Goal: Task Accomplishment & Management: Manage account settings

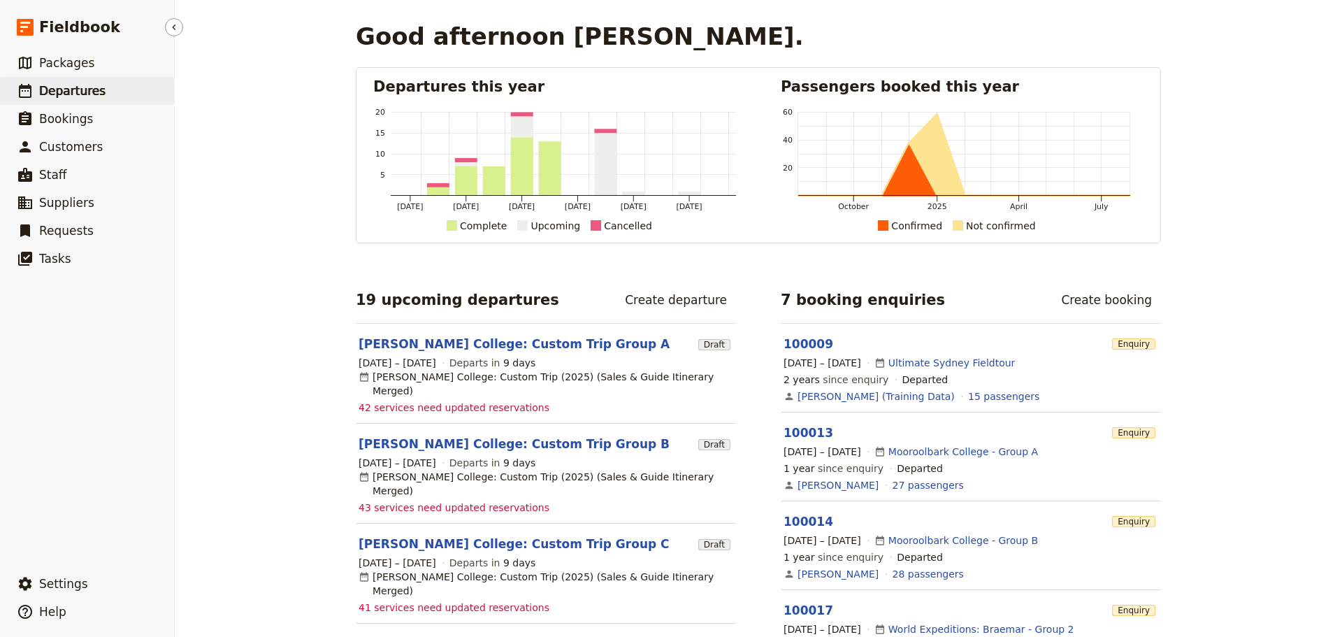
click at [85, 81] on link "​ Departures" at bounding box center [87, 91] width 174 height 28
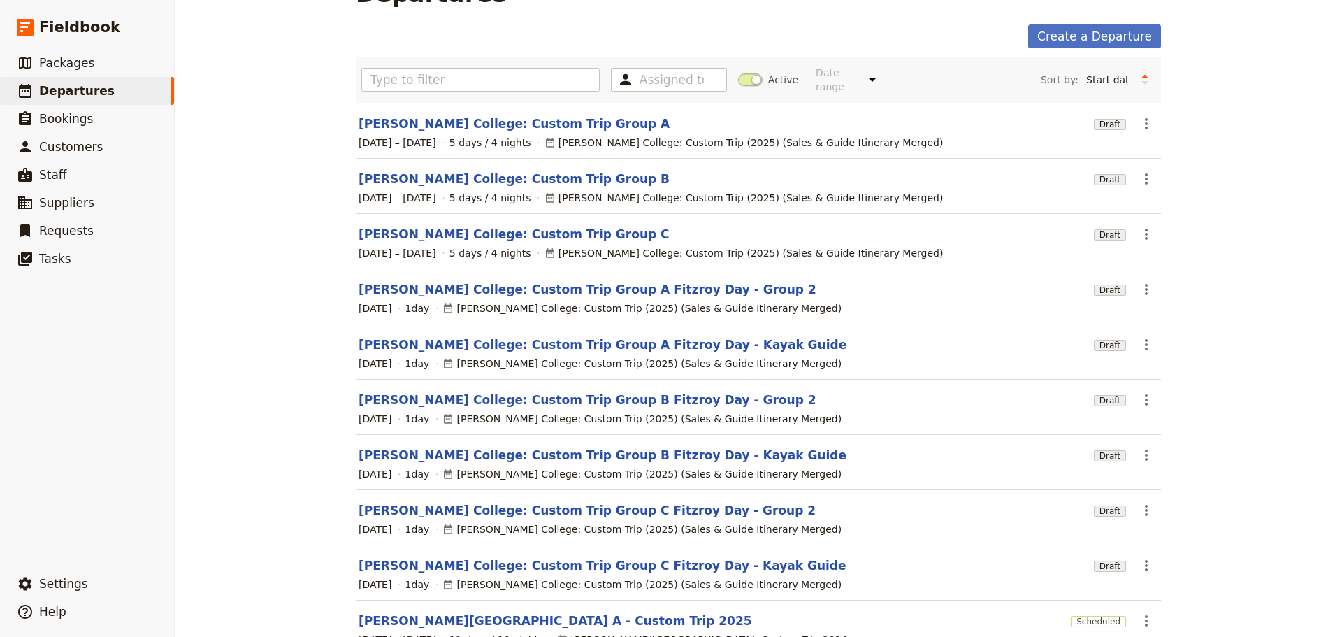
scroll to position [136, 0]
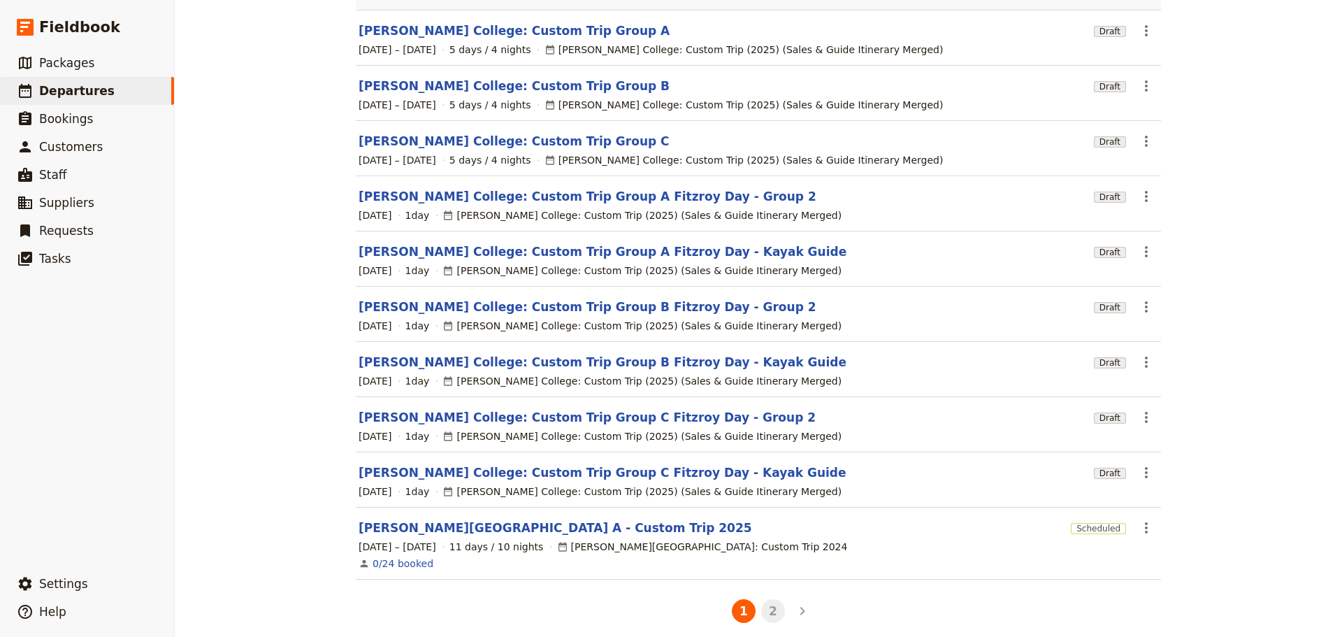
click at [772, 599] on button "2" at bounding box center [773, 611] width 24 height 24
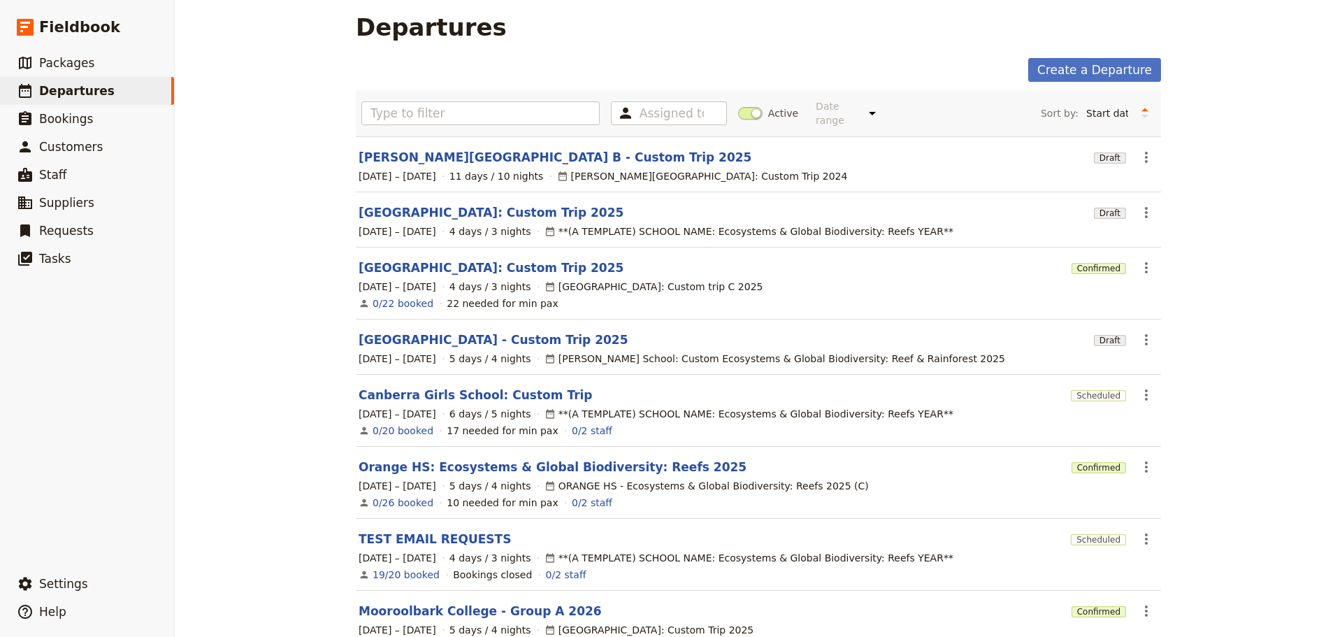
scroll to position [0, 0]
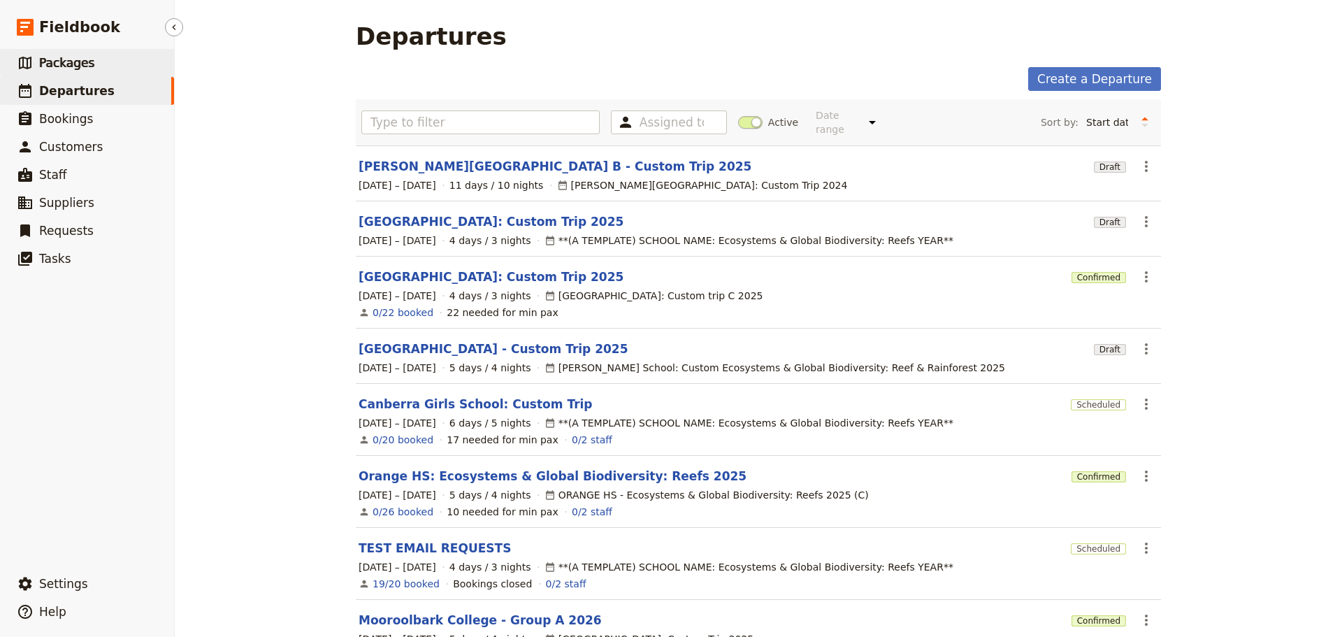
click at [44, 61] on span "Packages" at bounding box center [66, 63] width 55 height 14
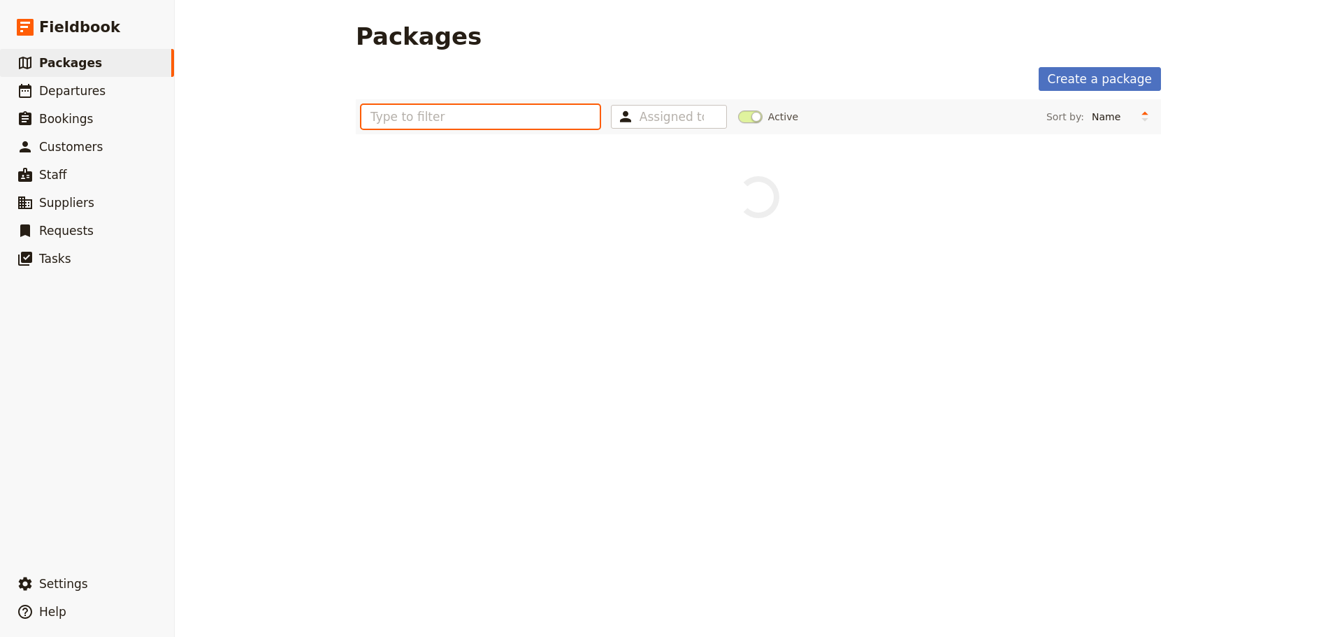
click at [430, 123] on input "text" at bounding box center [480, 117] width 238 height 24
type input "st leo"
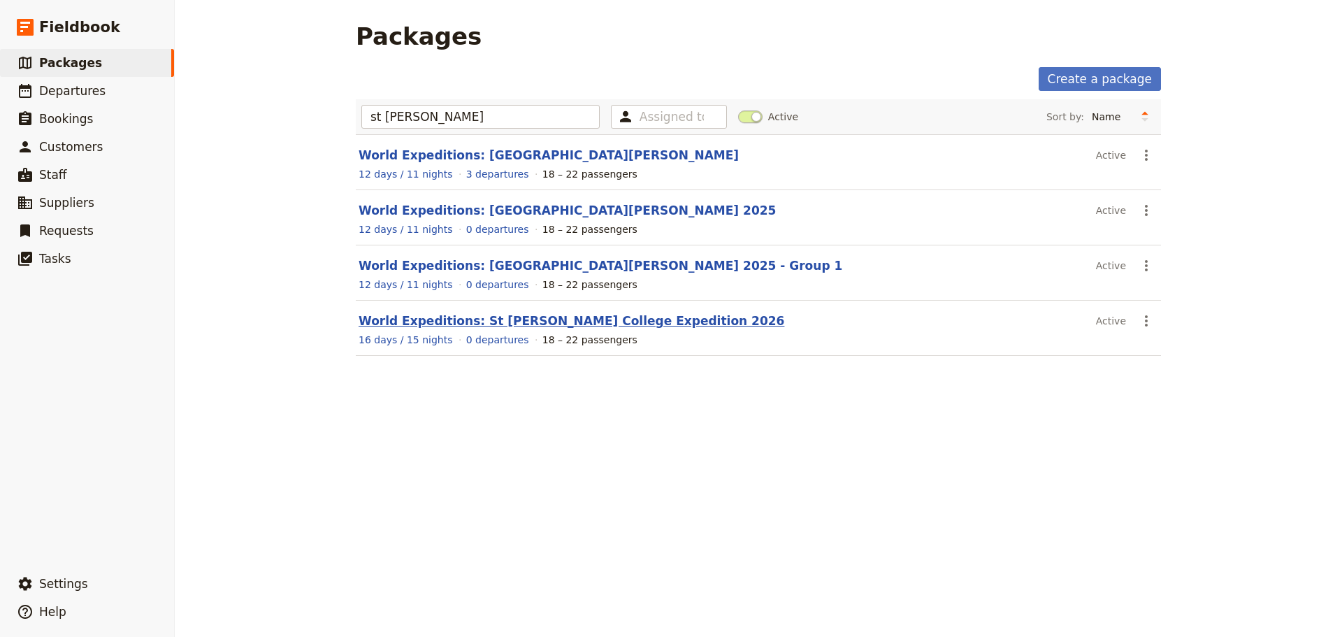
click at [596, 320] on link "World Expeditions: St Leonard's College Expedition 2026" at bounding box center [572, 321] width 426 height 14
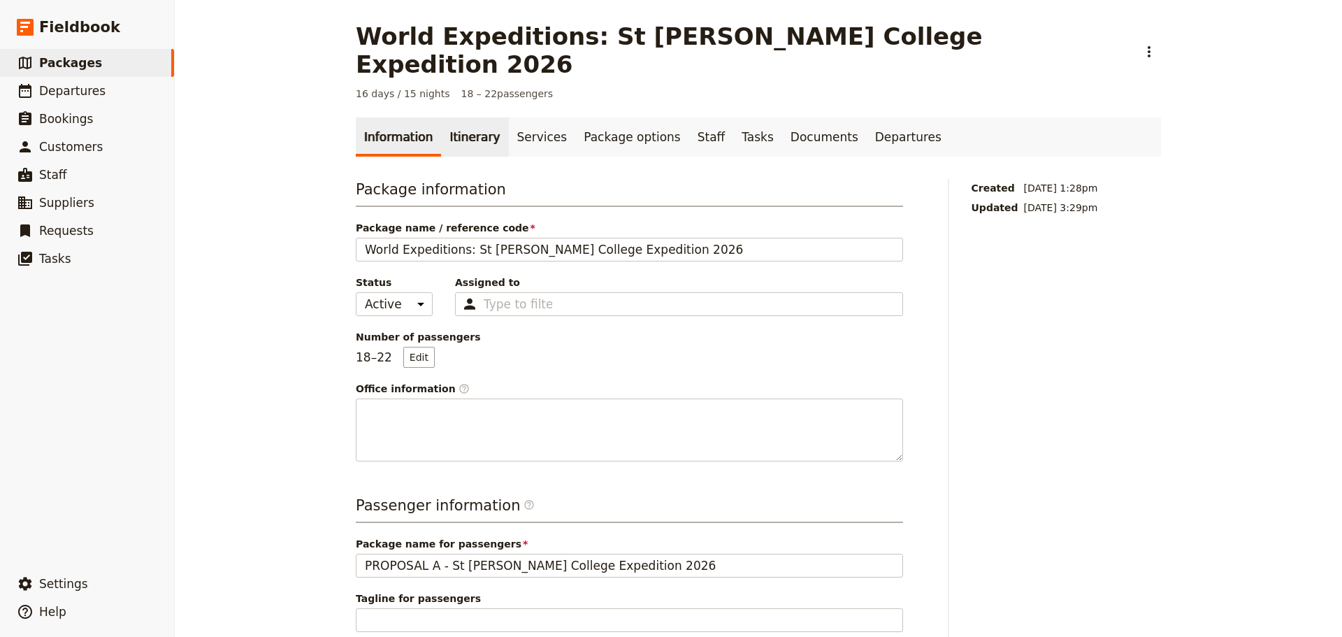
click at [474, 117] on link "Itinerary" at bounding box center [474, 136] width 67 height 39
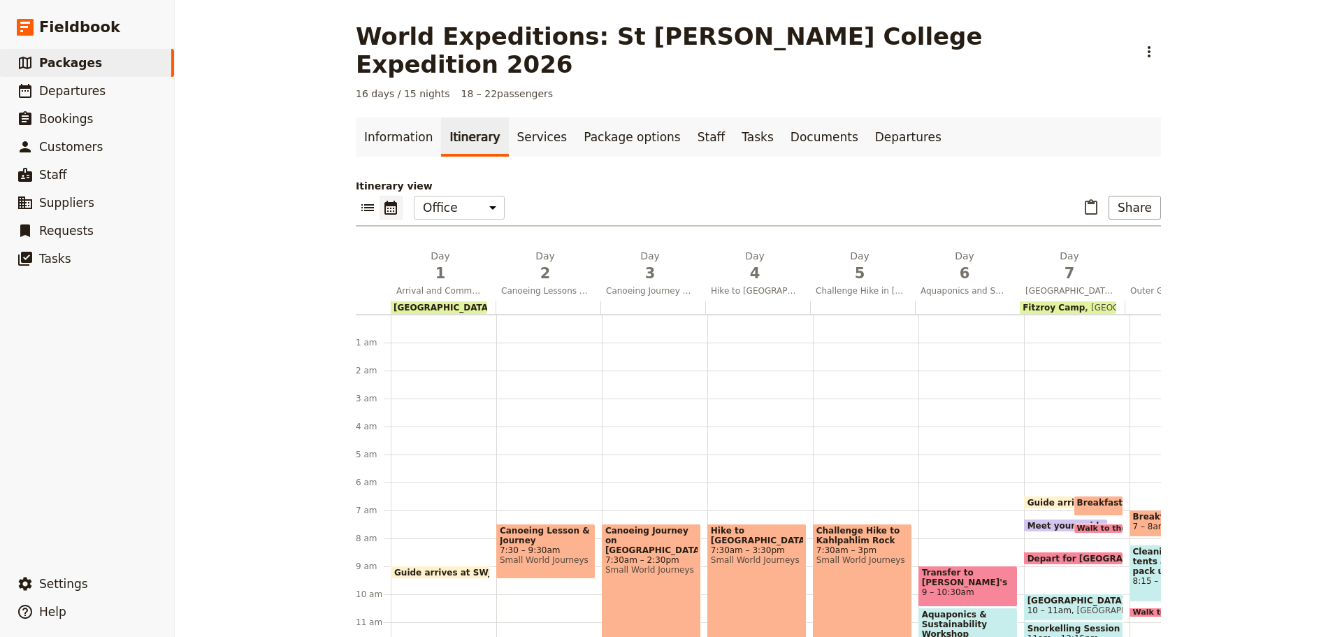
scroll to position [168, 0]
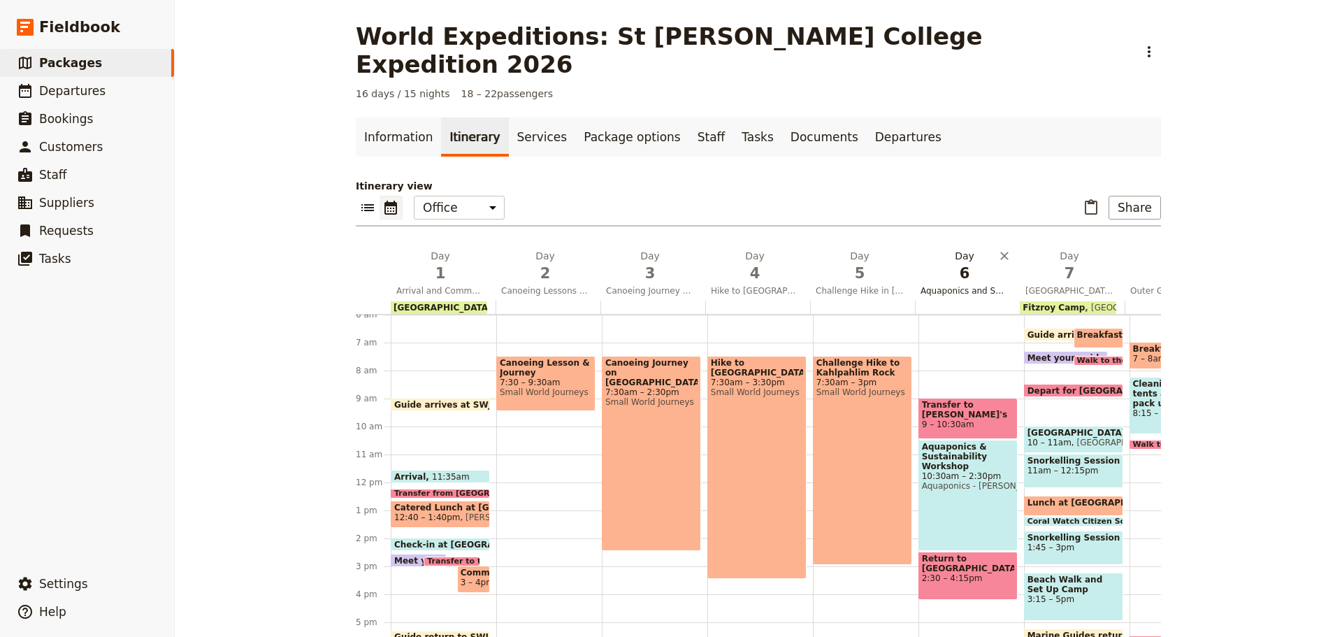
click at [959, 285] on span "Aquaponics and Sustainability Workshop" at bounding box center [964, 290] width 99 height 11
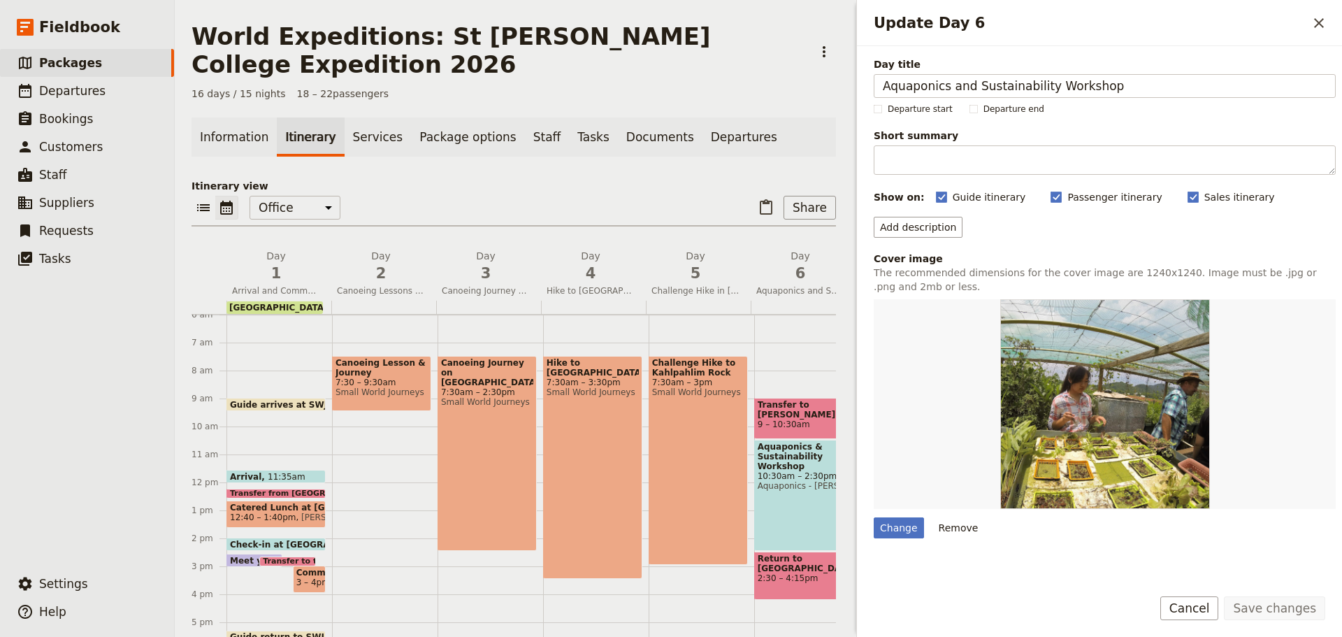
drag, startPoint x: 1039, startPoint y: 91, endPoint x: 571, endPoint y: 34, distance: 471.1
click at [571, 34] on div "World Expeditions: St Leonard's College Expedition 2026 ​ 16 days / 15 nights 1…" at bounding box center [758, 318] width 1167 height 637
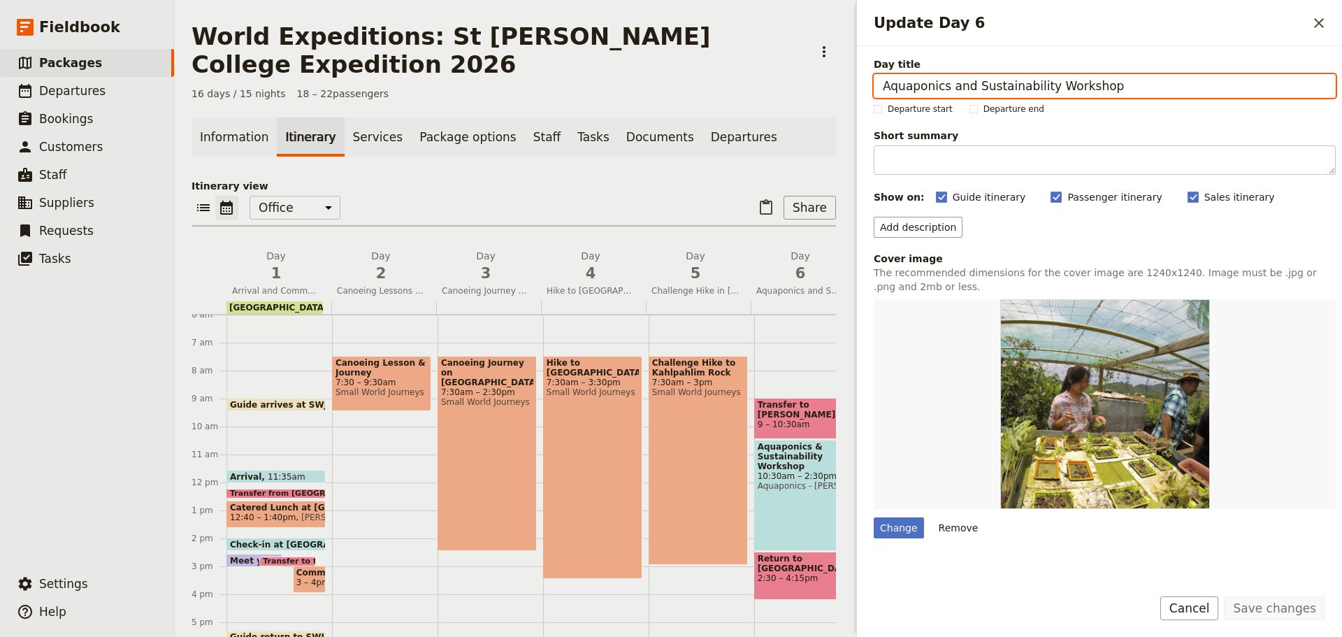
click at [1172, 77] on input "Aquaponics and Sustainability Workshop" at bounding box center [1105, 86] width 462 height 24
drag, startPoint x: 1041, startPoint y: 83, endPoint x: 352, endPoint y: 85, distance: 689.2
click at [332, 126] on div "World Expeditions: St Leonard's College Expedition 2026 ​ 16 days / 15 nights 1…" at bounding box center [758, 318] width 1167 height 637
type input "Mangrove Workshop & Clean Up"
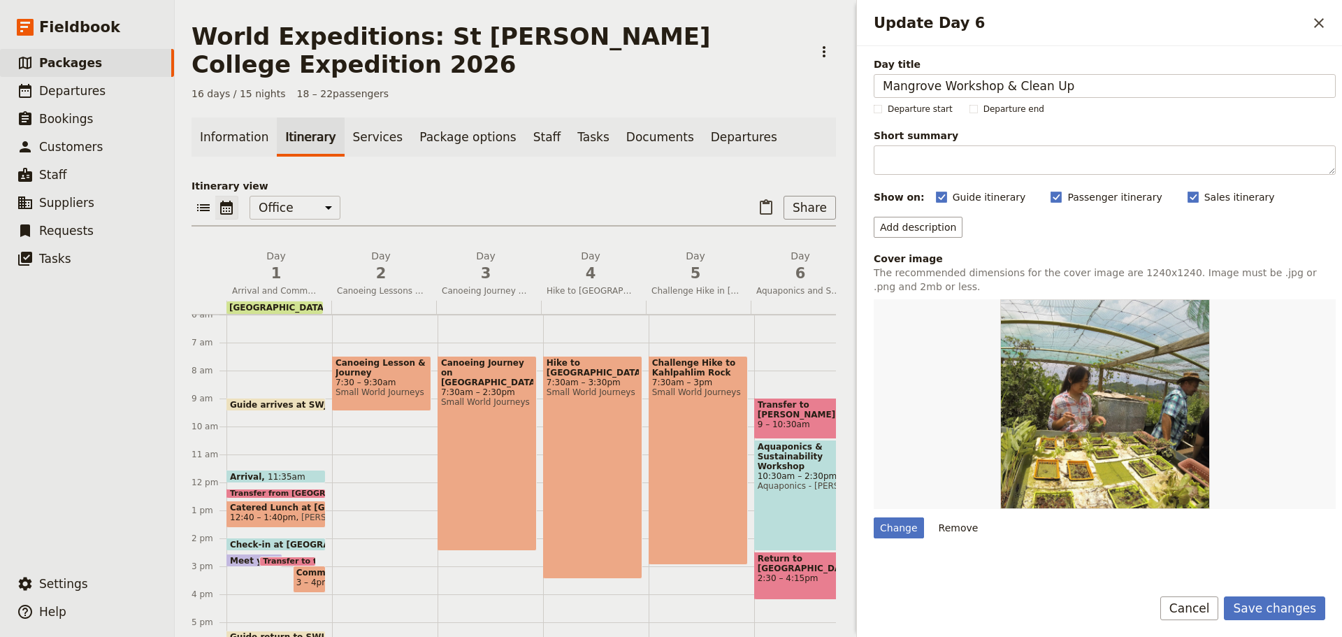
click at [944, 387] on div "Update Day 6" at bounding box center [1105, 404] width 462 height 210
click at [911, 521] on div "Change" at bounding box center [899, 527] width 50 height 21
click at [874, 517] on input "Change" at bounding box center [873, 517] width 1 height 1
click at [888, 523] on div "Change" at bounding box center [899, 527] width 50 height 21
click at [874, 517] on input "Change" at bounding box center [873, 517] width 1 height 1
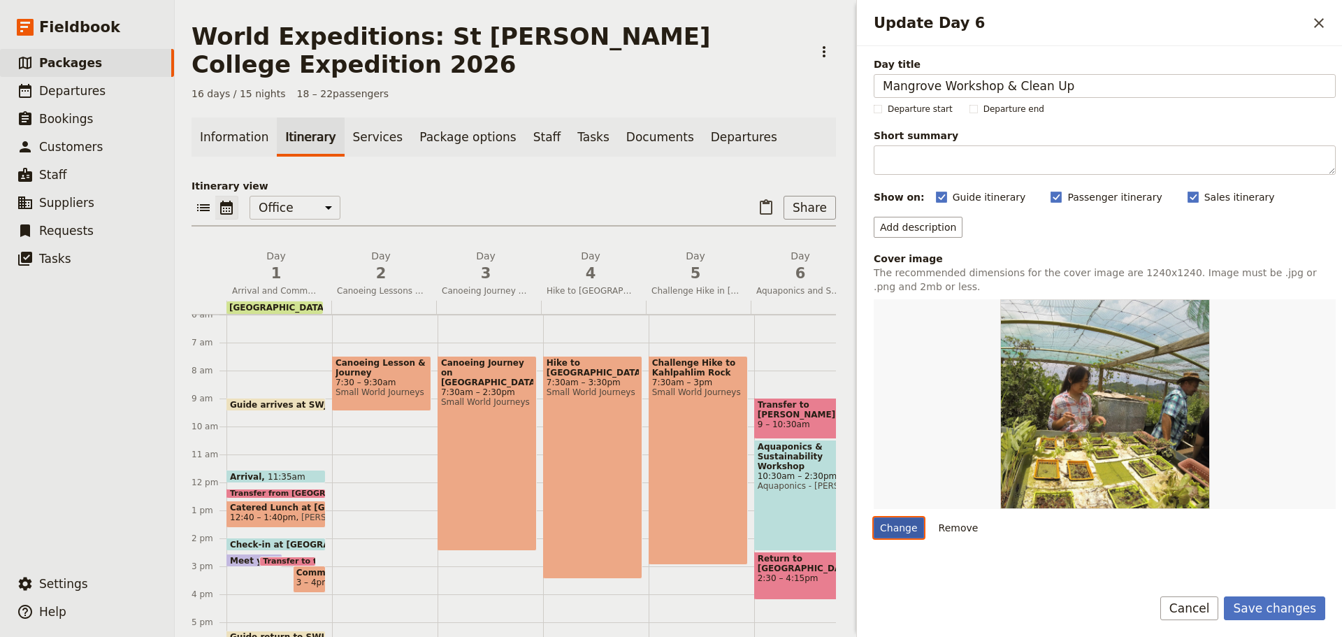
type input "C:\fakepath\Mangrove Workshop FB.png"
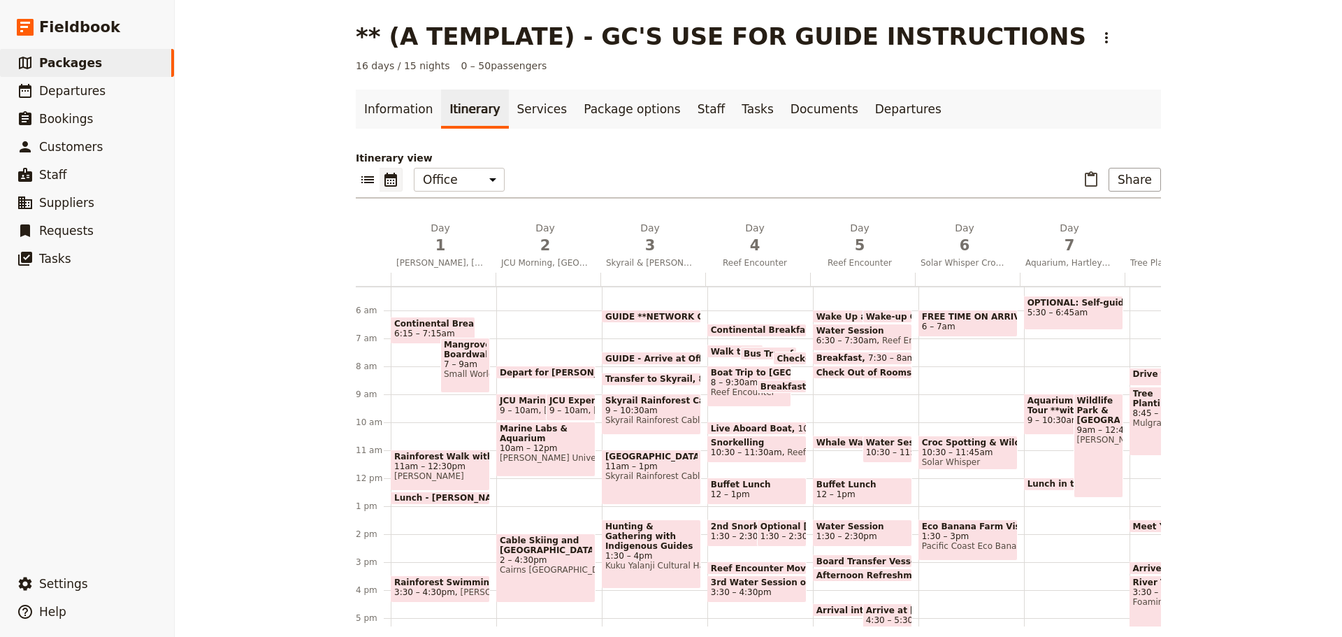
scroll to position [132, 0]
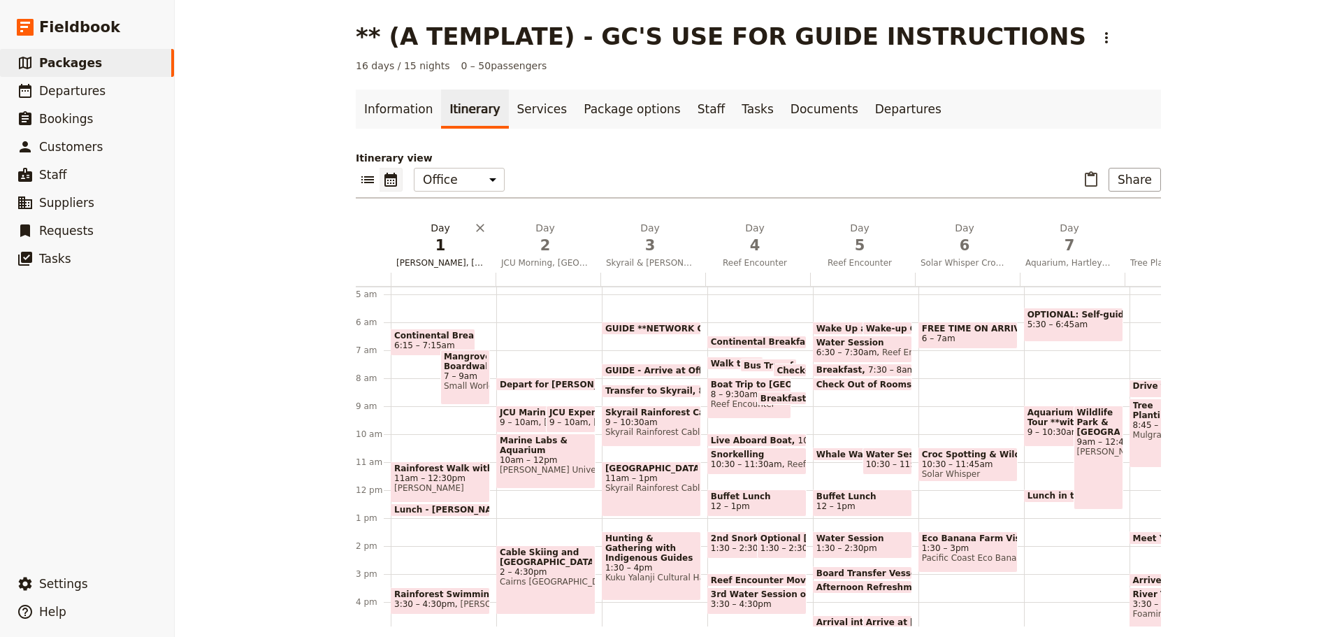
click at [456, 263] on span "Mangroves, Mossman Walk, Mason's Swimming, Debate" at bounding box center [440, 262] width 99 height 11
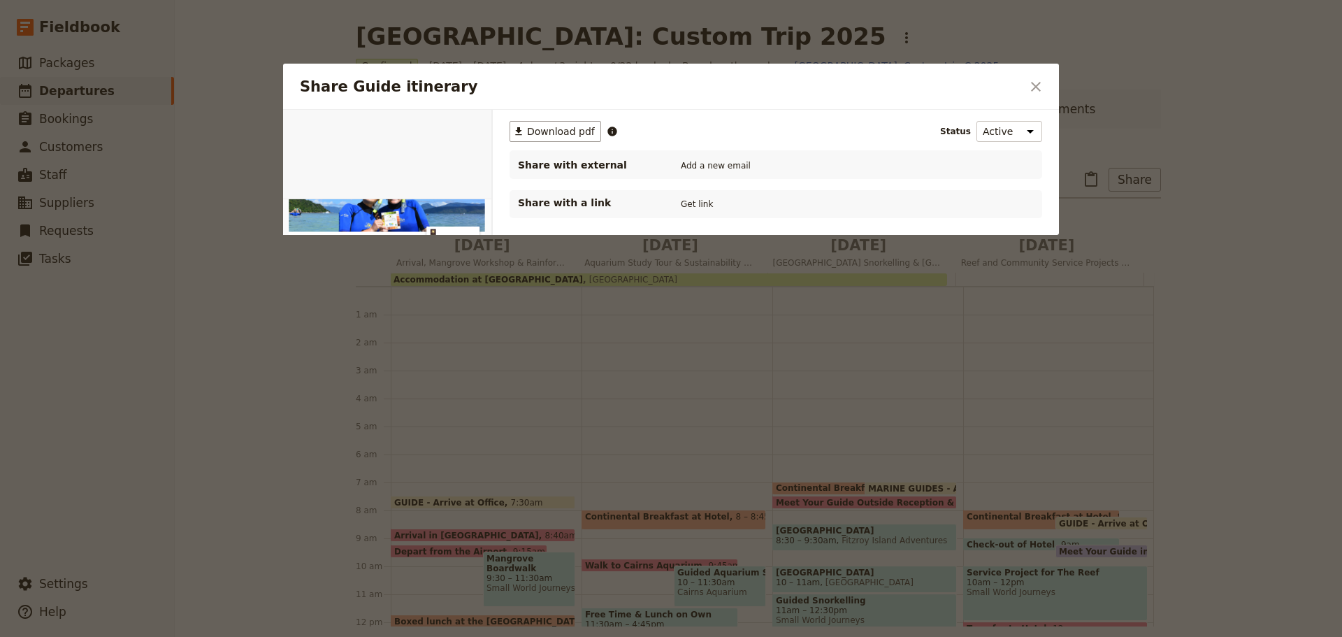
scroll to position [331, 0]
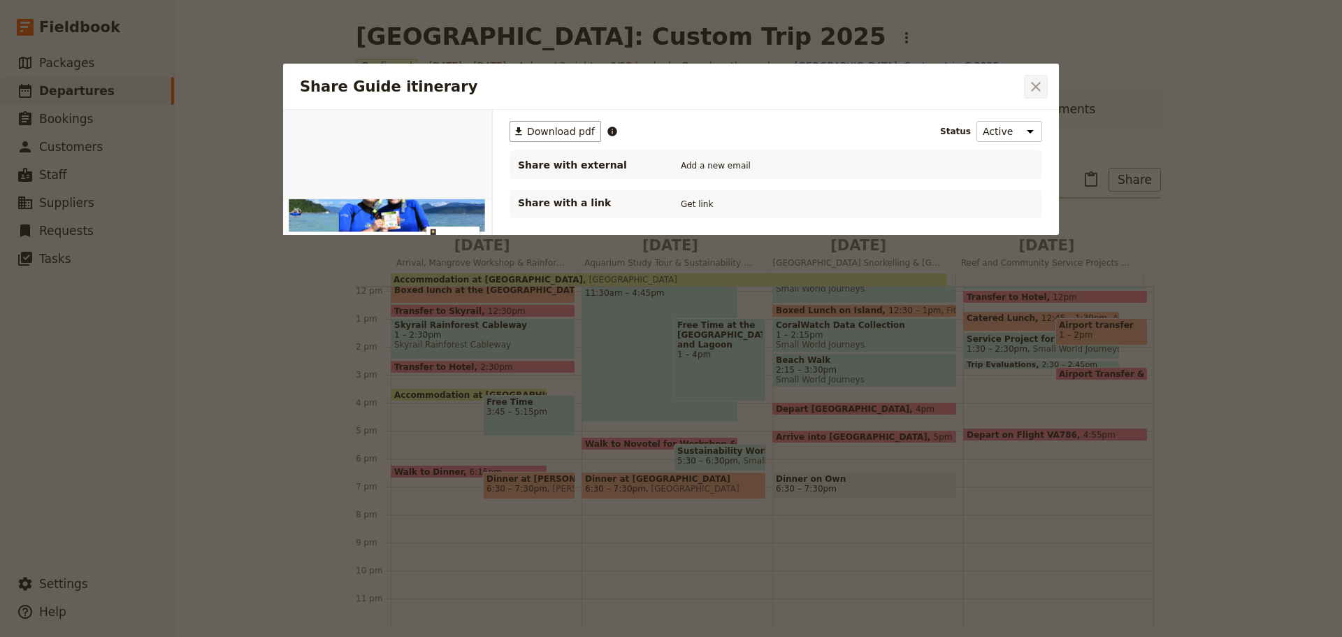
click at [1034, 87] on icon "Close dialog" at bounding box center [1036, 86] width 17 height 17
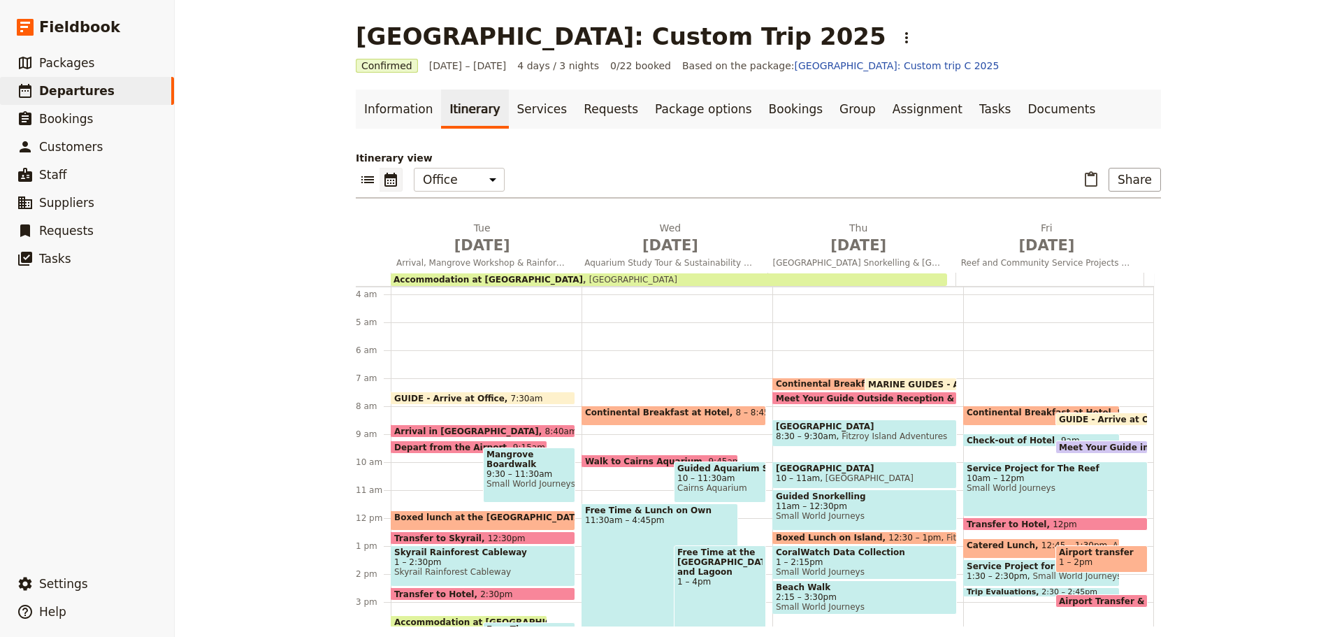
scroll to position [52, 0]
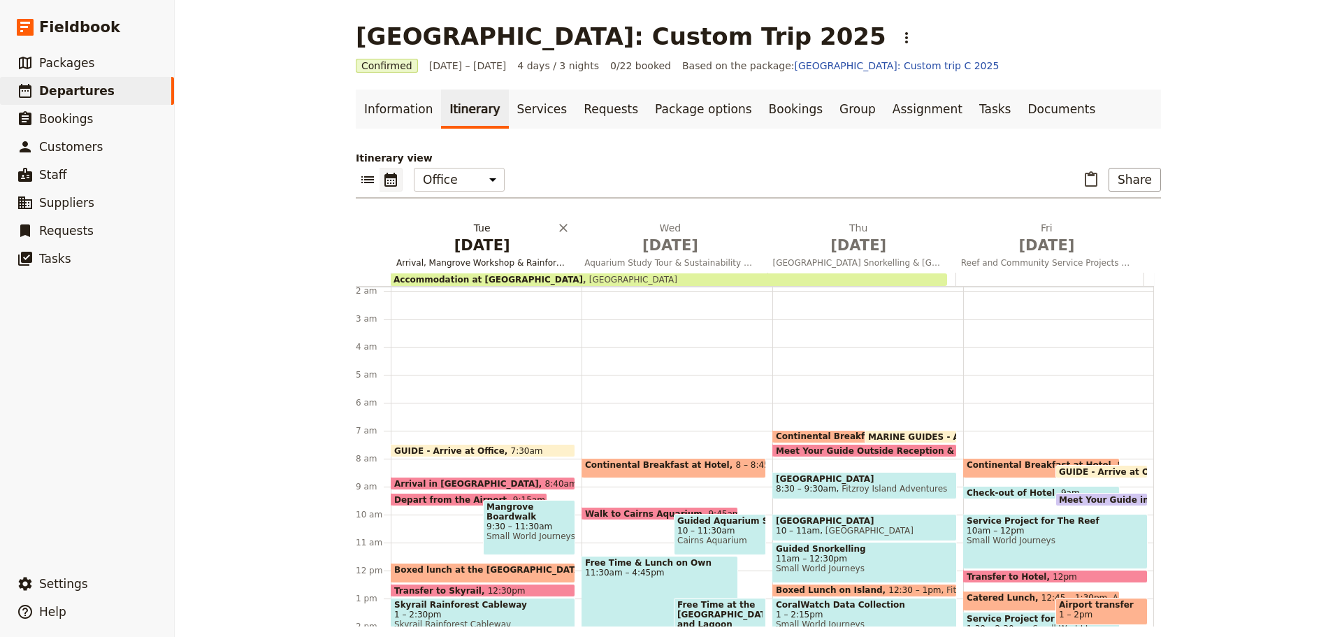
click at [457, 267] on span "Arrival, Mangrove Workshop & Rainforest Cableway" at bounding box center [482, 262] width 182 height 11
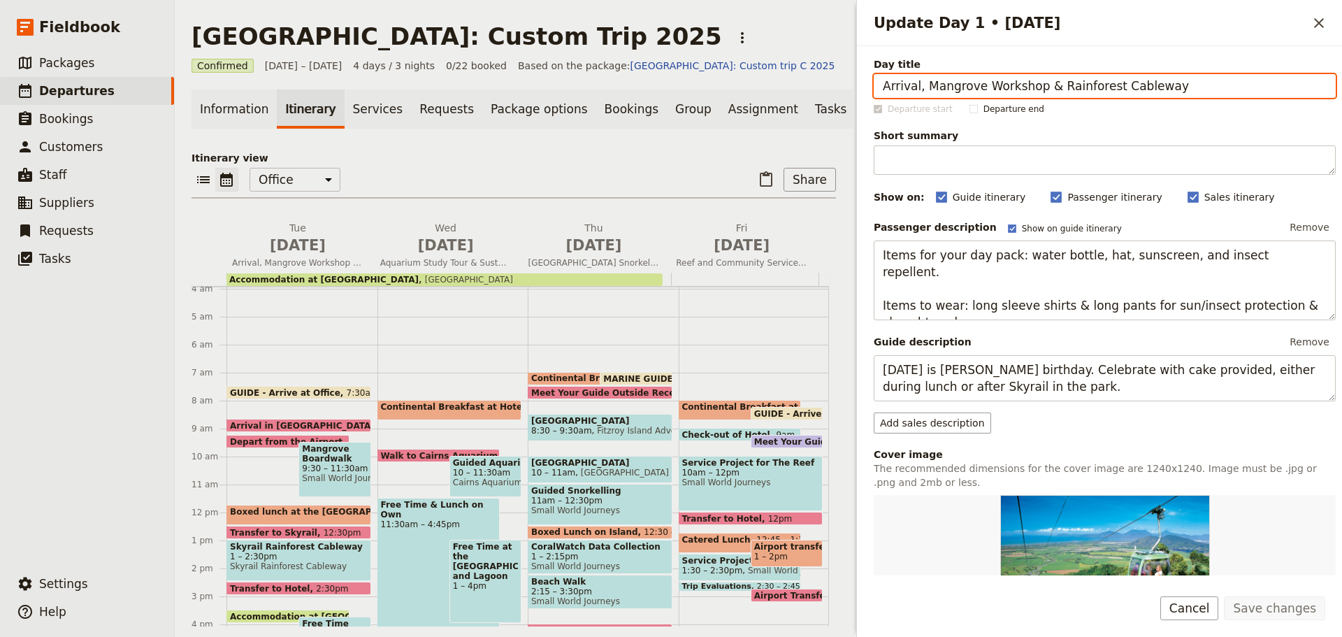
scroll to position [192, 0]
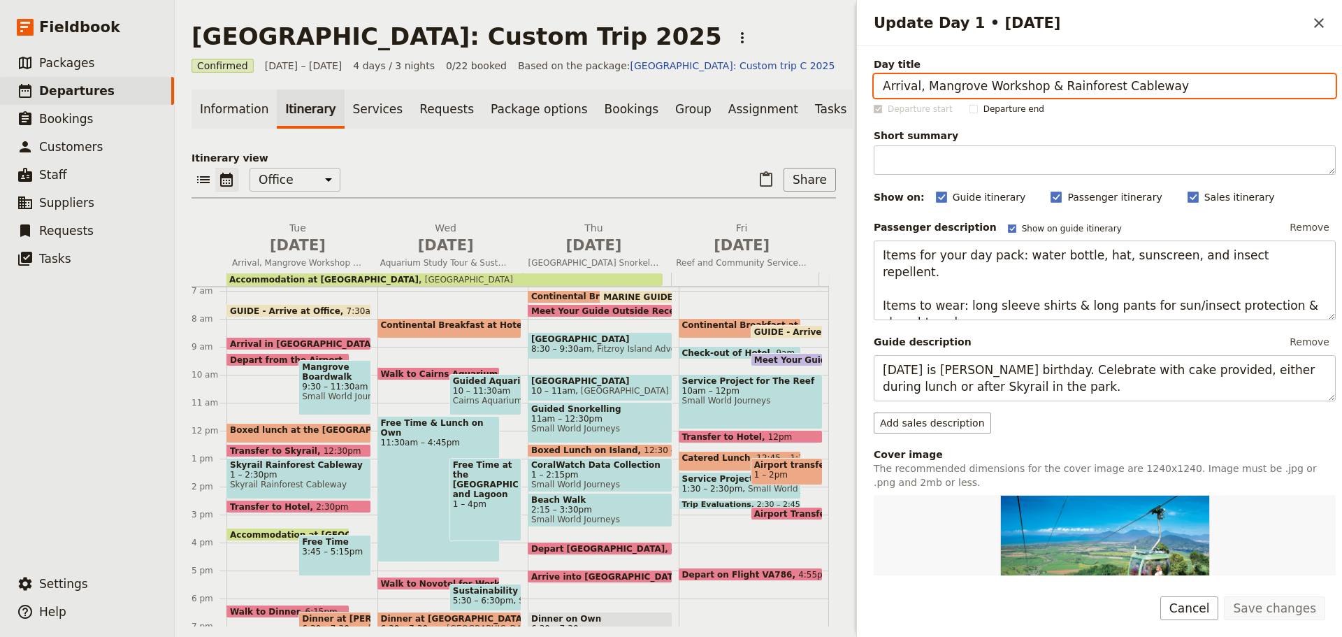
click at [315, 391] on span "9:30 – 11:30am" at bounding box center [334, 387] width 65 height 10
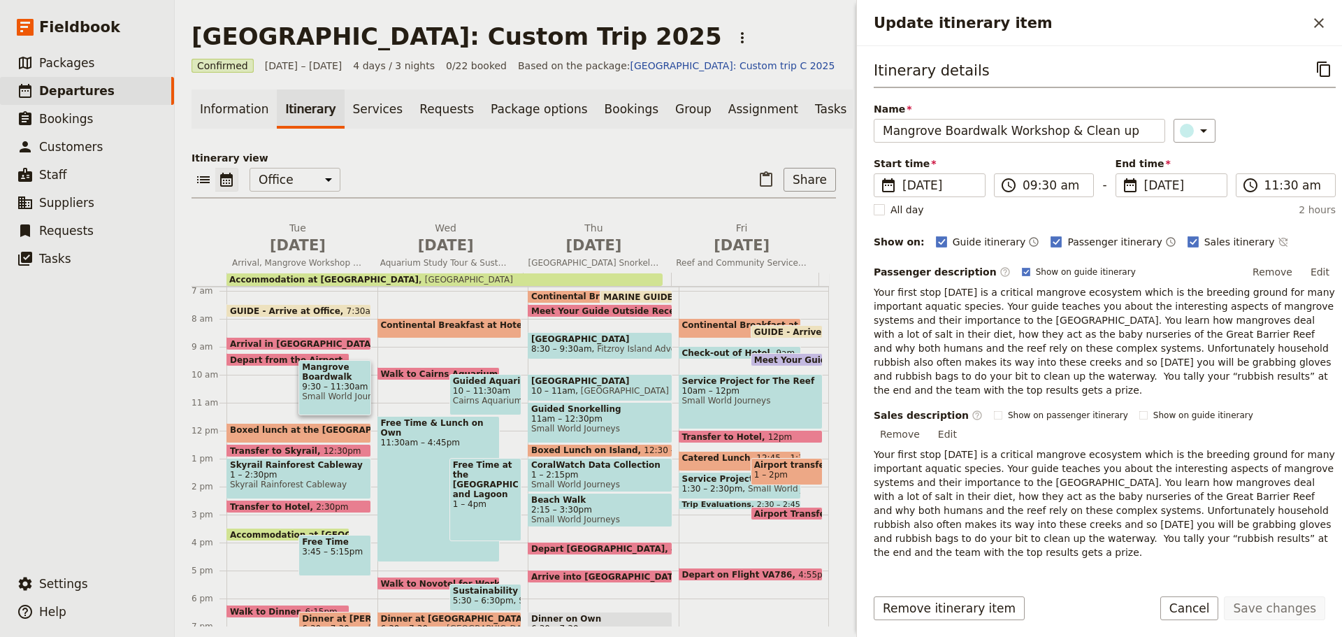
click at [315, 401] on span "Small World Journeys" at bounding box center [334, 396] width 65 height 10
click at [320, 410] on div "Mangrove Boardwalk Workshop & Clean up 9:30 – 11:30am Small World Journeys" at bounding box center [334, 387] width 72 height 55
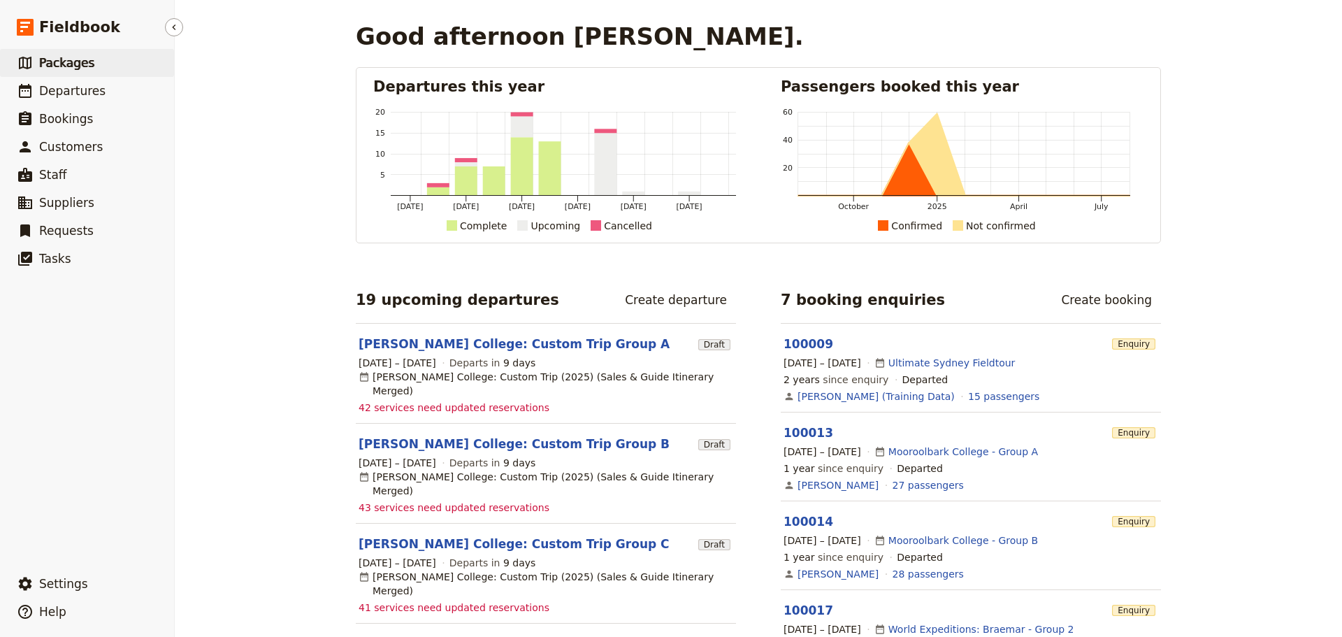
click at [75, 69] on span "Packages" at bounding box center [66, 63] width 55 height 14
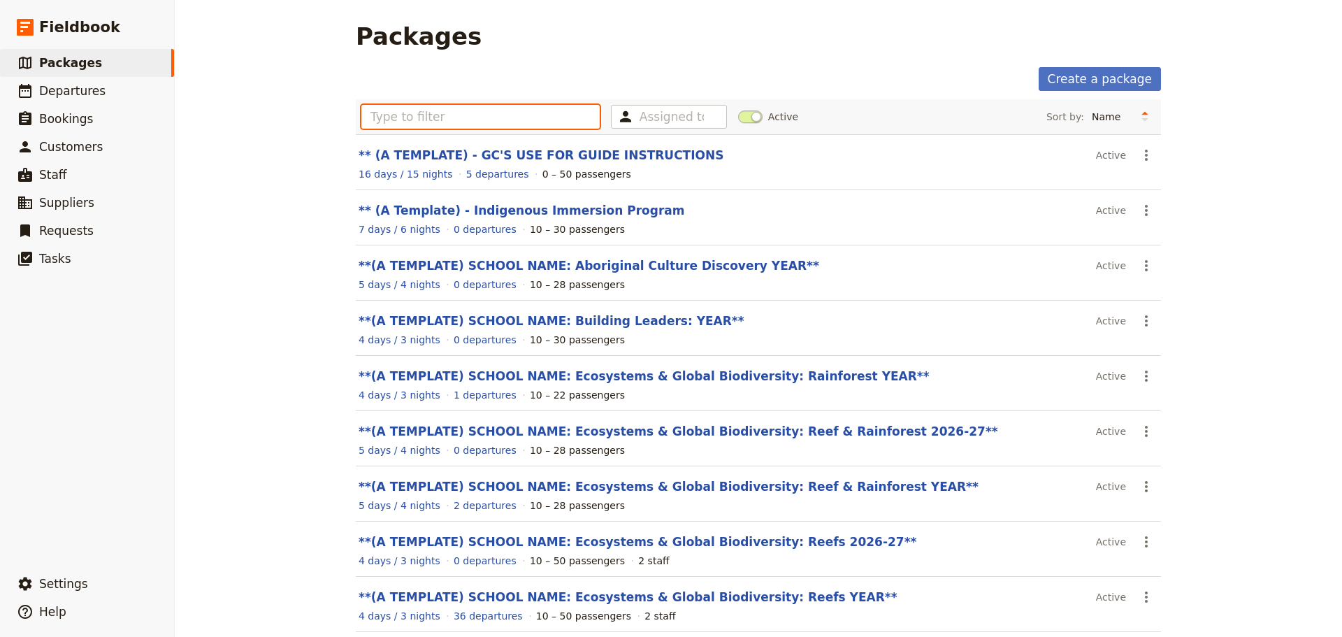
click at [512, 122] on input "text" at bounding box center [480, 117] width 238 height 24
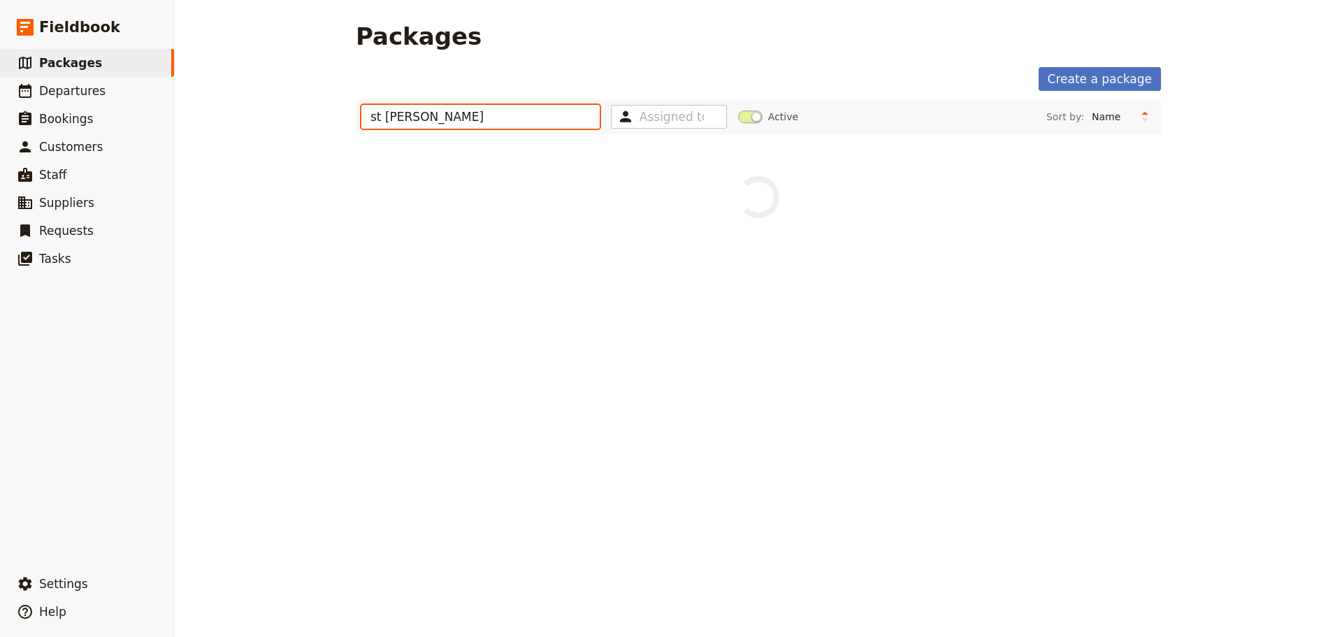
type input "st [PERSON_NAME]"
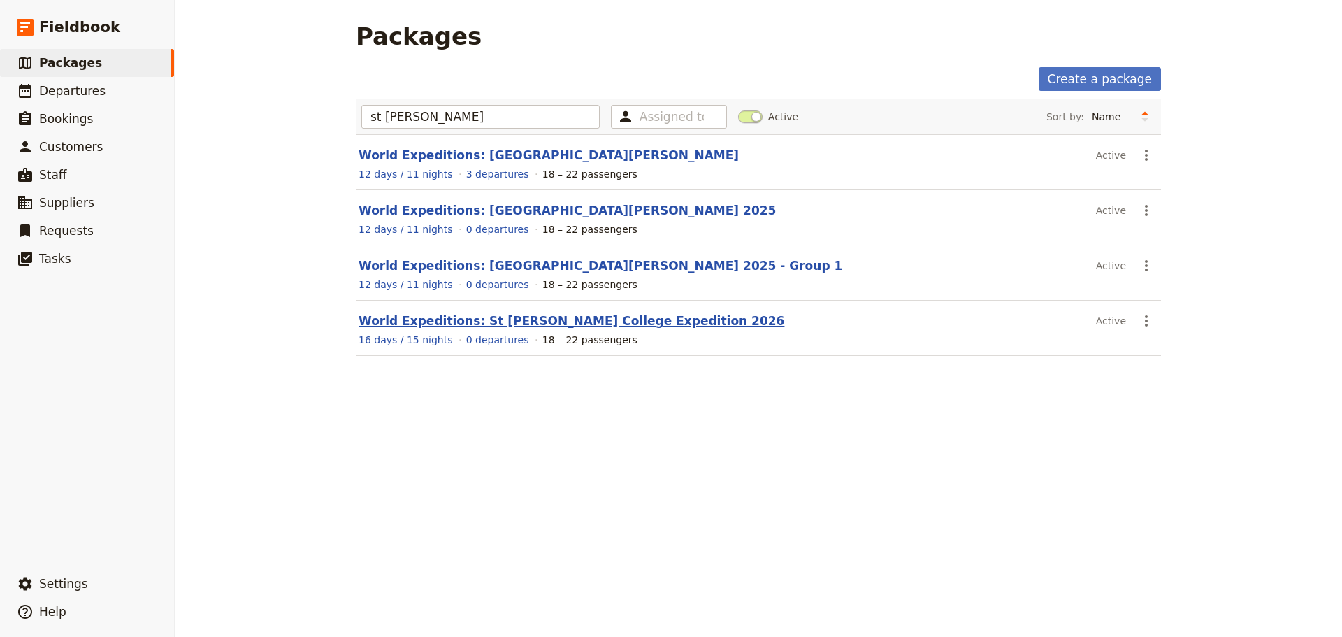
click at [630, 322] on link "World Expeditions: St [PERSON_NAME] College Expedition 2026" at bounding box center [572, 321] width 426 height 14
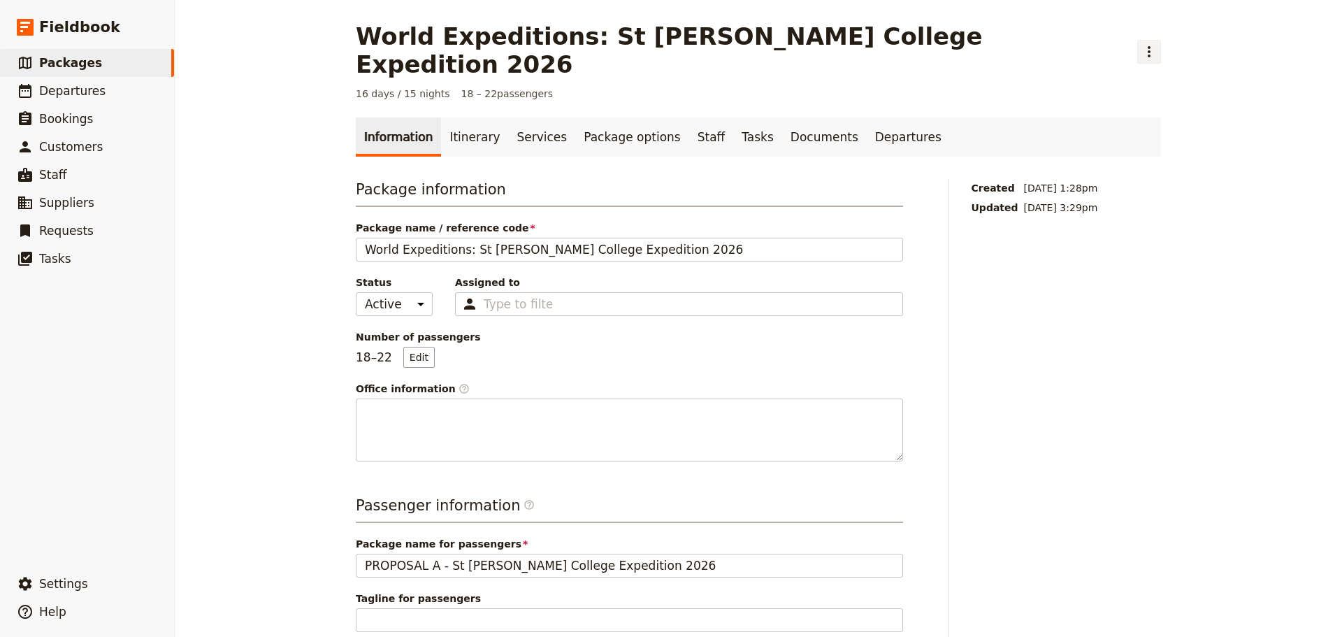
click at [1141, 43] on icon "Actions" at bounding box center [1149, 51] width 17 height 17
click at [1021, 87] on span "Clone this package" at bounding box center [1022, 88] width 93 height 14
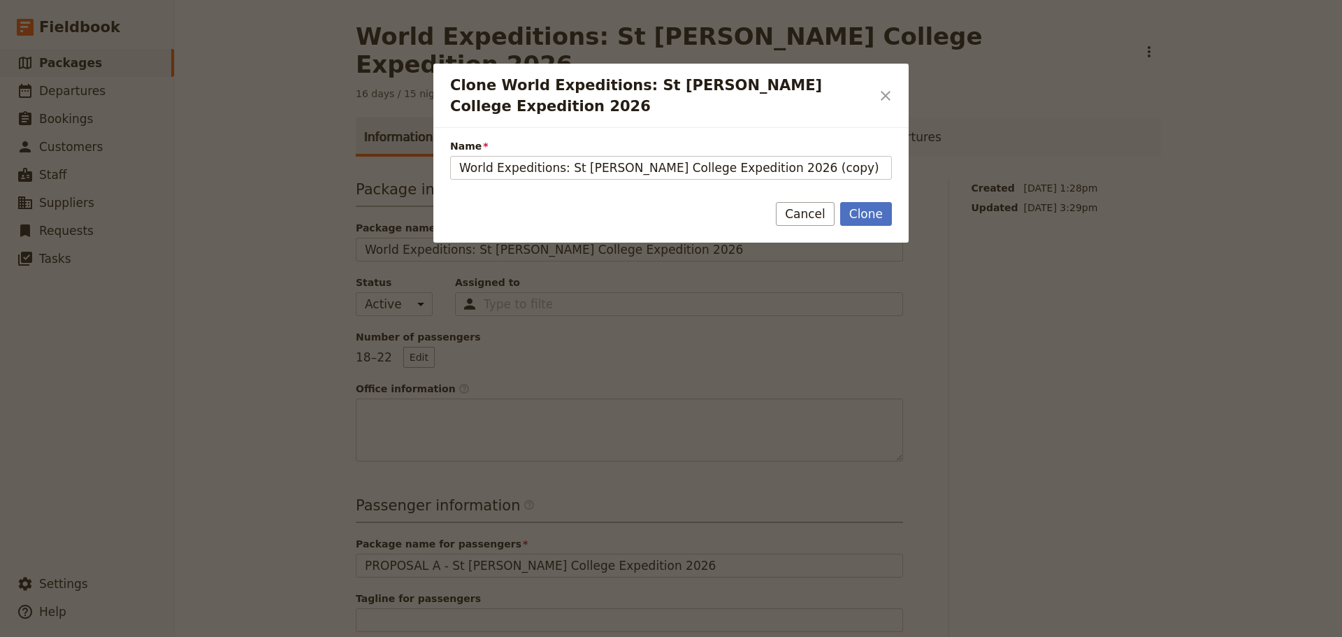
drag, startPoint x: 757, startPoint y: 149, endPoint x: 1180, endPoint y: 135, distance: 423.1
click at [1148, 636] on div "Clone World Expeditions: St [PERSON_NAME] College Expedition 2026 ​ Name World …" at bounding box center [671, 637] width 1342 height 0
type input "World Expeditions: St Leonard's College Expedition 2026 - Proposal C"
click at [883, 202] on button "Clone" at bounding box center [866, 214] width 52 height 24
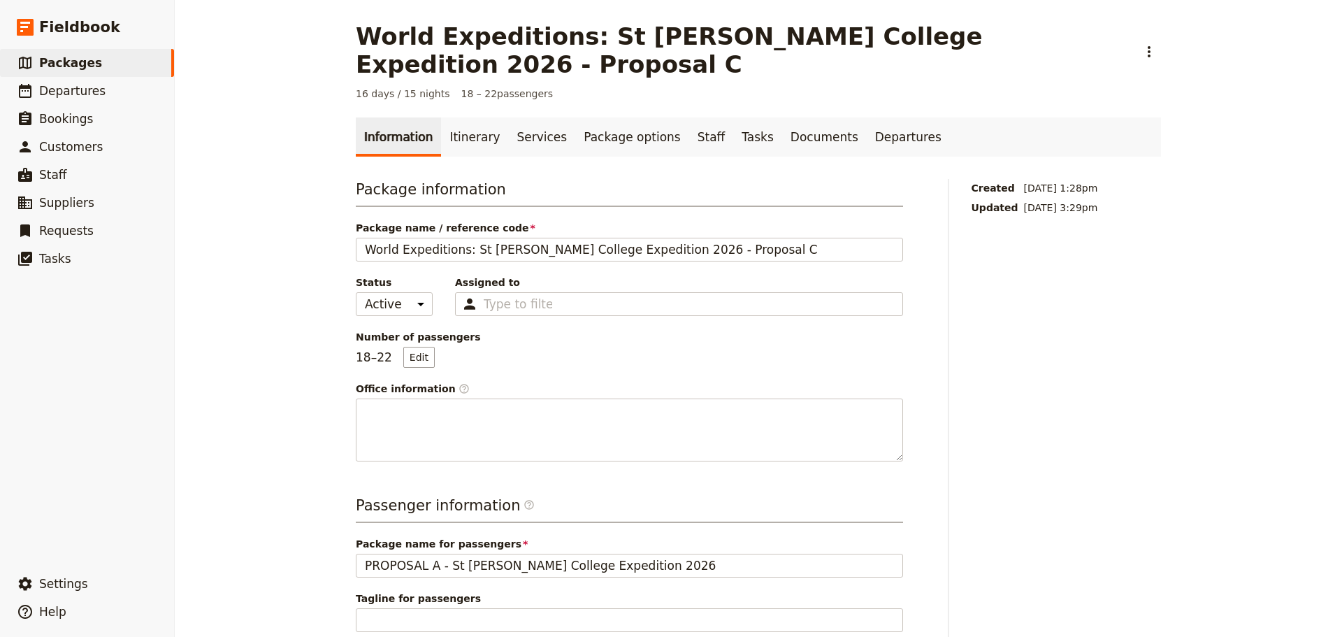
type input "World Expeditions: St Leonard's College Expedition 2026 - Proposal C"
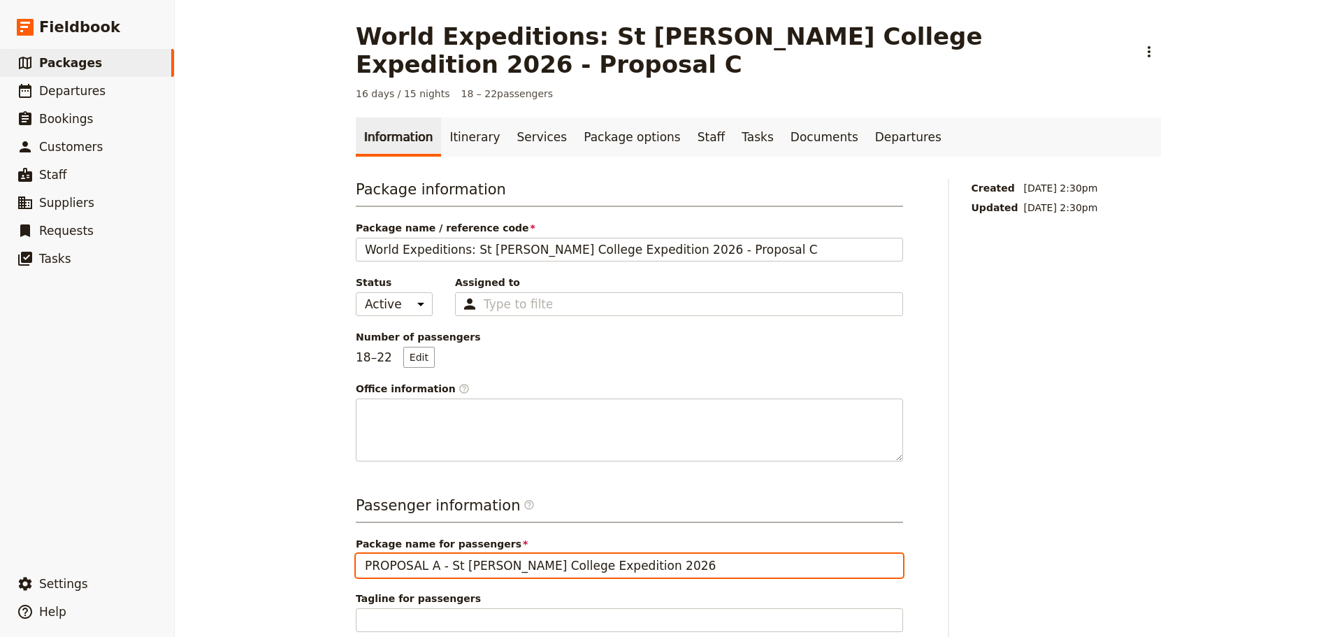
click at [424, 554] on input "PROPOSAL A - St Leonard's College Expedition 2026" at bounding box center [629, 566] width 547 height 24
type input "PROPOSAL C - St Leonard's College Expedition 2026"
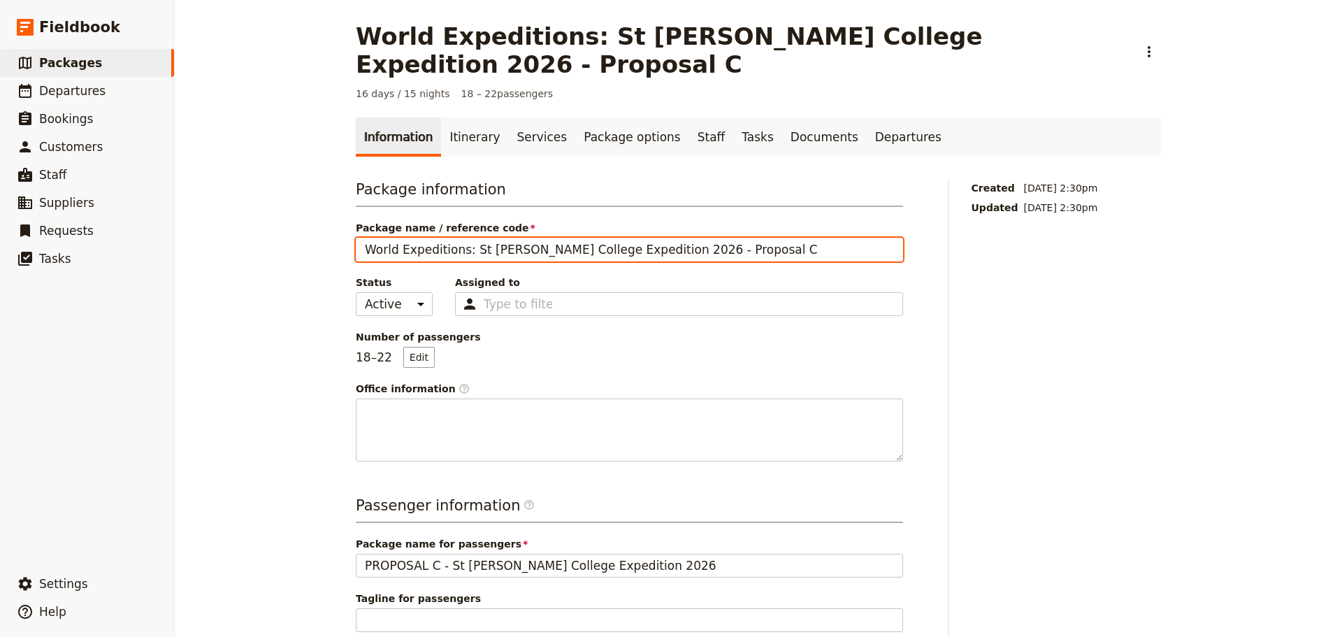
drag, startPoint x: 659, startPoint y: 218, endPoint x: 944, endPoint y: 176, distance: 287.6
click at [934, 192] on div "Package information Package name / reference code World Expeditions: St Leonard…" at bounding box center [758, 630] width 805 height 902
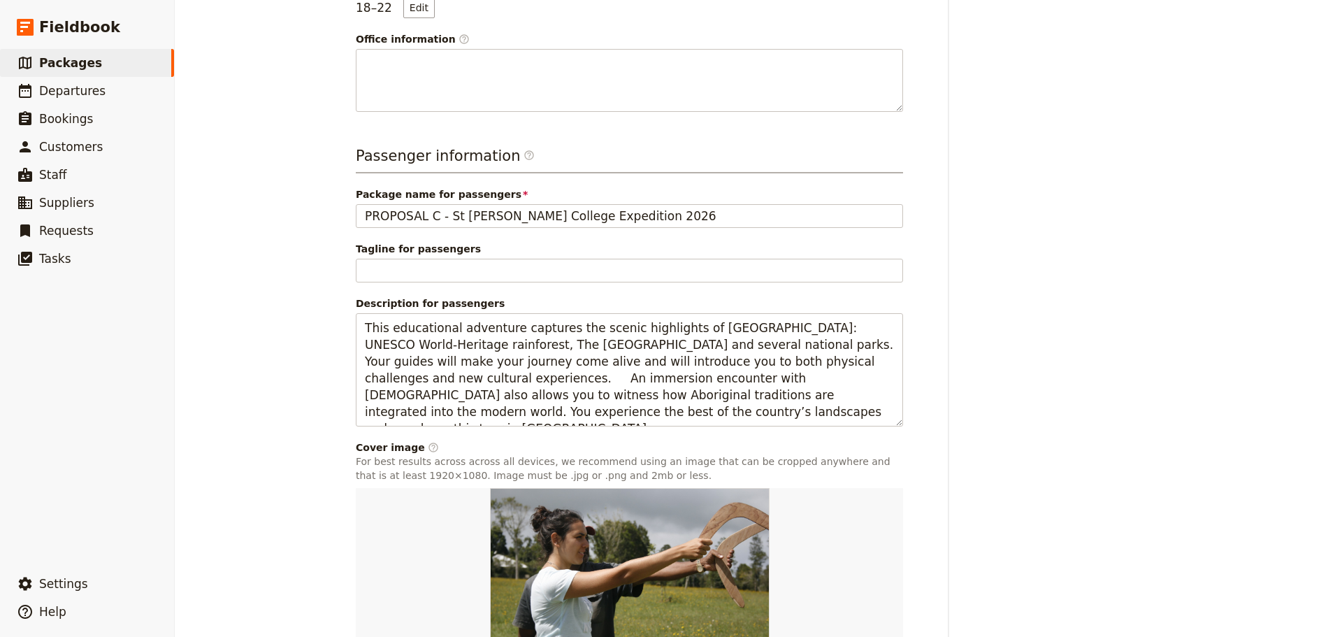
scroll to position [438, 0]
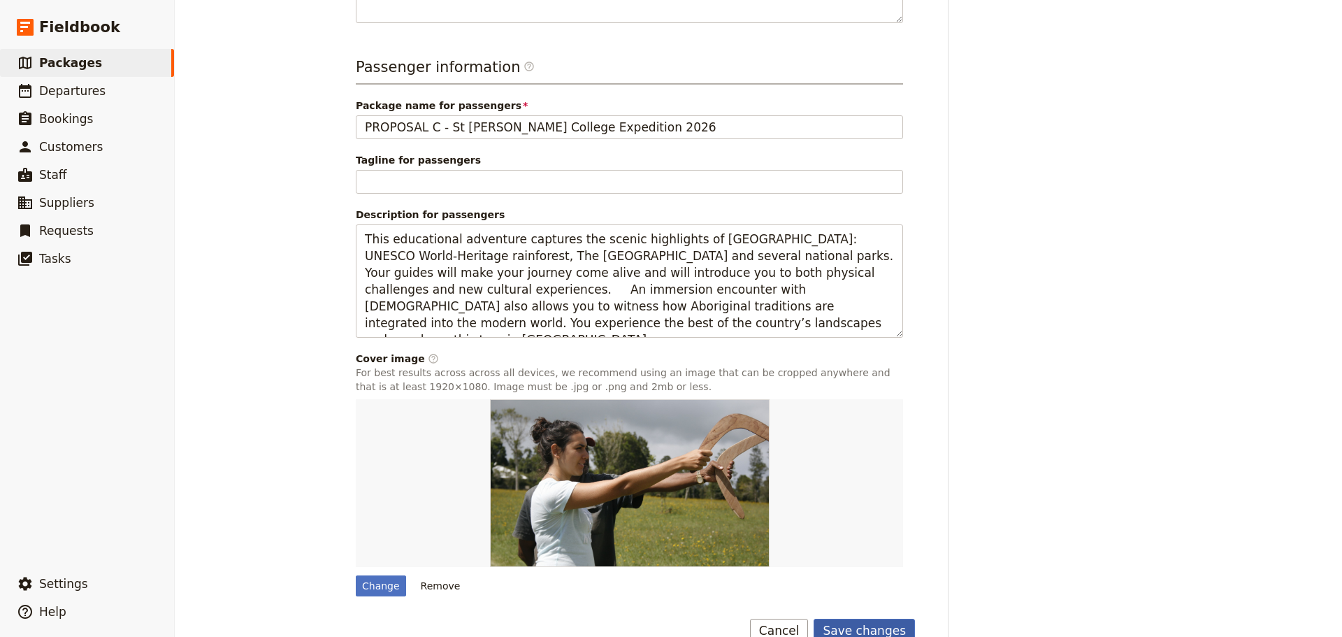
type input "World Expeditions: St Leonard's College Expedition 2026"
click at [879, 619] on button "Save changes" at bounding box center [864, 631] width 101 height 24
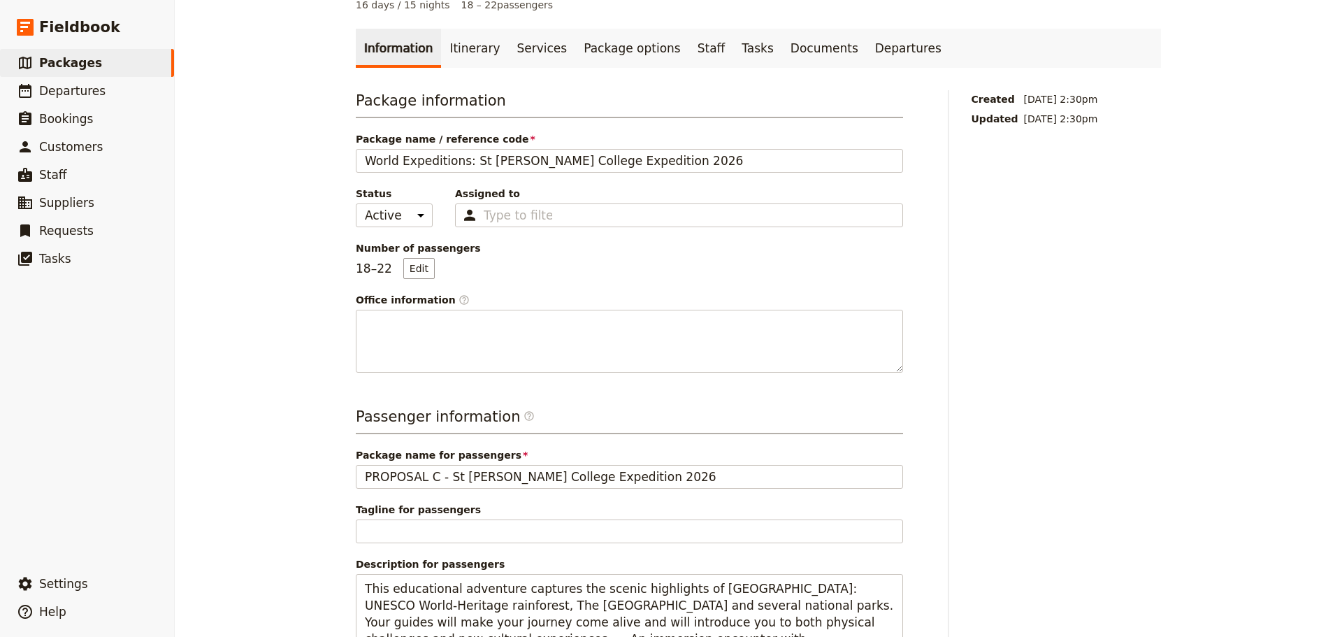
scroll to position [0, 0]
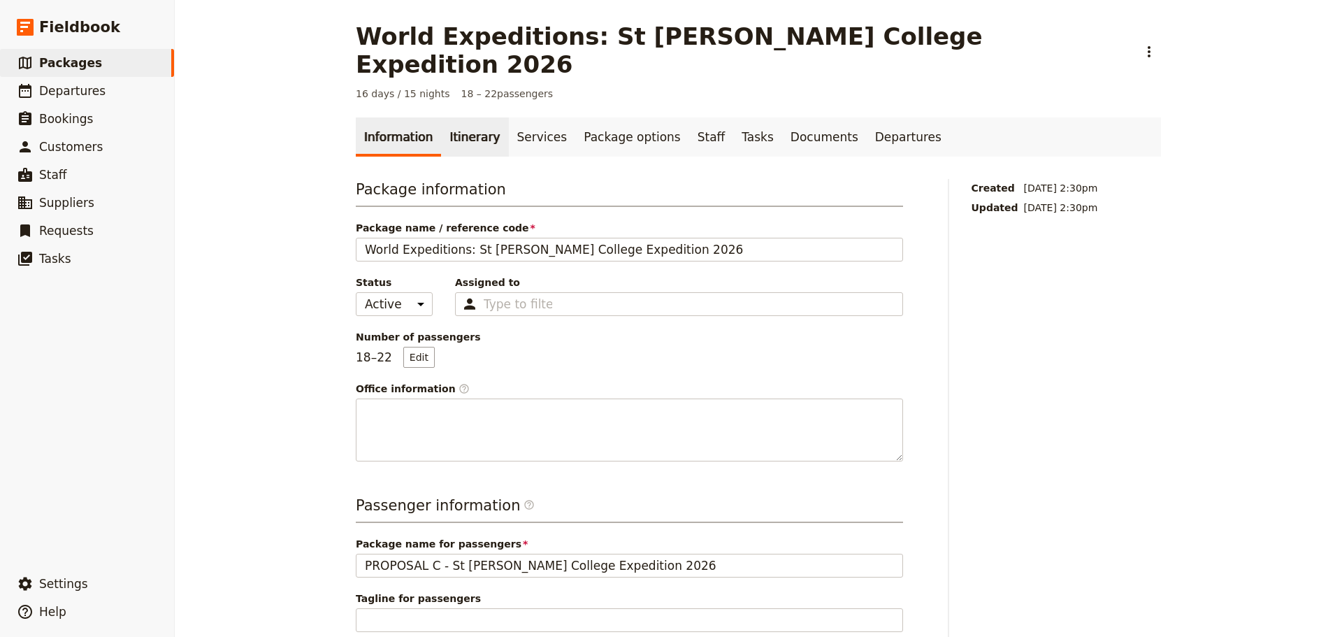
click at [473, 117] on link "Itinerary" at bounding box center [474, 136] width 67 height 39
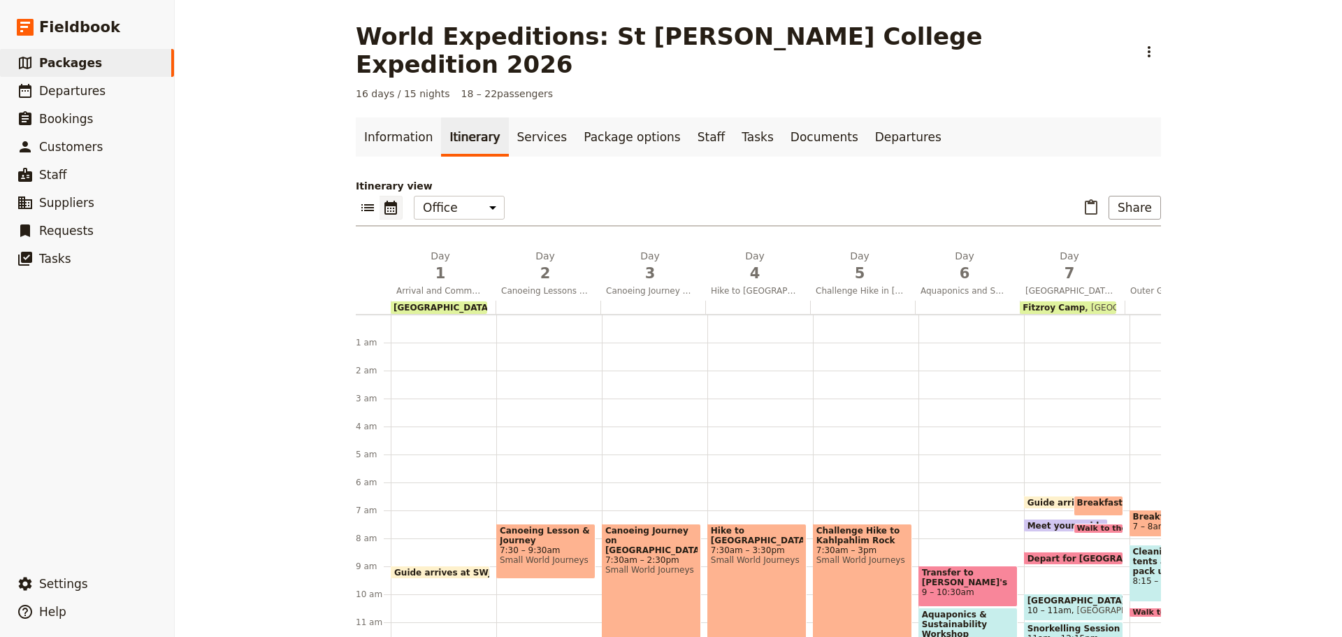
scroll to position [168, 0]
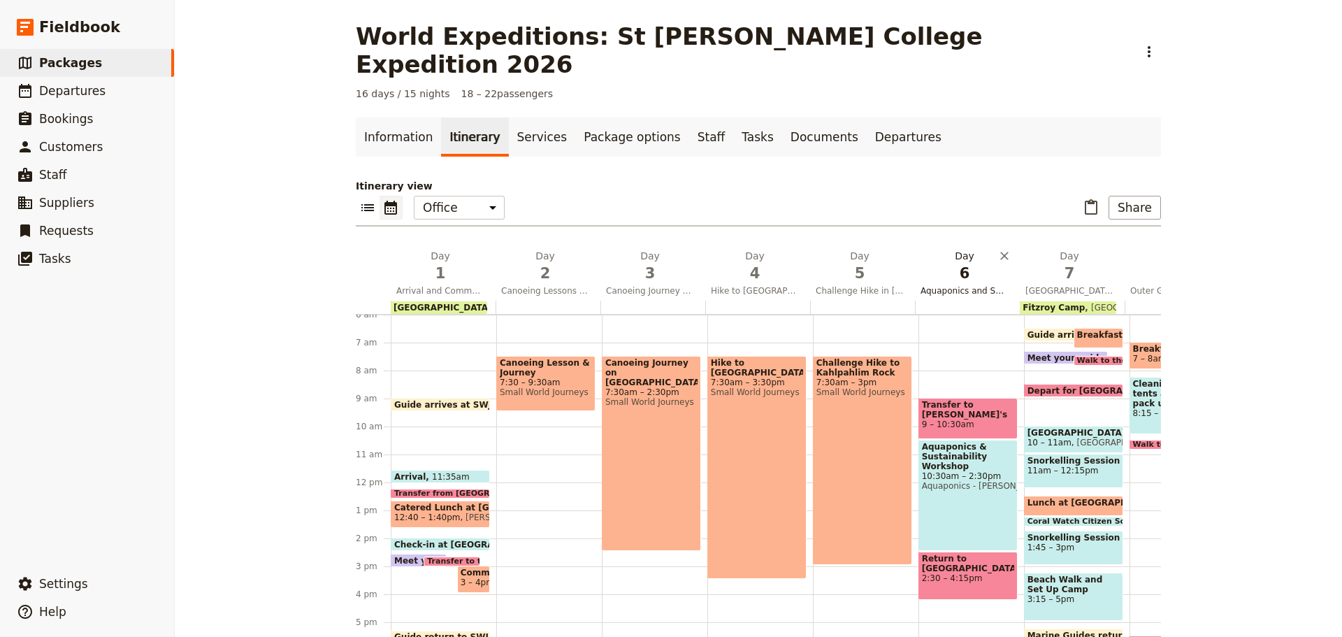
click at [945, 285] on span "Aquaponics and Sustainability Workshop" at bounding box center [964, 290] width 99 height 11
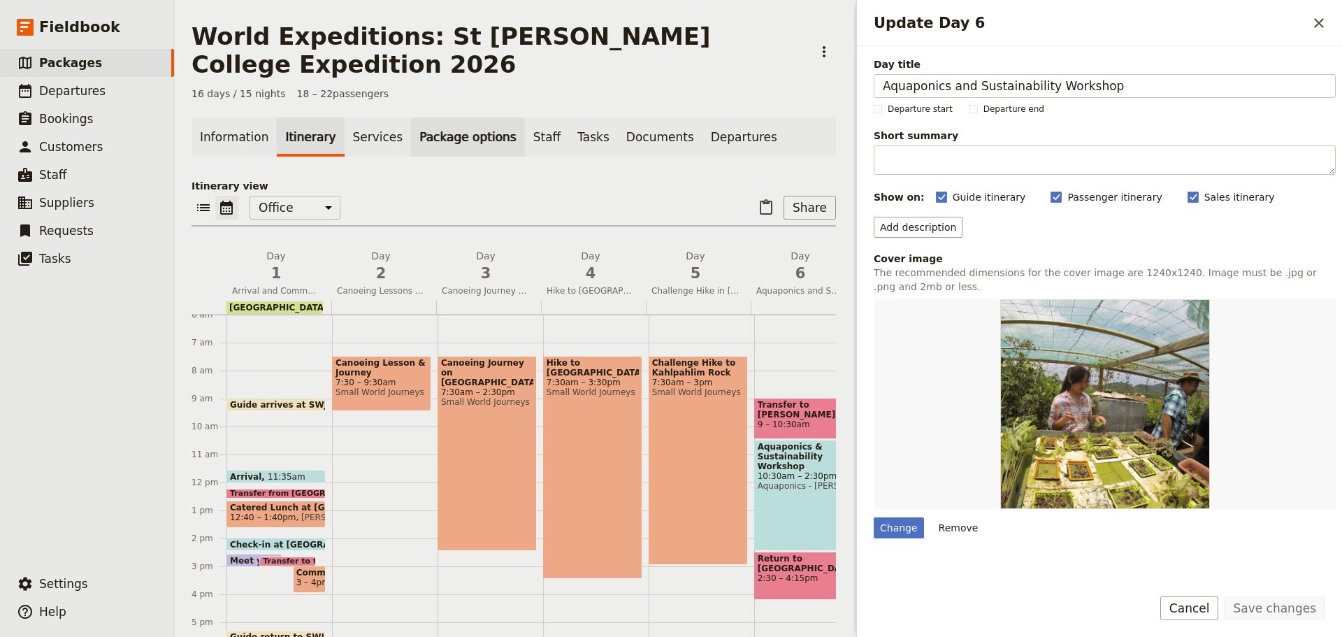
drag, startPoint x: 1126, startPoint y: 88, endPoint x: 409, endPoint y: 154, distance: 720.2
click at [409, 154] on div "World Expeditions: St Leonard's College Expedition 2026 ​ 16 days / 15 nights 1…" at bounding box center [758, 318] width 1167 height 637
type input "Mangrove Workshop & Clean Up"
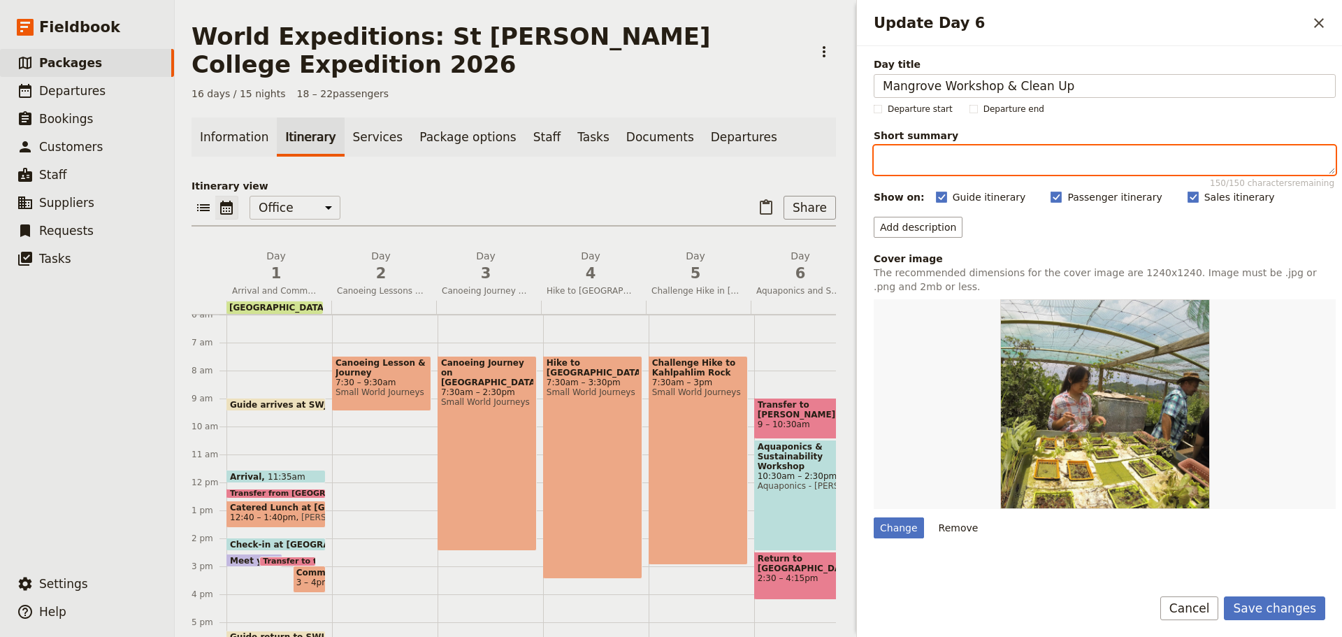
drag, startPoint x: 937, startPoint y: 151, endPoint x: 922, endPoint y: 155, distance: 15.9
click at [935, 151] on textarea "Short summary 150 / 150 characters remaining" at bounding box center [1105, 159] width 462 height 29
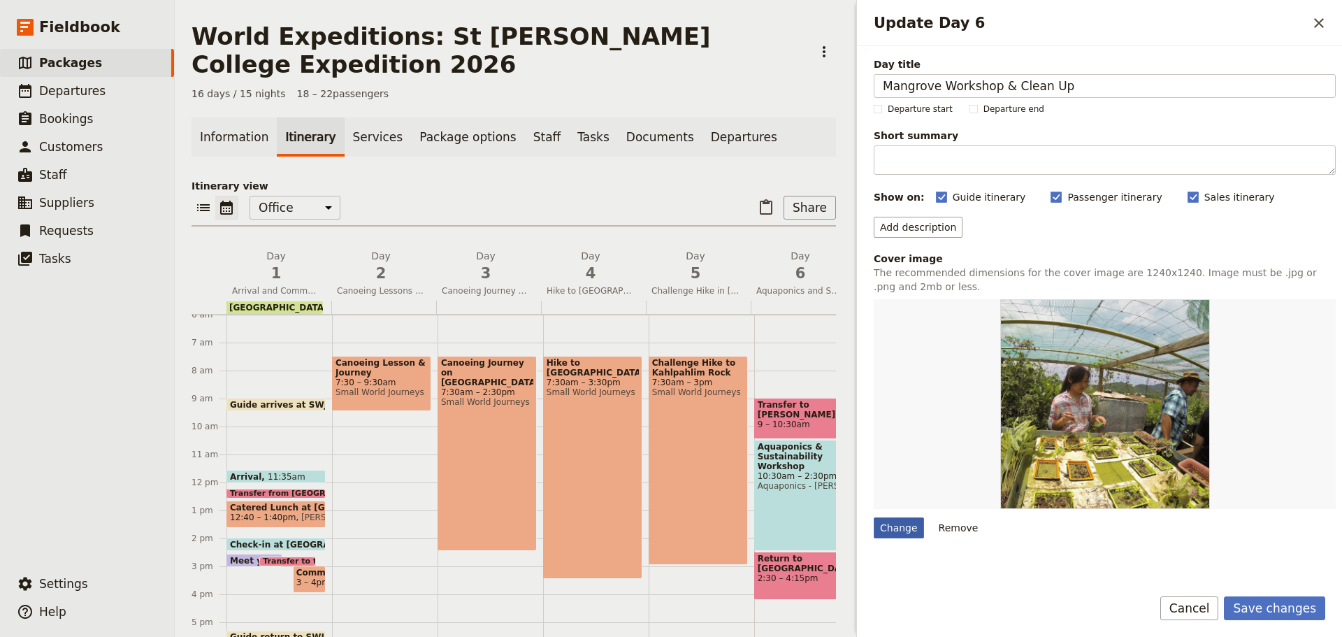
click at [907, 529] on div "Change" at bounding box center [899, 527] width 50 height 21
click at [874, 517] on input "Change" at bounding box center [873, 517] width 1 height 1
type input "C:\fakepath\Mangrove Workshop FB.png"
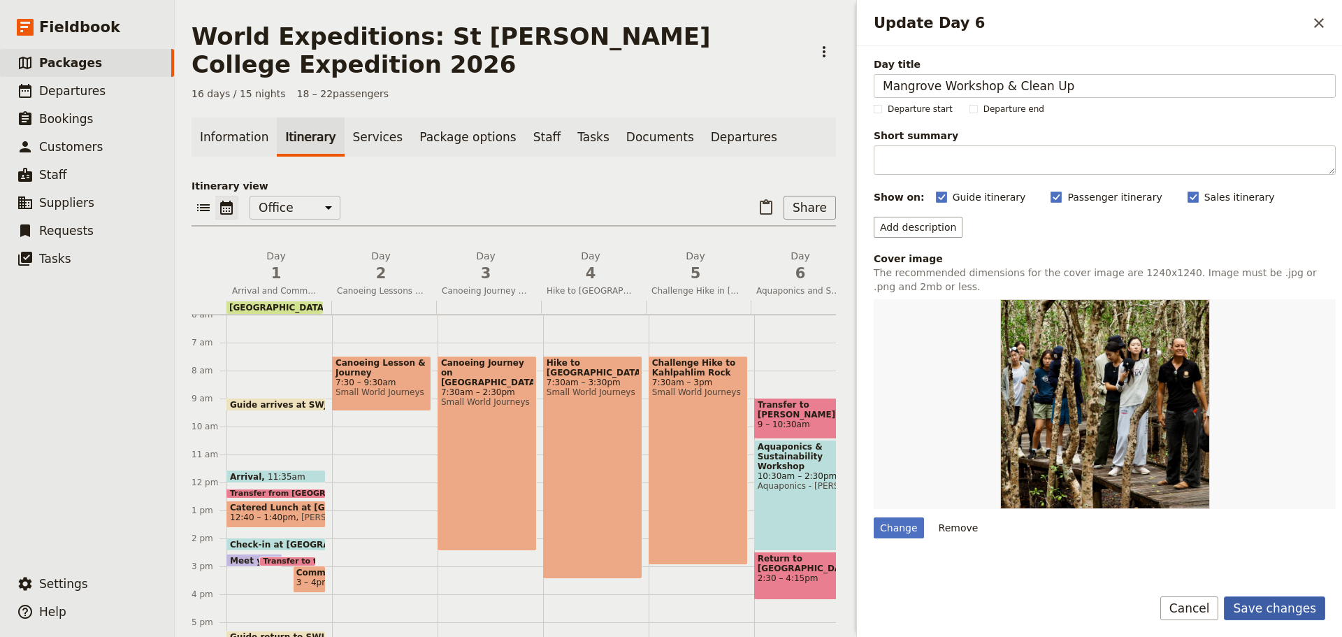
click at [1246, 605] on button "Save changes" at bounding box center [1274, 608] width 101 height 24
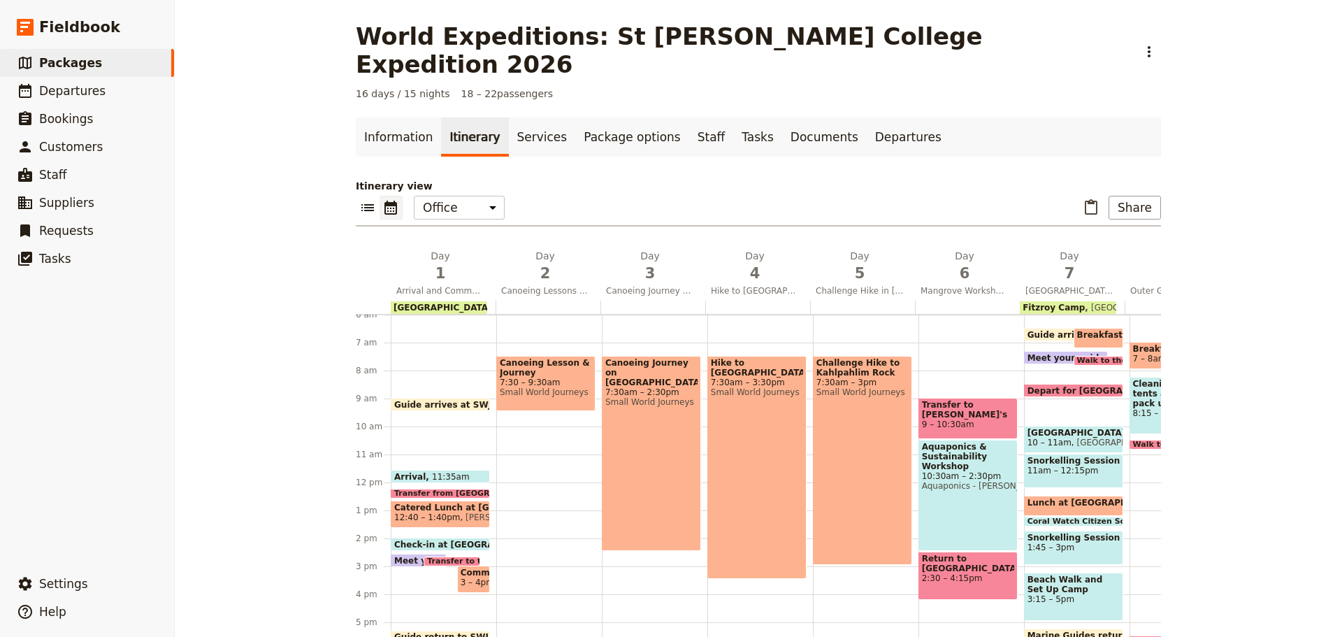
click at [974, 398] on div "Transfer to Rod's farm 9 – 10:30am" at bounding box center [967, 418] width 99 height 41
select select "6"
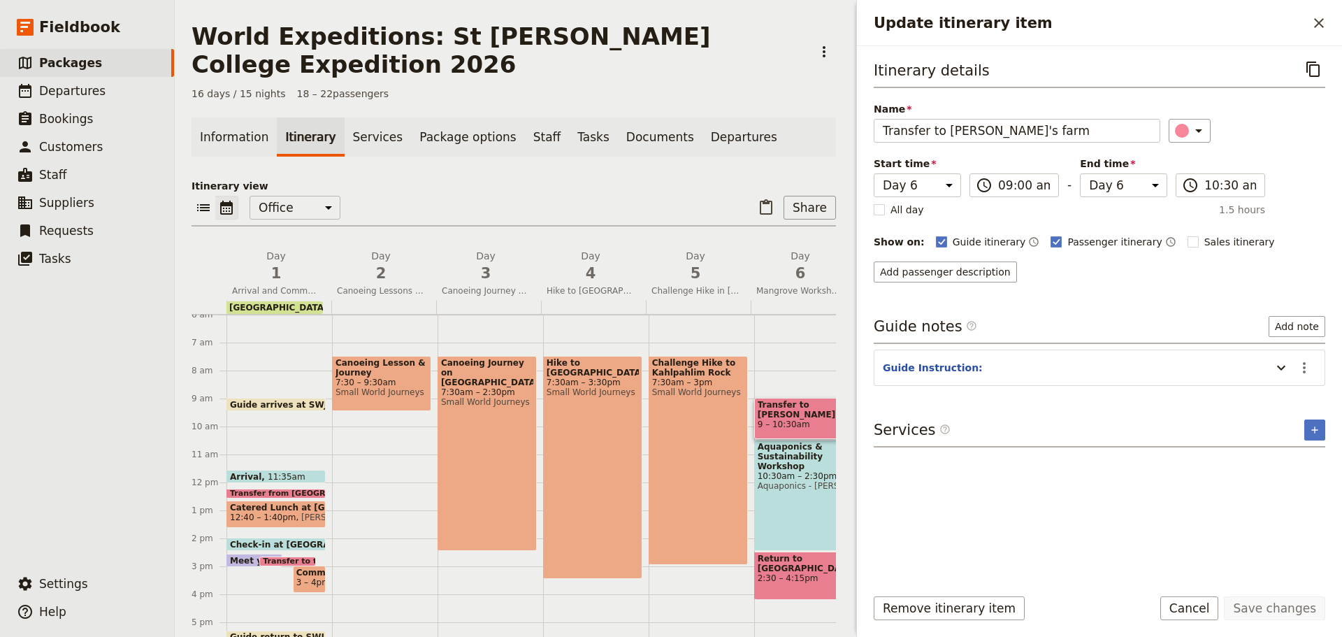
click at [1194, 604] on button "Cancel" at bounding box center [1189, 608] width 59 height 24
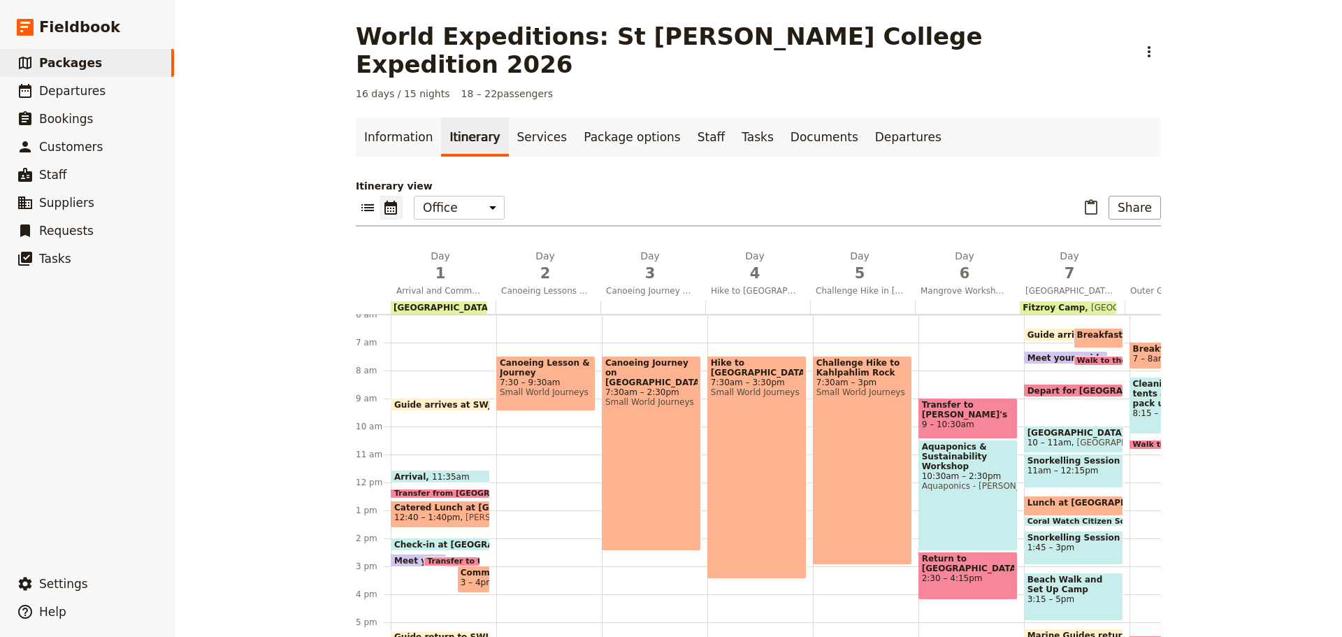
click at [966, 400] on span "Transfer to Rod's farm" at bounding box center [968, 410] width 92 height 20
select select "6"
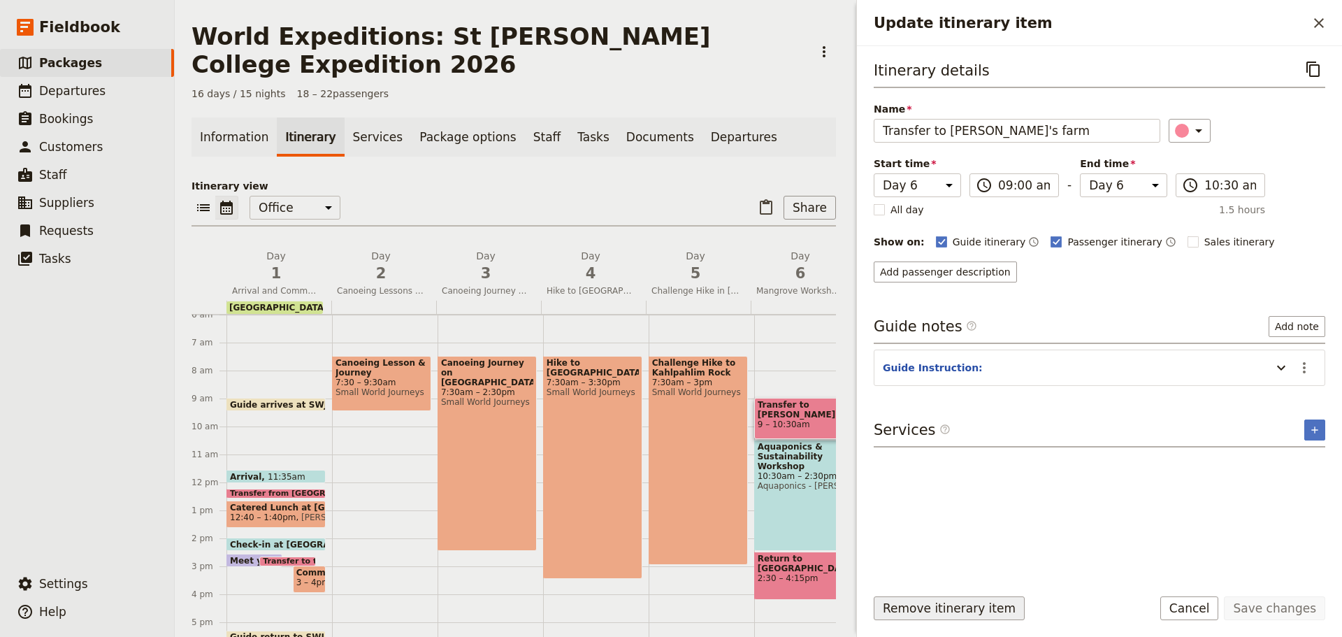
click at [967, 616] on button "Remove itinerary item" at bounding box center [949, 608] width 151 height 24
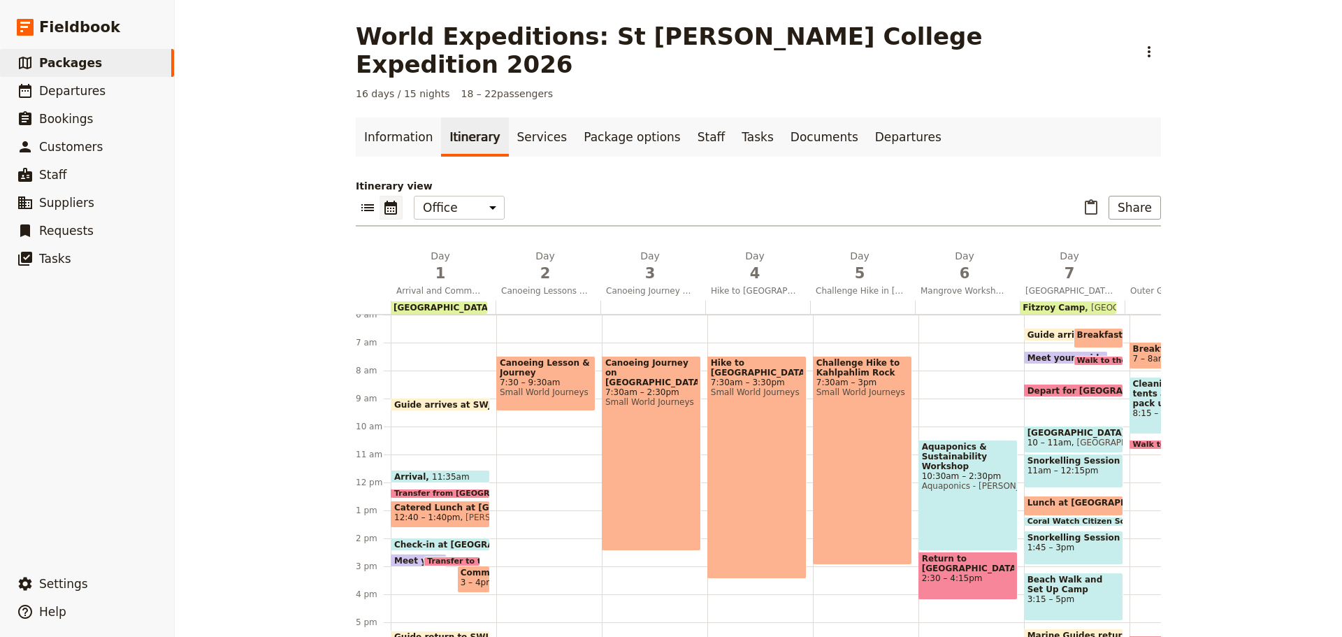
click at [945, 471] on span "10:30am – 2:30pm" at bounding box center [968, 476] width 92 height 10
select select "6"
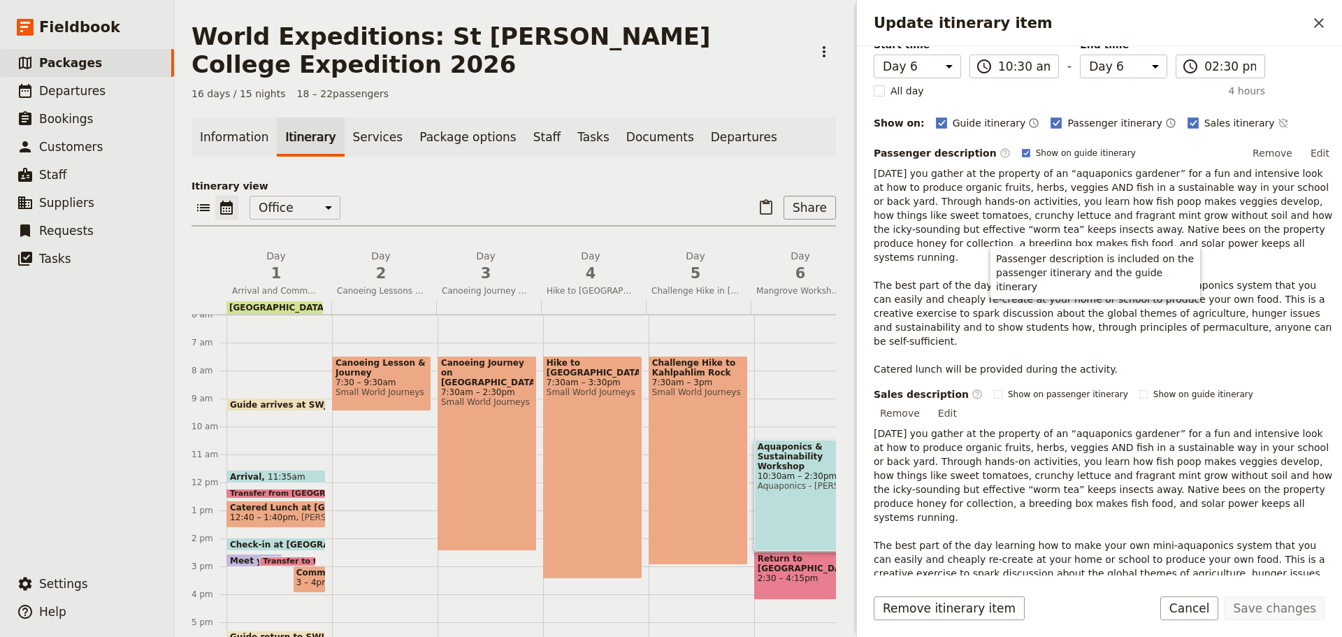
scroll to position [186, 0]
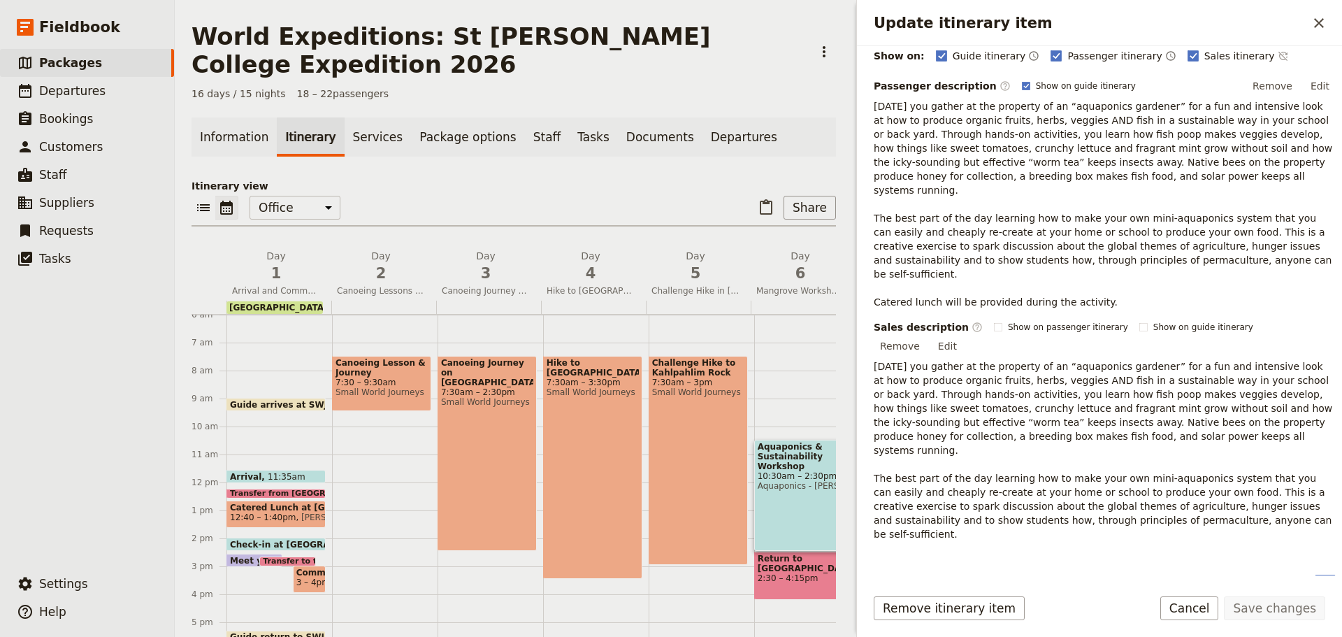
click at [965, 614] on button "Aquaponics Workshop - Biology/Chemistry" at bounding box center [993, 621] width 233 height 14
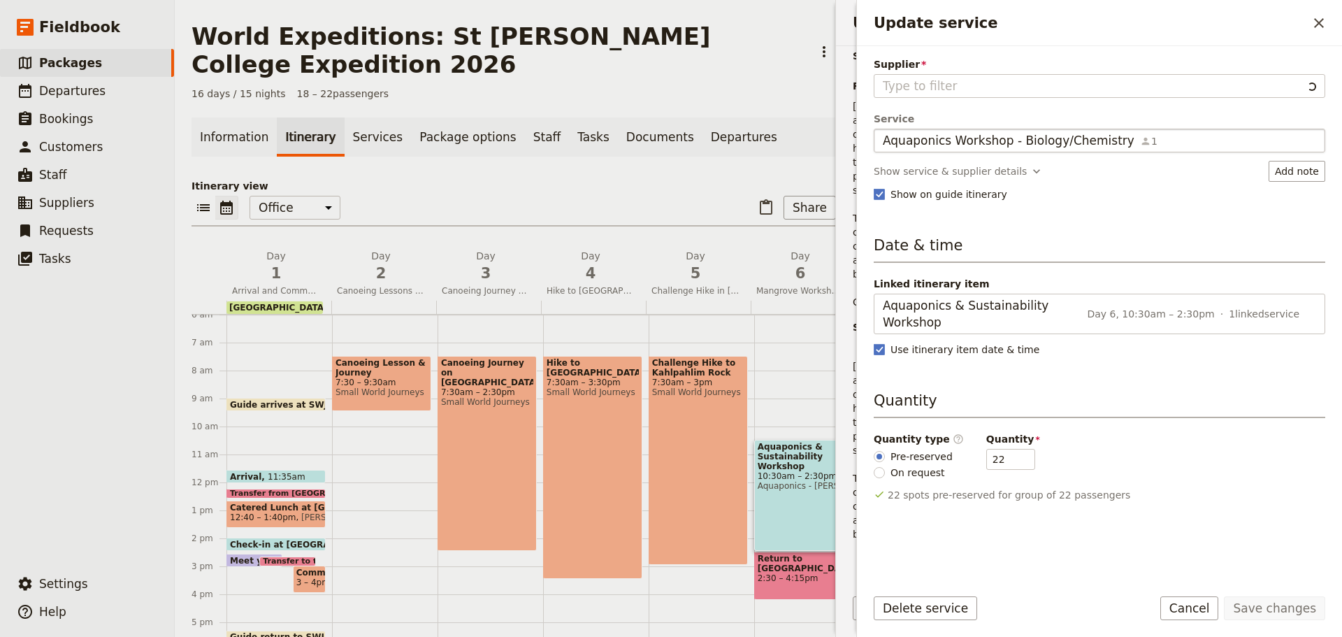
type input "Aquaponics - Rodney Ingersoll"
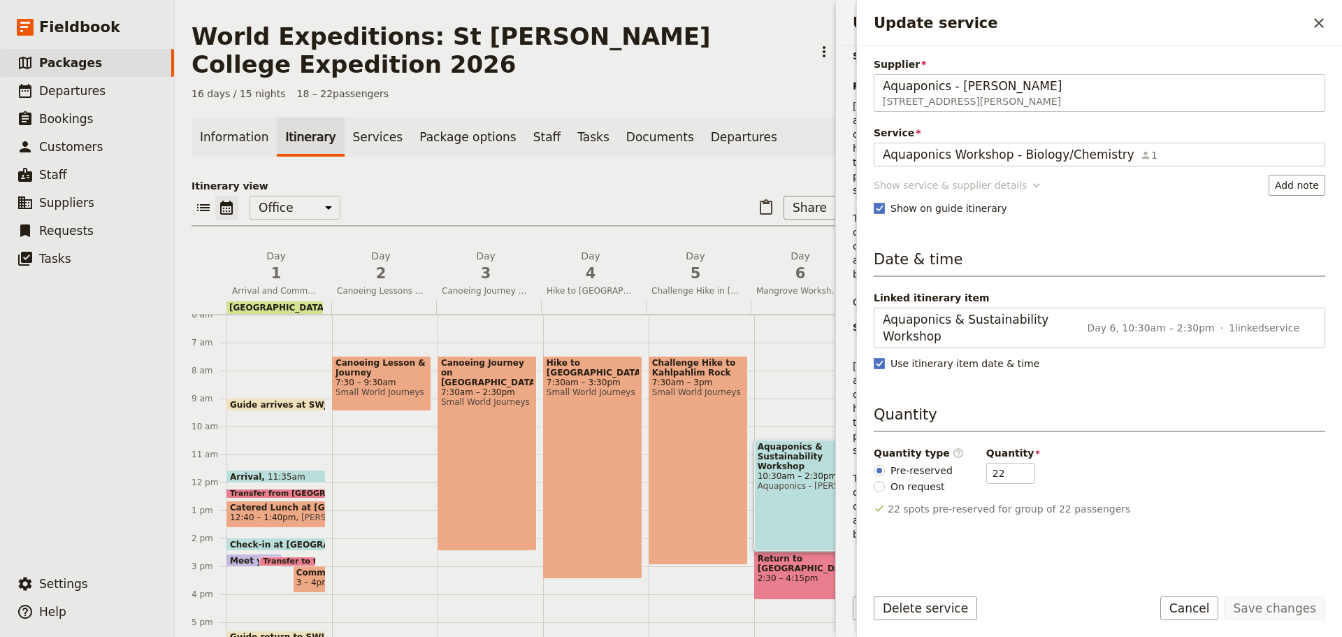
click at [926, 189] on div "Show service & supplier details" at bounding box center [950, 185] width 153 height 14
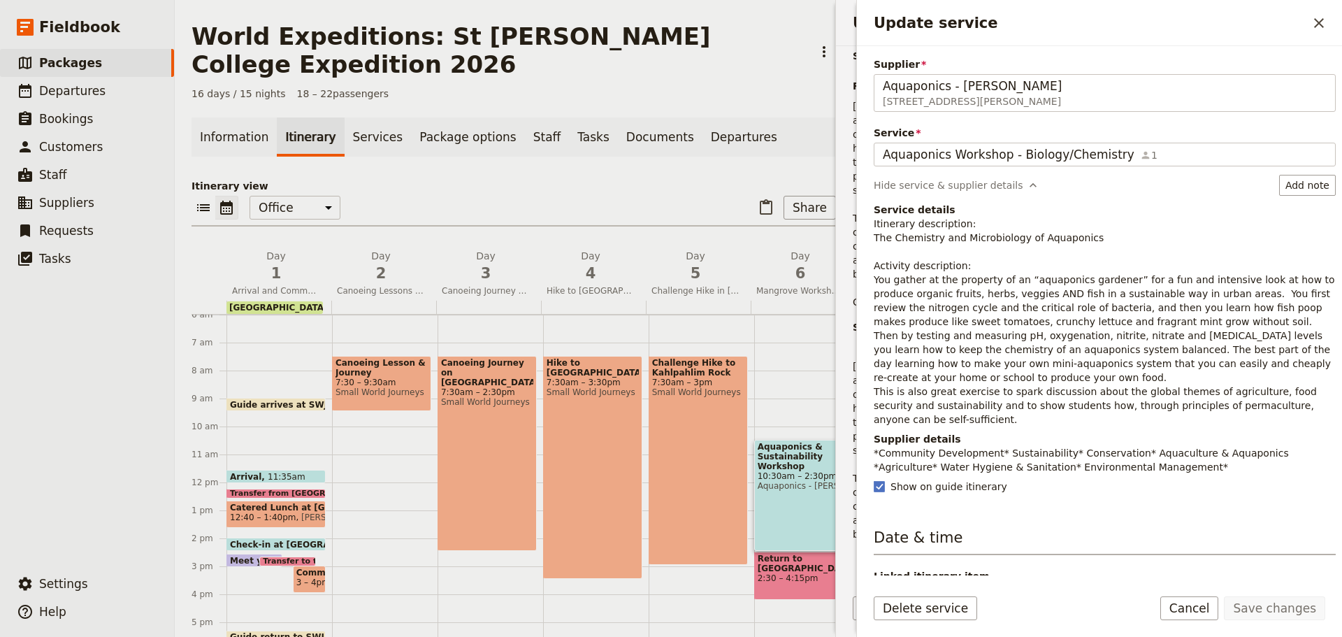
drag, startPoint x: 944, startPoint y: 304, endPoint x: 894, endPoint y: 289, distance: 52.4
click at [944, 305] on p "Itinerary description: The Chemistry and Microbiology of Aquaponics Activity de…" at bounding box center [1105, 322] width 462 height 210
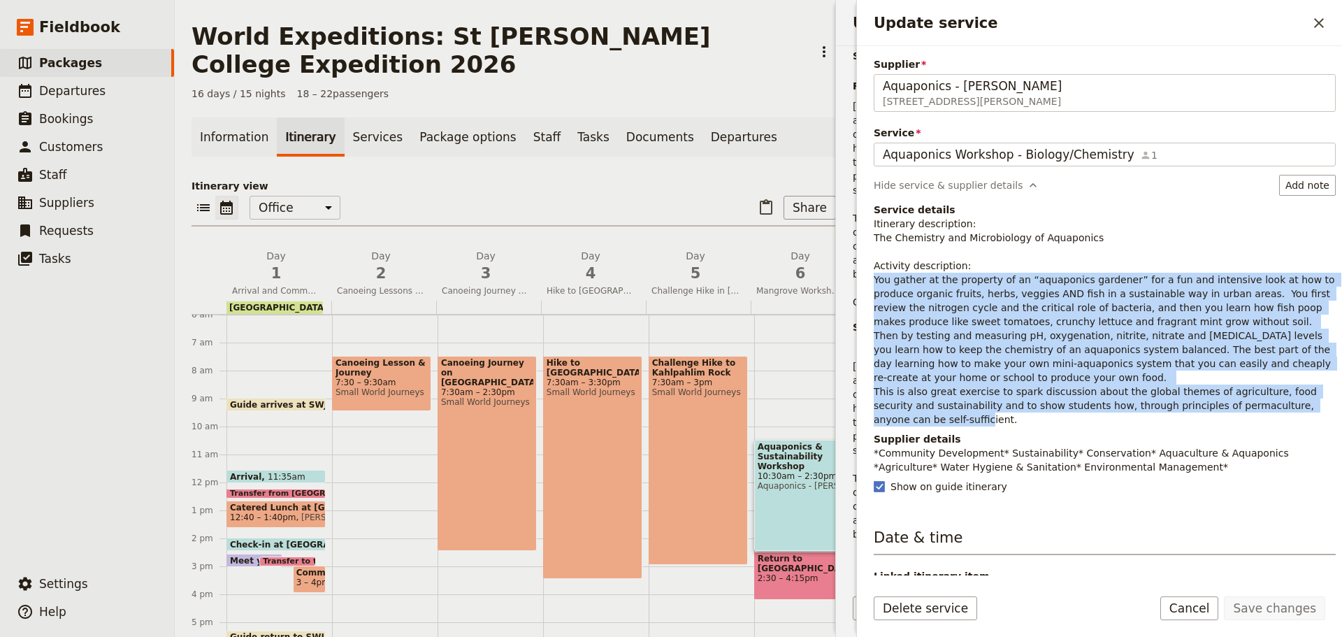
drag, startPoint x: 870, startPoint y: 279, endPoint x: 1284, endPoint y: 408, distance: 433.5
click at [1285, 408] on div "Supplier Aquaponics - Rodney Ingersoll 586 Hodzic Road, Biboohra QLD 4880, Aust…" at bounding box center [1099, 310] width 485 height 529
copy p "You gather at the property of an “aquaponics gardener” for a fun and intensive …"
click at [1213, 603] on button "Cancel" at bounding box center [1189, 608] width 59 height 24
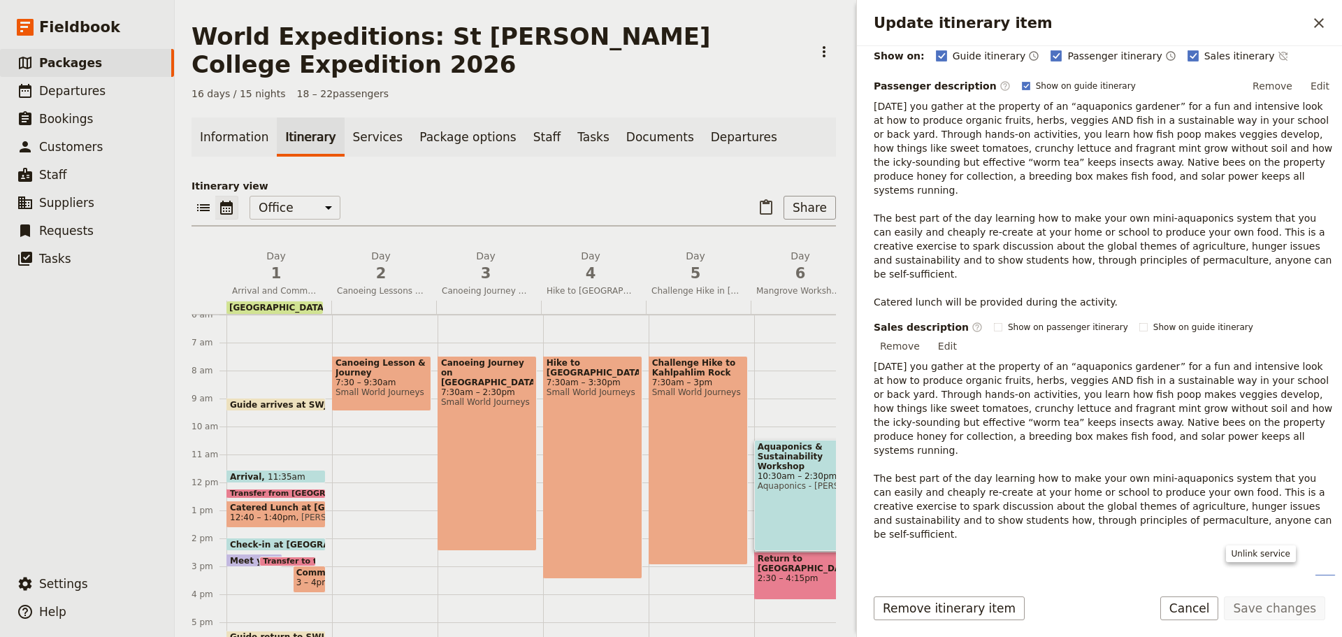
click at [1315, 617] on icon "Remove service" at bounding box center [1323, 625] width 17 height 17
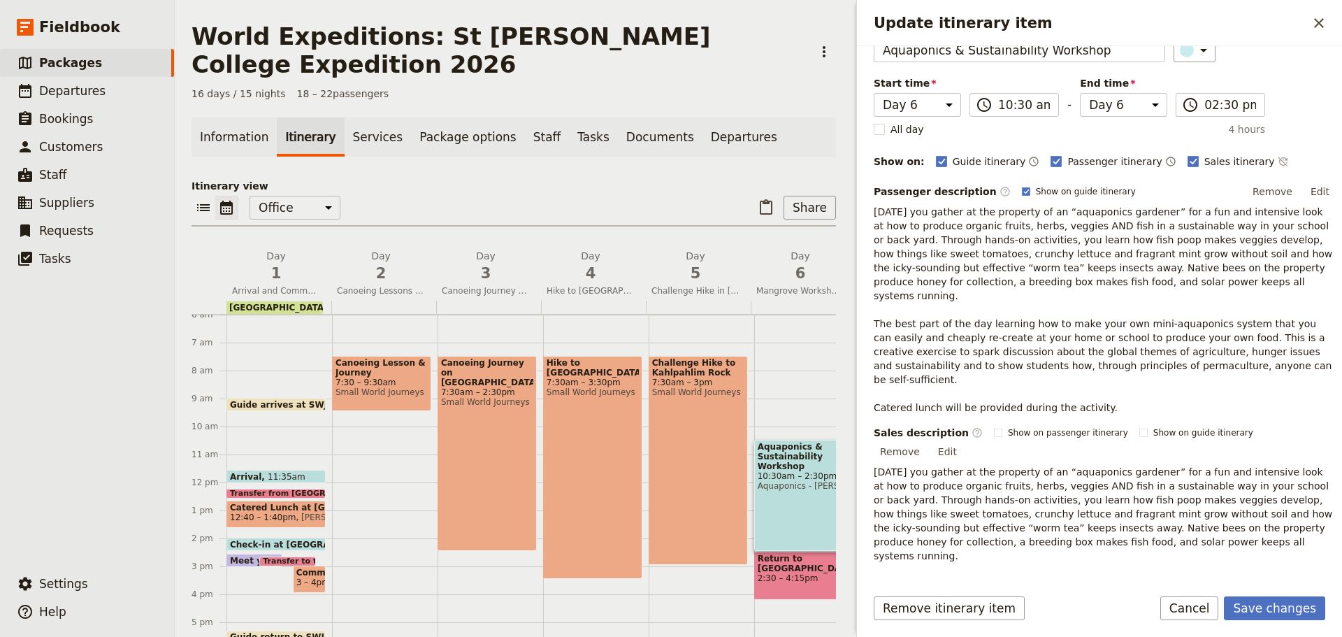
scroll to position [141, 0]
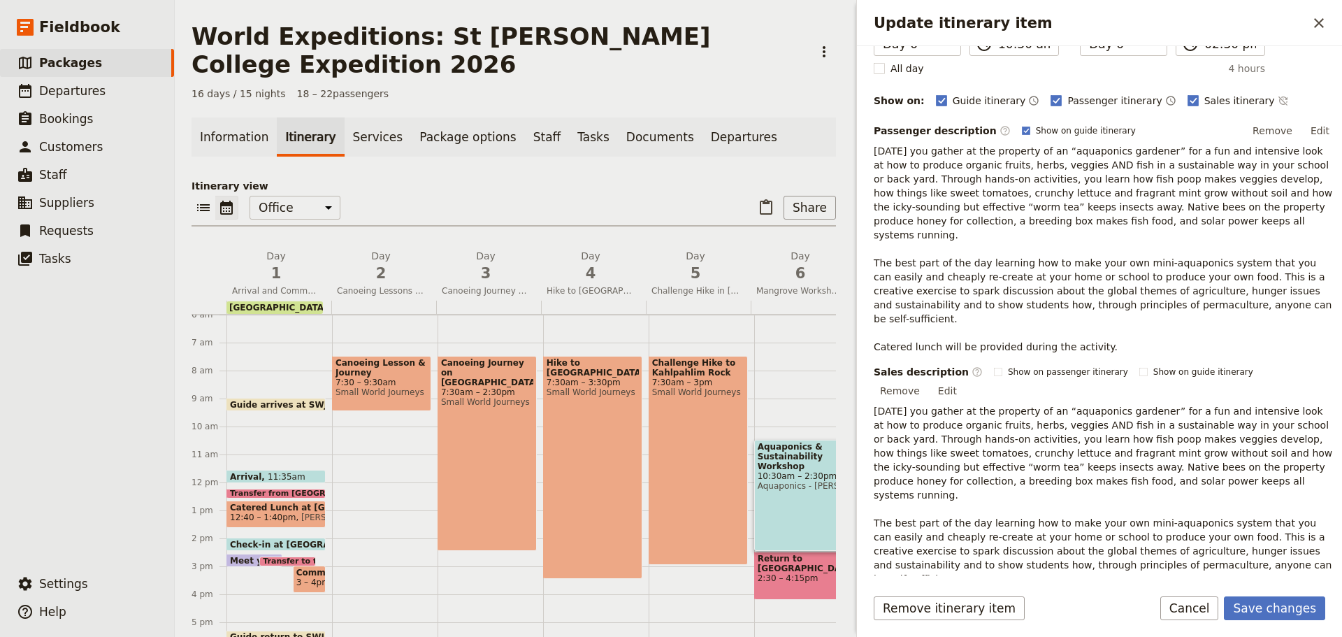
click at [1320, 624] on icon "Add service inclusion" at bounding box center [1325, 629] width 11 height 11
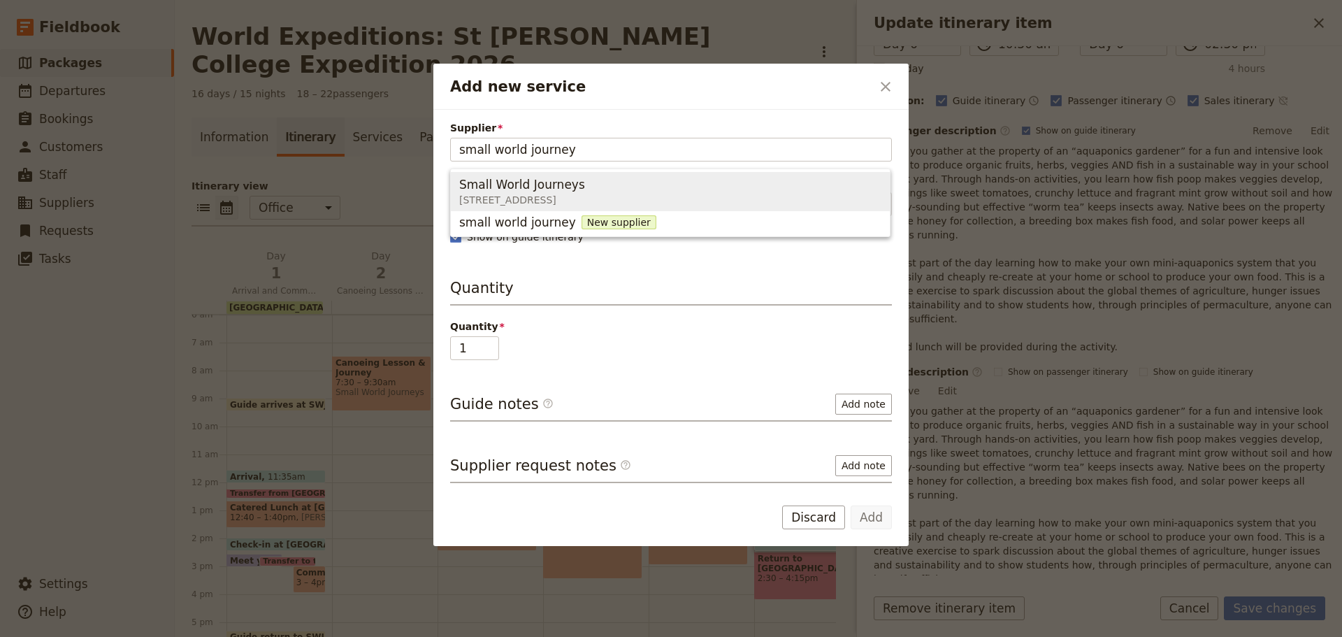
click at [784, 192] on span "Small World Journeys 395 Lake street , Cairns North QLD 4870, Australia" at bounding box center [670, 192] width 422 height 34
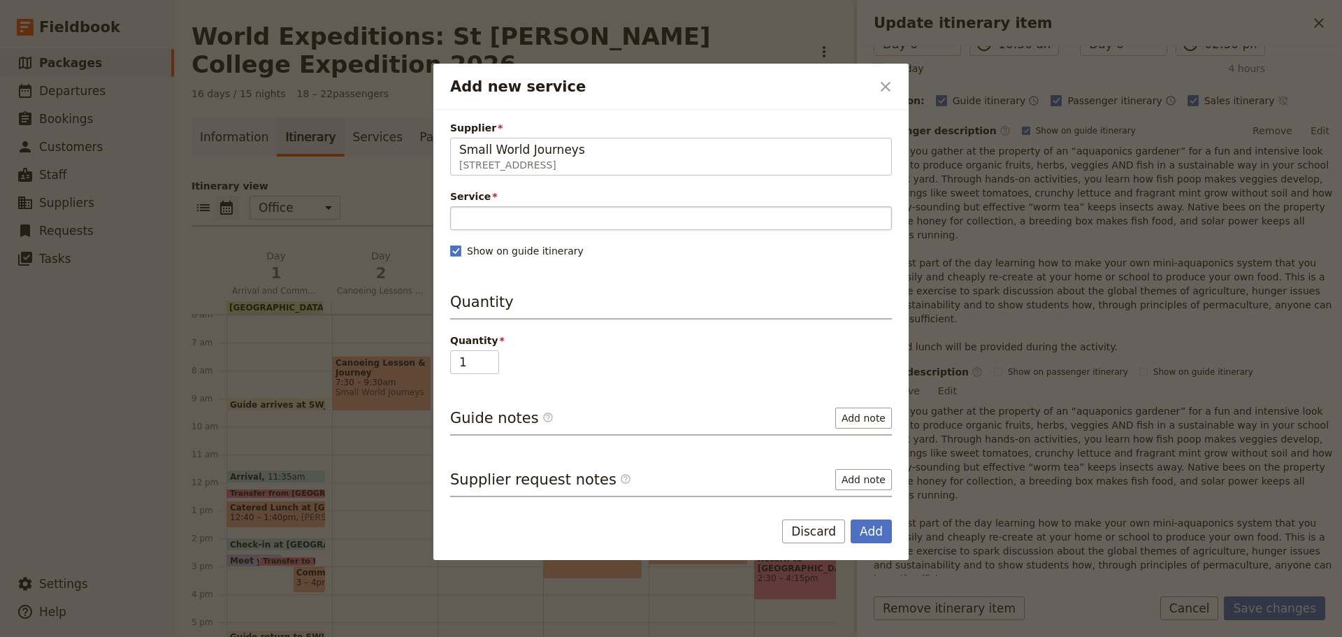
type input "Small World Journeys"
click at [647, 206] on input "Service" at bounding box center [671, 218] width 442 height 24
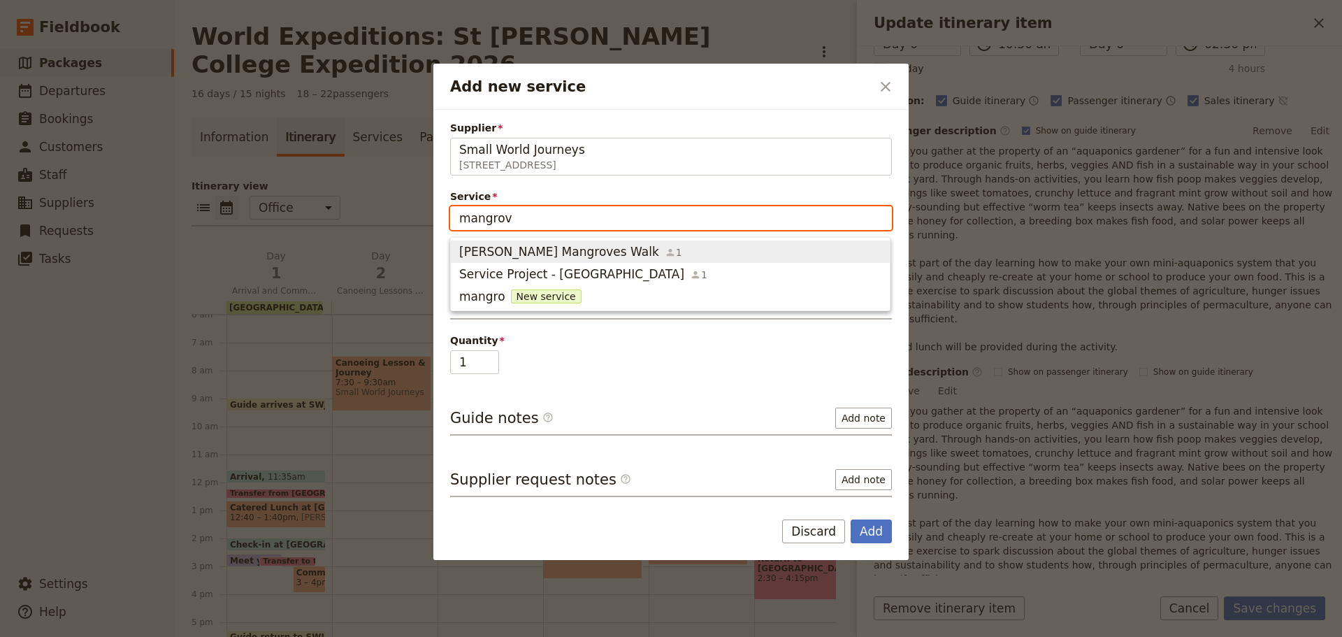
type input "mangrove"
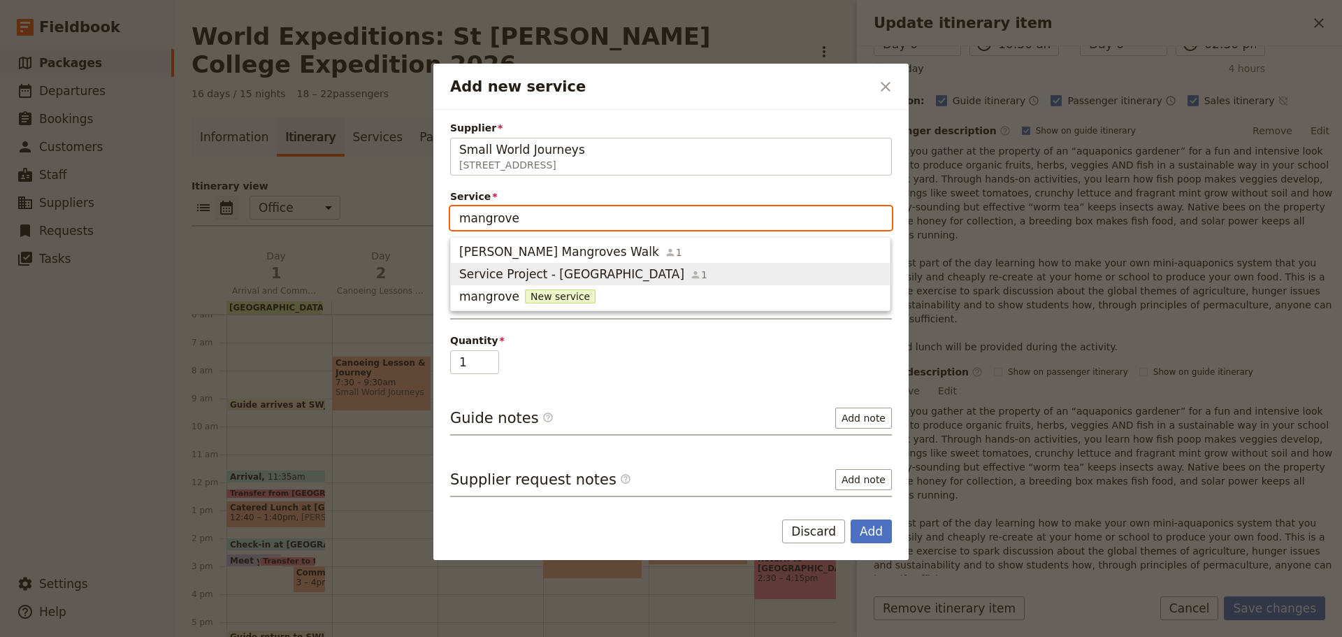
click at [517, 277] on span "Service Project - Mangroves" at bounding box center [571, 274] width 225 height 17
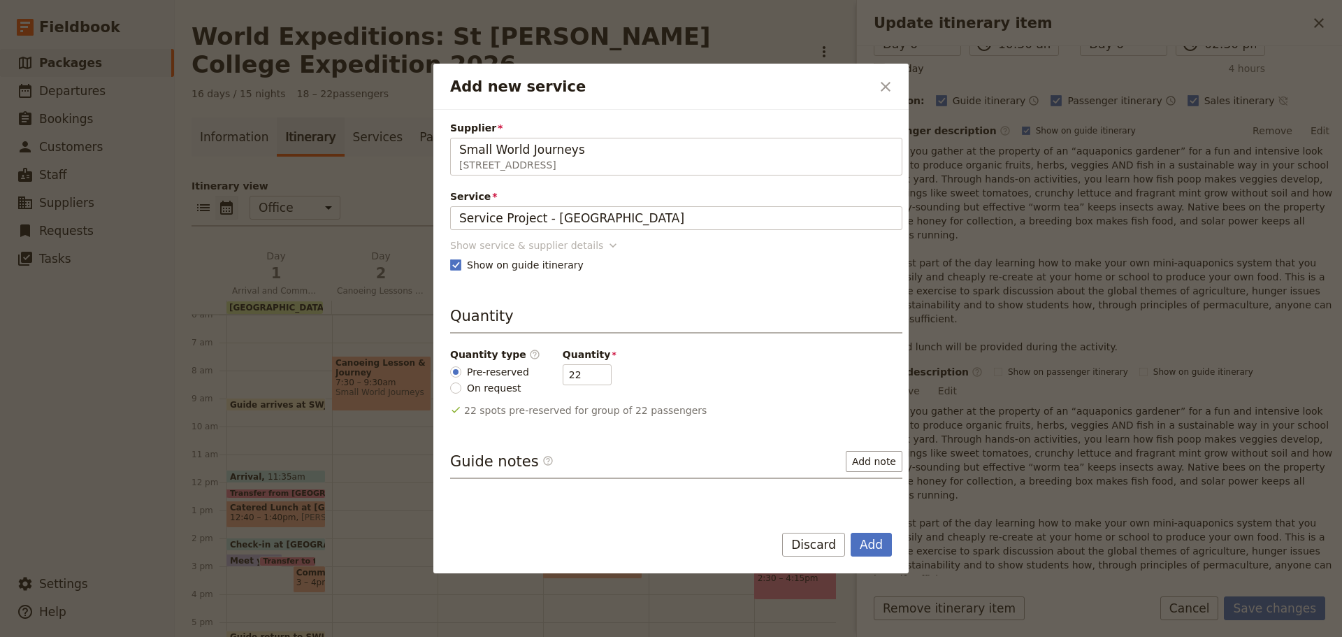
click at [557, 245] on div "Show service & supplier details" at bounding box center [526, 245] width 153 height 14
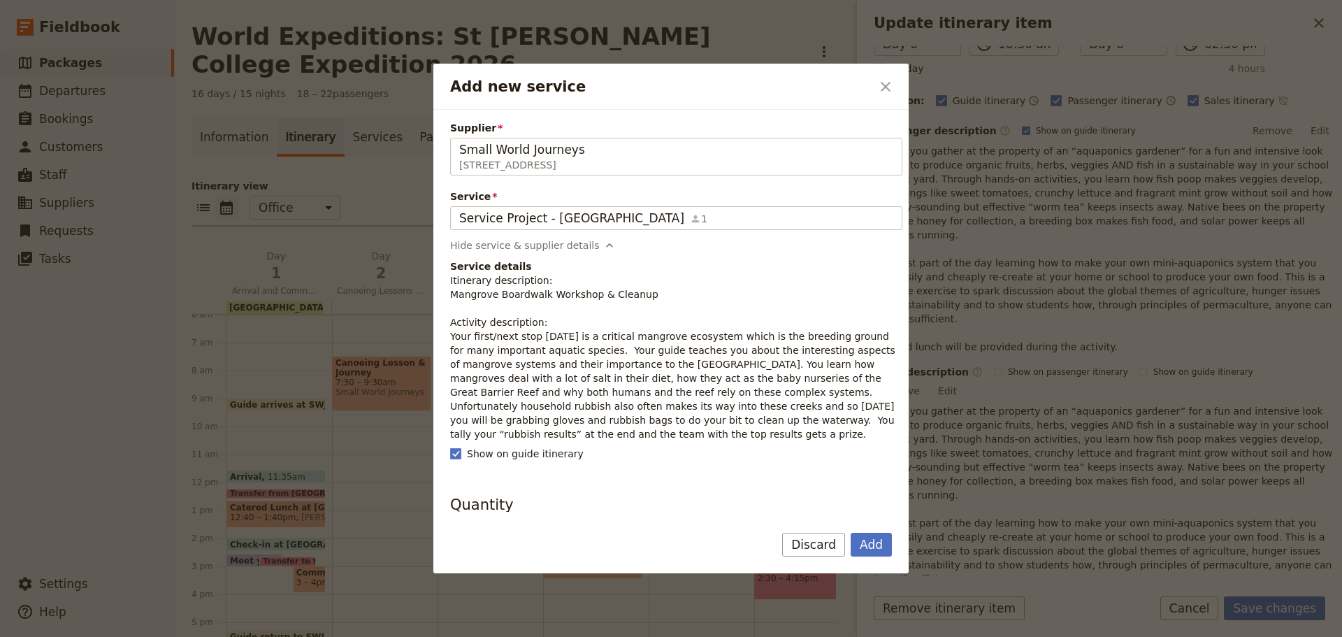
click at [531, 381] on p "Itinerary description: Mangrove Boardwalk Workshop & Cleanup Activity descripti…" at bounding box center [676, 357] width 452 height 168
click at [563, 336] on p "Itinerary description: Mangrove Boardwalk Workshop & Cleanup Activity descripti…" at bounding box center [676, 357] width 452 height 168
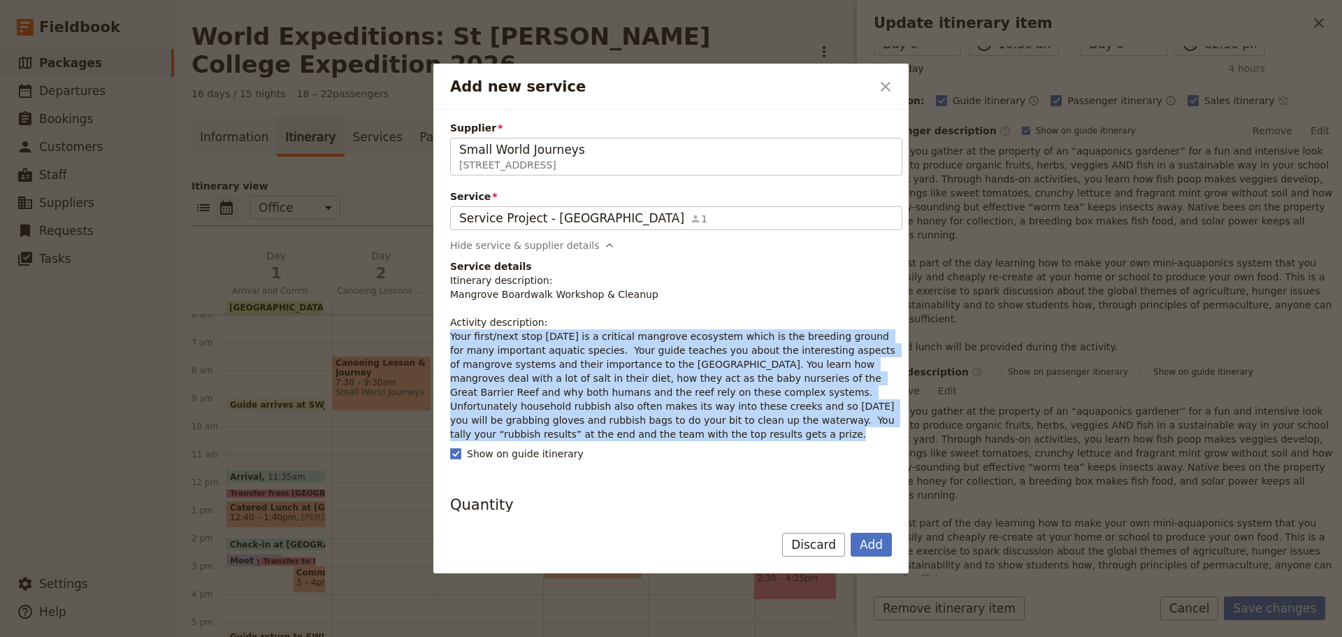
drag, startPoint x: 447, startPoint y: 338, endPoint x: 893, endPoint y: 418, distance: 453.1
click at [893, 418] on div "Supplier Small World Journeys 395 Lake street , Cairns North QLD 4870, Australi…" at bounding box center [670, 311] width 475 height 402
copy p "Your first/next stop today is a critical mangrove ecosystem which is the breedi…"
click at [865, 542] on button "Add" at bounding box center [871, 545] width 41 height 24
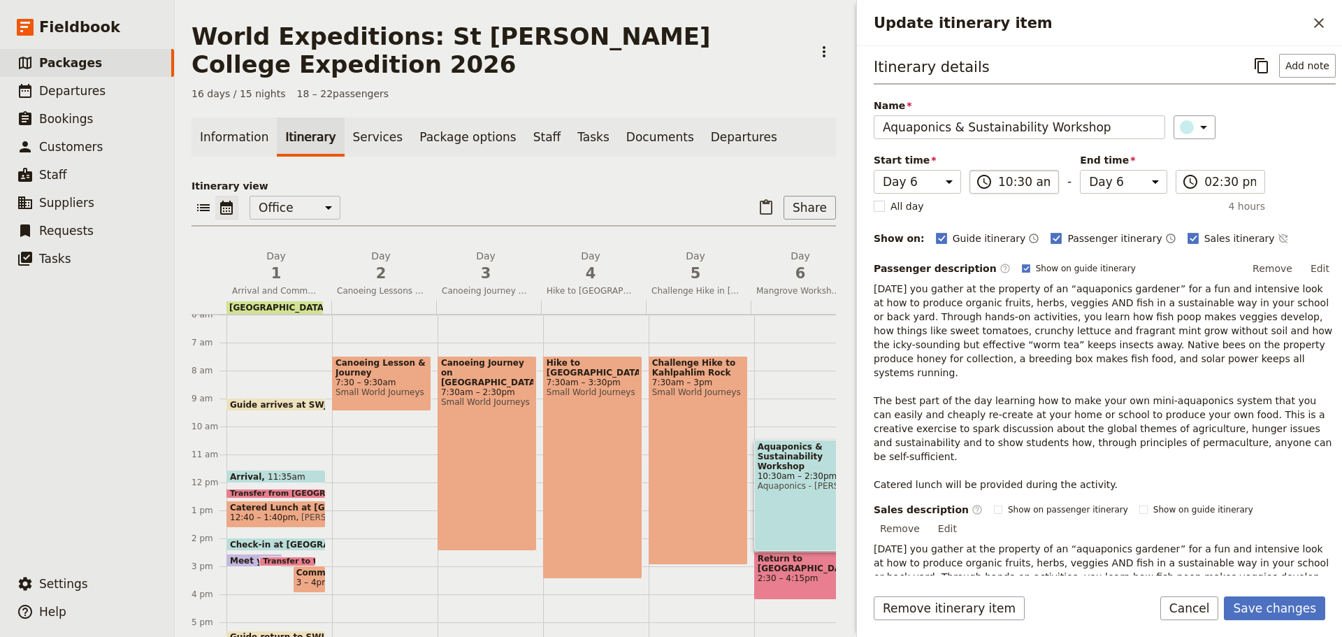
scroll to position [0, 0]
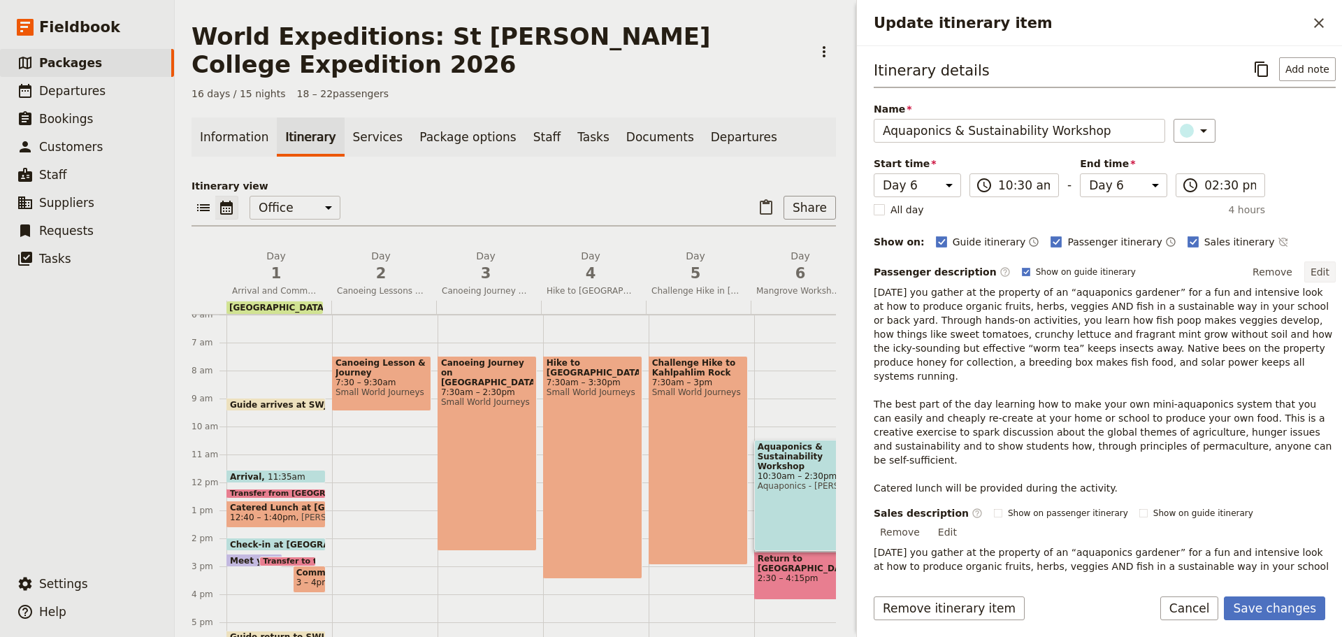
drag, startPoint x: 1318, startPoint y: 271, endPoint x: 1262, endPoint y: 284, distance: 58.2
click at [1318, 271] on button "Edit" at bounding box center [1319, 271] width 31 height 21
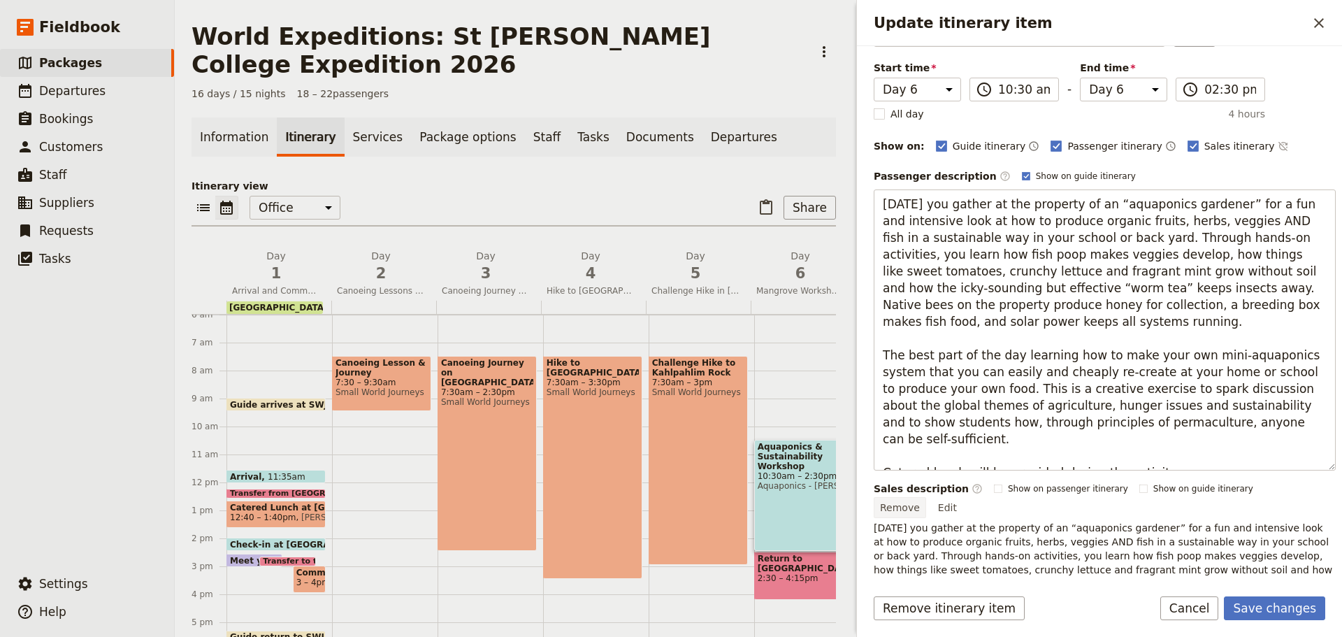
scroll to position [98, 0]
drag, startPoint x: 883, startPoint y: 303, endPoint x: 1279, endPoint y: 448, distance: 421.9
click at [1279, 448] on textarea "Today you gather at the property of an “aquaponics gardener” for a fun and inte…" at bounding box center [1105, 327] width 462 height 281
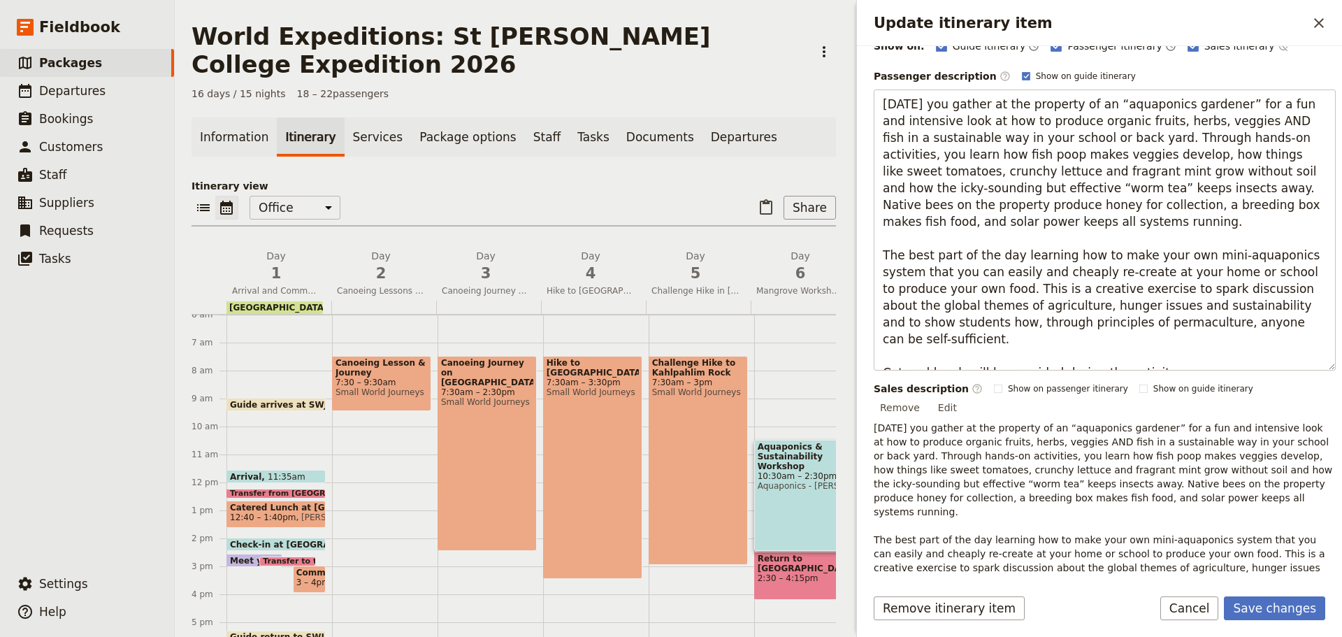
scroll to position [285, 0]
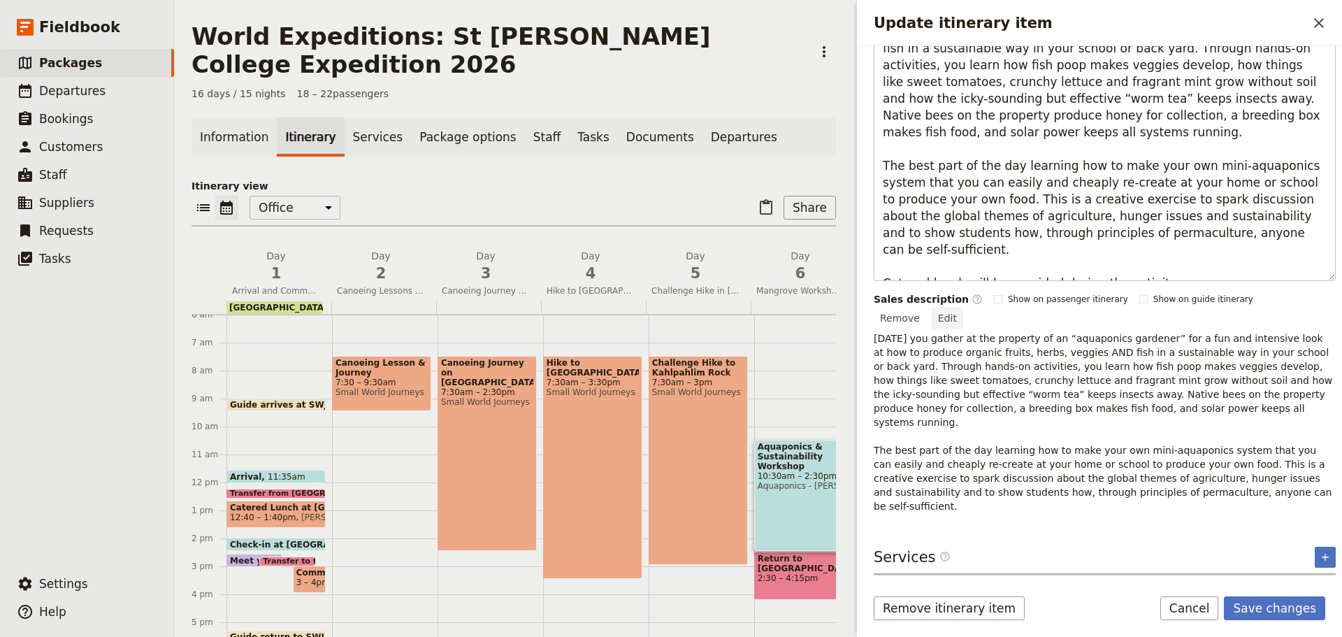
click at [963, 308] on button "Edit" at bounding box center [947, 318] width 31 height 21
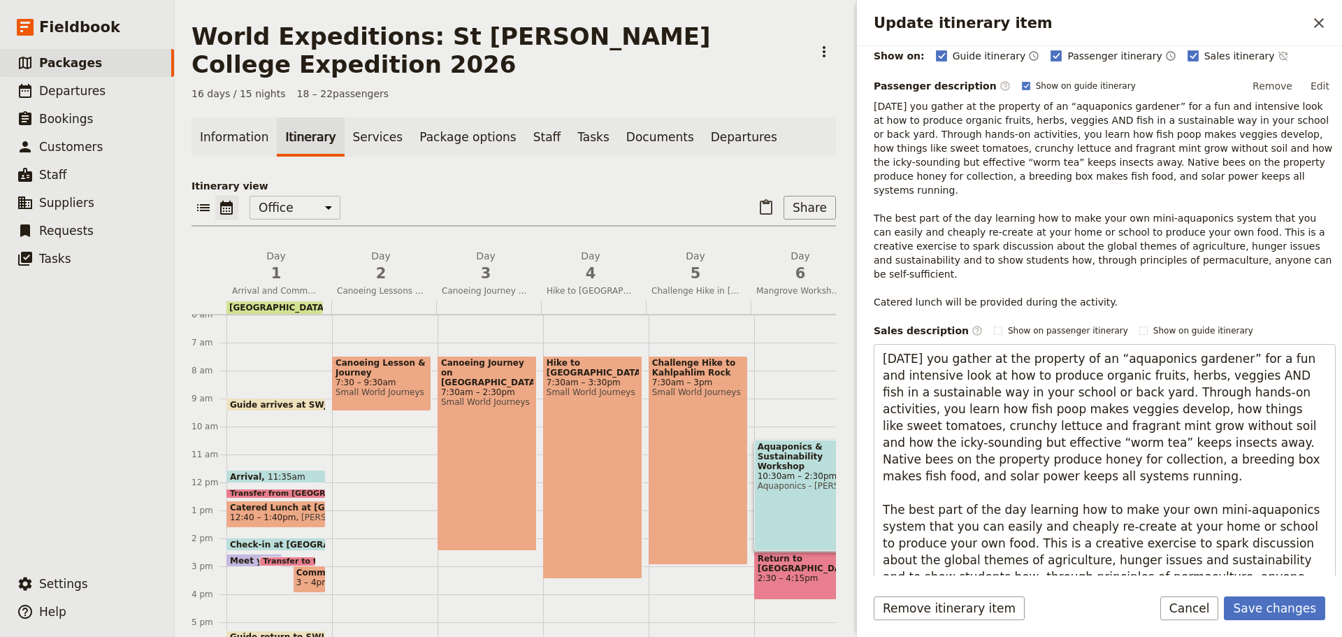
drag, startPoint x: 881, startPoint y: 331, endPoint x: 1341, endPoint y: 559, distance: 513.9
click at [1341, 559] on div "Itinerary details ​ Add note Name Aquaponics & Sustainability Workshop ​ Start …" at bounding box center [1099, 310] width 485 height 529
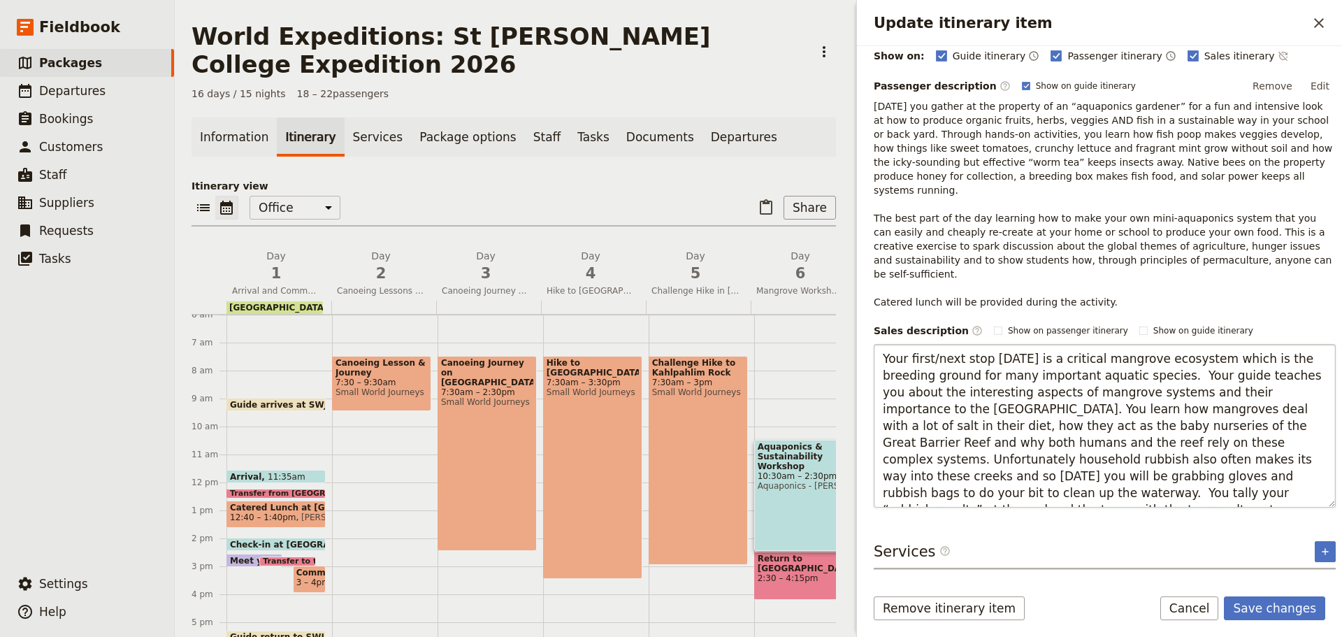
click at [879, 344] on textarea "Your first/next stop today is a critical mangrove ecosystem which is the breedi…" at bounding box center [1105, 426] width 462 height 164
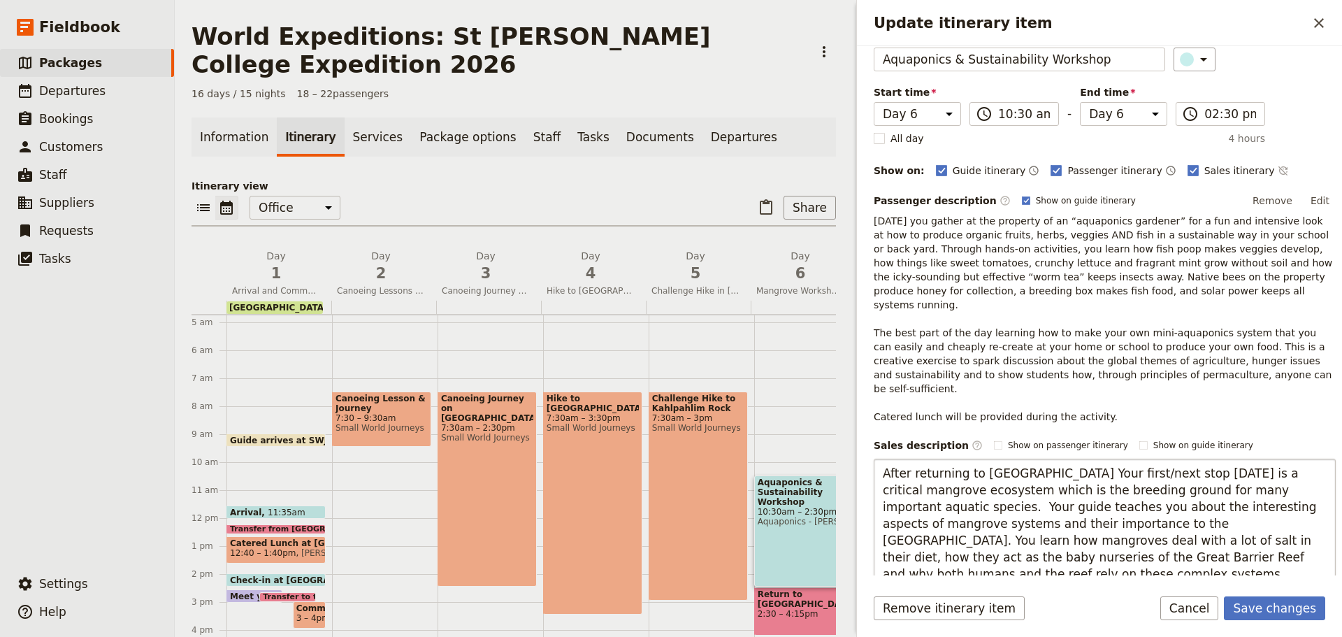
scroll to position [140, 0]
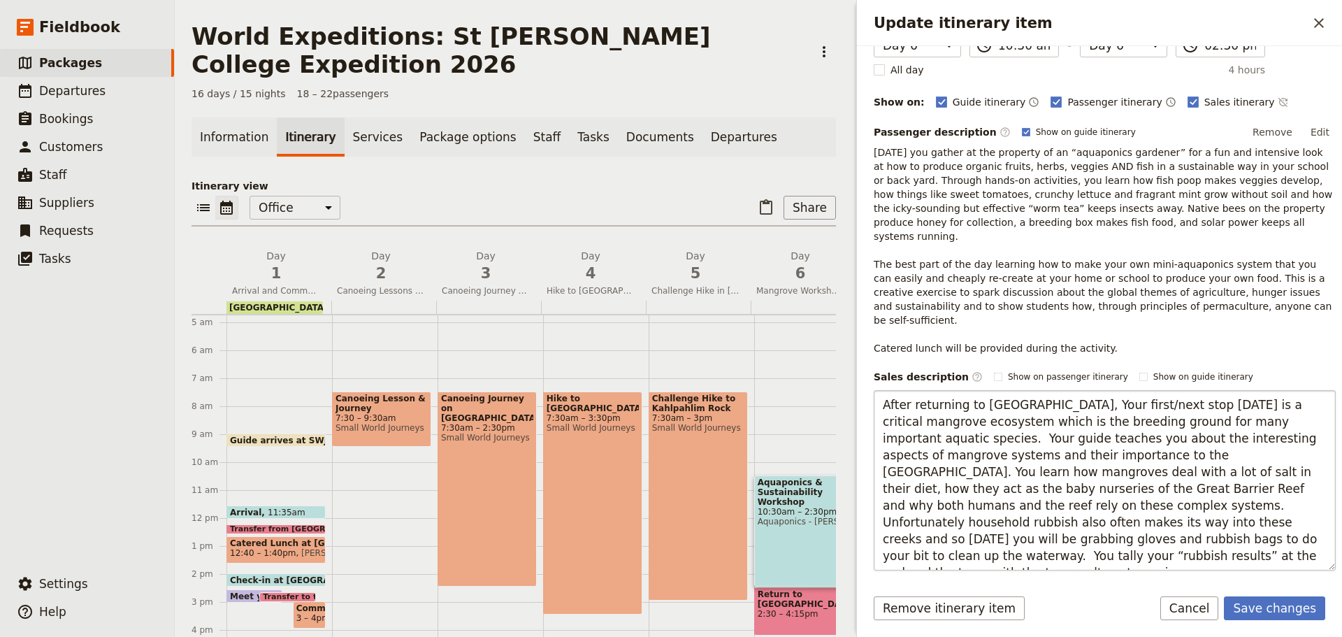
click at [1071, 390] on textarea "After returning to Cairns, Your first/next stop today is a critical mangrove ec…" at bounding box center [1105, 480] width 462 height 180
drag, startPoint x: 881, startPoint y: 377, endPoint x: 1003, endPoint y: 371, distance: 122.5
click at [1008, 390] on textarea "After returning to Cairns, Your first/next stop today is a critical mangrove ec…" at bounding box center [1105, 480] width 462 height 180
click at [1005, 390] on textarea "After returning to Cairns, Your first/next stop today is a critical mangrove ec…" at bounding box center [1105, 480] width 462 height 180
click at [1019, 390] on textarea "After returning to Cairns, Your first/next stop today is a critical mangrove ec…" at bounding box center [1105, 480] width 462 height 180
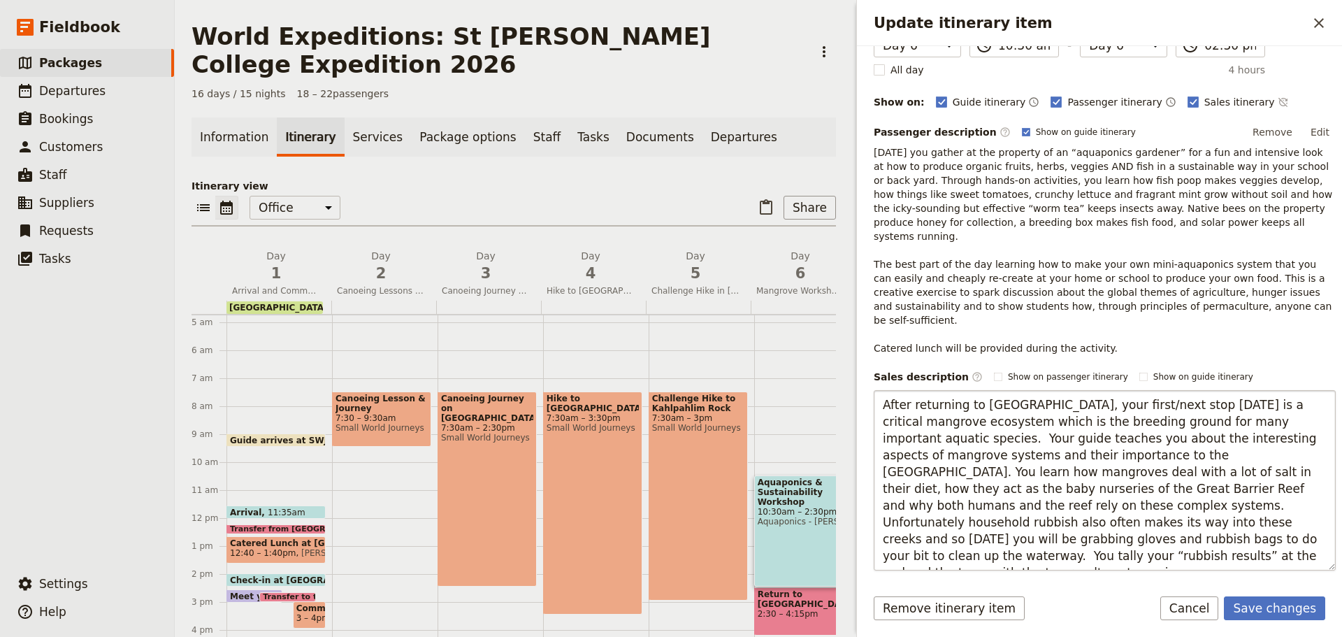
click at [944, 390] on textarea "After returning to Cairns, your first/next stop today is a critical mangrove ec…" at bounding box center [1105, 480] width 462 height 180
click at [974, 390] on textarea "After returning to Cairns, your first/next stop today is a critical mangrove ec…" at bounding box center [1105, 480] width 462 height 180
click at [918, 390] on textarea "After returning to Cairns, your first/next stop today is a critical mangrove ec…" at bounding box center [1105, 480] width 462 height 180
drag, startPoint x: 889, startPoint y: 380, endPoint x: 952, endPoint y: 371, distance: 63.5
click at [890, 390] on textarea "After returning to Cairns, your first/next stop today is a critical mangrove ec…" at bounding box center [1105, 480] width 462 height 180
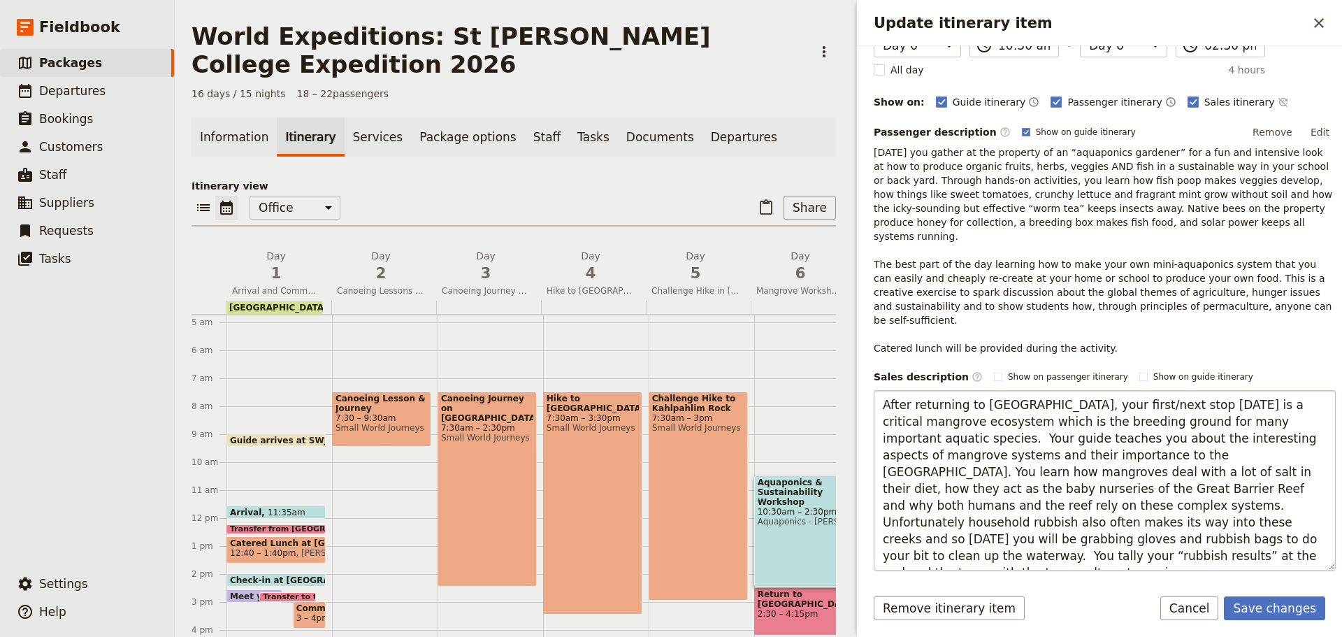
click at [976, 390] on textarea "After returning to Cairns, your first/next stop today is a critical mangrove ec…" at bounding box center [1105, 480] width 462 height 180
drag, startPoint x: 964, startPoint y: 375, endPoint x: 990, endPoint y: 376, distance: 26.6
click at [1006, 390] on textarea "After returning to Cairns, your first/next stop today is a critical mangrove ec…" at bounding box center [1105, 480] width 462 height 180
click at [984, 390] on textarea "After returning to Cairns, your first/next stop today is a critical mangrove ec…" at bounding box center [1105, 480] width 462 height 180
click at [1008, 390] on textarea "After returning to Cairns, your first/next stop today is a critical mangrove ec…" at bounding box center [1105, 480] width 462 height 180
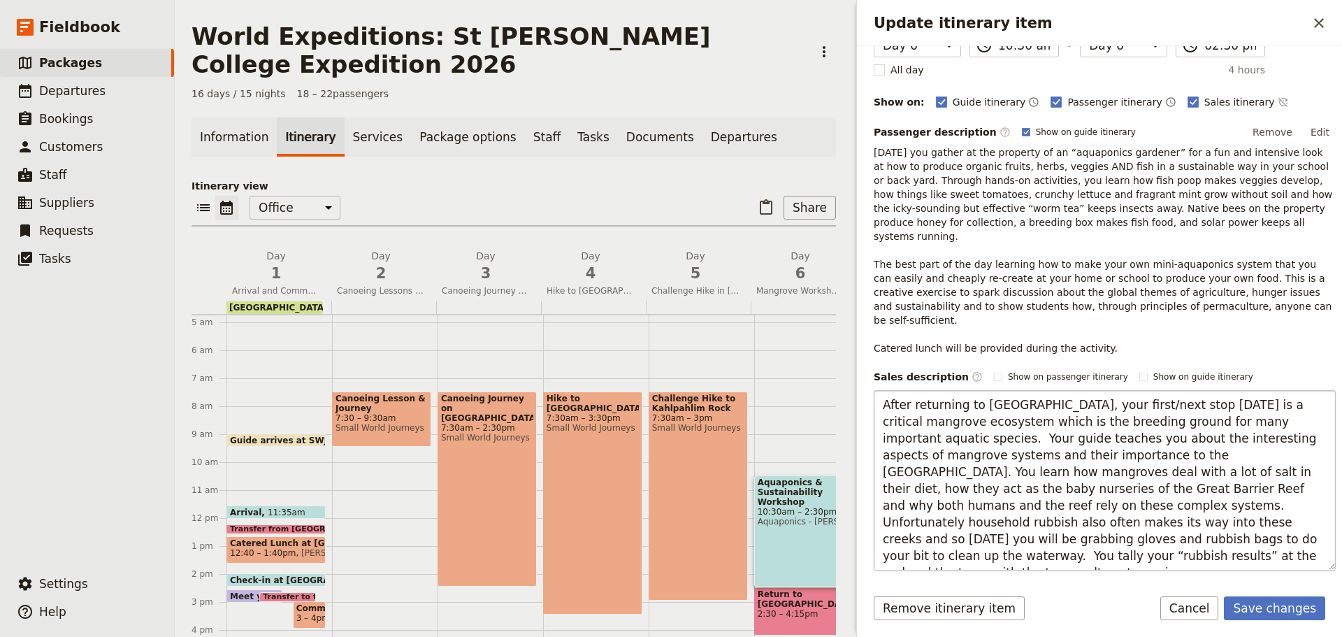
drag, startPoint x: 1008, startPoint y: 380, endPoint x: 1007, endPoint y: 370, distance: 9.9
click at [1007, 390] on textarea "After returning to Cairns, your first/next stop today is a critical mangrove ec…" at bounding box center [1105, 480] width 462 height 180
click at [1010, 390] on textarea "After returning to Cairns, your first/next stop today is a critical mangrove ec…" at bounding box center [1105, 480] width 462 height 180
drag, startPoint x: 1148, startPoint y: 375, endPoint x: 1175, endPoint y: 378, distance: 27.5
click at [1175, 390] on textarea "After returning to Cairns from 2 nights camp, your first/next stop today is a c…" at bounding box center [1105, 480] width 462 height 180
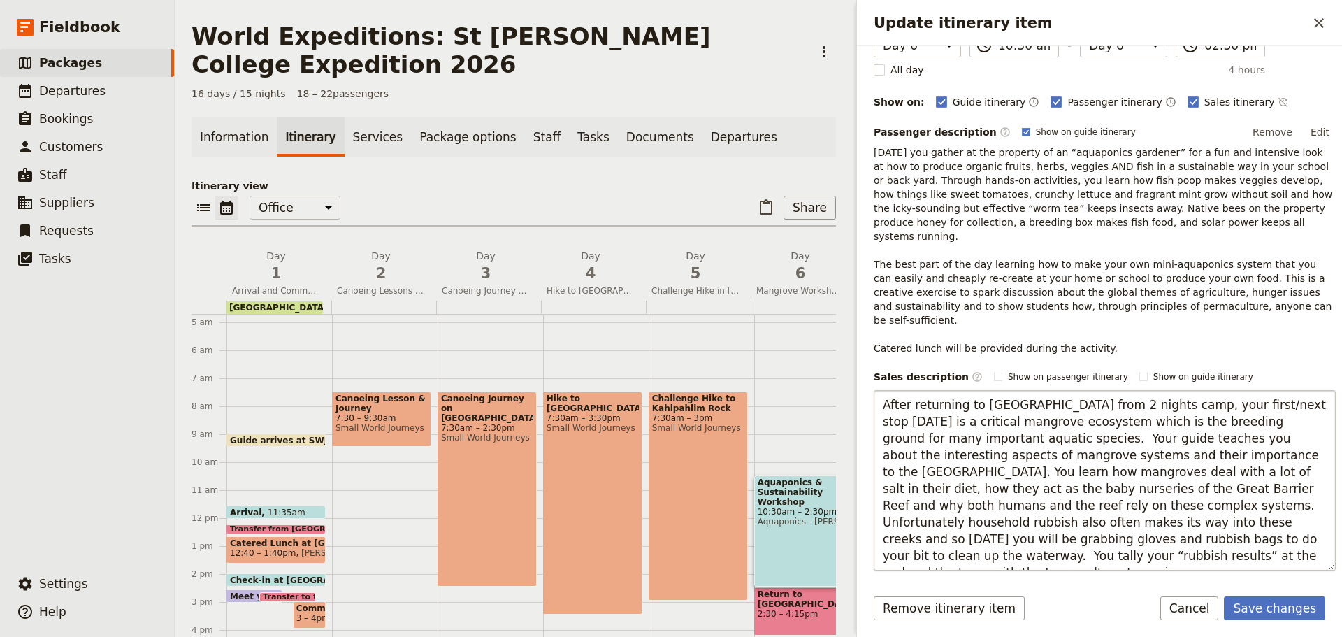
type textarea "After returning to Cairns from 2 nights camp, your next stop today is a critica…"
drag, startPoint x: 1209, startPoint y: 368, endPoint x: 1068, endPoint y: 401, distance: 144.1
click at [1209, 390] on textarea "After returning to Cairns from 2 nights camp, your next stop today is a critica…" at bounding box center [1105, 480] width 462 height 180
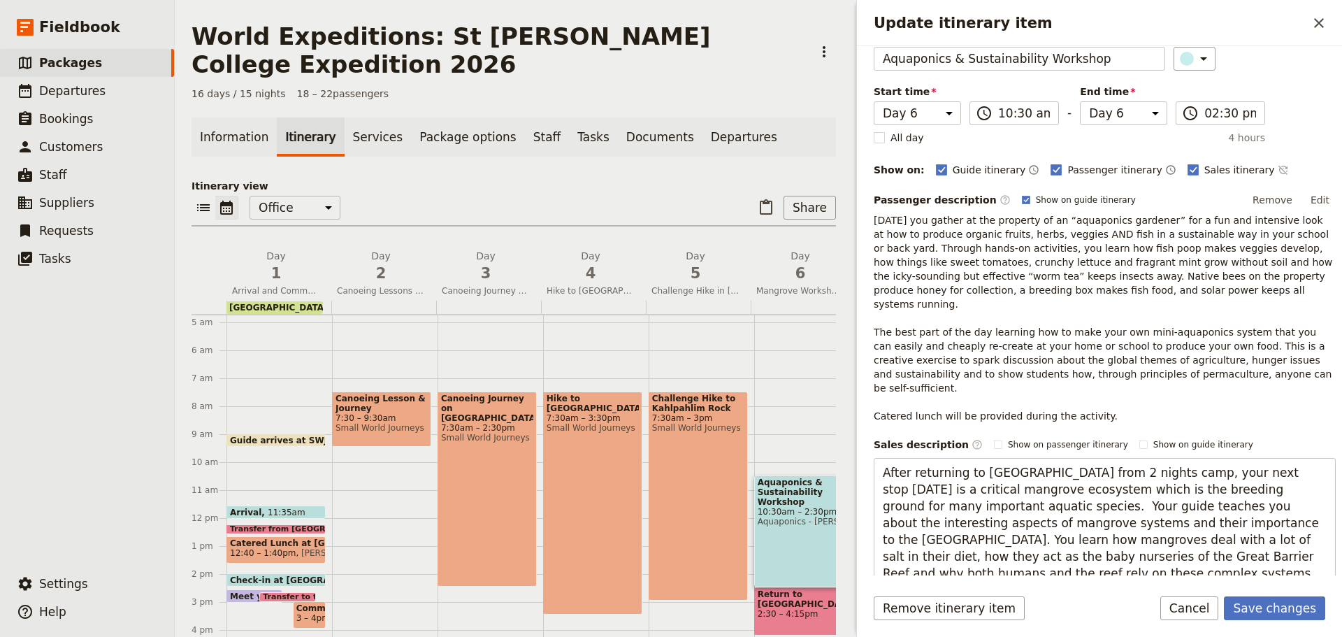
scroll to position [0, 0]
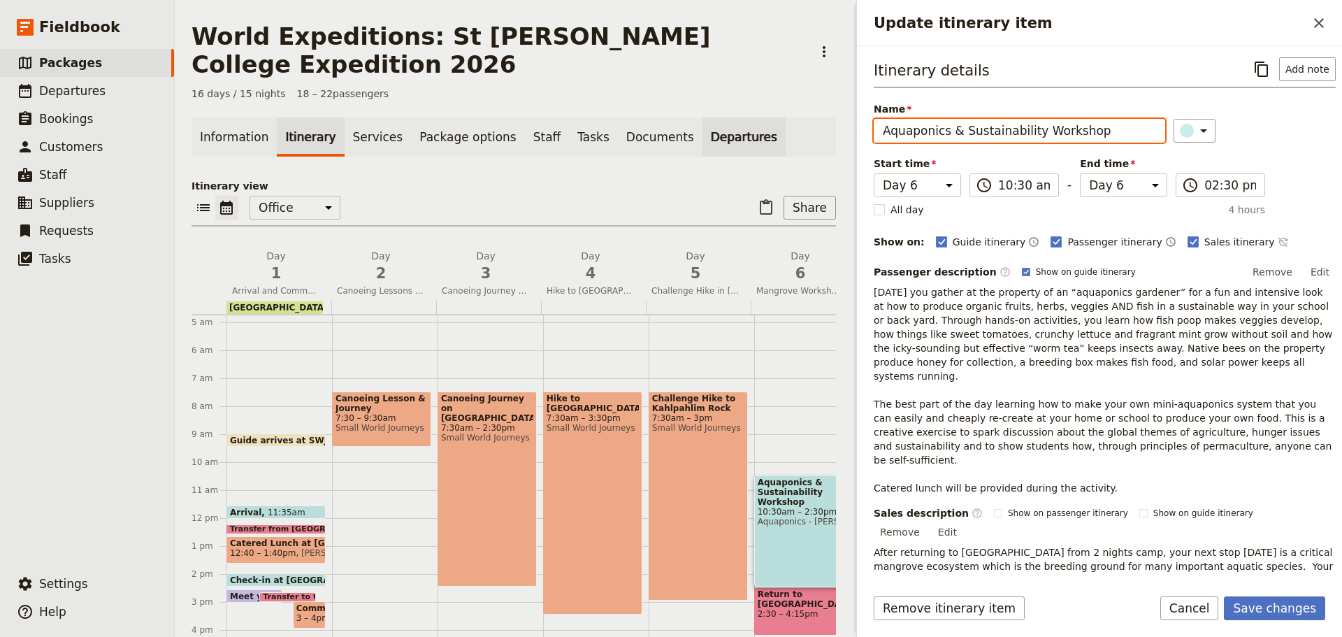
drag, startPoint x: 1084, startPoint y: 129, endPoint x: 714, endPoint y: 147, distance: 370.9
click at [709, 150] on div "World Expeditions: St Leonard's College Expedition 2026 ​ 16 days / 15 nights 1…" at bounding box center [758, 318] width 1167 height 637
type input "Mangrove Workshop & Clean Up"
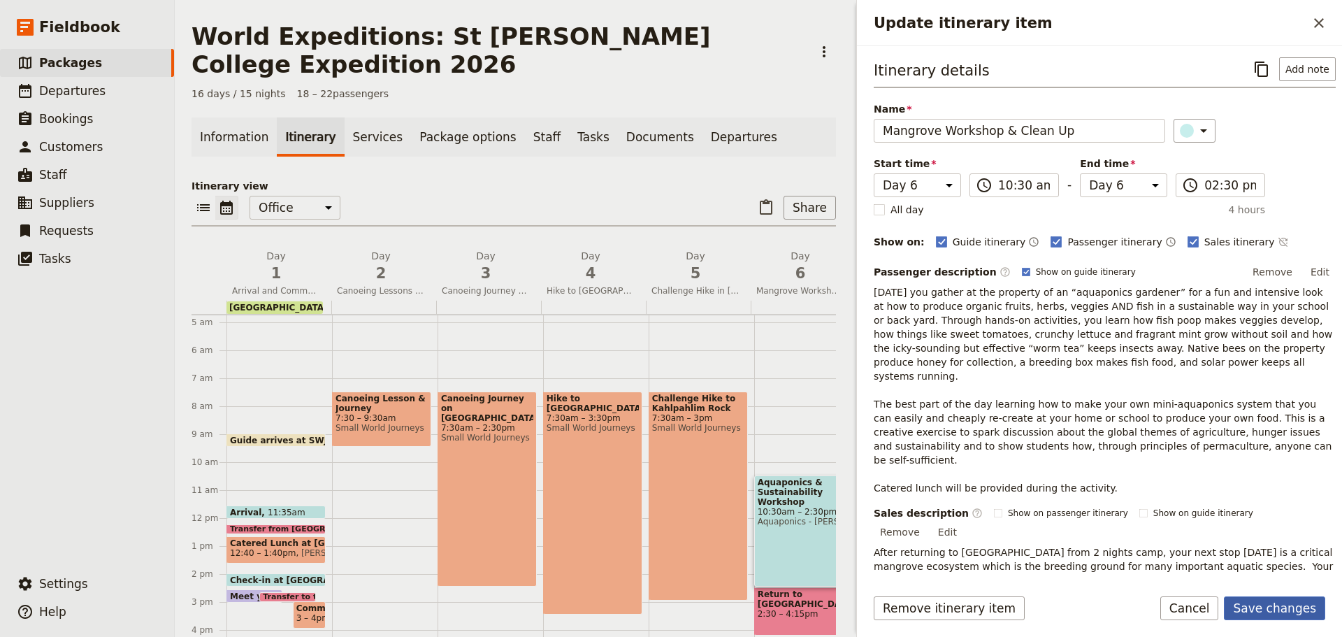
click at [1252, 608] on button "Save changes" at bounding box center [1274, 608] width 101 height 24
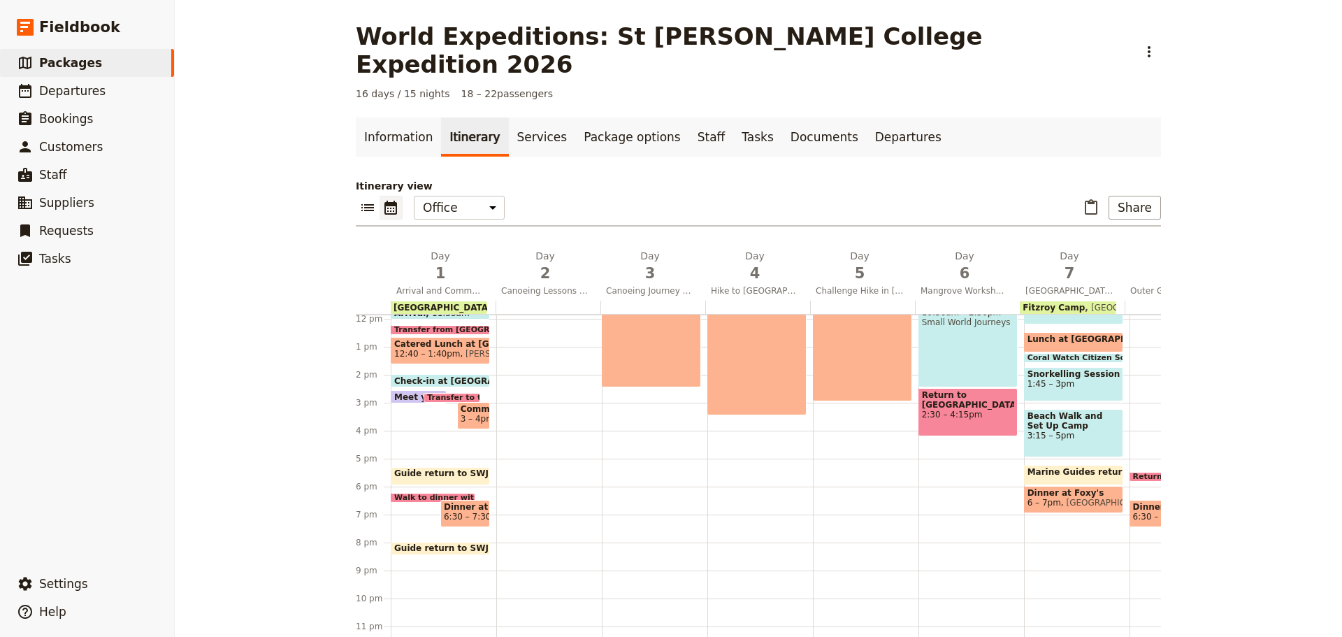
scroll to position [342, 0]
click at [955, 388] on div "Return to Cairns 2:30 – 4:15pm" at bounding box center [967, 412] width 99 height 48
select select "6"
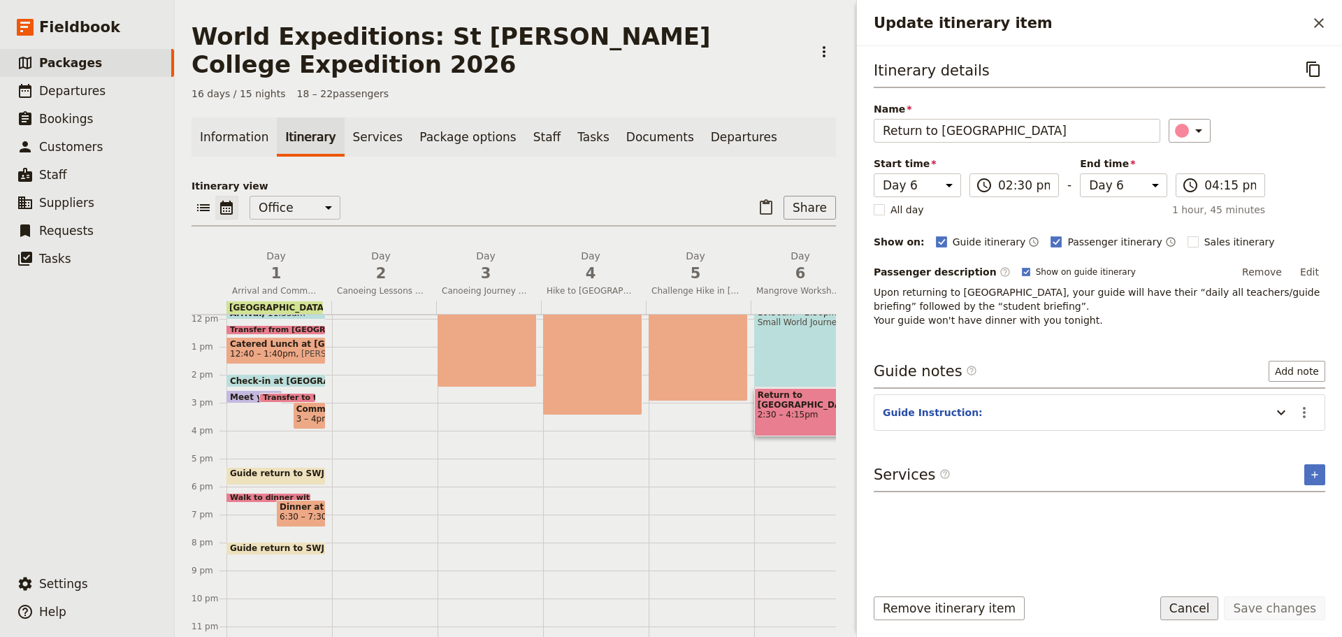
click at [1193, 606] on button "Cancel" at bounding box center [1189, 608] width 59 height 24
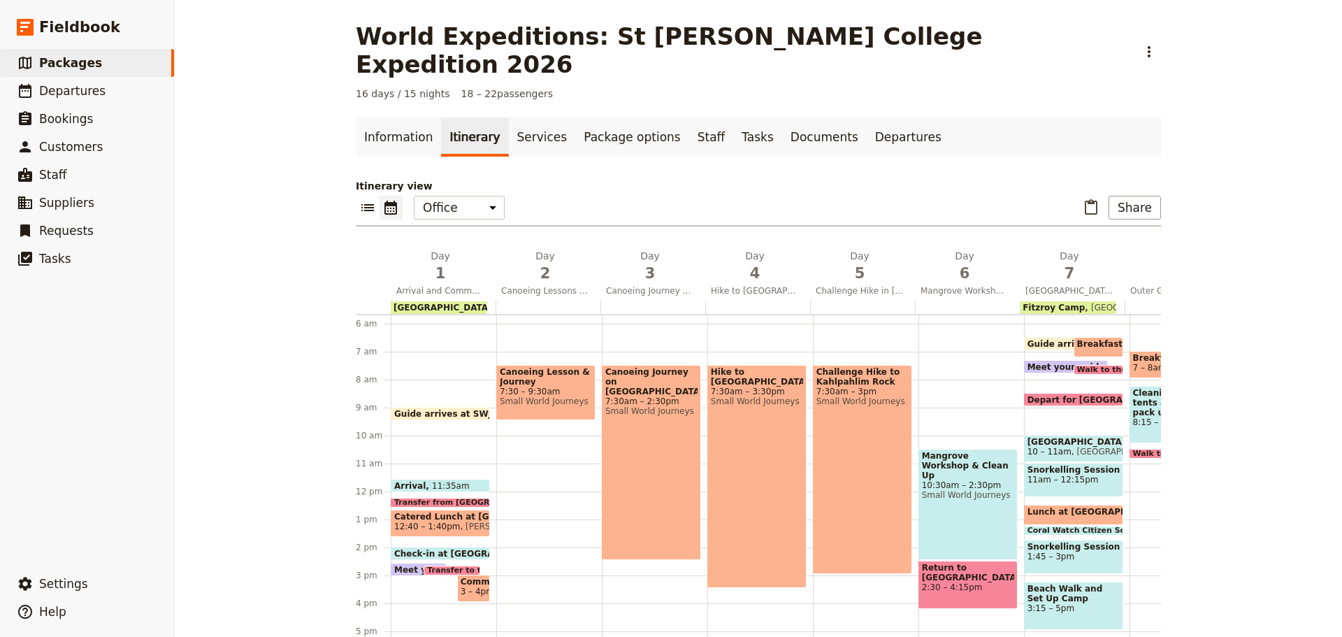
scroll to position [132, 0]
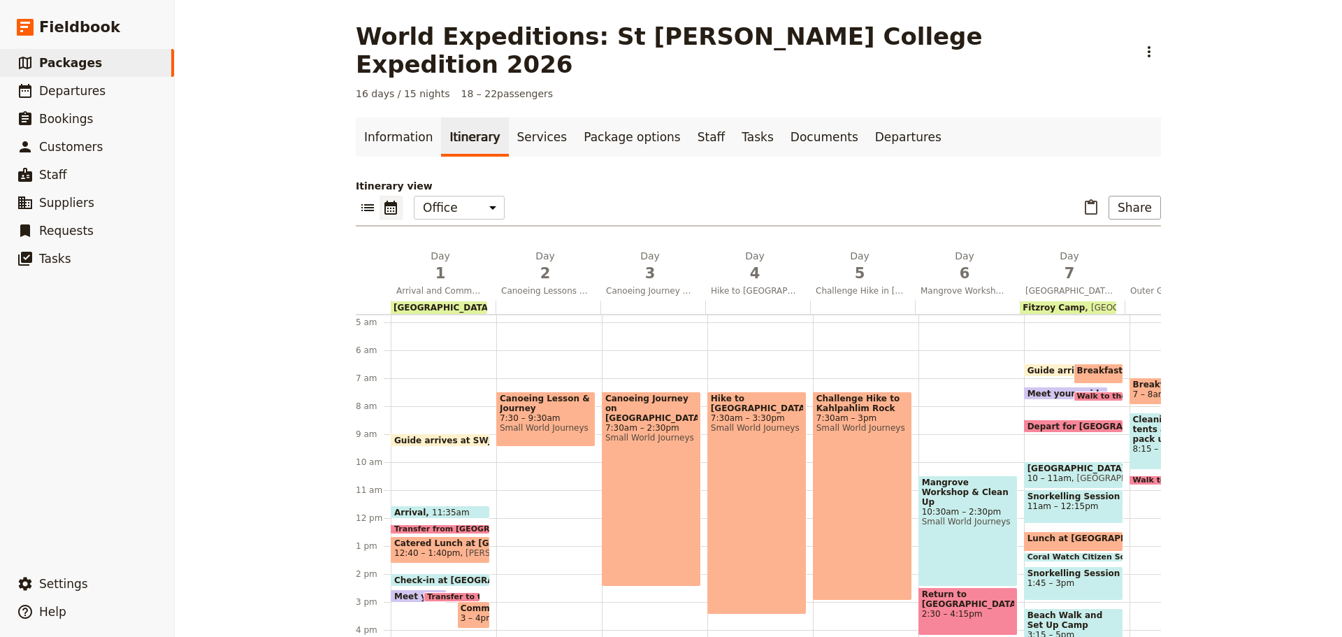
click at [946, 477] on span "Mangrove Workshop & Clean Up" at bounding box center [968, 491] width 92 height 29
select select "6"
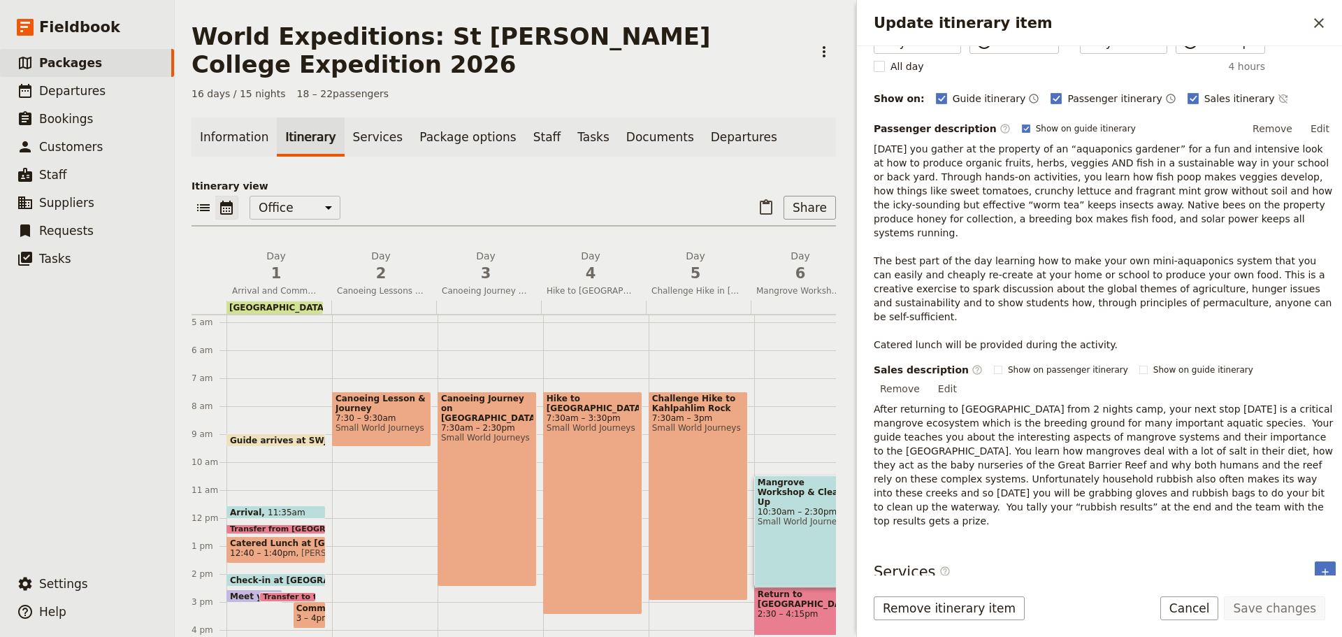
scroll to position [144, 0]
click at [963, 377] on button "Edit" at bounding box center [947, 387] width 31 height 21
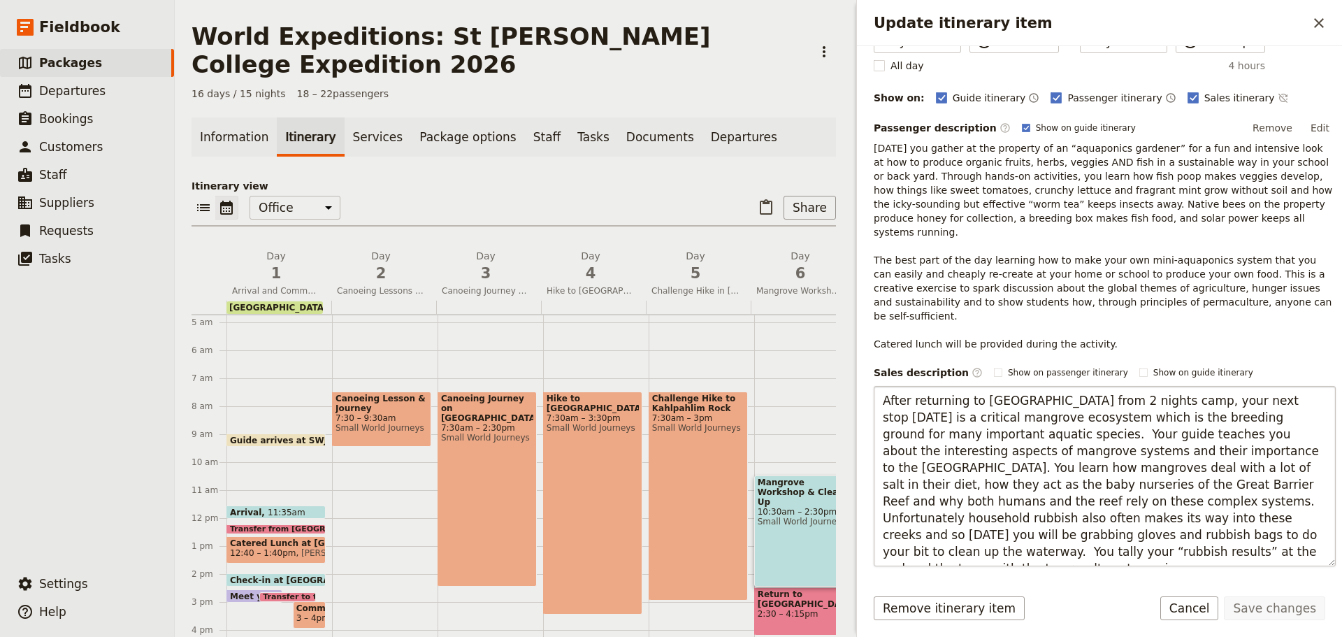
click at [1023, 402] on textarea "After returning to Cairns from 2 nights camp, your next stop today is a critica…" at bounding box center [1105, 476] width 462 height 180
click at [982, 386] on textarea "After returning to Cairns from 2 nights camp, your next stop today is a critica…" at bounding box center [1105, 476] width 462 height 180
drag, startPoint x: 1041, startPoint y: 371, endPoint x: 1088, endPoint y: 371, distance: 46.1
click at [1088, 386] on textarea "After returning to Cairns from 2 nights camp, your next stop today is a critica…" at bounding box center [1105, 476] width 462 height 180
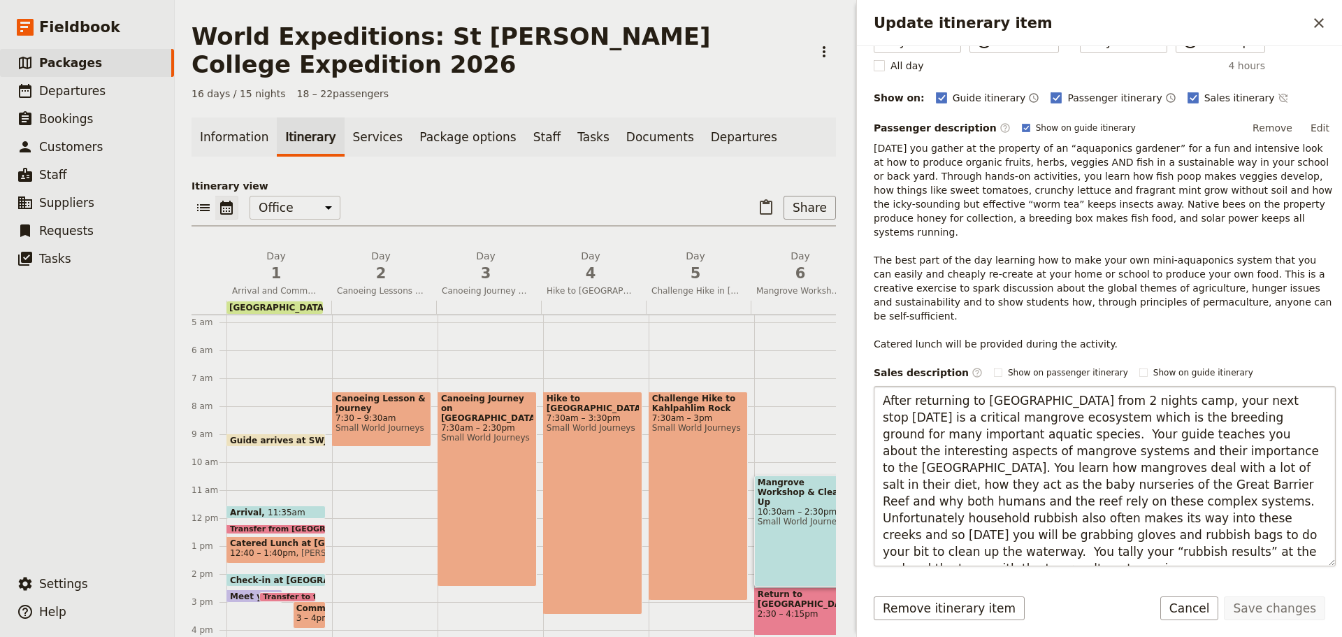
drag, startPoint x: 883, startPoint y: 369, endPoint x: 1106, endPoint y: 521, distance: 270.1
click at [1106, 521] on textarea "After returning to Cairns from 2 nights camp, your next stop today is a critica…" at bounding box center [1105, 476] width 462 height 180
click at [930, 399] on textarea "After returning to Cairns from 2 nights camp, your next stop today is a critica…" at bounding box center [1105, 476] width 462 height 180
click at [1309, 456] on textarea "After returning to Cairns from 2 nights camp, your next stop today is a critica…" at bounding box center [1105, 476] width 462 height 180
click at [959, 507] on textarea "After returning to Cairns from 2 nights camp, your next stop today is a critica…" at bounding box center [1105, 476] width 462 height 180
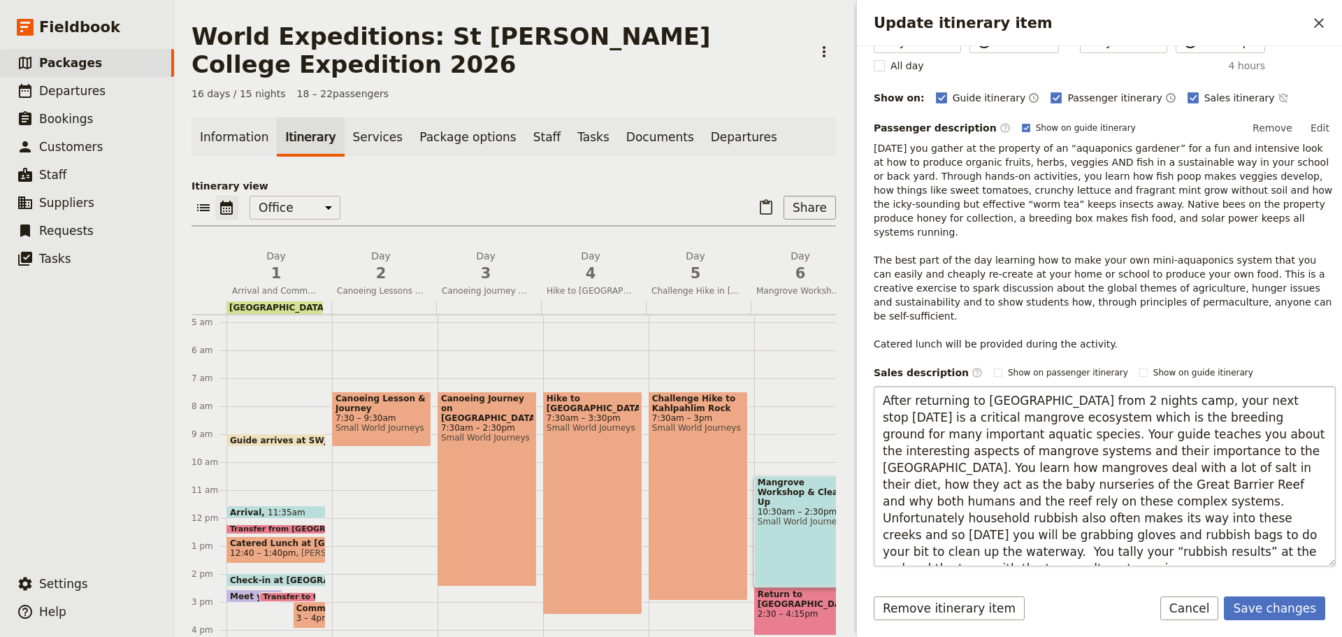
type textarea "After returning to Cairns from 2 nights camp, your next stop today is a critica…"
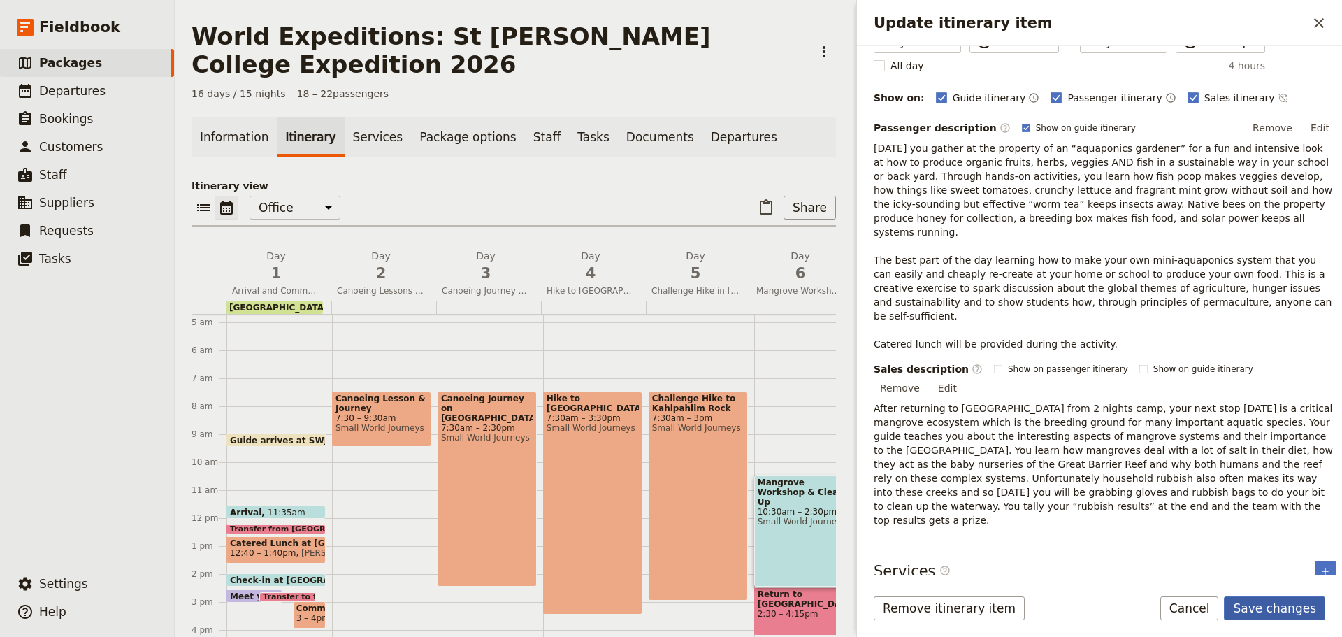
click at [1303, 610] on button "Save changes" at bounding box center [1274, 608] width 101 height 24
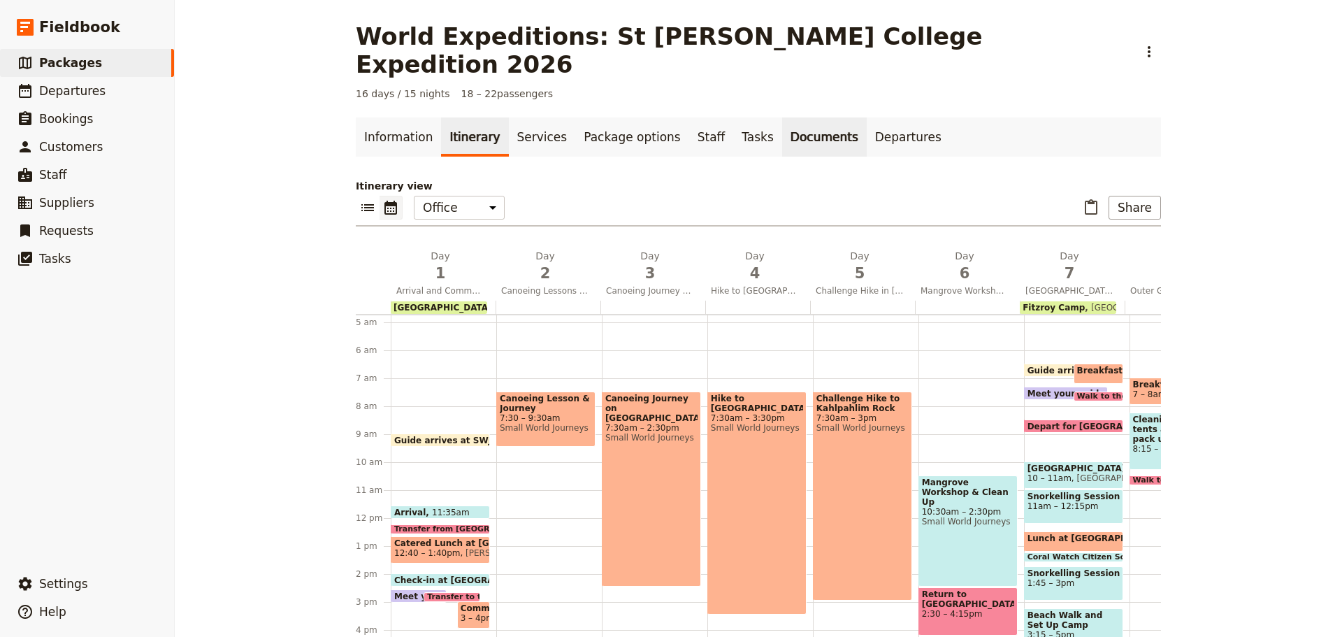
click at [782, 117] on link "Documents" at bounding box center [824, 136] width 85 height 39
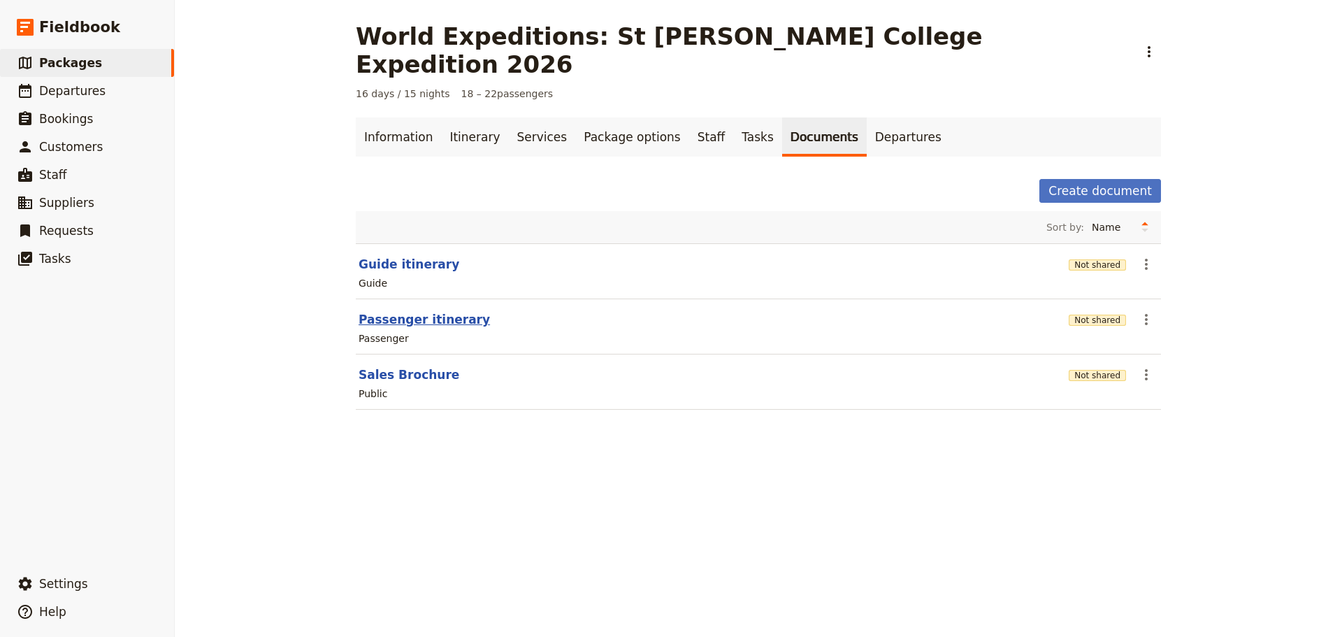
click at [419, 311] on button "Passenger itinerary" at bounding box center [424, 319] width 131 height 17
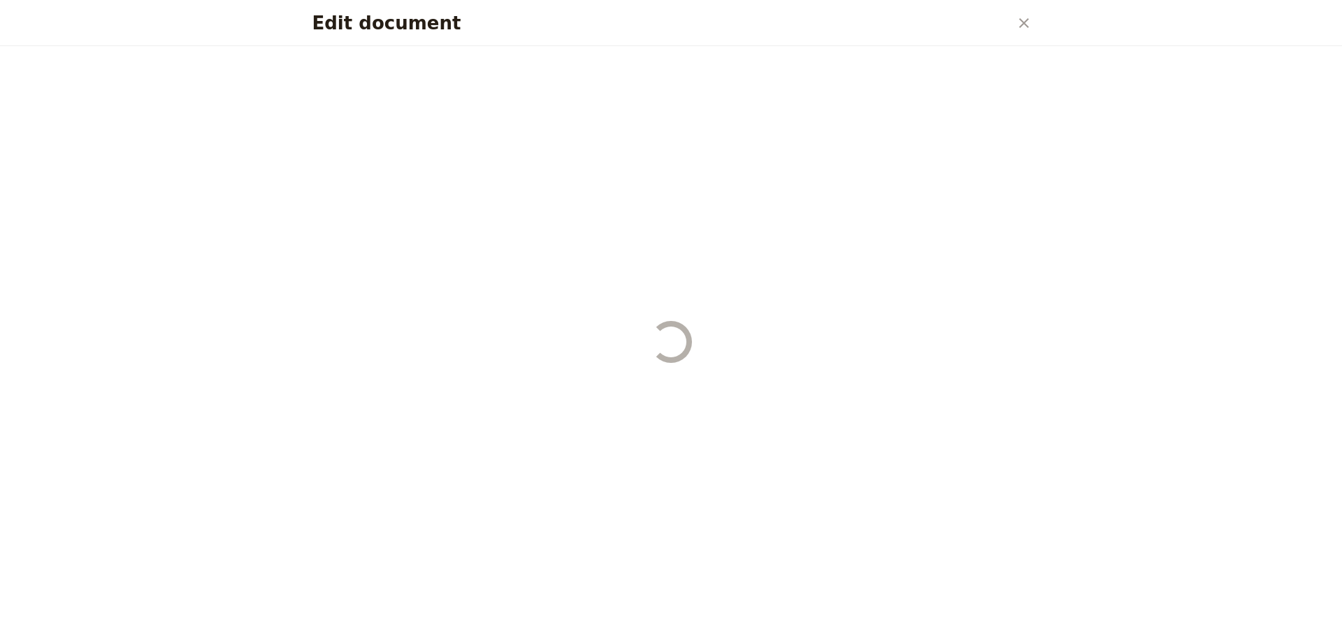
select select "PASSENGER"
select select "RUN_SHEET"
select select "DEFAULT"
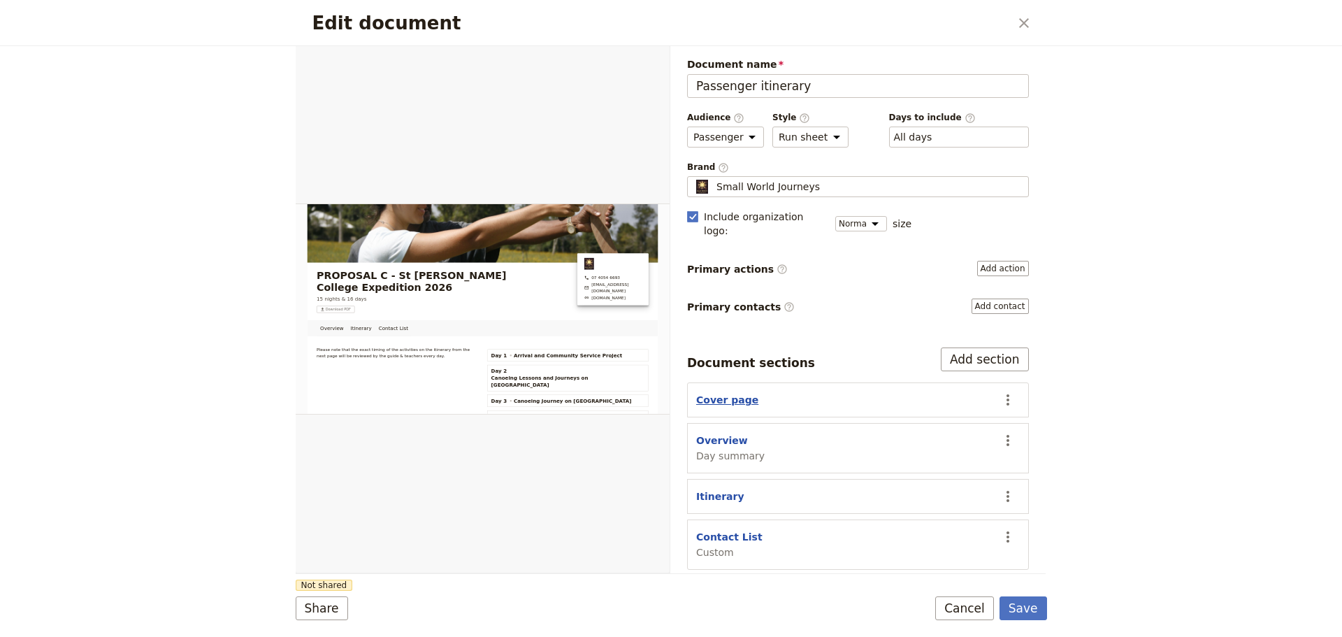
click at [721, 393] on button "Cover page" at bounding box center [727, 400] width 62 height 14
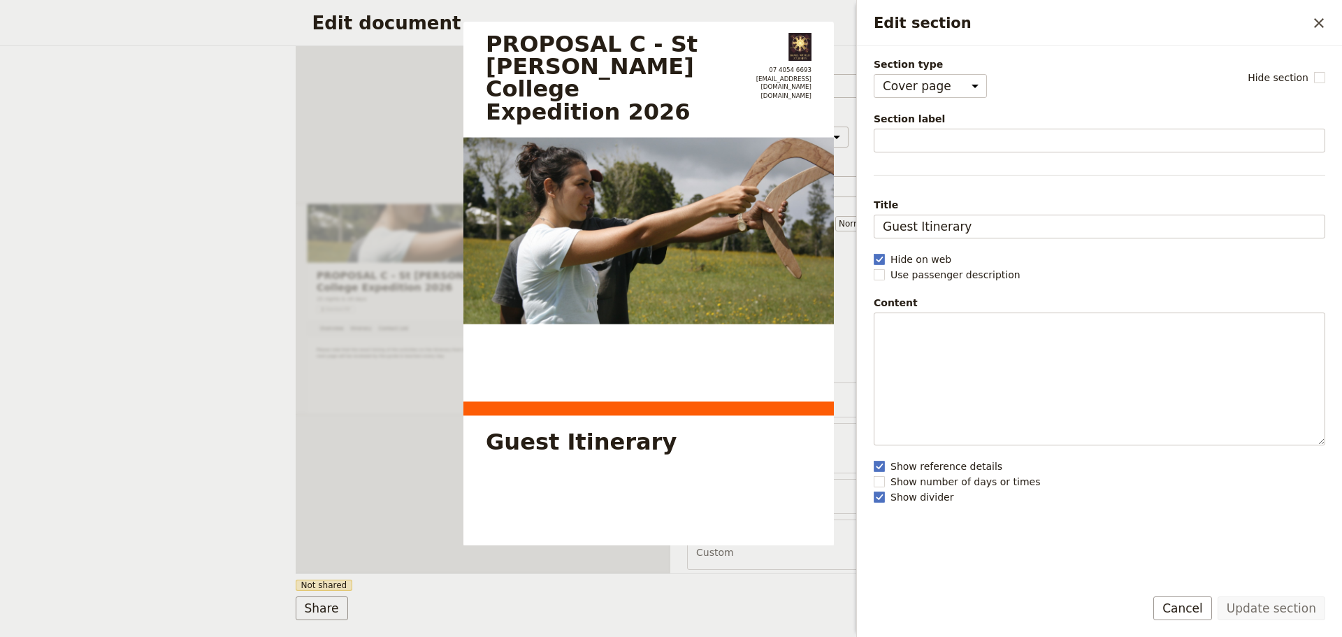
drag, startPoint x: 1197, startPoint y: 614, endPoint x: 1156, endPoint y: 603, distance: 42.9
click at [1194, 614] on button "Cancel" at bounding box center [1182, 608] width 59 height 24
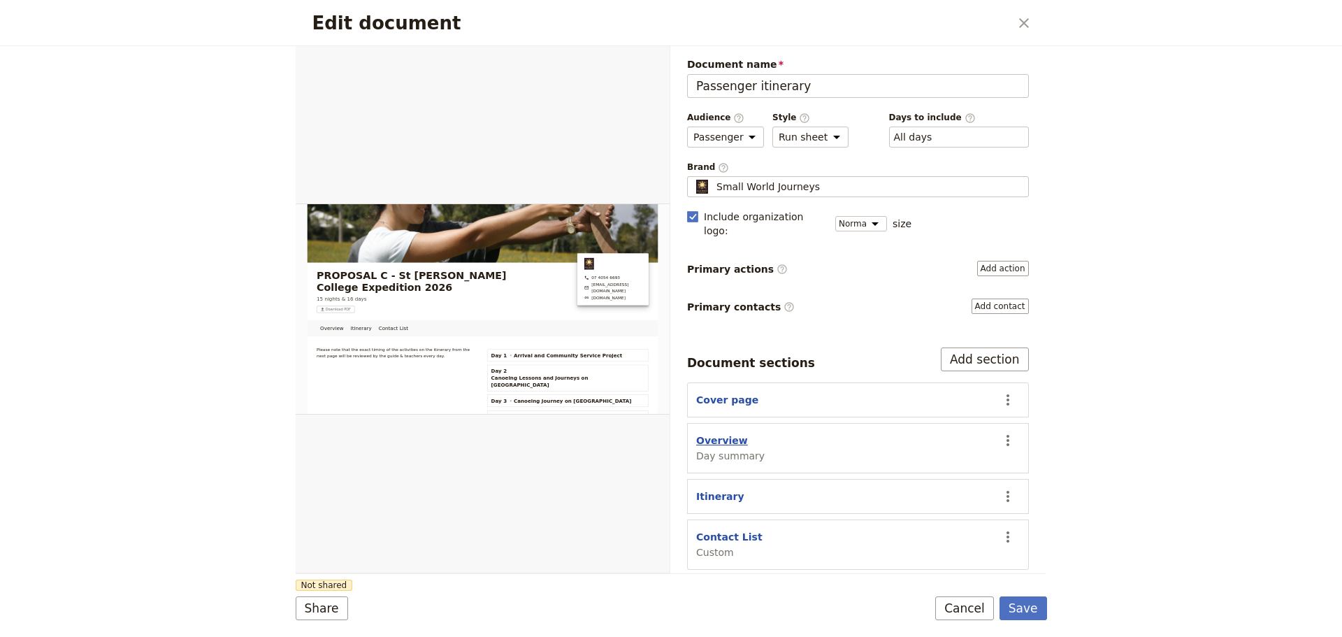
click at [726, 433] on button "Overview" at bounding box center [722, 440] width 52 height 14
select select "DAY_SUMMARY"
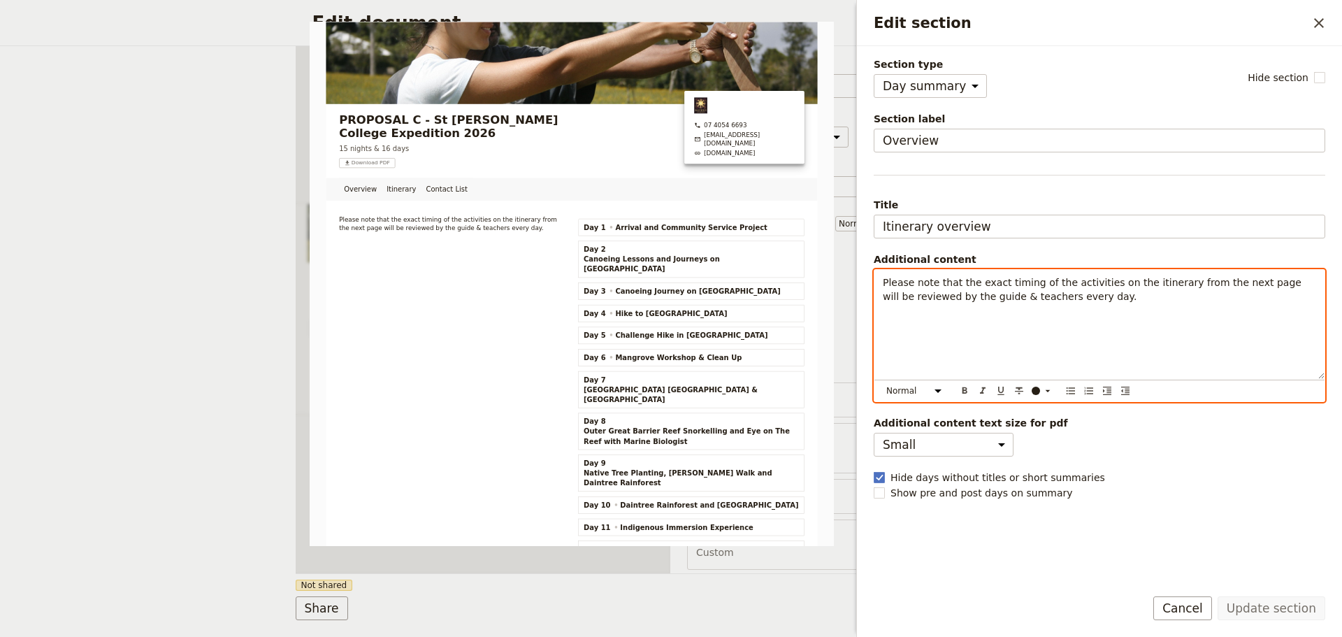
click at [913, 343] on div "Please note that the exact timing of the activities on the itinerary from the n…" at bounding box center [1099, 324] width 450 height 109
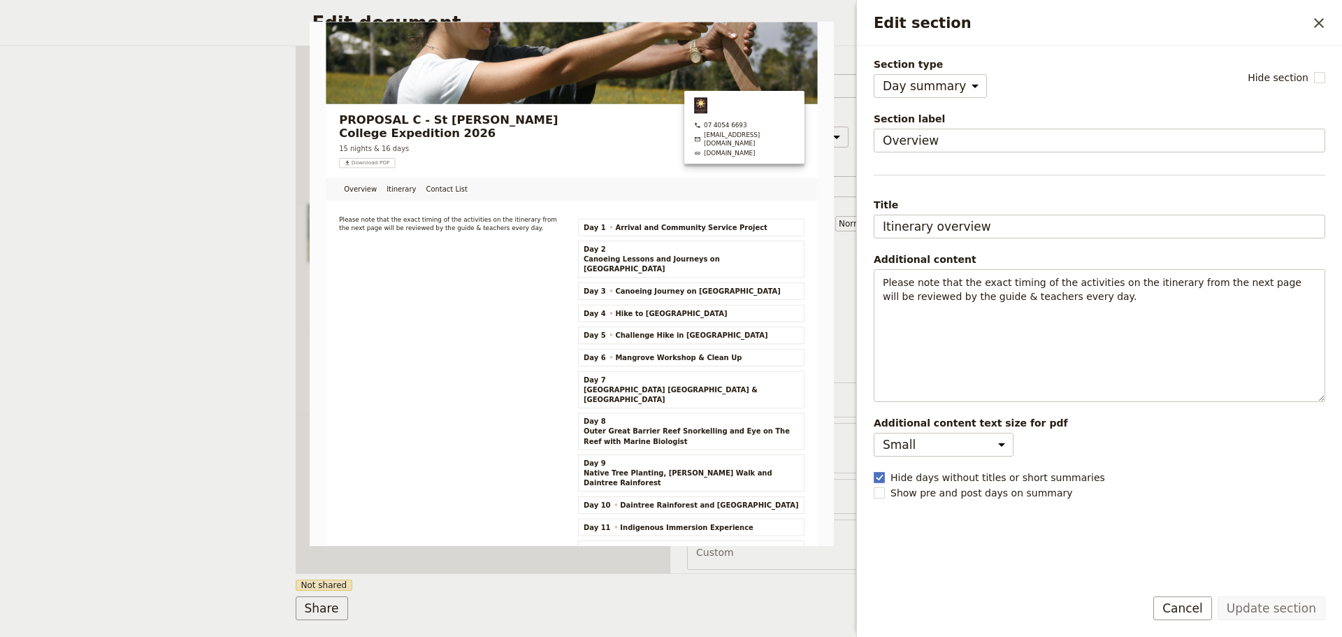
click at [1193, 608] on button "Cancel" at bounding box center [1182, 608] width 59 height 24
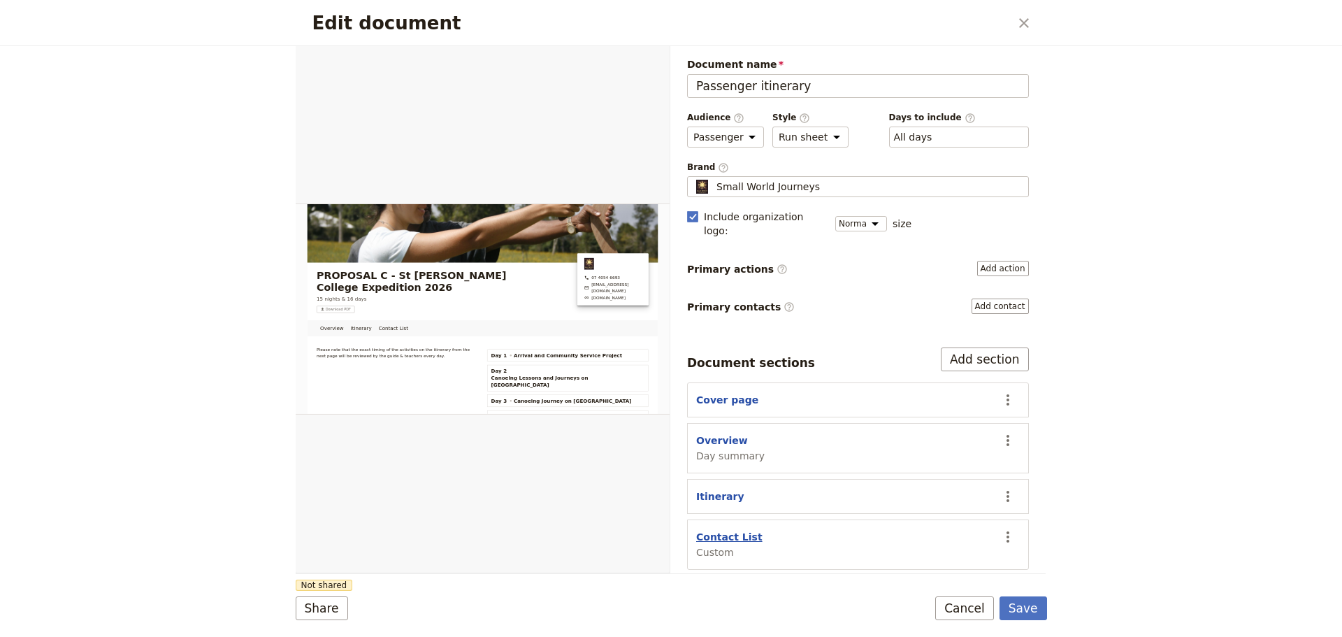
click at [736, 530] on button "Contact List" at bounding box center [729, 537] width 66 height 14
select select "CUSTOM"
select select "default"
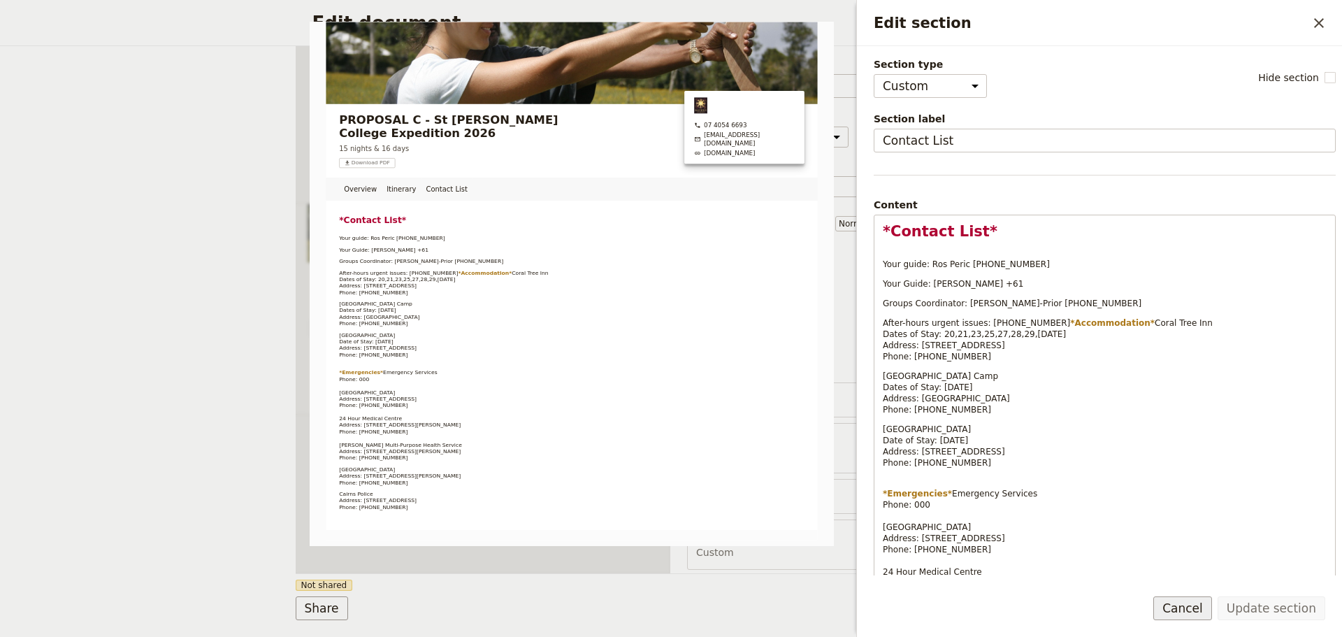
click at [1190, 607] on button "Cancel" at bounding box center [1182, 608] width 59 height 24
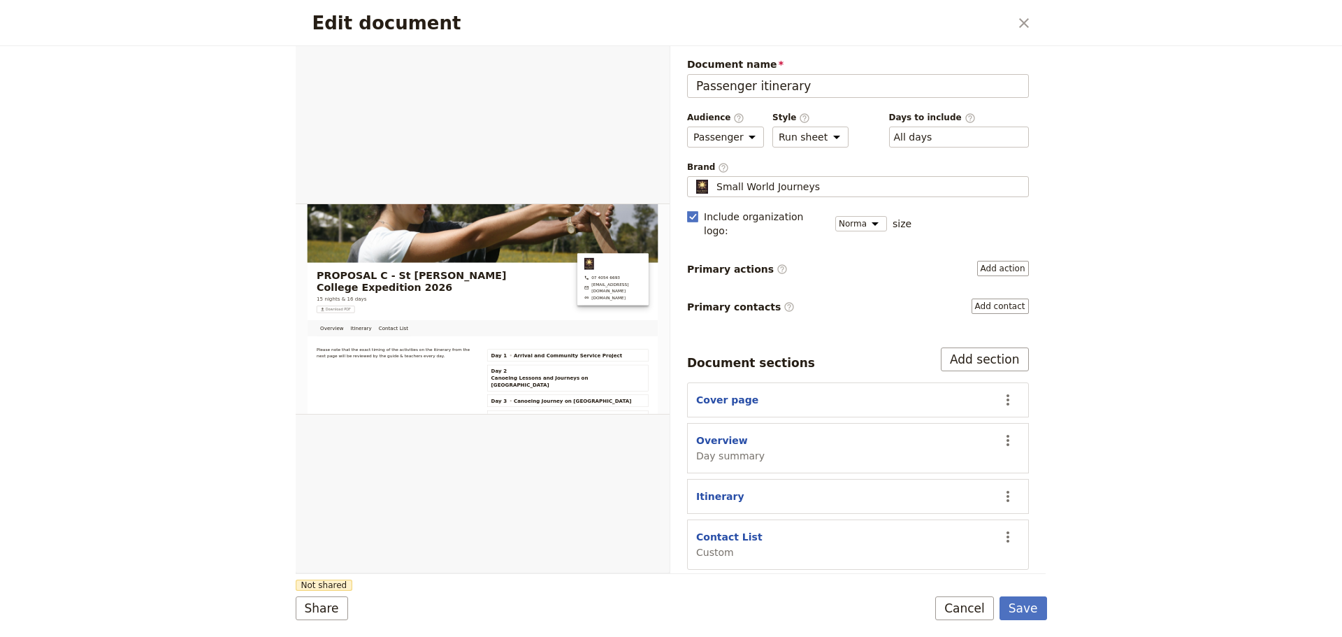
click at [977, 609] on button "Cancel" at bounding box center [964, 608] width 59 height 24
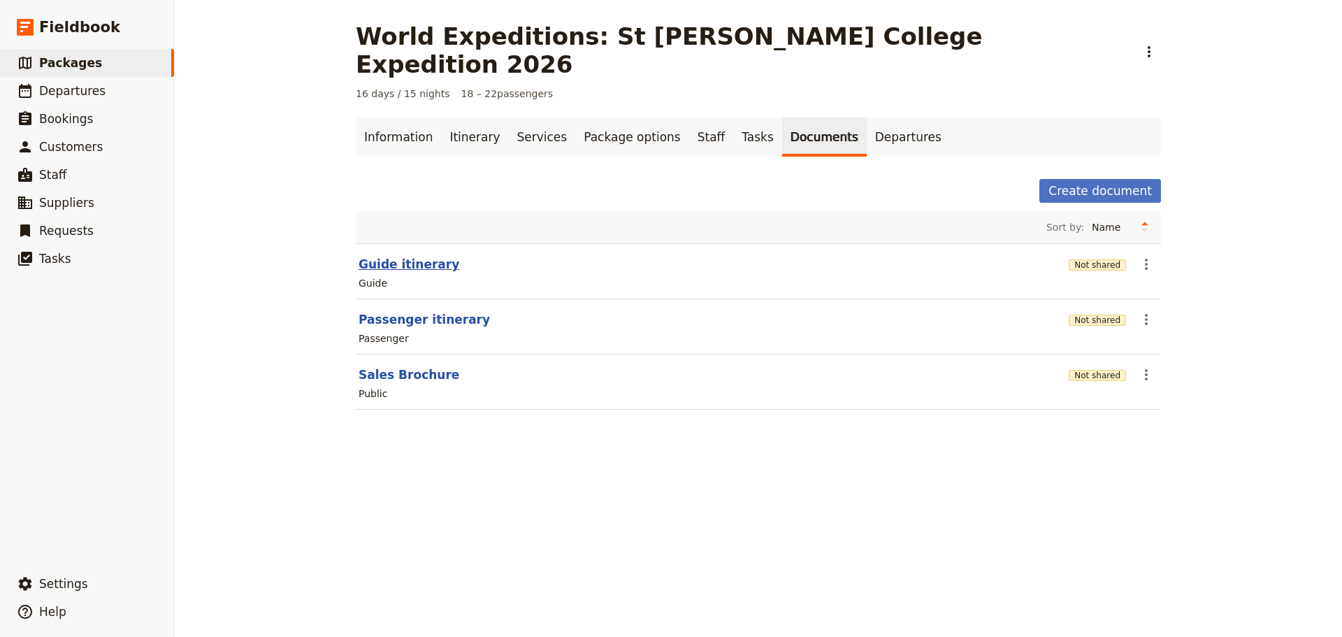
click at [396, 256] on button "Guide itinerary" at bounding box center [409, 264] width 101 height 17
select select "STAFF"
select select "RUN_SHEET"
select select "DEFAULT"
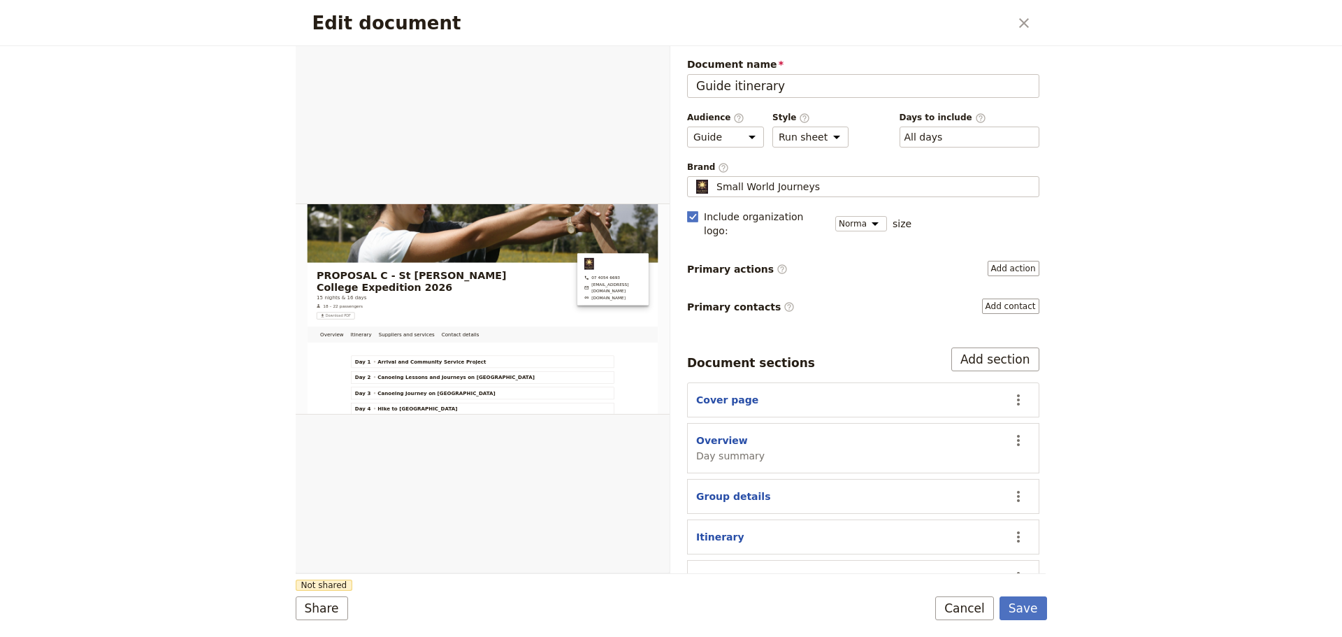
click at [960, 603] on button "Cancel" at bounding box center [964, 608] width 59 height 24
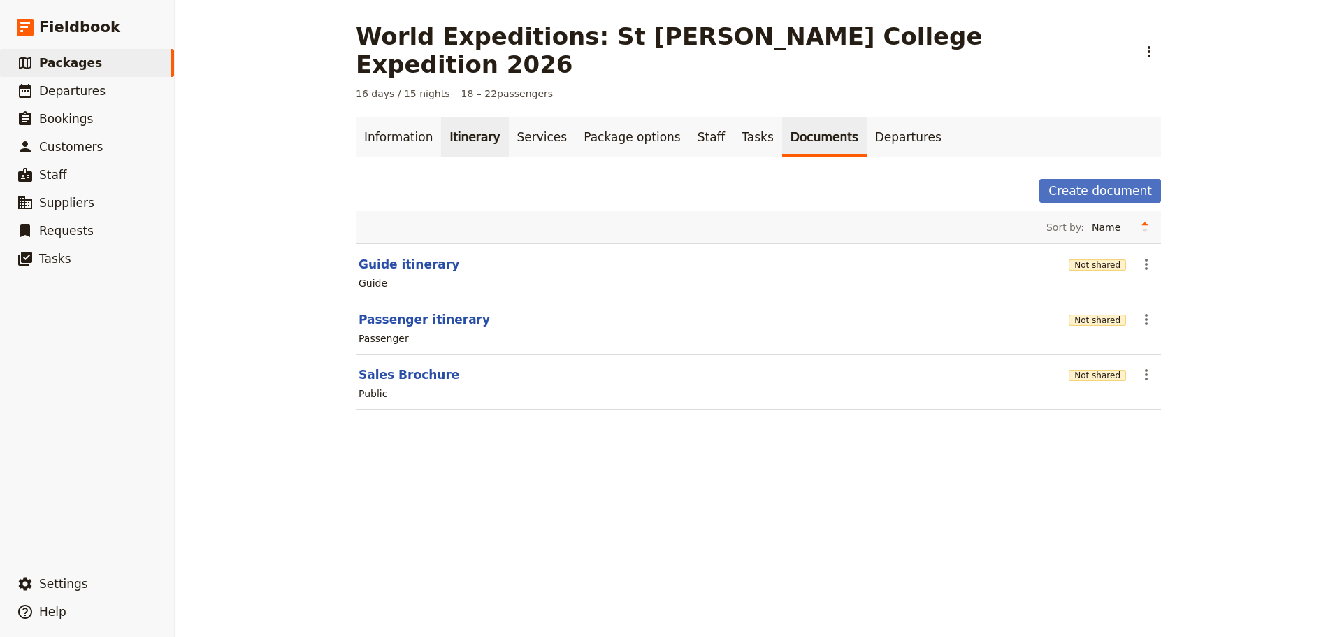
click at [441, 117] on link "Itinerary" at bounding box center [474, 136] width 67 height 39
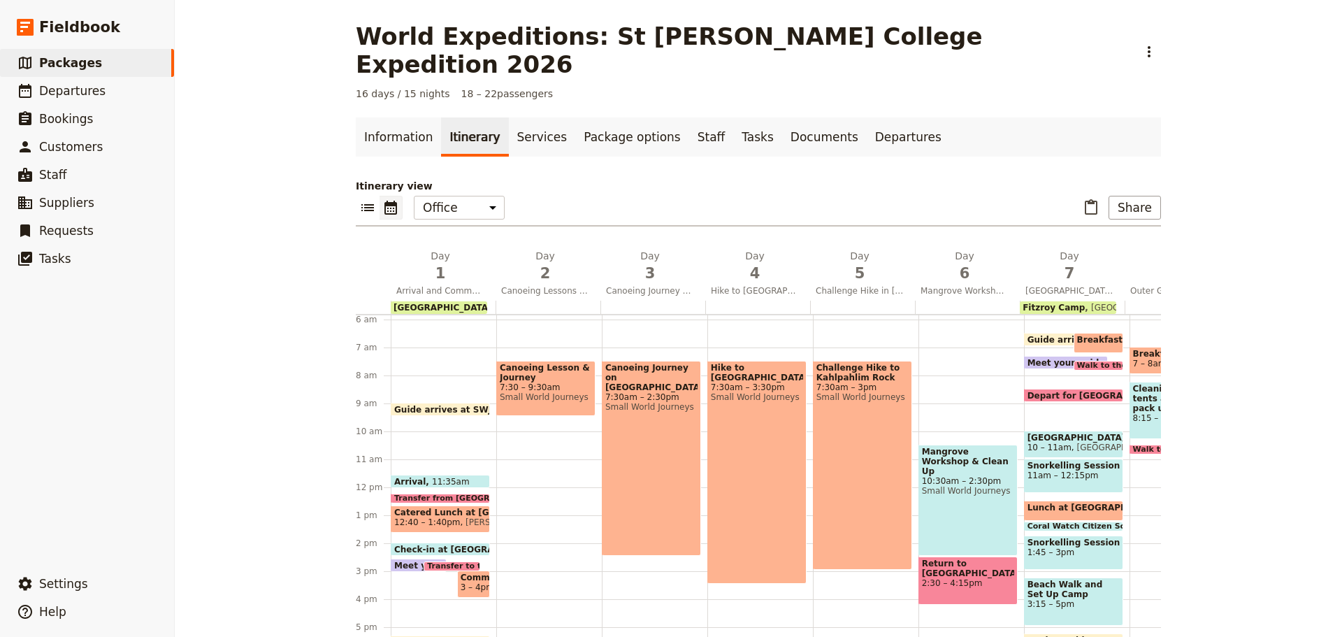
scroll to position [132, 0]
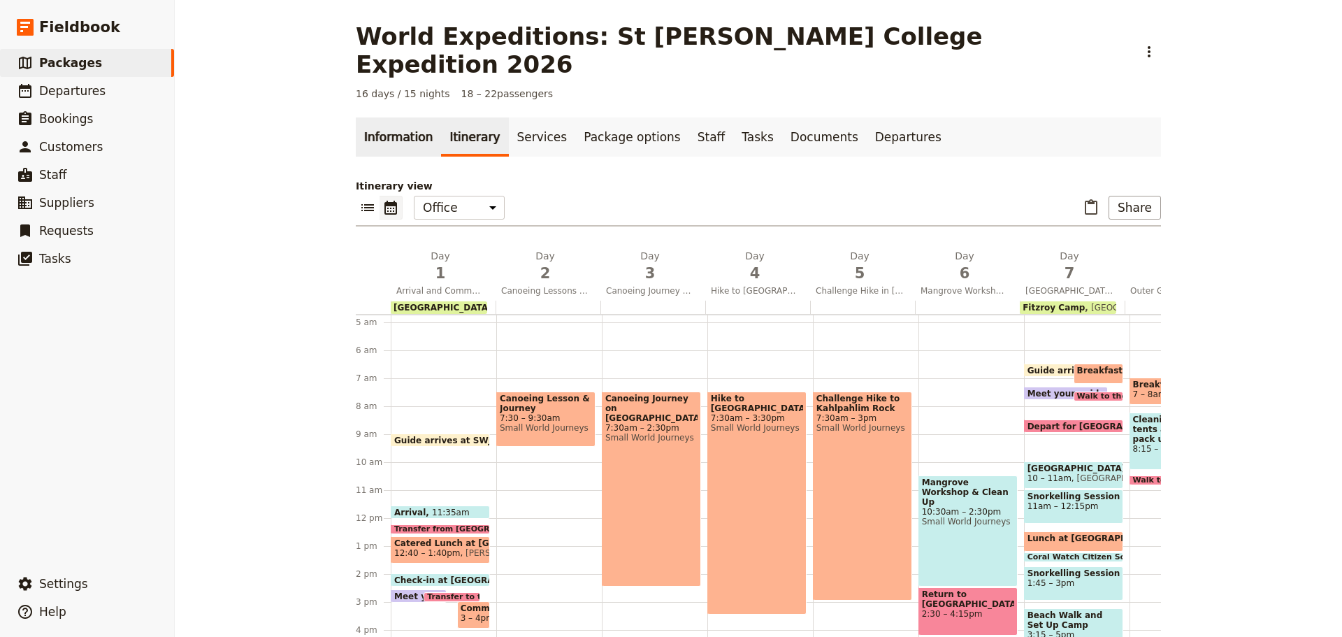
click at [373, 117] on link "Information" at bounding box center [398, 136] width 85 height 39
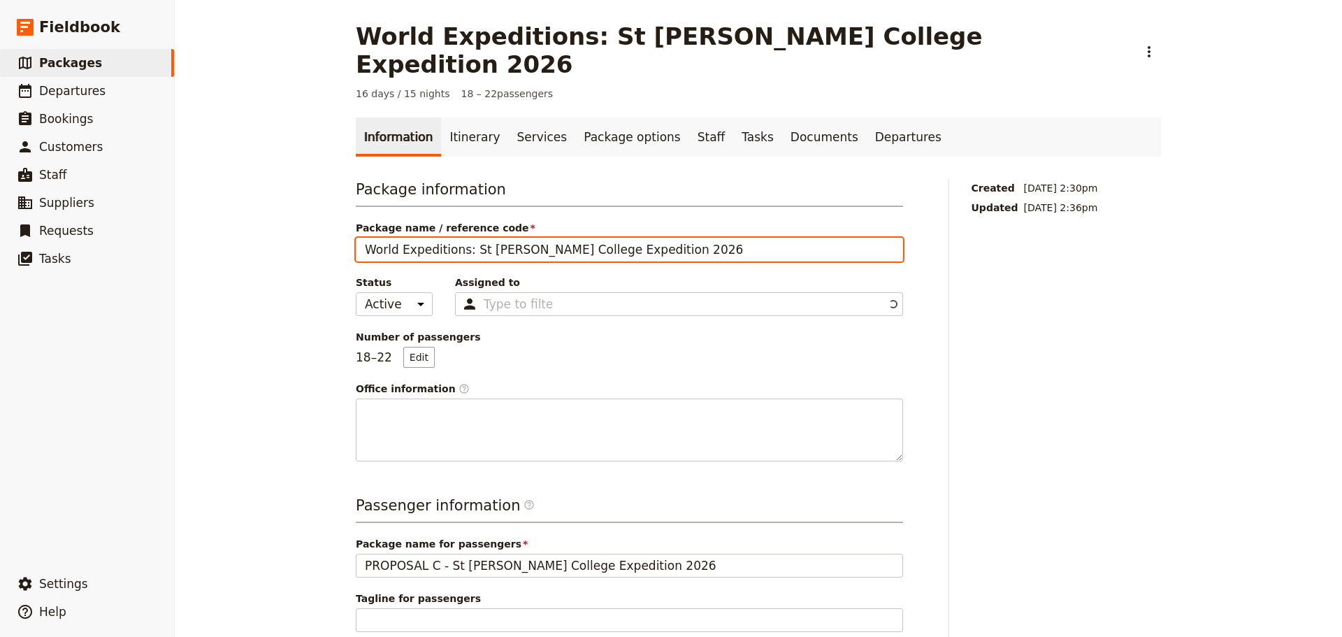
click at [735, 238] on input "World Expeditions: St Leonard's College Expedition 2026" at bounding box center [629, 250] width 547 height 24
type input "World Expeditions: St Leonard's College Expedition 2026 - Proposal B"
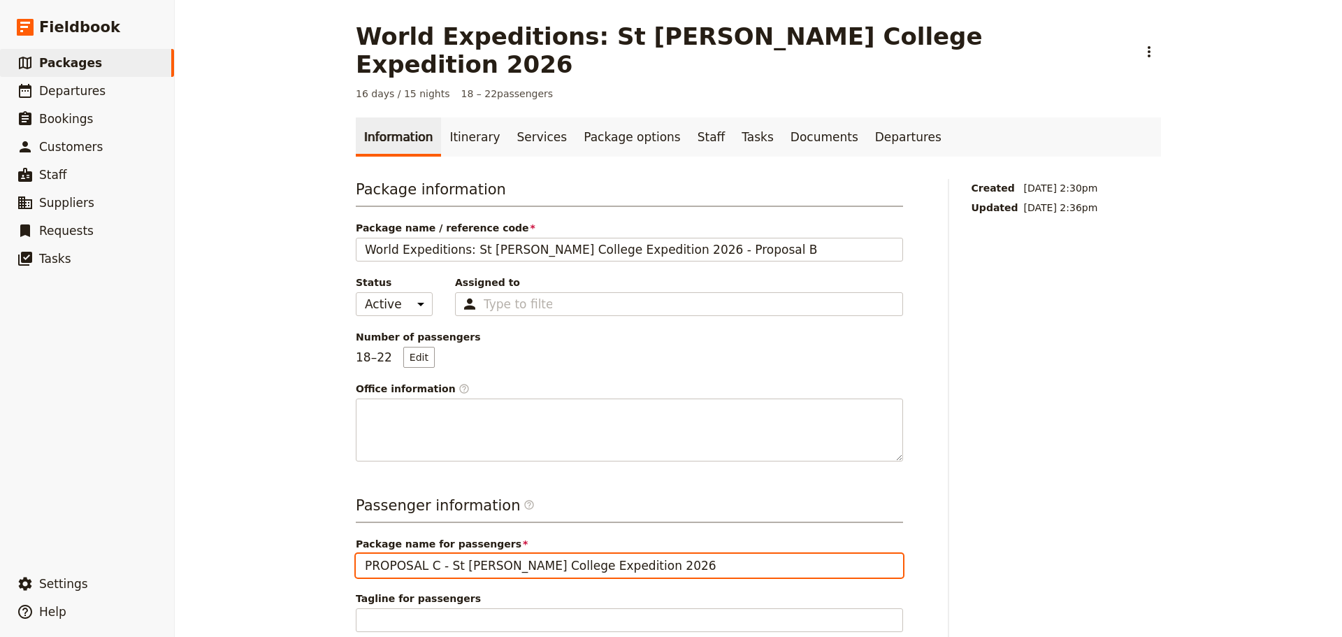
click at [419, 554] on input "PROPOSAL C - St Leonard's College Expedition 2026" at bounding box center [629, 566] width 547 height 24
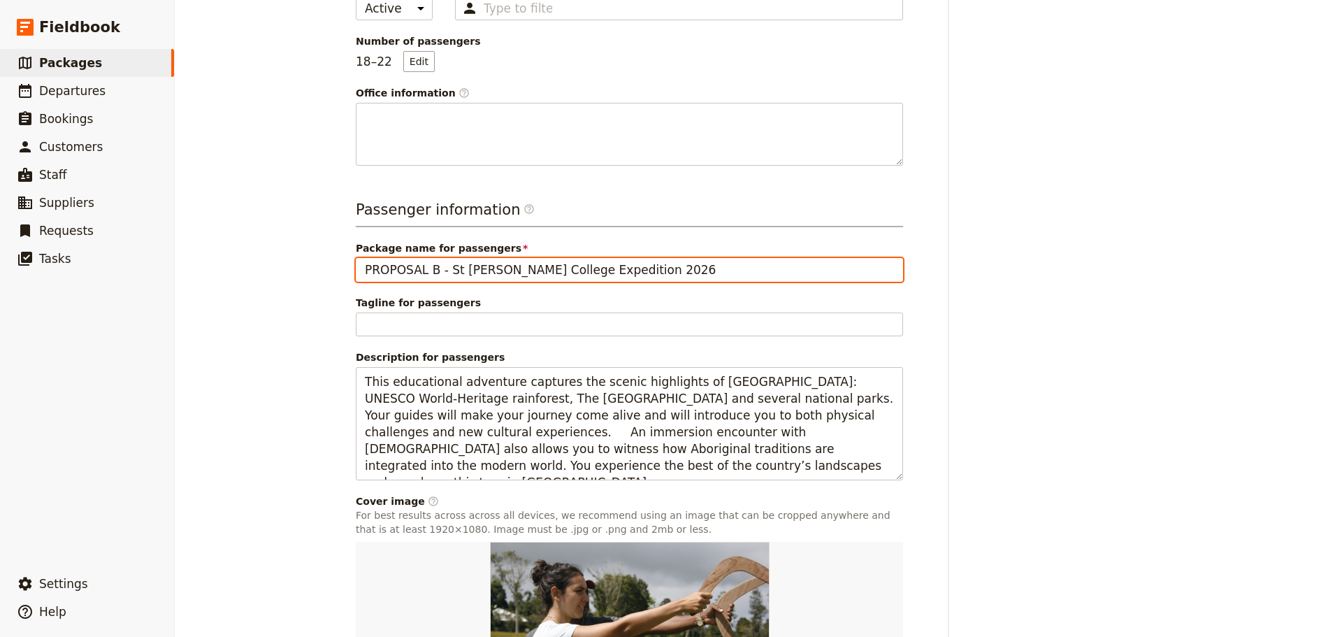
scroll to position [438, 0]
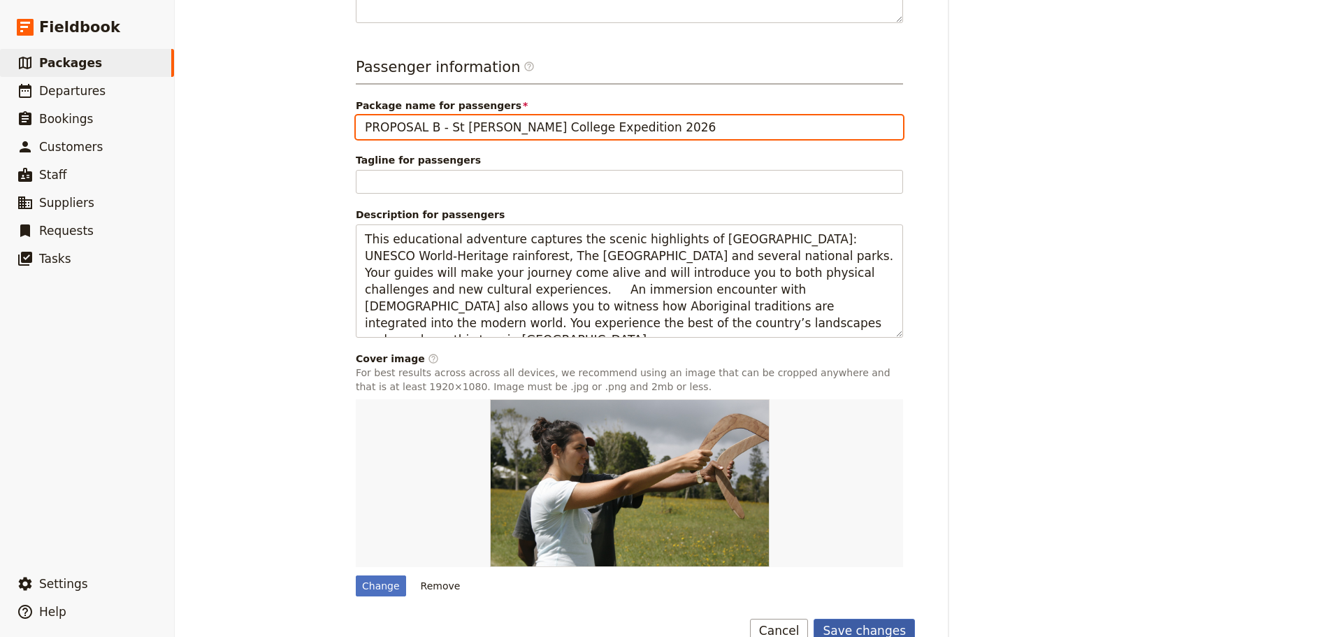
type input "PROPOSAL B - St Leonard's College Expedition 2026"
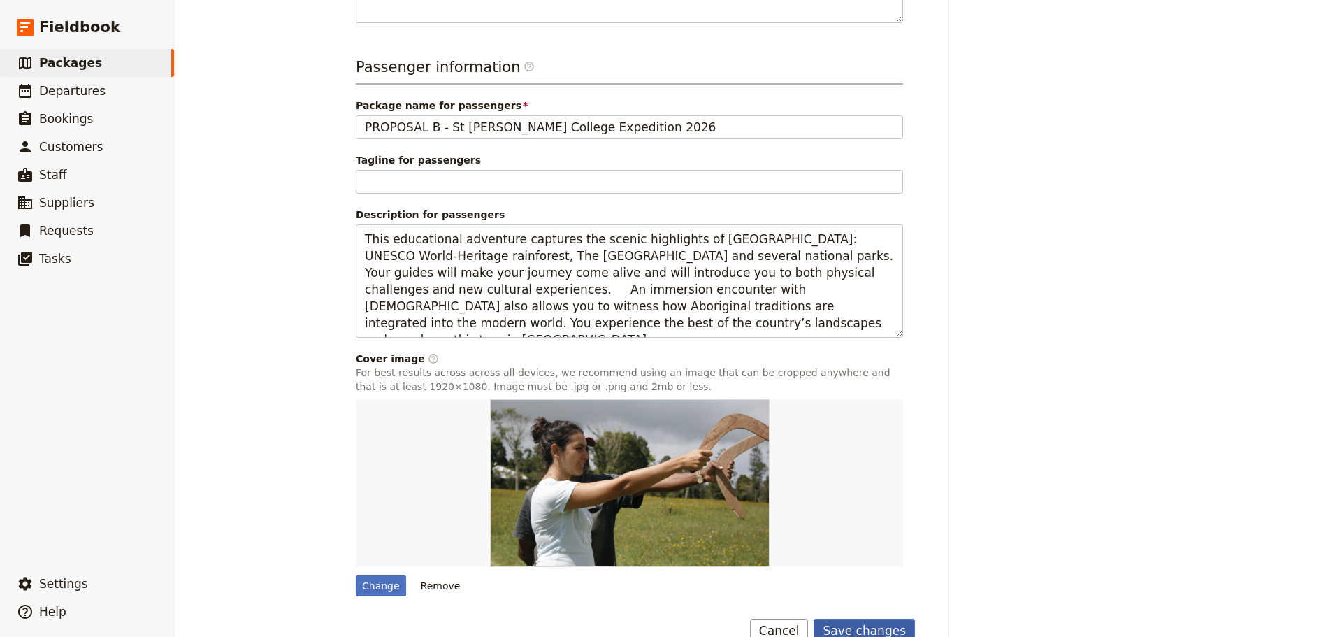
click at [876, 619] on button "Save changes" at bounding box center [864, 631] width 101 height 24
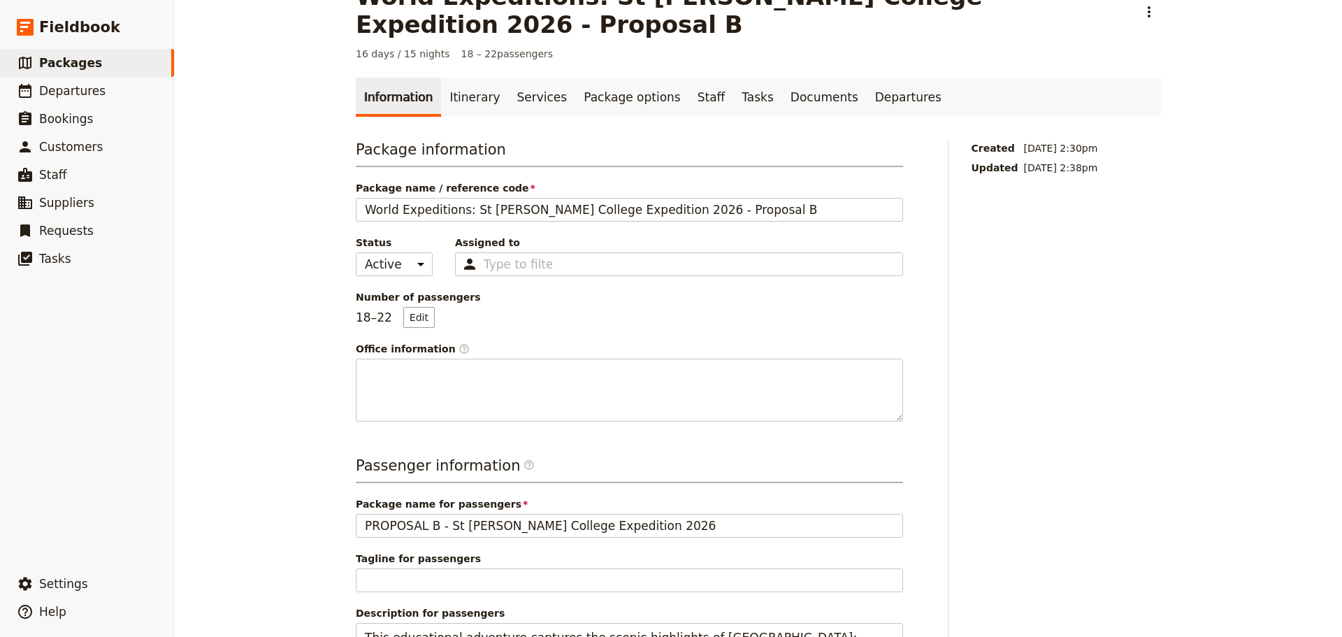
scroll to position [19, 0]
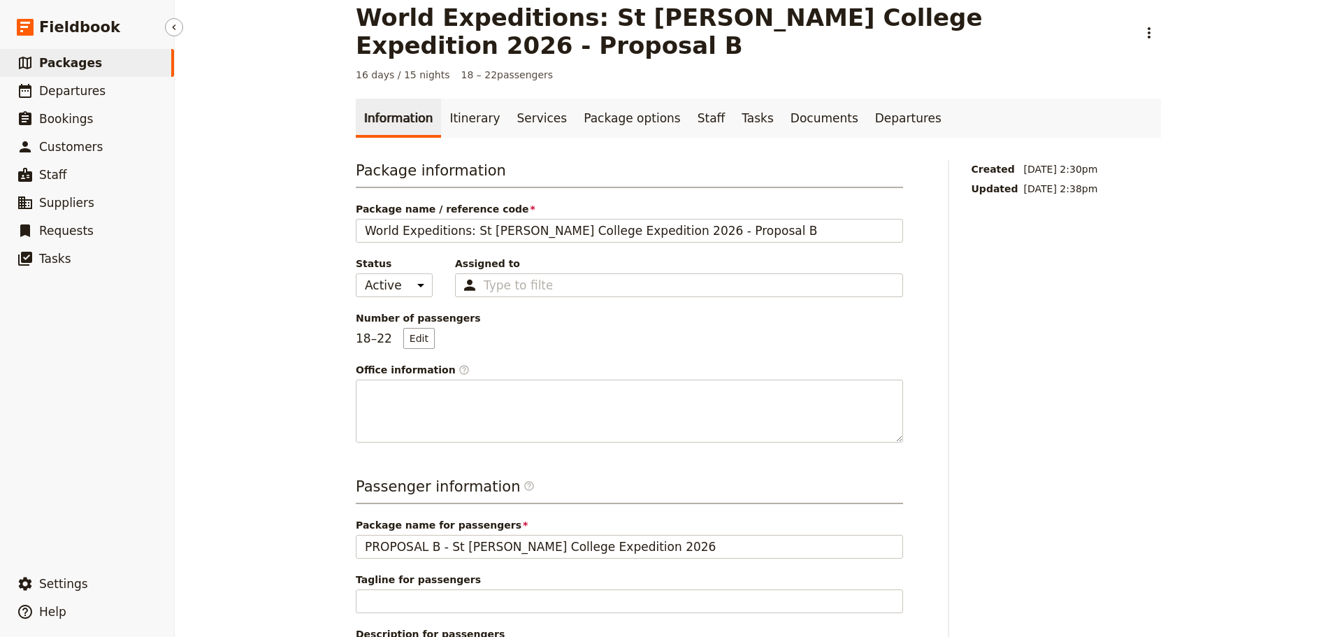
click at [117, 51] on link "​ Packages" at bounding box center [87, 63] width 174 height 28
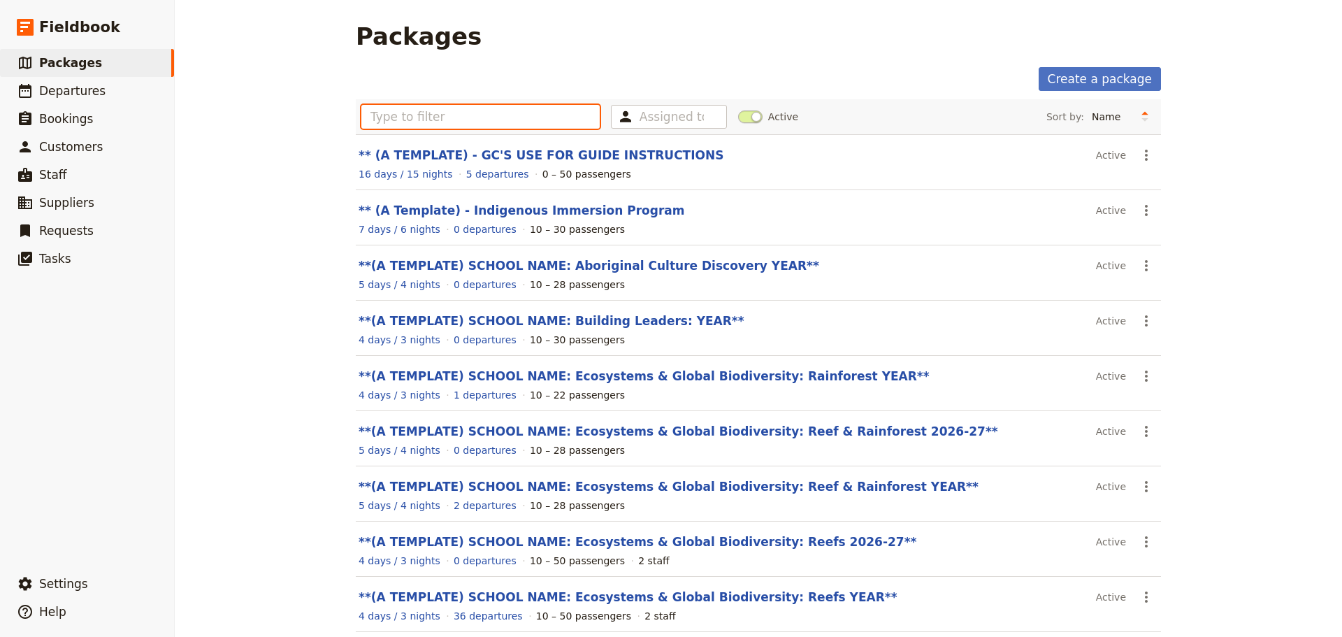
click at [441, 122] on input "text" at bounding box center [480, 117] width 238 height 24
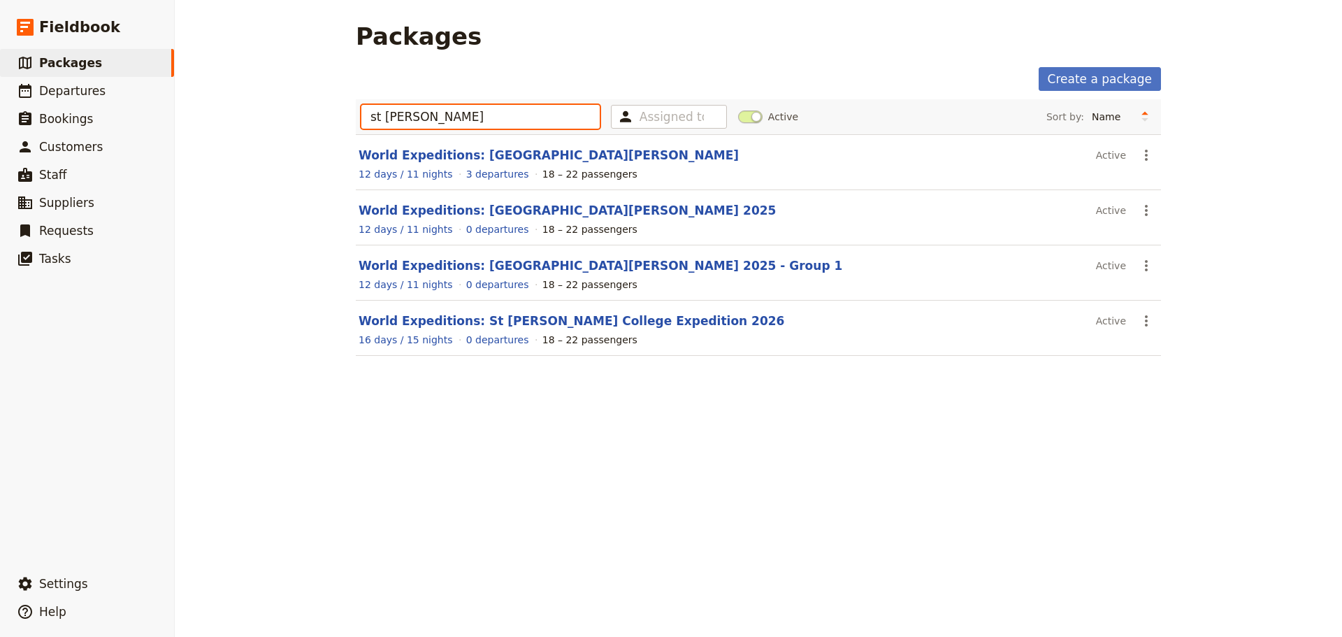
type input "st leo"
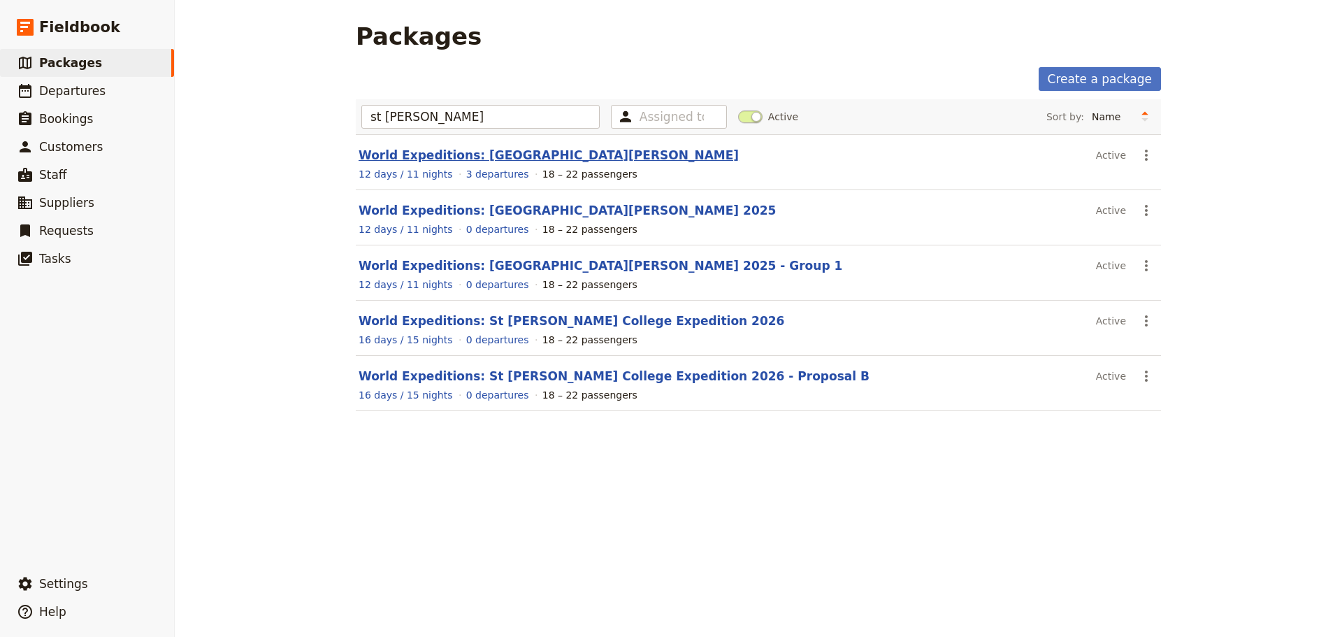
click at [510, 154] on link "World Expeditions: St Leonard's College" at bounding box center [549, 155] width 380 height 14
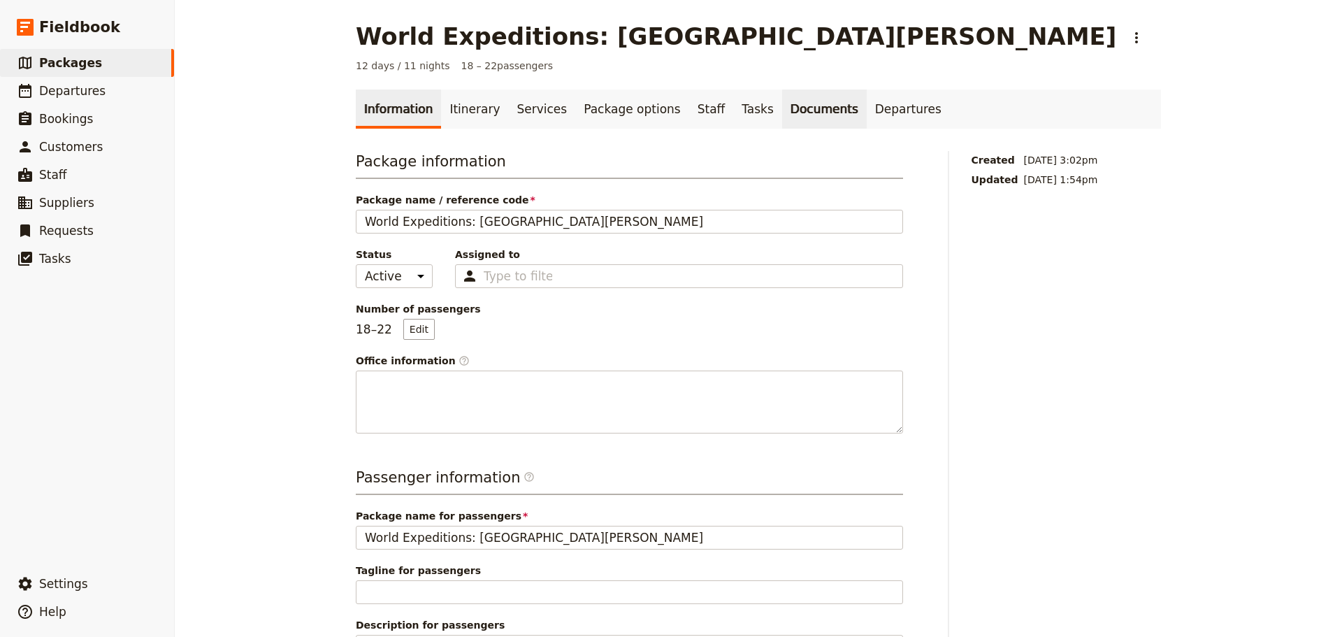
click at [782, 110] on link "Documents" at bounding box center [824, 108] width 85 height 39
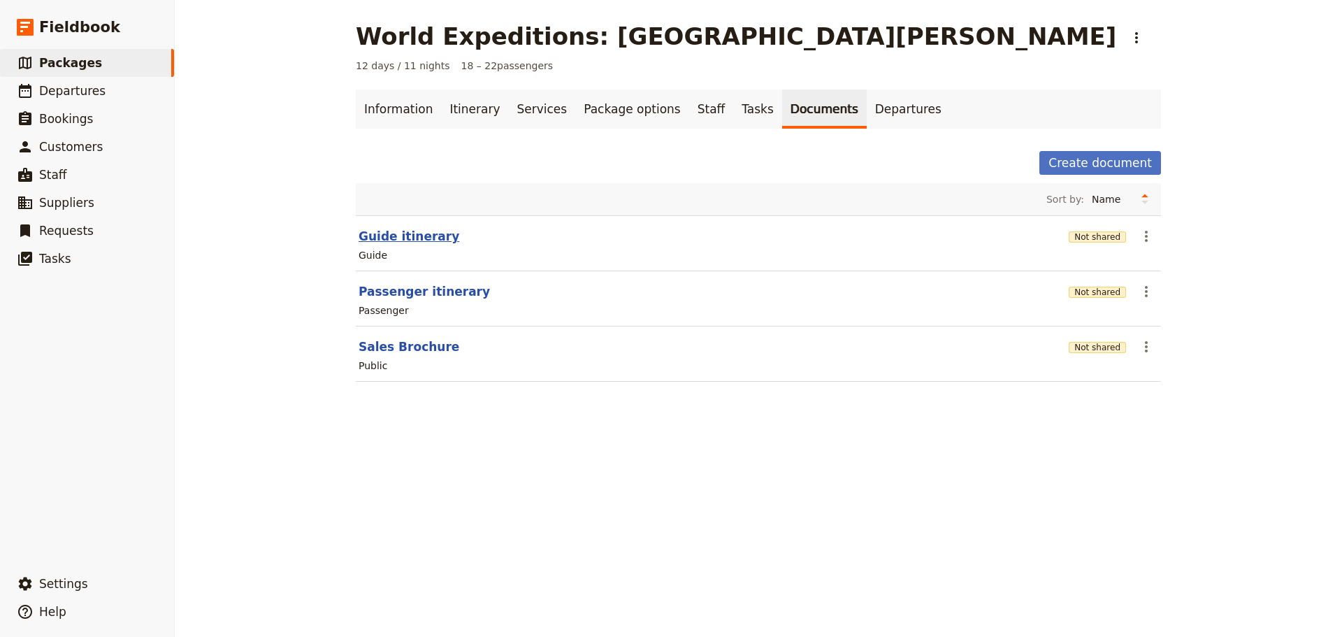
click at [405, 238] on button "Guide itinerary" at bounding box center [409, 236] width 101 height 17
select select "STAFF"
select select "RUN_SHEET"
select select "DEFAULT"
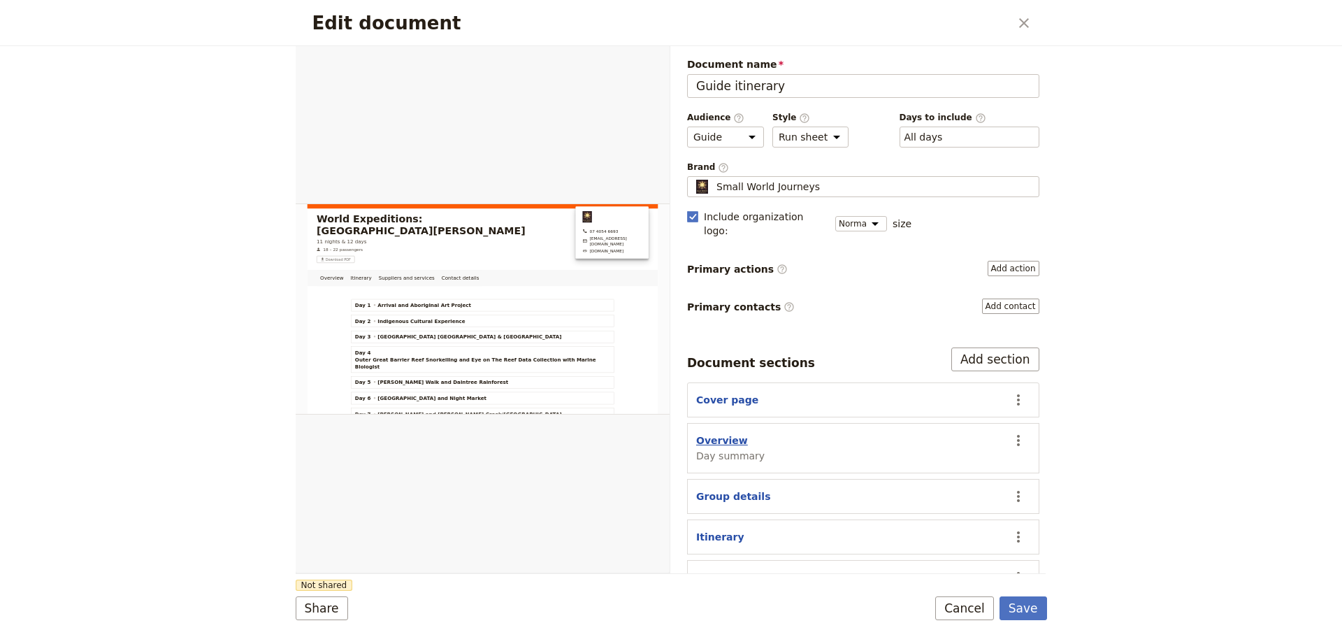
click at [726, 433] on button "Overview" at bounding box center [722, 440] width 52 height 14
select select "DAY_SUMMARY"
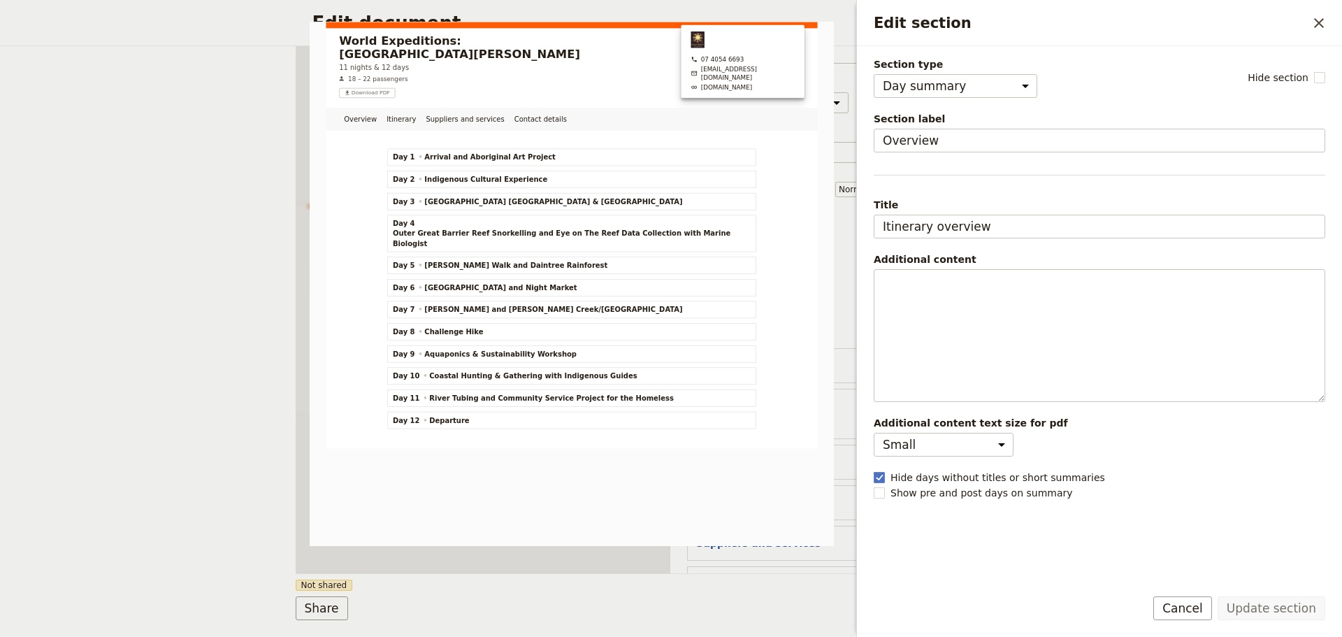
scroll to position [53, 0]
click at [1172, 616] on button "Cancel" at bounding box center [1182, 608] width 59 height 24
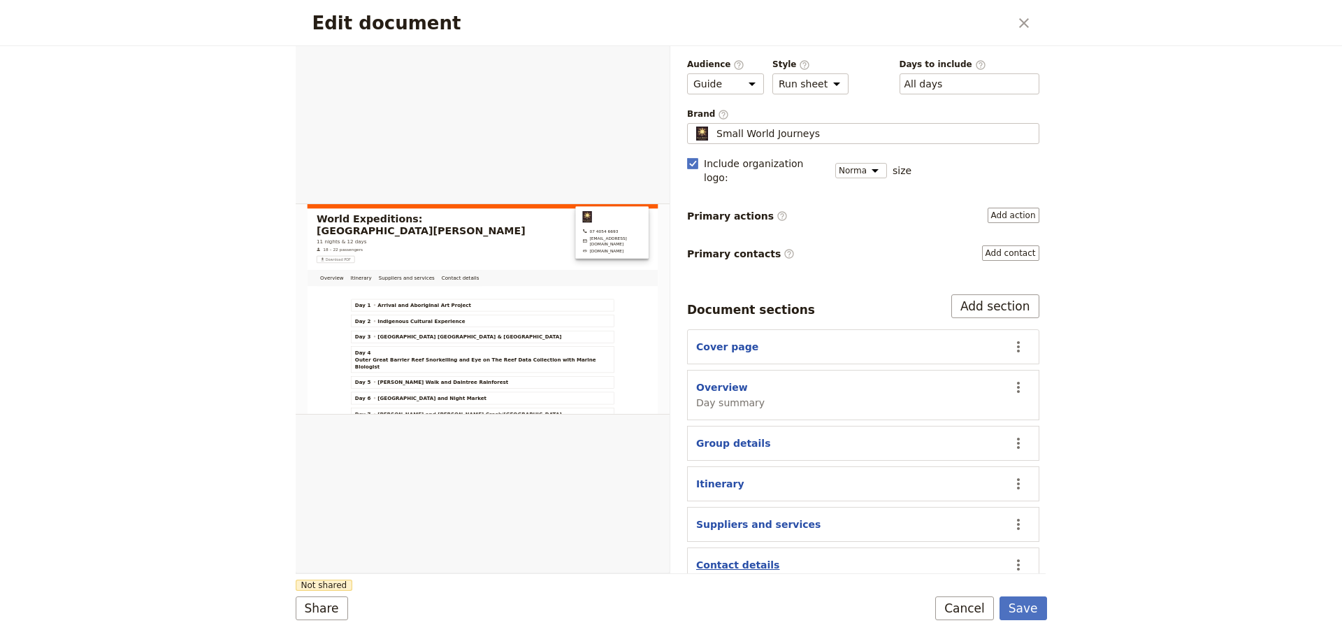
click at [747, 558] on button "Contact details" at bounding box center [737, 565] width 83 height 14
select select "CONTACT_DETAILS"
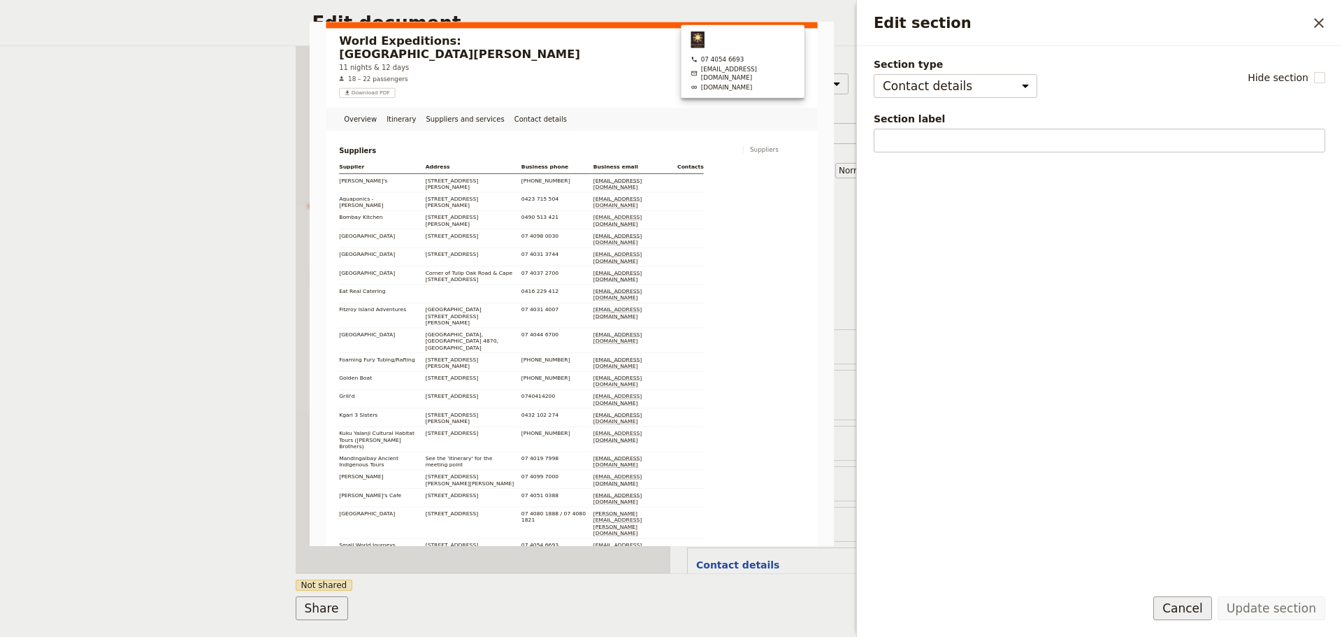
click at [1193, 609] on button "Cancel" at bounding box center [1182, 608] width 59 height 24
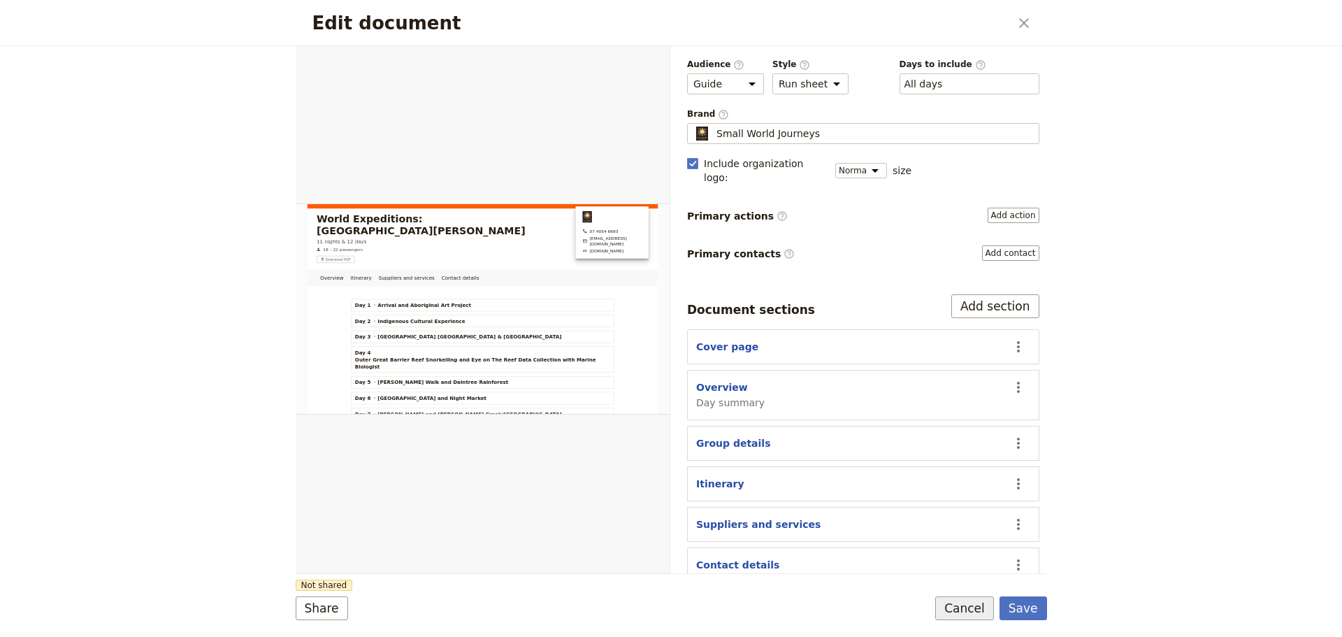
click at [965, 607] on button "Cancel" at bounding box center [964, 608] width 59 height 24
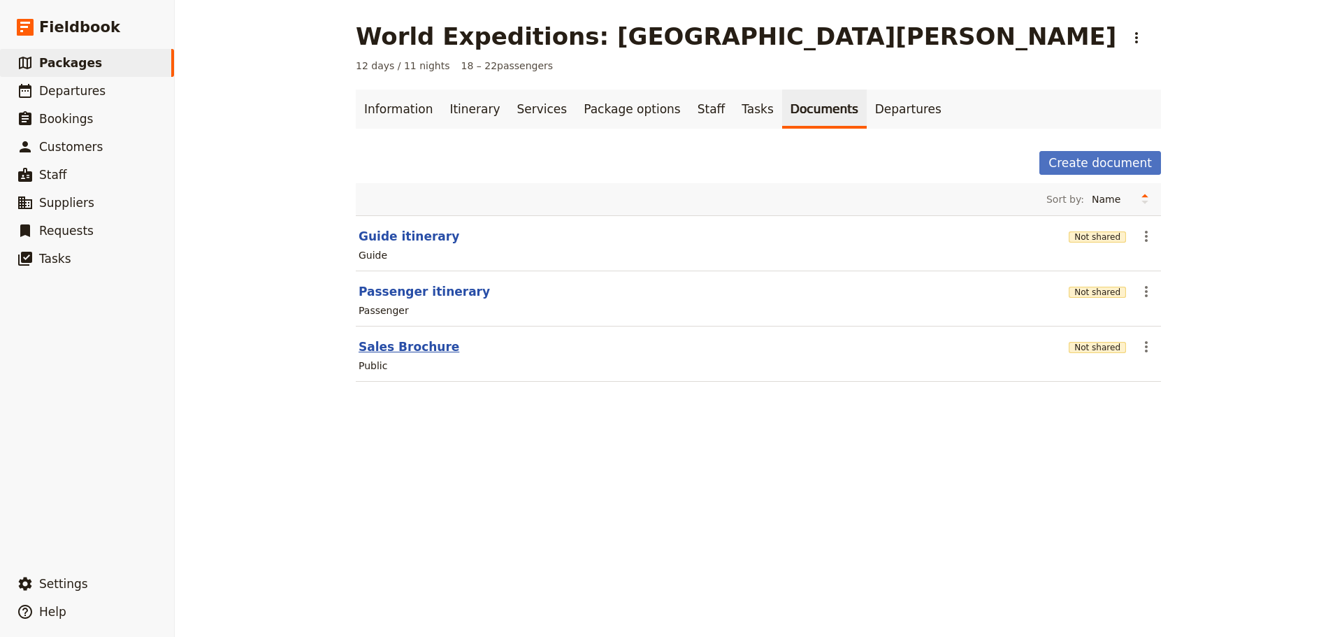
click at [376, 340] on button "Sales Brochure" at bounding box center [409, 346] width 101 height 17
select select "DEFAULT"
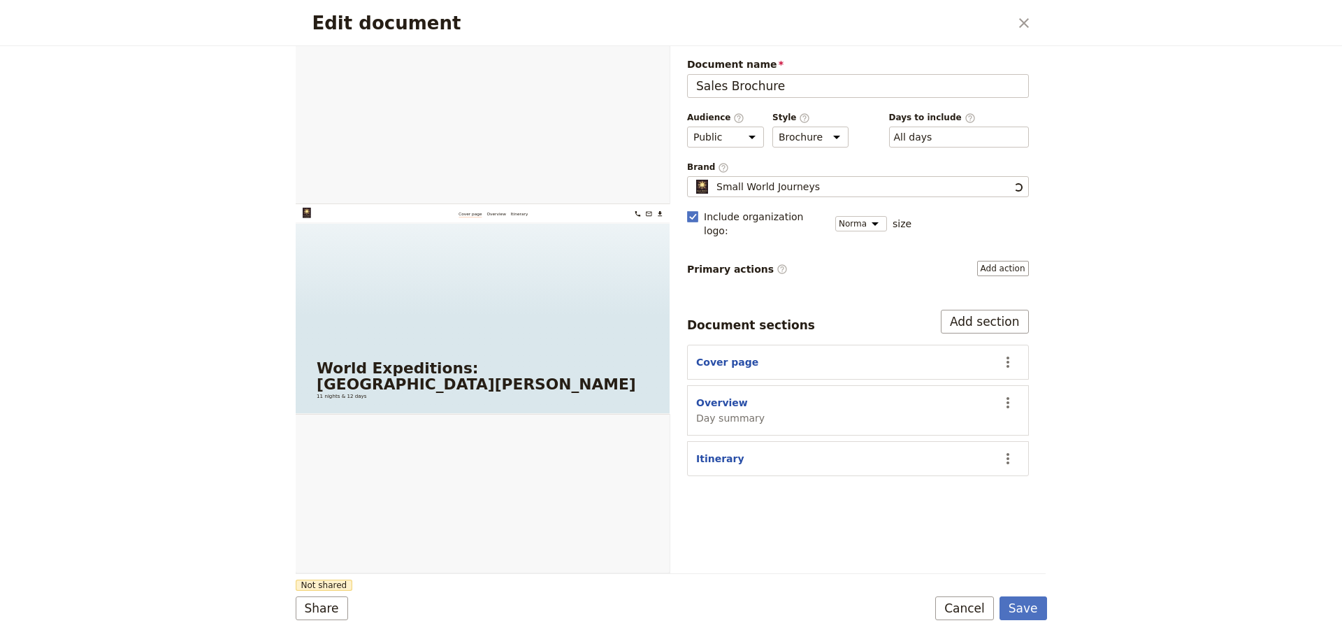
scroll to position [0, 0]
click at [727, 355] on button "Cover page" at bounding box center [727, 362] width 62 height 14
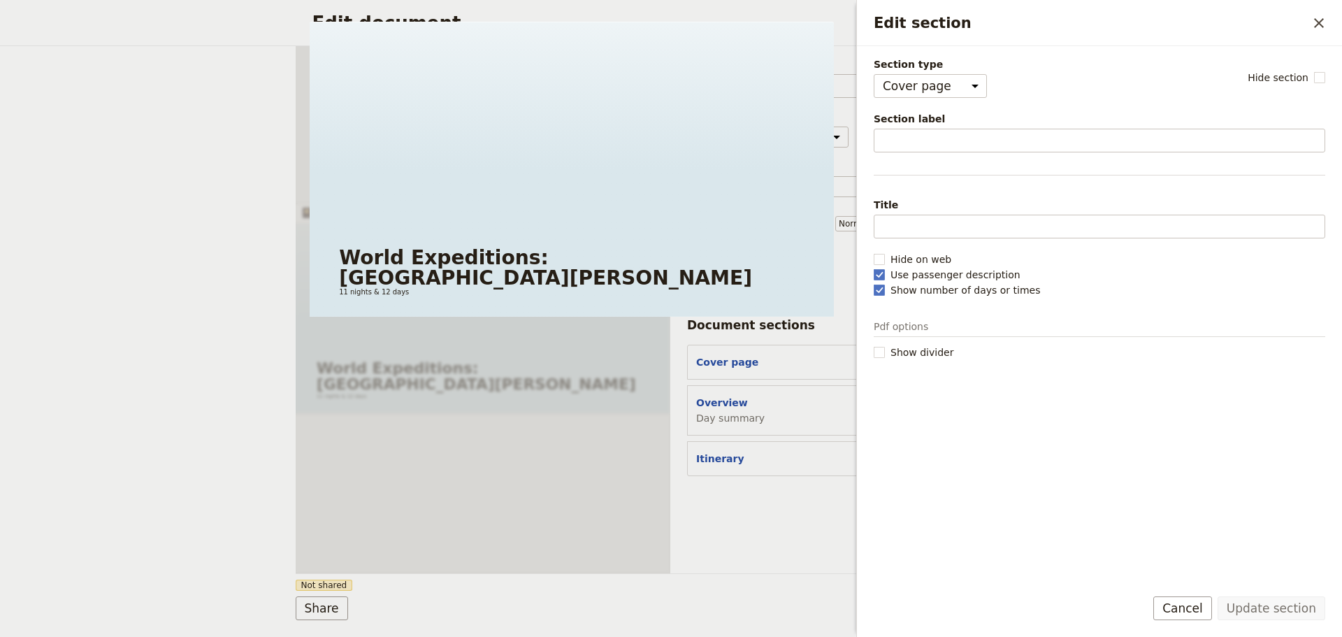
drag, startPoint x: 1174, startPoint y: 608, endPoint x: 1034, endPoint y: 580, distance: 142.6
click at [1174, 608] on button "Cancel" at bounding box center [1182, 608] width 59 height 24
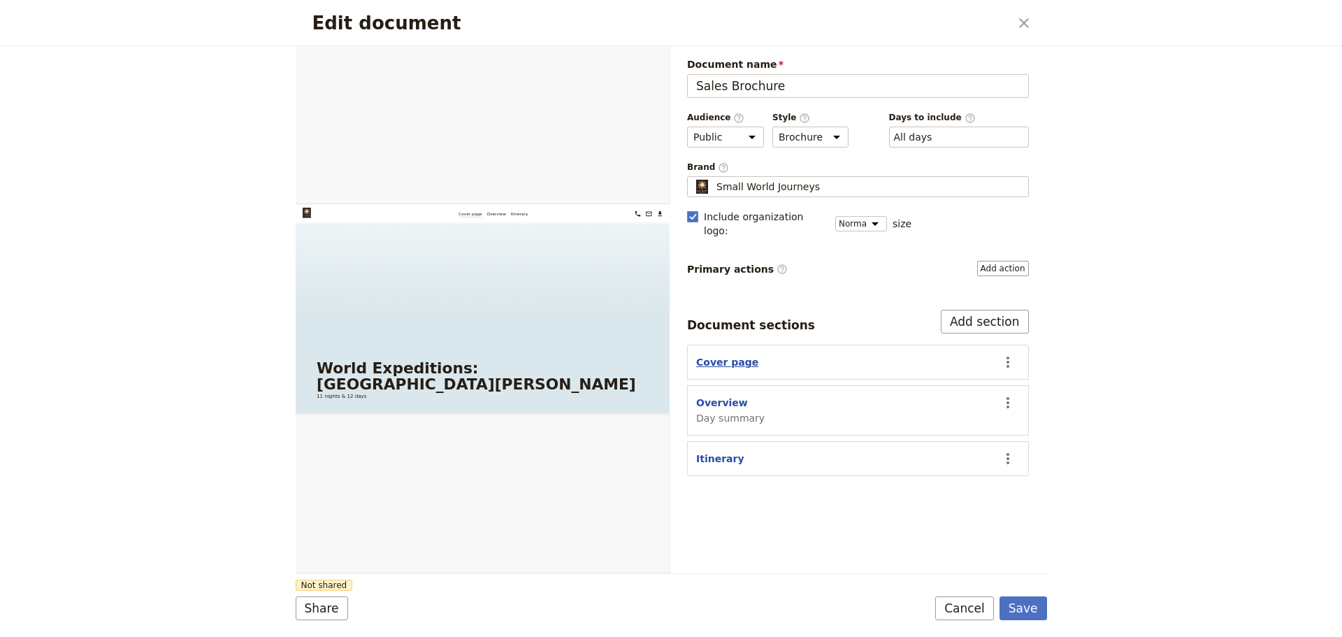
click at [705, 355] on button "Cover page" at bounding box center [727, 362] width 62 height 14
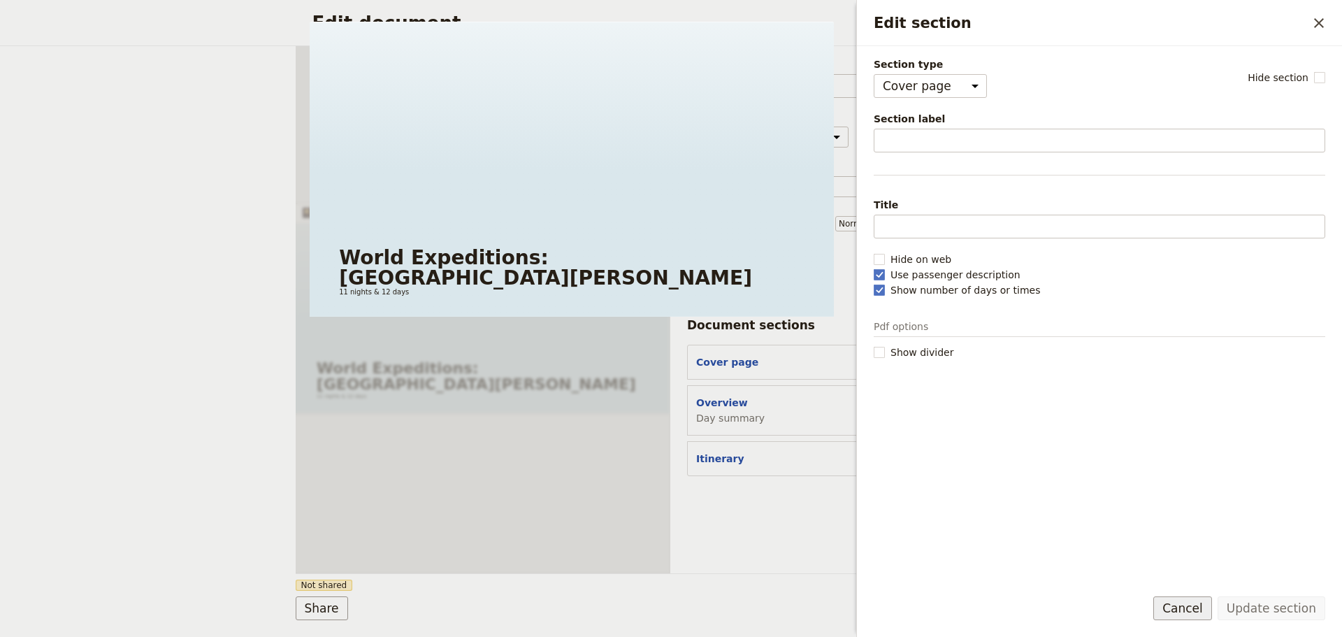
click at [1190, 602] on button "Cancel" at bounding box center [1182, 608] width 59 height 24
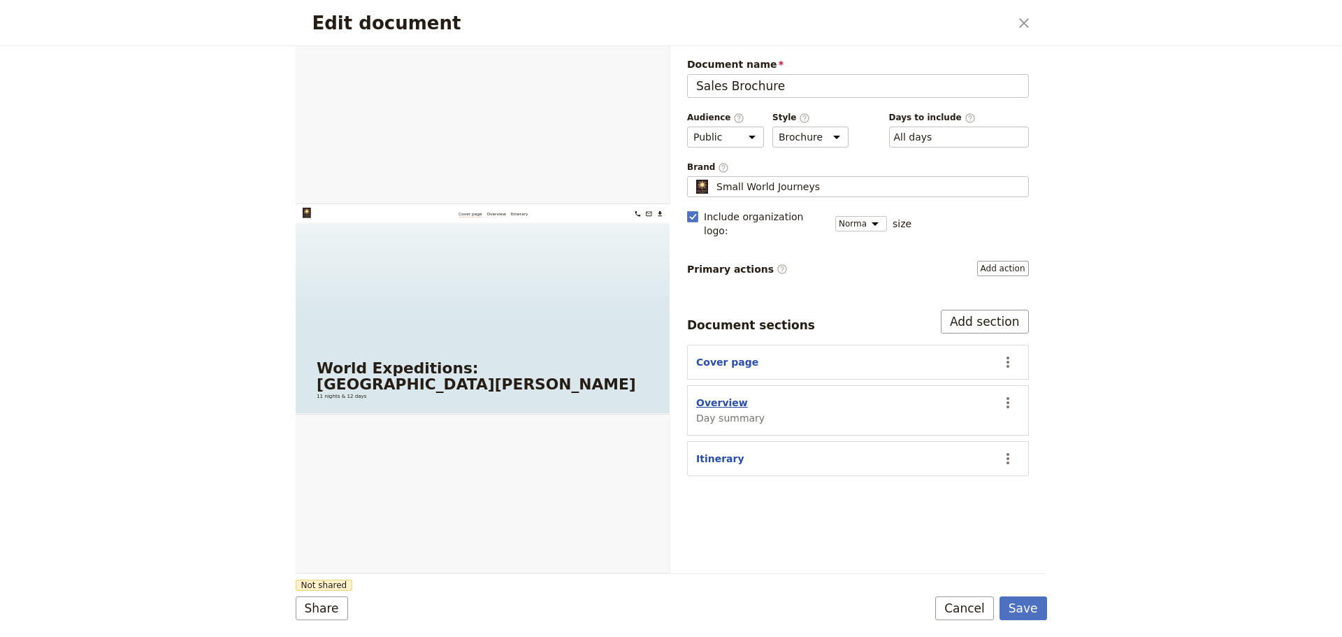
click at [715, 396] on button "Overview" at bounding box center [722, 403] width 52 height 14
select select "DAY_SUMMARY"
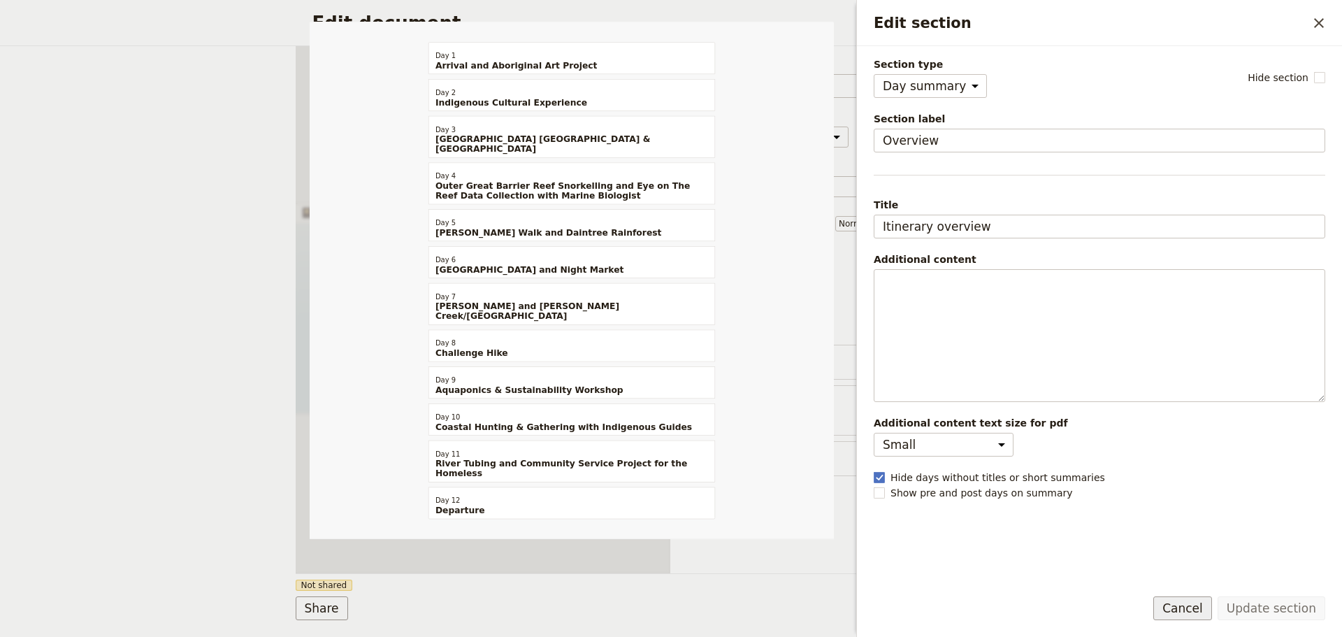
click at [1174, 610] on button "Cancel" at bounding box center [1182, 608] width 59 height 24
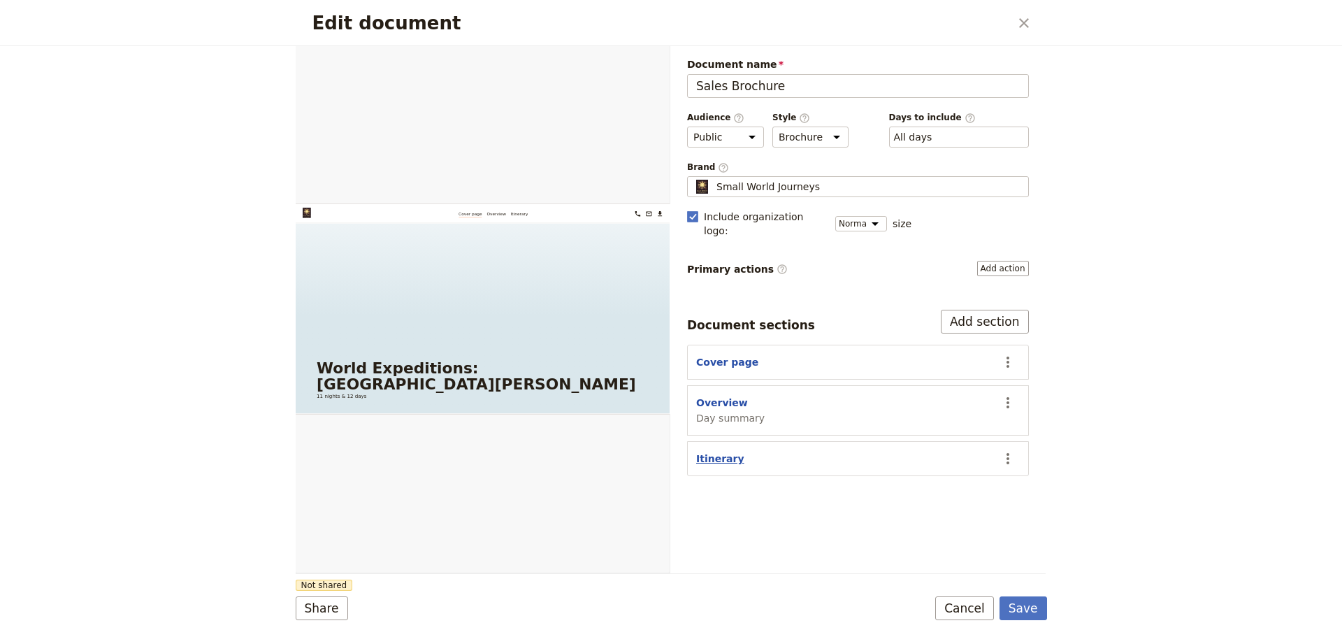
click at [710, 452] on button "Itinerary" at bounding box center [720, 459] width 48 height 14
select select "ITINERARY"
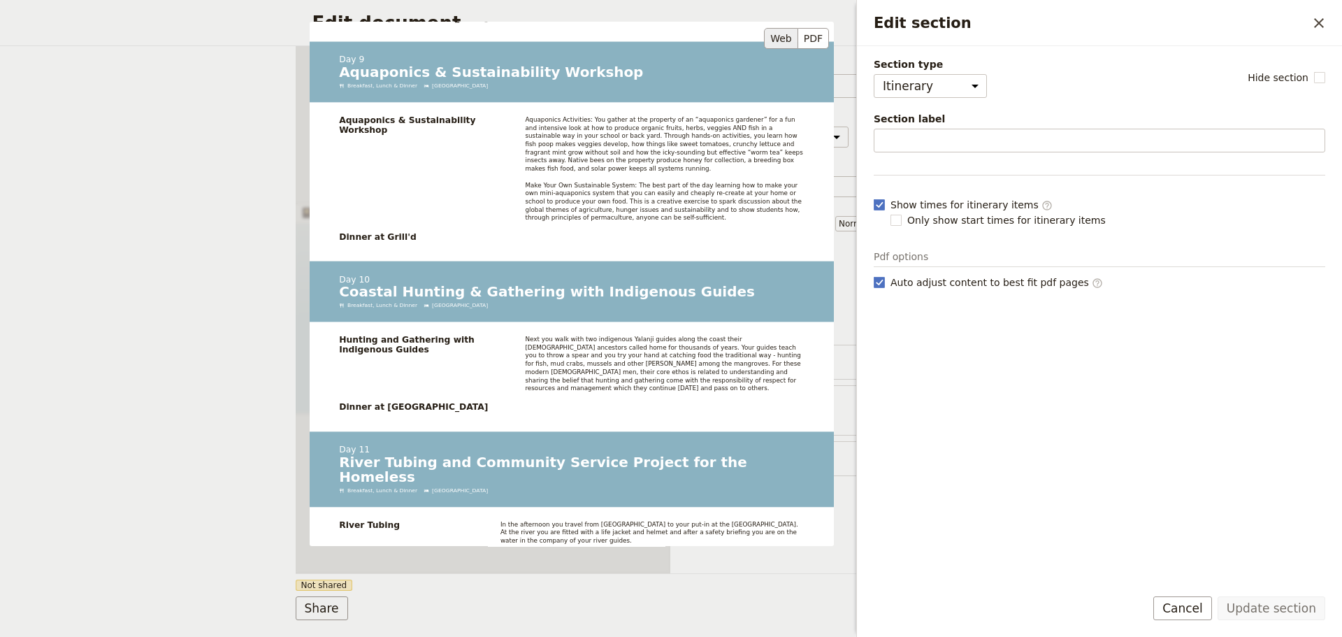
scroll to position [3110, 0]
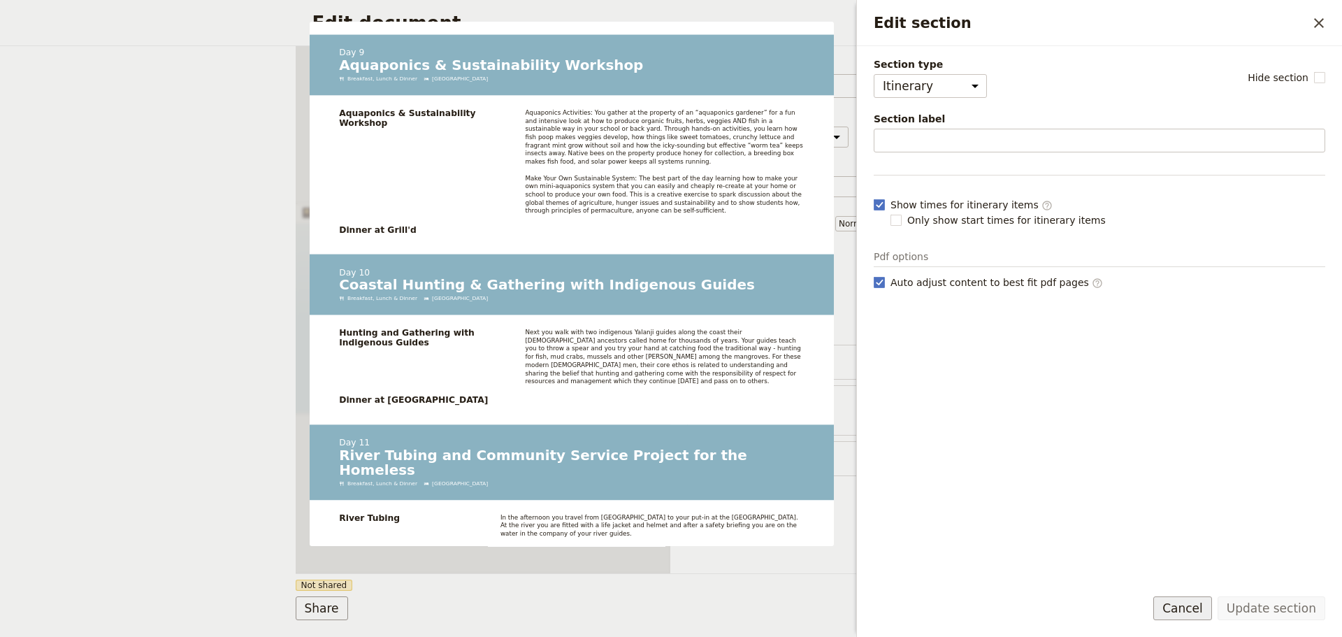
click at [1188, 607] on button "Cancel" at bounding box center [1182, 608] width 59 height 24
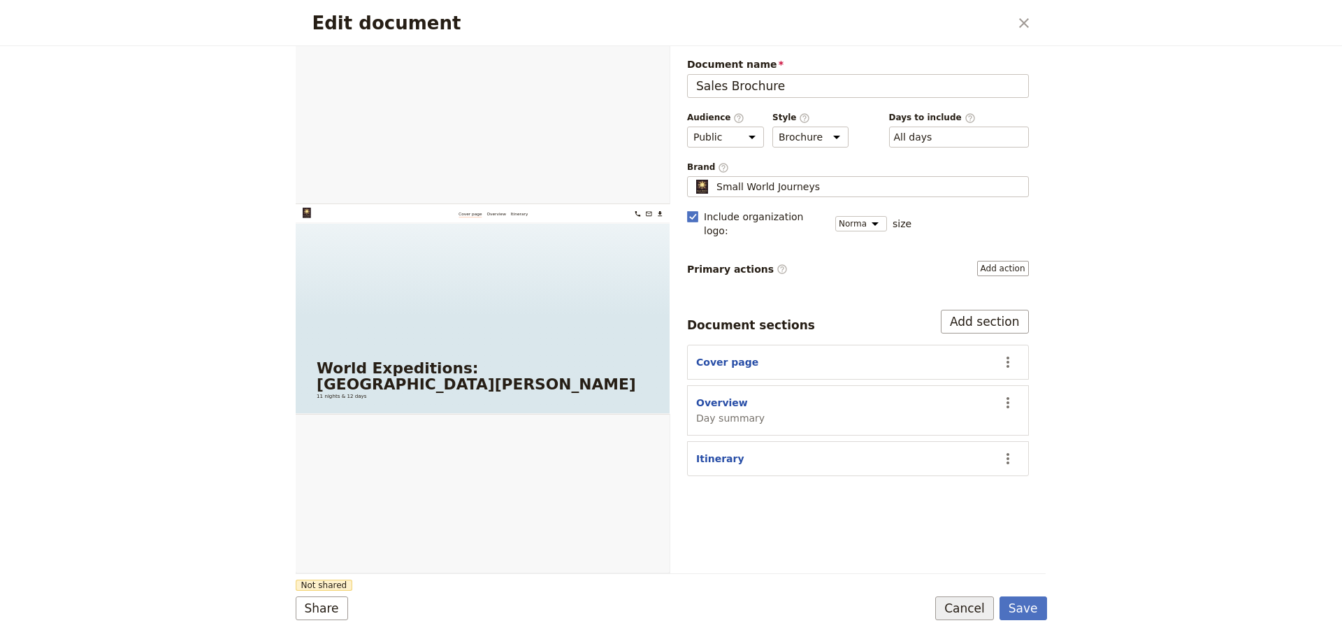
click at [958, 610] on button "Cancel" at bounding box center [964, 608] width 59 height 24
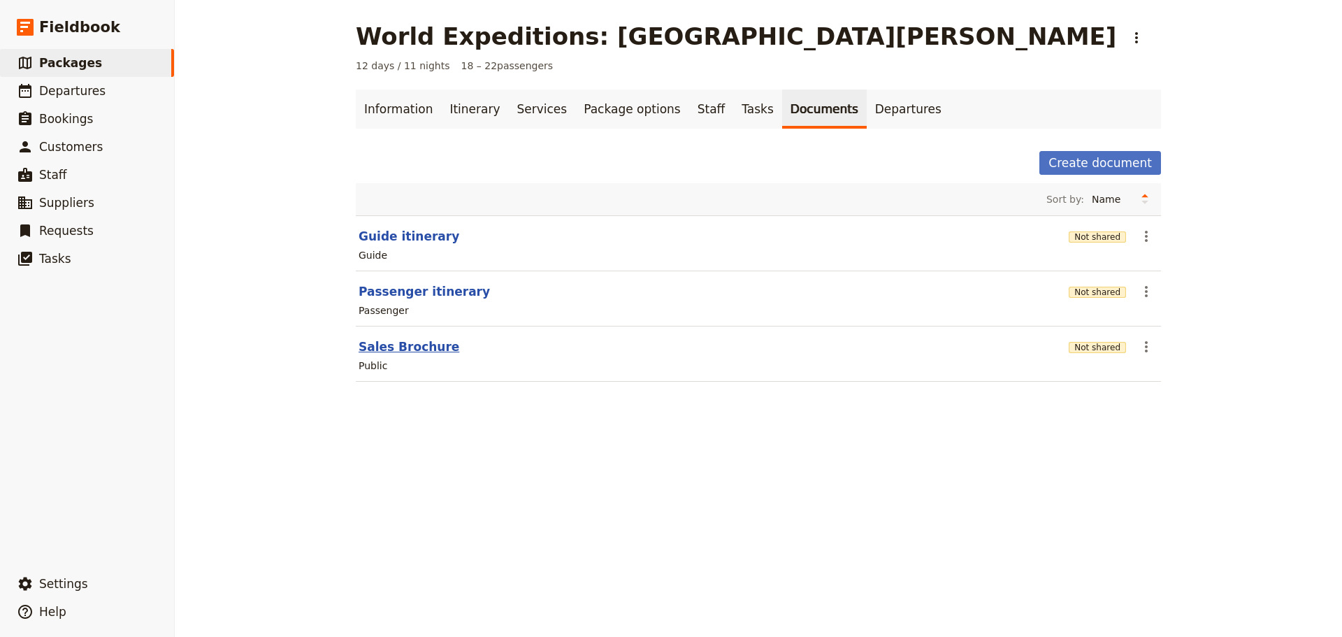
click at [408, 342] on button "Sales Brochure" at bounding box center [409, 346] width 101 height 17
select select "DEFAULT"
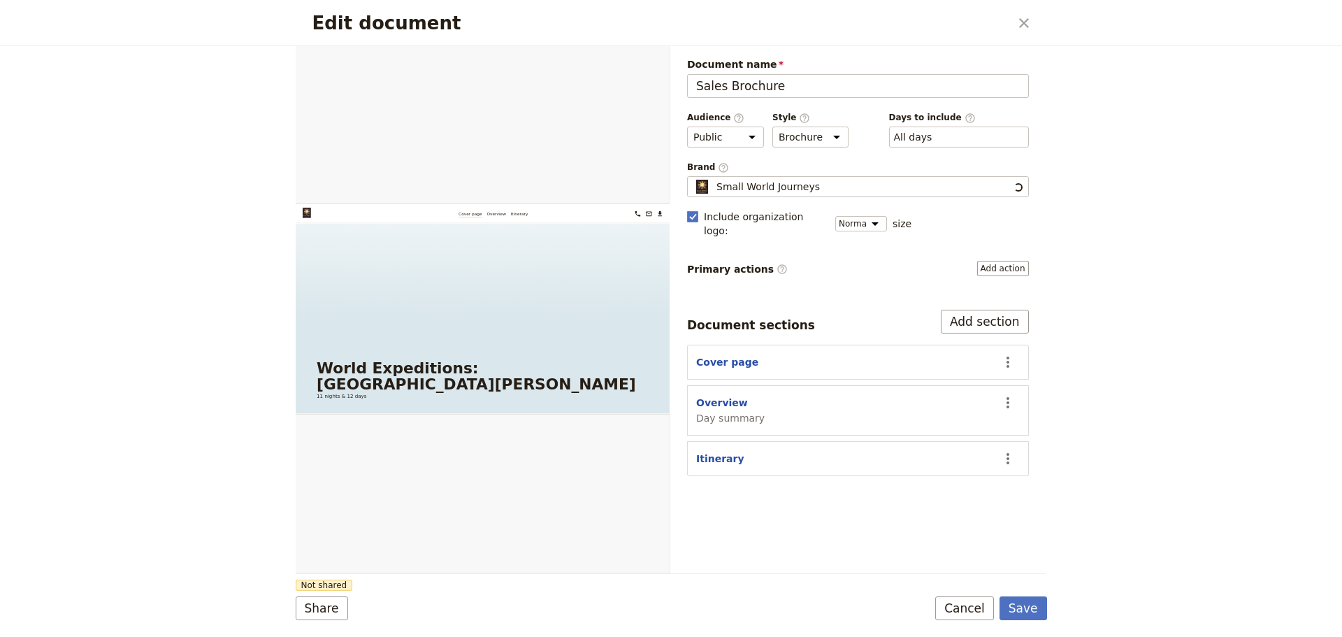
scroll to position [0, 0]
click at [981, 310] on button "Add section" at bounding box center [985, 322] width 88 height 24
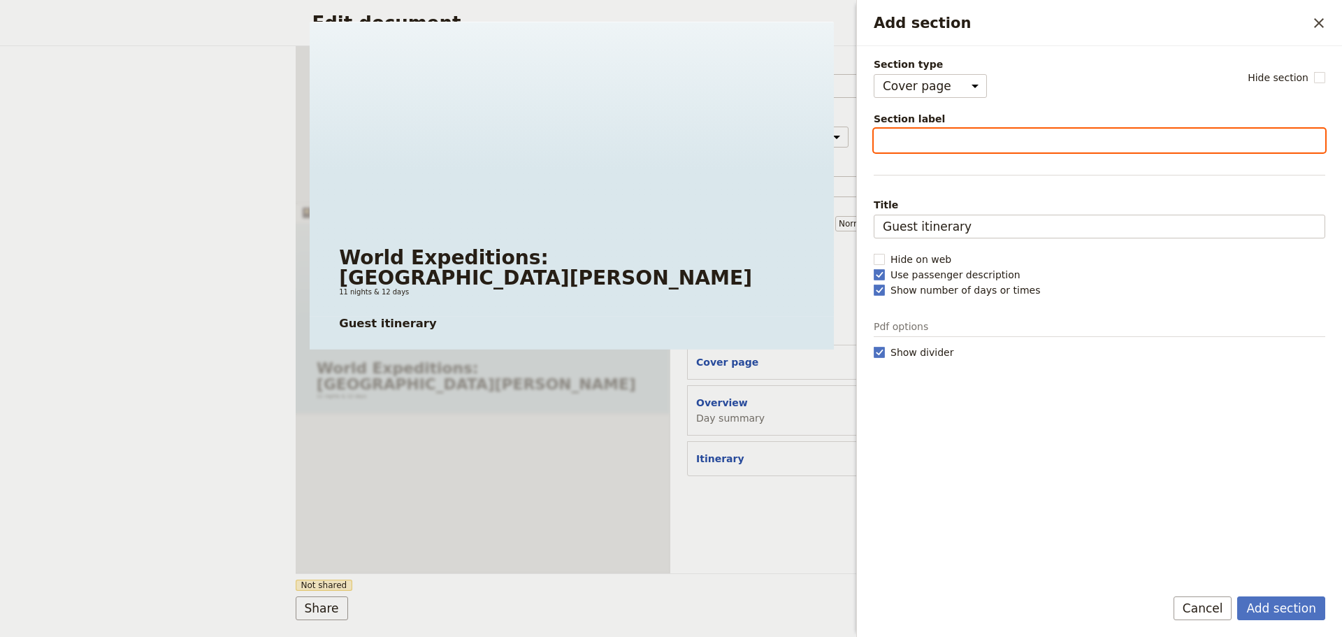
click at [898, 148] on input "Section label" at bounding box center [1100, 141] width 452 height 24
type input "Inclusion & Exclusion"
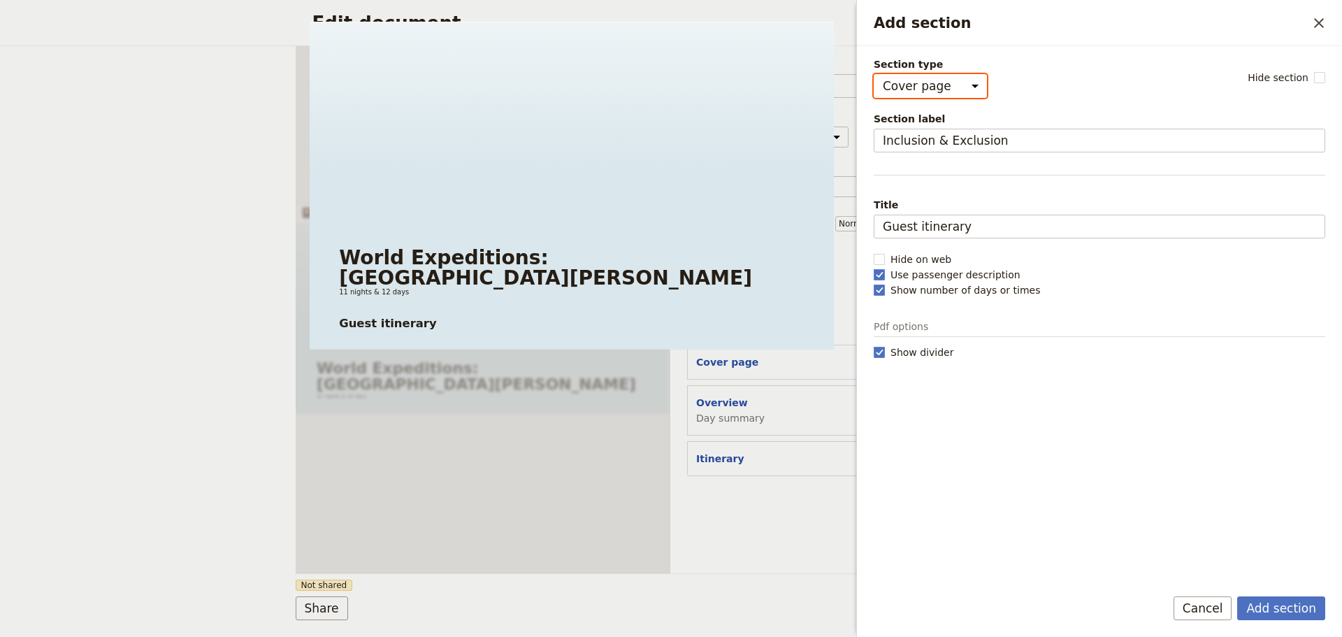
click at [963, 80] on select "Cover page Day summary Itinerary Custom" at bounding box center [930, 86] width 113 height 24
select select "CUSTOM"
click at [874, 74] on select "Cover page Day summary Itinerary Custom" at bounding box center [930, 86] width 113 height 24
select select "default"
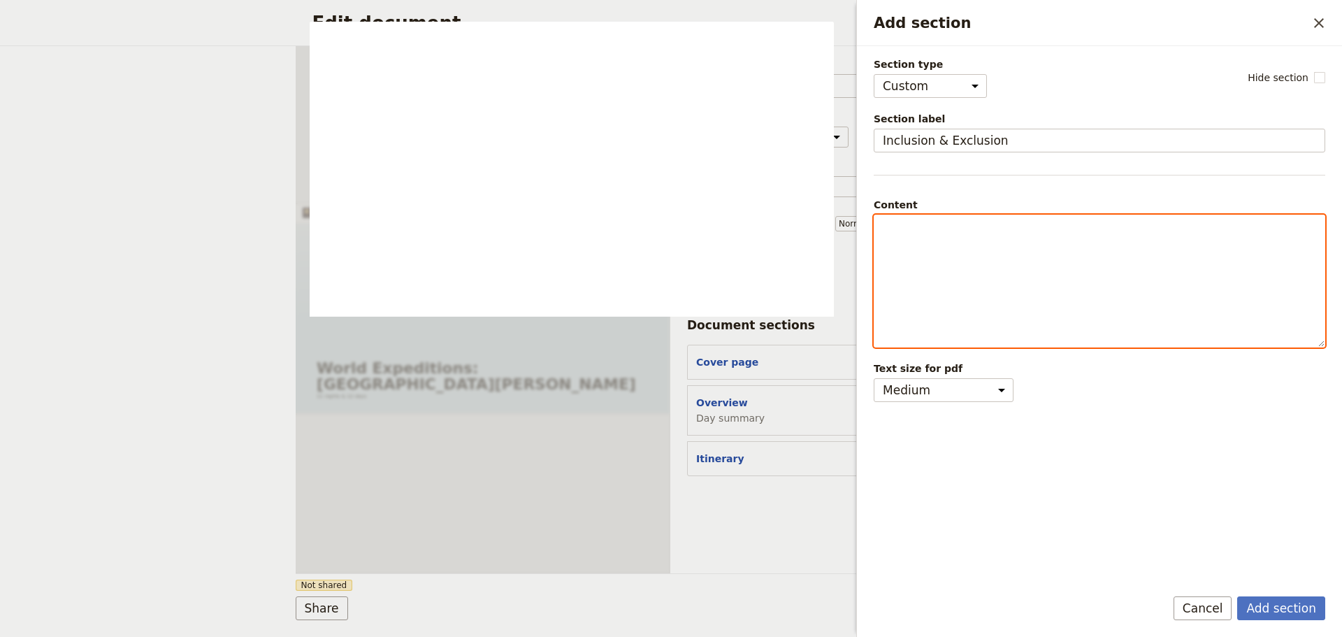
click at [918, 244] on div "Add section" at bounding box center [1099, 280] width 450 height 131
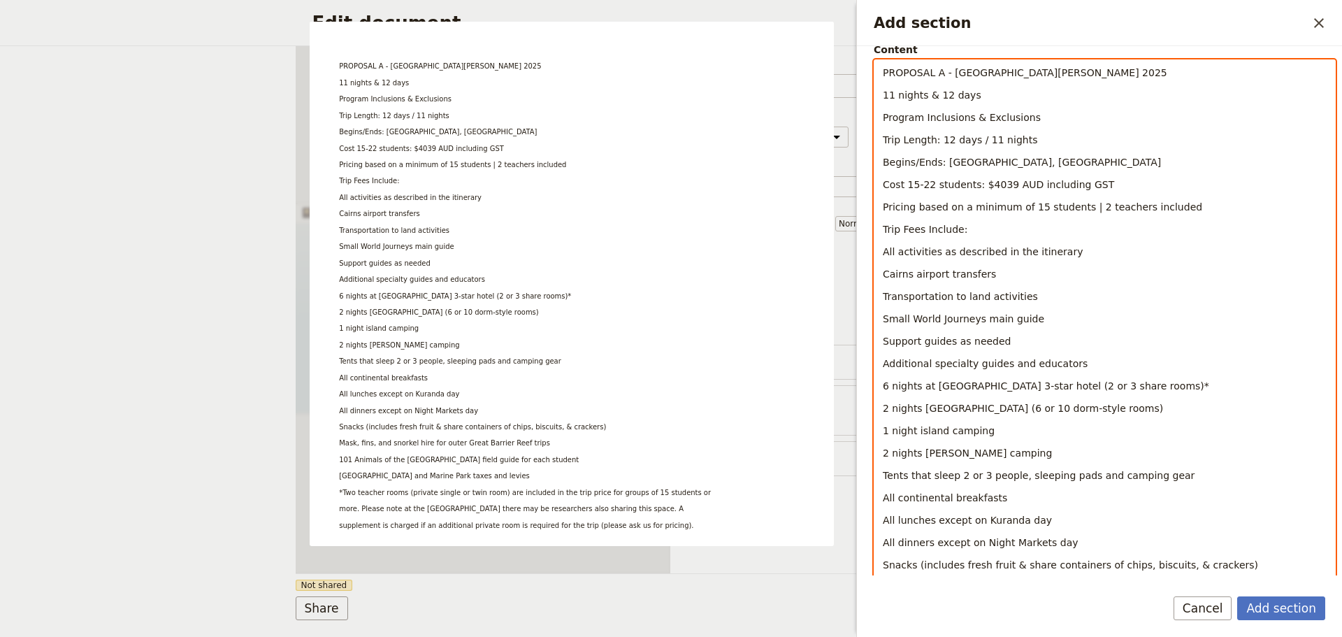
scroll to position [411, 0]
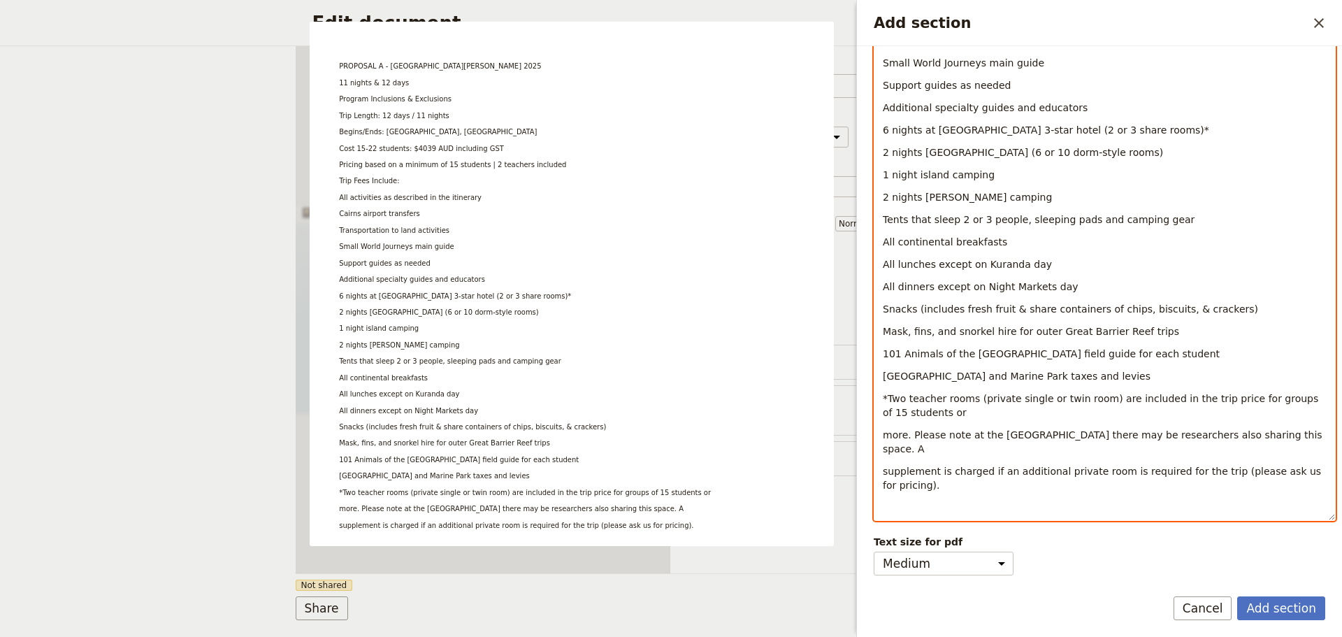
click at [993, 204] on p "2 nights bush camping" at bounding box center [1105, 197] width 444 height 14
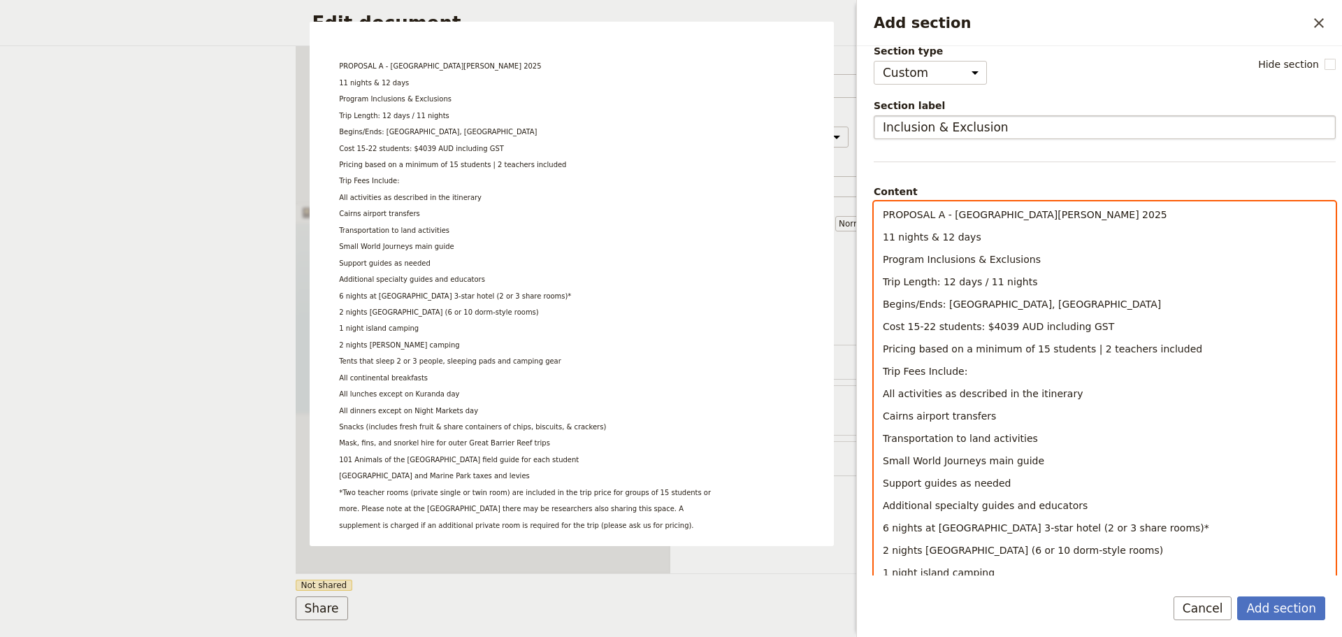
scroll to position [0, 0]
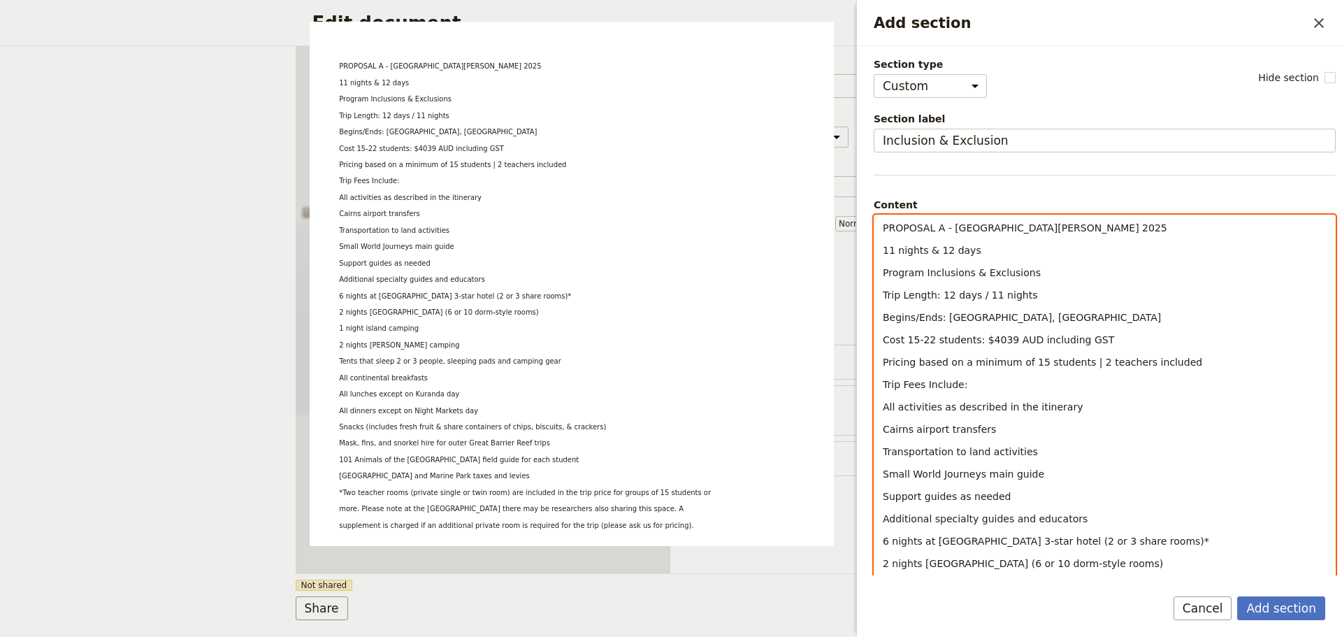
click at [930, 231] on span "PROPOSAL A - St Leonard's College 2025" at bounding box center [1025, 227] width 284 height 11
click at [939, 227] on span "PROPOSAL A - St Leonard's College 2025" at bounding box center [1025, 227] width 284 height 11
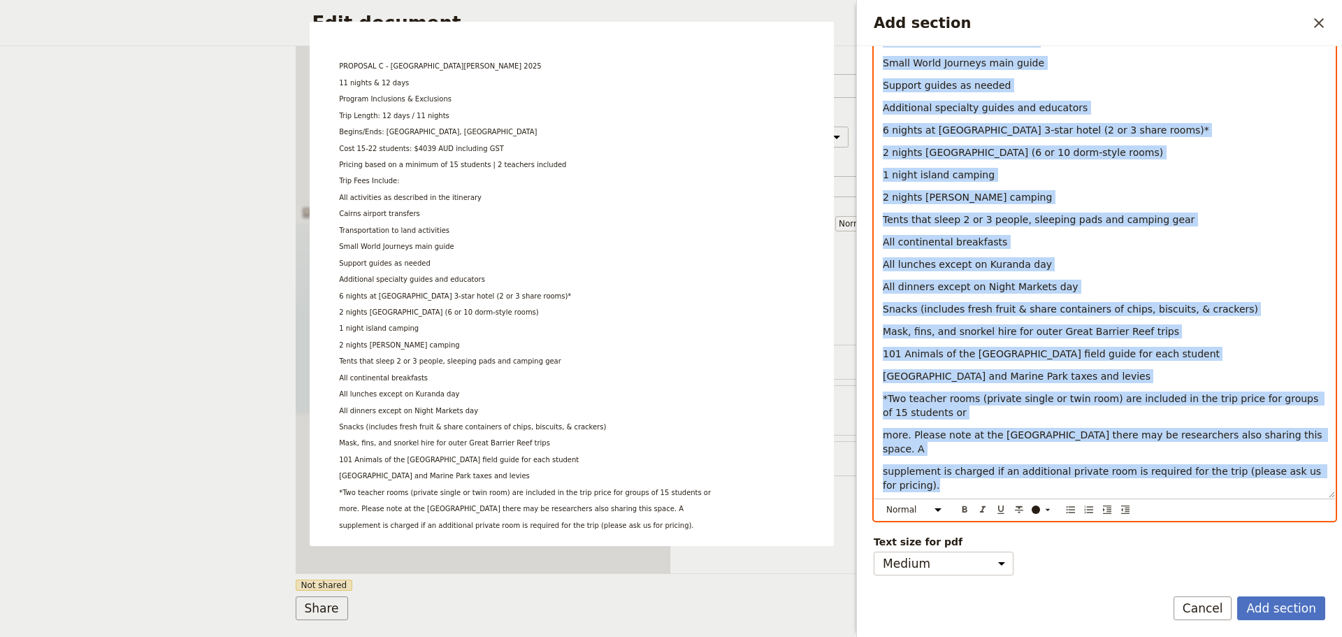
drag, startPoint x: 884, startPoint y: 228, endPoint x: 1218, endPoint y: 670, distance: 554.3
click at [1218, 636] on html "Fieldbook ​ ​ Fieldbook ​ ​ Packages ​ Departures ​ Bookings ​ Customers ​ Staf…" at bounding box center [671, 318] width 1342 height 637
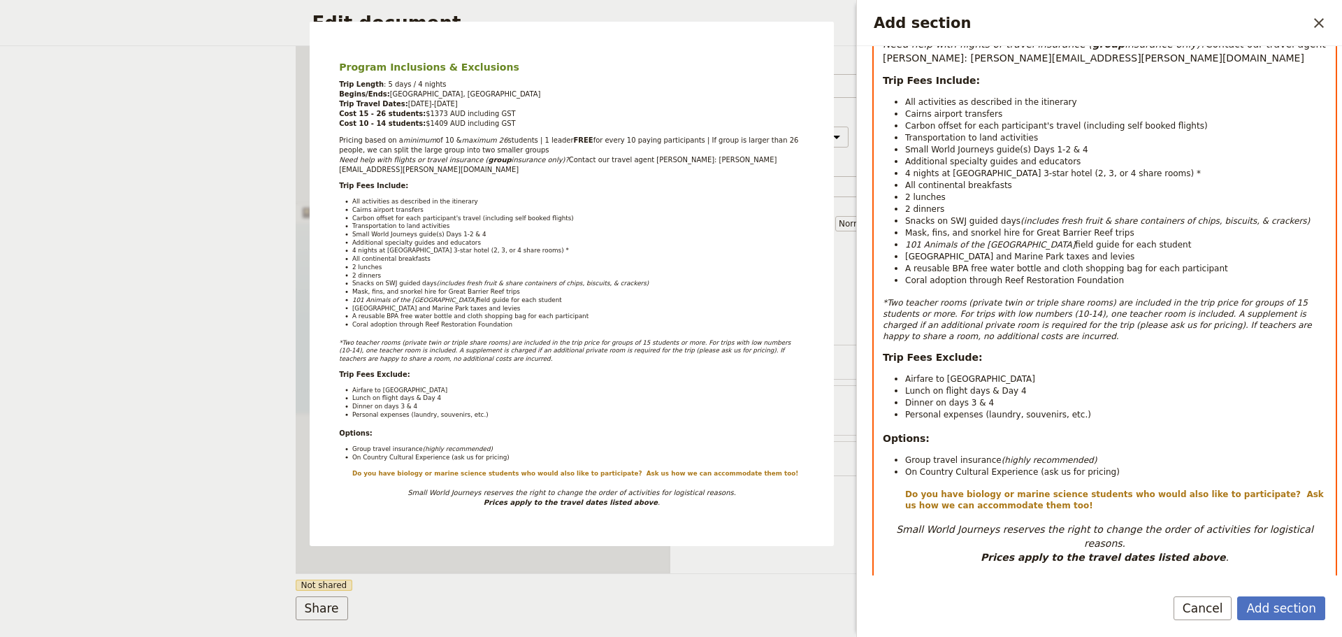
scroll to position [0, 0]
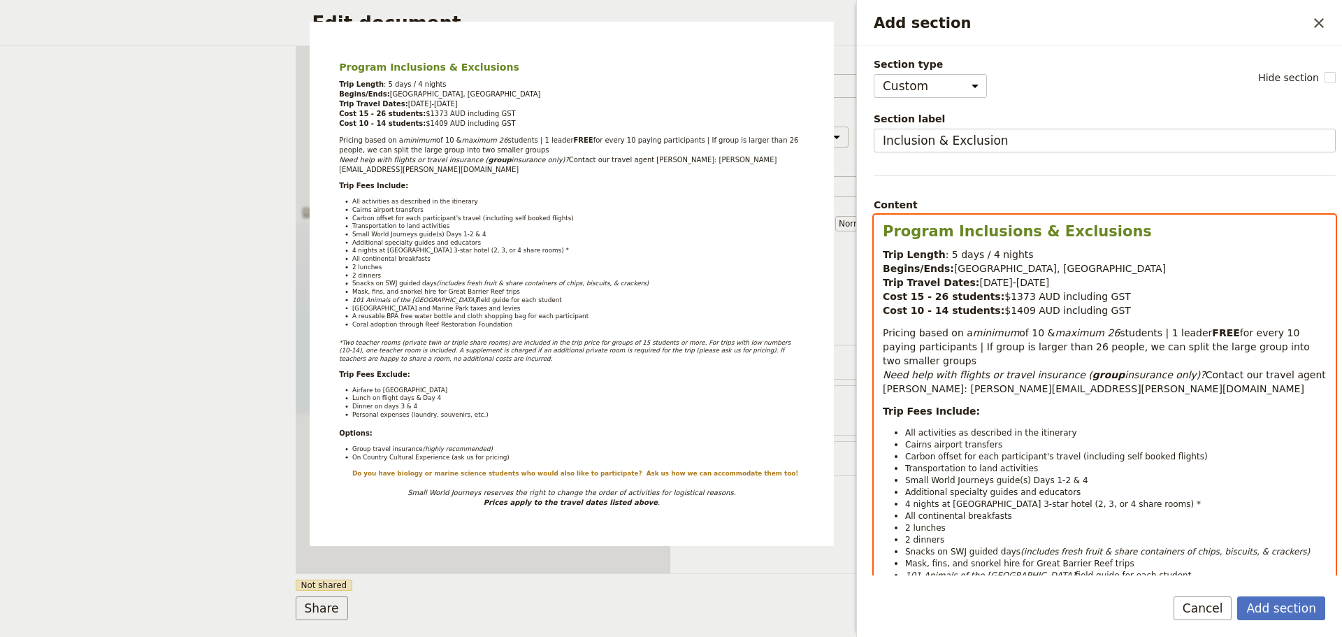
click at [952, 239] on strong "Program Inclusions & Exclusions" at bounding box center [1017, 231] width 269 height 17
select select "paragraph"
click at [985, 255] on span "days / 4 nights" at bounding box center [997, 254] width 72 height 11
drag, startPoint x: 943, startPoint y: 250, endPoint x: 960, endPoint y: 251, distance: 16.8
click at [946, 250] on span ": 5" at bounding box center [952, 254] width 13 height 11
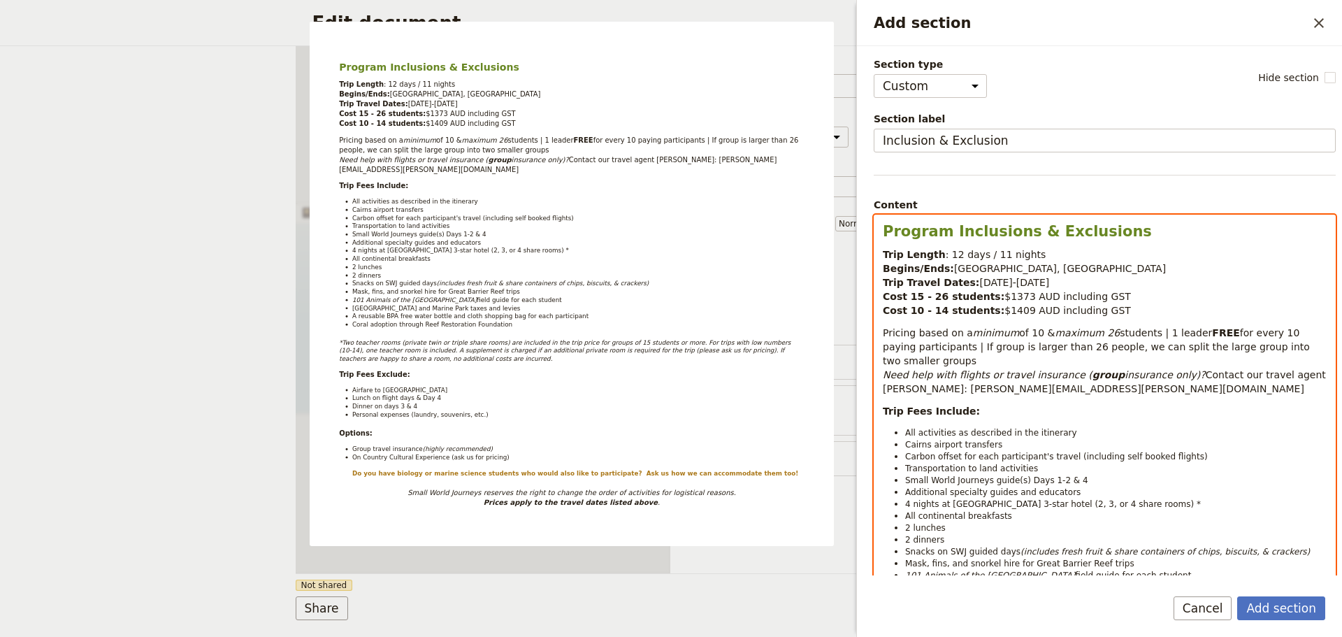
click at [986, 280] on span "20-24 October 2025" at bounding box center [1014, 282] width 70 height 11
click at [925, 297] on strong "Cost 15 - 26 students:" at bounding box center [944, 296] width 122 height 11
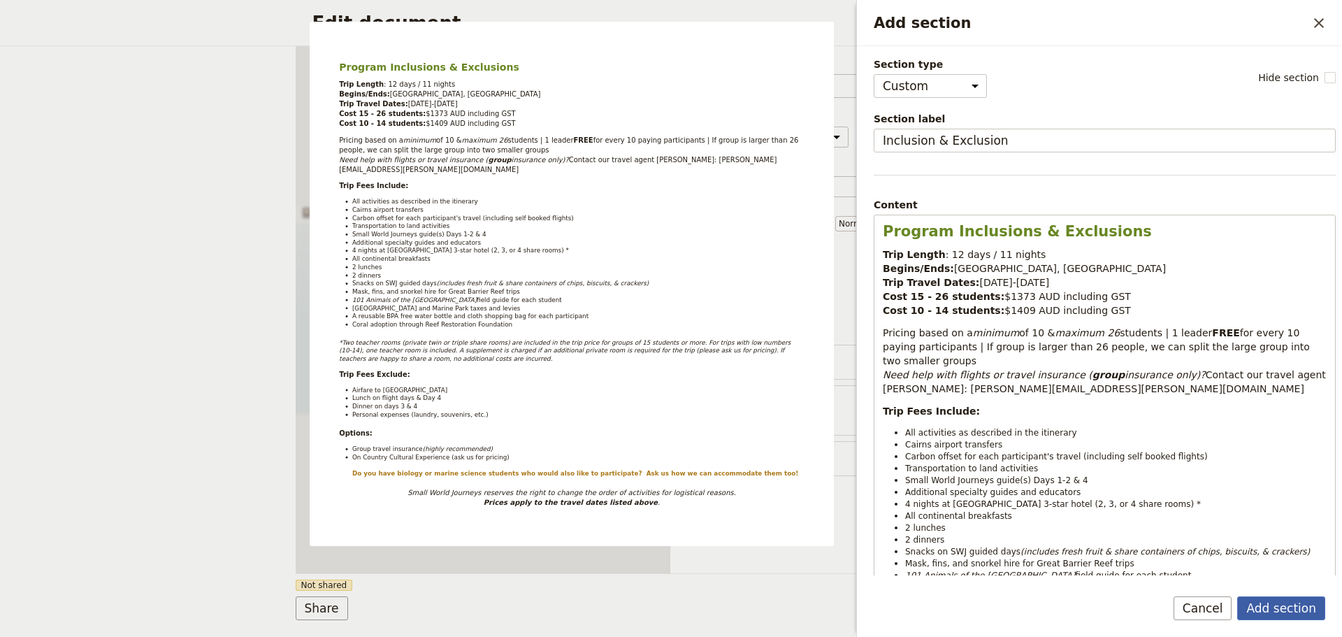
click at [1292, 603] on button "Add section" at bounding box center [1281, 608] width 88 height 24
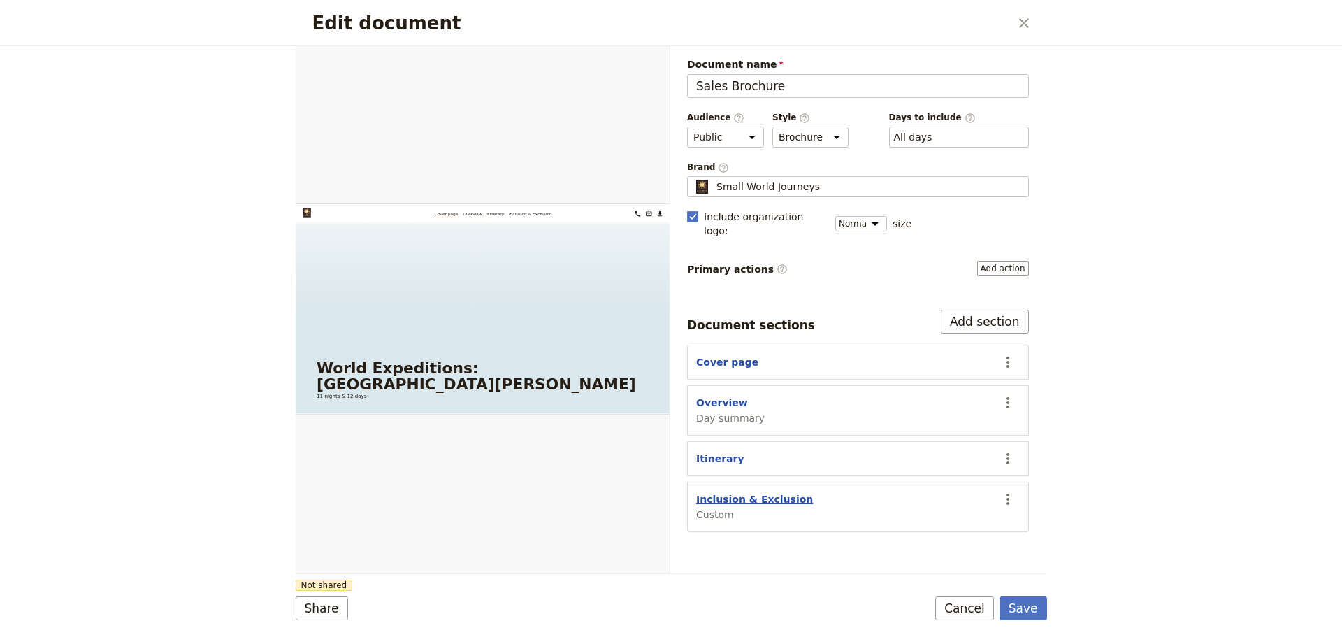
click at [748, 492] on button "Inclusion & Exclusion" at bounding box center [754, 499] width 117 height 14
select select "CUSTOM"
select select "default"
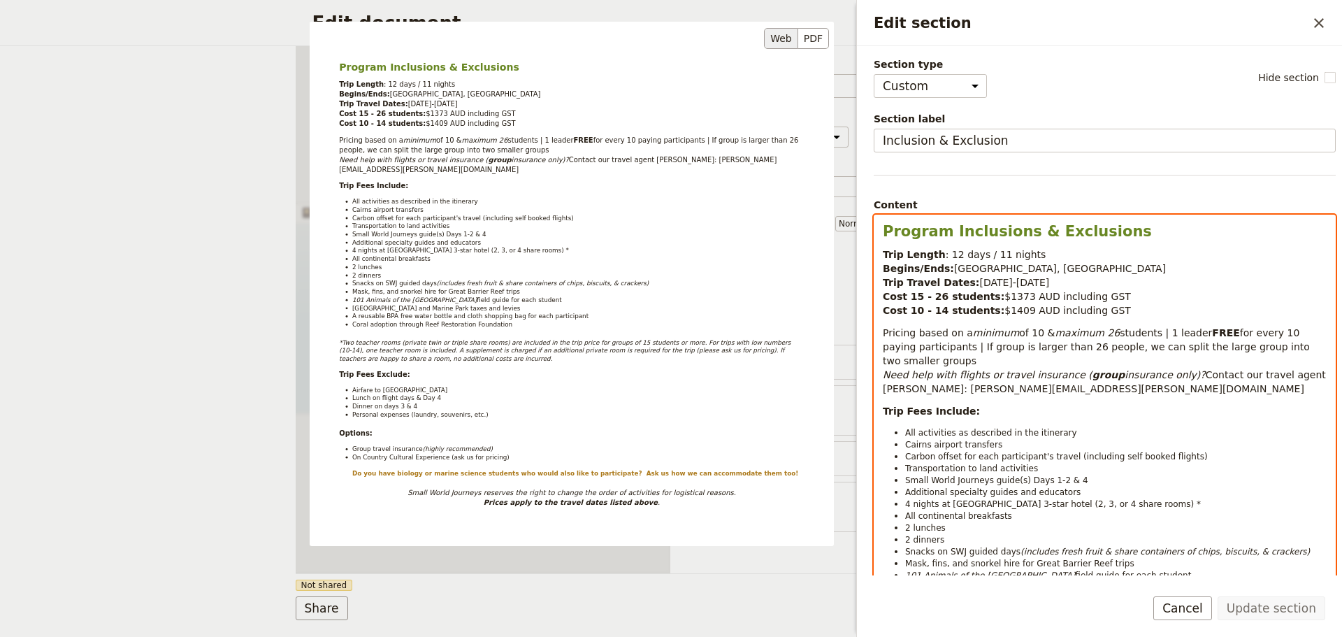
drag, startPoint x: 1007, startPoint y: 311, endPoint x: 748, endPoint y: 372, distance: 265.7
click at [1007, 311] on span "$1409 AUD including GST" at bounding box center [1067, 310] width 127 height 11
click at [928, 296] on strong "Cost 15 - 26 students:" at bounding box center [944, 296] width 122 height 11
click at [938, 294] on strong "Cost 15 - 26 students:" at bounding box center [944, 296] width 122 height 11
drag, startPoint x: 991, startPoint y: 293, endPoint x: 1011, endPoint y: 293, distance: 19.6
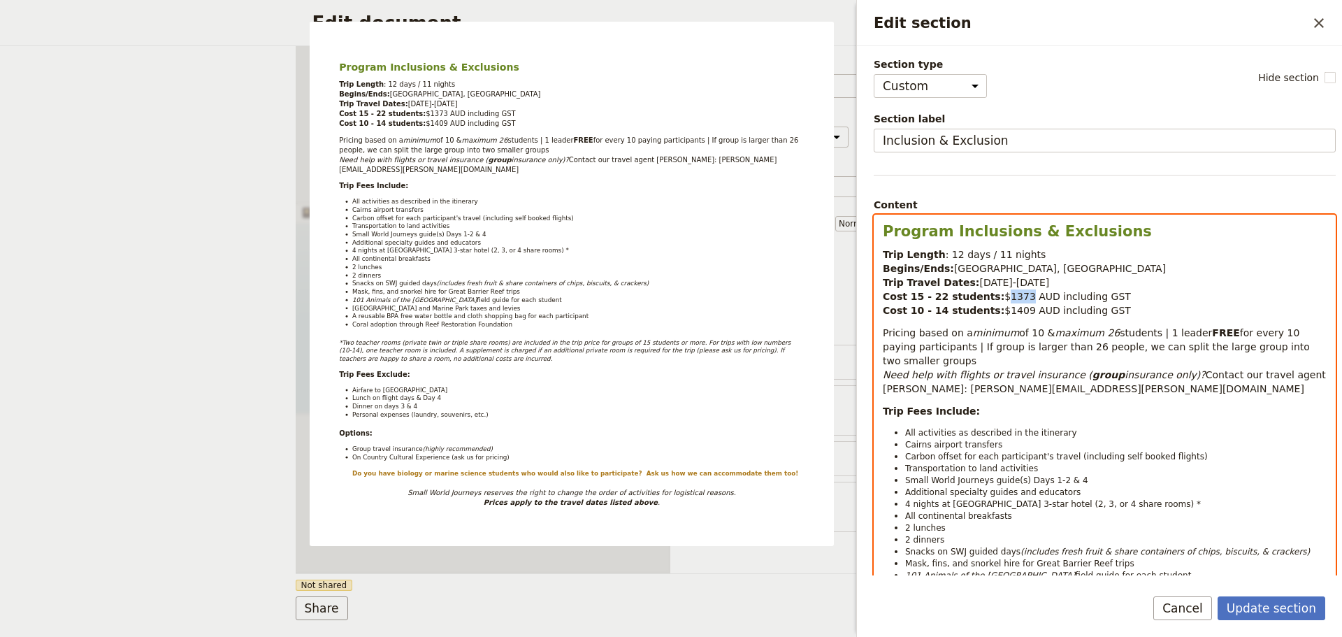
click at [1011, 293] on span "$1373 AUD including GST" at bounding box center [1067, 296] width 127 height 11
click at [1004, 291] on span "$39 AUD including GST" at bounding box center [1061, 296] width 114 height 11
drag, startPoint x: 880, startPoint y: 311, endPoint x: 1110, endPoint y: 315, distance: 230.0
click at [1030, 329] on span "of 10 &" at bounding box center [1037, 332] width 36 height 11
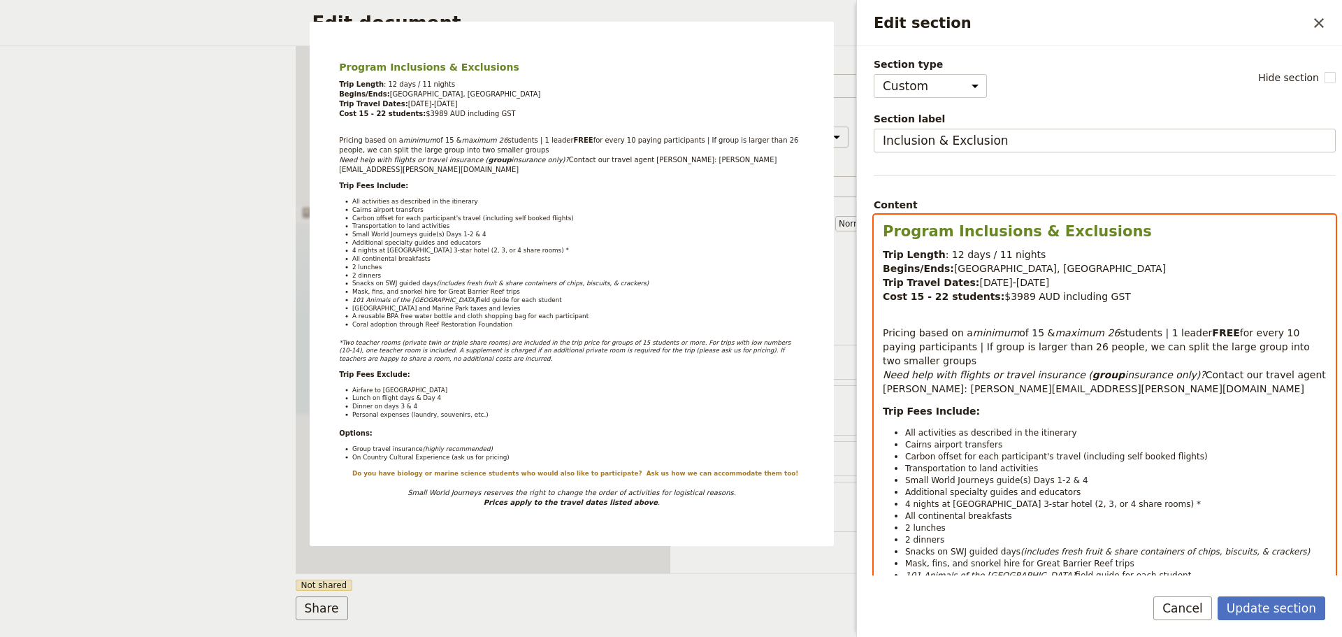
drag, startPoint x: 1105, startPoint y: 330, endPoint x: 1071, endPoint y: 328, distance: 34.3
click at [1120, 330] on span "students | 1 leader" at bounding box center [1166, 332] width 92 height 11
drag, startPoint x: 1036, startPoint y: 333, endPoint x: 1136, endPoint y: 330, distance: 100.0
click at [1137, 331] on p "Pricing based on a minimum of 15 & maximum 26 students | 1 leader FREE for ever…" at bounding box center [1105, 361] width 444 height 70
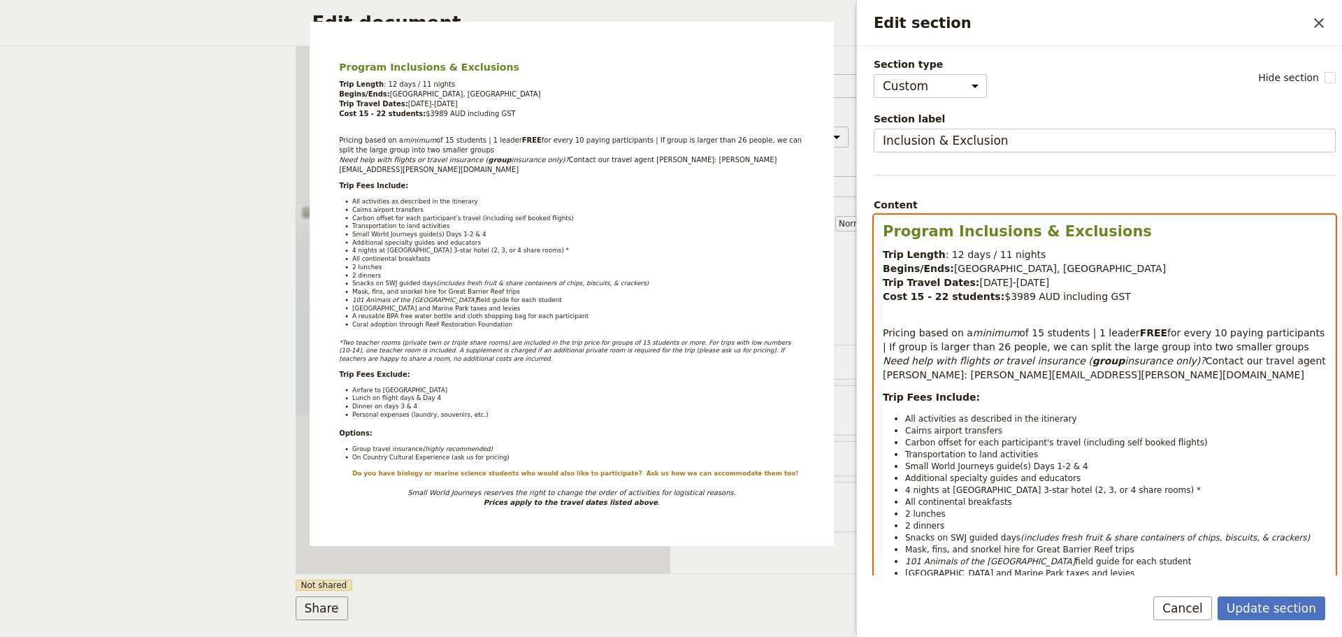
click at [1082, 333] on span "of 15 students | 1 leader" at bounding box center [1079, 332] width 120 height 11
drag, startPoint x: 1080, startPoint y: 330, endPoint x: 1302, endPoint y: 331, distance: 222.3
click at [1302, 331] on p "Pricing based on a minimum of 15 students | 1 leader FREE for every 10 paying p…" at bounding box center [1105, 354] width 444 height 56
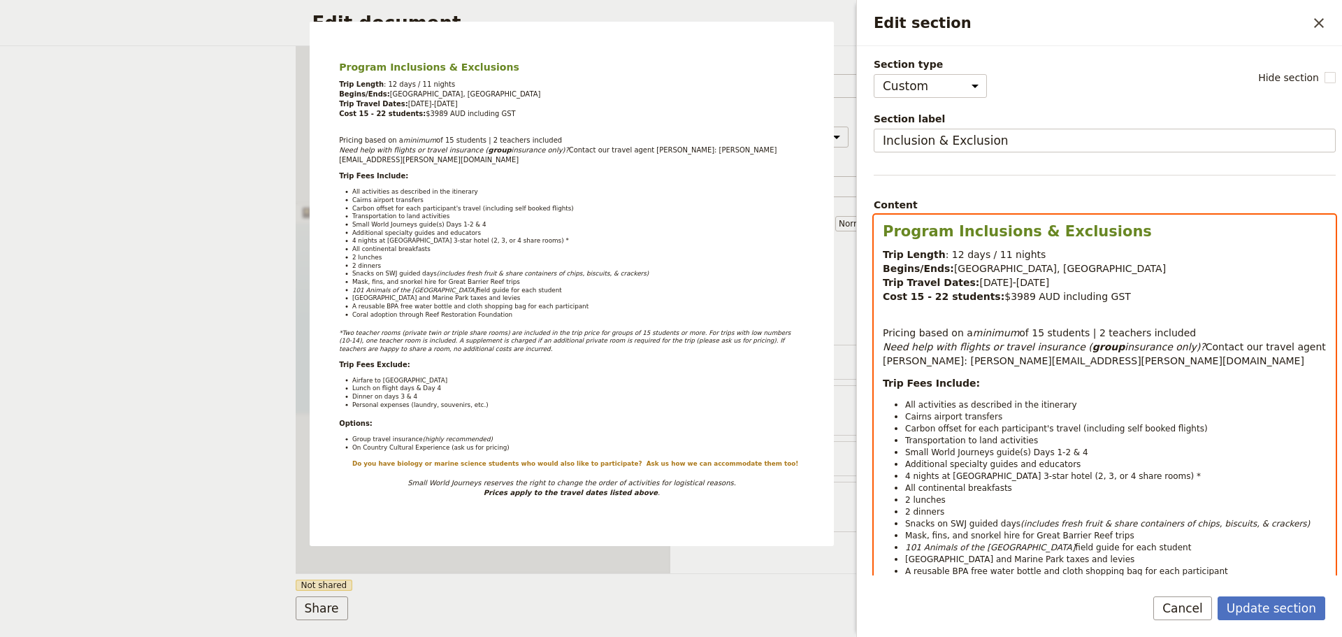
click at [891, 312] on p "Trip Length : 12 days / 11 nights Begins/Ends: Cairns, Queensland Trip Travel D…" at bounding box center [1105, 282] width 444 height 70
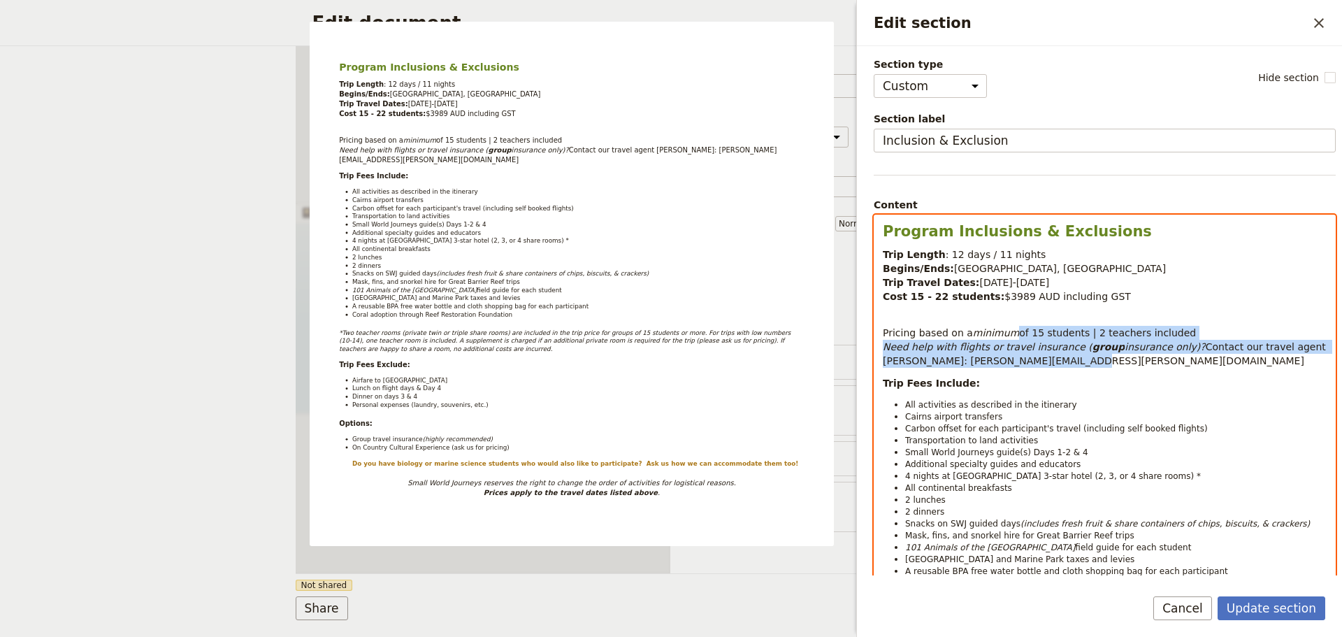
drag, startPoint x: 882, startPoint y: 349, endPoint x: 1028, endPoint y: 377, distance: 147.9
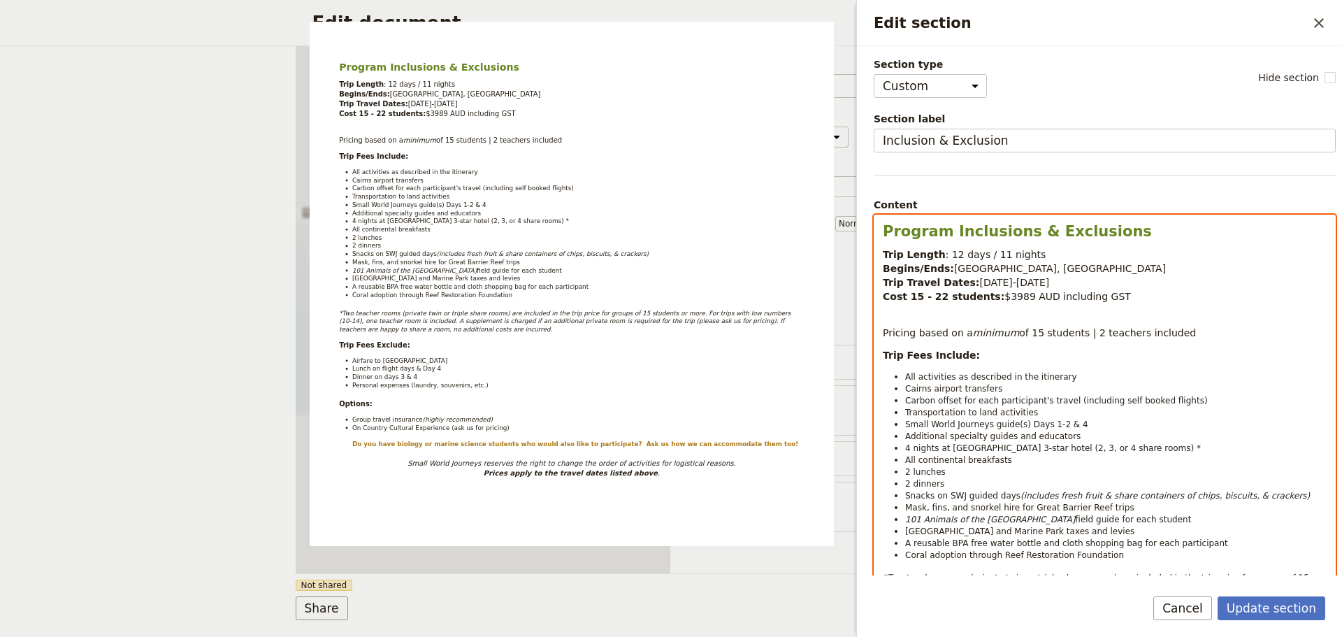
click at [1007, 396] on span "Carbon offset for each participant's travel (including self booked flights)" at bounding box center [1056, 401] width 303 height 10
drag, startPoint x: 909, startPoint y: 396, endPoint x: 1178, endPoint y: 398, distance: 269.1
click at [1178, 398] on li "Carbon offset for each participant's travel (including self booked flights)" at bounding box center [1115, 400] width 421 height 12
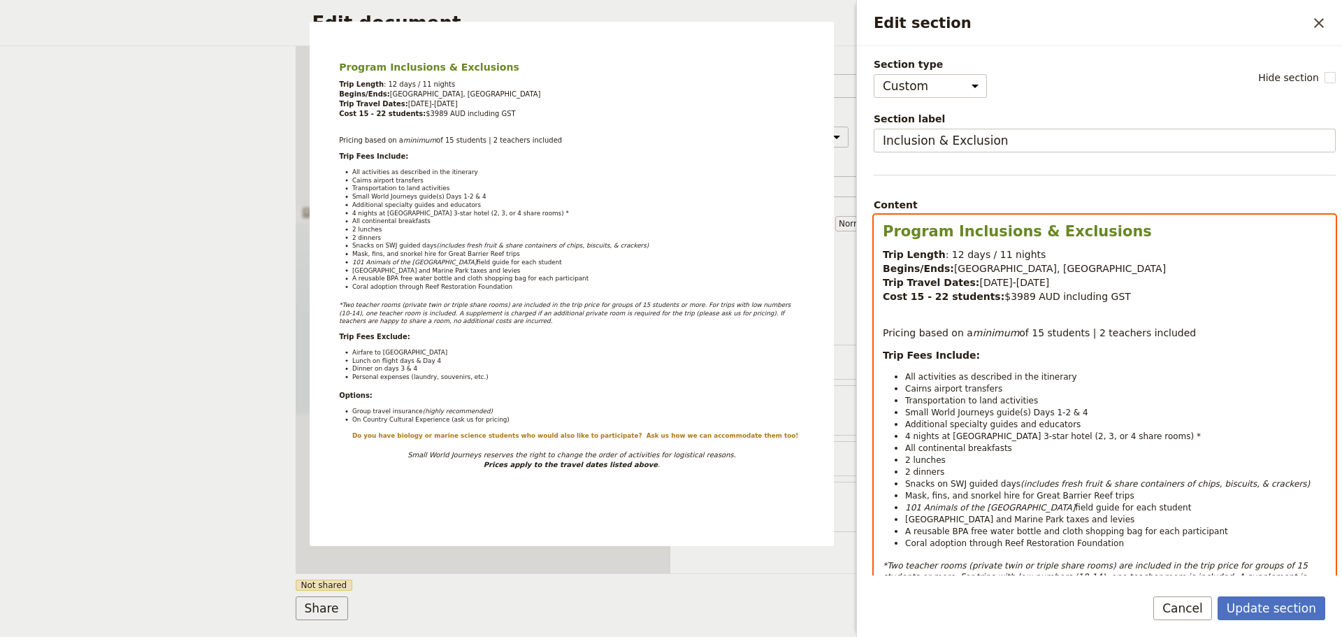
click at [1023, 413] on span "Small World Journeys guide(s) Days 1-2 & 4" at bounding box center [996, 413] width 183 height 10
click at [988, 410] on span "Small World Journeys guide(s) Days 1-2 & 4" at bounding box center [996, 413] width 183 height 10
drag, startPoint x: 1029, startPoint y: 408, endPoint x: 1096, endPoint y: 411, distance: 67.2
click at [1096, 411] on li "Small World Journeys main guide(s) Days 1-2 & 4" at bounding box center [1115, 412] width 421 height 12
click at [924, 421] on span "Additional specialty guides and educators" at bounding box center [992, 424] width 175 height 10
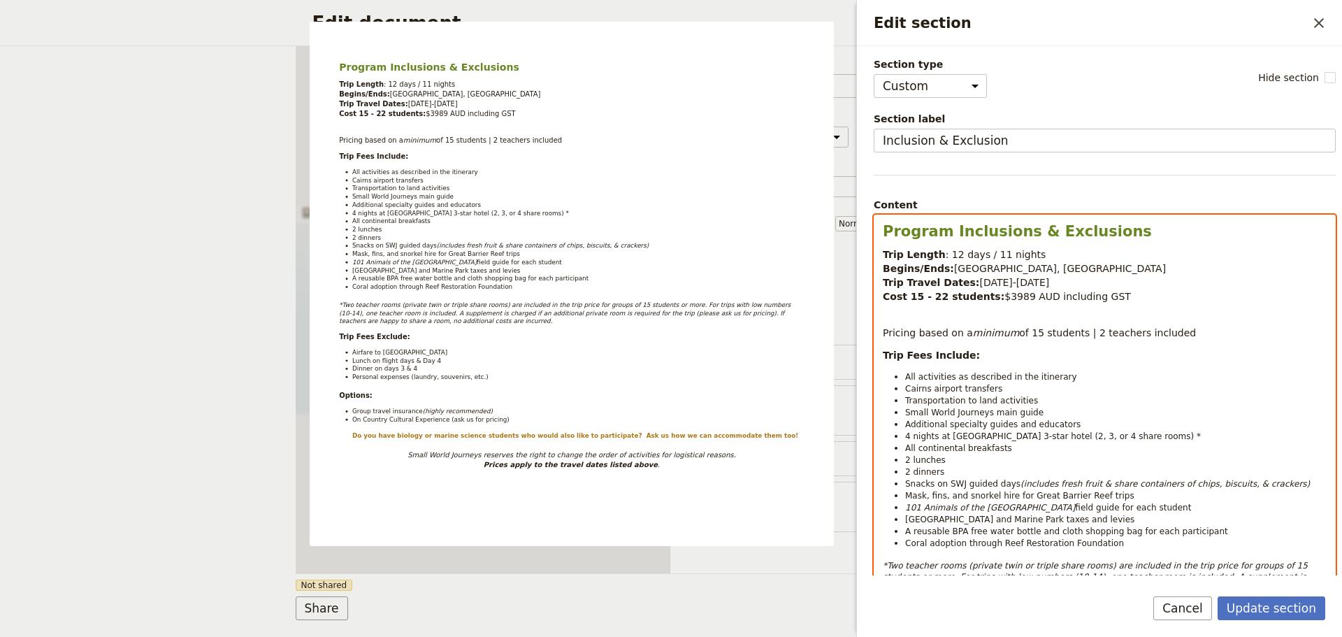
drag, startPoint x: 907, startPoint y: 431, endPoint x: 932, endPoint y: 416, distance: 29.1
click at [907, 431] on span "4 nights at Cairns 3-star hotel (2, 3, or 4 share rooms) *" at bounding box center [1053, 436] width 296 height 10
drag, startPoint x: 1030, startPoint y: 431, endPoint x: 1041, endPoint y: 430, distance: 11.3
click at [1041, 431] on span "6 nights at Cairns 3-star hotel (2, 3, or 4 share rooms) *" at bounding box center [1053, 436] width 296 height 10
click at [1108, 432] on li "6 nights at Cairns 3-star hotel (2, or 3 share rooms) *" at bounding box center [1115, 436] width 421 height 12
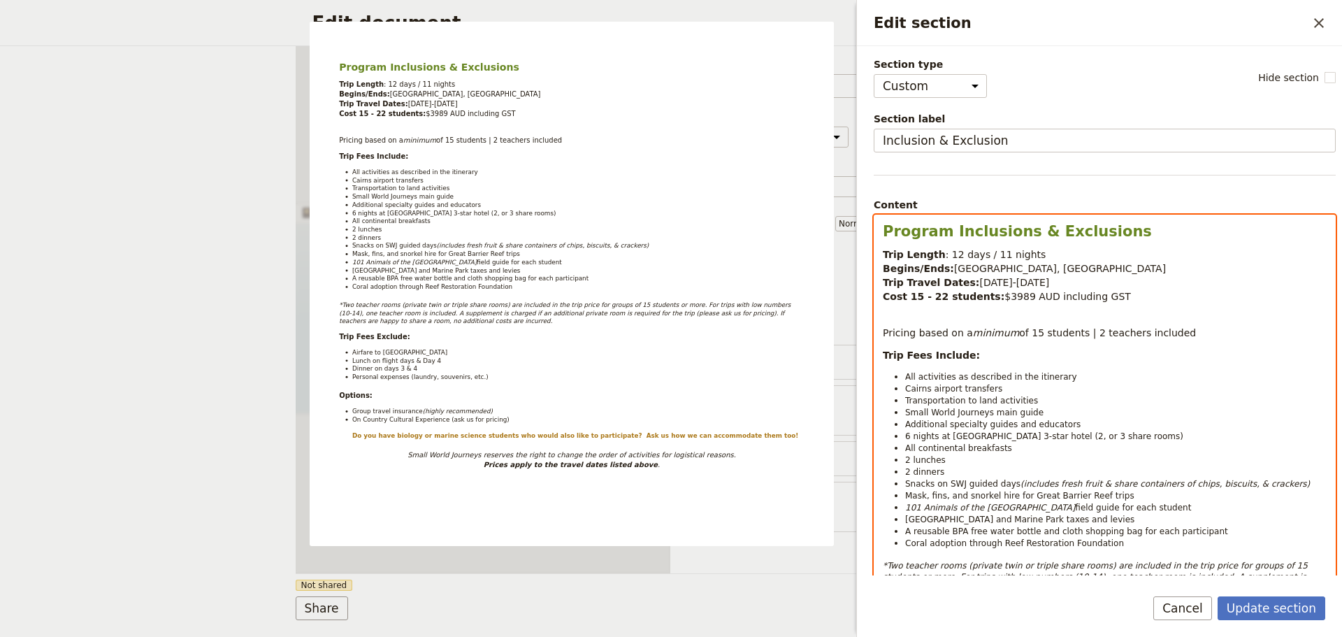
click at [1095, 431] on li "6 nights at Cairns 3-star hotel (2, or 3 share rooms)" at bounding box center [1115, 436] width 421 height 12
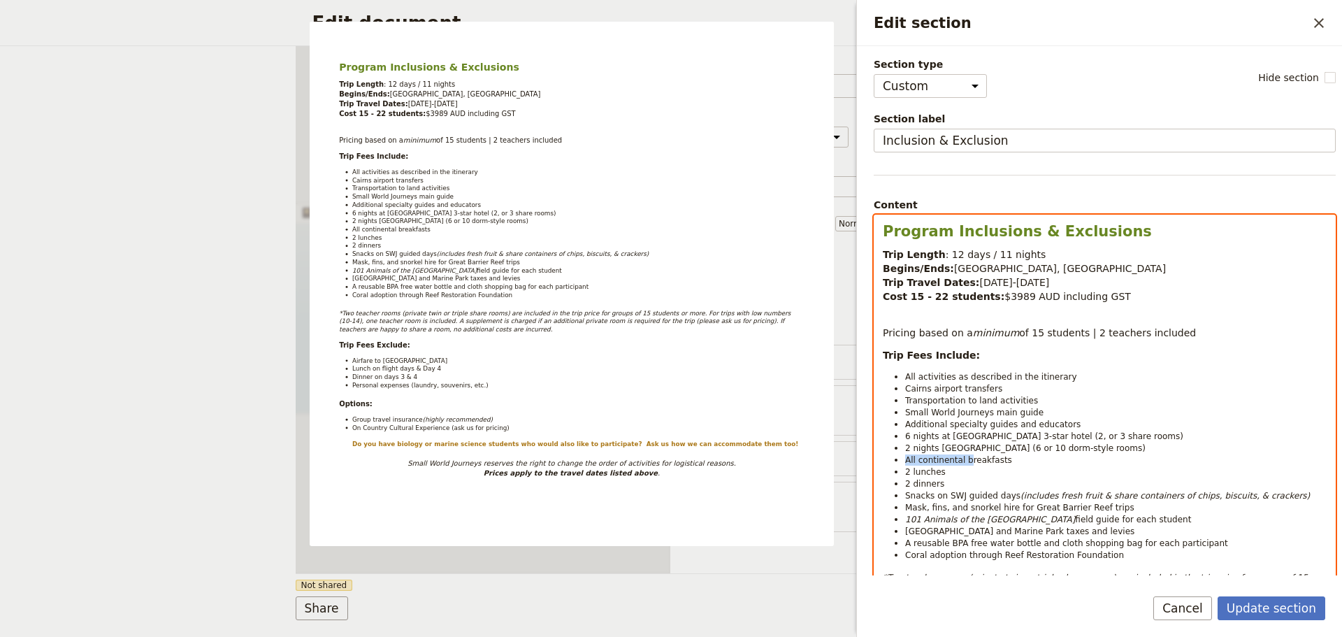
drag, startPoint x: 902, startPoint y: 454, endPoint x: 976, endPoint y: 452, distance: 73.4
click at [969, 449] on ul "All activities as described in the itinerary Cairns airport transfers Transport…" at bounding box center [1105, 465] width 444 height 190
click at [1183, 442] on li "2 nights Daintree Rainforest research station (6 or 10 dorm-style rooms)" at bounding box center [1115, 448] width 421 height 12
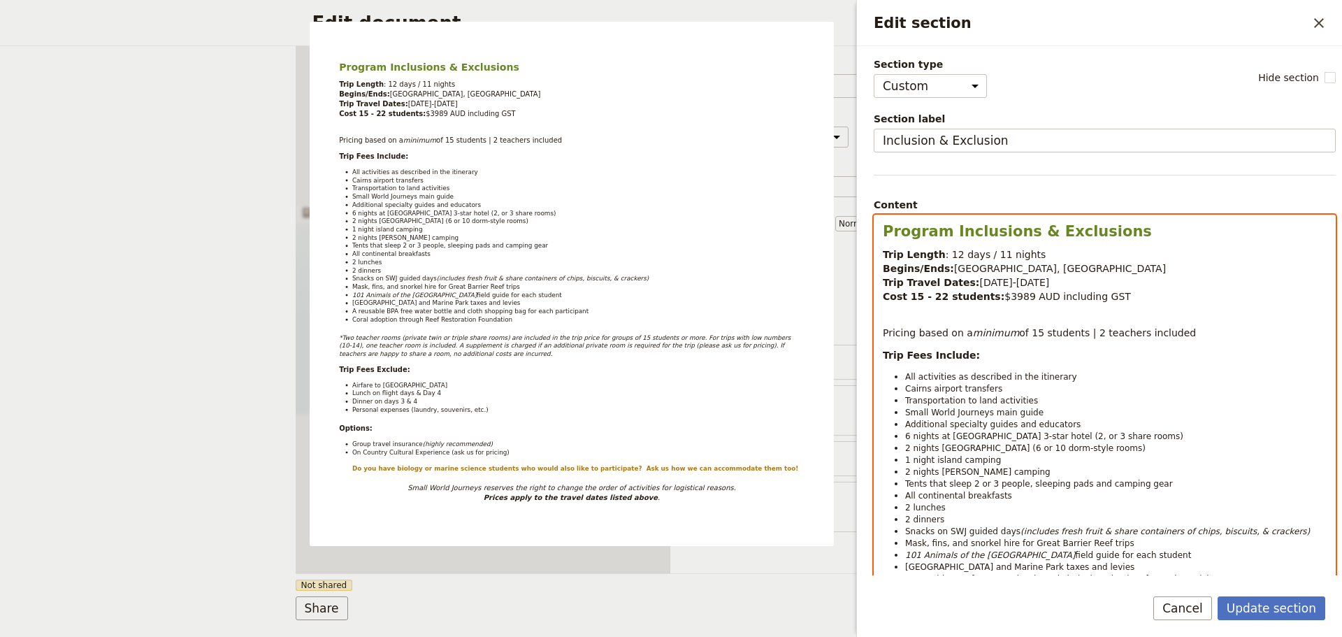
drag, startPoint x: 907, startPoint y: 501, endPoint x: 941, endPoint y: 510, distance: 35.3
click at [941, 510] on ul "All activities as described in the itinerary Cairns airport transfers Transport…" at bounding box center [1105, 483] width 444 height 226
drag, startPoint x: 933, startPoint y: 521, endPoint x: 1010, endPoint y: 519, distance: 76.9
click at [1010, 526] on span "Snacks on SWJ guided days" at bounding box center [962, 531] width 115 height 10
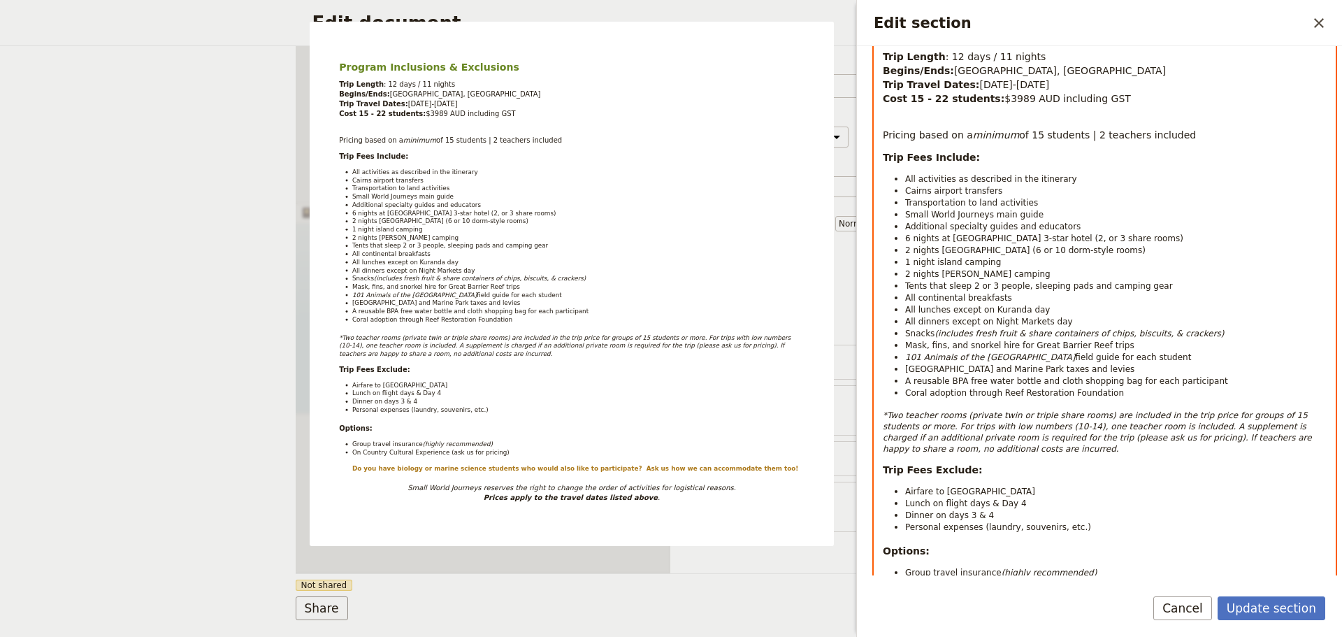
scroll to position [210, 0]
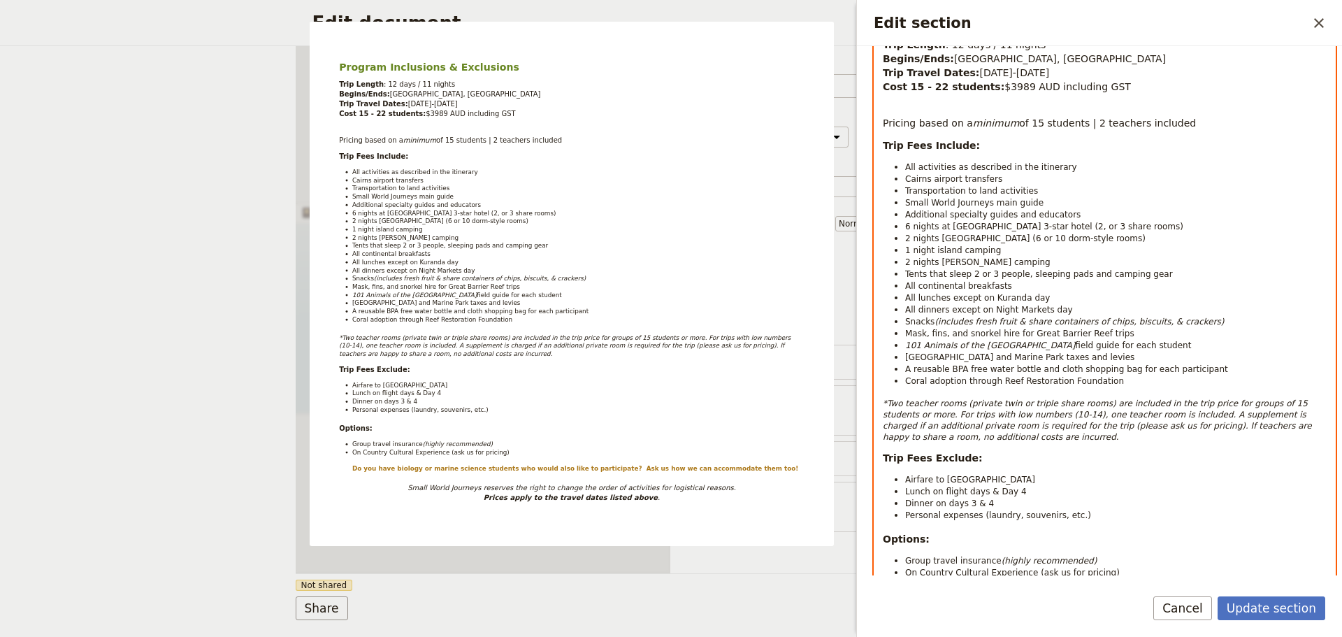
click at [961, 350] on ul "All activities as described in the itinerary Cairns airport transfers Transport…" at bounding box center [1105, 274] width 444 height 226
click at [965, 352] on span "National Park and Marine Park taxes and levies" at bounding box center [1019, 357] width 229 height 10
drag, startPoint x: 905, startPoint y: 356, endPoint x: 1108, endPoint y: 366, distance: 203.0
click at [1108, 366] on ul "All activities as described in the itinerary Cairns airport transfers Transport…" at bounding box center [1105, 274] width 444 height 226
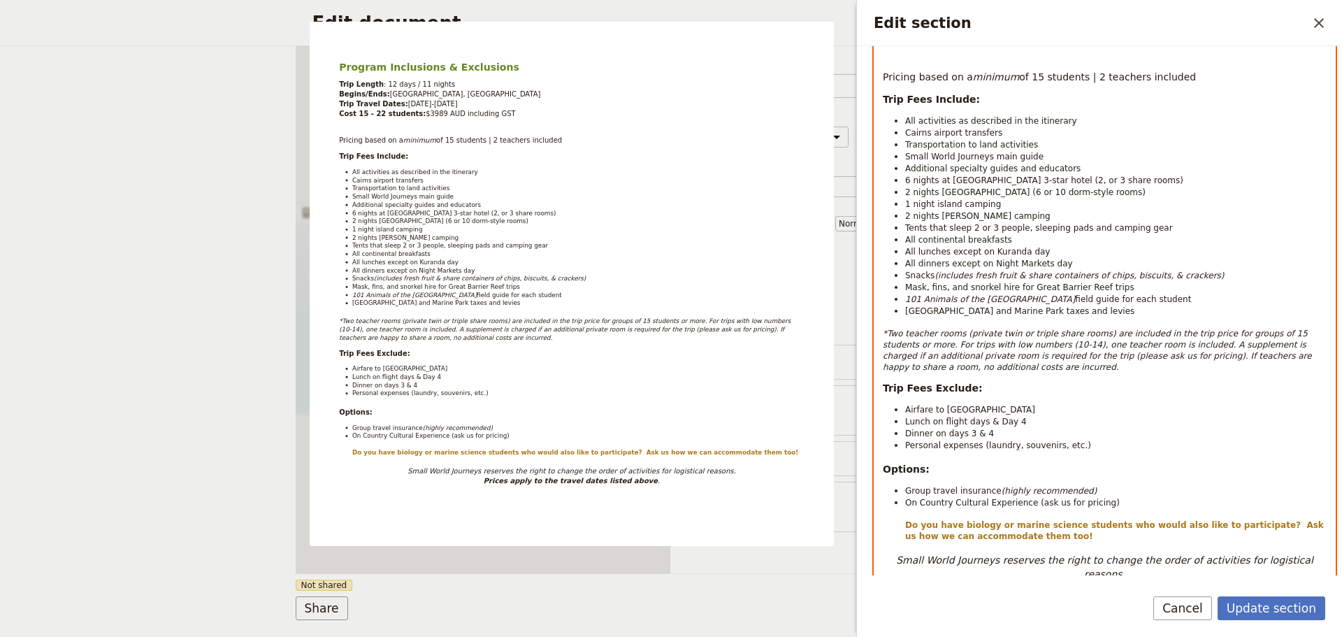
scroll to position [349, 0]
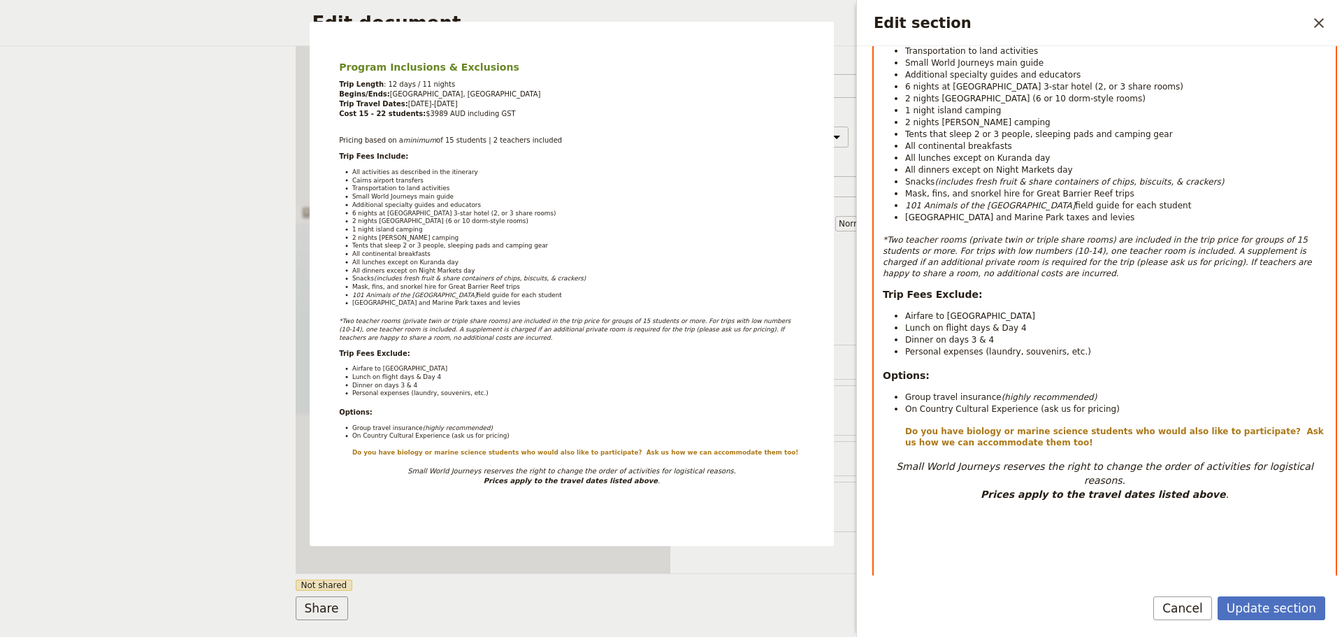
click at [986, 235] on em "*Two teacher rooms (private twin or triple share rooms) are included in the tri…" at bounding box center [1098, 256] width 431 height 43
drag, startPoint x: 1292, startPoint y: 228, endPoint x: 1315, endPoint y: 253, distance: 34.1
click at [1315, 253] on p "*Two teacher rooms (private single or twin room) are included in the trip price…" at bounding box center [1105, 256] width 444 height 45
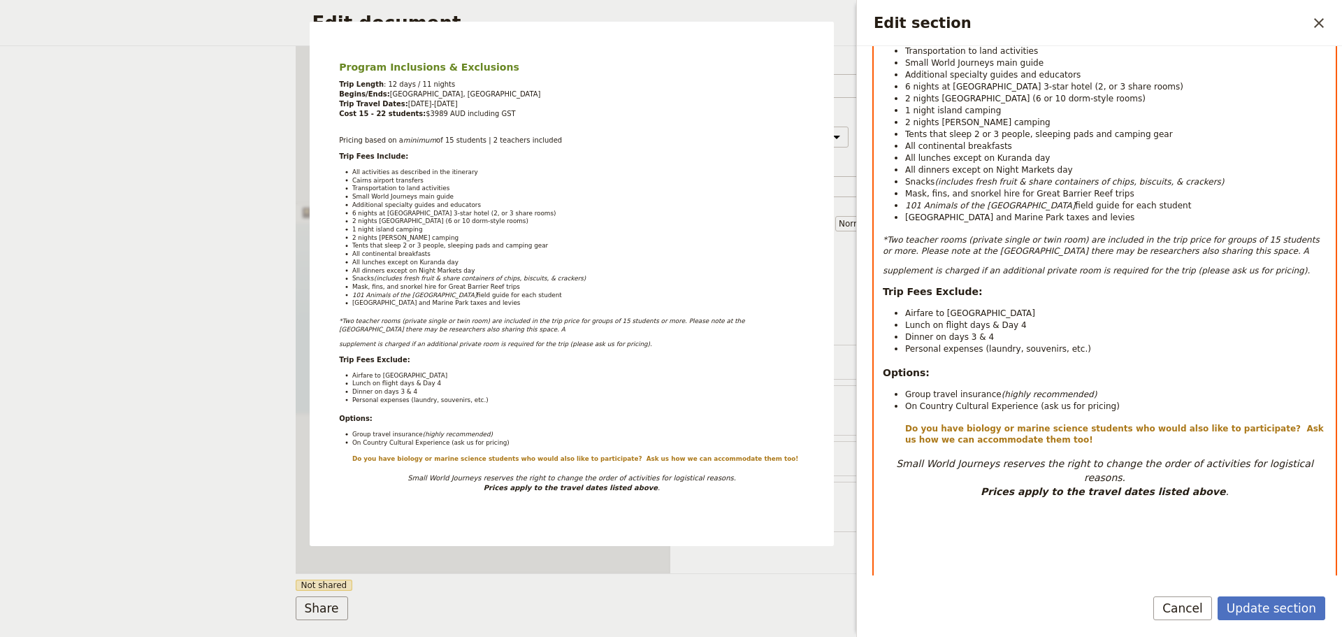
click at [1211, 242] on p "*Two teacher rooms (private single or twin room) are included in the trip price…" at bounding box center [1105, 245] width 444 height 22
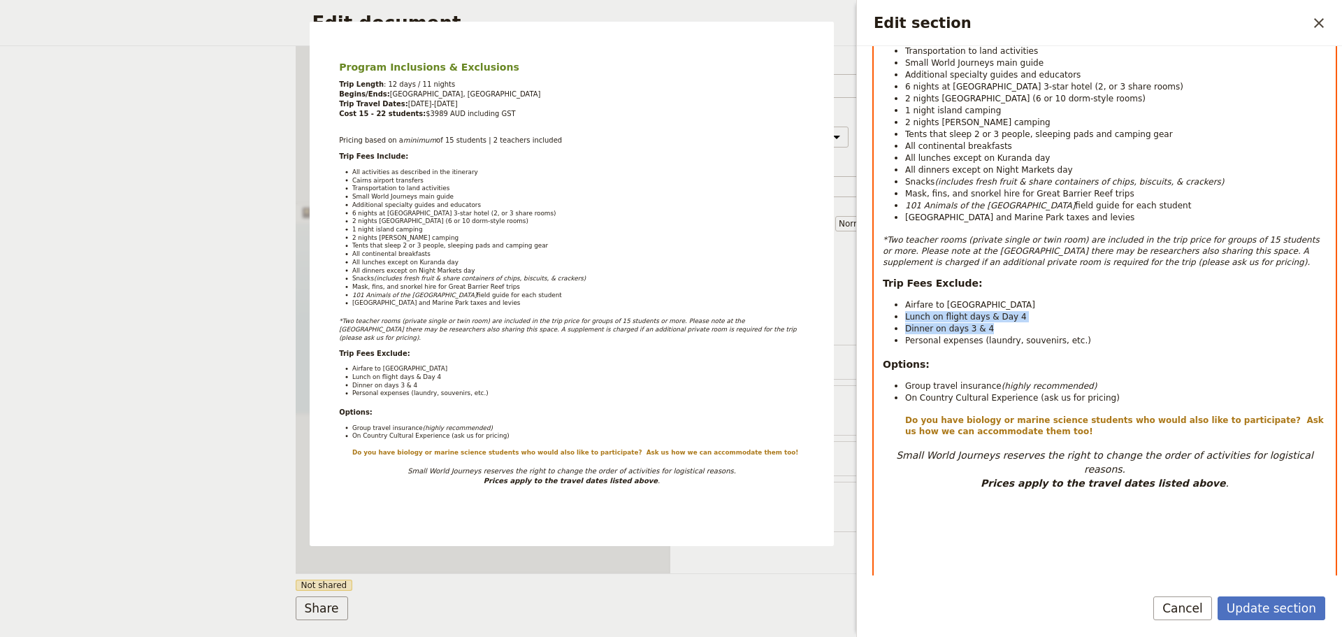
drag, startPoint x: 905, startPoint y: 303, endPoint x: 990, endPoint y: 319, distance: 86.1
click at [990, 319] on ul "Airfare to Cairns Lunch on flight days & Day 4 Dinner on days 3 & 4 Personal ex…" at bounding box center [1105, 322] width 444 height 48
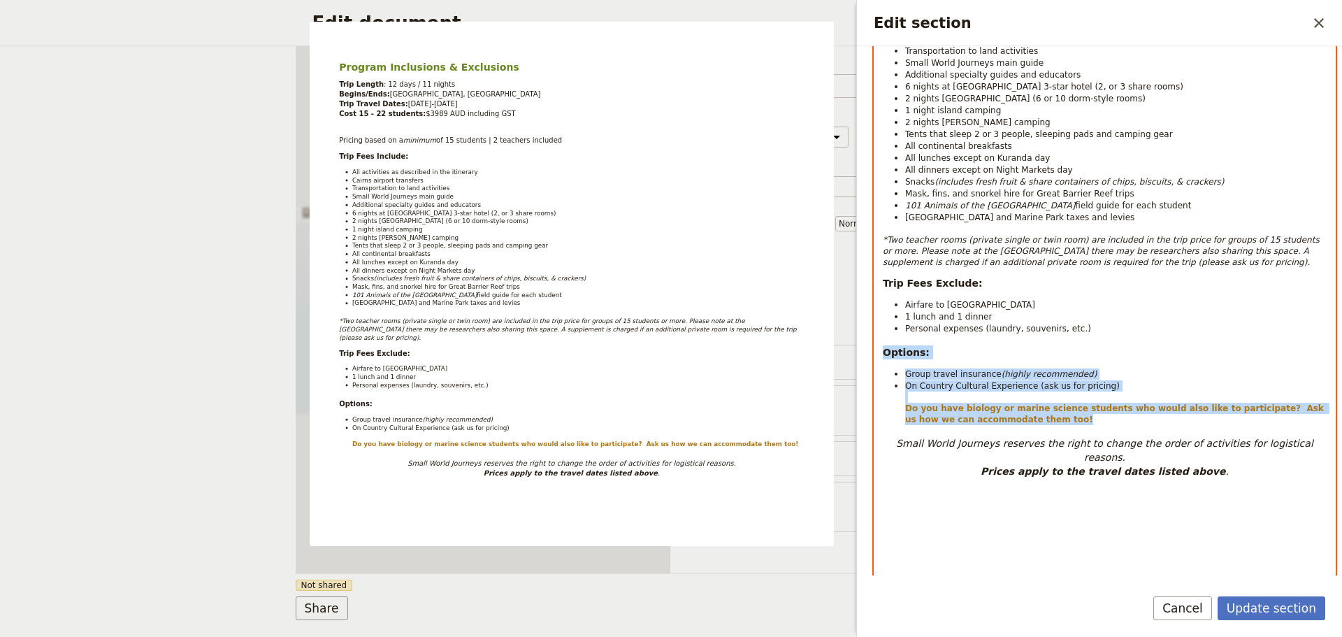
drag, startPoint x: 884, startPoint y: 338, endPoint x: 1138, endPoint y: 406, distance: 263.5
click at [1138, 406] on div "Program Inclusions & Exclusions Trip Length : 12 days / 11 nights Begins/Ends: …" at bounding box center [1104, 563] width 461 height 1395
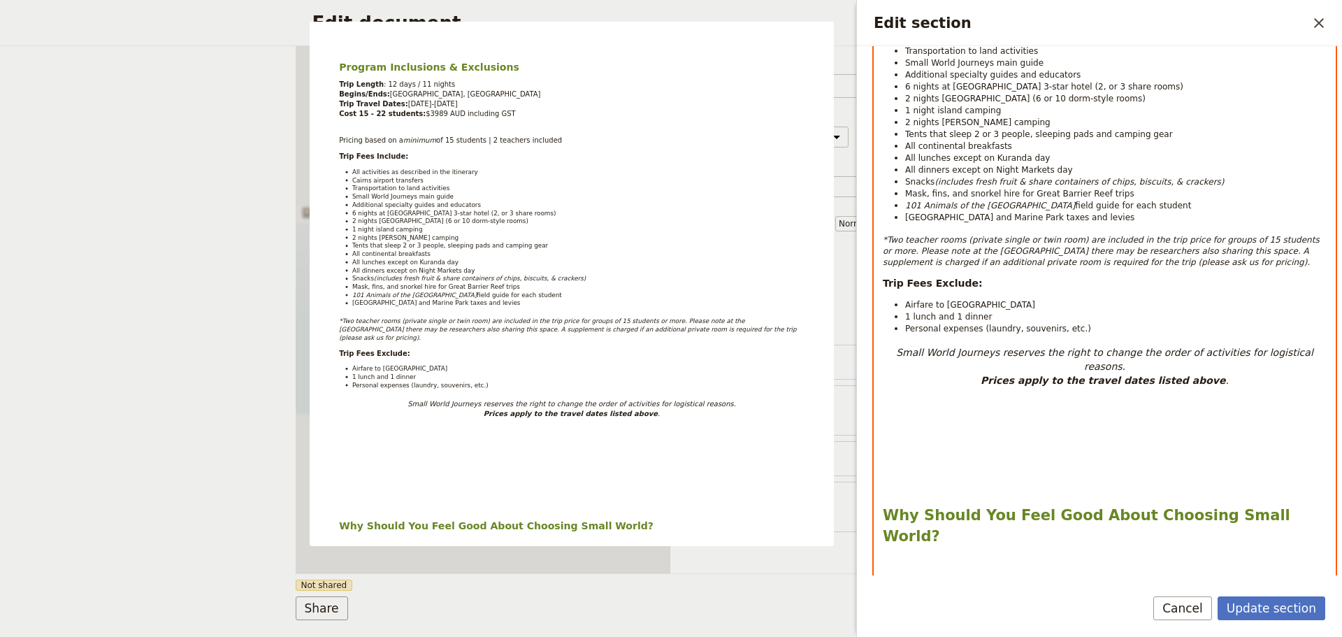
click at [1026, 375] on strong "Prices apply to the travel dates listed above" at bounding box center [1103, 380] width 245 height 11
click at [1028, 375] on strong "Prices apply to the travel dates listed above" at bounding box center [1103, 380] width 245 height 11
click at [1155, 363] on div "Program Inclusions & Exclusions Trip Length : 12 days / 11 nights Begins/Ends: …" at bounding box center [1104, 530] width 461 height 1328
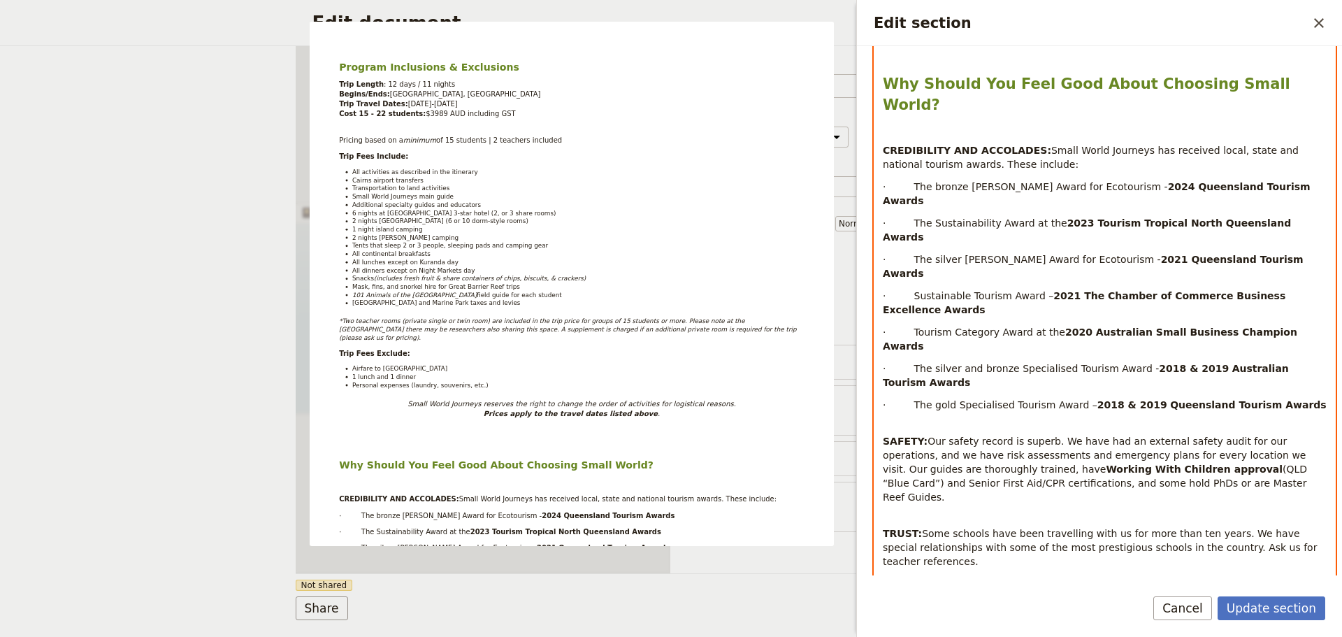
scroll to position [942, 0]
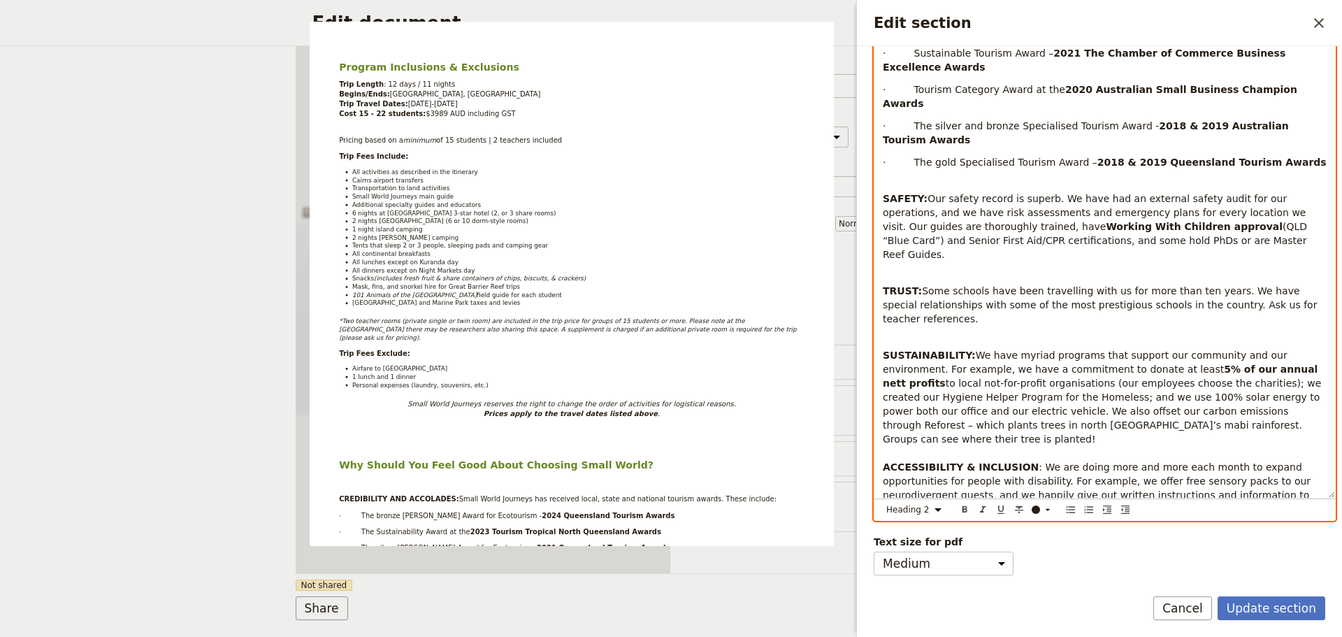
drag, startPoint x: 1021, startPoint y: 379, endPoint x: 1341, endPoint y: 559, distance: 367.4
click at [1341, 559] on div "Section type Cover page Day summary Itinerary Custom Hide section Section label…" at bounding box center [1099, 310] width 485 height 529
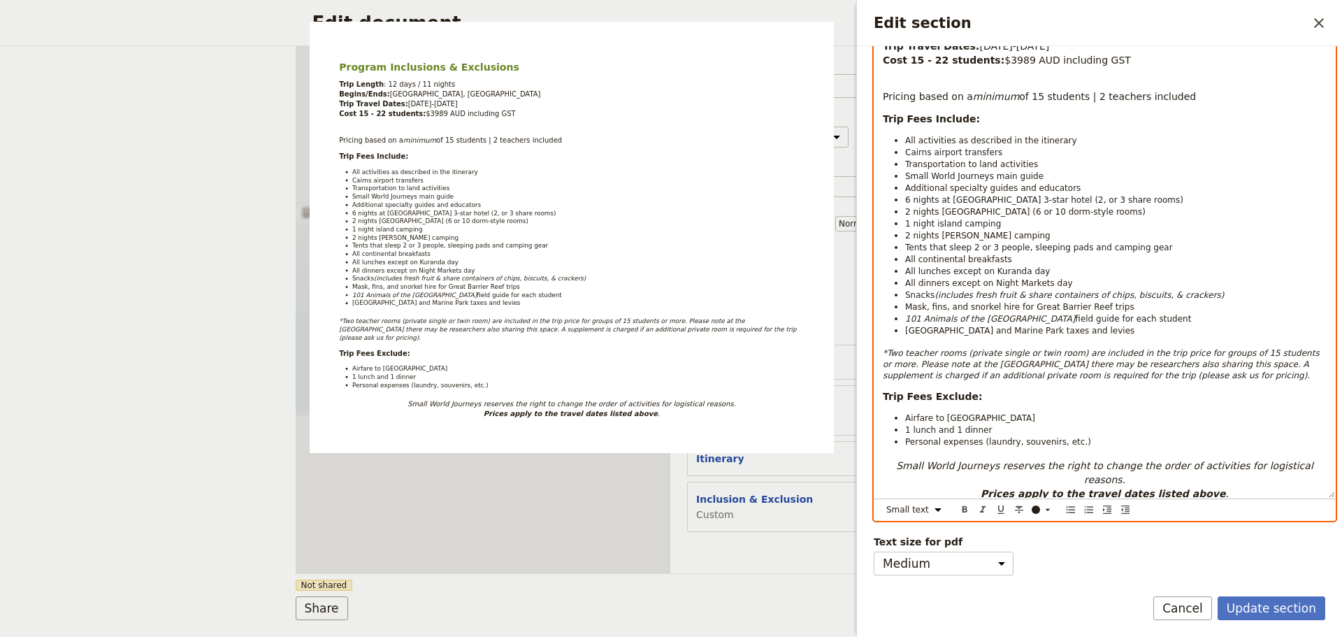
select select "paragraph"
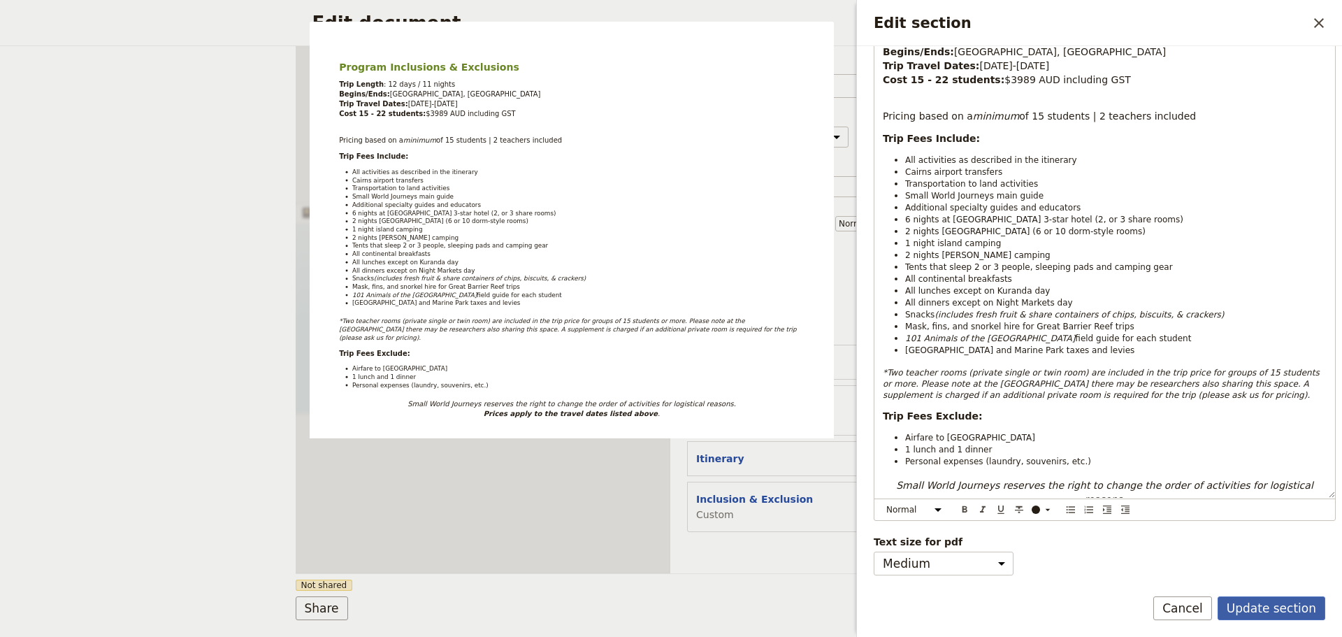
click at [1239, 607] on button "Update section" at bounding box center [1272, 608] width 108 height 24
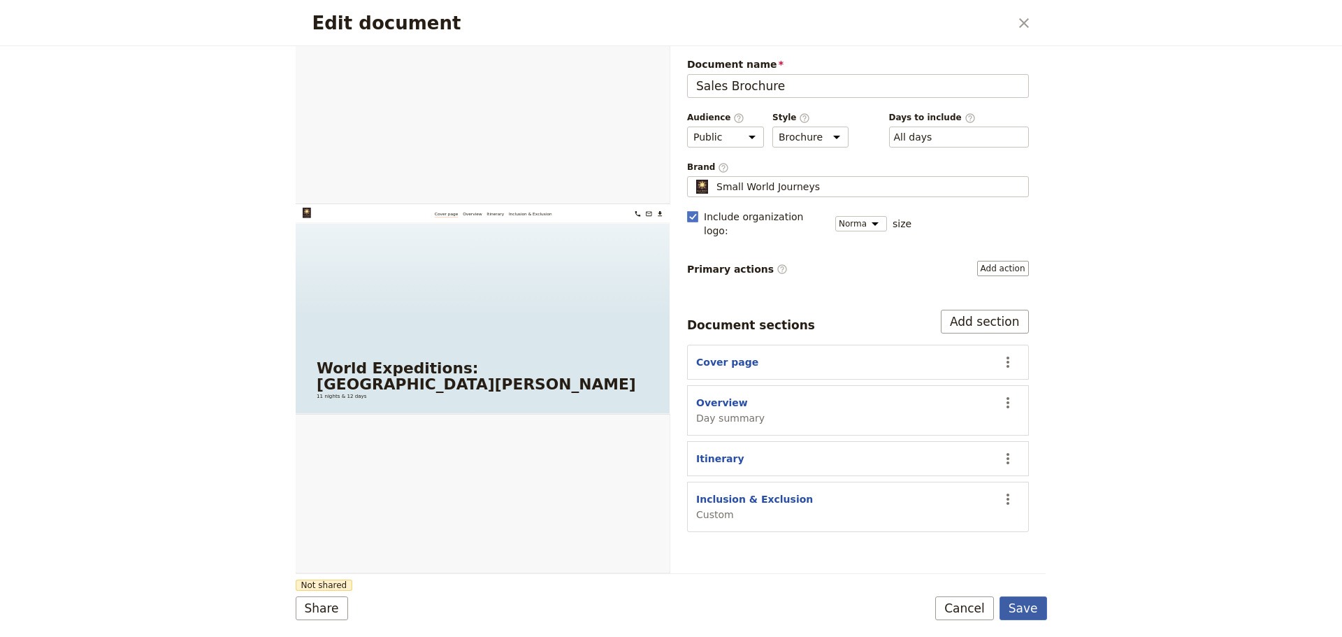
click at [1018, 600] on button "Save" at bounding box center [1024, 608] width 48 height 24
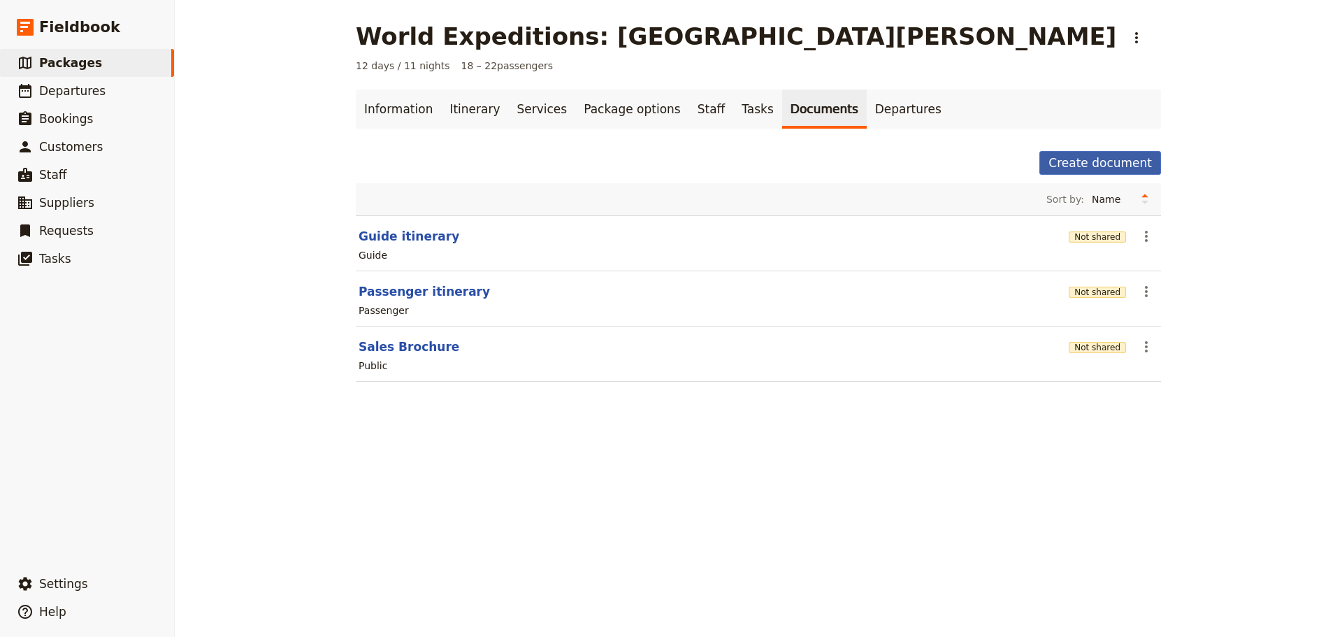
click at [1138, 154] on button "Create document" at bounding box center [1100, 163] width 122 height 24
select select "RUN_SHEET"
select select "DEFAULT"
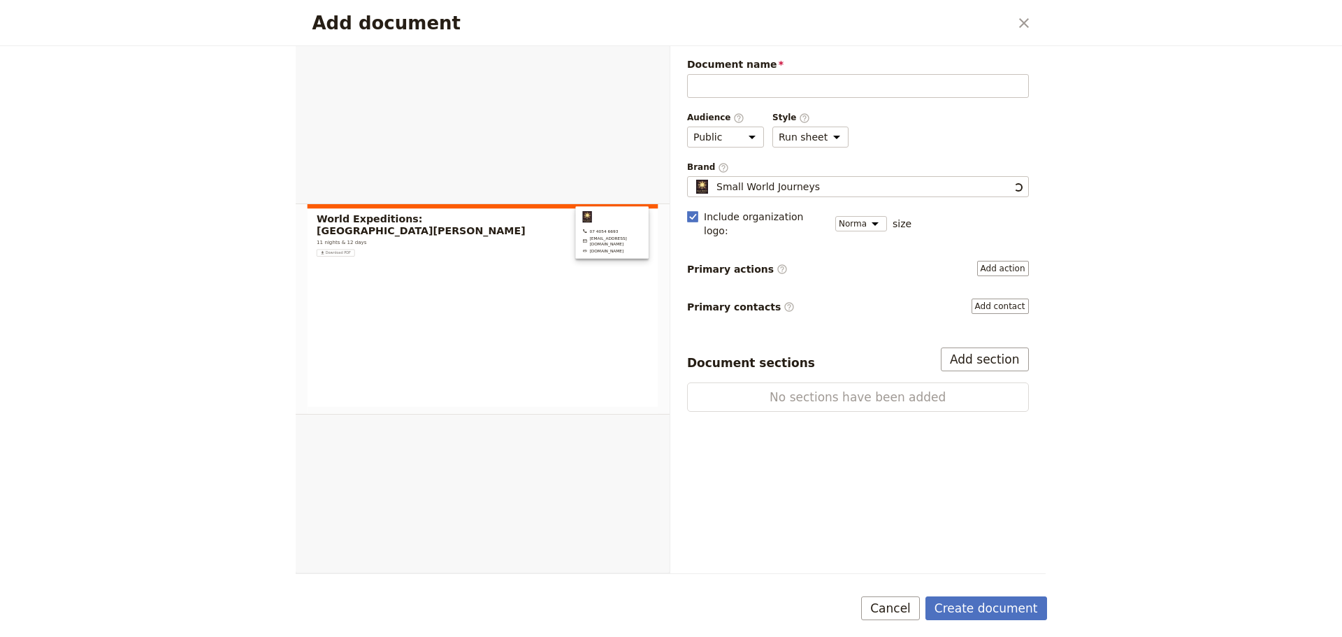
scroll to position [0, 0]
click at [903, 605] on button "Cancel" at bounding box center [890, 608] width 59 height 24
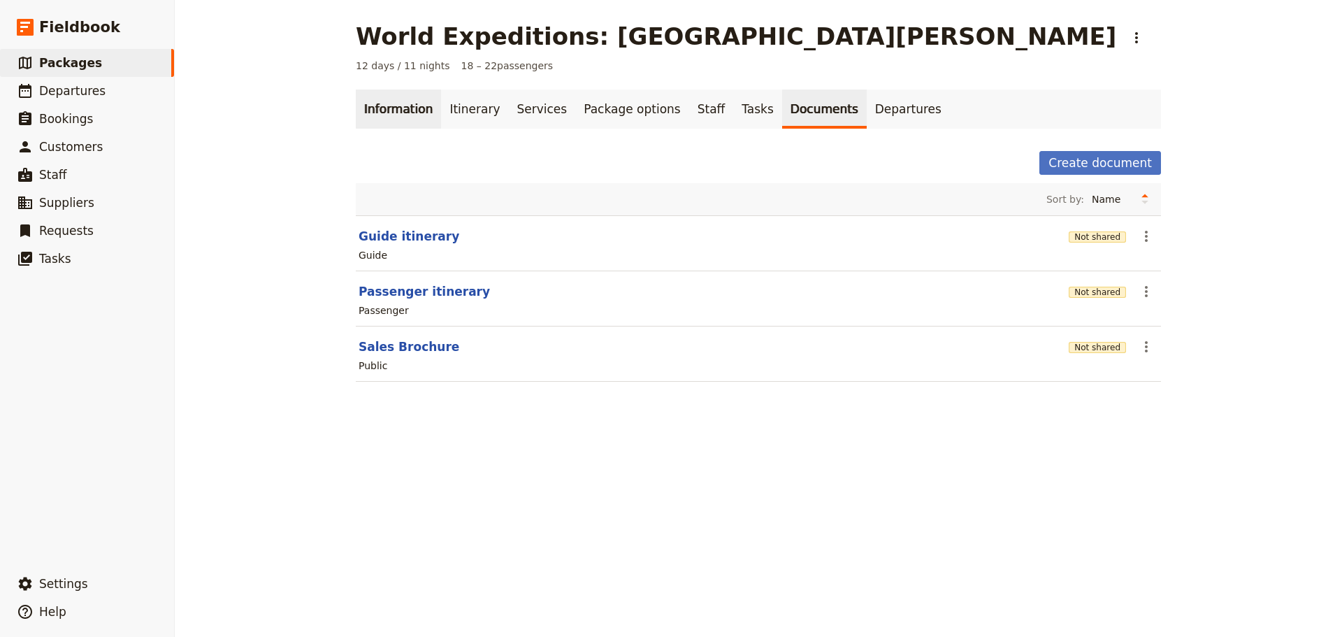
click at [382, 109] on link "Information" at bounding box center [398, 108] width 85 height 39
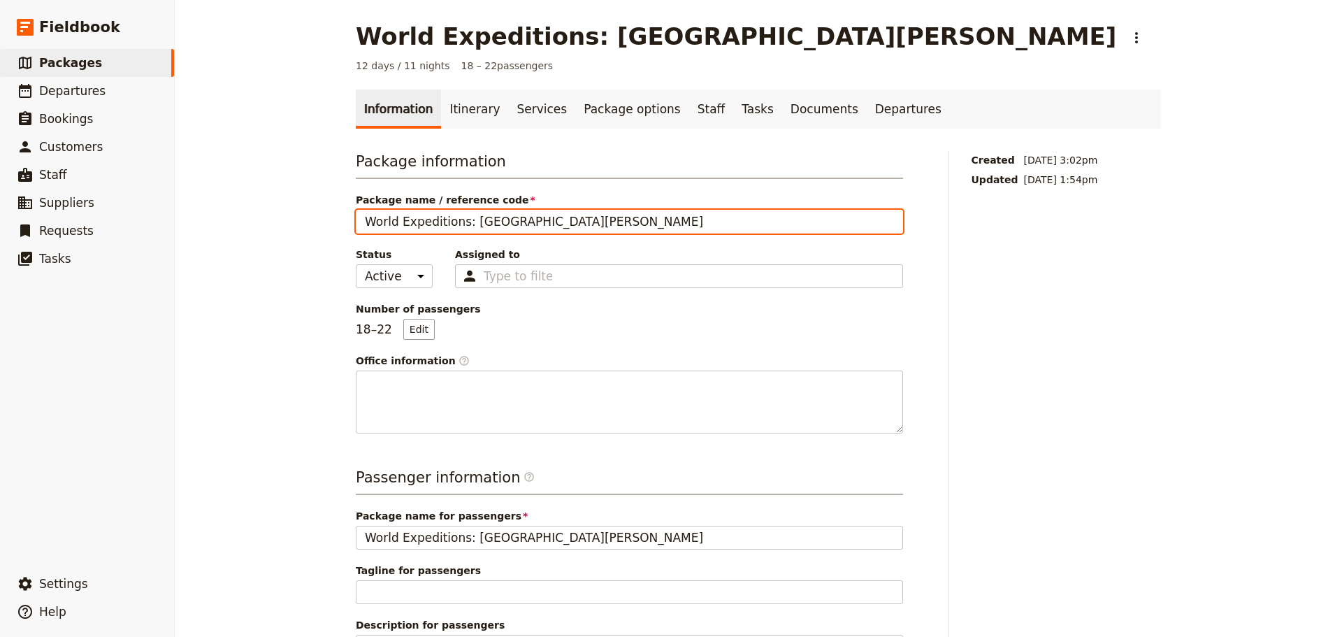
click at [626, 222] on input "World Expeditions: St Leonard's College" at bounding box center [629, 222] width 547 height 24
type input "World Expeditions: St Leonard's College 2025"
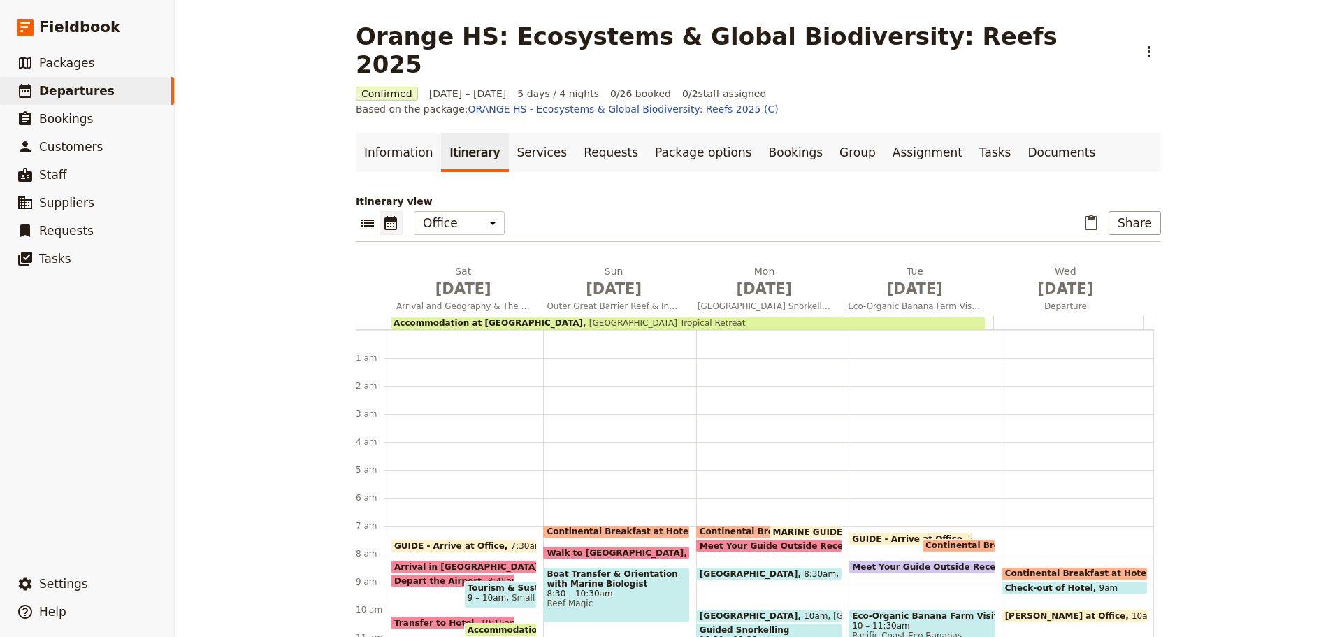
scroll to position [140, 0]
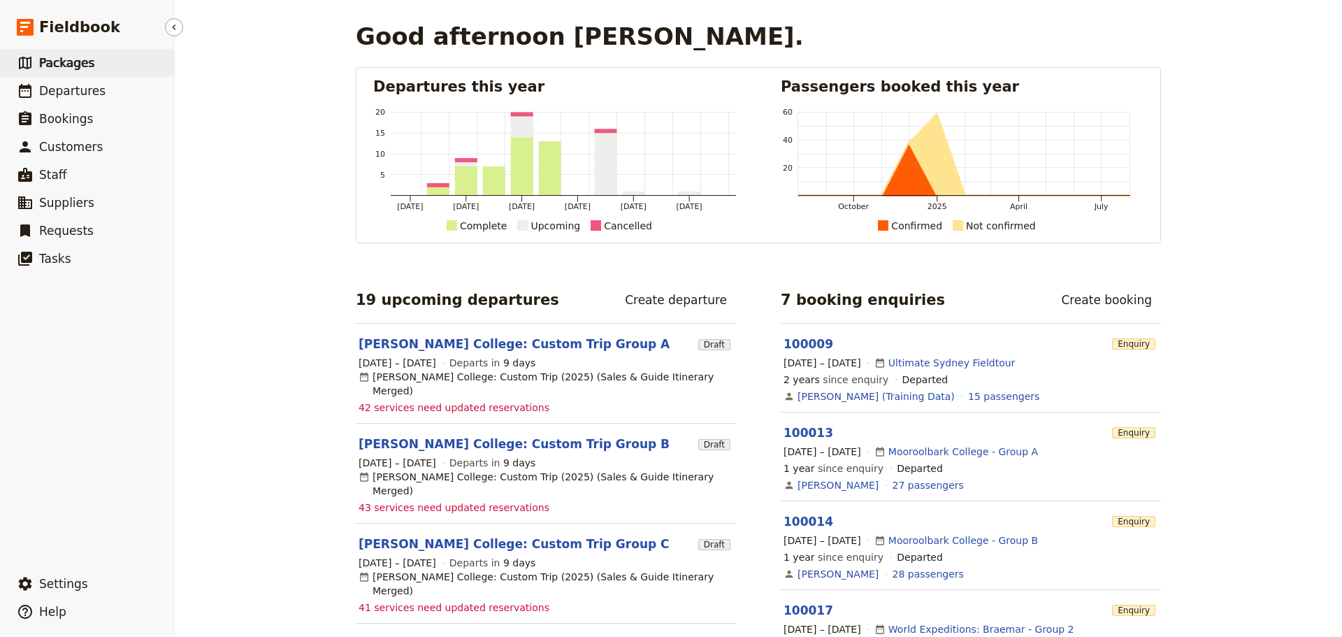
drag, startPoint x: 72, startPoint y: 59, endPoint x: 73, endPoint y: 68, distance: 9.2
click at [71, 59] on span "Packages" at bounding box center [66, 63] width 55 height 14
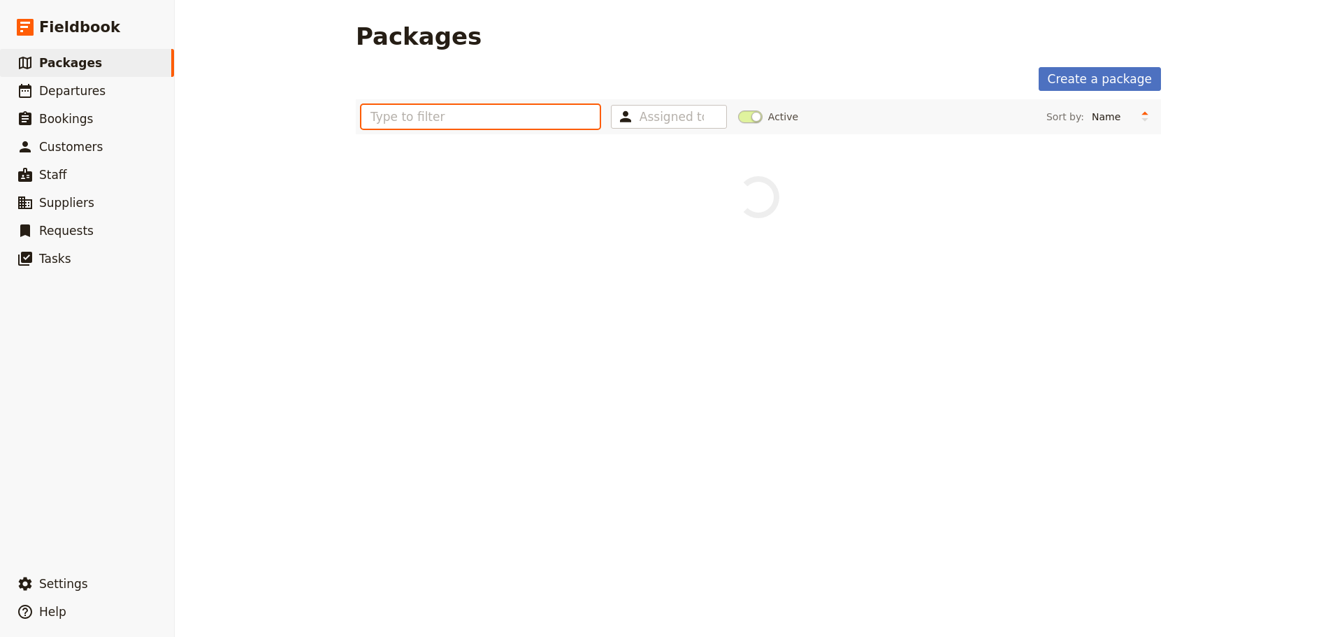
click at [491, 118] on input "text" at bounding box center [480, 117] width 238 height 24
type input "st leo"
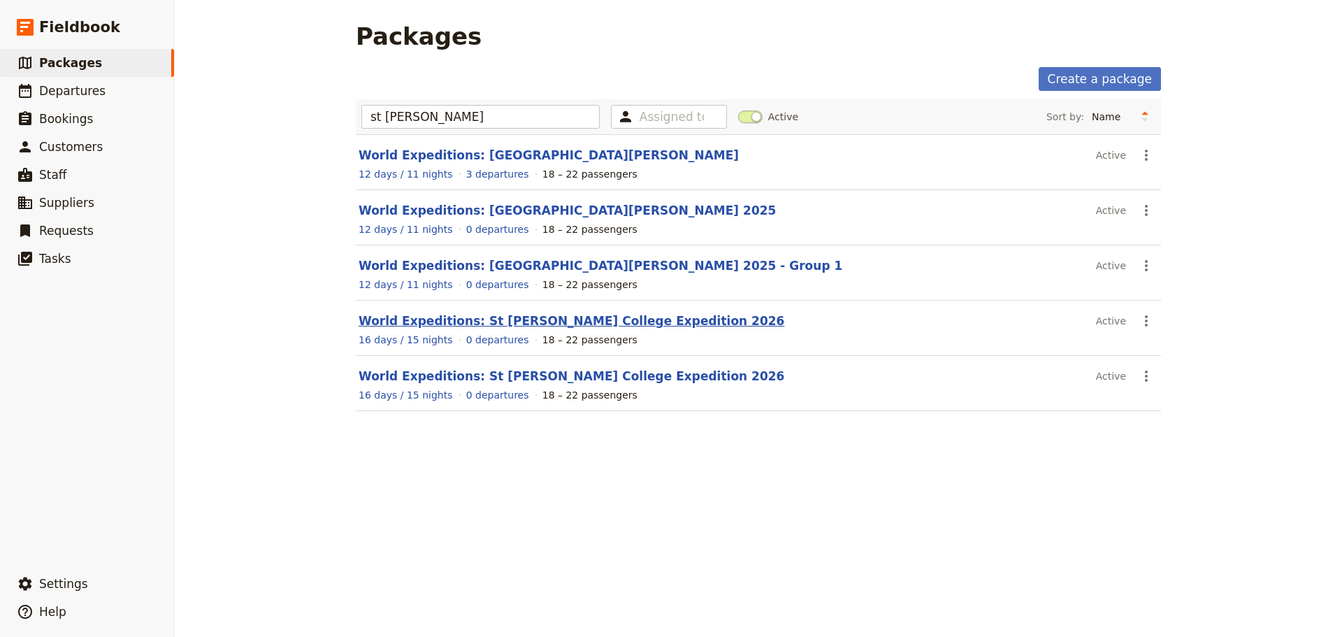
click at [526, 322] on link "World Expeditions: St Leonard's College Expedition 2026" at bounding box center [572, 321] width 426 height 14
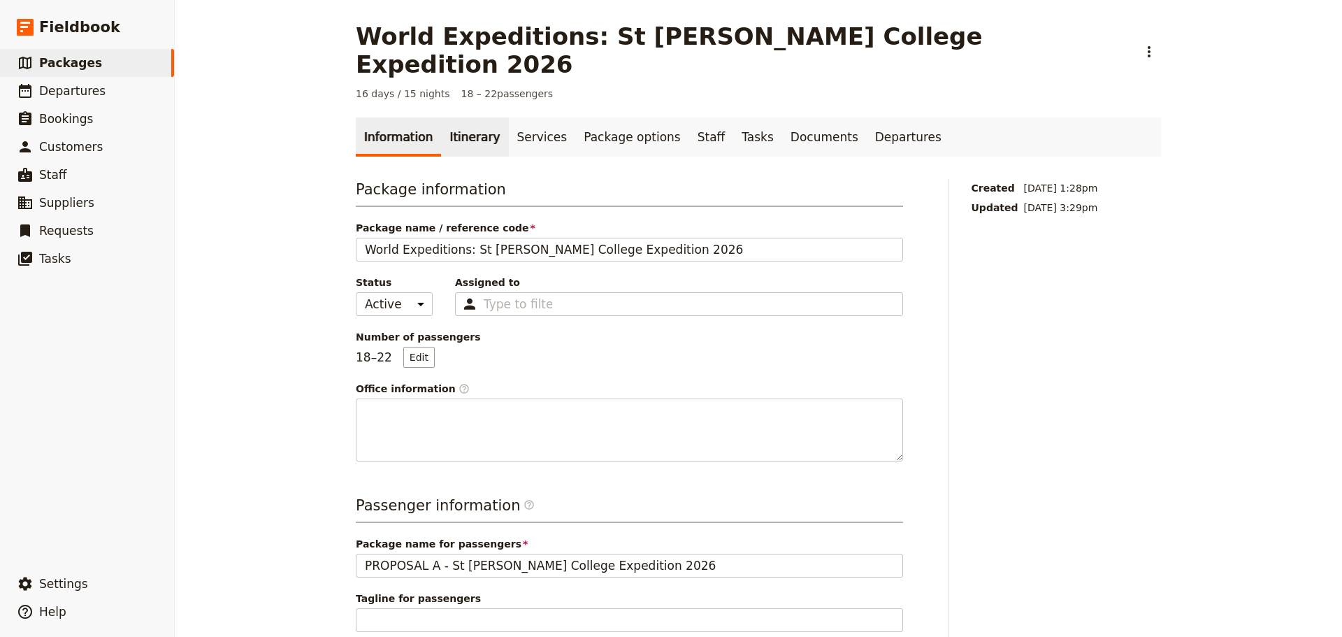
click at [458, 122] on link "Itinerary" at bounding box center [474, 136] width 67 height 39
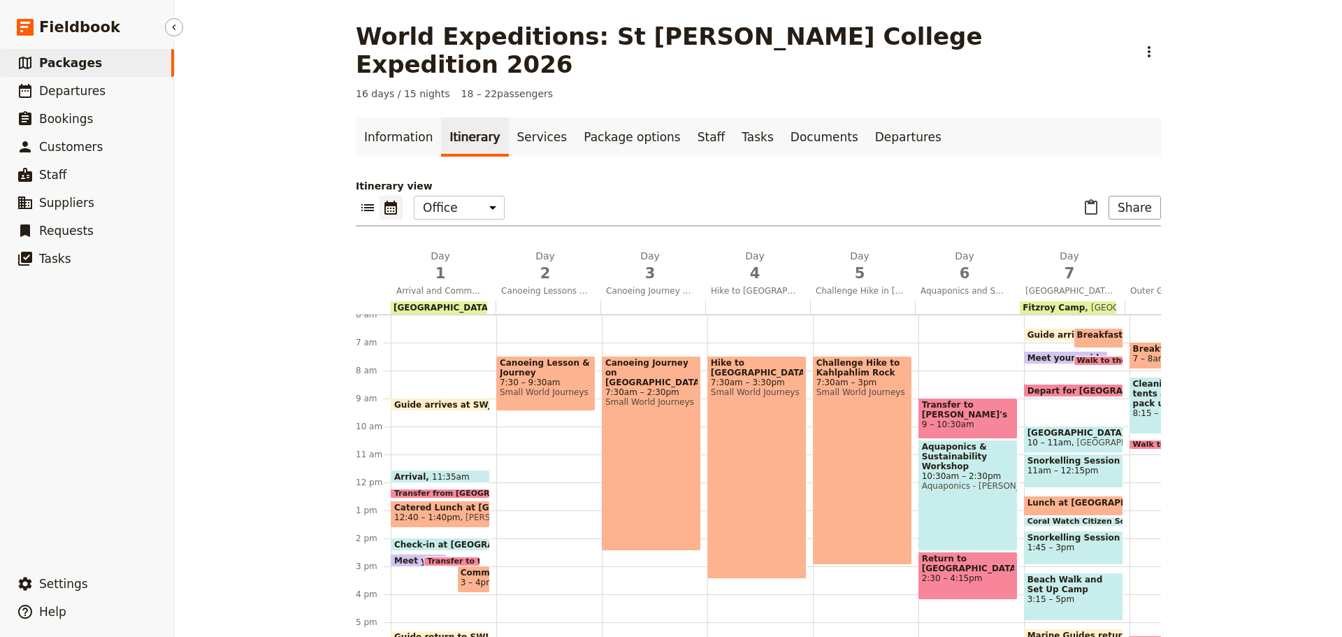
click at [103, 62] on link "​ Packages" at bounding box center [87, 63] width 174 height 28
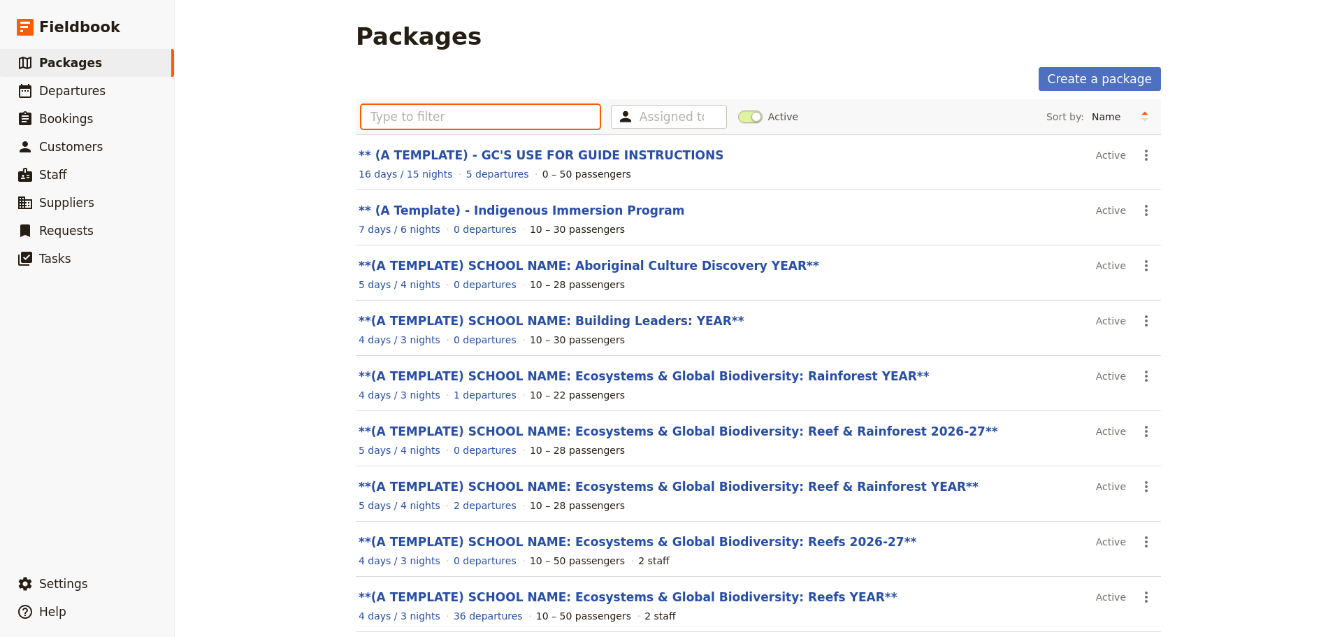
click at [529, 126] on input "text" at bounding box center [480, 117] width 238 height 24
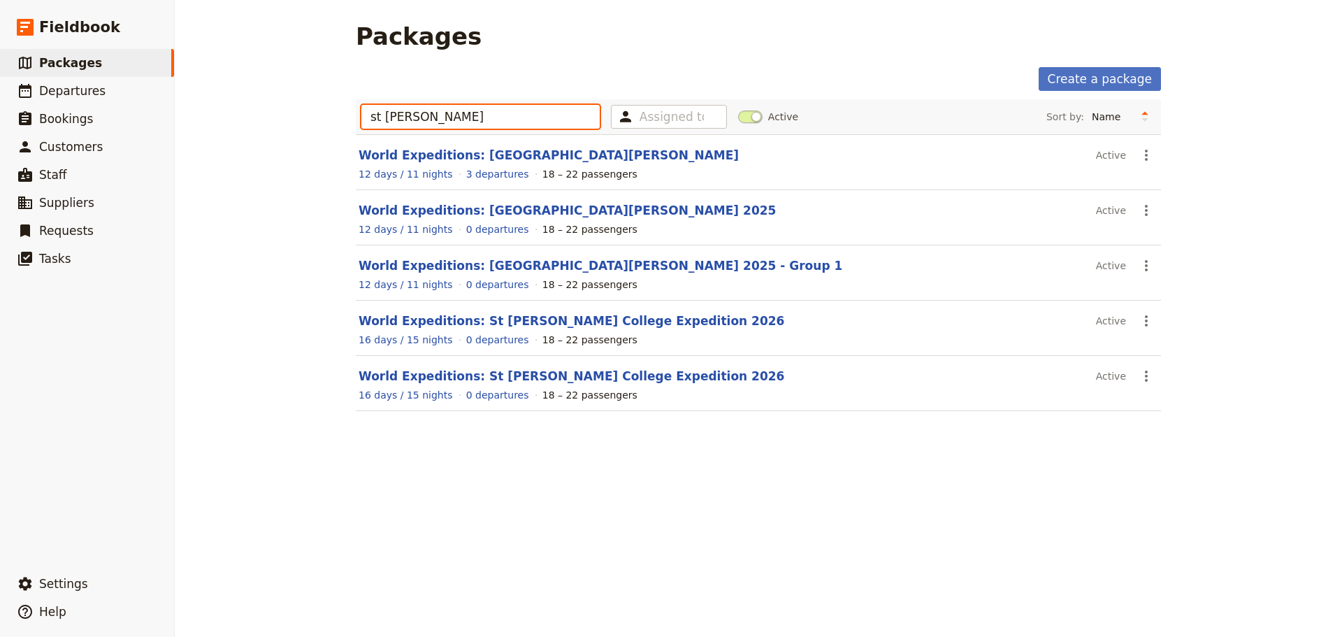
type input "st leo"
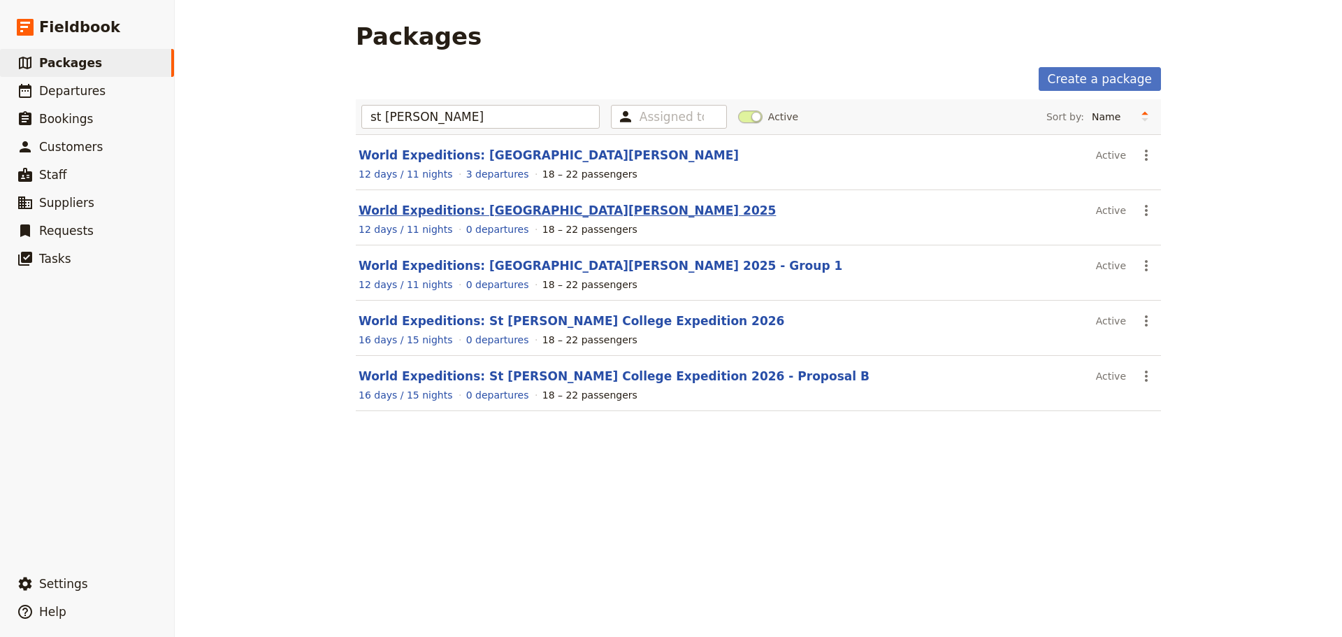
click at [546, 209] on link "World Expeditions: St Leonard's College 2025" at bounding box center [567, 210] width 417 height 14
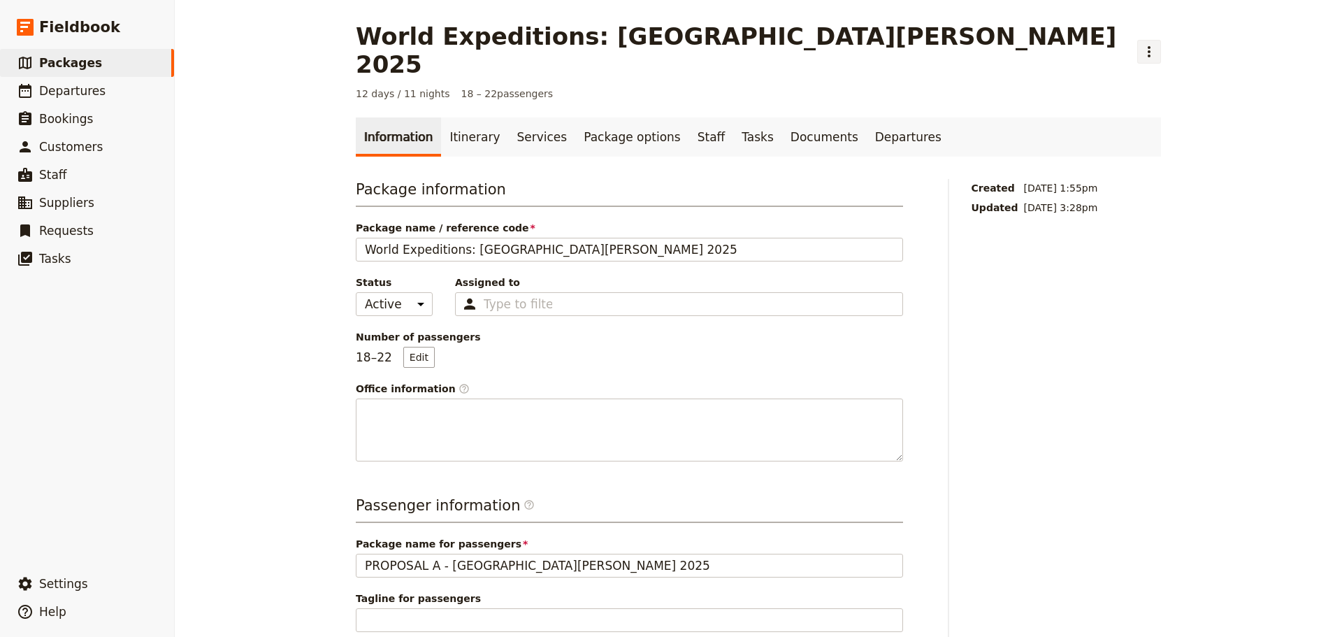
click at [1137, 40] on button "​" at bounding box center [1149, 52] width 24 height 24
click at [870, 89] on span "Clone this package" at bounding box center [901, 88] width 93 height 14
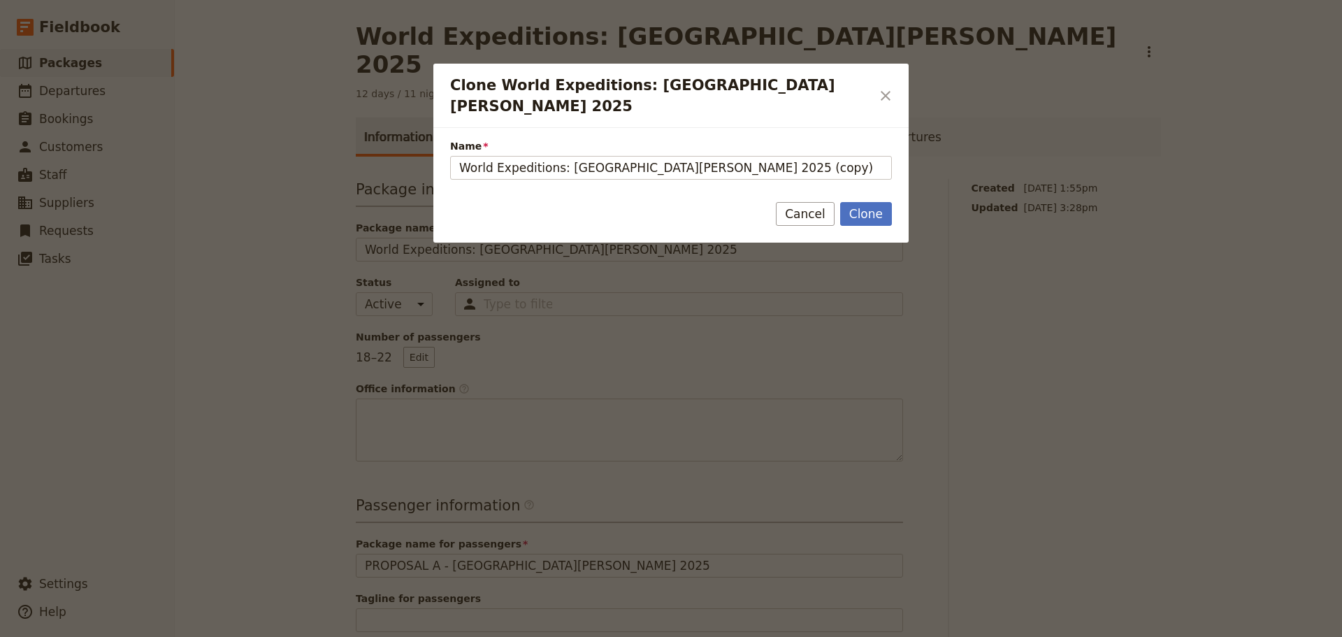
drag, startPoint x: 700, startPoint y: 149, endPoint x: 811, endPoint y: 123, distance: 113.4
click at [810, 139] on div "Name World Expeditions: St Leonard's College 2025 (copy)" at bounding box center [671, 159] width 442 height 41
type input "World Expeditions: St Leonard's College 2025 - Proposal C"
click at [851, 202] on button "Clone" at bounding box center [866, 214] width 52 height 24
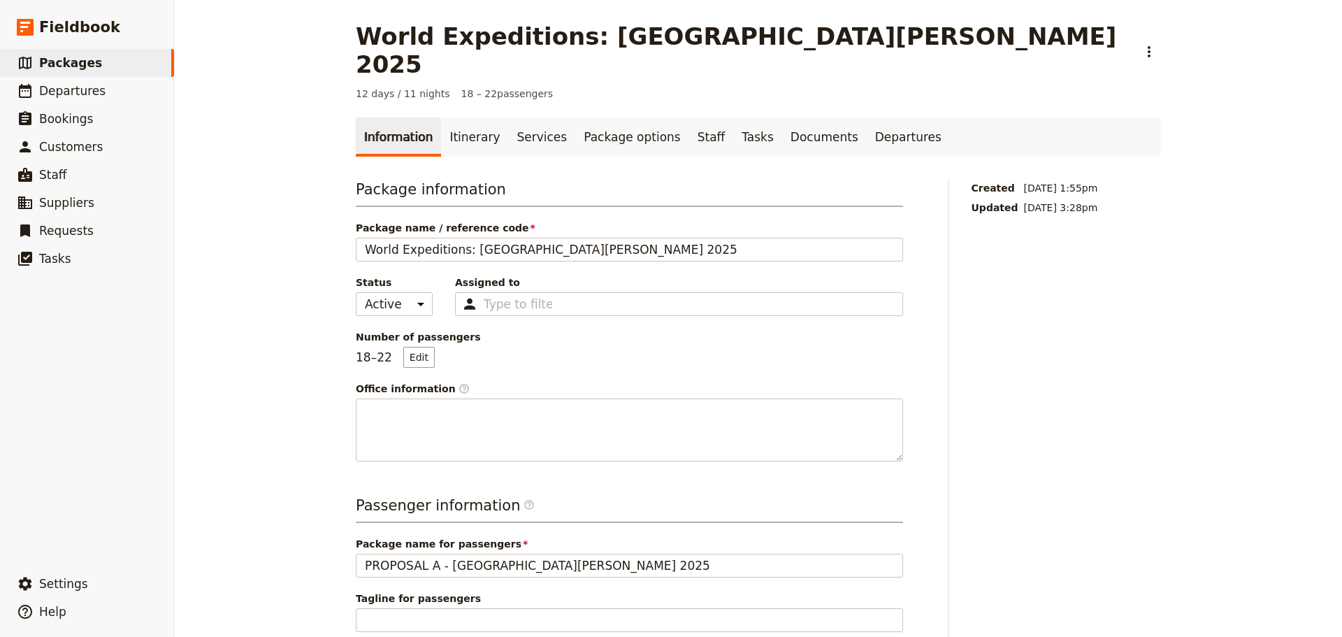
type input "World Expeditions: St Leonard's College 2025 - Proposal C"
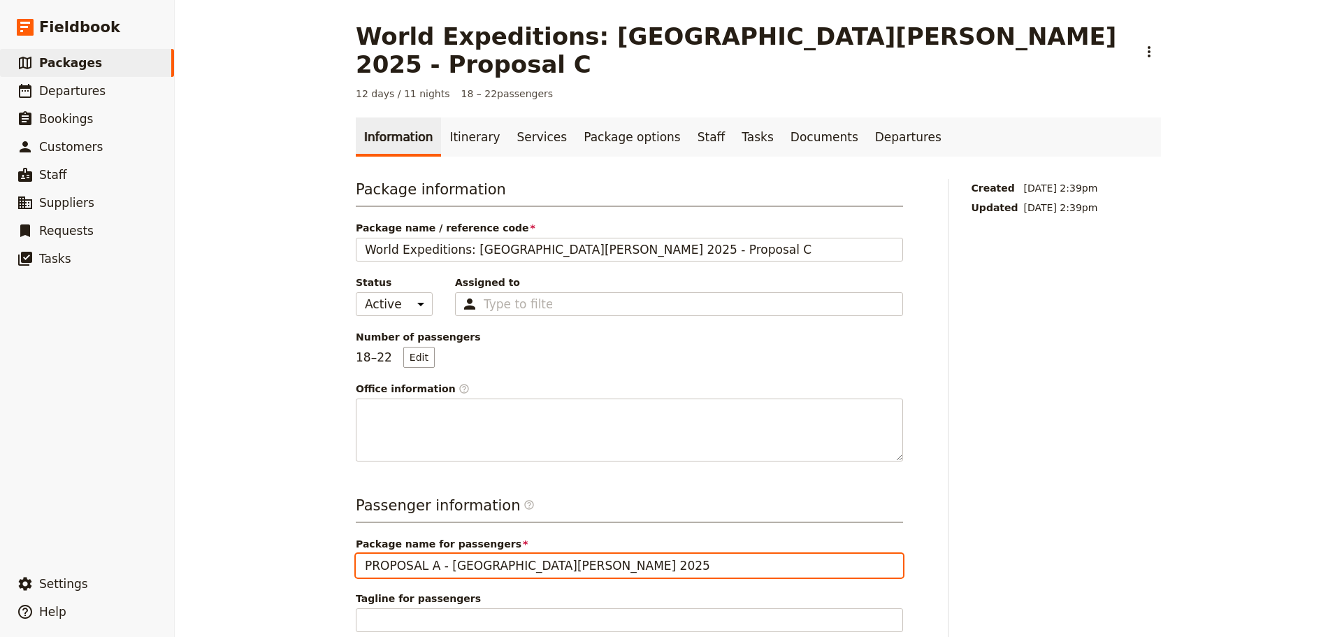
click at [592, 554] on input "PROPOSAL A - St Leonard's College 2025" at bounding box center [629, 566] width 547 height 24
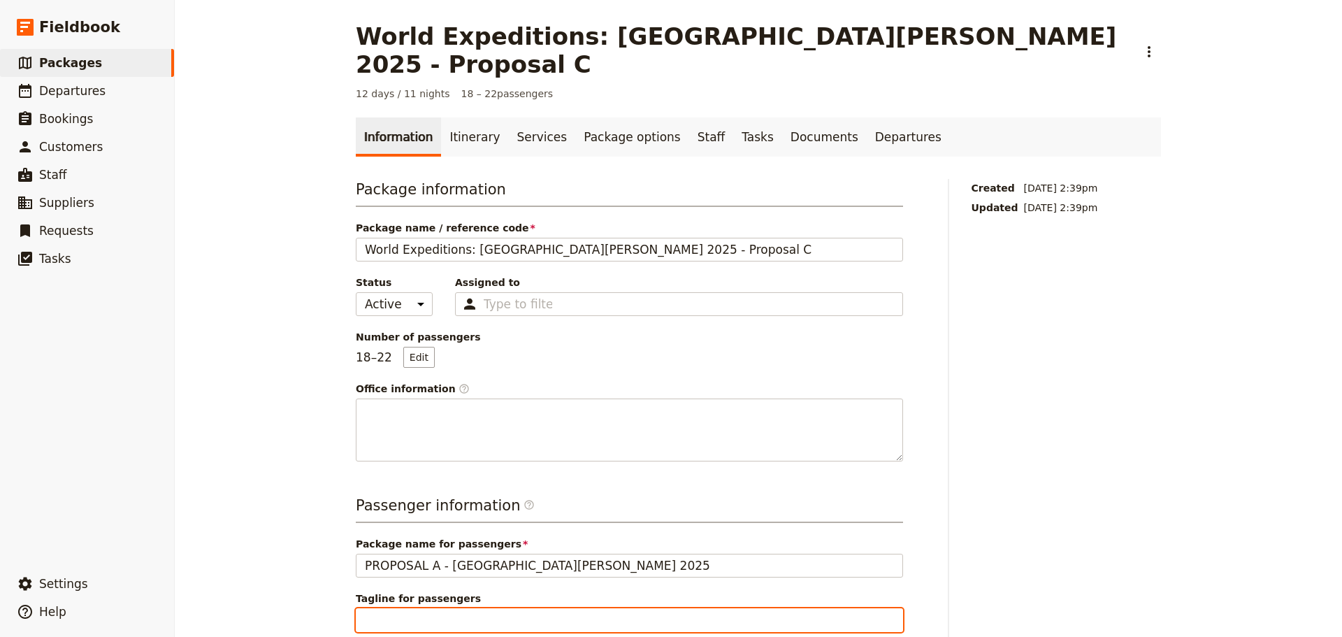
click at [534, 608] on input "Tagline for passengers" at bounding box center [629, 620] width 547 height 24
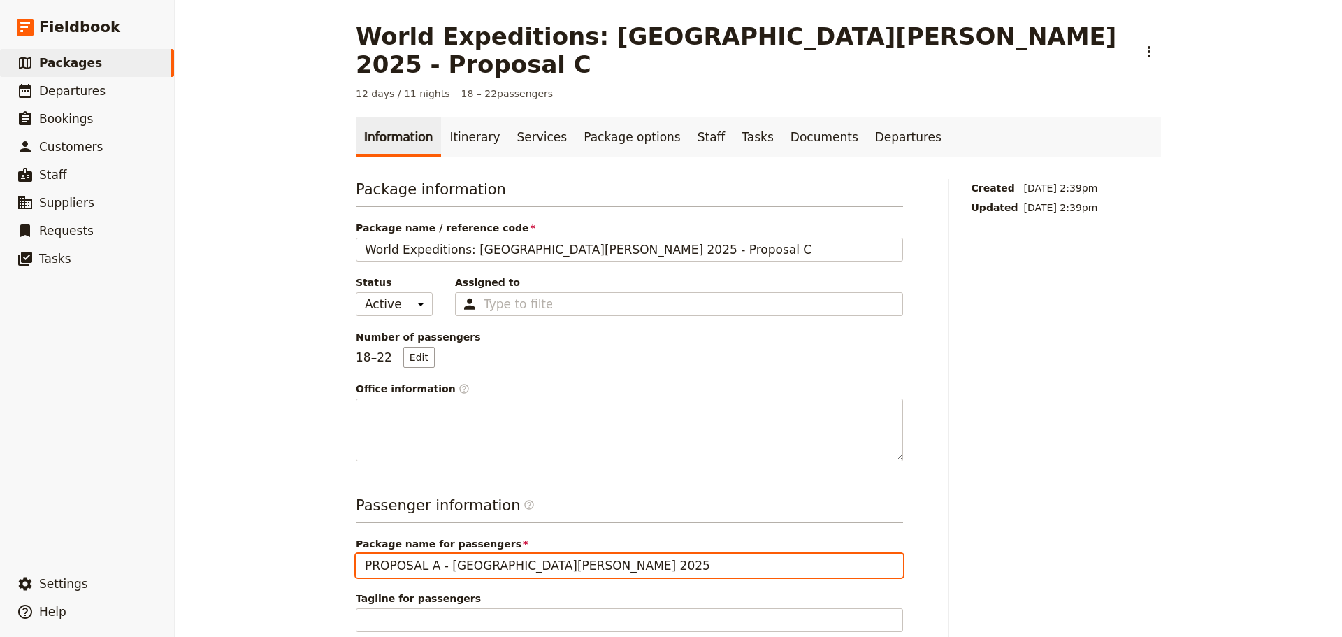
click at [430, 554] on input "PROPOSAL A - St Leonard's College 2025" at bounding box center [629, 566] width 547 height 24
type input "PROPOSAL C - St Leonard's College 2025"
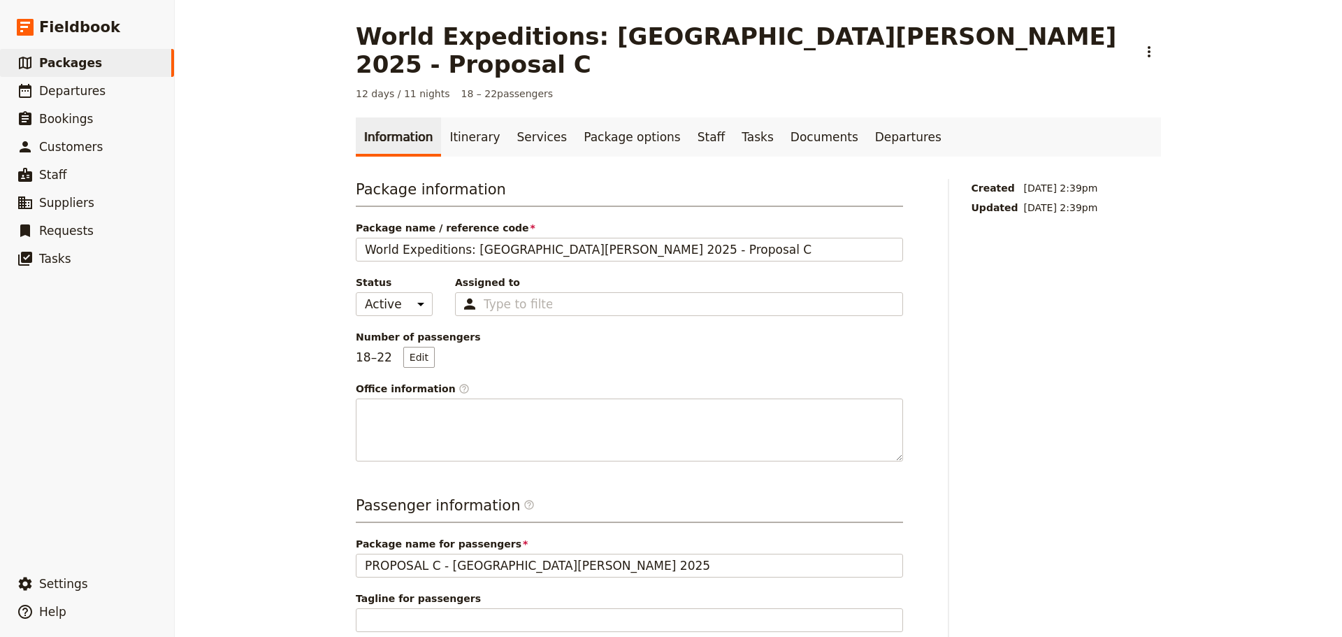
drag, startPoint x: 468, startPoint y: 108, endPoint x: 723, endPoint y: 50, distance: 261.5
click at [468, 117] on link "Itinerary" at bounding box center [474, 136] width 67 height 39
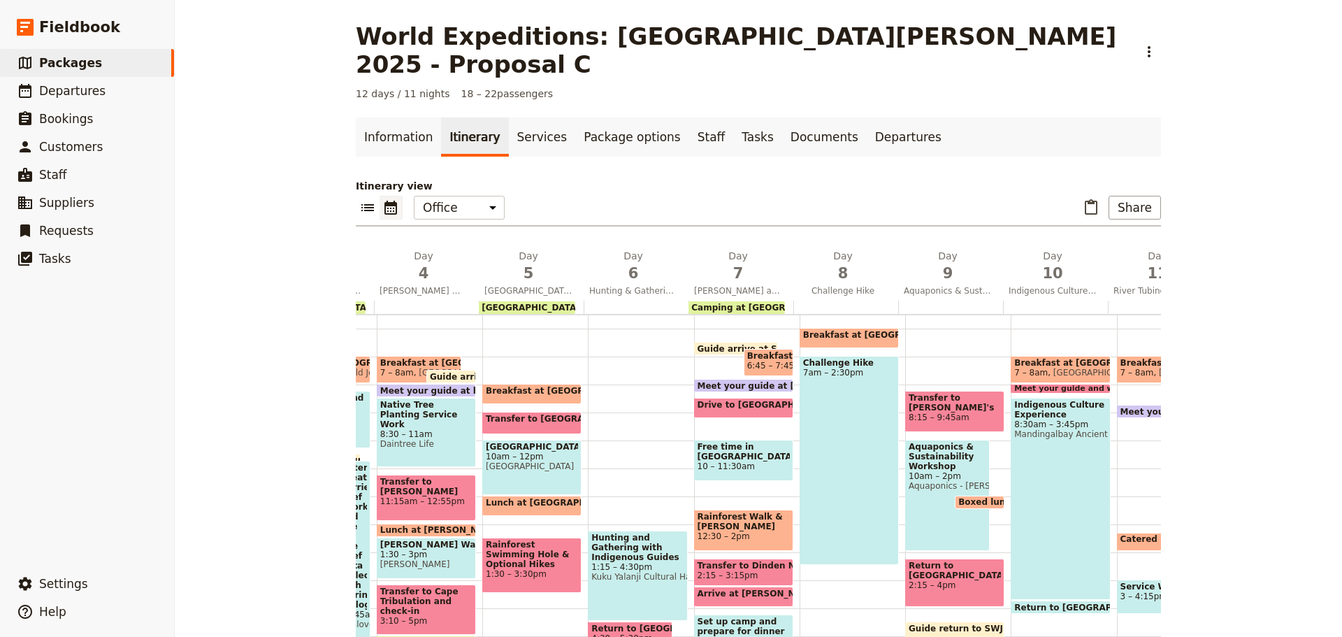
scroll to position [0, 345]
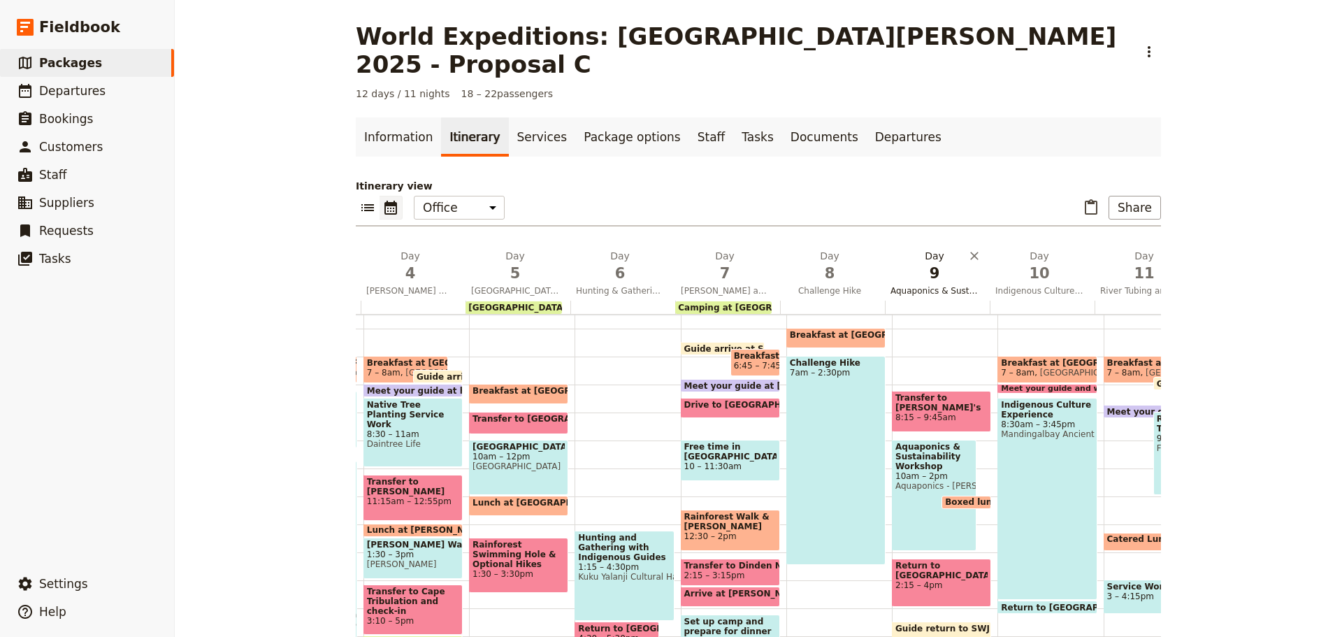
click at [899, 285] on span "Aquaponics & Sustainability Workshop" at bounding box center [934, 290] width 99 height 11
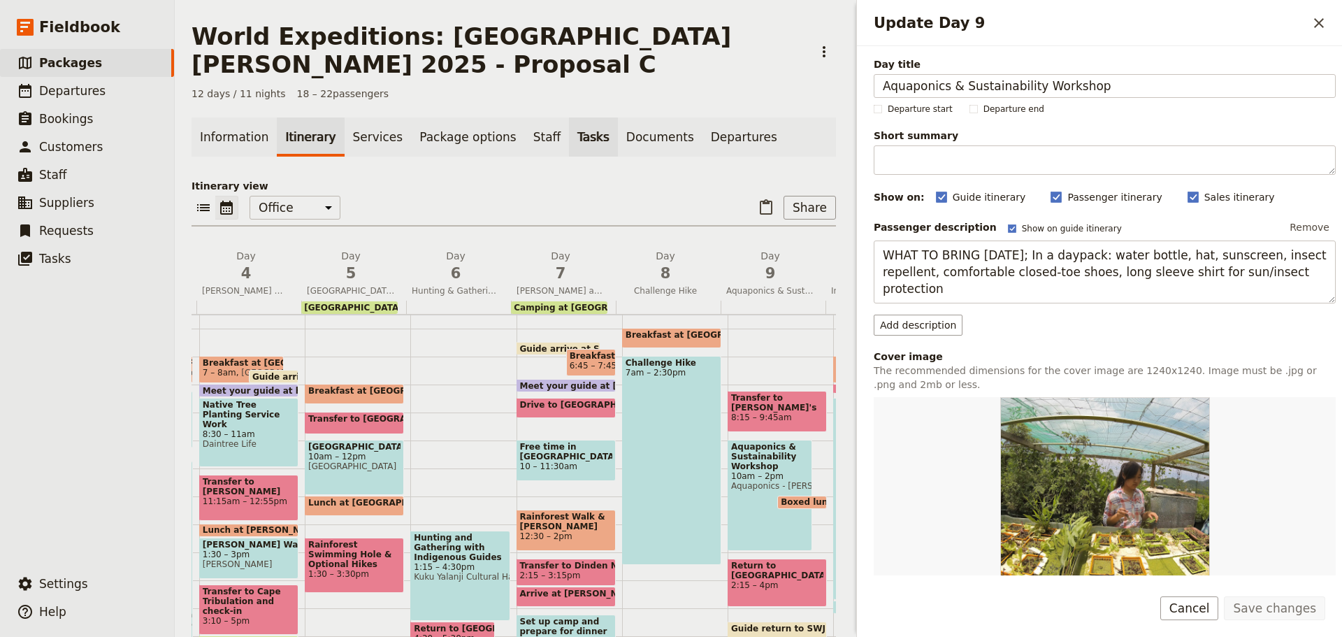
drag, startPoint x: 1027, startPoint y: 86, endPoint x: 552, endPoint y: 122, distance: 476.7
click at [552, 122] on div "World Expeditions: St Leonard's College 2025 - Proposal C ​ 12 days / 11 nights…" at bounding box center [758, 318] width 1167 height 637
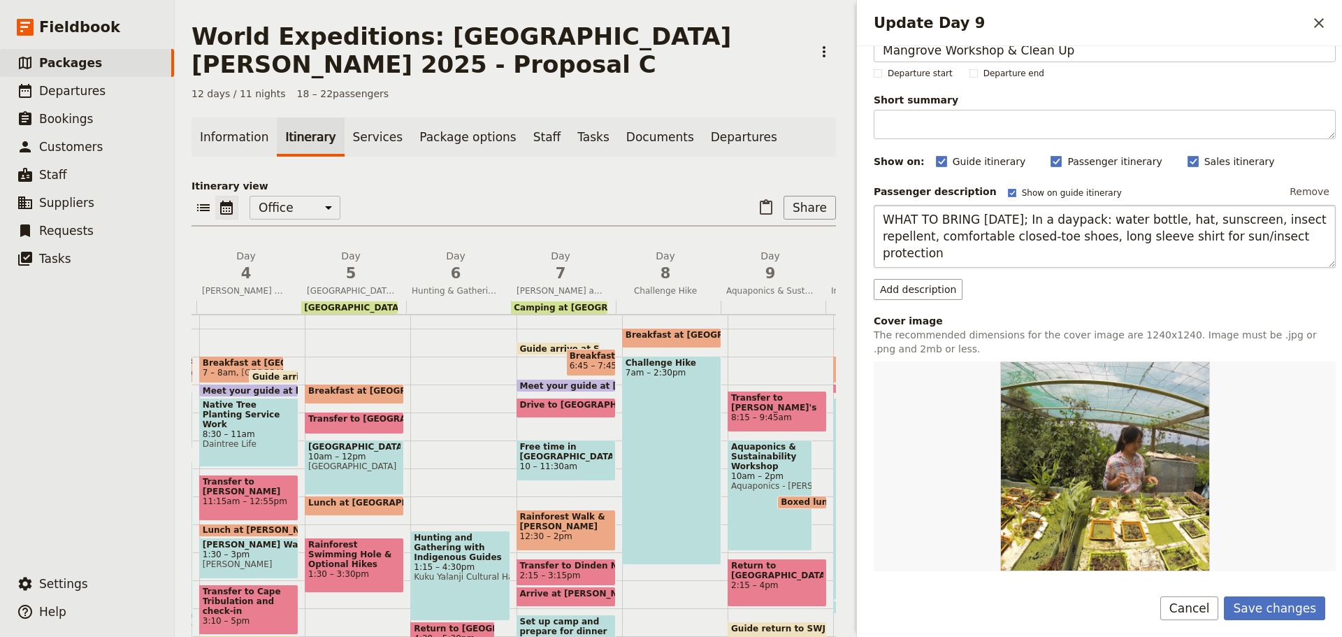
scroll to position [70, 0]
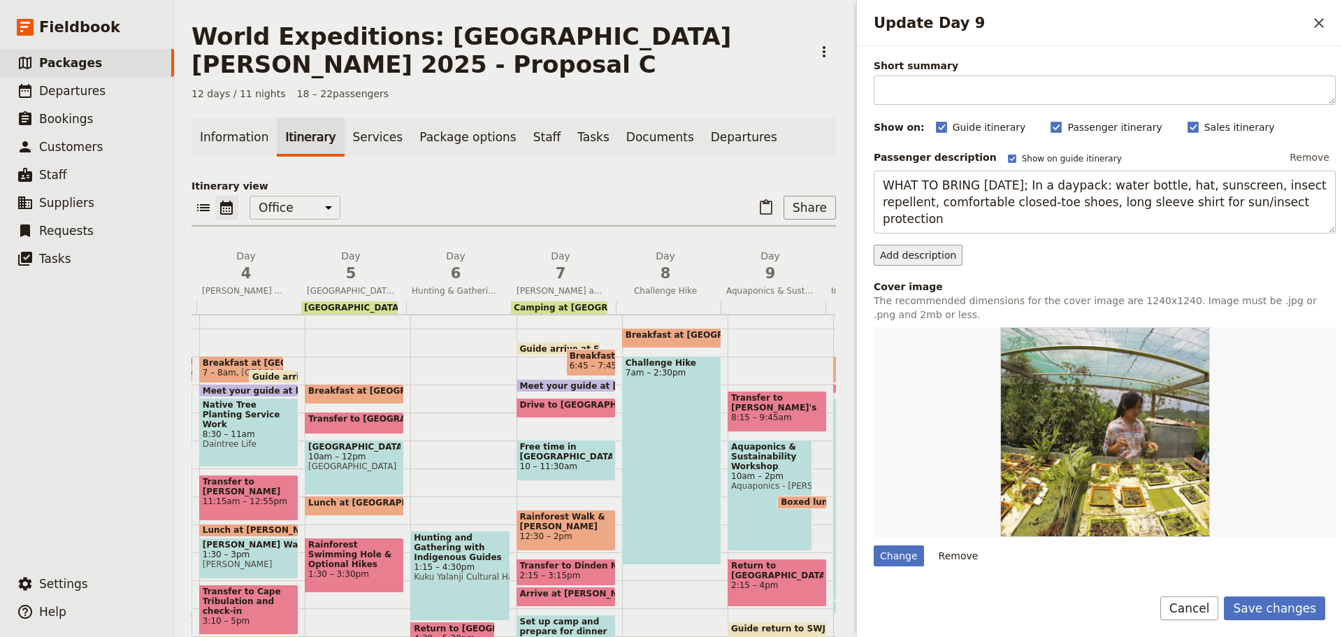
type input "Mangrove Workshop & Clean Up"
click at [932, 257] on button "Add description" at bounding box center [918, 255] width 89 height 21
click at [918, 280] on span "Sales description" at bounding box center [925, 284] width 84 height 14
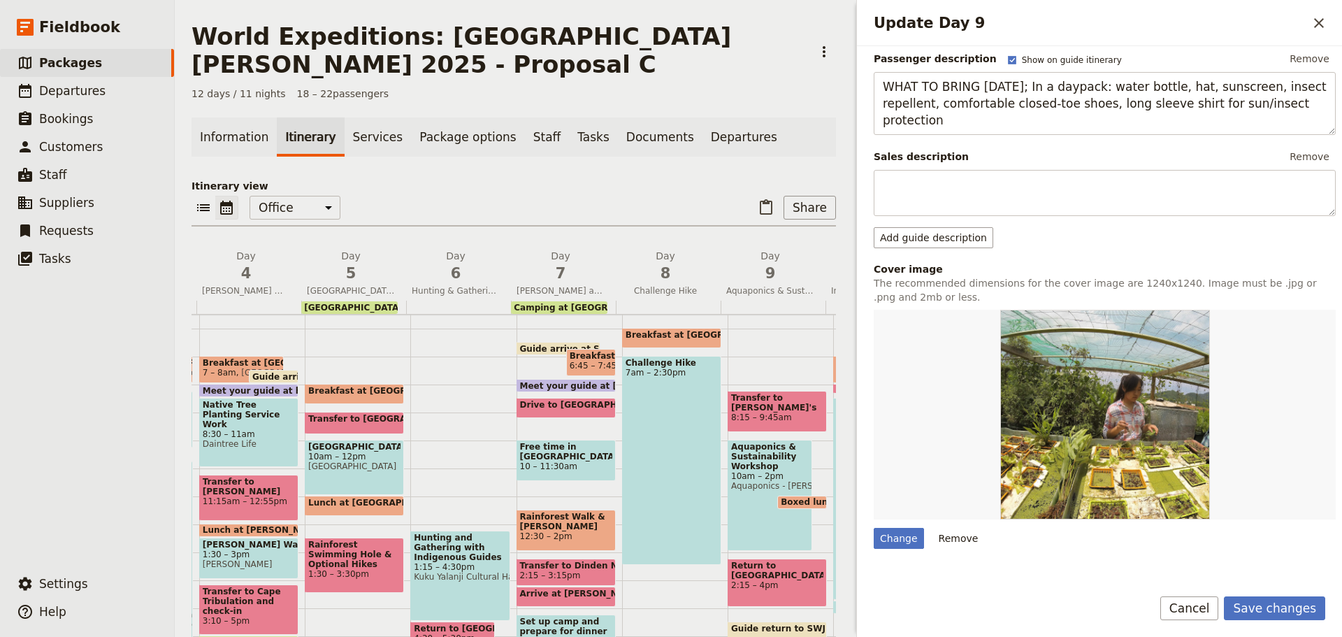
scroll to position [350, 0]
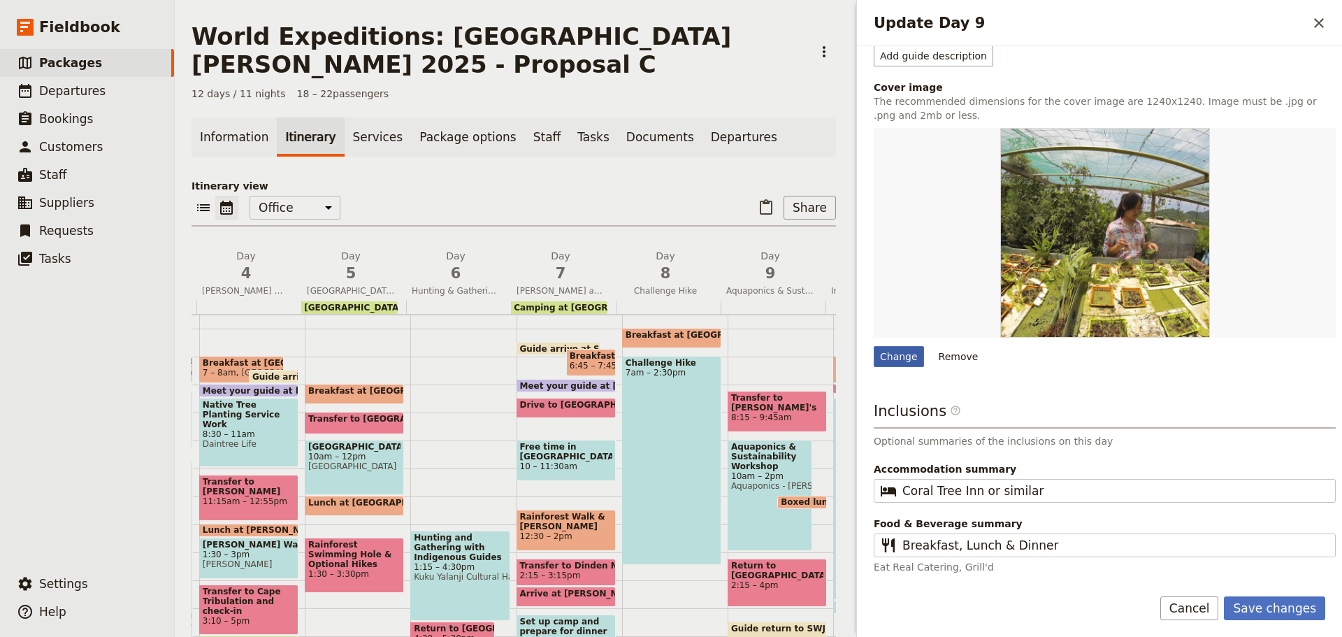
click at [895, 361] on fieldset "Cover image The recommended dimensions for the cover image are 1240x1240. Image…" at bounding box center [1105, 223] width 462 height 287
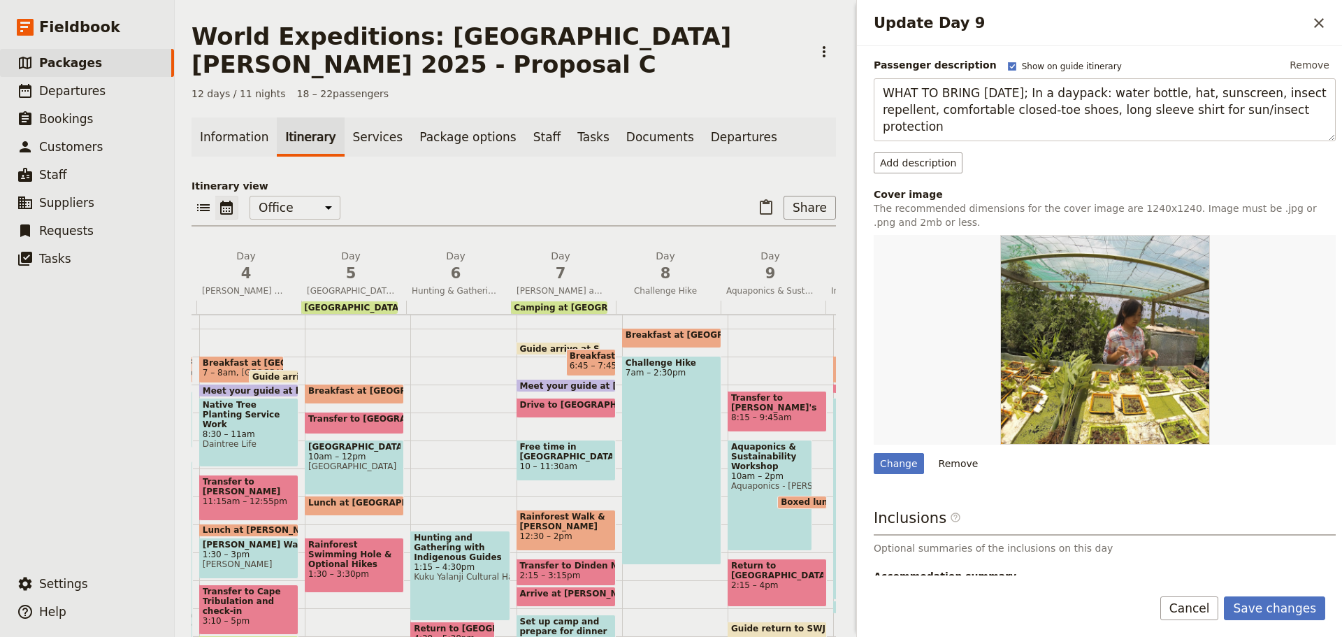
scroll to position [269, 0]
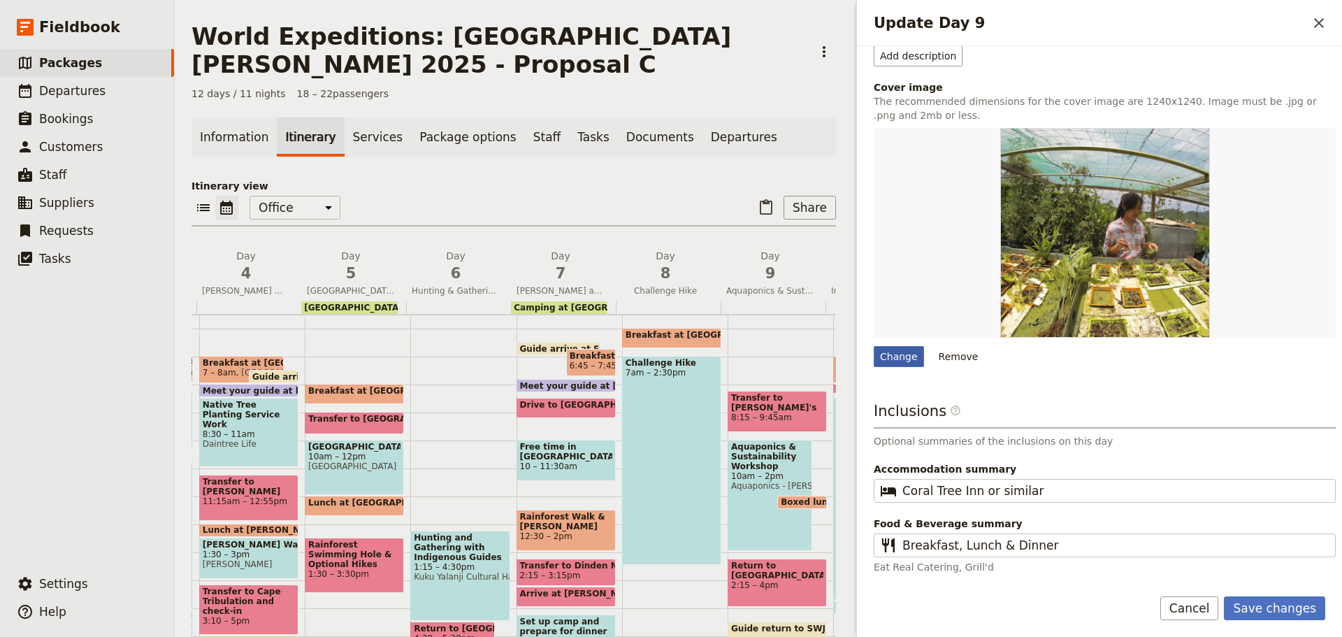
click at [916, 361] on div "Change" at bounding box center [899, 356] width 50 height 21
click at [874, 346] on input "Change" at bounding box center [873, 345] width 1 height 1
type input "C:\fakepath\Mangrove Workshop FB.png"
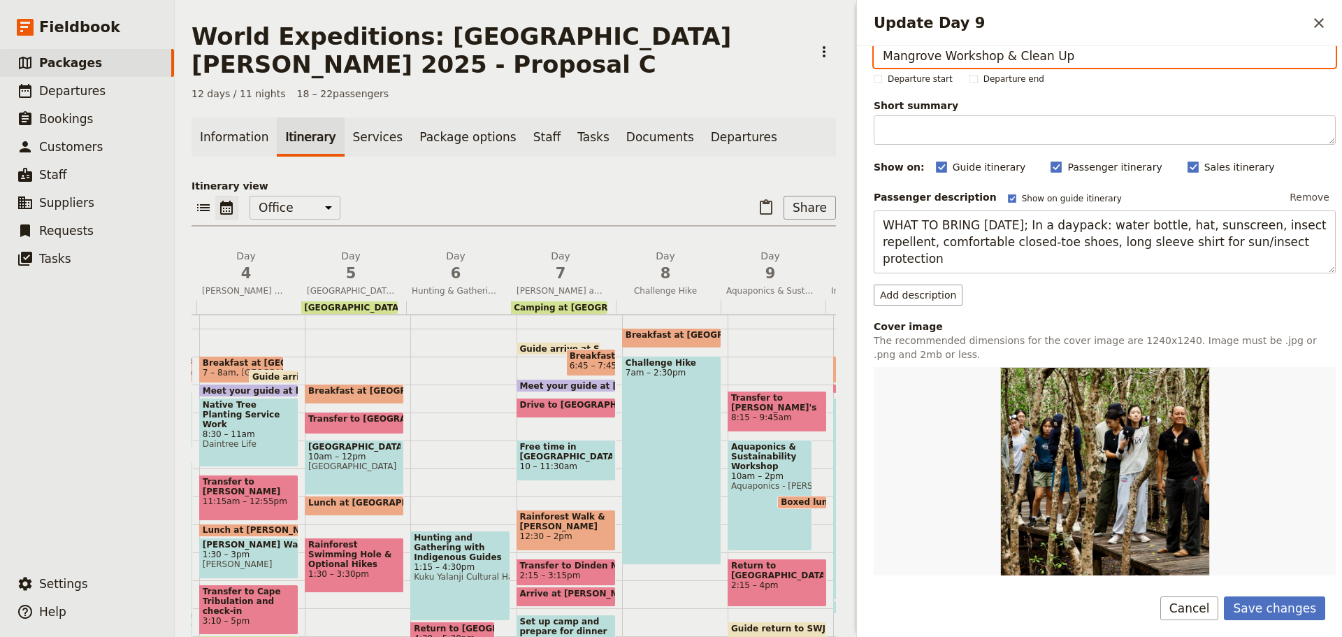
scroll to position [0, 0]
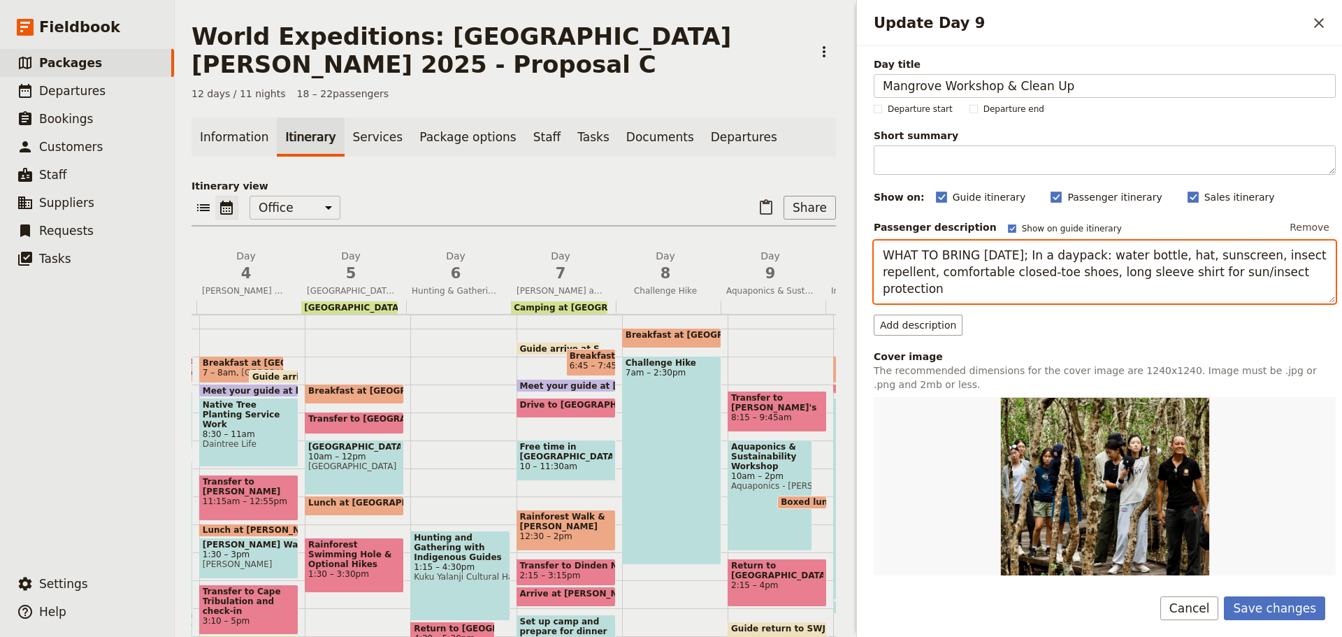
drag, startPoint x: 887, startPoint y: 253, endPoint x: 1193, endPoint y: 343, distance: 319.2
click at [1193, 343] on div "Day title Mangrove Workshop & Clean Up Departure start Departure end Short summ…" at bounding box center [1105, 450] width 462 height 786
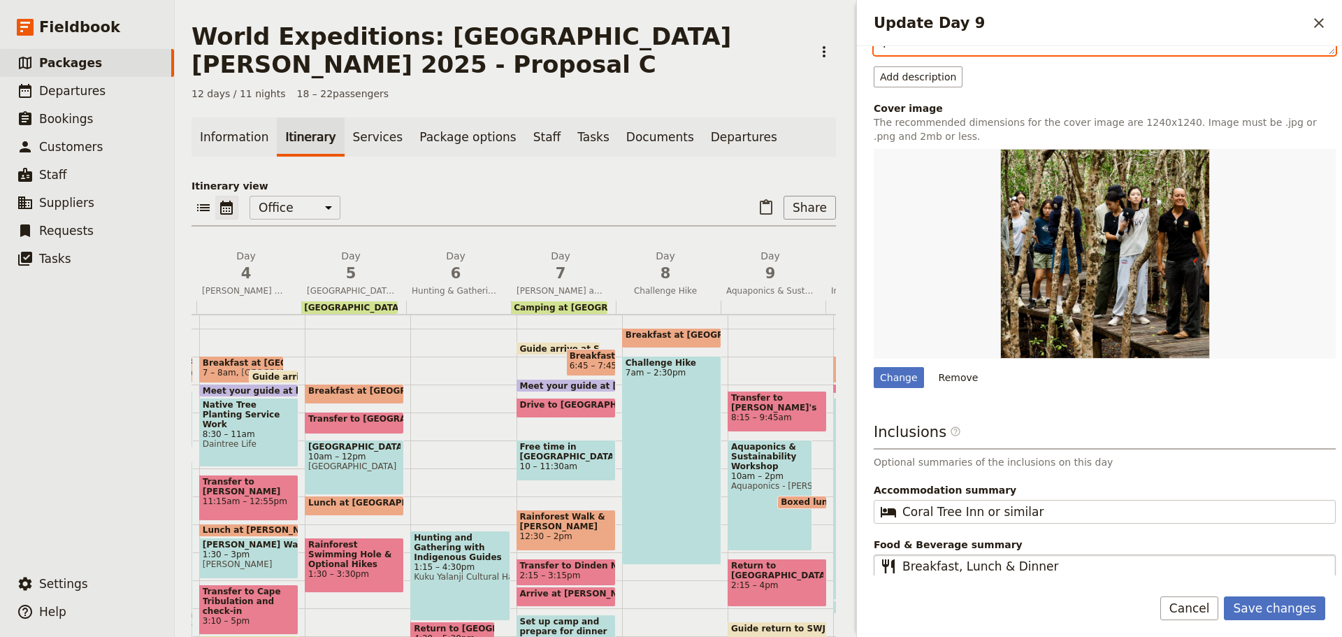
scroll to position [269, 0]
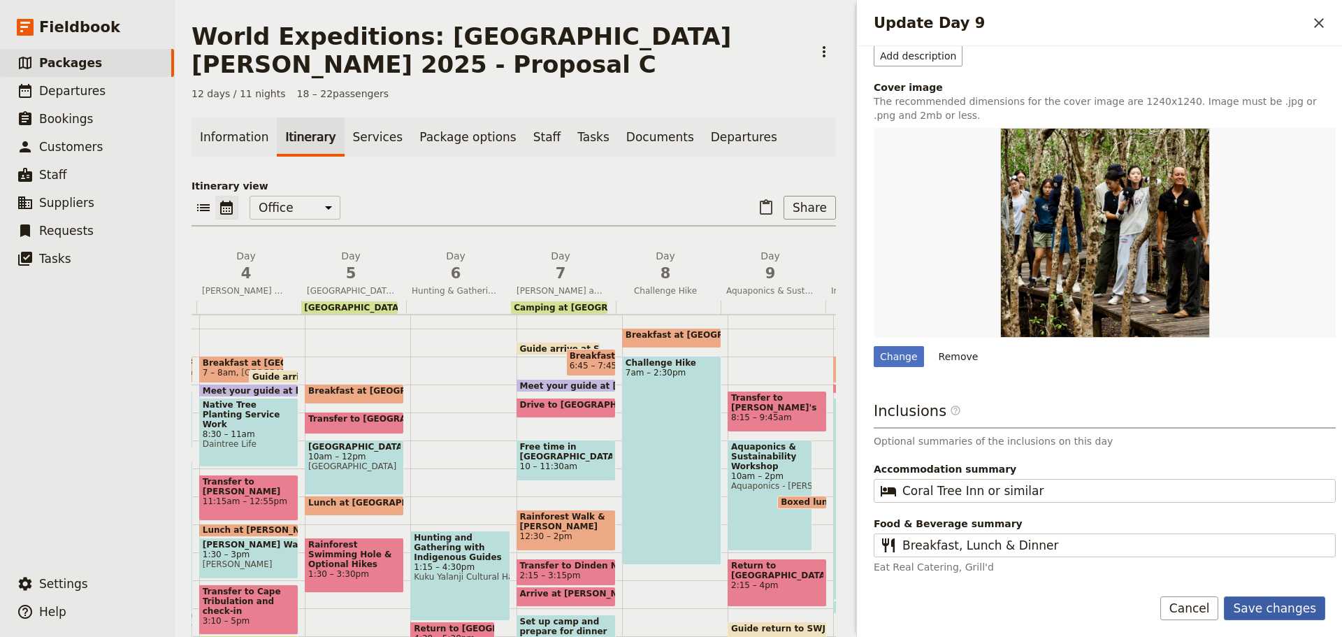
click at [1299, 609] on button "Save changes" at bounding box center [1274, 608] width 101 height 24
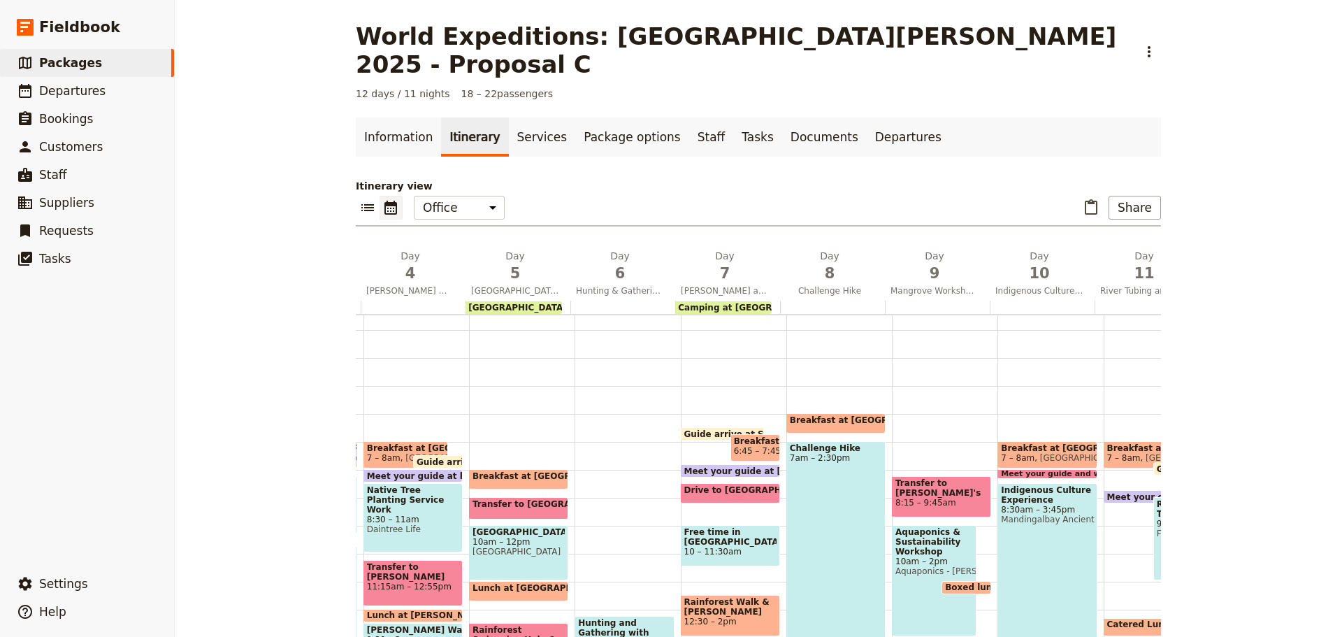
scroll to position [62, 0]
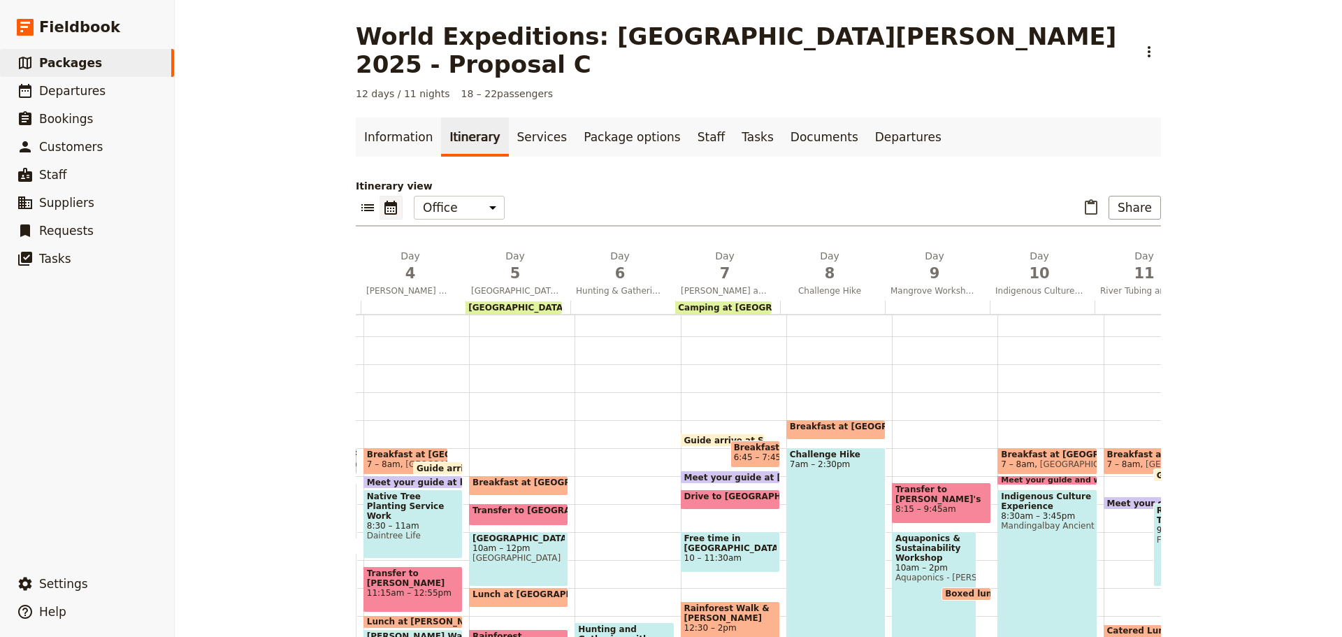
click at [932, 504] on span "8:15 – 9:45am" at bounding box center [941, 509] width 92 height 10
select select "9"
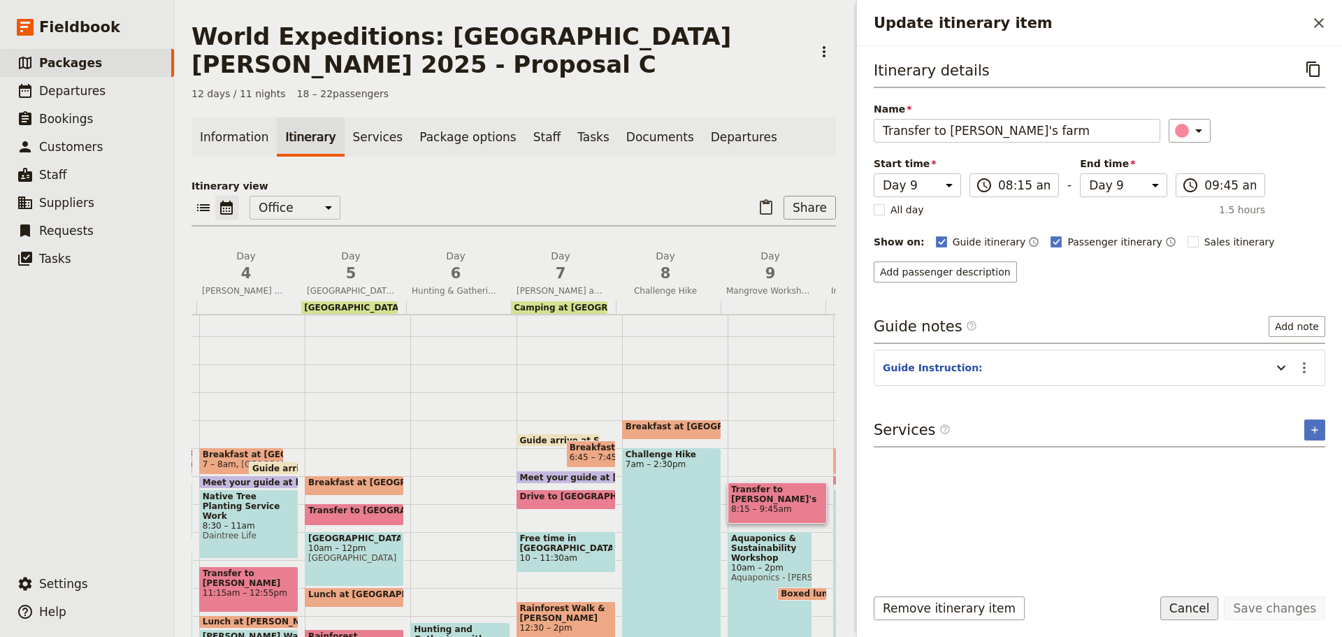
click at [1191, 600] on button "Cancel" at bounding box center [1189, 608] width 59 height 24
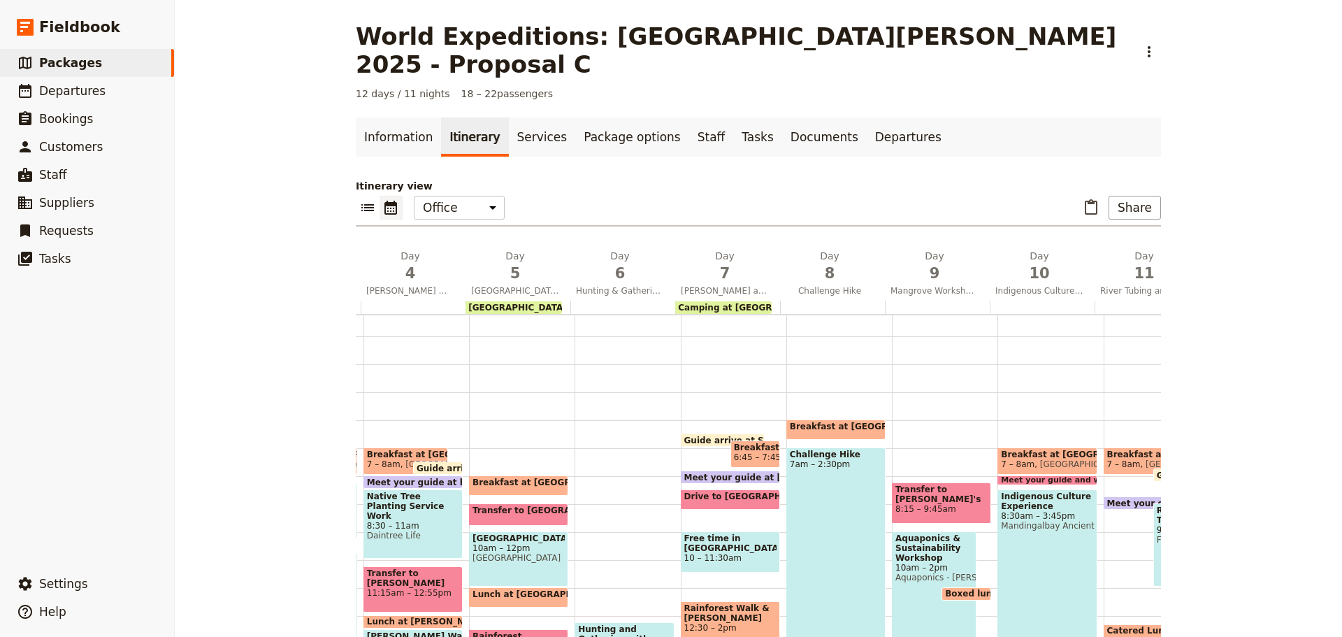
click at [910, 533] on span "Aquaponics & Sustainability Workshop" at bounding box center [934, 547] width 78 height 29
select select "9"
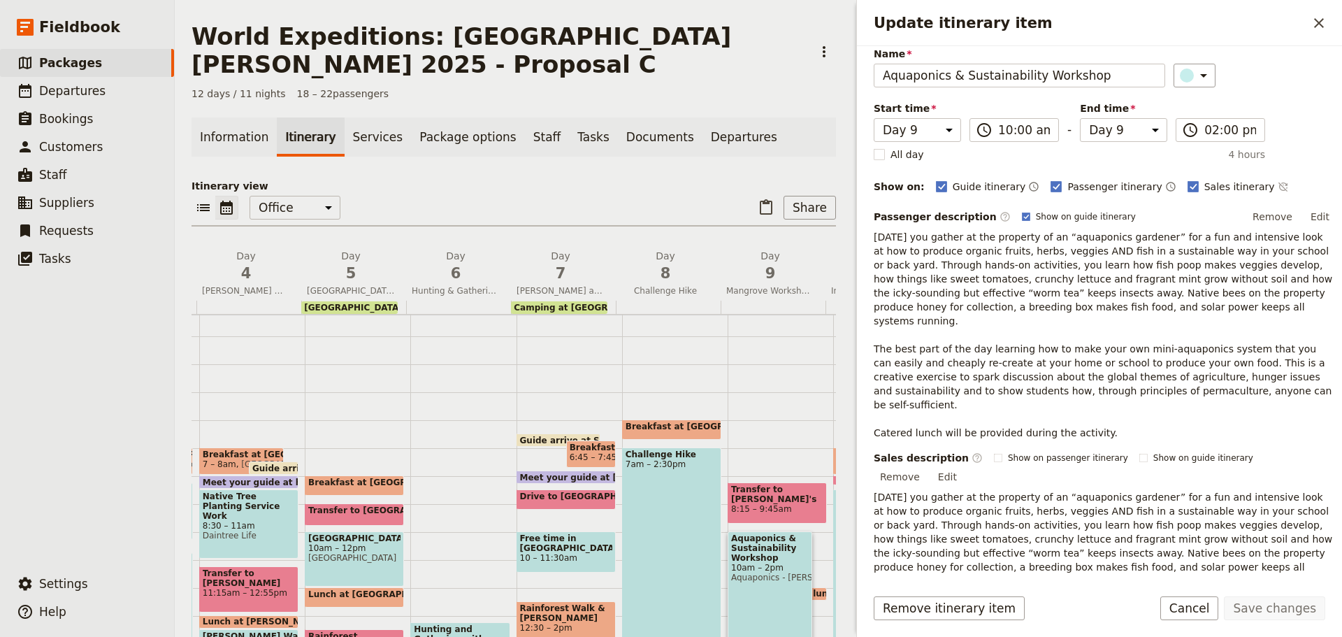
scroll to position [0, 0]
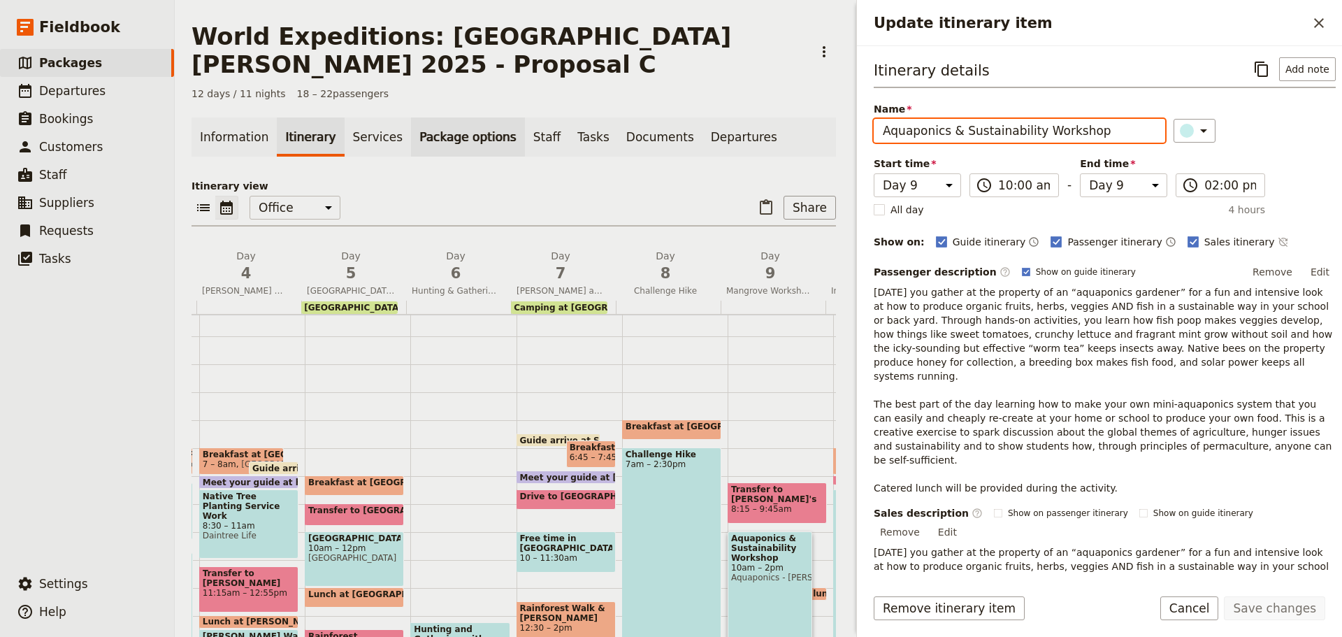
drag, startPoint x: 1031, startPoint y: 135, endPoint x: 484, endPoint y: 143, distance: 546.7
click at [484, 147] on div "World Expeditions: St Leonard's College 2025 - Proposal C ​ 12 days / 11 nights…" at bounding box center [758, 318] width 1167 height 637
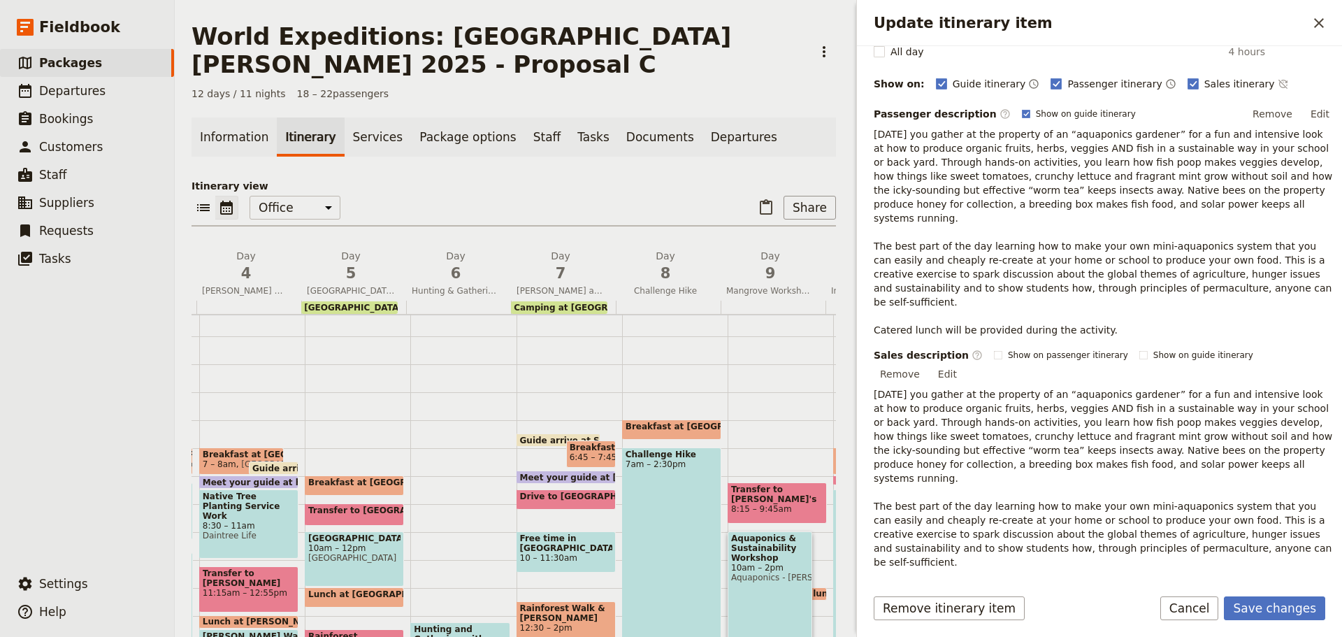
scroll to position [186, 0]
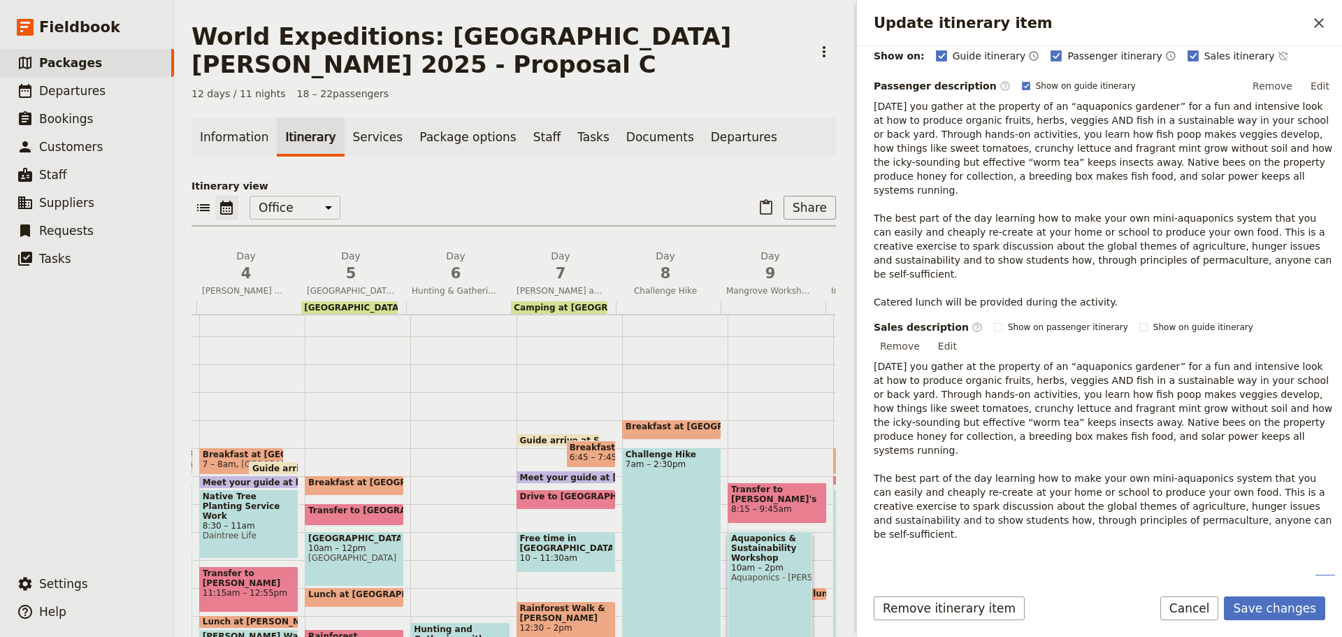
type input "Mangrove Workshop & Clean Up"
click at [1319, 621] on icon "Remove service" at bounding box center [1324, 626] width 10 height 10
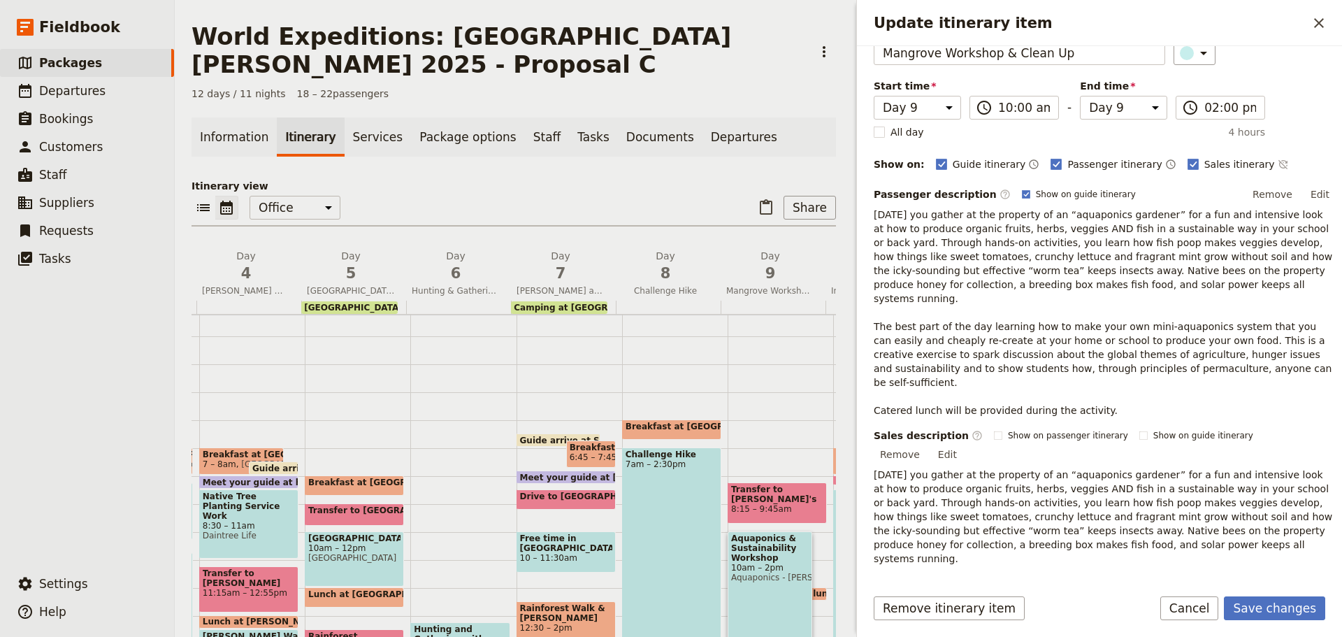
scroll to position [141, 0]
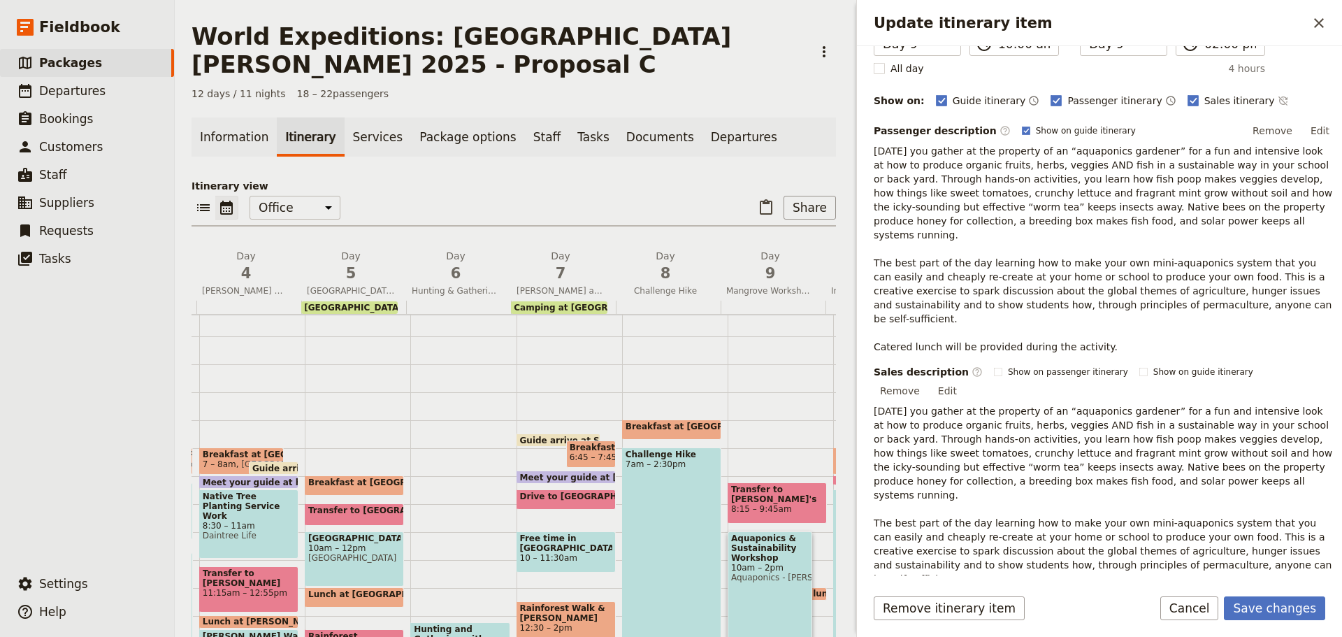
click at [1320, 624] on icon "Add service inclusion" at bounding box center [1325, 629] width 11 height 11
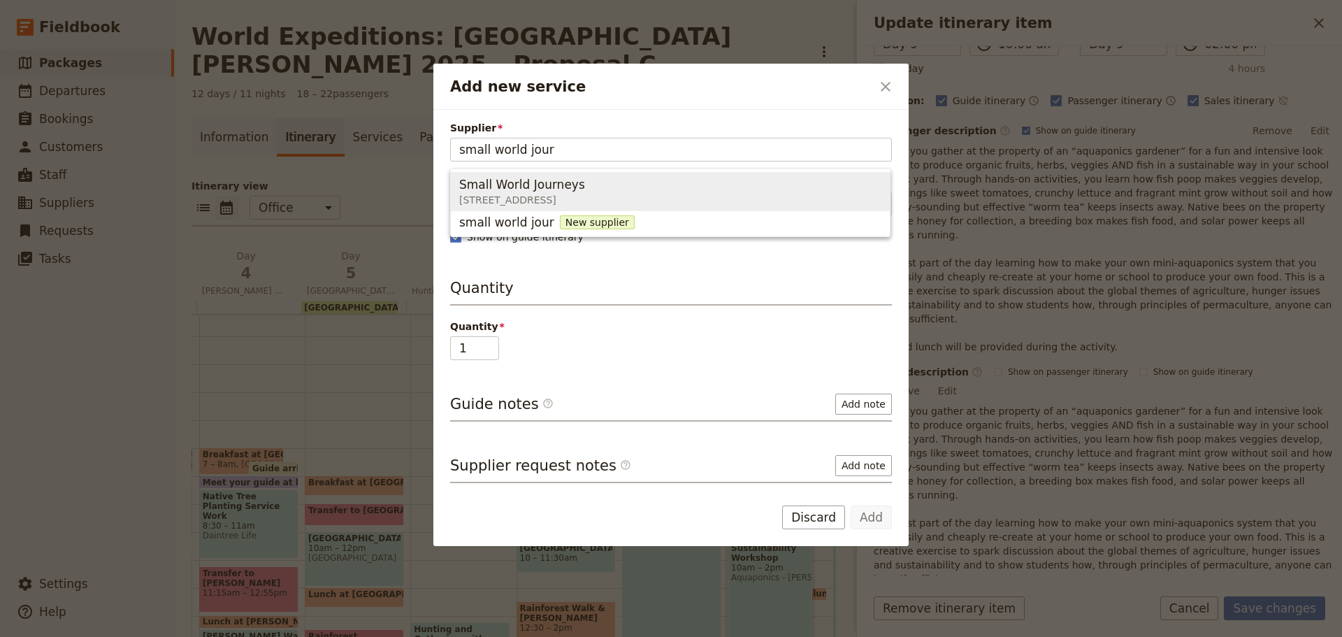
click at [735, 182] on span "Small World Journeys 395 Lake street , Cairns North QLD 4870, Australia" at bounding box center [670, 192] width 422 height 34
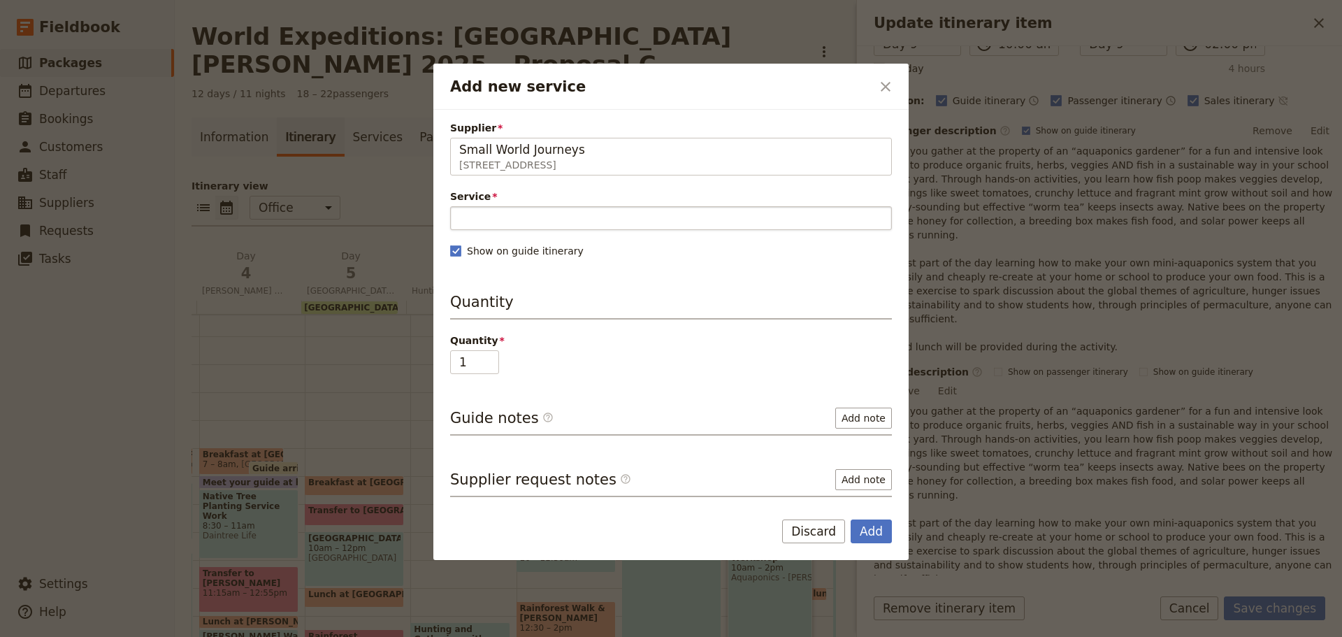
type input "Small World Journeys"
click at [686, 219] on input "Service" at bounding box center [671, 218] width 442 height 24
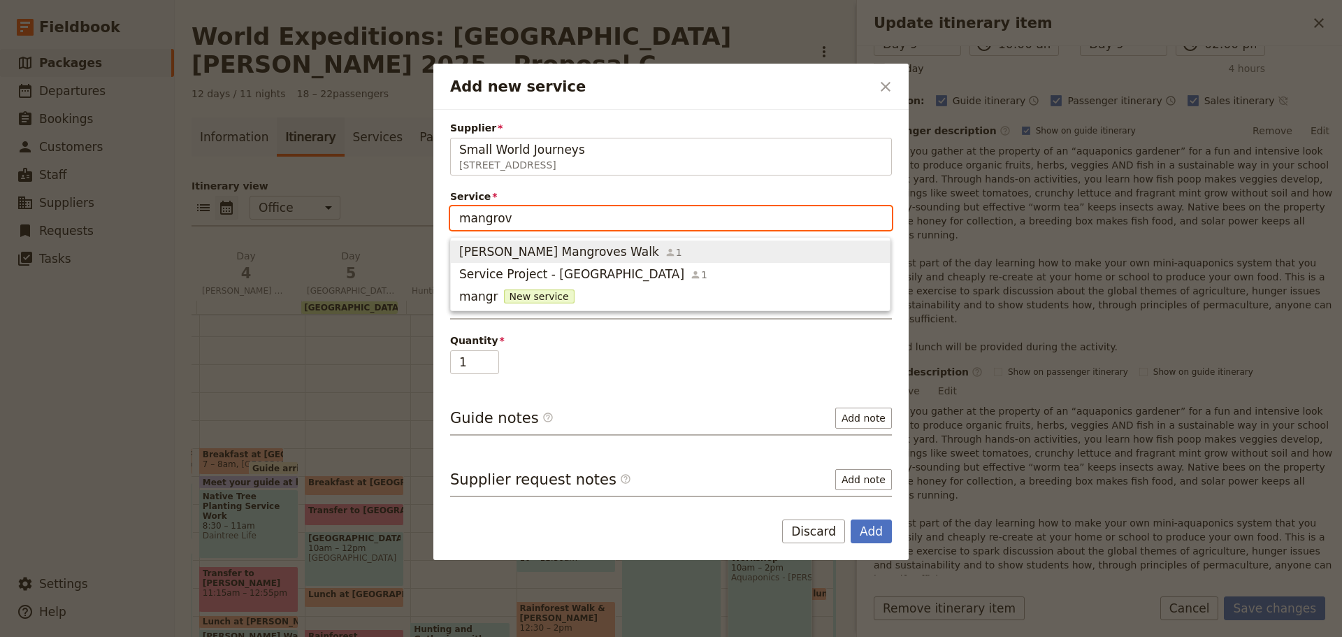
type input "mangrove"
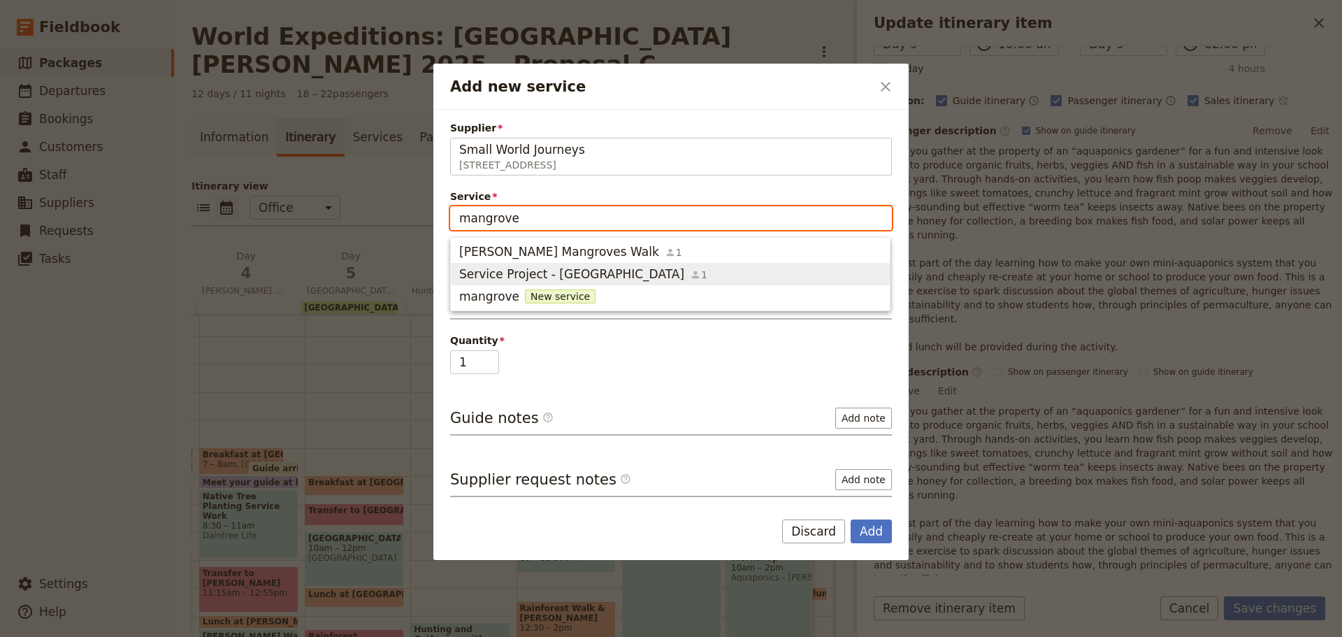
click at [558, 276] on span "Service Project - Mangroves" at bounding box center [571, 274] width 225 height 17
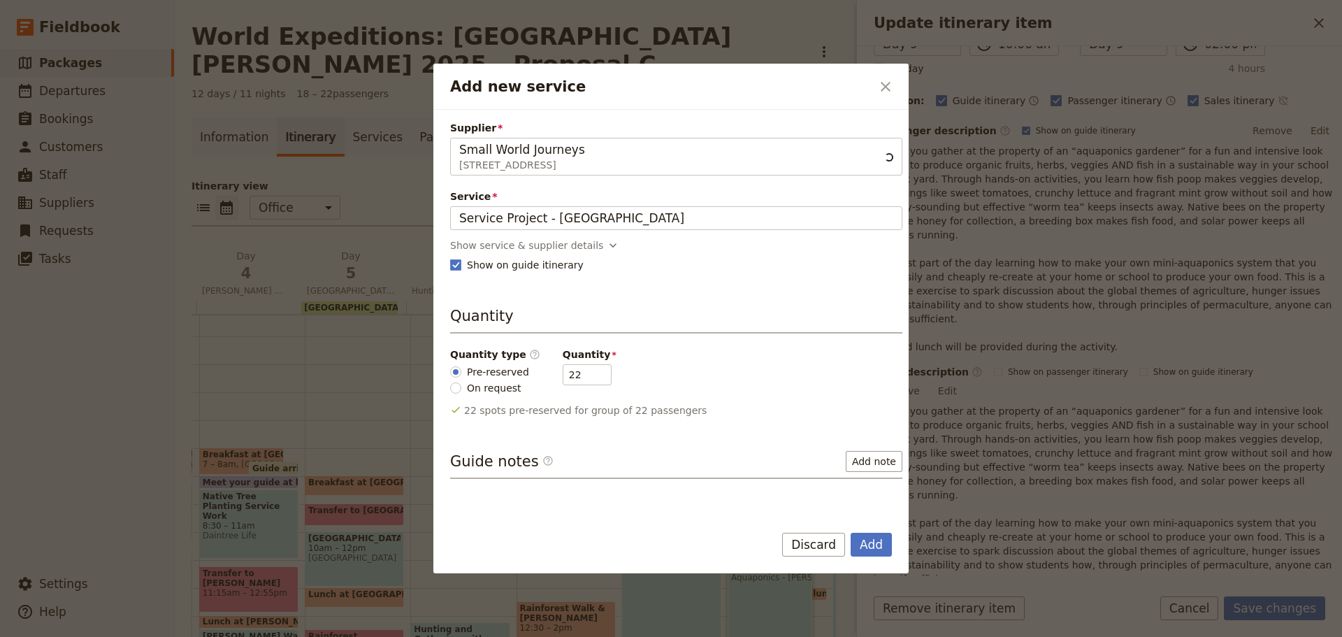
scroll to position [0, 0]
click at [485, 246] on div "Show service & supplier details" at bounding box center [526, 245] width 153 height 14
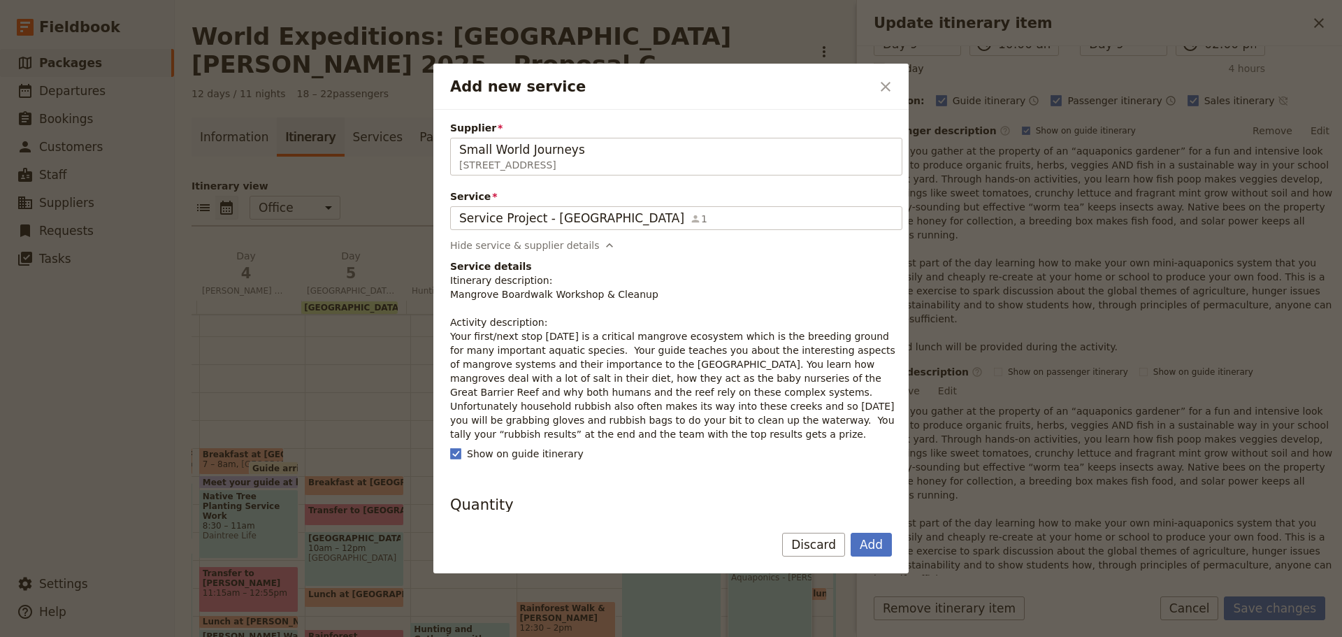
drag, startPoint x: 589, startPoint y: 366, endPoint x: 546, endPoint y: 368, distance: 42.7
click at [584, 367] on p "Itinerary description: Mangrove Boardwalk Workshop & Cleanup Activity descripti…" at bounding box center [676, 357] width 452 height 168
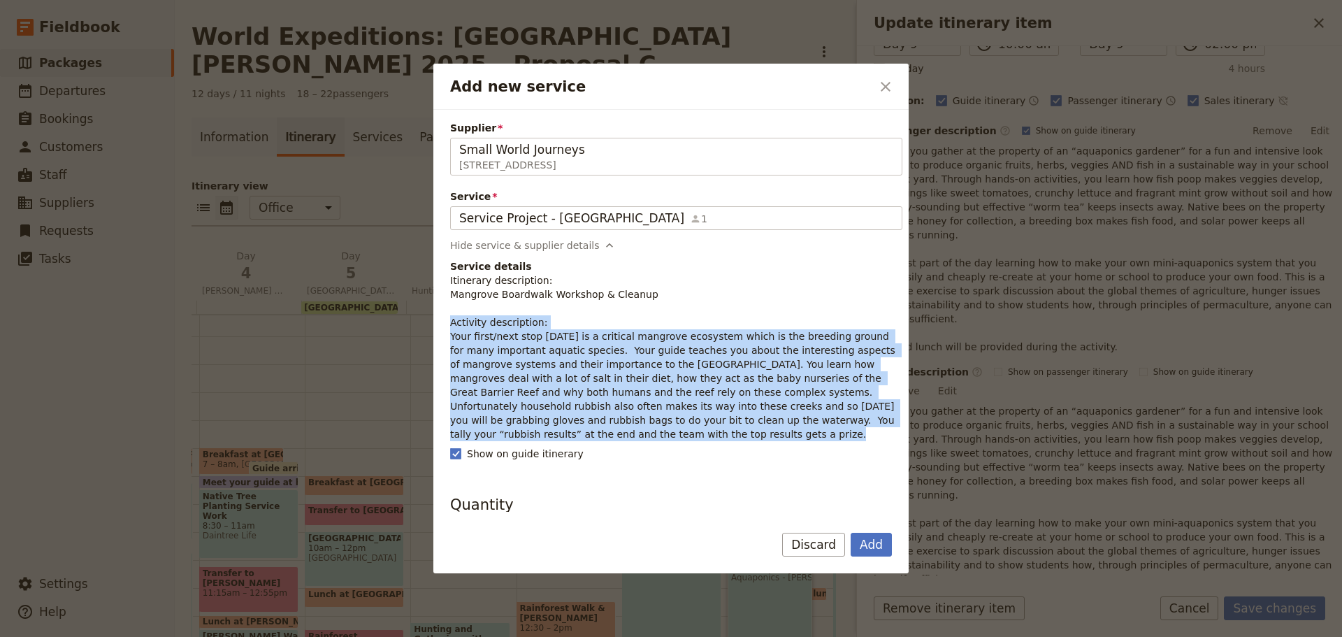
drag, startPoint x: 449, startPoint y: 329, endPoint x: 881, endPoint y: 421, distance: 440.9
click at [881, 421] on div "Supplier Small World Journeys 395 Lake street , Cairns North QLD 4870, Australi…" at bounding box center [670, 311] width 475 height 402
copy p "Activity description: Your first/next stop today is a critical mangrove ecosyst…"
click at [875, 549] on button "Add" at bounding box center [871, 545] width 41 height 24
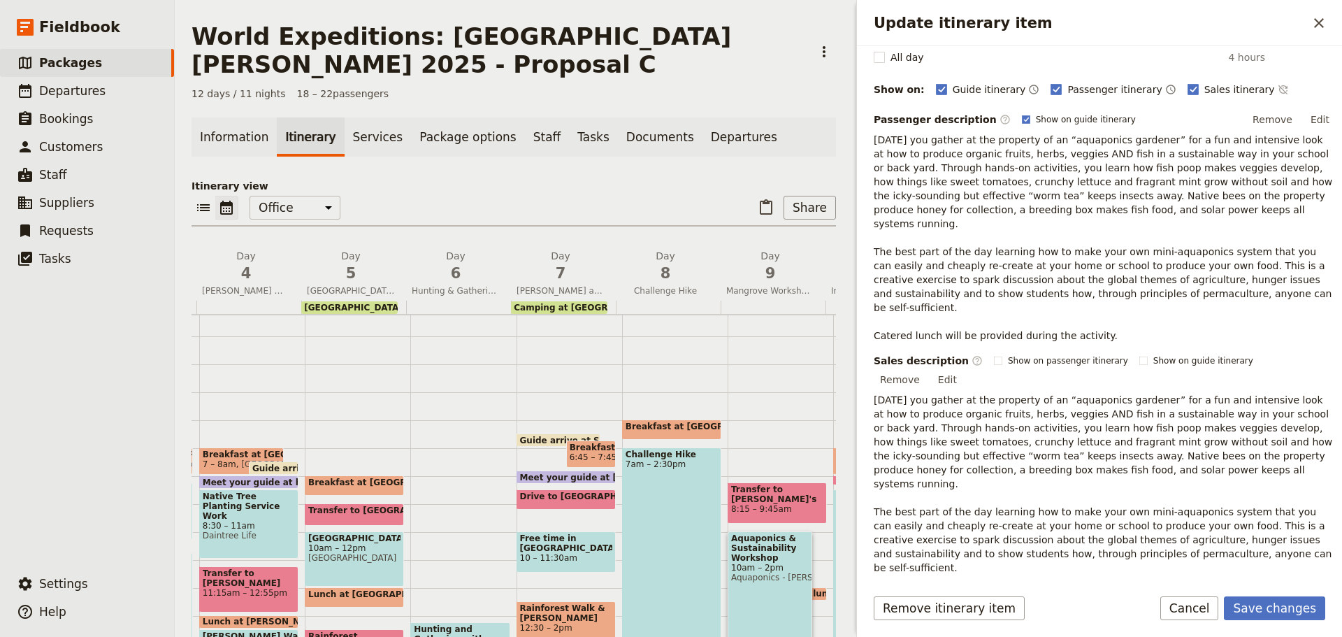
scroll to position [186, 0]
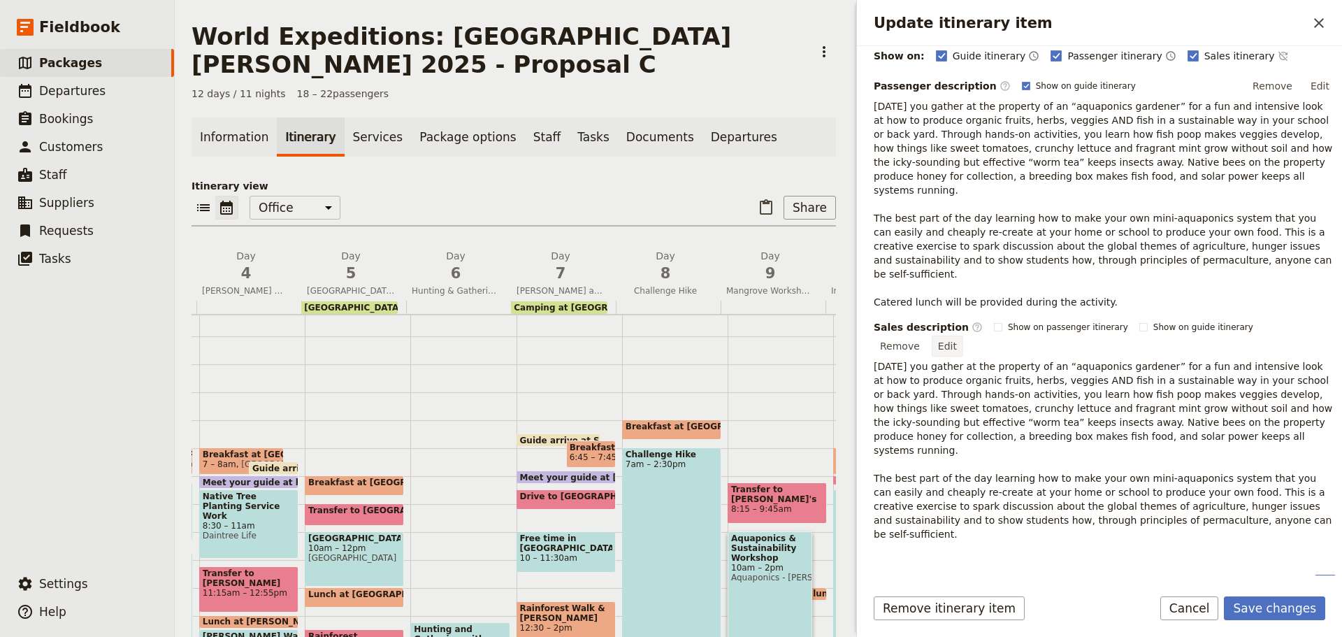
click at [963, 336] on button "Edit" at bounding box center [947, 346] width 31 height 21
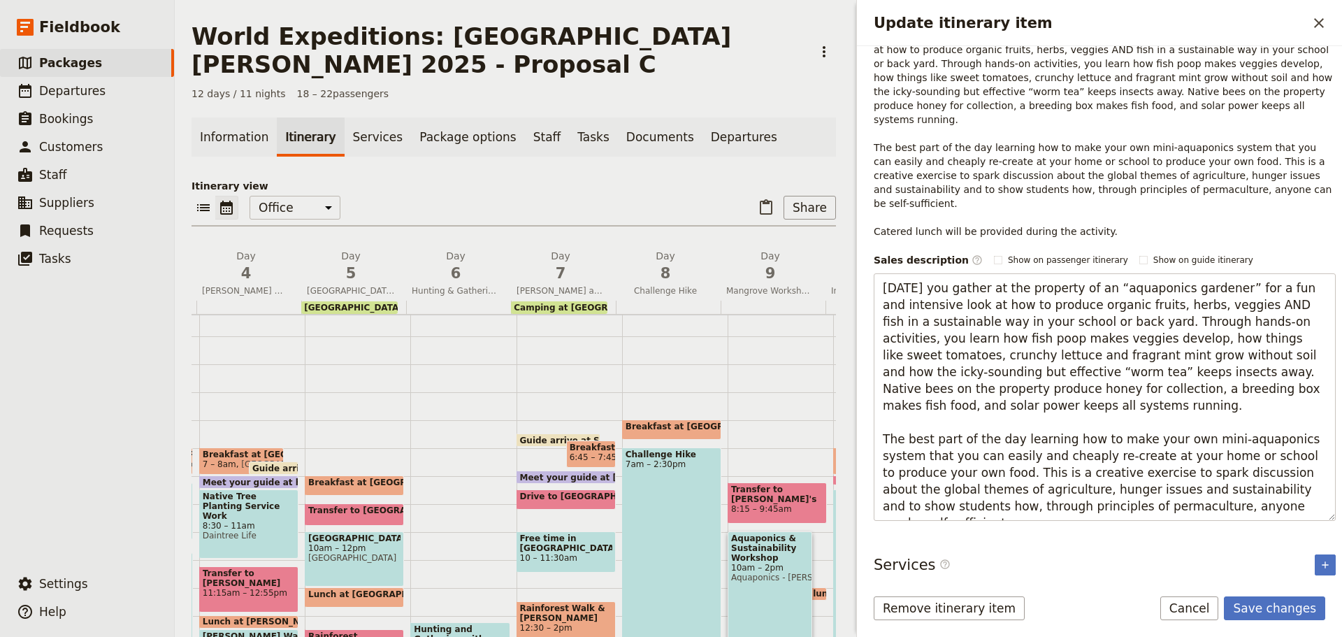
scroll to position [280, 0]
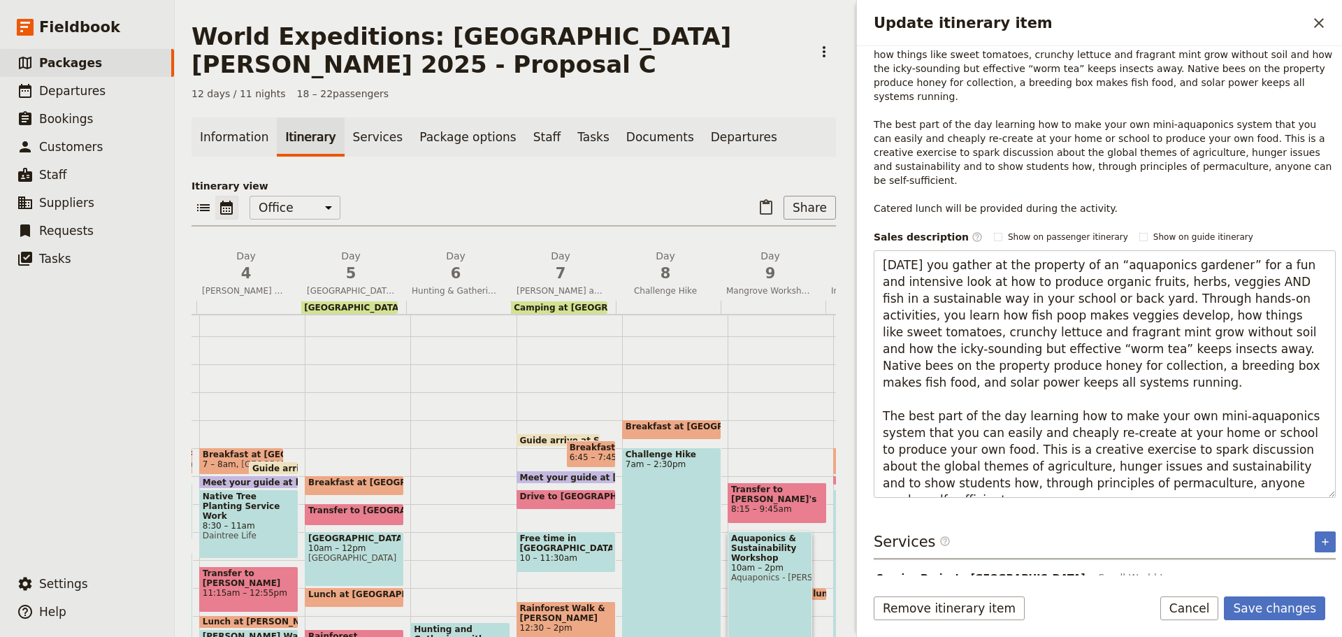
drag, startPoint x: 885, startPoint y: 331, endPoint x: 1277, endPoint y: 510, distance: 431.0
click at [1277, 294] on div "Itinerary details ​ Add note Name Mangrove Workshop & Clean Up ​ Start time Day…" at bounding box center [1105, 36] width 462 height 517
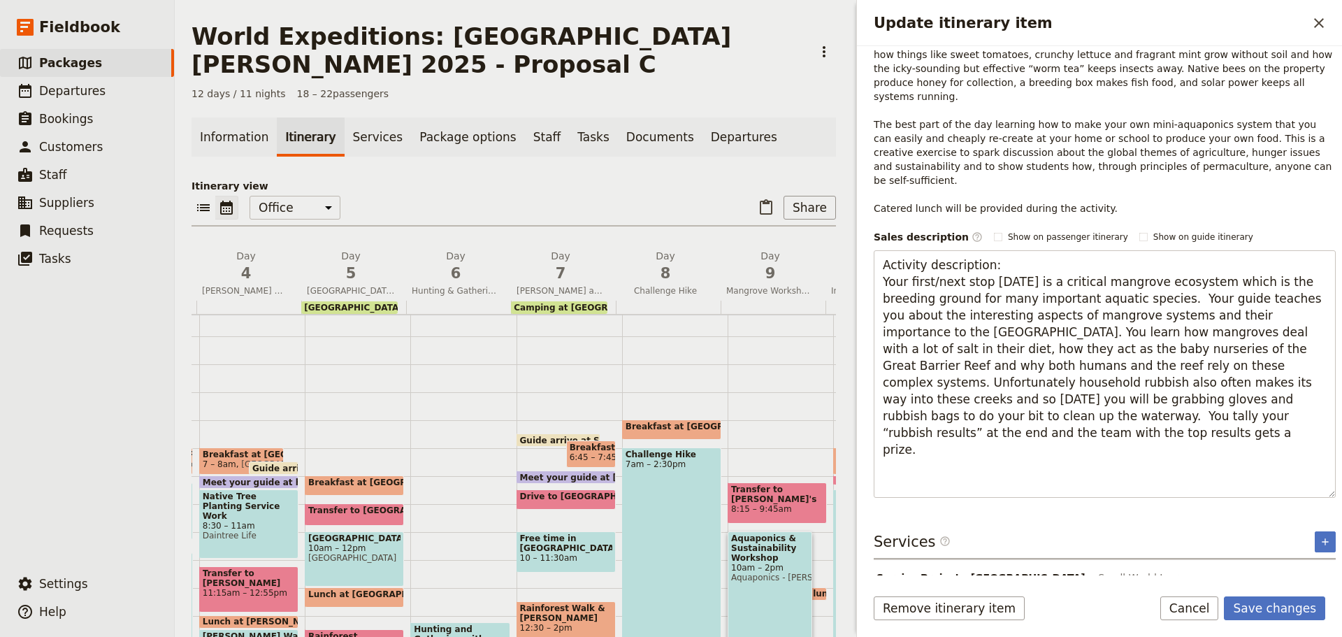
scroll to position [212, 0]
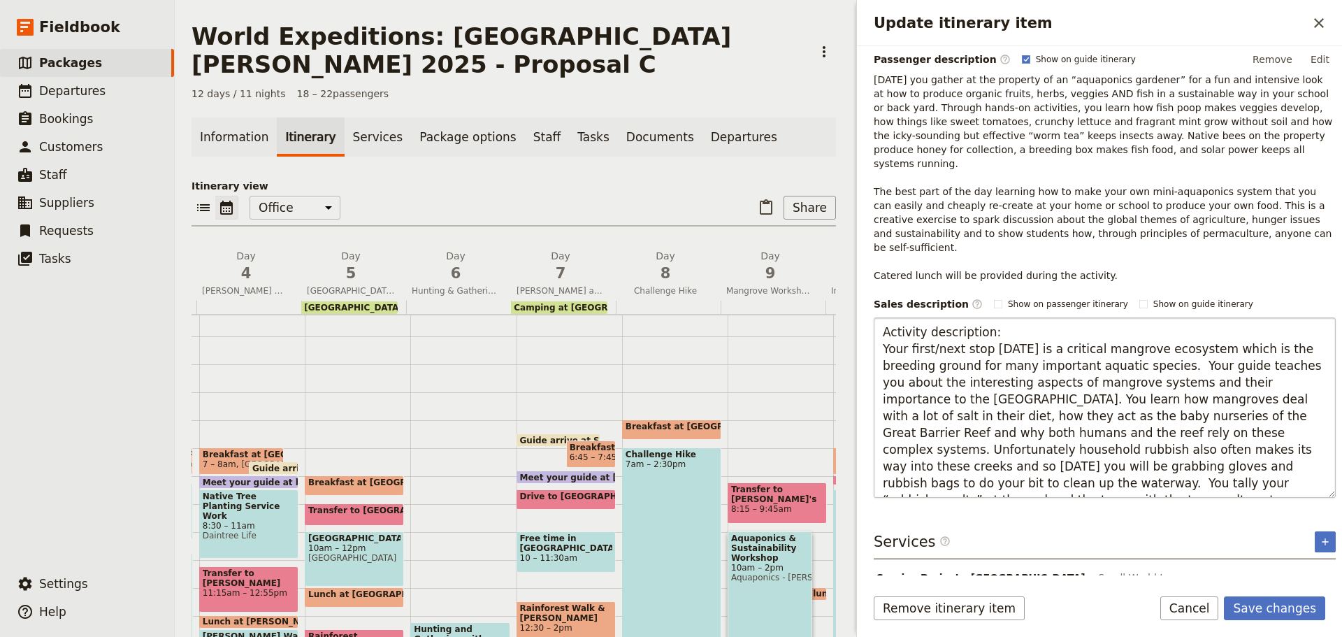
drag, startPoint x: 886, startPoint y: 302, endPoint x: 1002, endPoint y: 304, distance: 115.4
click at [1002, 317] on textarea "Activity description: Your first/next stop today is a critical mangrove ecosyst…" at bounding box center [1105, 407] width 462 height 180
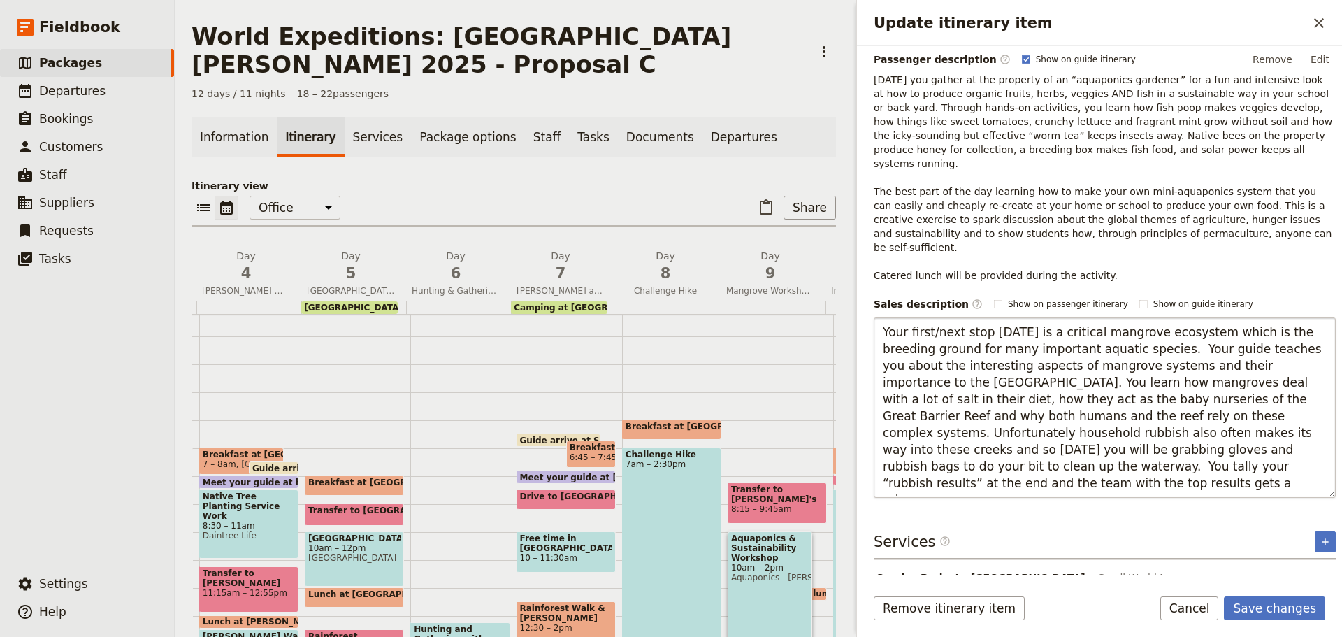
scroll to position [196, 0]
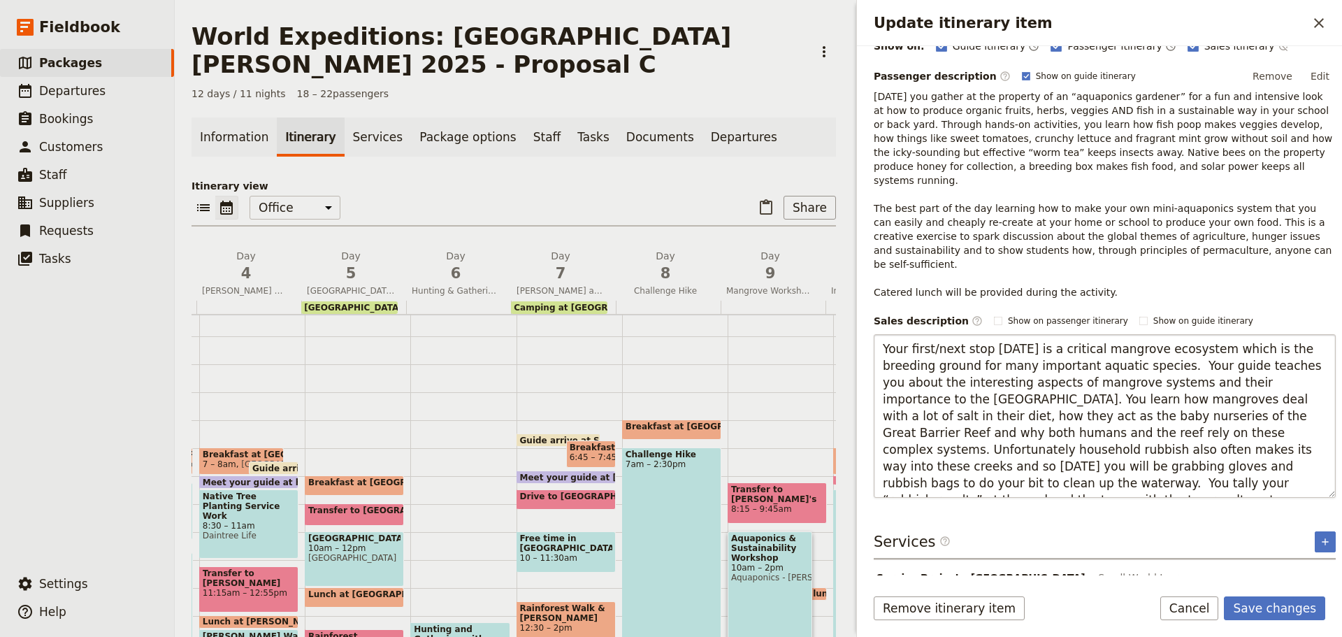
drag, startPoint x: 888, startPoint y: 320, endPoint x: 885, endPoint y: 312, distance: 8.8
click at [885, 334] on textarea "Your first/next stop today is a critical mangrove ecosystem which is the breedi…" at bounding box center [1105, 416] width 462 height 164
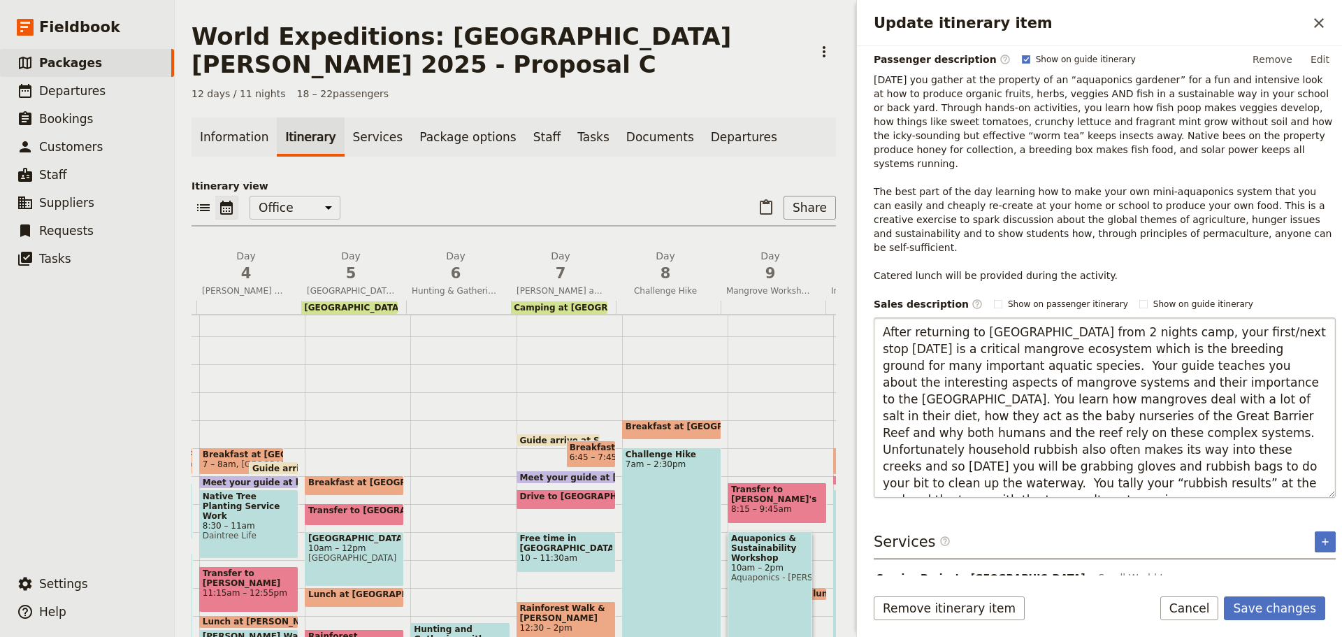
drag, startPoint x: 1148, startPoint y: 298, endPoint x: 1172, endPoint y: 300, distance: 23.1
click at [1172, 317] on textarea "After returning to Cairns from 2 nights camp, your first/next stop today is a c…" at bounding box center [1105, 407] width 462 height 180
click at [922, 336] on textarea "After returning to Cairns from 2 nights camp, your next stop today is a critica…" at bounding box center [1105, 407] width 462 height 180
click at [928, 332] on textarea "After returning to Cairns from 2 nights camp, your next stop today is a critica…" at bounding box center [1105, 407] width 462 height 180
click at [959, 442] on textarea "After returning to Cairns from 2 nights camp, your next stop today is a critica…" at bounding box center [1105, 407] width 462 height 180
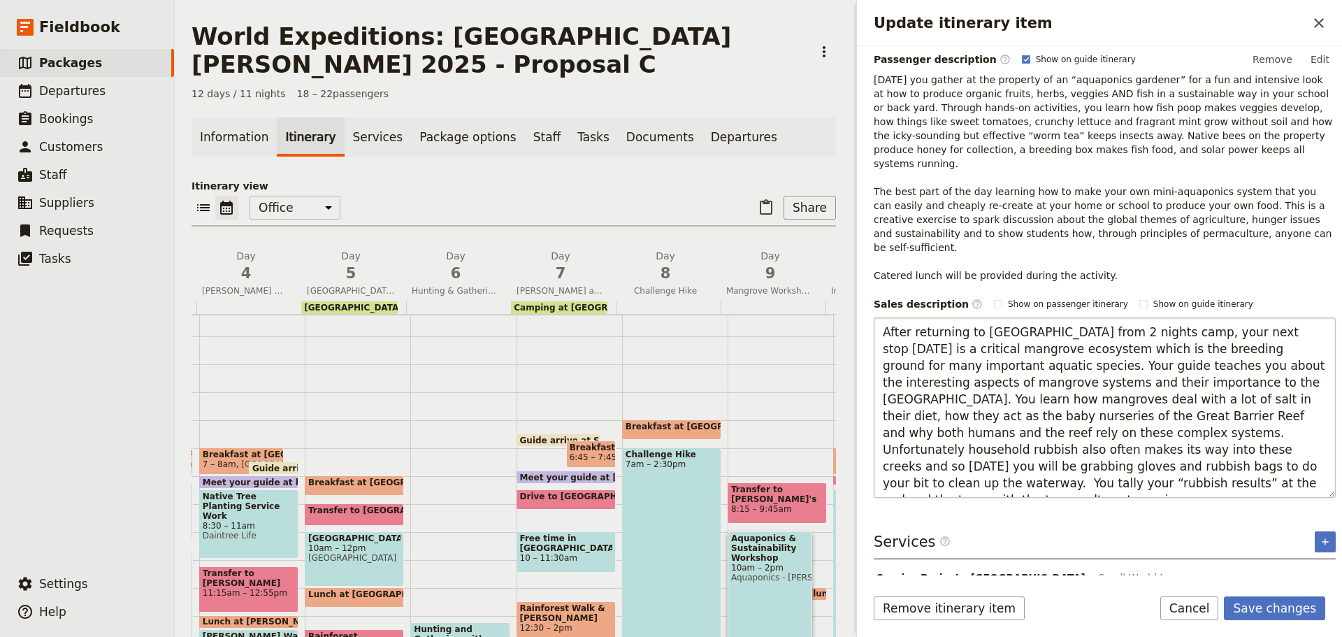
type textarea "After returning to Cairns from 2 nights camp, your next stop today is a critica…"
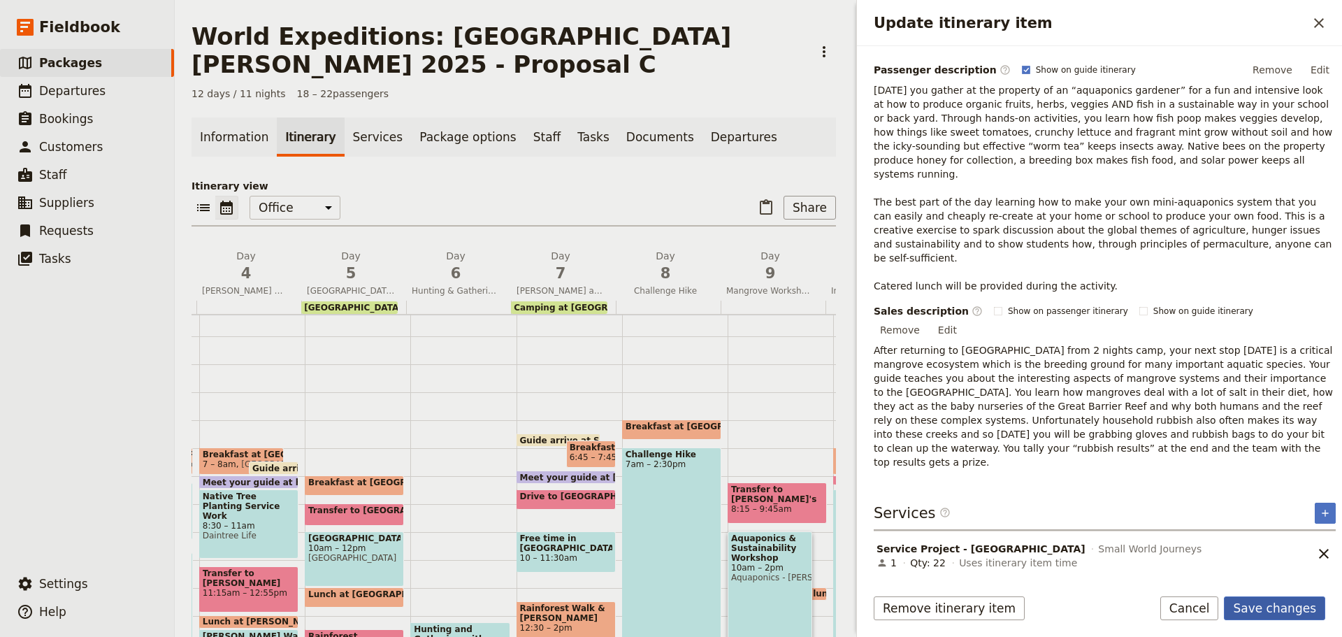
drag, startPoint x: 1299, startPoint y: 615, endPoint x: 1292, endPoint y: 613, distance: 7.3
click at [1297, 614] on button "Save changes" at bounding box center [1274, 608] width 101 height 24
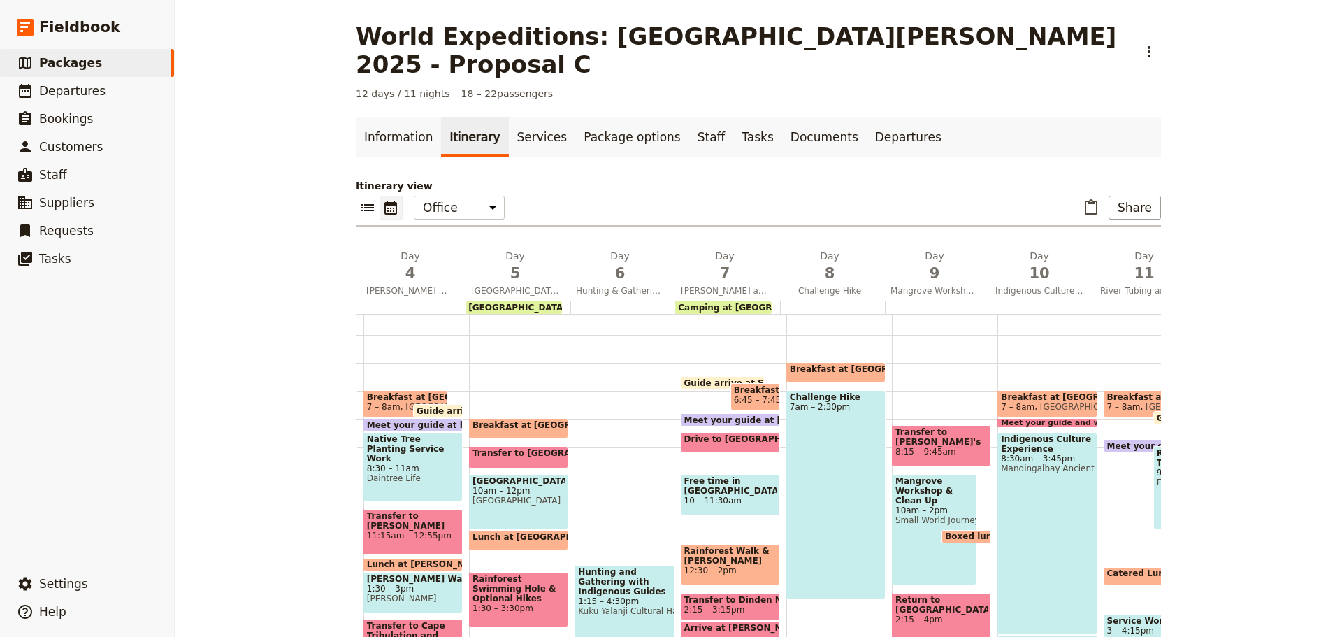
scroll to position [202, 0]
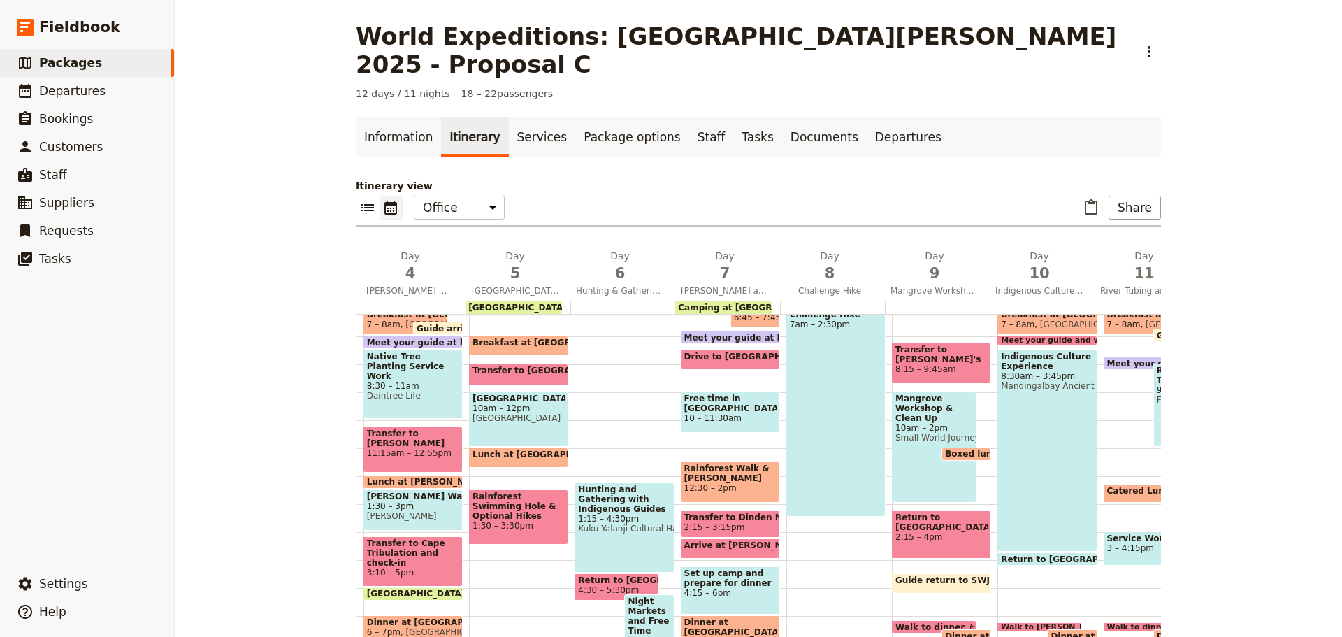
click at [962, 454] on span at bounding box center [966, 457] width 48 height 6
select select "9"
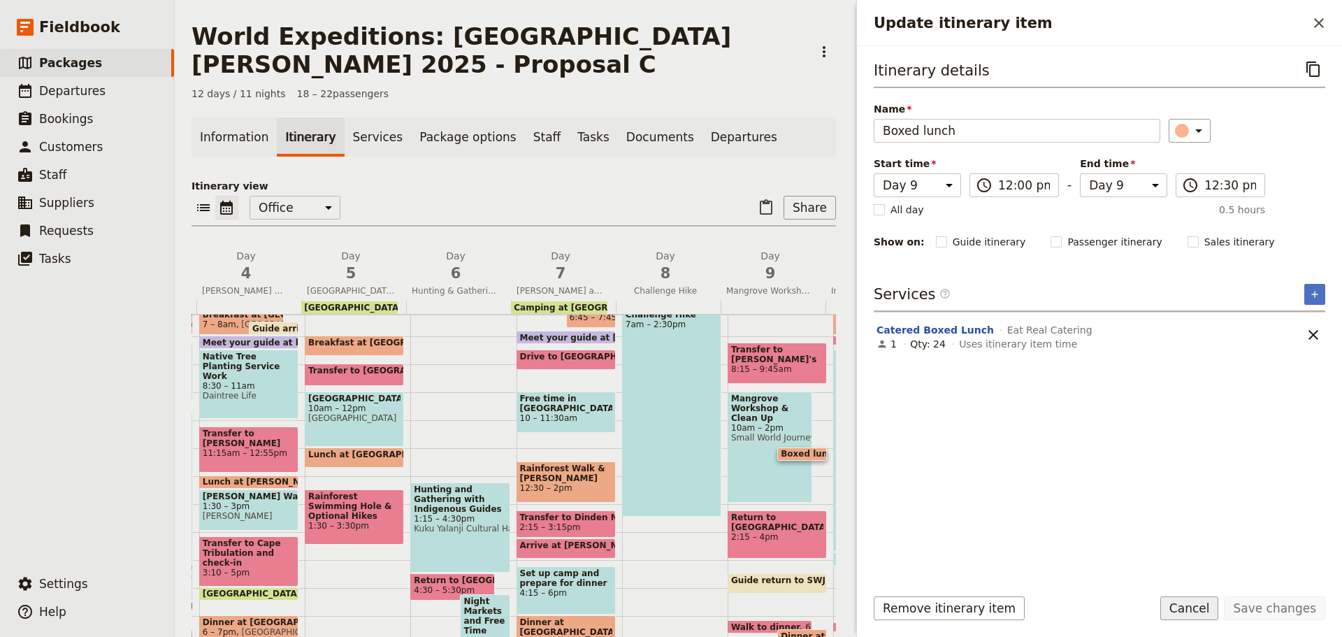
click at [1206, 610] on button "Cancel" at bounding box center [1189, 608] width 59 height 24
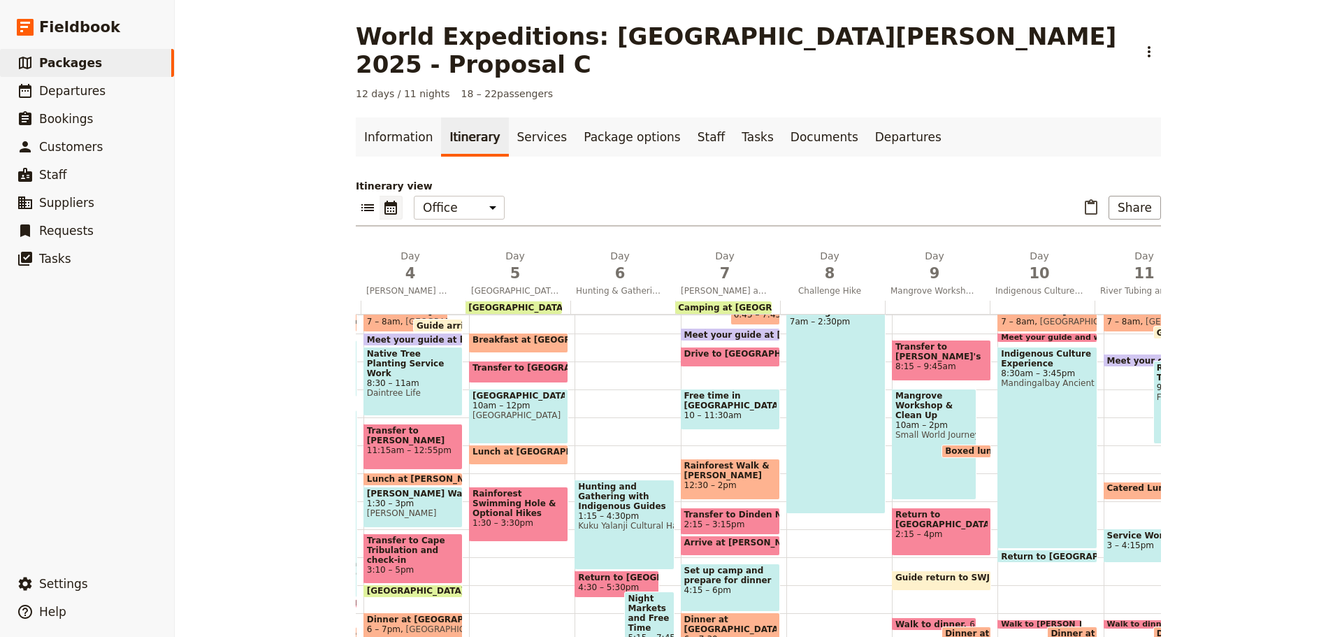
scroll to position [62, 0]
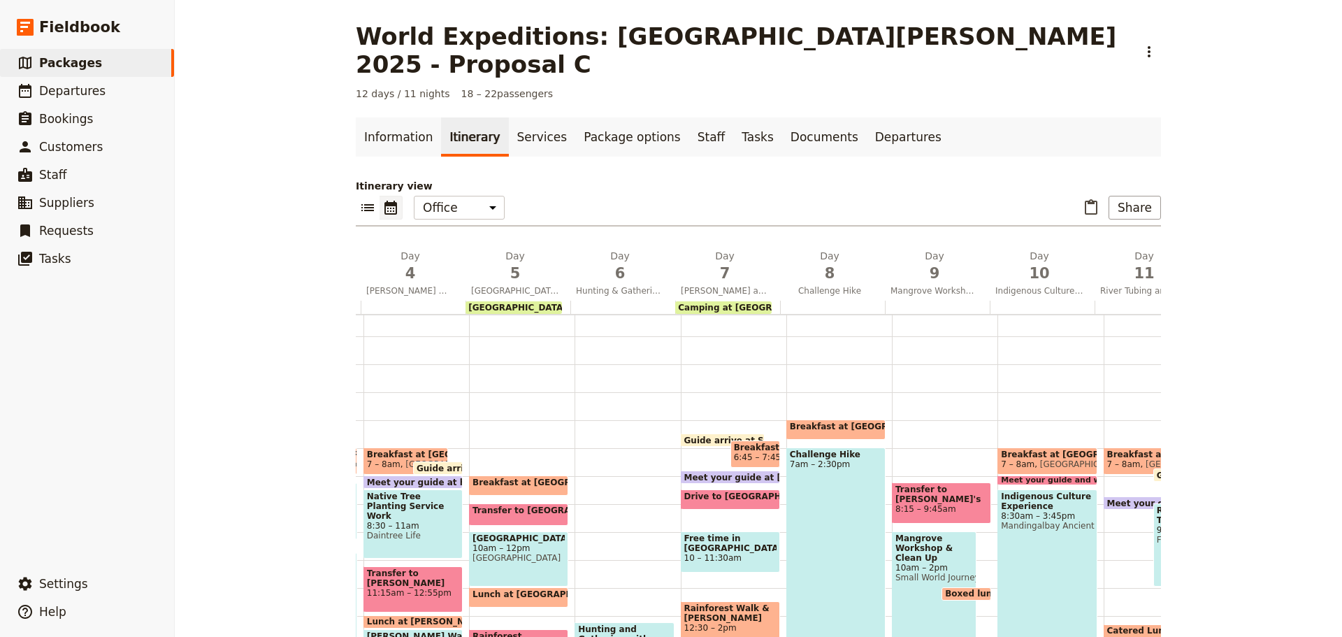
click at [905, 563] on span "10am – 2pm" at bounding box center [934, 568] width 78 height 10
select select "9"
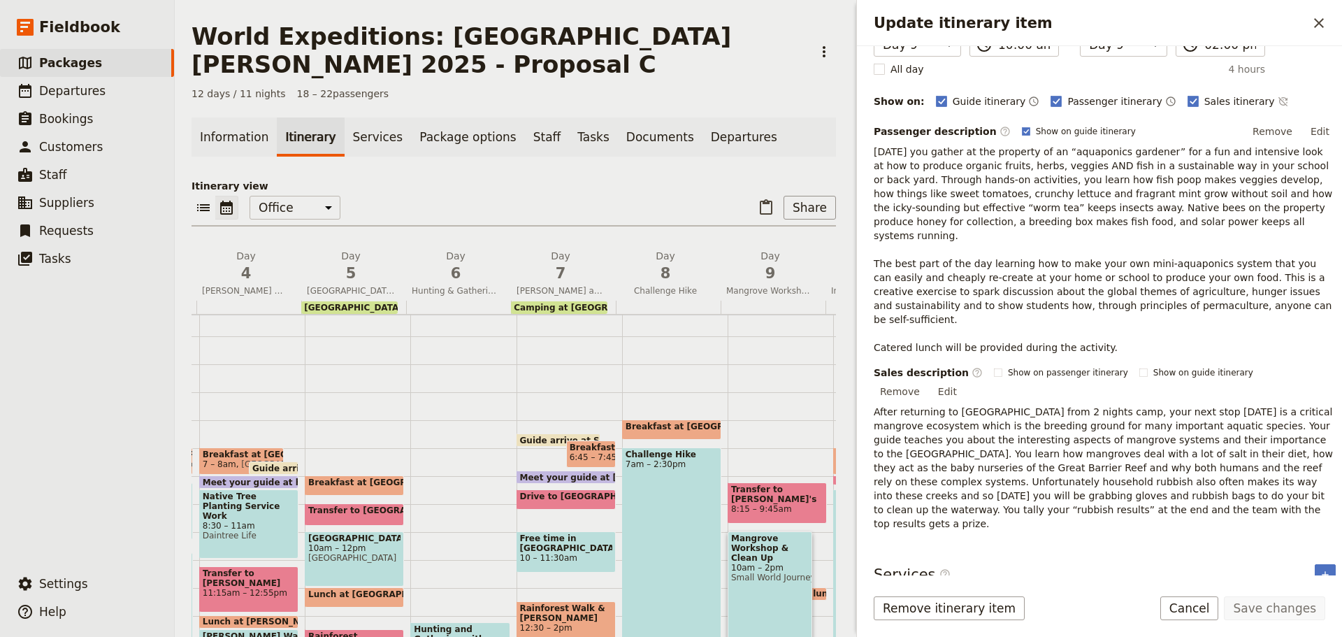
scroll to position [144, 0]
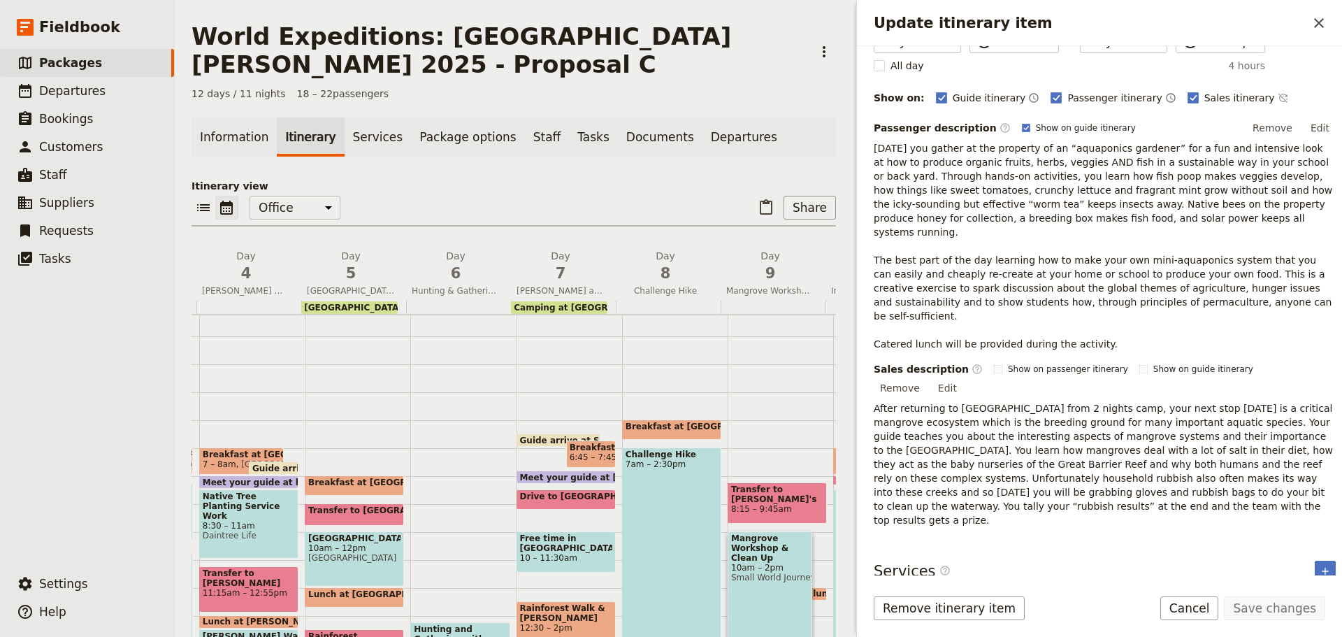
click at [1144, 401] on p "After returning to Cairns from 2 nights camp, your next stop today is a critica…" at bounding box center [1105, 464] width 462 height 126
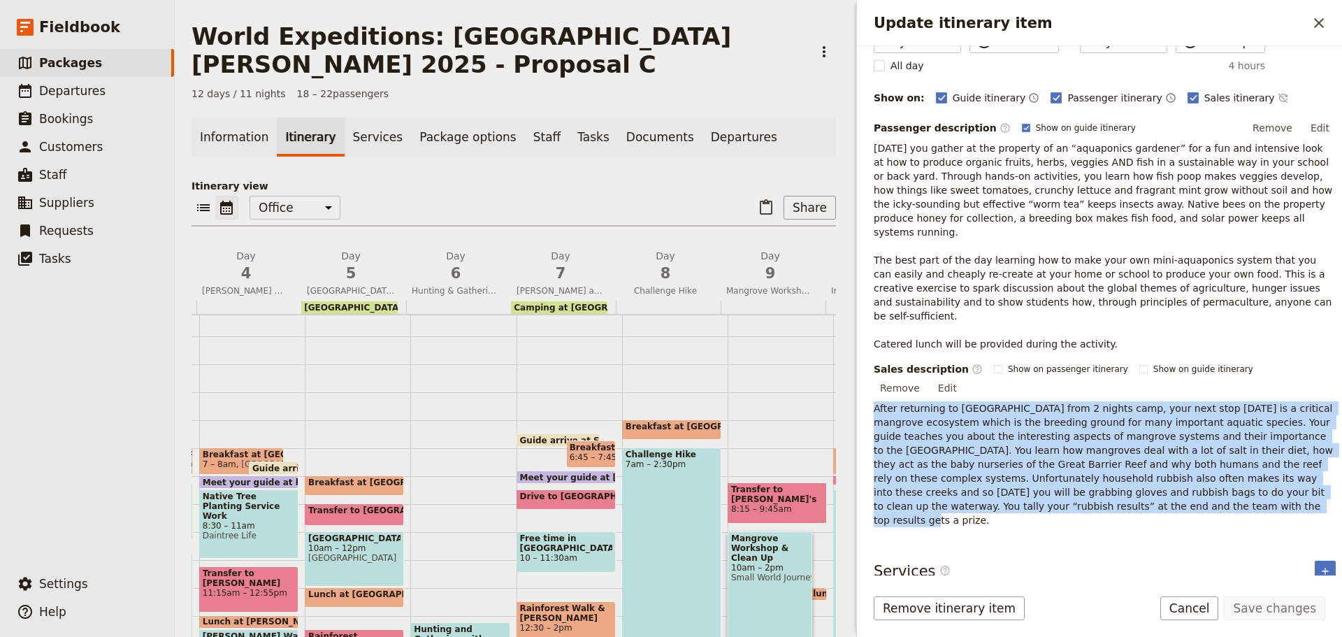
drag, startPoint x: 871, startPoint y: 366, endPoint x: 1312, endPoint y: 466, distance: 452.1
click at [1312, 466] on div "Itinerary details ​ Add note Name Mangrove Workshop & Clean Up ​ Start time Day…" at bounding box center [1099, 310] width 485 height 529
copy p "After returning to Cairns from 2 nights camp, your next stop today is a critica…"
click at [956, 407] on p "After returning to Cairns from 2 nights camp, your next stop today is a critica…" at bounding box center [1105, 464] width 462 height 126
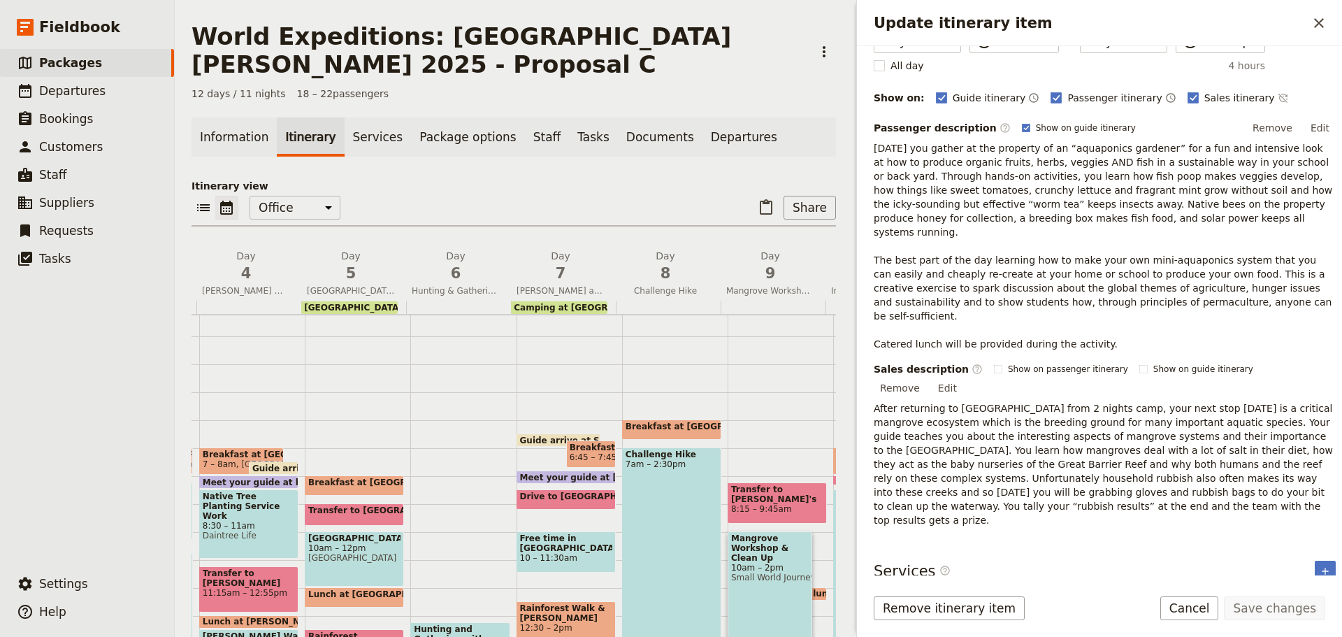
click at [1026, 401] on p "After returning to Cairns from 2 nights camp, your next stop today is a critica…" at bounding box center [1105, 464] width 462 height 126
drag, startPoint x: 1318, startPoint y: 347, endPoint x: 1301, endPoint y: 344, distance: 17.1
click at [963, 377] on button "Edit" at bounding box center [947, 387] width 31 height 21
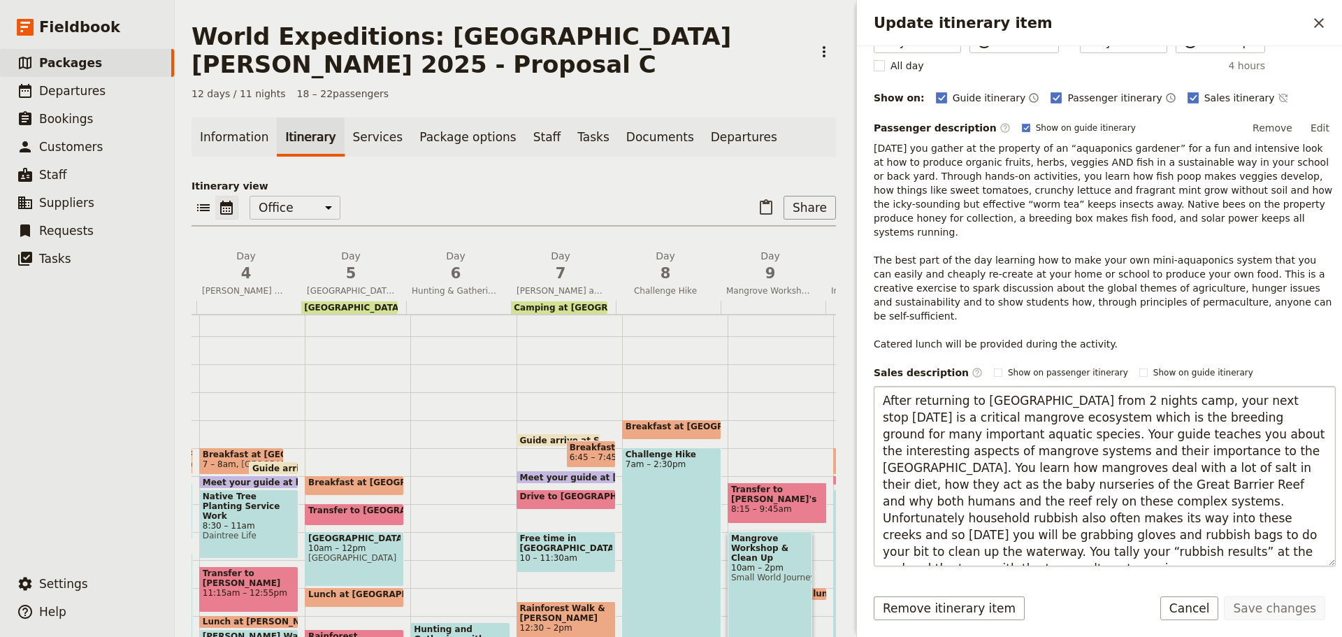
click at [1041, 386] on textarea "After returning to Cairns from 2 nights camp, your next stop today is a critica…" at bounding box center [1105, 476] width 462 height 180
type textarea "After returning to Cairns from the two nights camp, your next stop today is a c…"
click at [1258, 612] on button "Save changes" at bounding box center [1274, 608] width 101 height 24
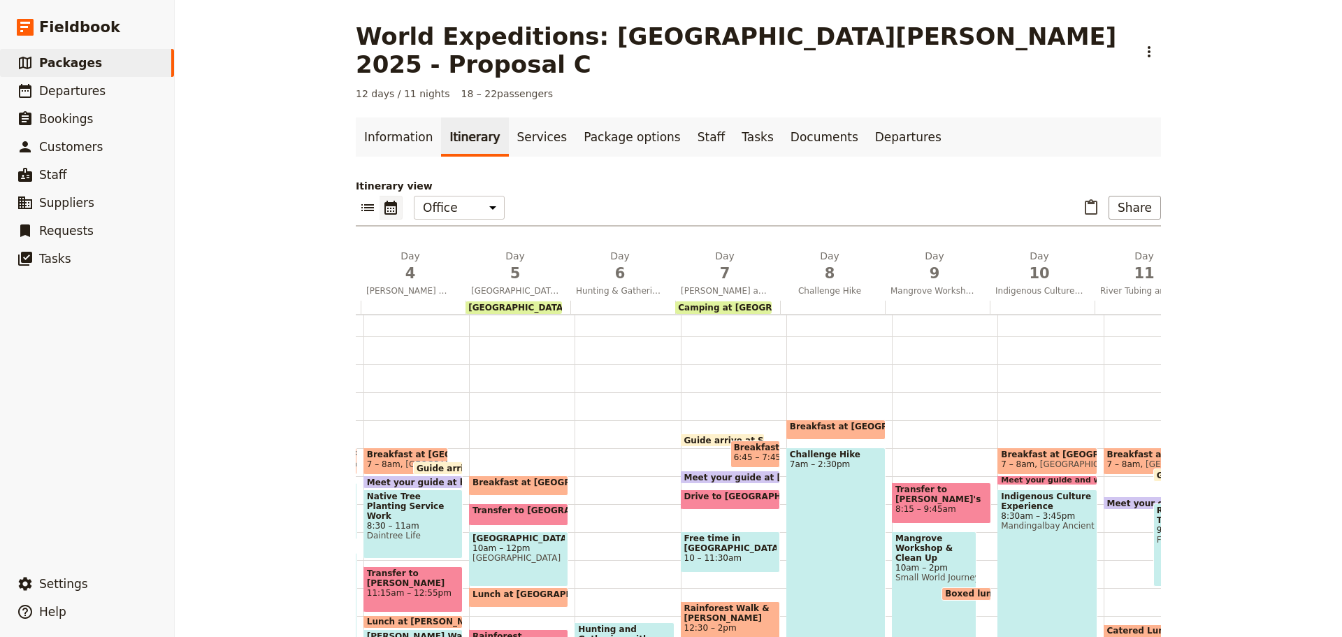
click at [903, 572] on span "Small World Journeys" at bounding box center [934, 577] width 78 height 10
select select "9"
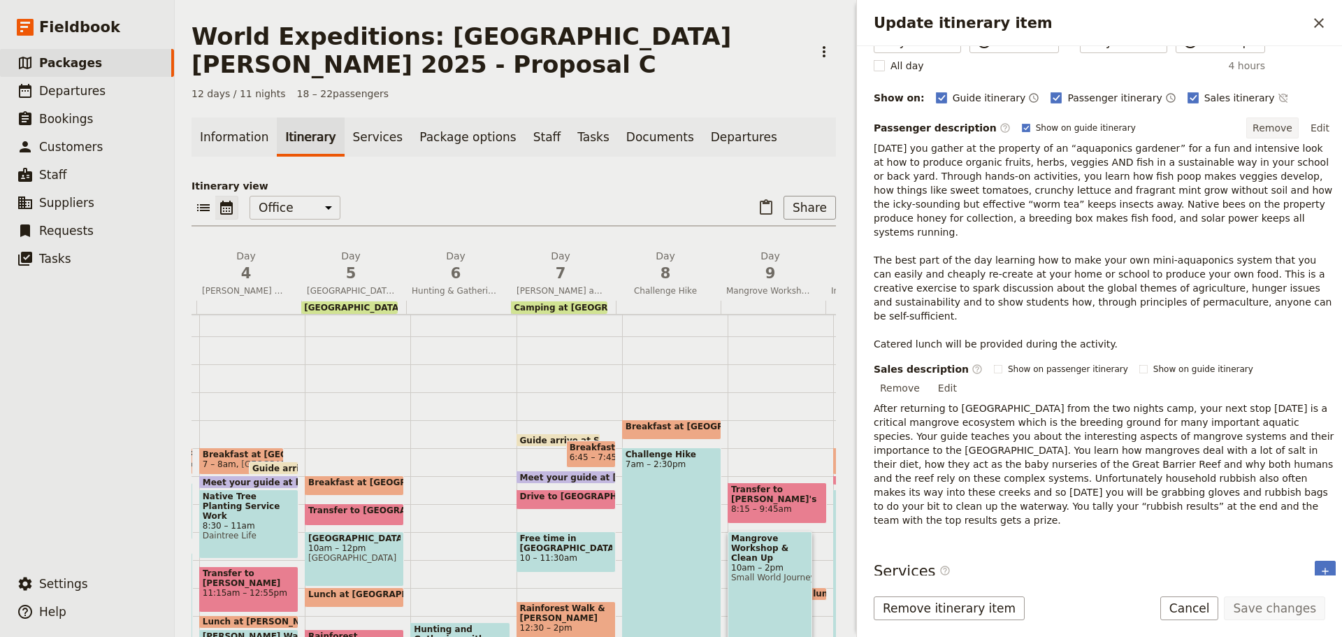
click at [1267, 124] on button "Remove" at bounding box center [1272, 127] width 52 height 21
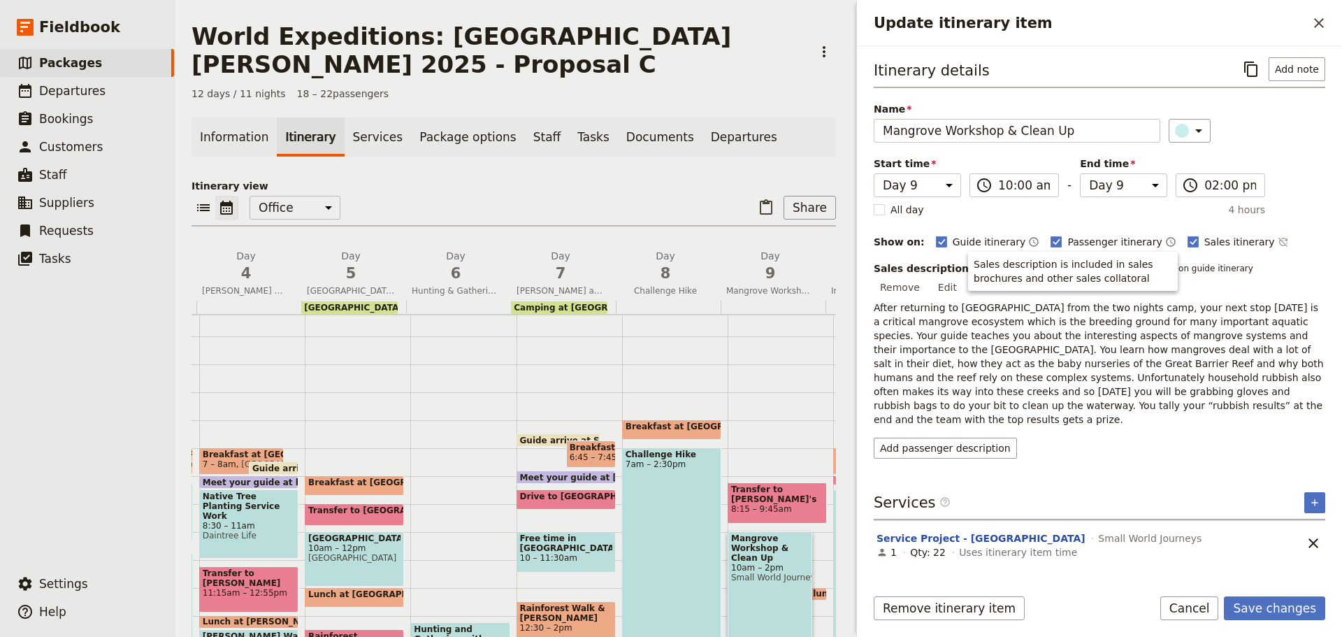
click at [1167, 429] on div "Itinerary details ​ Add note Name Mangrove Workshop & Clean Up ​ Start time Day…" at bounding box center [1100, 315] width 452 height 517
click at [963, 277] on button "Edit" at bounding box center [947, 287] width 31 height 21
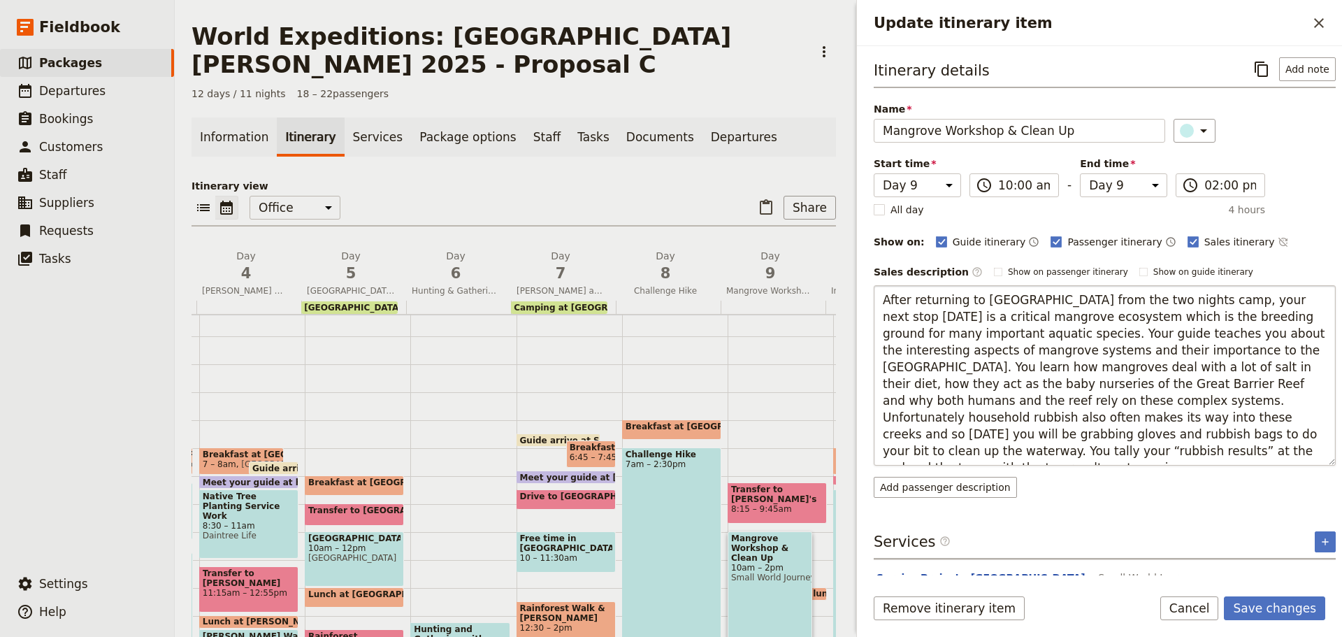
click at [1264, 418] on textarea "After returning to Cairns from the two nights camp, your next stop today is a c…" at bounding box center [1105, 375] width 462 height 180
drag, startPoint x: 960, startPoint y: 433, endPoint x: 1004, endPoint y: 455, distance: 49.4
click at [1004, 455] on textarea "After returning to Cairns from the two nights camp, your next stop today is a c…" at bounding box center [1105, 375] width 462 height 180
type textarea "After returning to Cairns from the two nights camp, your next stop today is a c…"
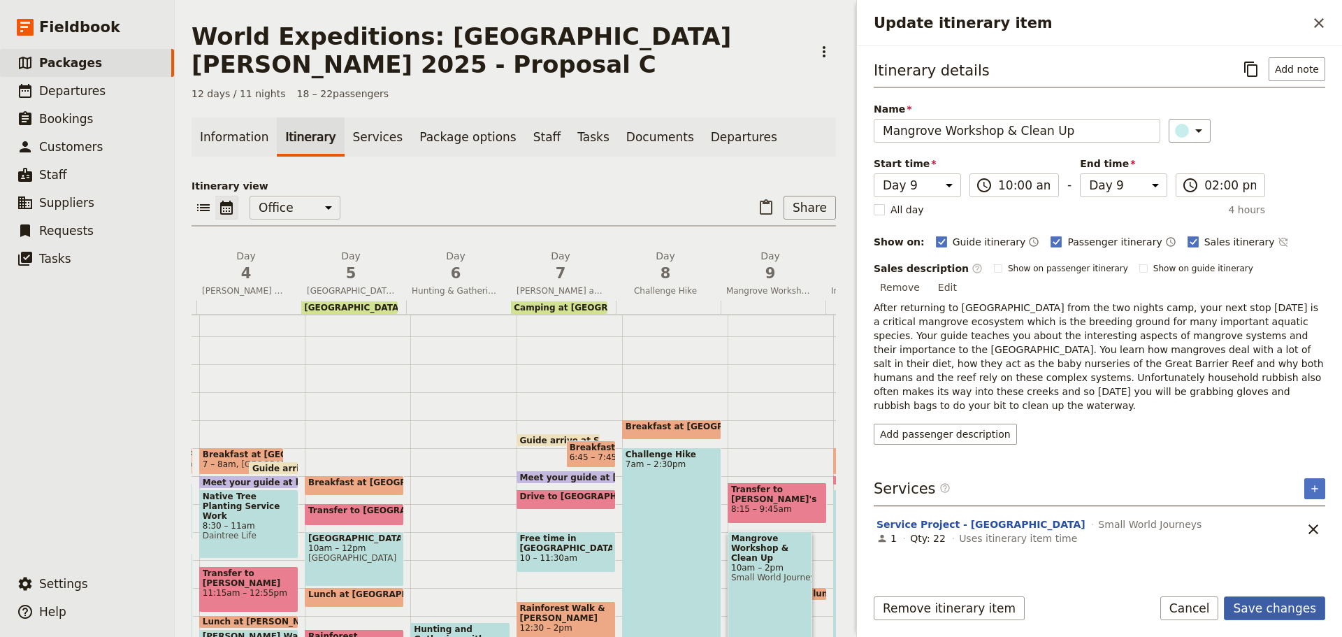
click at [1257, 618] on button "Save changes" at bounding box center [1274, 608] width 101 height 24
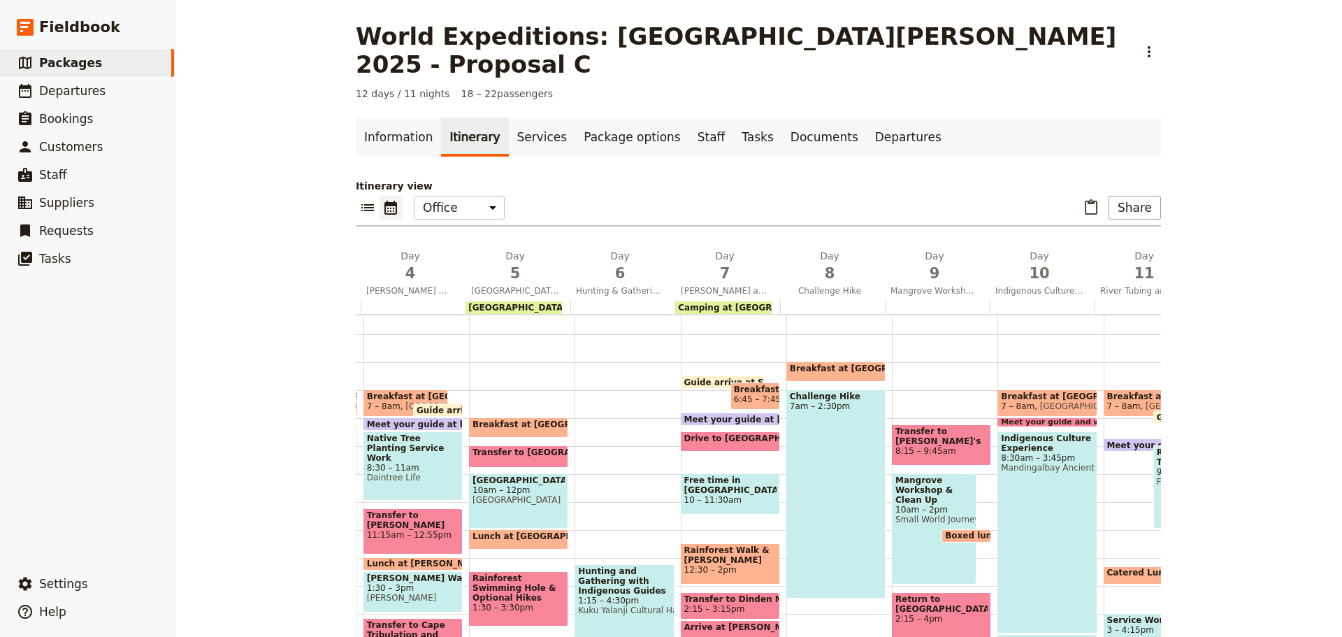
scroll to position [132, 0]
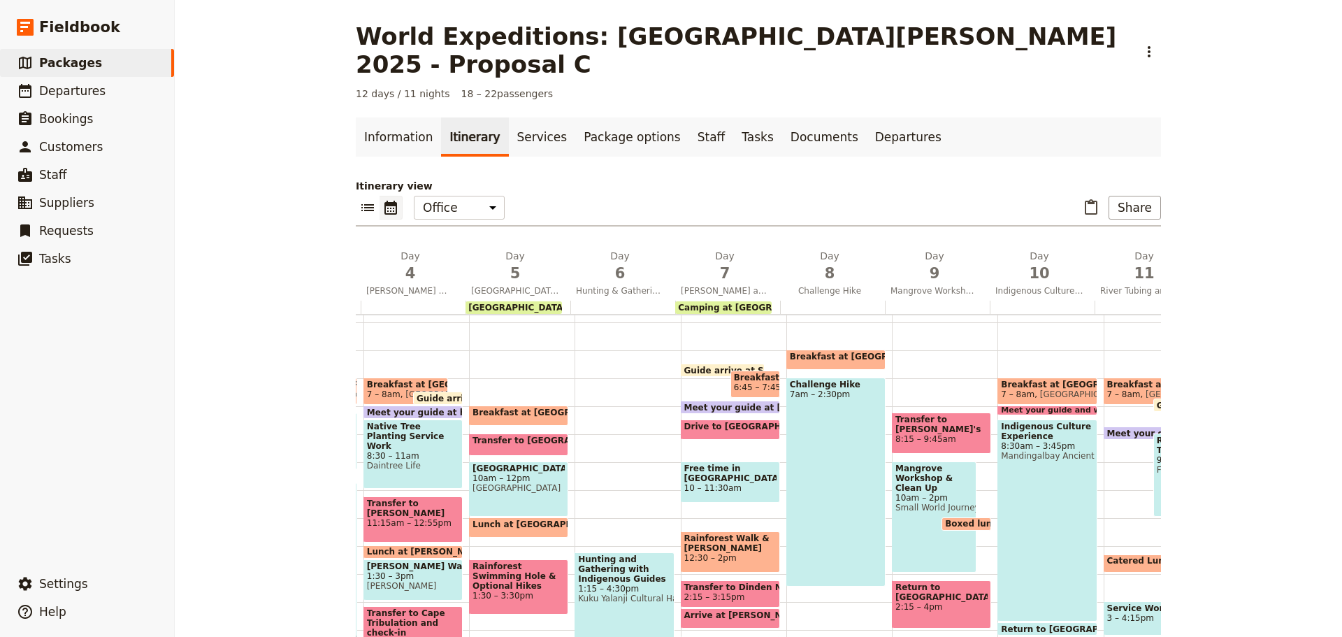
click at [917, 493] on span "10am – 2pm" at bounding box center [934, 498] width 78 height 10
select select "9"
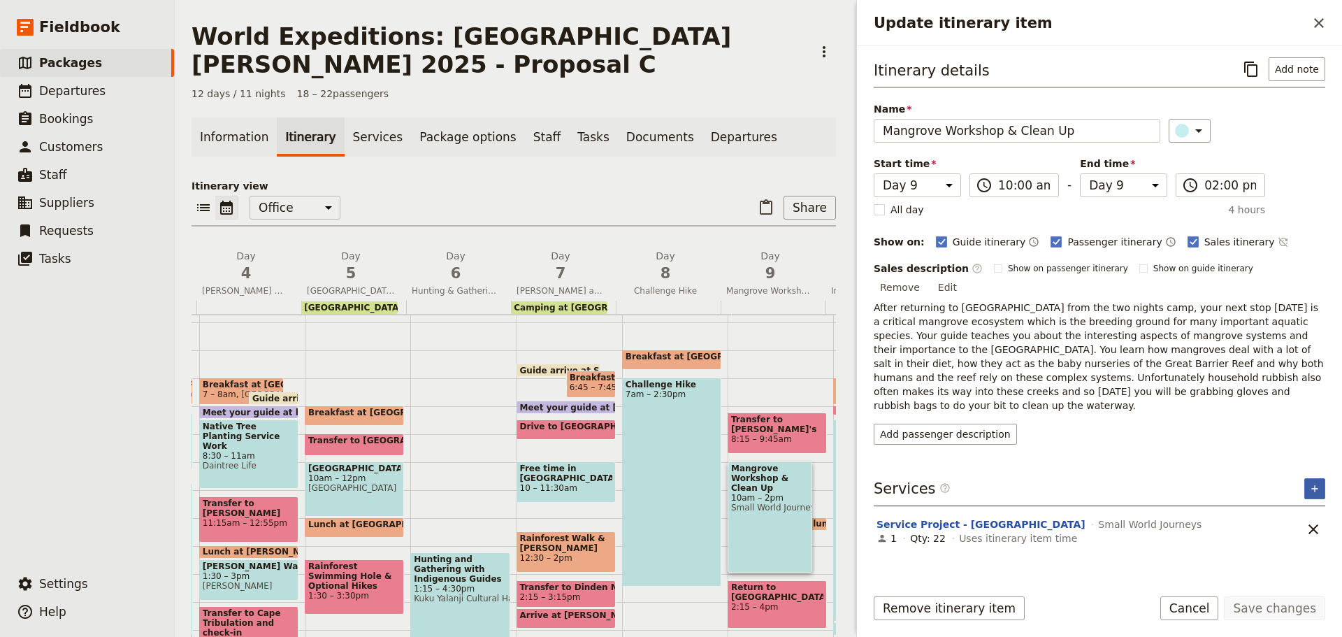
click at [1321, 478] on button "​" at bounding box center [1314, 488] width 21 height 21
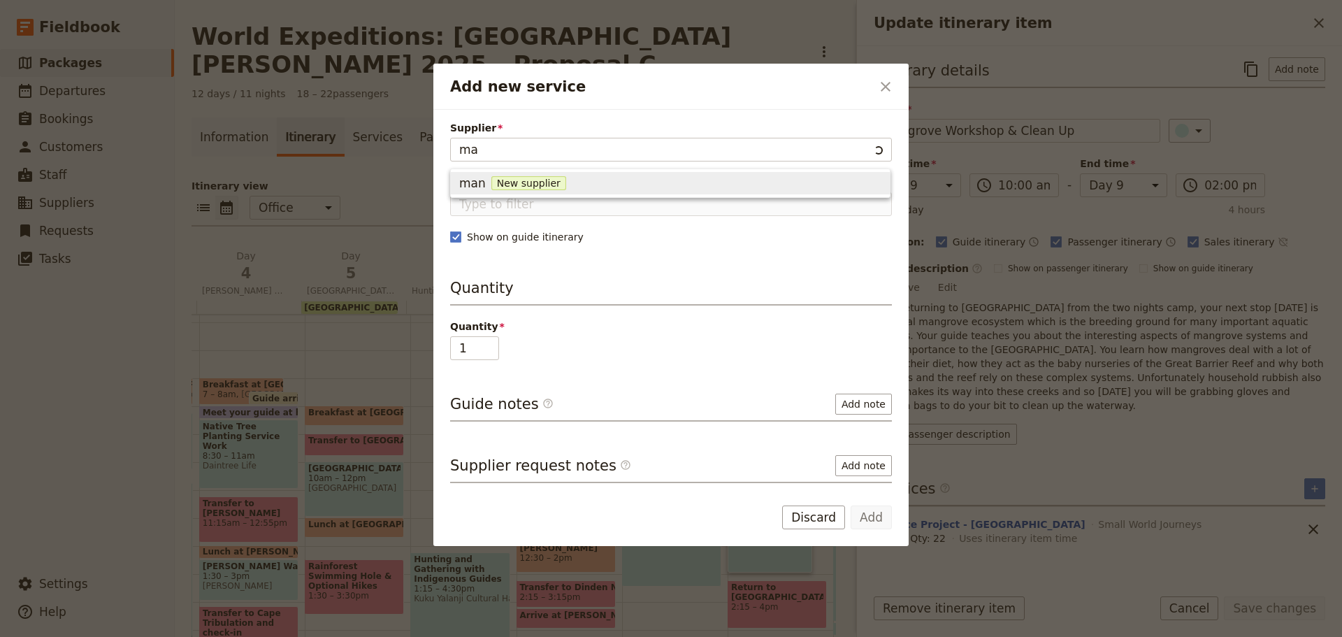
type input "m"
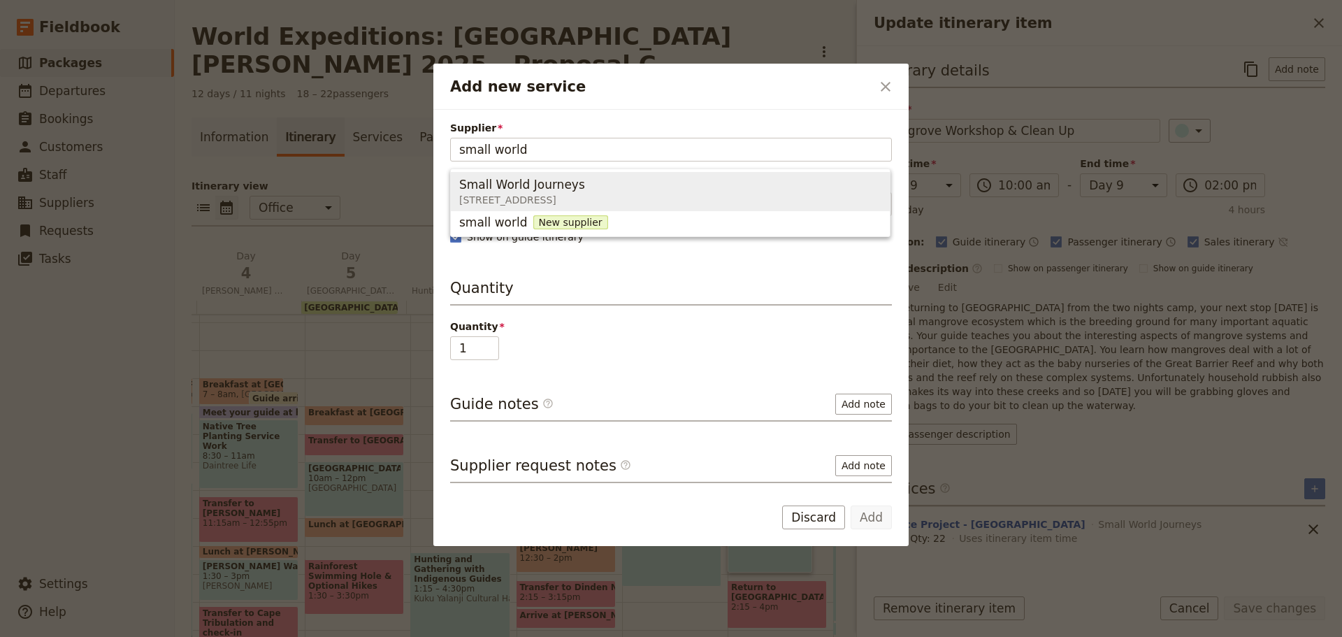
click at [547, 189] on span "Small World Journeys" at bounding box center [522, 184] width 126 height 17
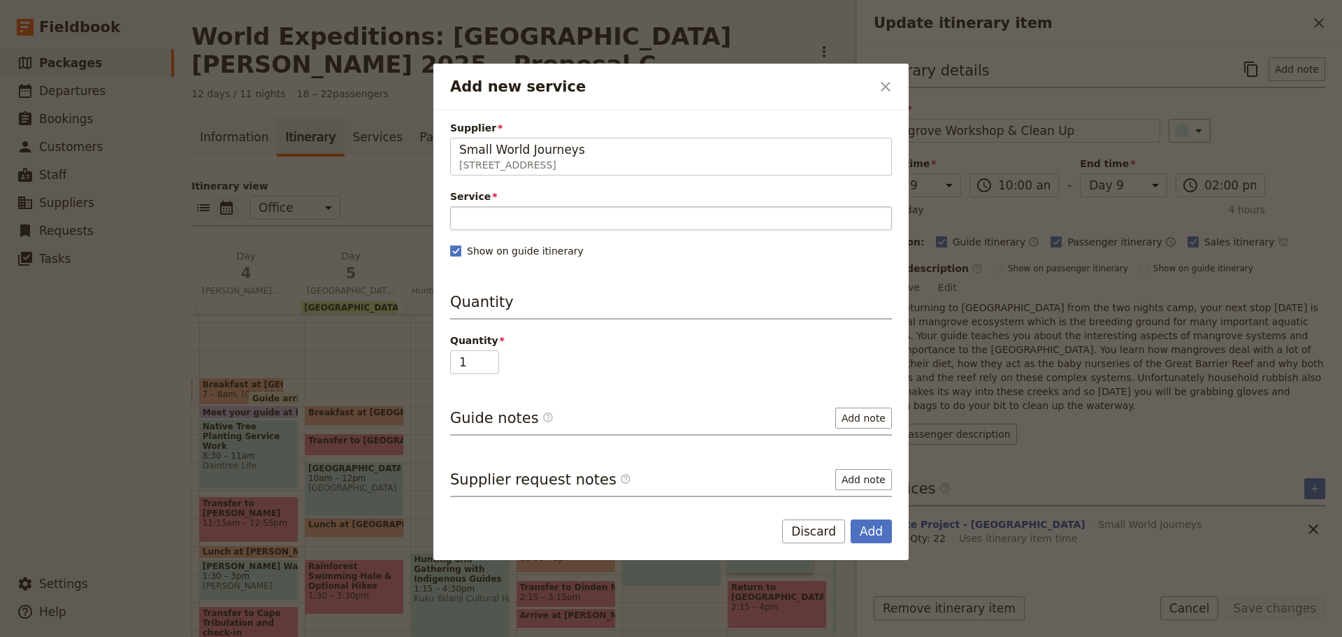
type input "Small World Journeys"
click at [519, 217] on input "Service" at bounding box center [671, 218] width 442 height 24
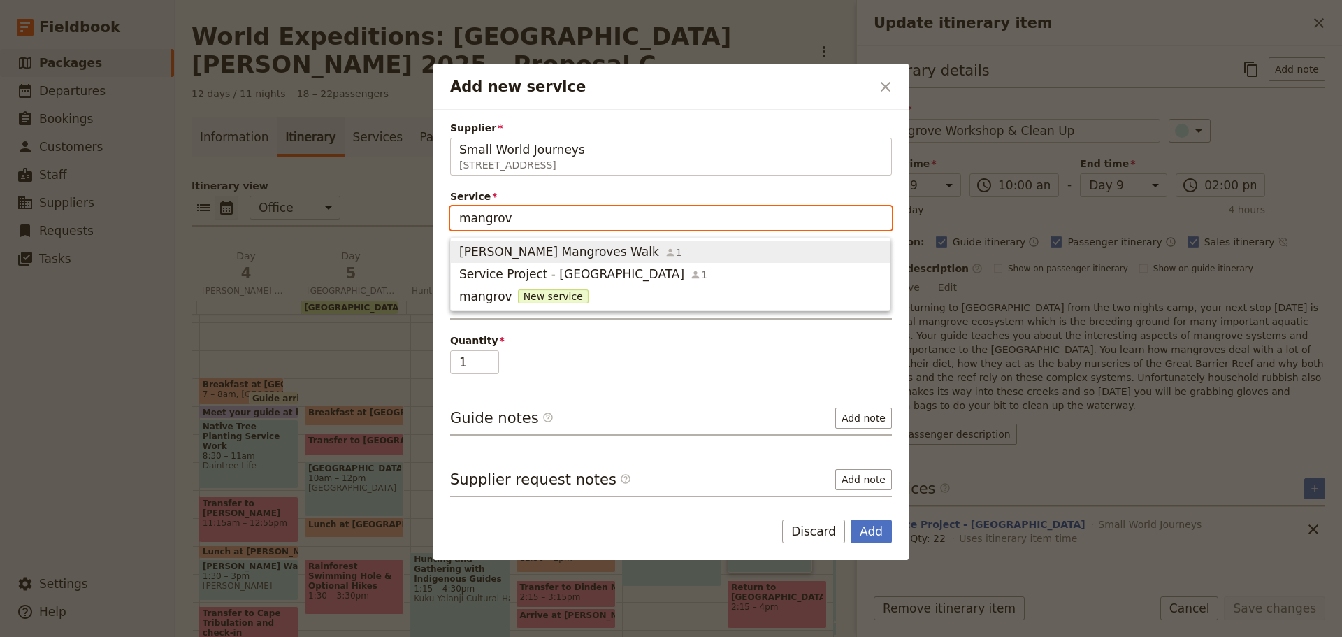
type input "mangrove"
click at [527, 252] on span "Jack Barnes Mangroves Walk" at bounding box center [559, 251] width 200 height 17
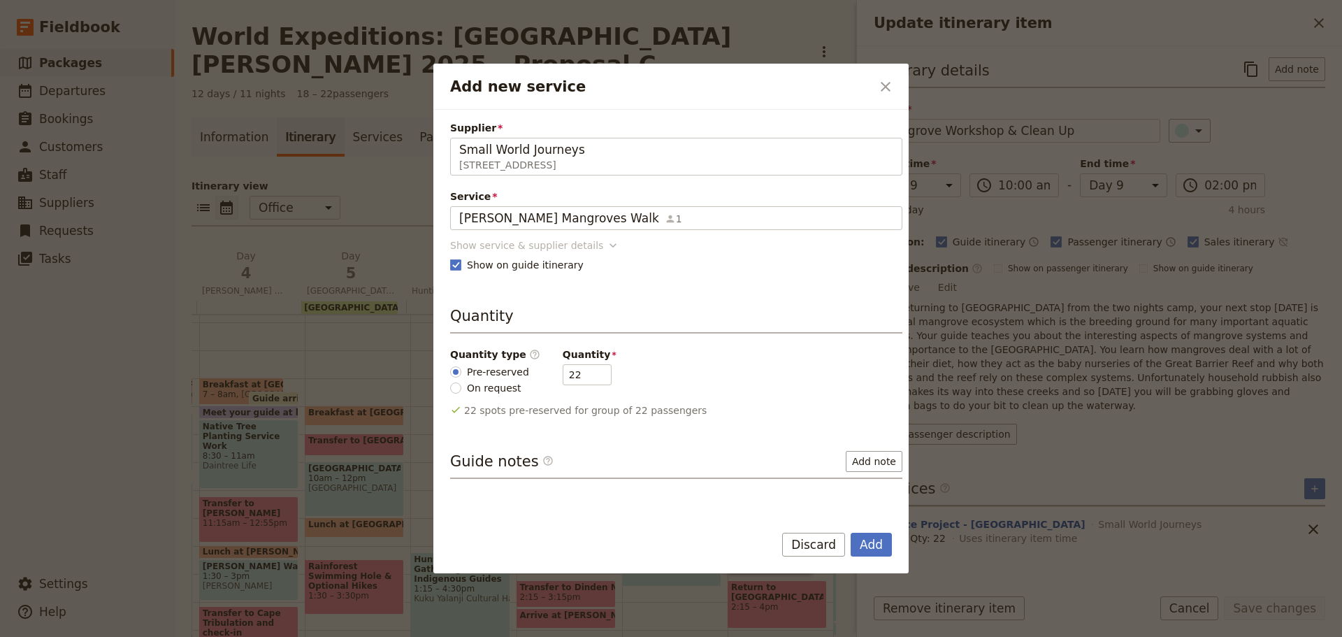
click at [507, 249] on div "Show service & supplier details" at bounding box center [526, 245] width 153 height 14
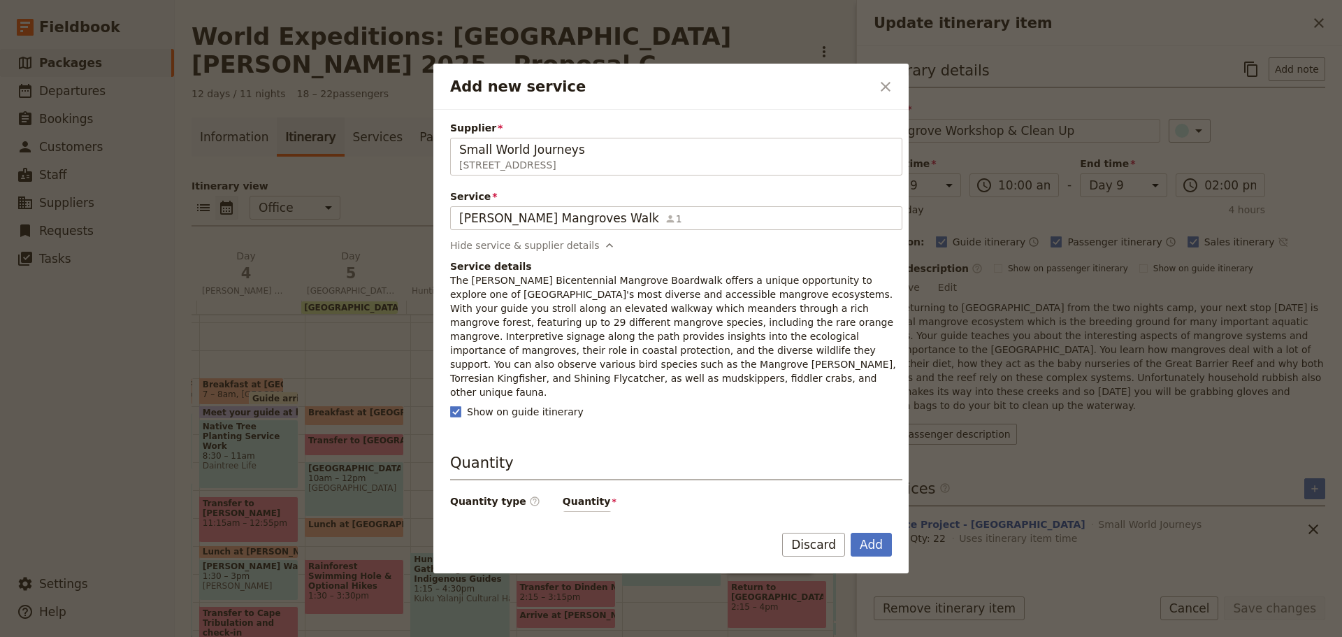
click at [531, 314] on p "The Jack Barnes Bicentennial Mangrove Boardwalk offers a unique opportunity to …" at bounding box center [676, 336] width 452 height 126
click at [445, 285] on div "Supplier Small World Journeys 395 Lake street , Cairns North QLD 4870, Australi…" at bounding box center [670, 311] width 475 height 402
drag, startPoint x: 775, startPoint y: 285, endPoint x: 789, endPoint y: 280, distance: 15.1
click at [774, 285] on p "The Jack Barnes Bicentennial Mangrove Boardwalk offers a unique opportunity to …" at bounding box center [676, 336] width 452 height 126
click at [812, 283] on p "The Jack Barnes Bicentennial Mangrove Boardwalk offers a unique opportunity to …" at bounding box center [676, 336] width 452 height 126
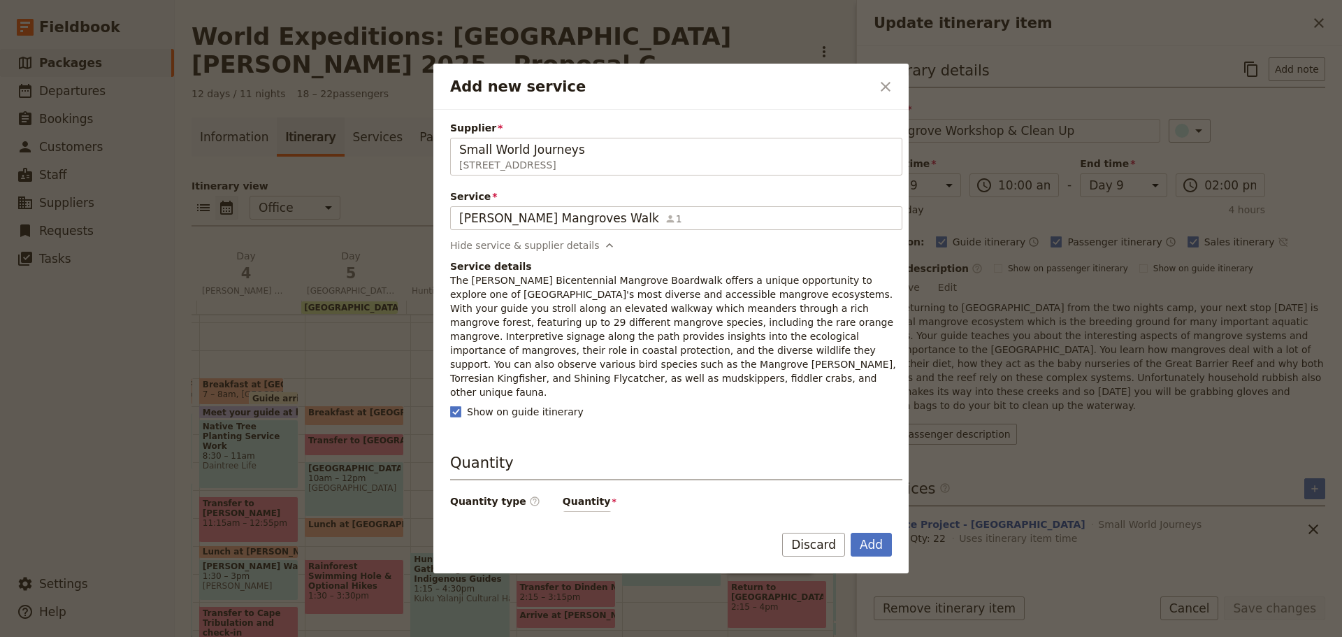
click at [714, 284] on p "The Jack Barnes Bicentennial Mangrove Boardwalk offers a unique opportunity to …" at bounding box center [676, 336] width 452 height 126
click at [447, 272] on div "Supplier Small World Journeys 395 Lake street , Cairns North QLD 4870, Australi…" at bounding box center [670, 311] width 475 height 402
click at [447, 274] on div "Supplier Small World Journeys 395 Lake street , Cairns North QLD 4870, Australi…" at bounding box center [670, 311] width 475 height 402
click at [867, 535] on button "Add" at bounding box center [871, 545] width 41 height 24
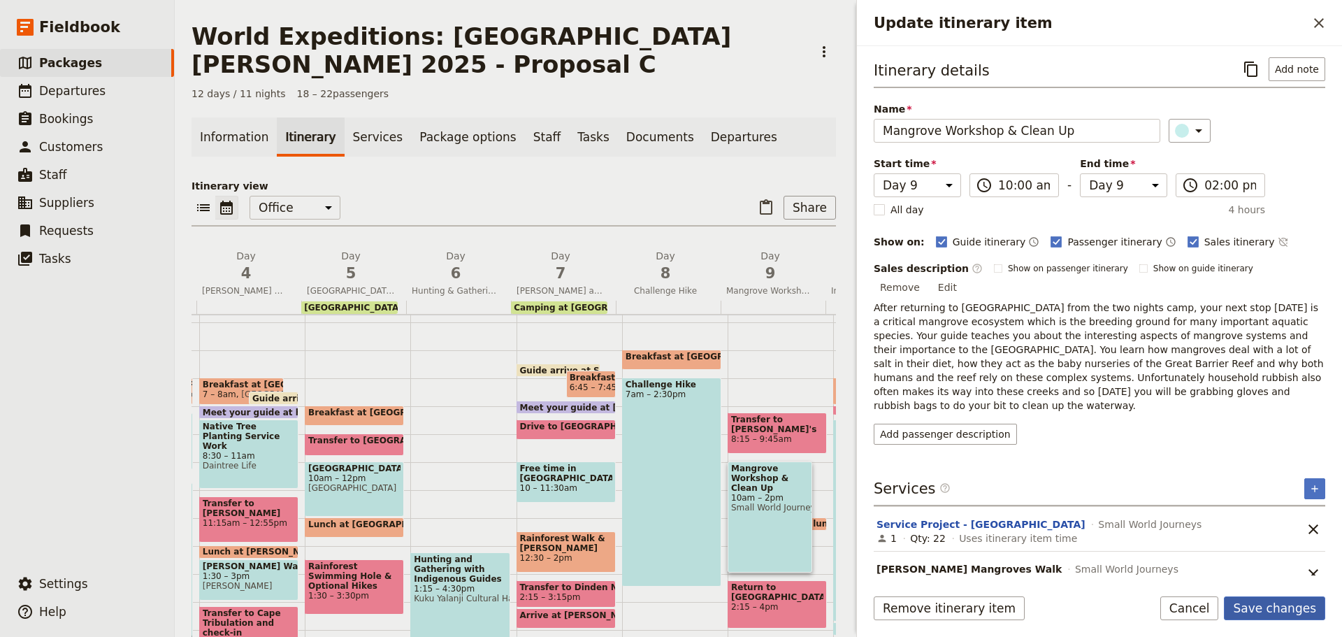
click at [1302, 602] on button "Save changes" at bounding box center [1274, 608] width 101 height 24
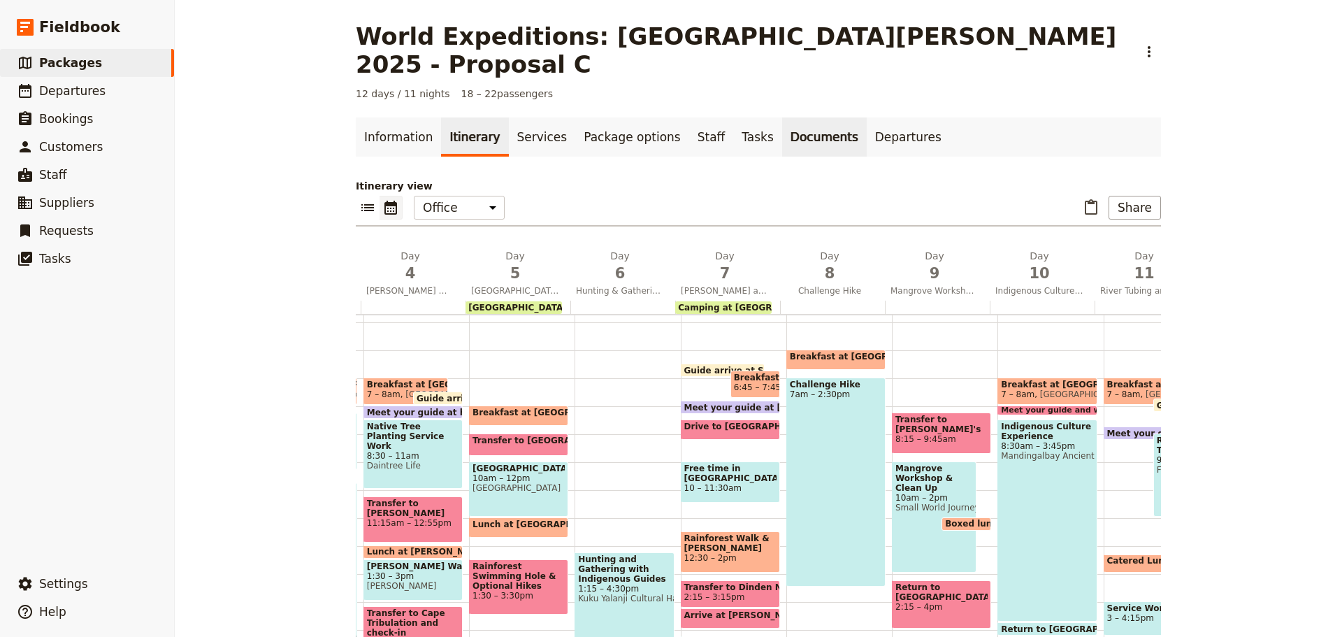
click at [785, 117] on link "Documents" at bounding box center [824, 136] width 85 height 39
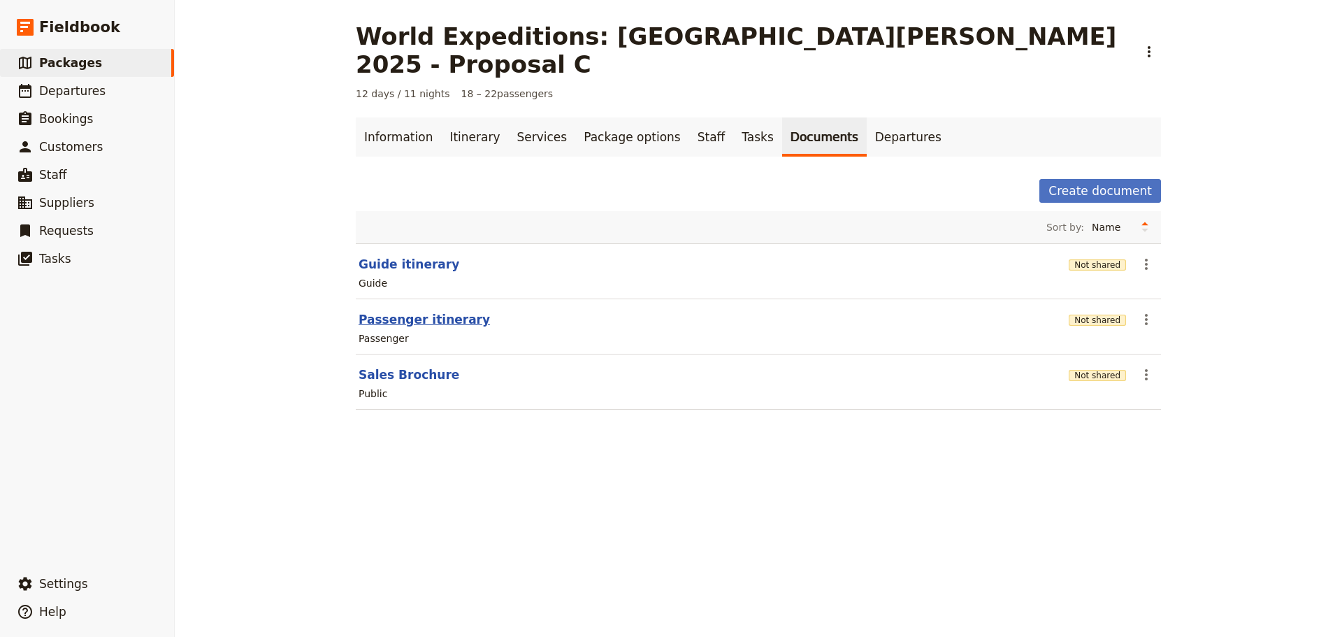
click at [410, 311] on button "Passenger itinerary" at bounding box center [424, 319] width 131 height 17
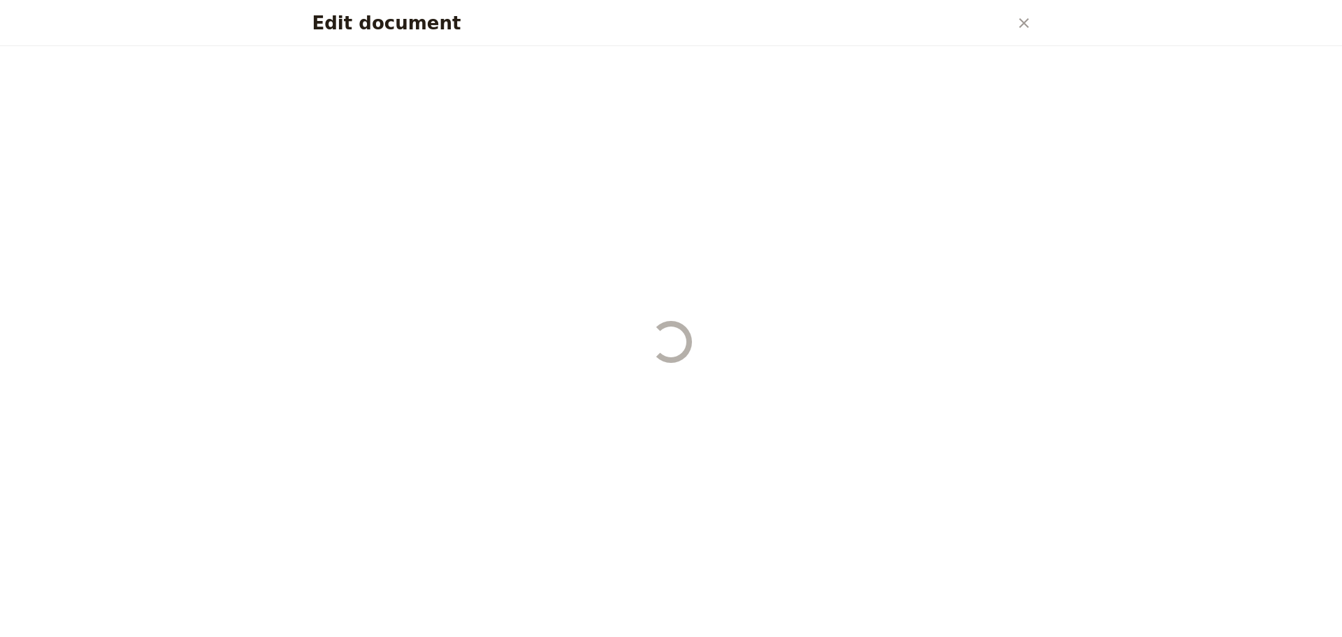
select select "PASSENGER"
select select "RUN_SHEET"
select select "DEFAULT"
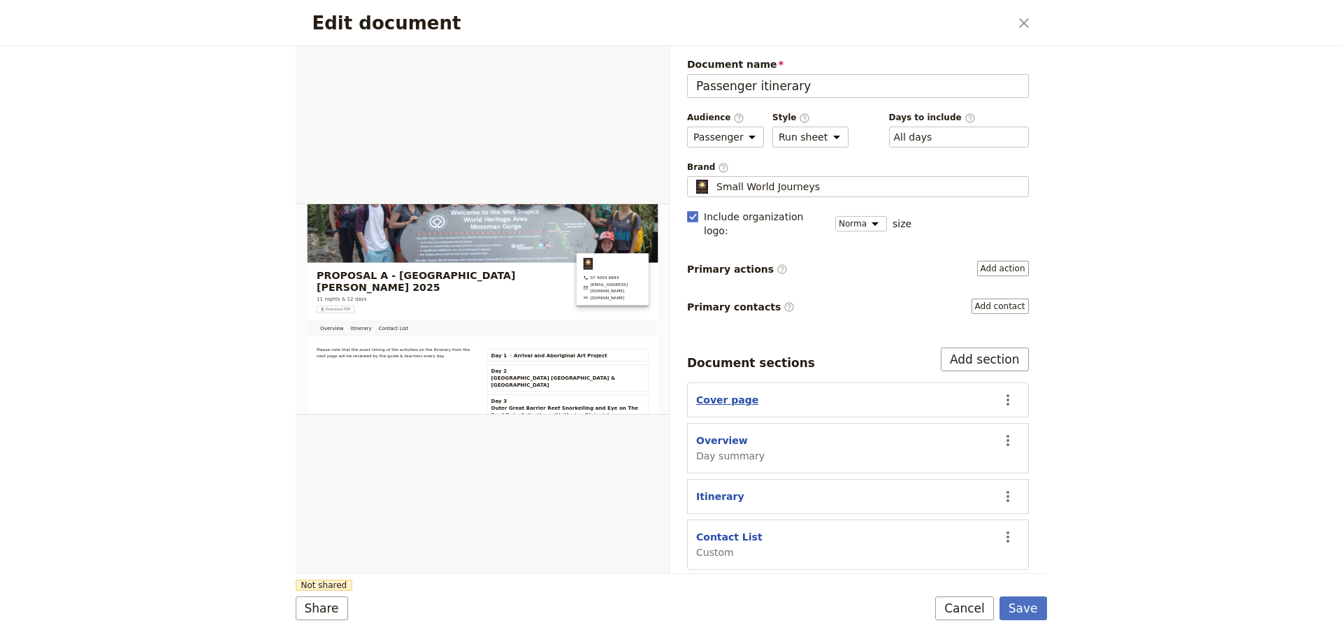
click at [729, 393] on button "Cover page" at bounding box center [727, 400] width 62 height 14
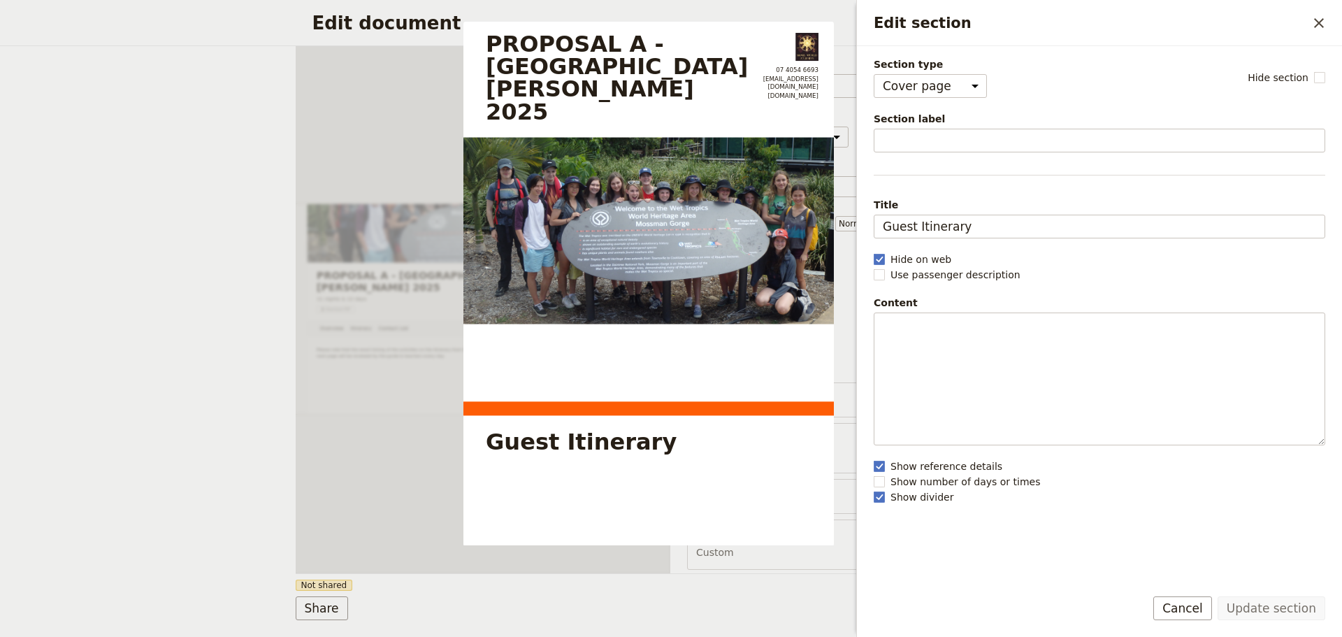
click at [1205, 607] on button "Cancel" at bounding box center [1182, 608] width 59 height 24
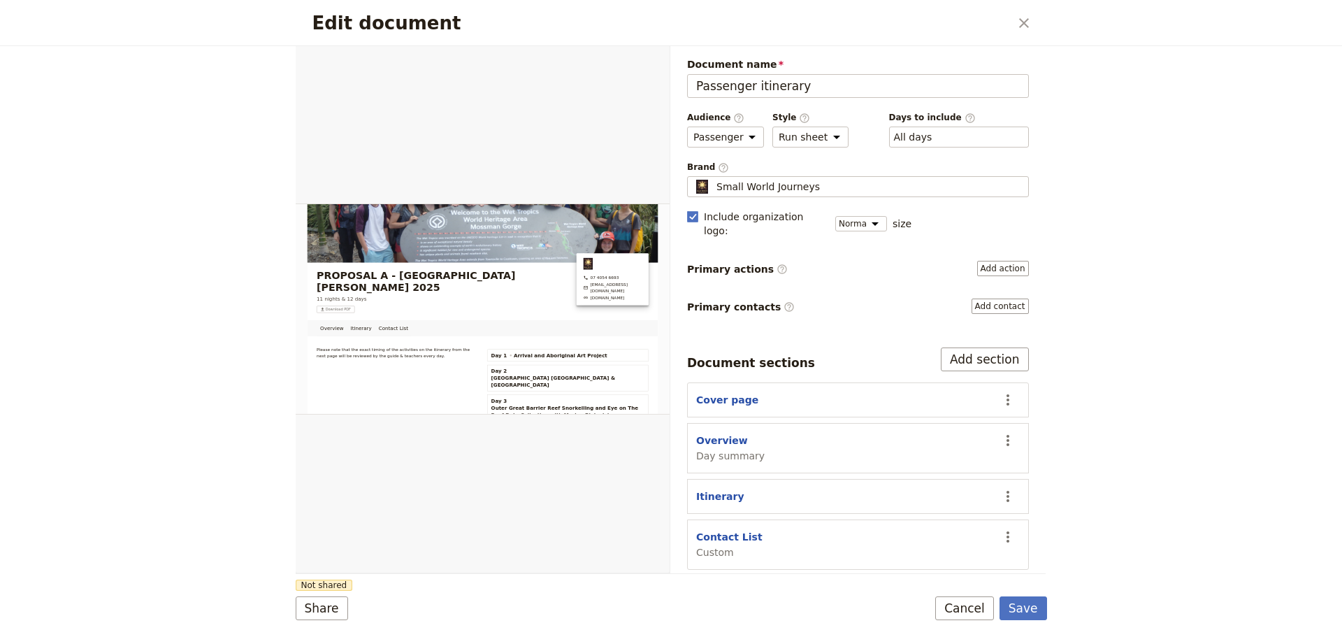
click at [725, 423] on section "Overview Day summary ​" at bounding box center [858, 448] width 342 height 50
click at [721, 433] on button "Overview" at bounding box center [722, 440] width 52 height 14
select select "DAY_SUMMARY"
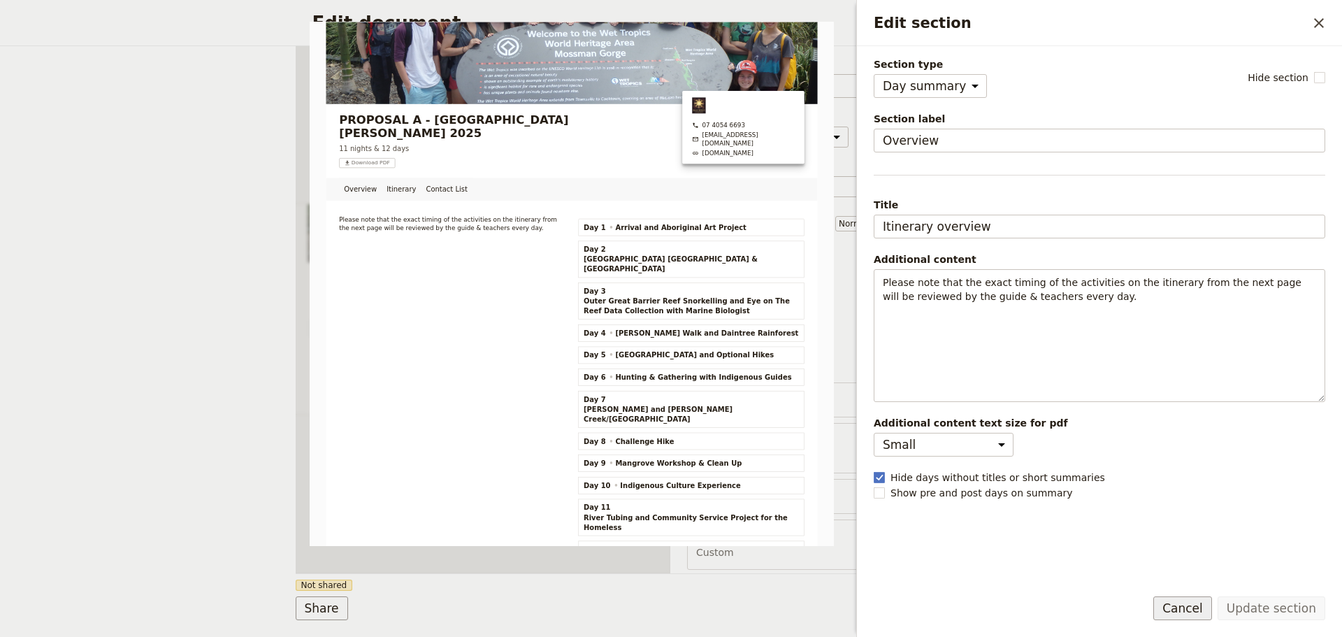
click at [1180, 607] on button "Cancel" at bounding box center [1182, 608] width 59 height 24
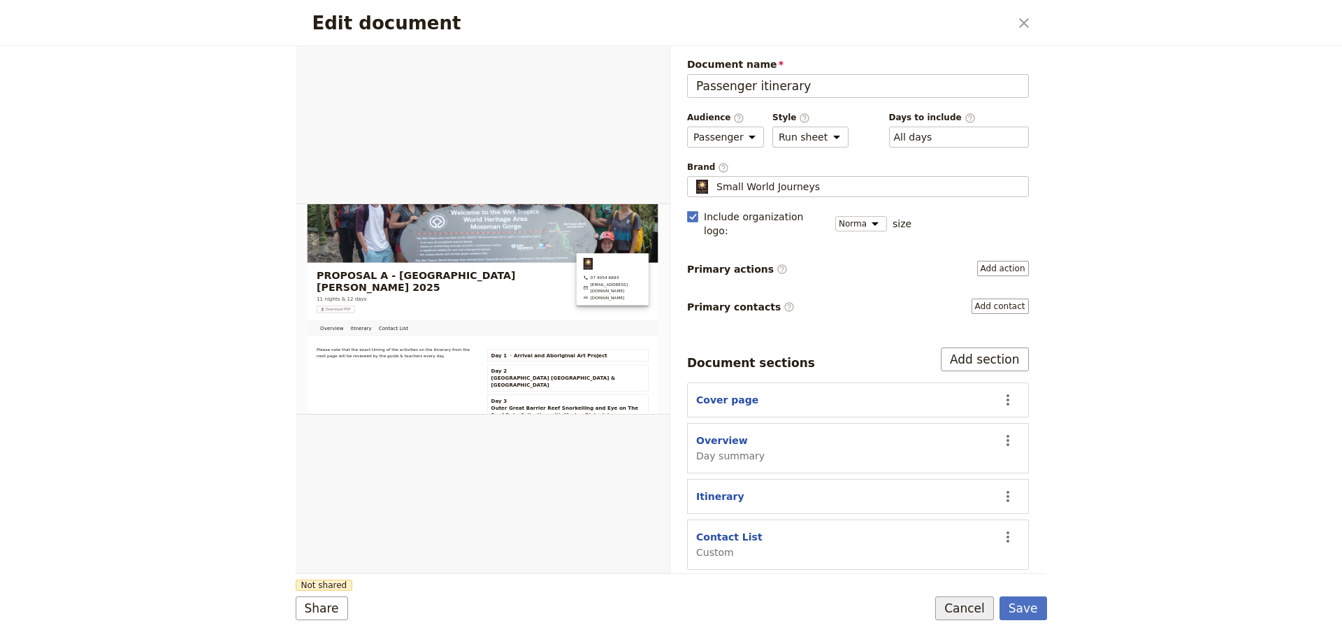
click at [988, 608] on button "Cancel" at bounding box center [964, 608] width 59 height 24
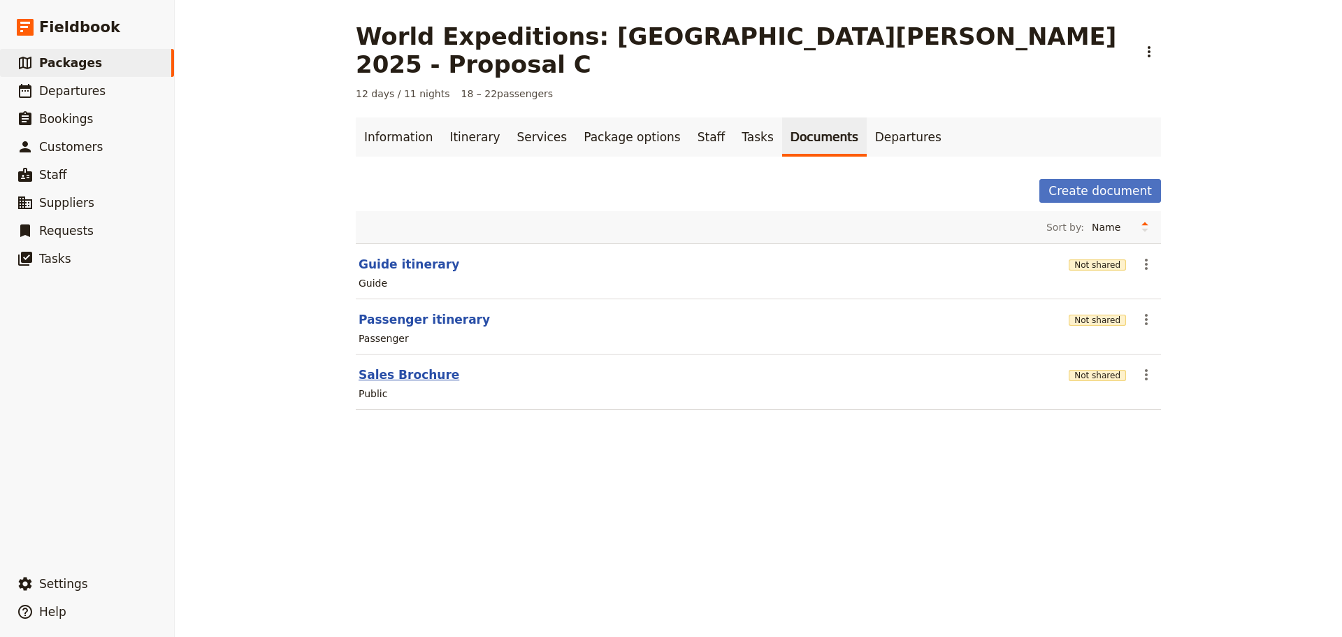
click at [394, 366] on button "Sales Brochure" at bounding box center [409, 374] width 101 height 17
select select "DEFAULT"
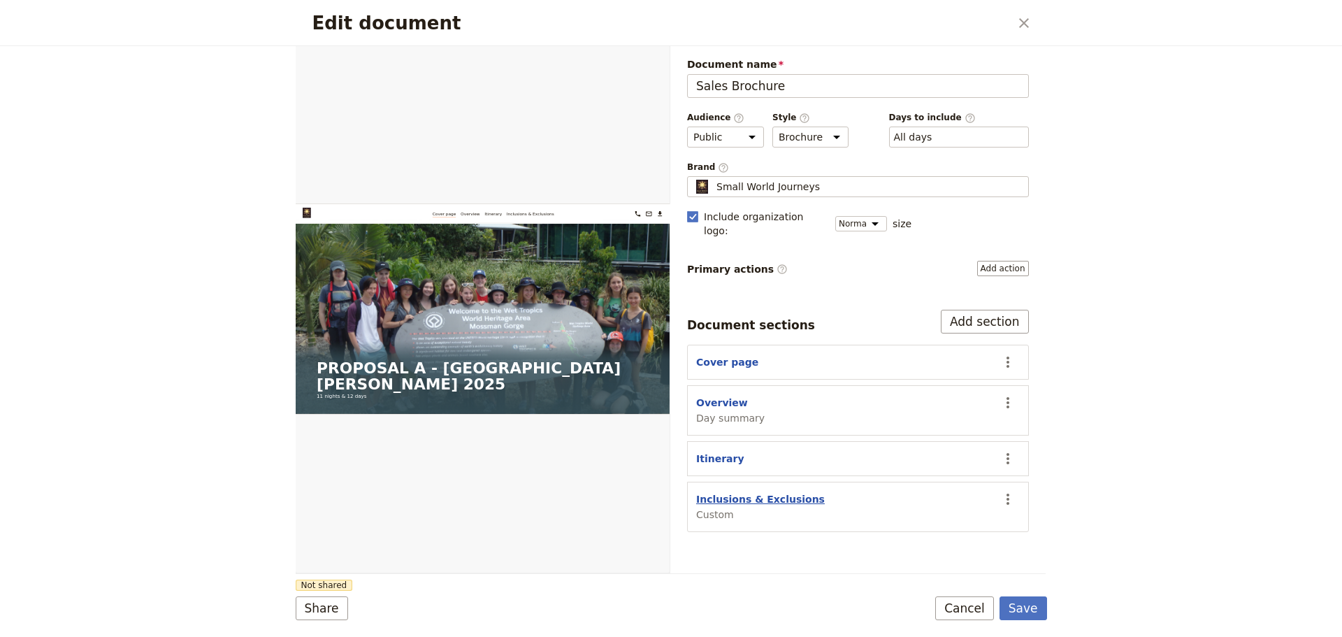
click at [757, 492] on button "Inclusions & Exclusions" at bounding box center [760, 499] width 129 height 14
select select "CUSTOM"
select select "default"
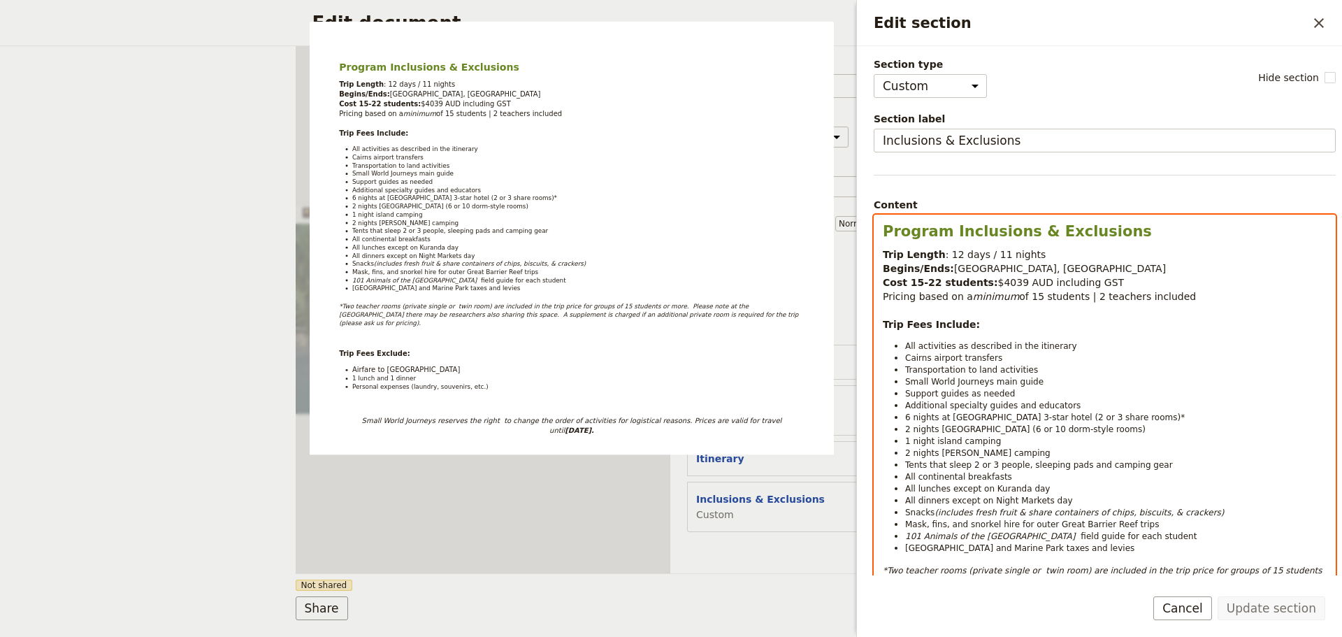
click at [998, 278] on span "$4039 AUD including GST" at bounding box center [1061, 282] width 127 height 11
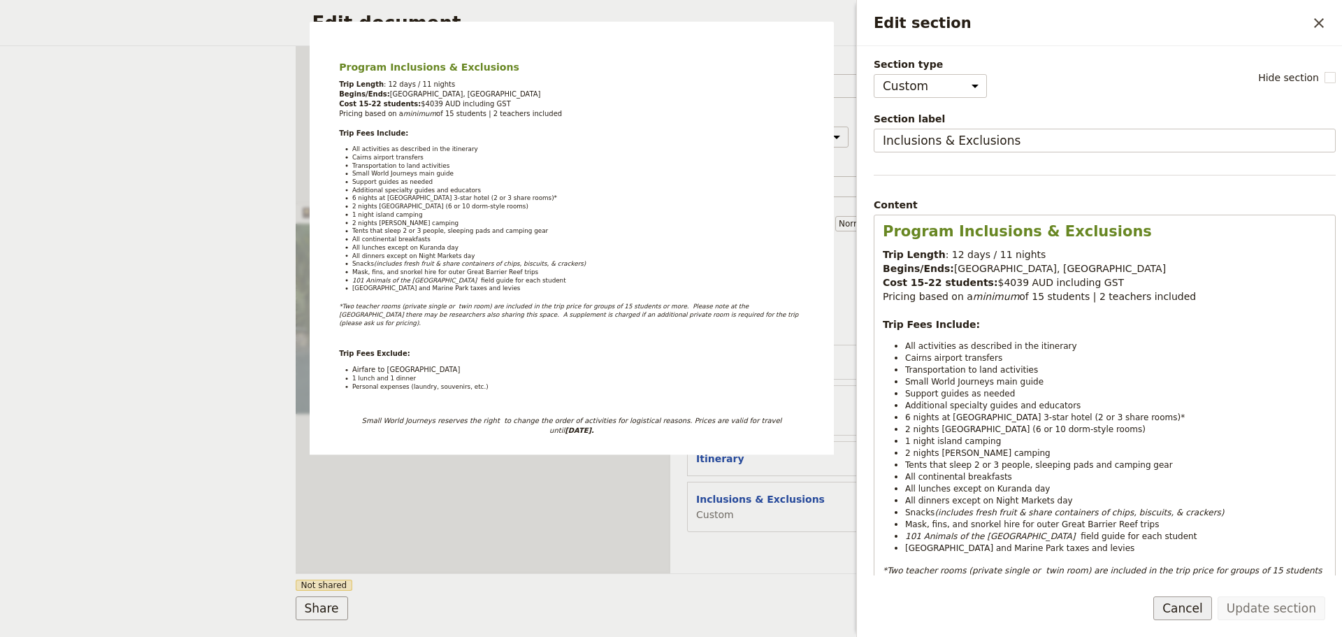
click at [1204, 605] on button "Cancel" at bounding box center [1182, 608] width 59 height 24
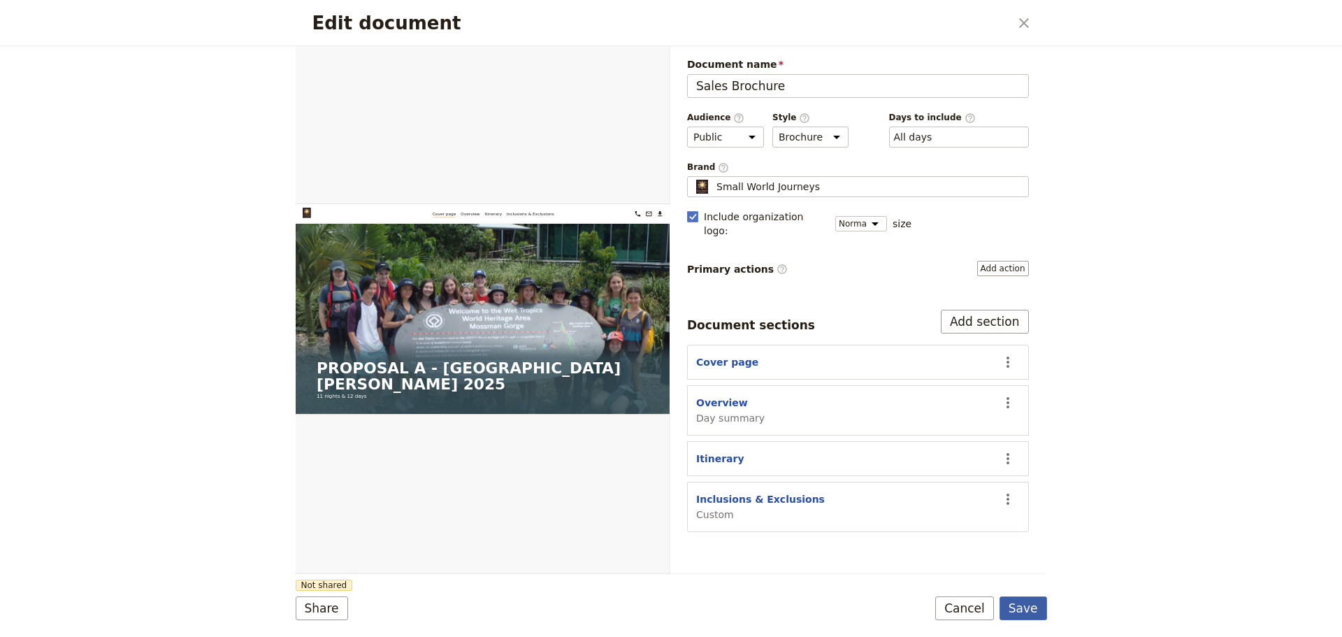
click at [1031, 609] on button "Save" at bounding box center [1024, 608] width 48 height 24
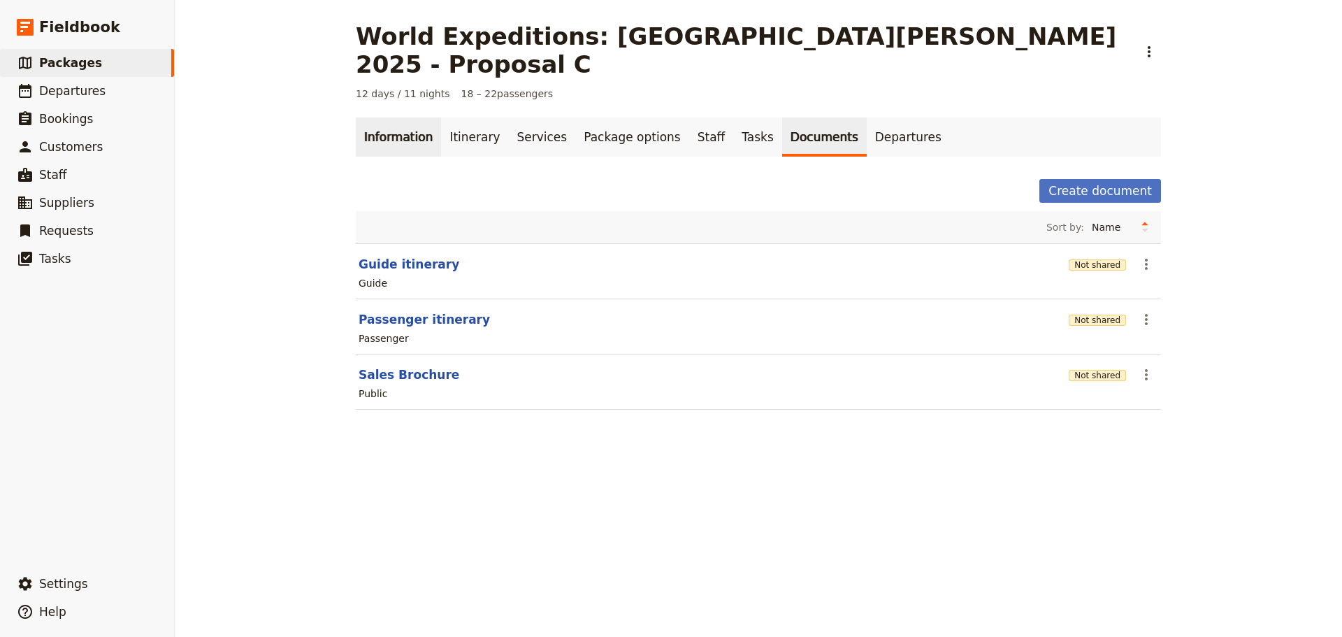
click at [400, 117] on link "Information" at bounding box center [398, 136] width 85 height 39
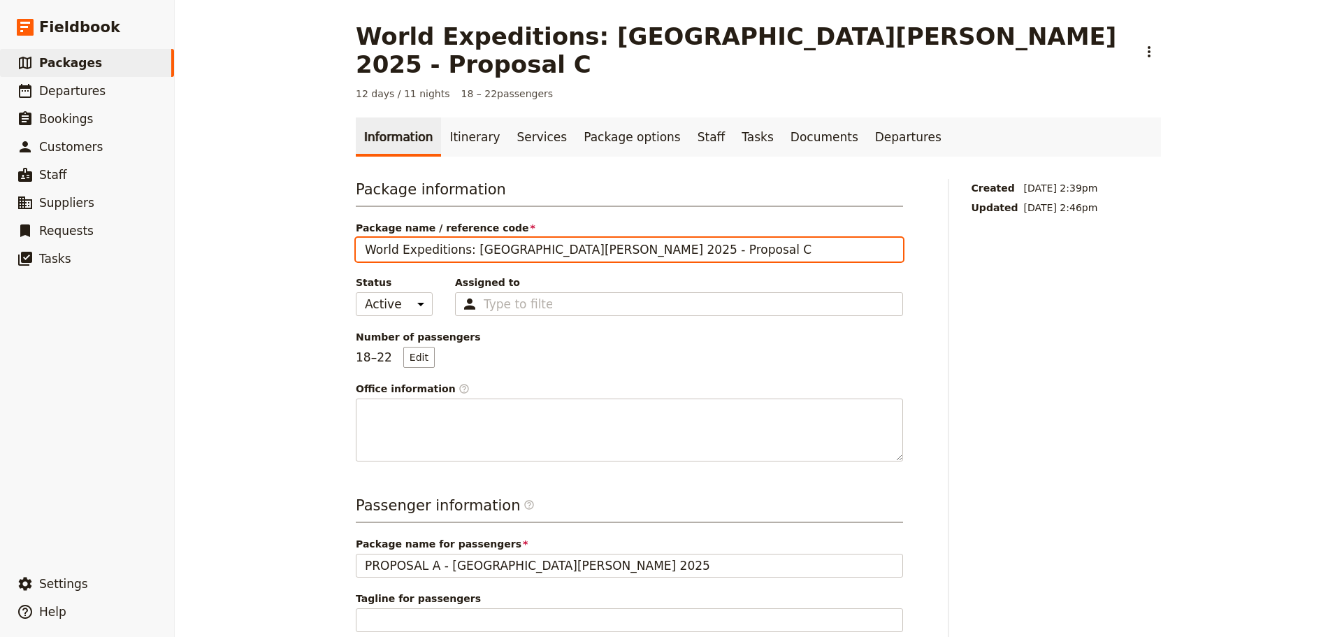
click at [711, 238] on input "World Expeditions: St Leonard's College 2025 - Proposal C" at bounding box center [629, 250] width 547 height 24
type input "World Expeditions: St Leonard's College 2025 - Proposal B"
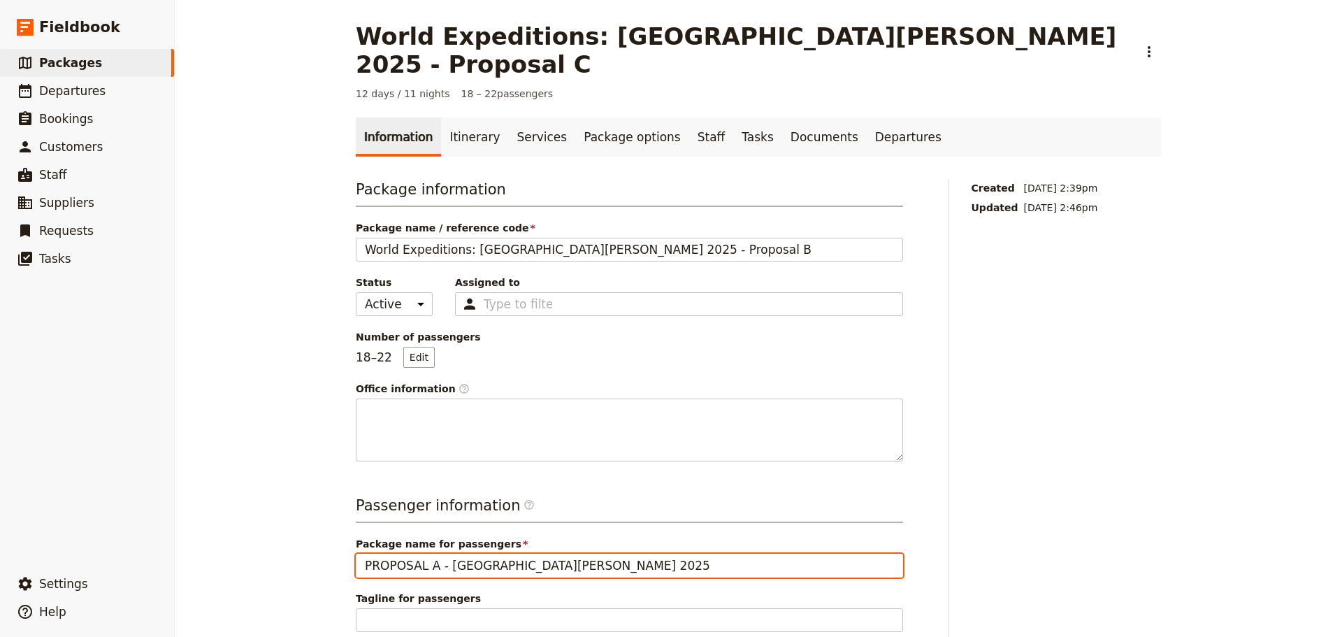
click at [421, 554] on input "PROPOSAL A - St Leonard's College 2025" at bounding box center [629, 566] width 547 height 24
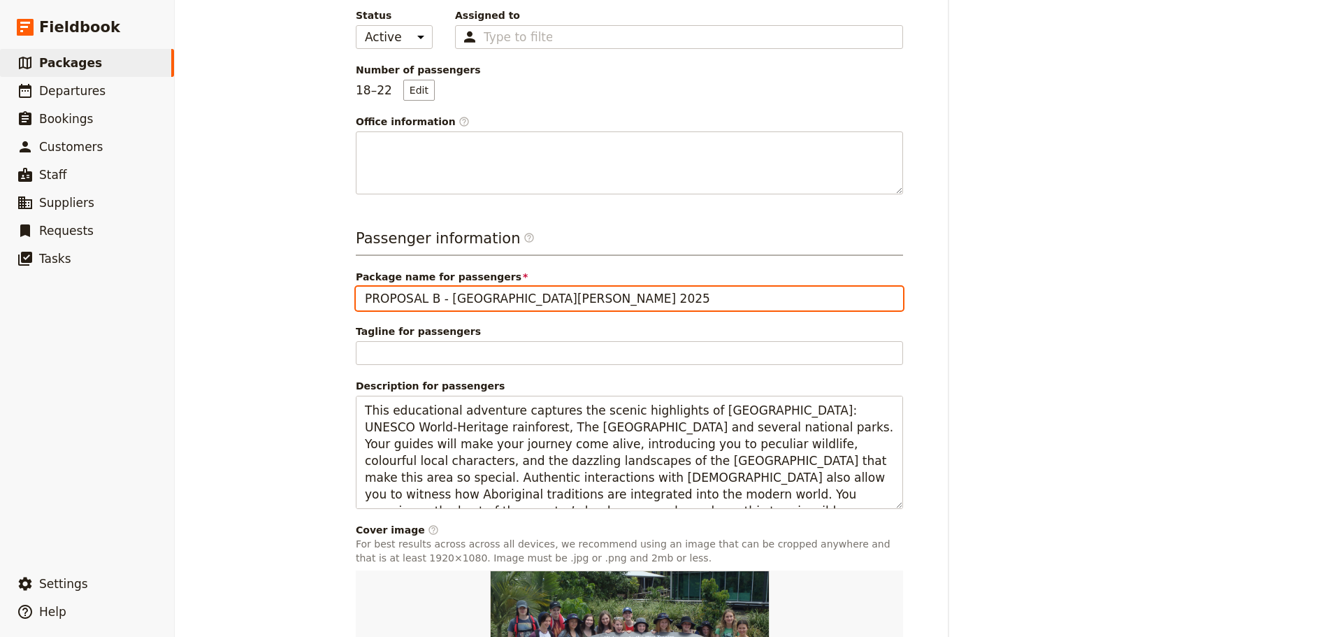
scroll to position [419, 0]
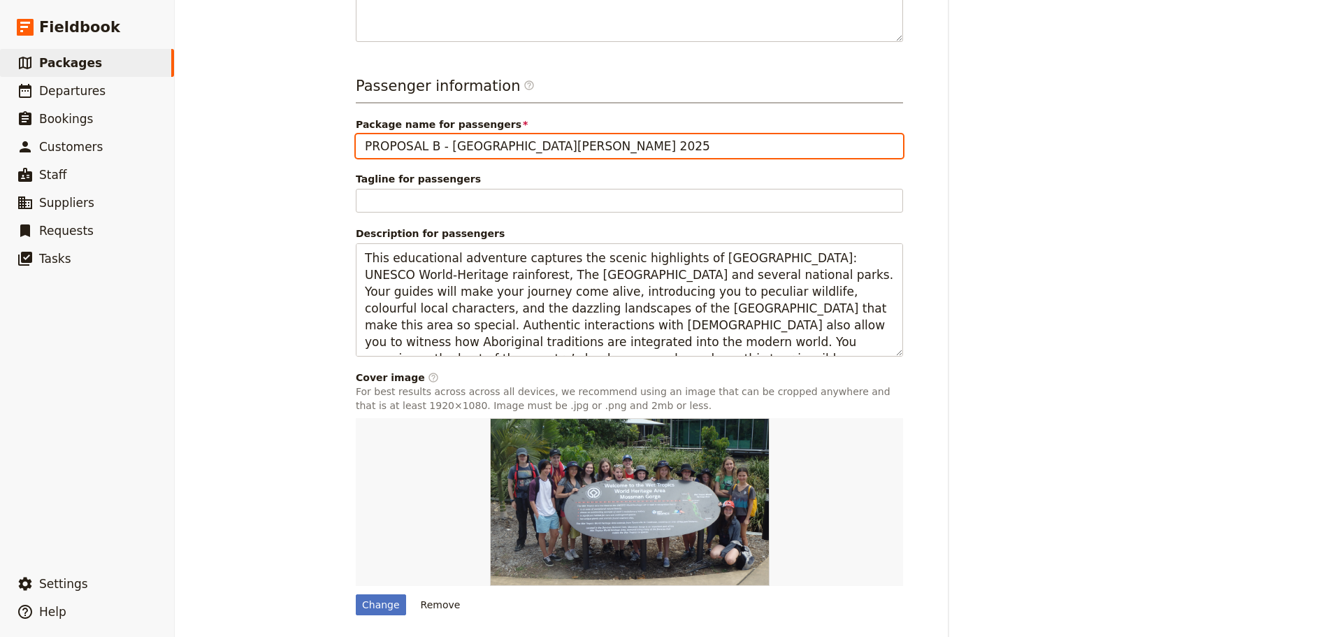
type input "PROPOSAL B - St Leonard's College 2025"
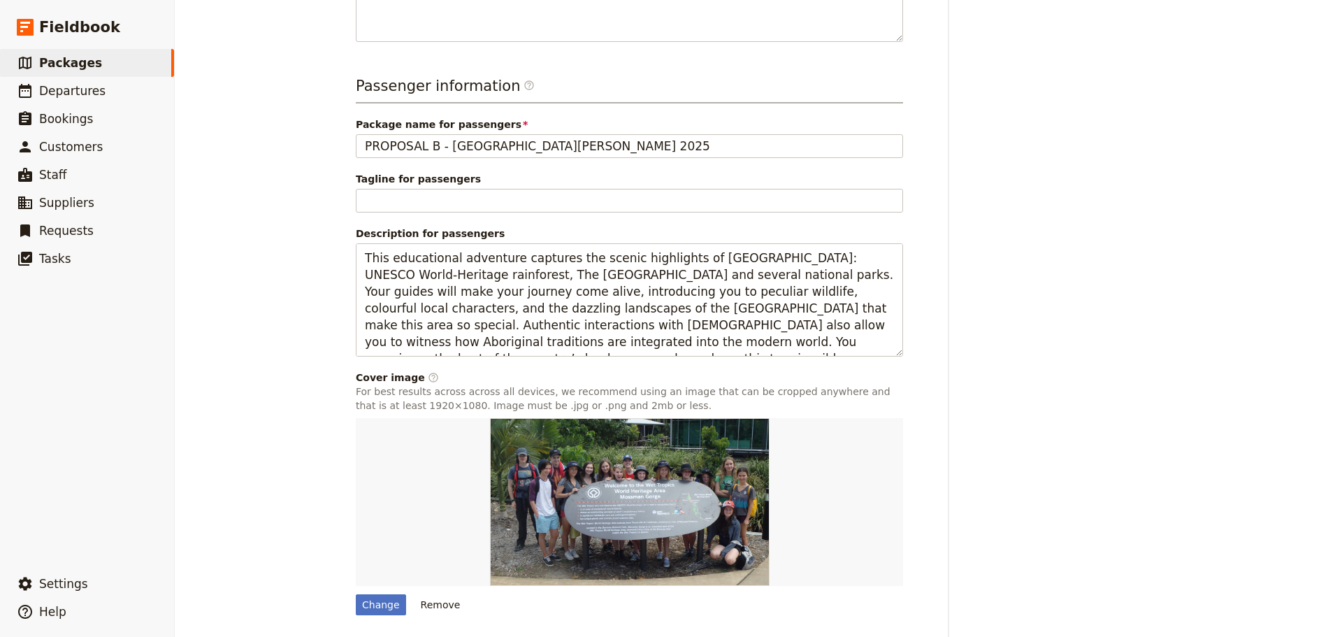
click at [860, 636] on button "Save changes" at bounding box center [864, 649] width 101 height 24
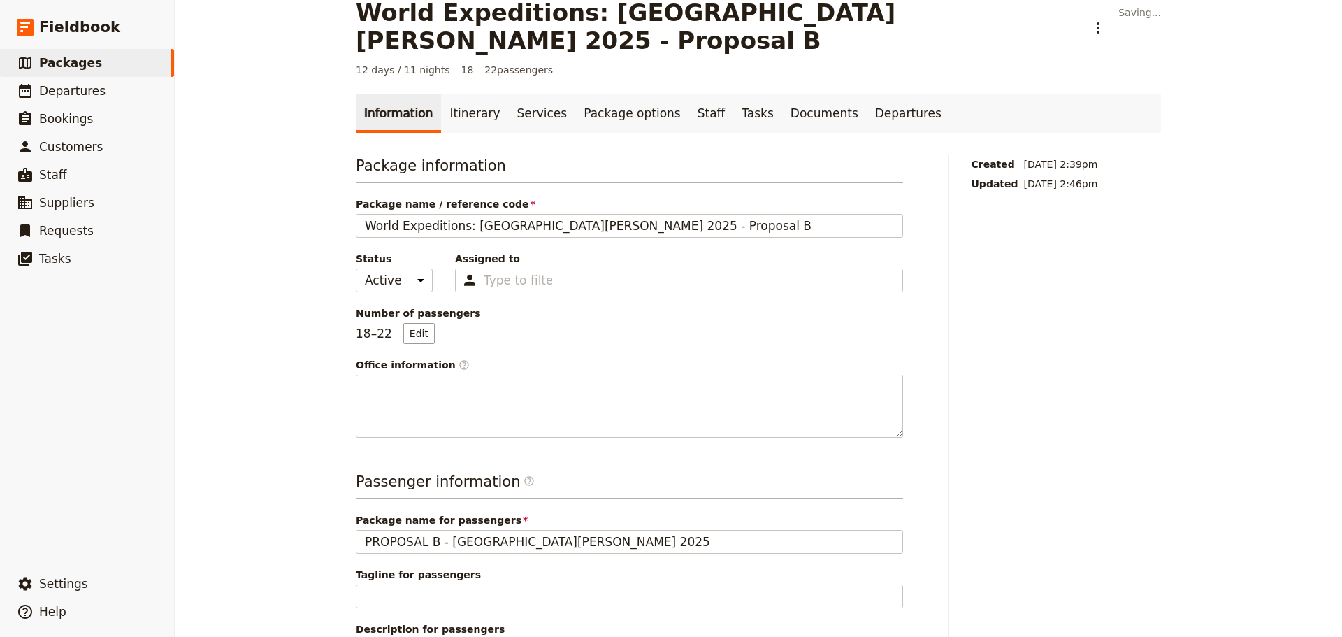
scroll to position [0, 0]
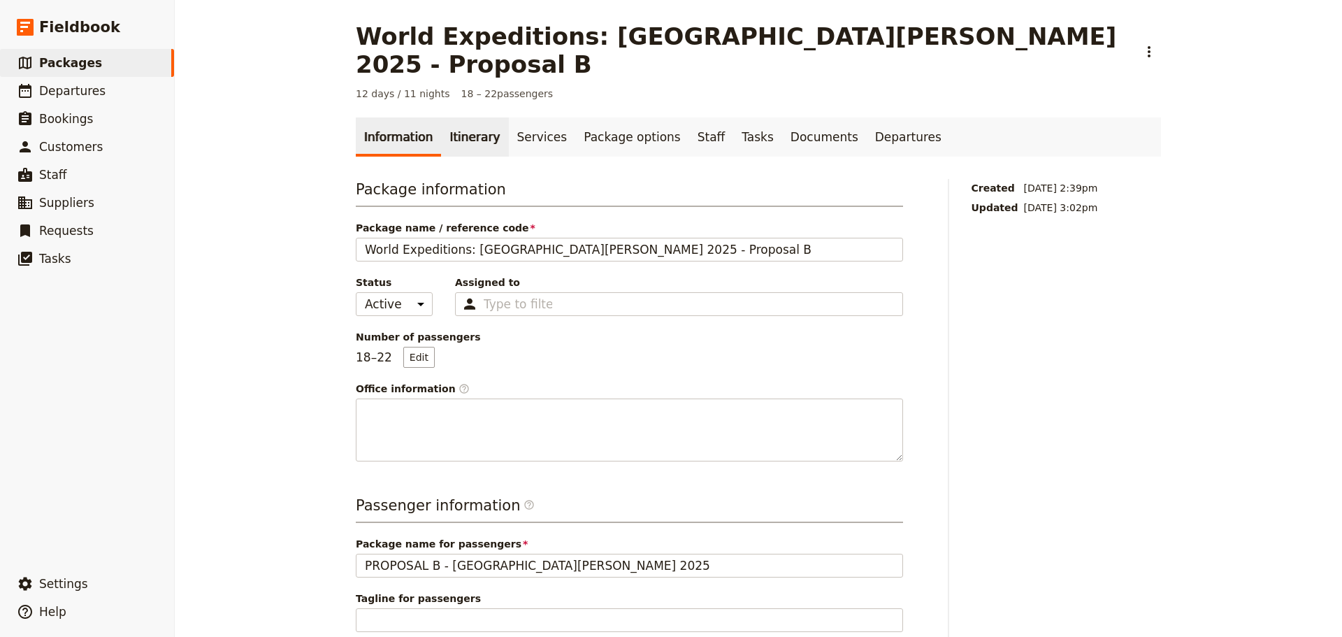
click at [473, 117] on link "Itinerary" at bounding box center [474, 136] width 67 height 39
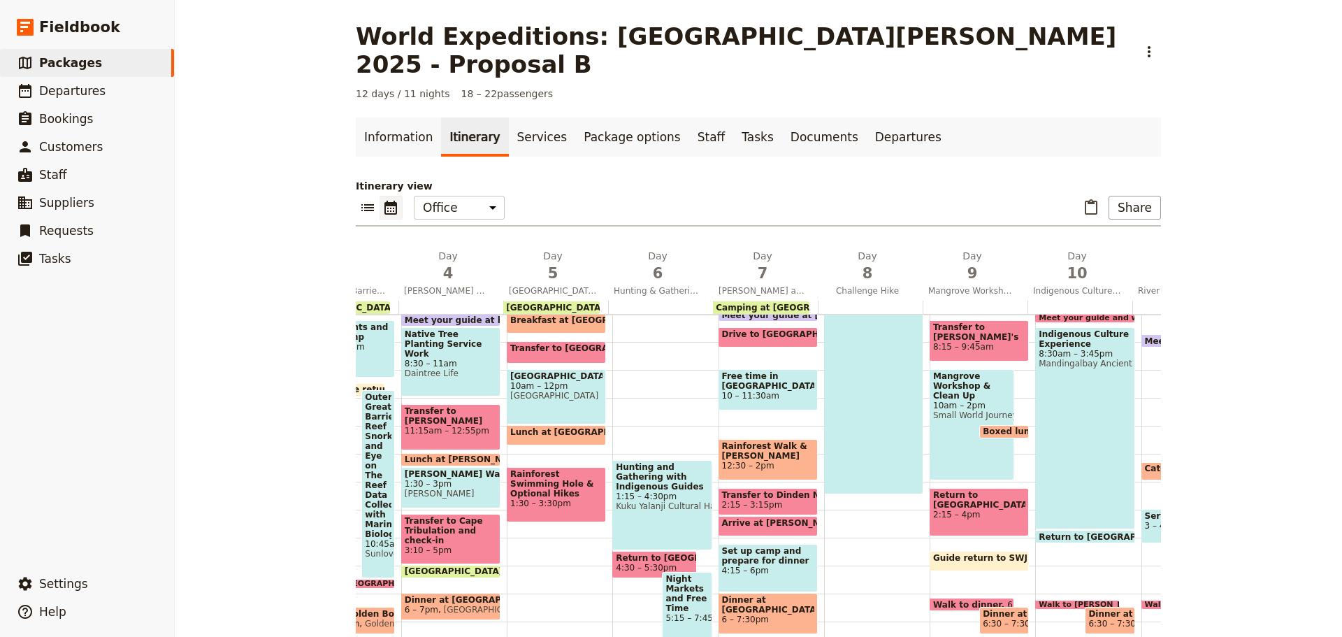
scroll to position [202, 0]
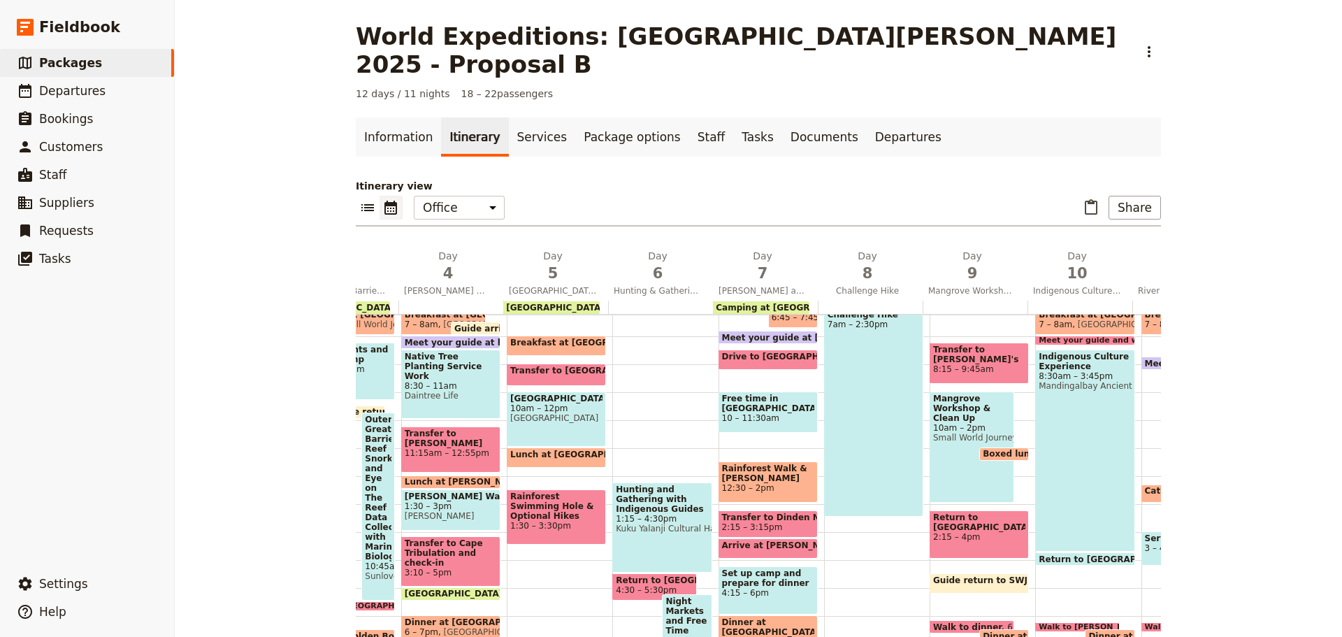
click at [950, 445] on div "Mangrove Workshop & Clean Up 10am – 2pm Small World Journeys" at bounding box center [972, 446] width 85 height 111
select select "9"
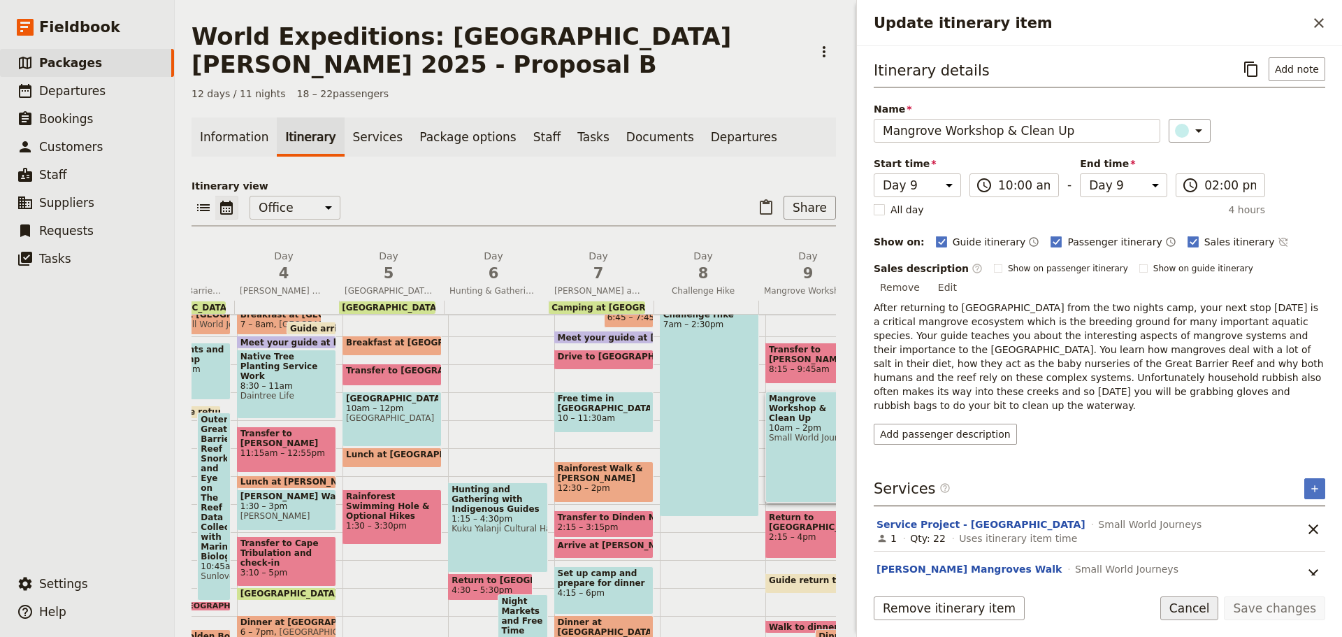
click at [1192, 598] on button "Cancel" at bounding box center [1189, 608] width 59 height 24
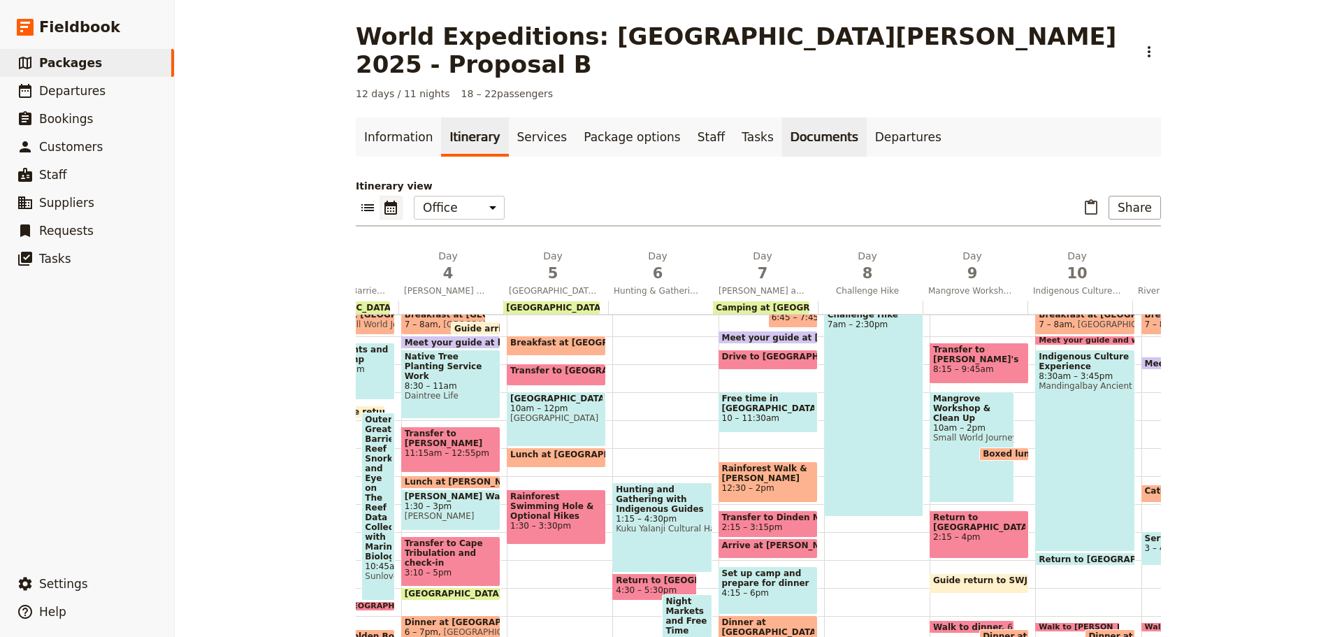
click at [784, 117] on link "Documents" at bounding box center [824, 136] width 85 height 39
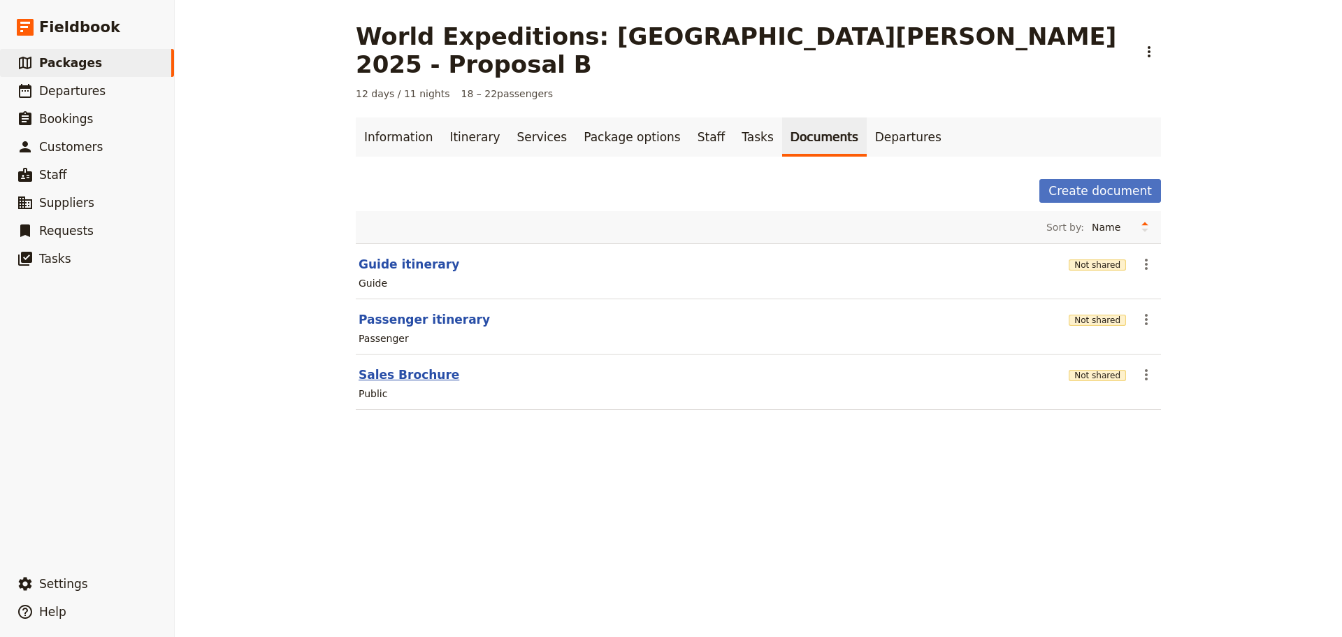
click at [402, 366] on button "Sales Brochure" at bounding box center [409, 374] width 101 height 17
select select "DEFAULT"
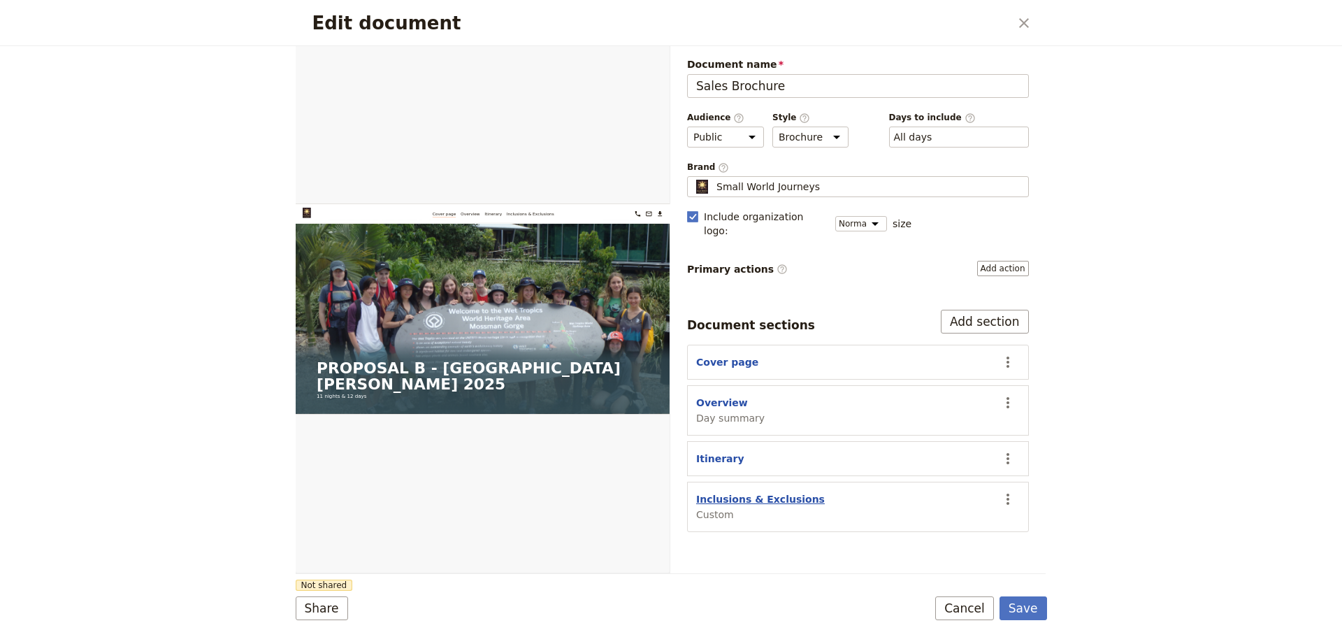
click at [728, 492] on button "Inclusions & Exclusions" at bounding box center [760, 499] width 129 height 14
select select "CUSTOM"
select select "default"
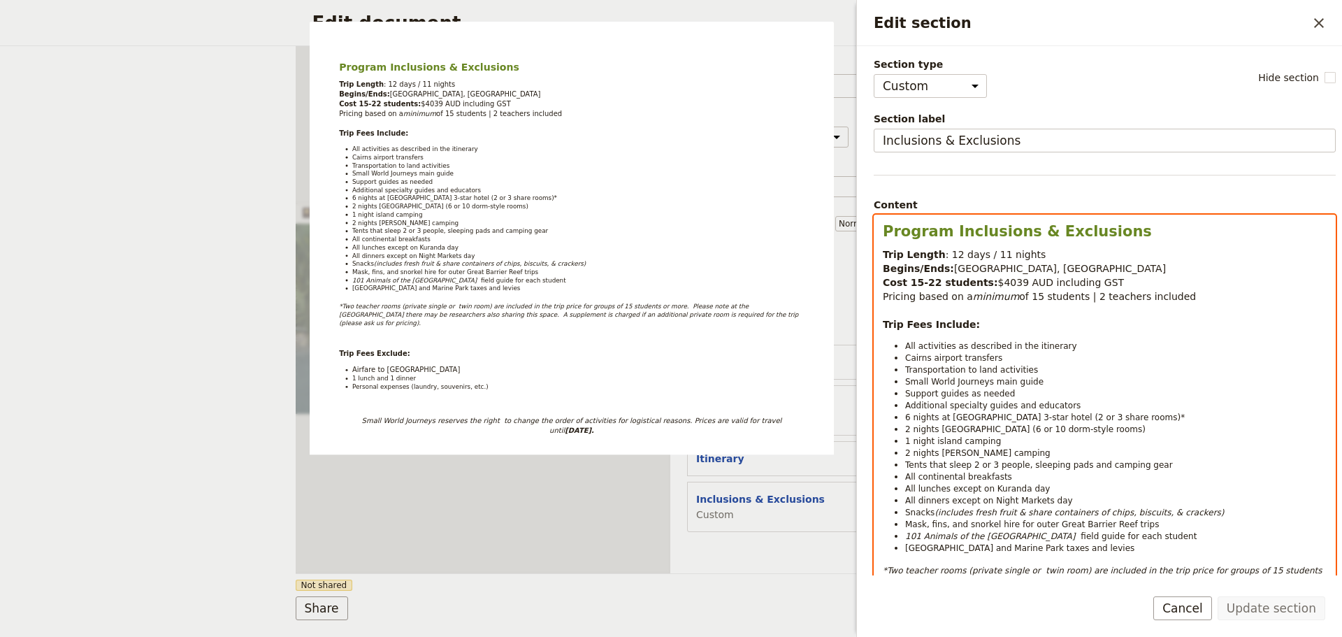
click at [998, 284] on span "$4039 AUD including GST" at bounding box center [1061, 282] width 127 height 11
drag, startPoint x: 985, startPoint y: 282, endPoint x: 1003, endPoint y: 281, distance: 18.2
click at [1003, 281] on span "$4039 AUD including GST" at bounding box center [1061, 282] width 127 height 11
click at [978, 291] on em "minimum" at bounding box center [996, 296] width 46 height 11
click at [1017, 330] on p "Trip Length : 12 days / 11 nights Begins/Ends: Cairns, Queensland Cost 15-22 st…" at bounding box center [1105, 289] width 444 height 84
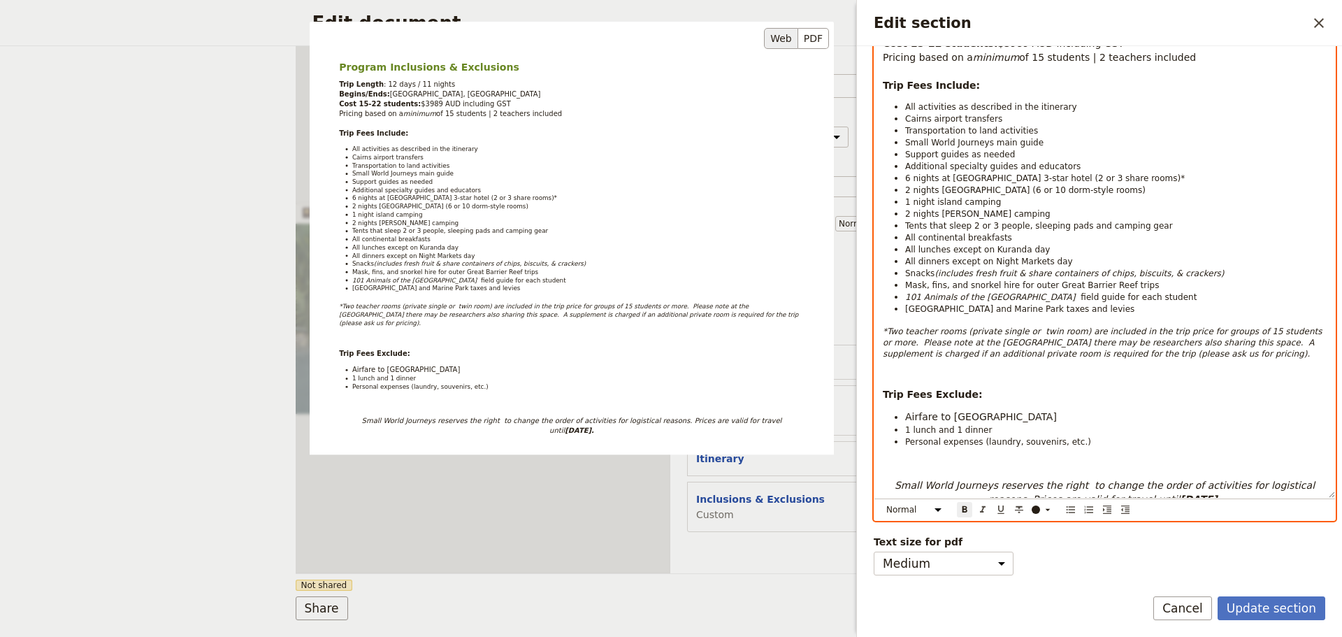
scroll to position [217, 0]
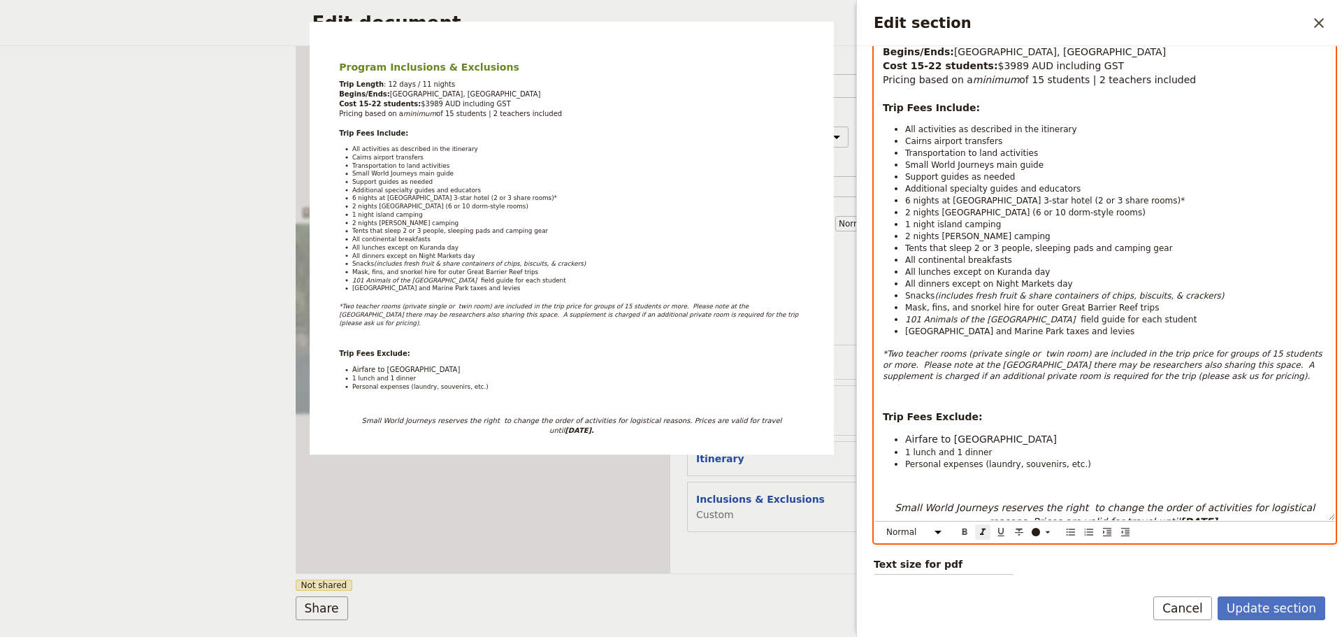
drag, startPoint x: 1285, startPoint y: 496, endPoint x: 1318, endPoint y: 502, distance: 34.1
click at [1318, 502] on div "Program Inclusions & Exclusions Trip Length : 12 days / 11 nights Begins/Ends: …" at bounding box center [1104, 259] width 461 height 521
click at [1280, 502] on em "Small World Journeys reserves the right to change the order of activities for l…" at bounding box center [1107, 514] width 424 height 25
click at [1246, 516] on strong "Prices apply to the travel dates listed above" at bounding box center [1124, 521] width 245 height 11
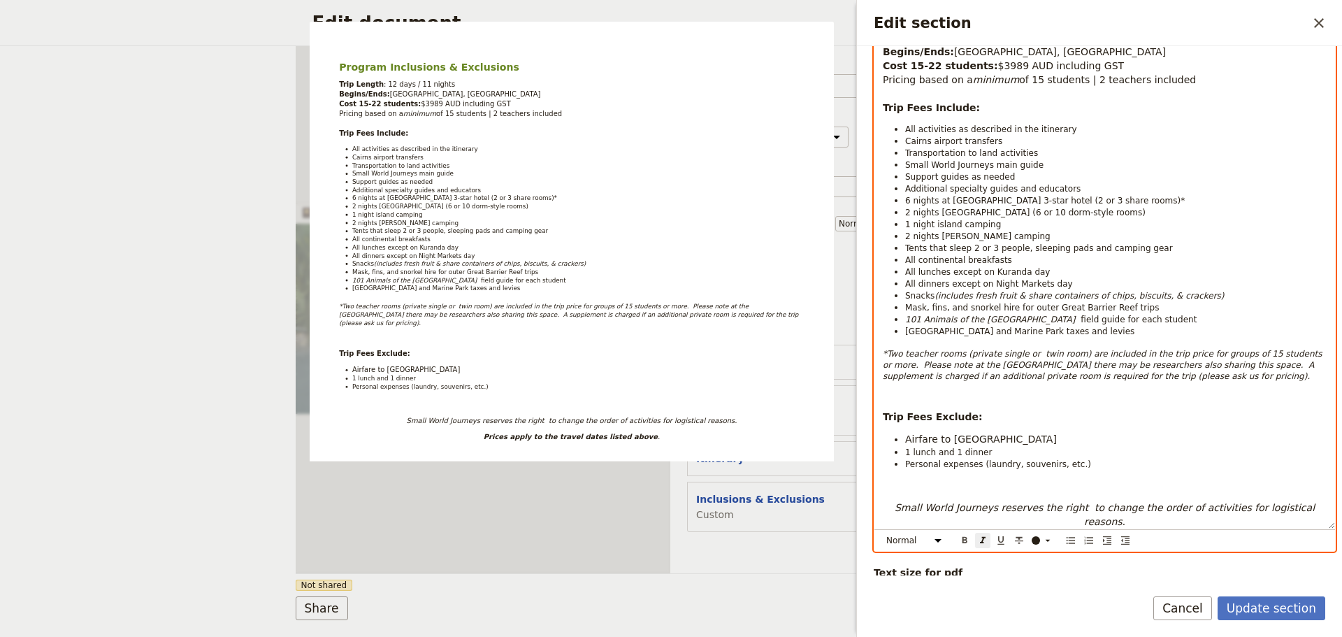
scroll to position [0, 0]
click at [1241, 537] on p "Prices apply to the travel dates listed above ." at bounding box center [1105, 544] width 444 height 14
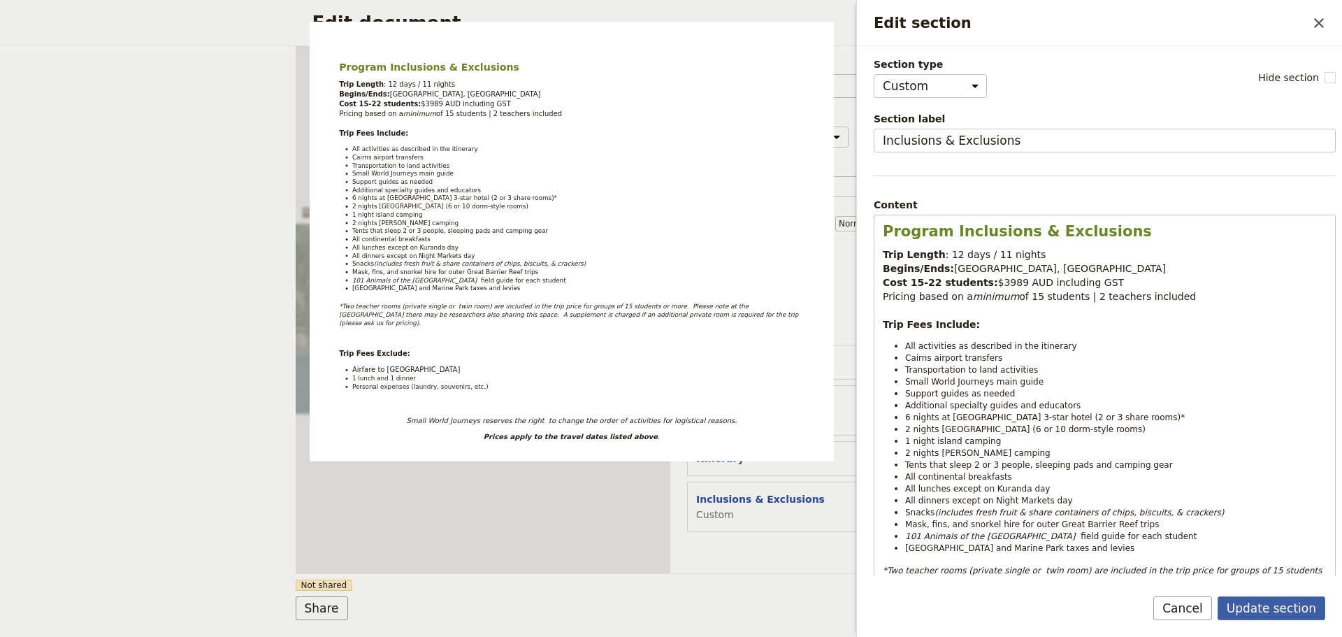
click at [1302, 603] on button "Update section" at bounding box center [1272, 608] width 108 height 24
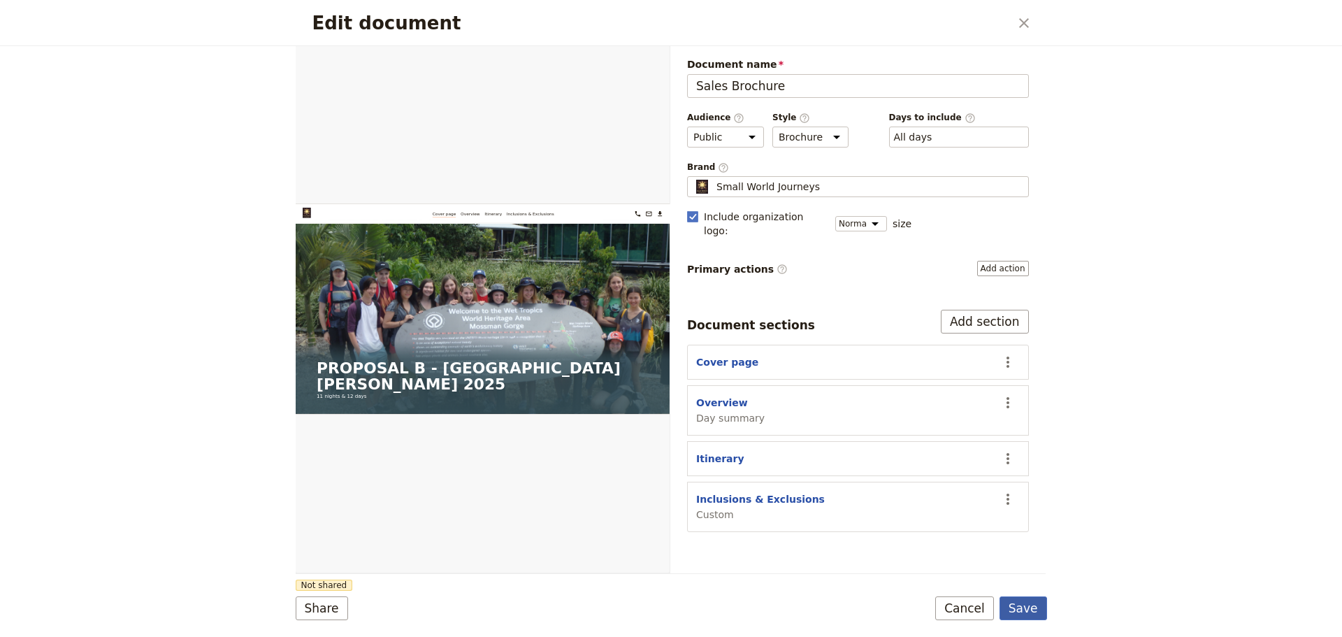
click at [1038, 610] on button "Save" at bounding box center [1024, 608] width 48 height 24
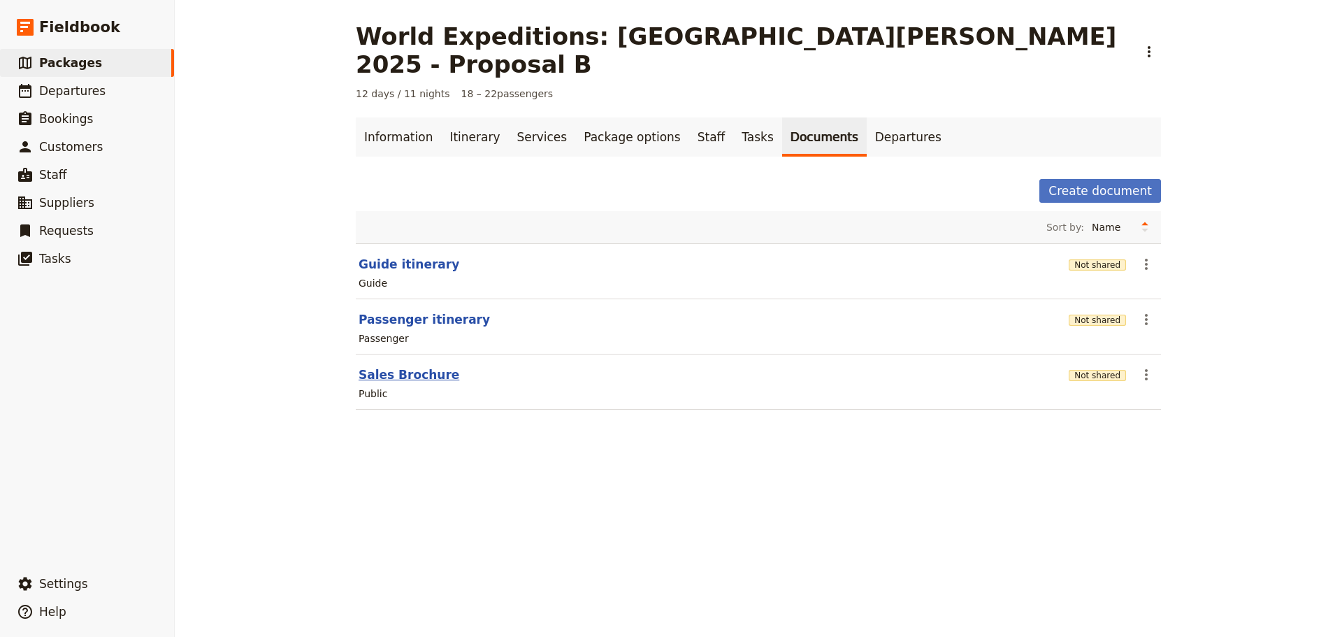
click at [390, 366] on button "Sales Brochure" at bounding box center [409, 374] width 101 height 17
select select "DEFAULT"
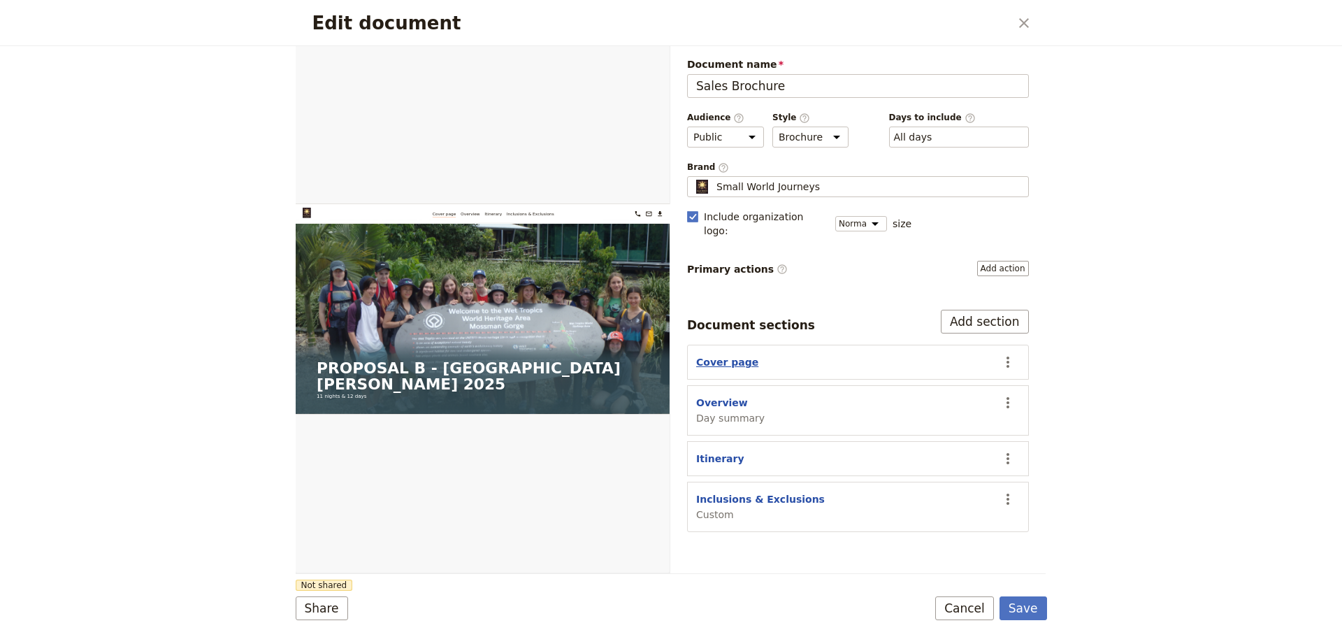
click at [714, 355] on button "Cover page" at bounding box center [727, 362] width 62 height 14
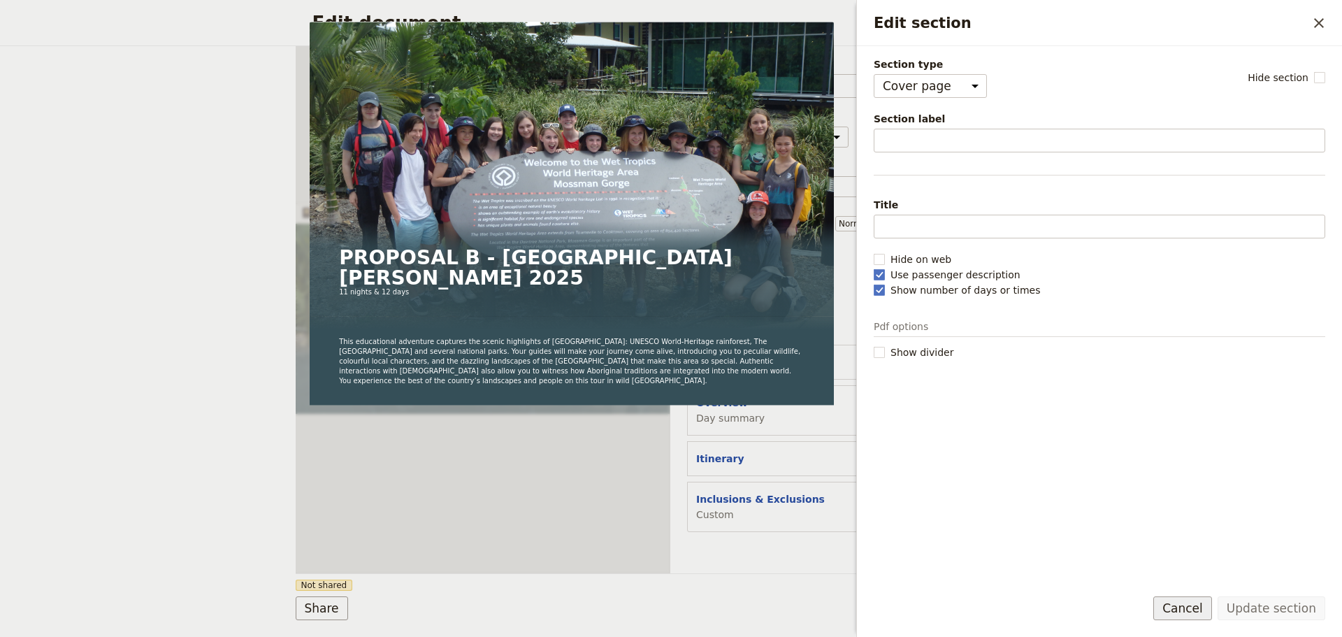
click at [1178, 598] on form "Section type Cover page Day summary Itinerary Custom Hide section Section label…" at bounding box center [1099, 341] width 485 height 591
click at [1178, 599] on button "Cancel" at bounding box center [1182, 608] width 59 height 24
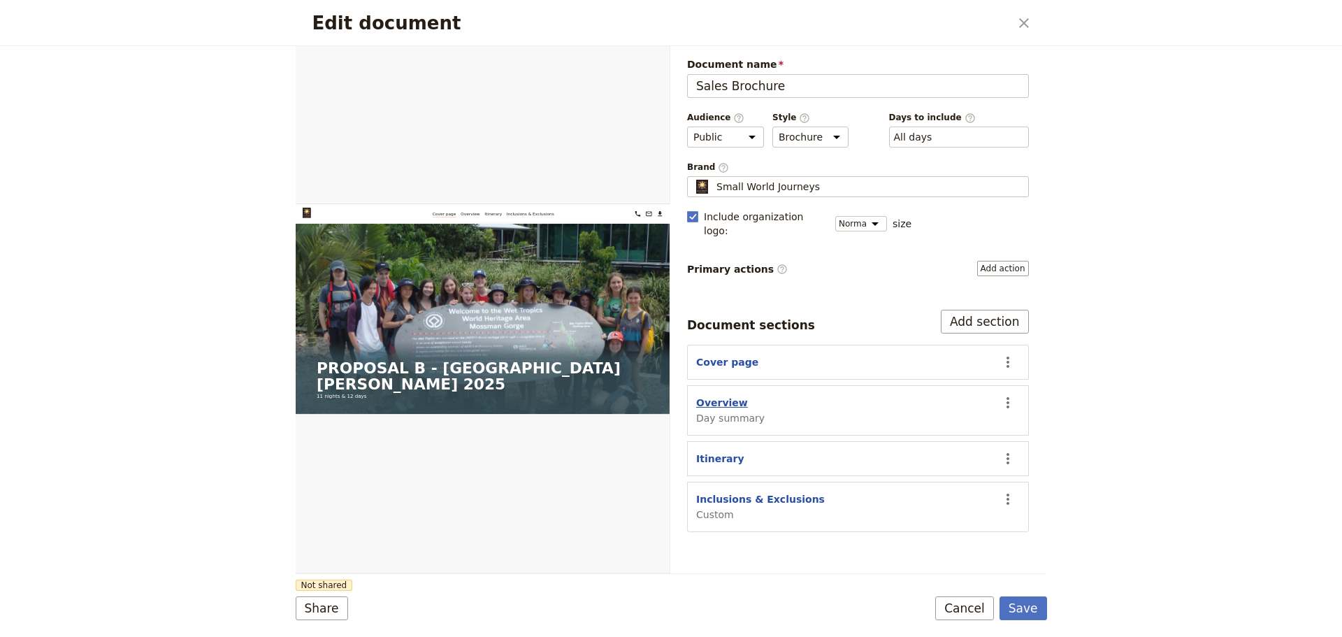
click at [730, 396] on button "Overview" at bounding box center [722, 403] width 52 height 14
select select "DAY_SUMMARY"
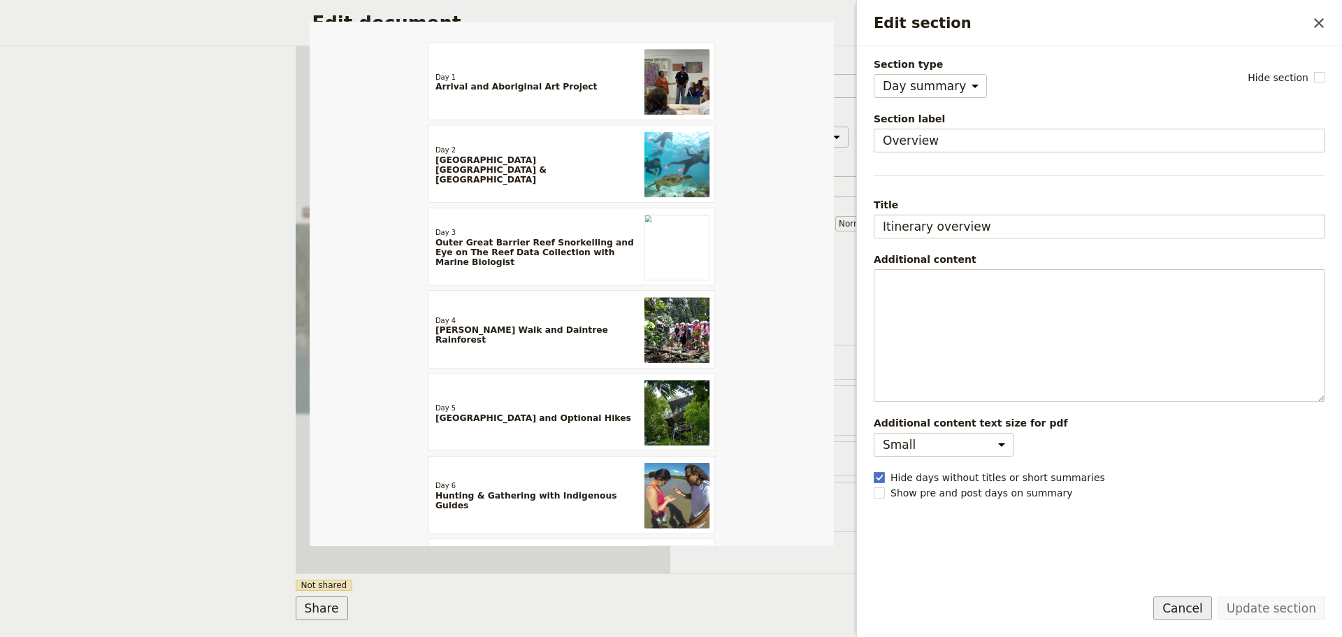
click at [1192, 607] on button "Cancel" at bounding box center [1182, 608] width 59 height 24
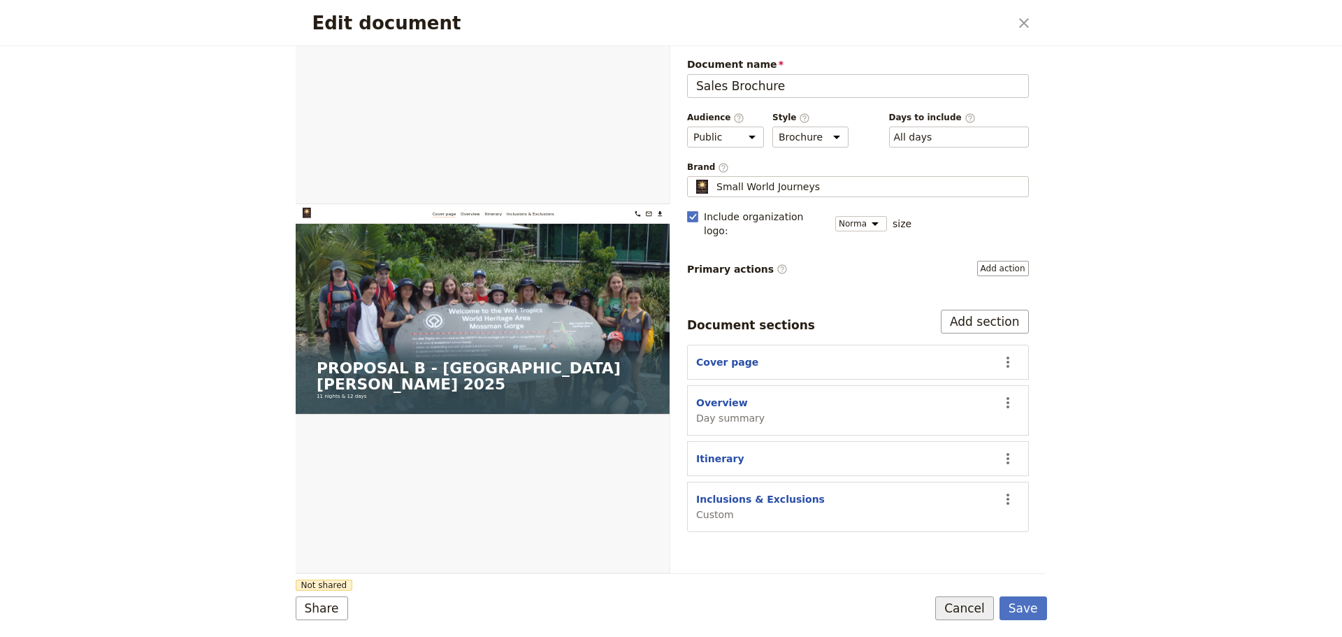
click at [980, 602] on button "Cancel" at bounding box center [964, 608] width 59 height 24
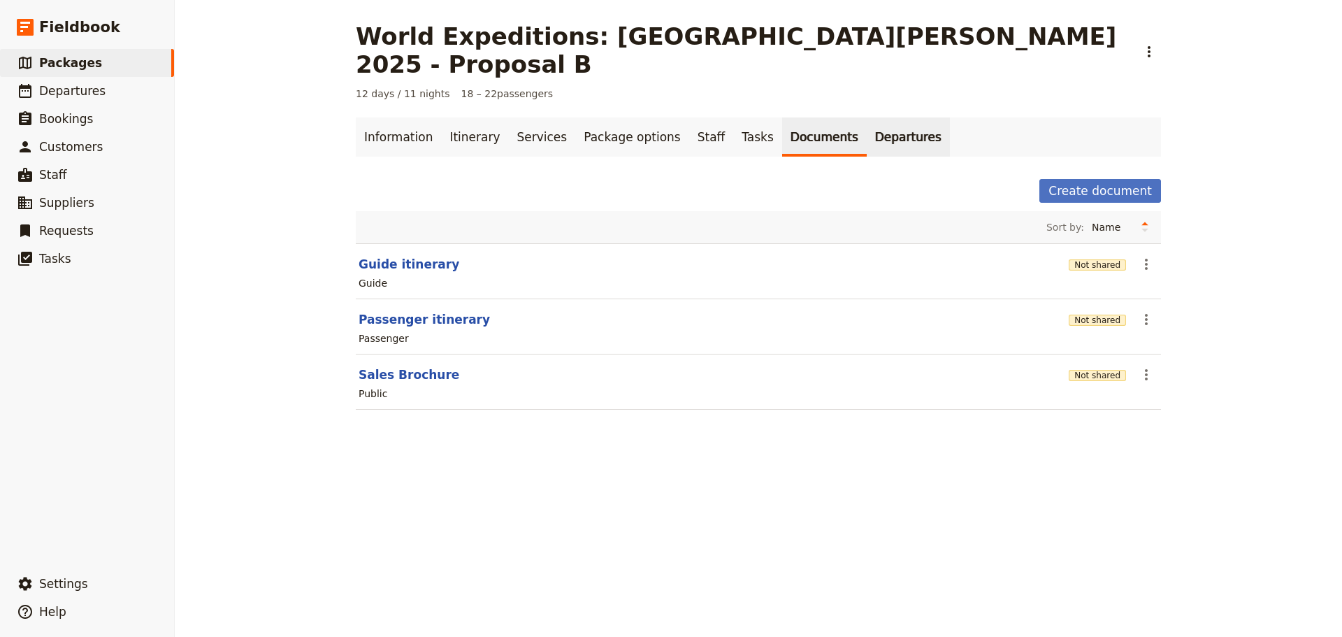
drag, startPoint x: 451, startPoint y: 108, endPoint x: 881, endPoint y: 113, distance: 429.9
click at [451, 117] on link "Itinerary" at bounding box center [474, 136] width 67 height 39
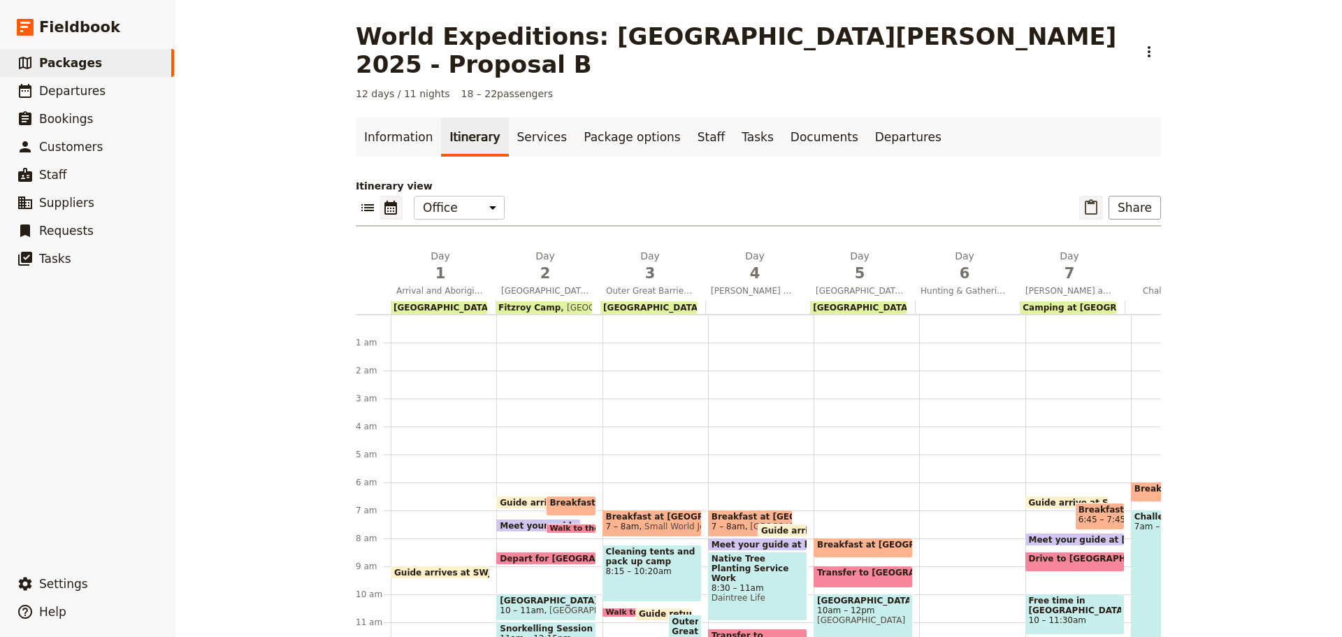
scroll to position [154, 0]
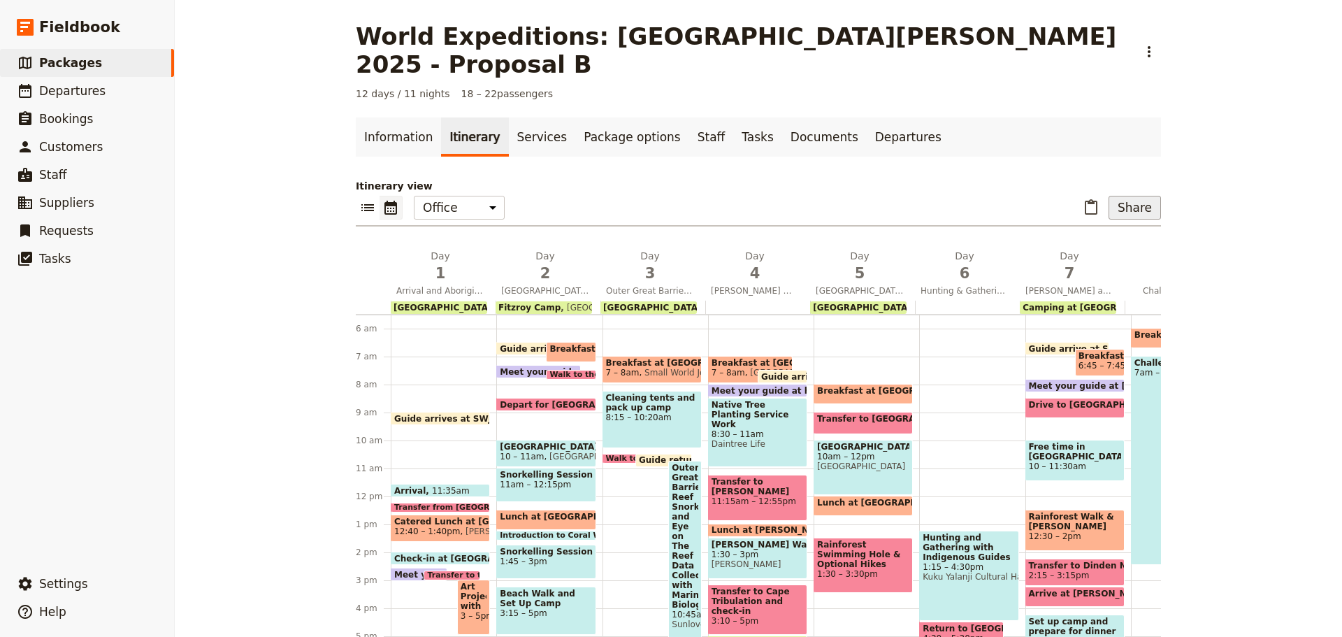
click at [1113, 196] on button "Share" at bounding box center [1135, 208] width 52 height 24
click at [1092, 241] on button "Sales Brochure" at bounding box center [1099, 250] width 111 height 20
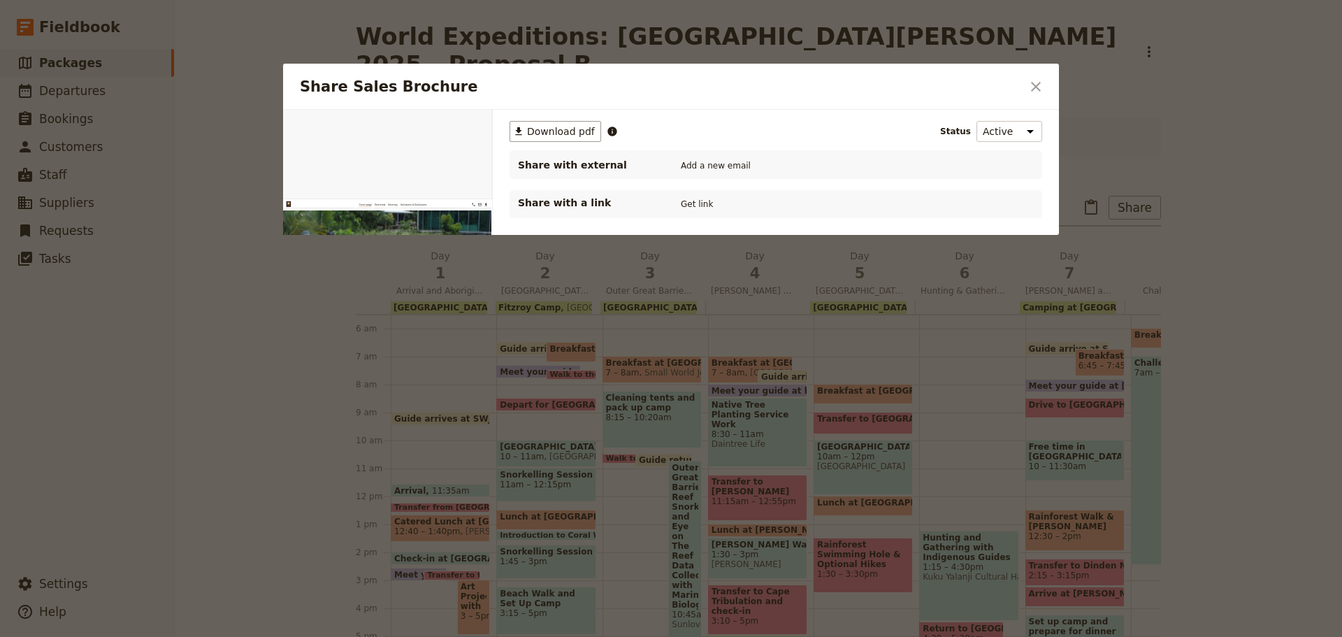
scroll to position [0, 0]
click at [530, 126] on span "Download pdf" at bounding box center [561, 131] width 68 height 14
click at [1030, 87] on icon "Close dialog" at bounding box center [1036, 86] width 17 height 17
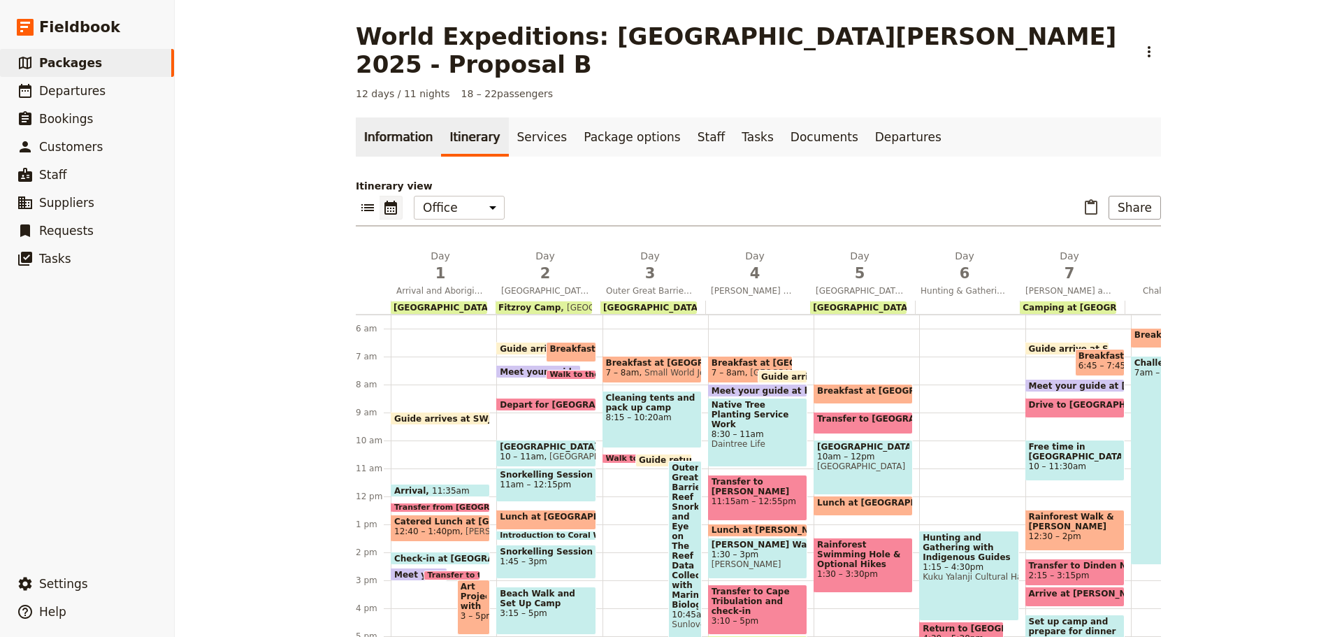
click at [400, 117] on link "Information" at bounding box center [398, 136] width 85 height 39
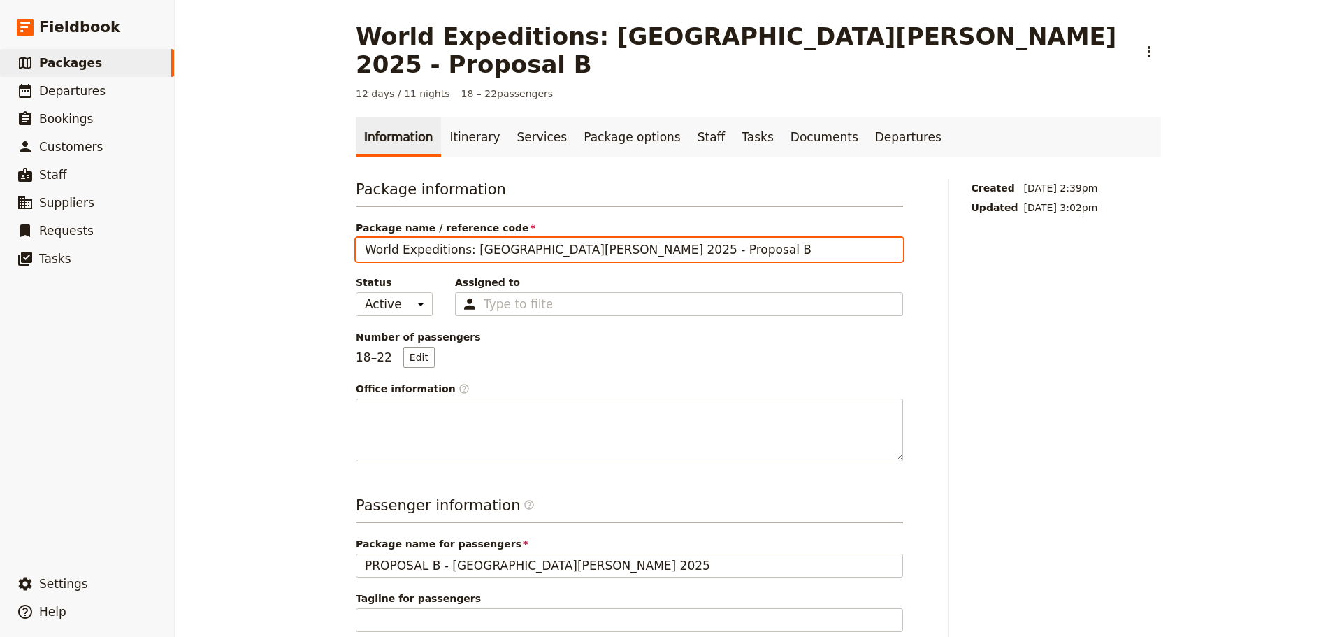
click at [686, 238] on input "World Expeditions: St Leonard's College 2025 - Proposal B" at bounding box center [629, 250] width 547 height 24
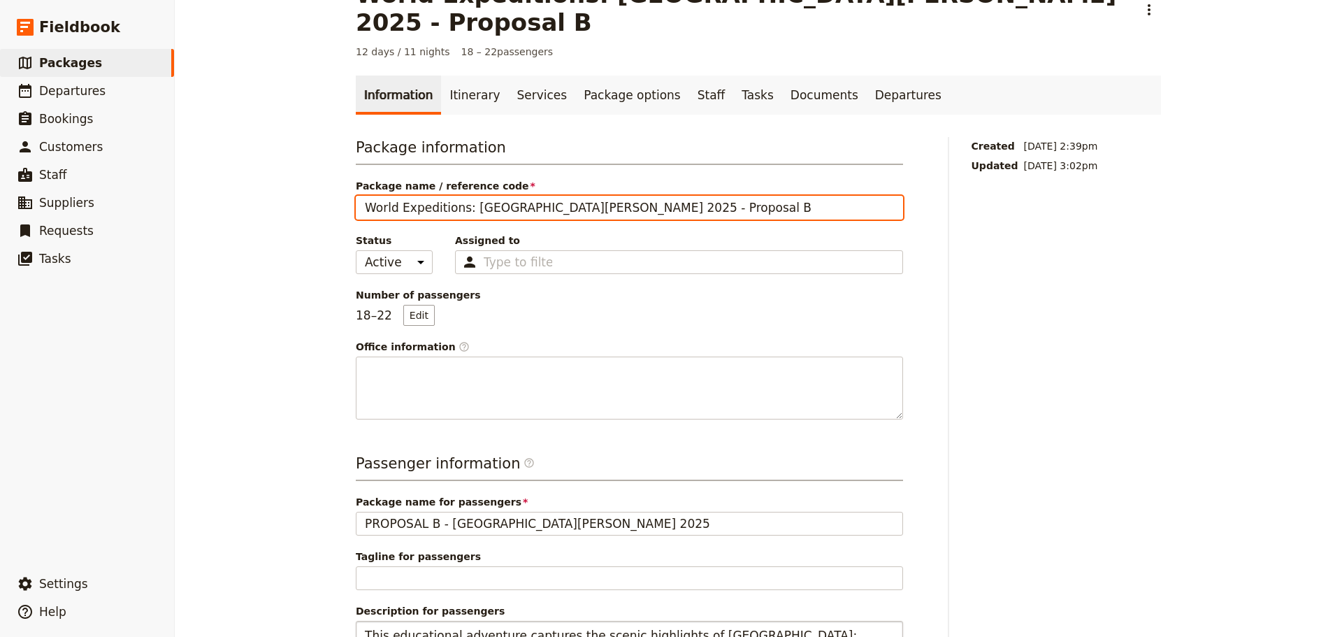
scroll to position [210, 0]
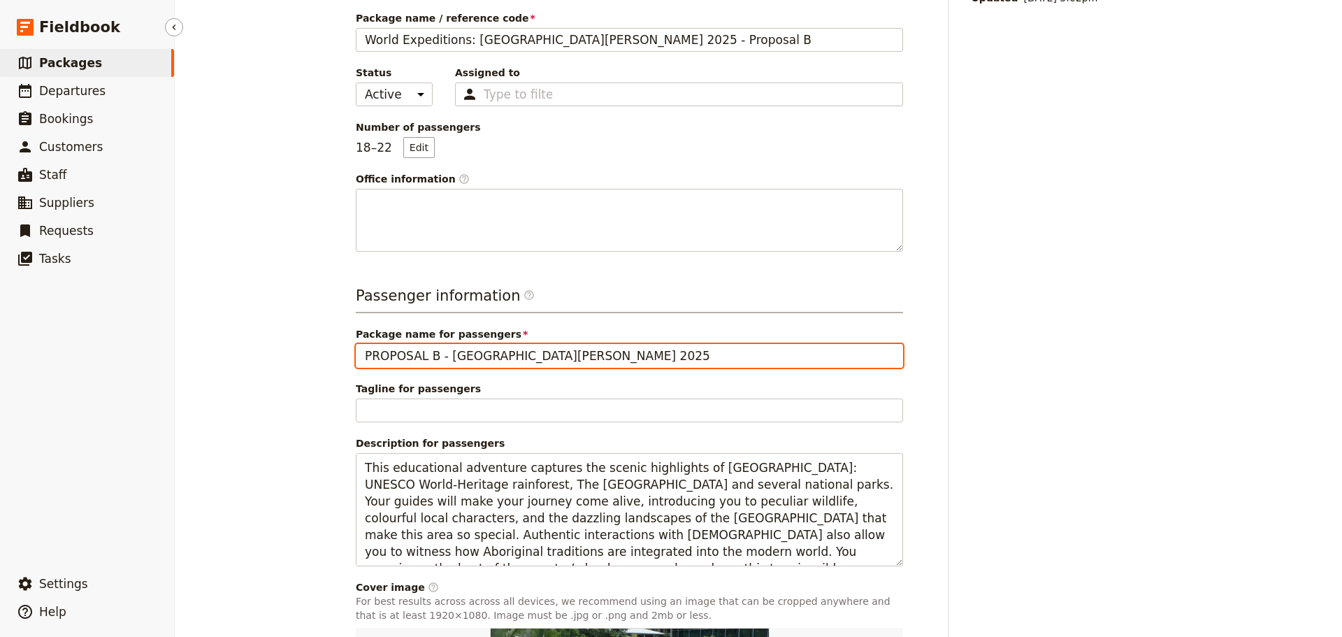
drag, startPoint x: 438, startPoint y: 329, endPoint x: 34, endPoint y: 307, distance: 403.9
click at [34, 307] on div "Fieldbook ​ ​ Fieldbook ​ ​ Packages ​ Departures ​ Bookings ​ Customers ​ Staf…" at bounding box center [671, 318] width 1342 height 637
click at [542, 344] on input "St Leonard's College 2025" at bounding box center [629, 356] width 547 height 24
type input "St Leonard's College 2025 - Proposal B"
drag, startPoint x: 509, startPoint y: 329, endPoint x: 846, endPoint y: 327, distance: 336.9
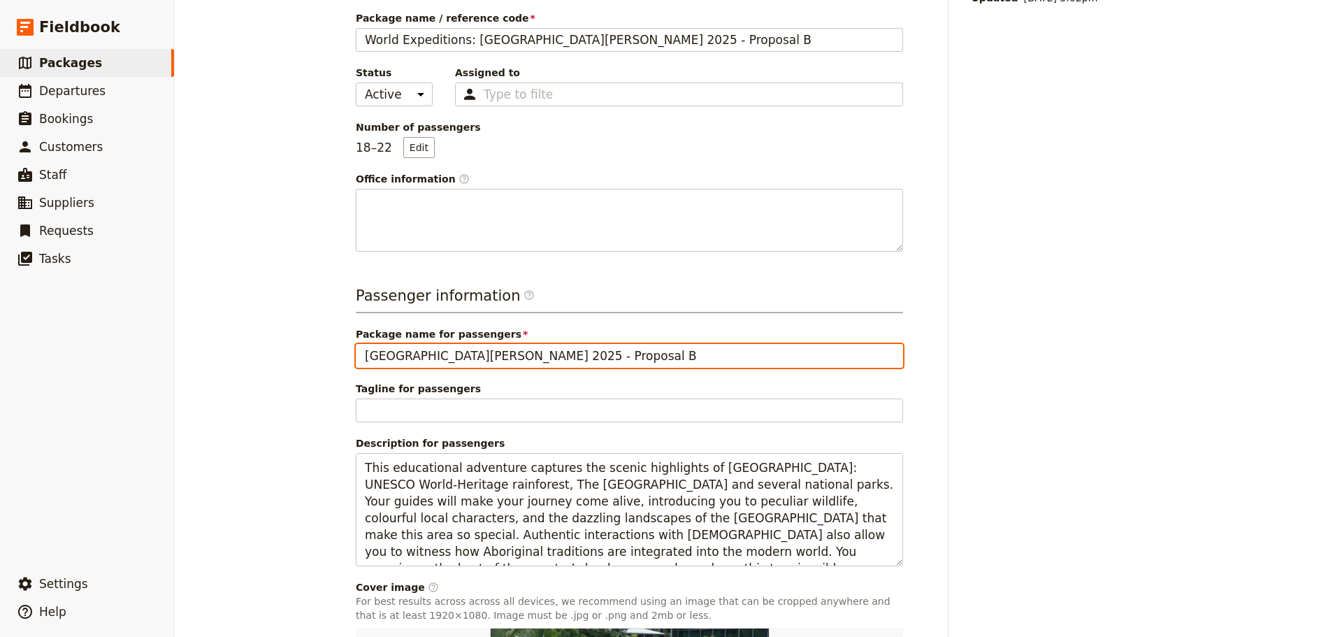
click at [846, 344] on input "St Leonard's College 2025 - Proposal B" at bounding box center [629, 356] width 547 height 24
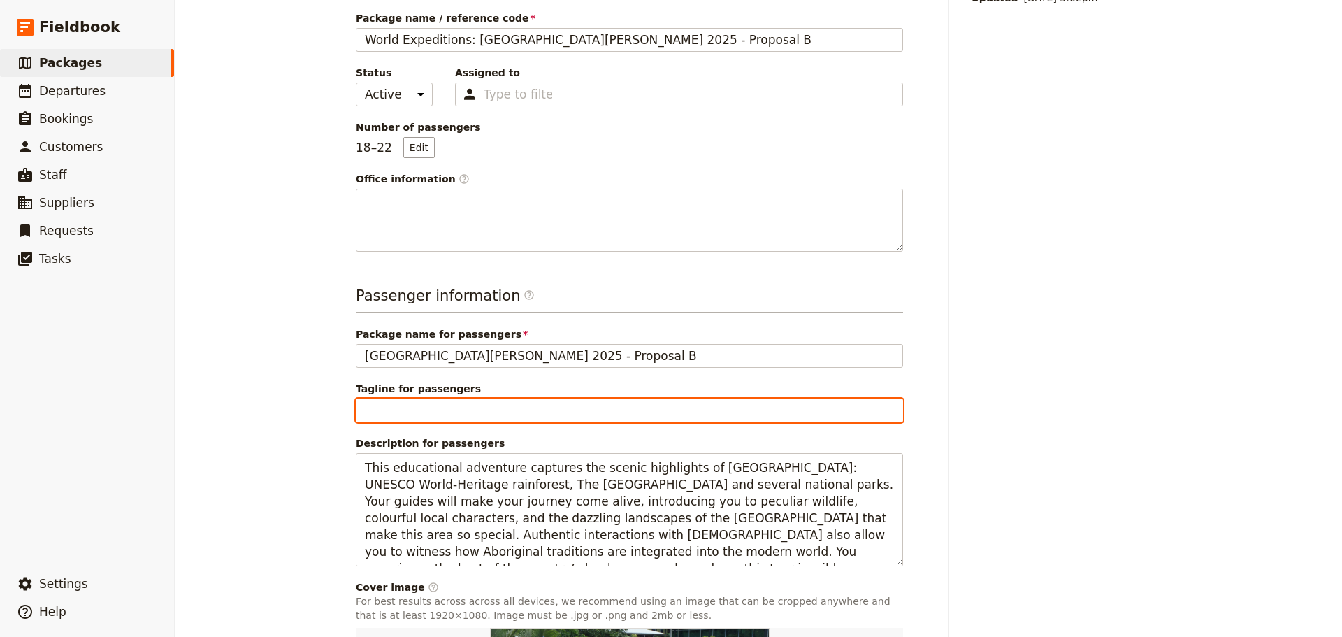
paste input "Proposal B"
type input "Proposal B"
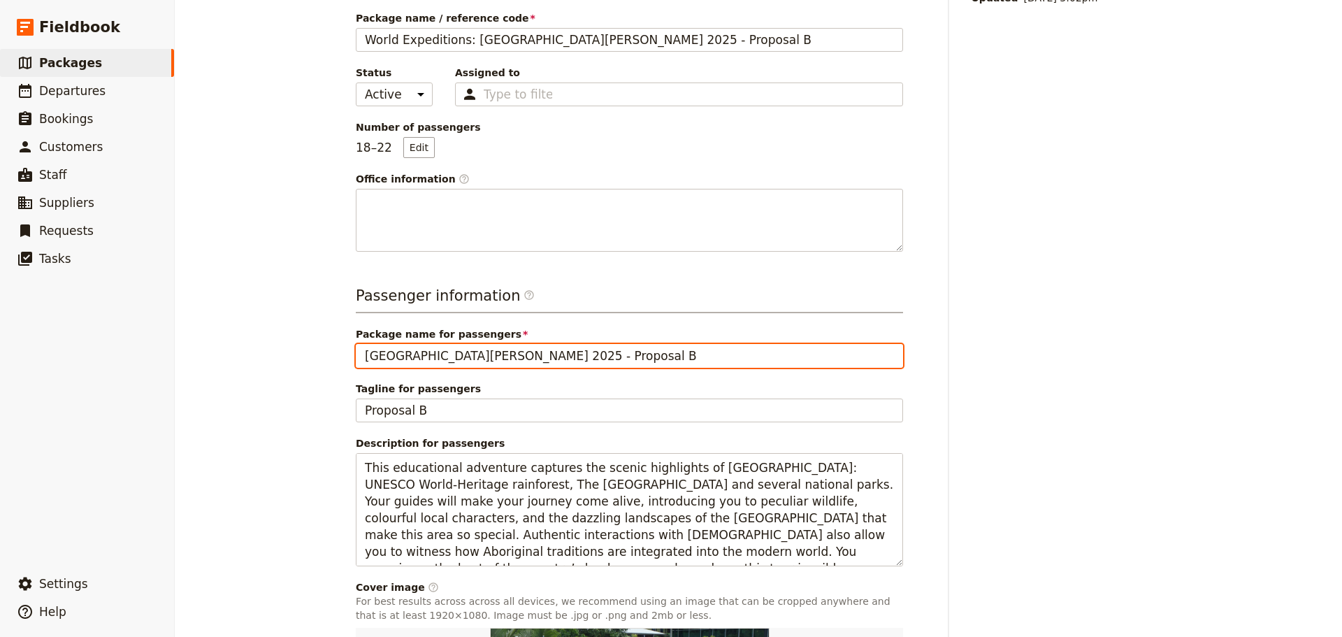
drag, startPoint x: 499, startPoint y: 326, endPoint x: 754, endPoint y: 310, distance: 254.9
click at [736, 327] on div "Package name for passengers St Leonard's College 2025 - Proposal B" at bounding box center [629, 347] width 547 height 41
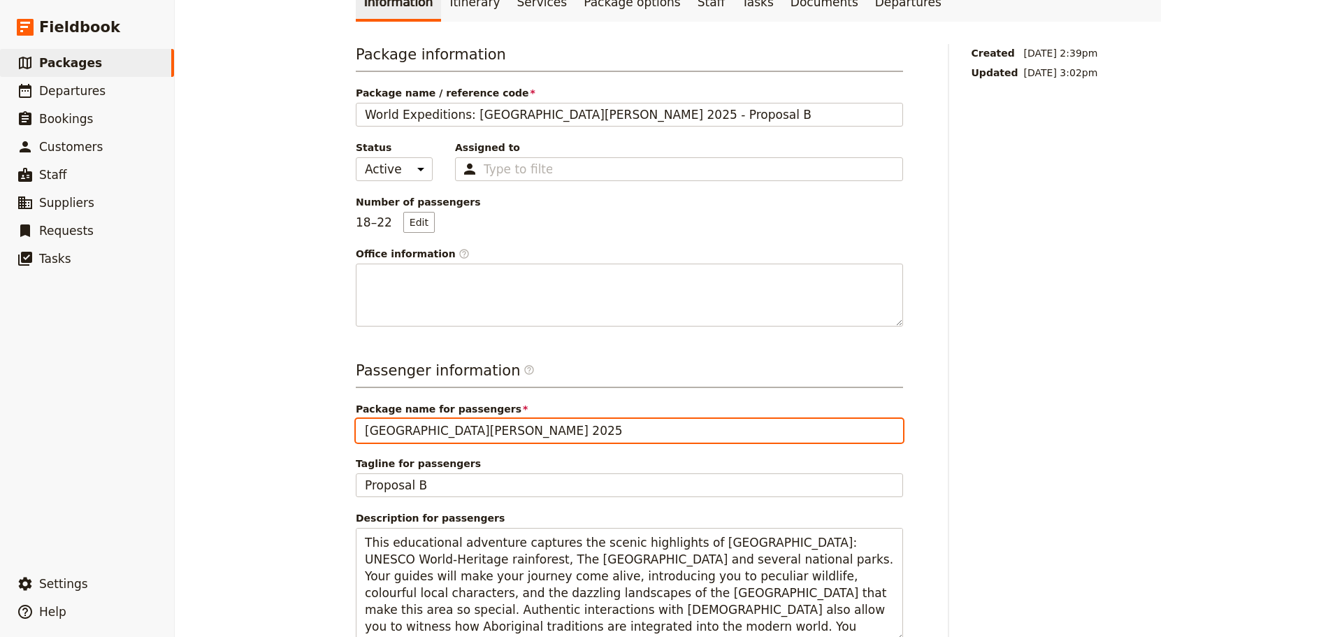
scroll to position [0, 0]
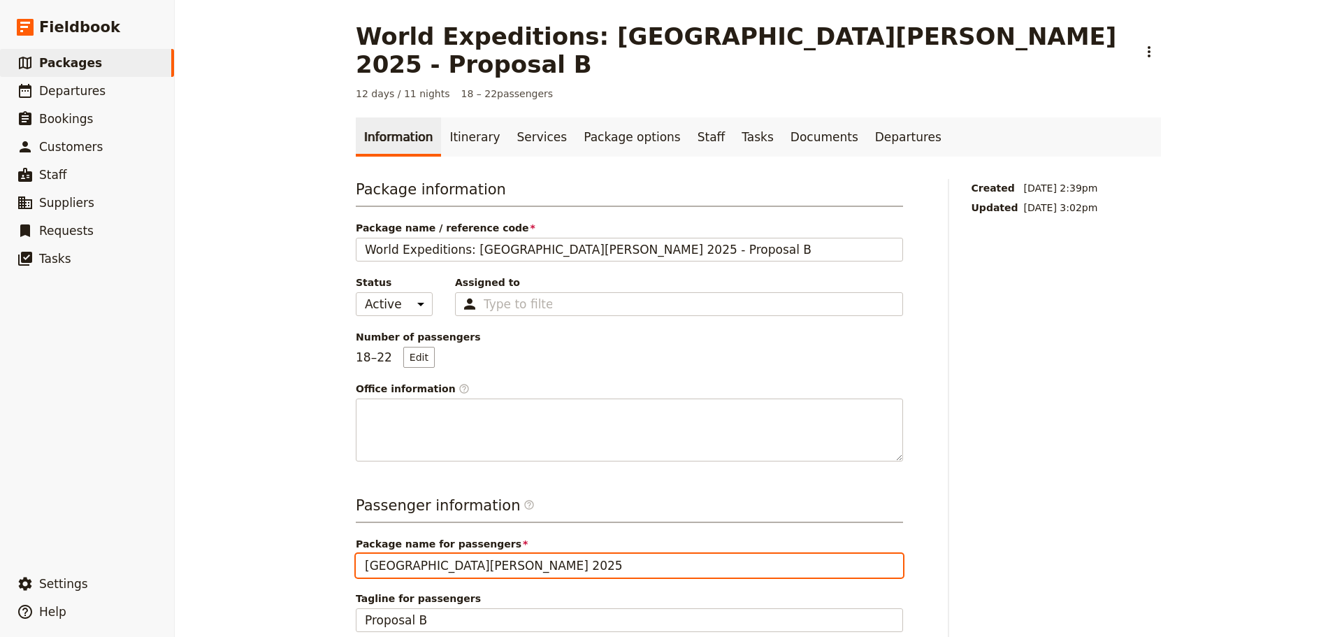
type input "St Leonard's College 2025"
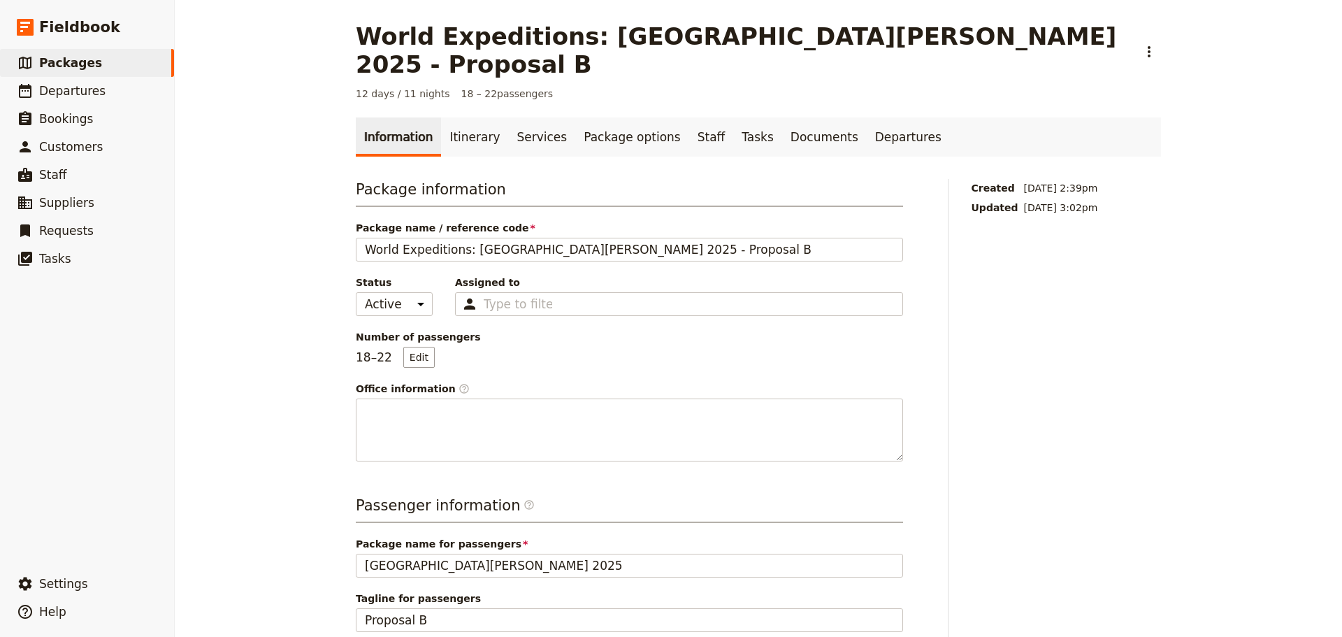
click at [1085, 345] on div "Created 22 Aug 2025, 2:39pm Updated 22 Aug 2025, 3:02pm" at bounding box center [1067, 630] width 190 height 902
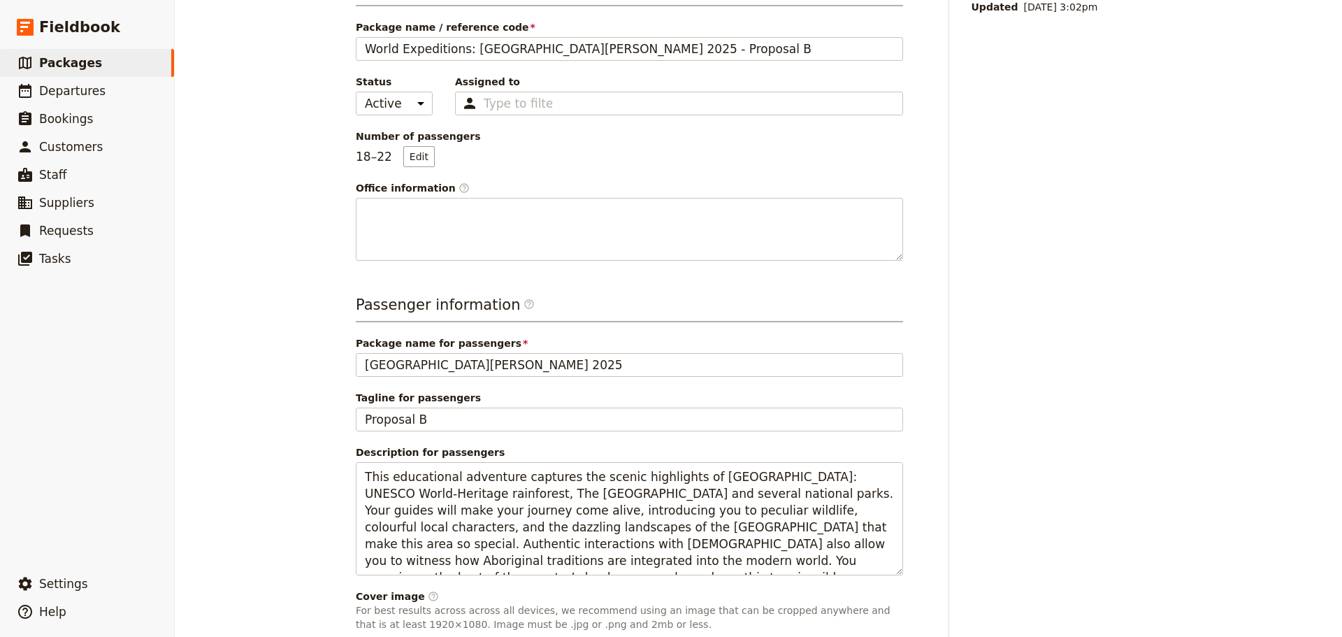
scroll to position [438, 0]
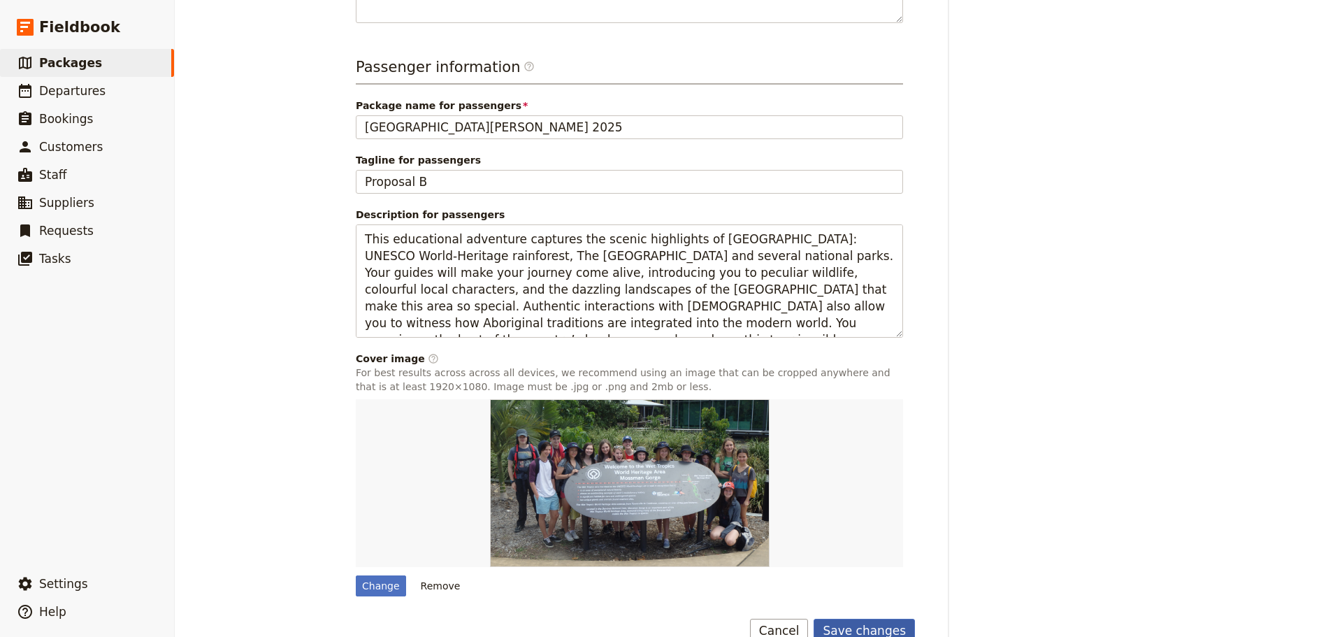
click at [895, 619] on button "Save changes" at bounding box center [864, 631] width 101 height 24
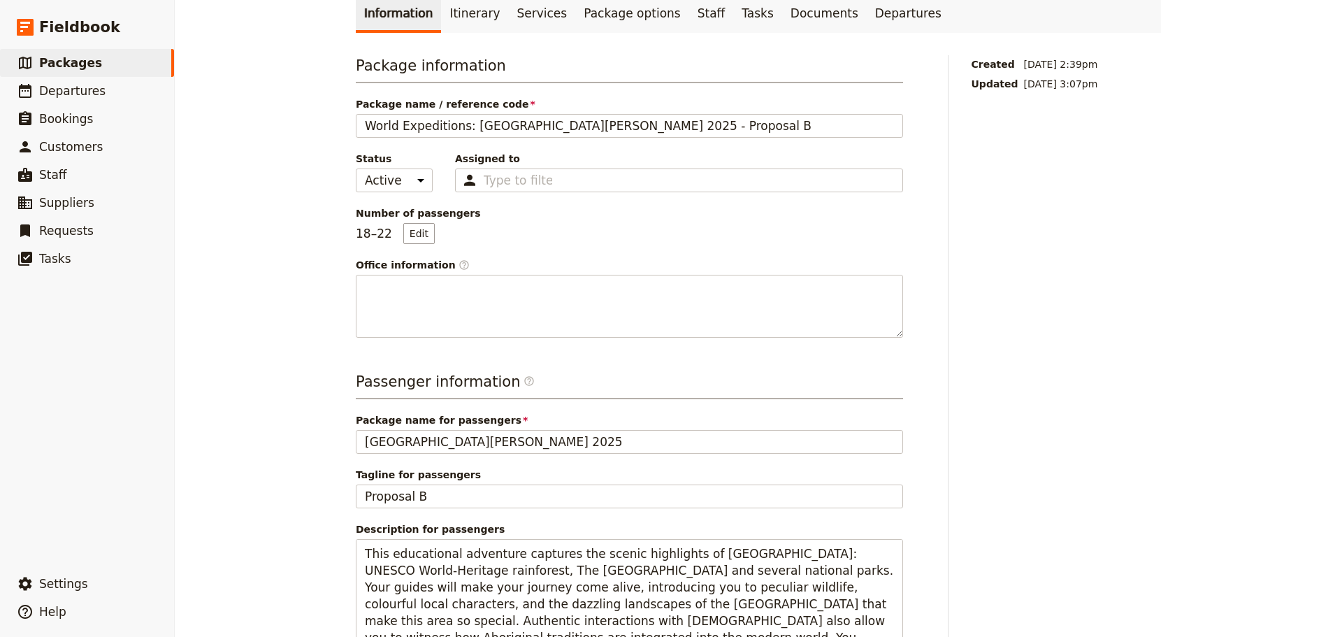
scroll to position [89, 0]
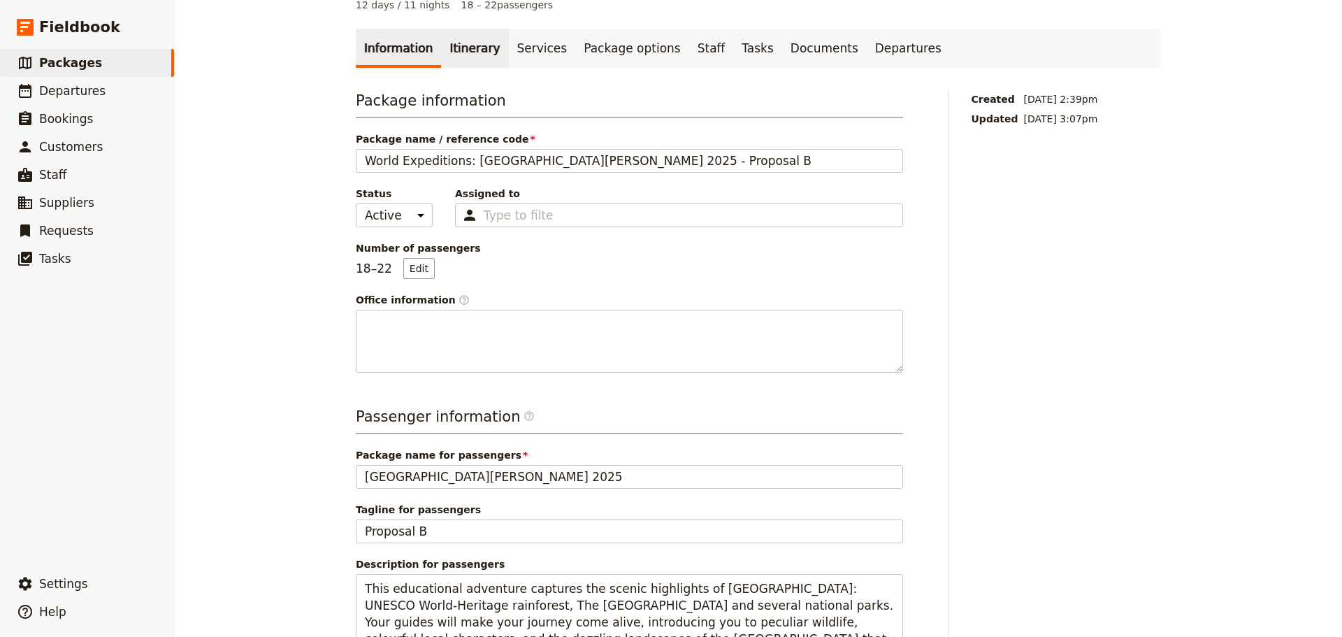
click at [467, 29] on link "Itinerary" at bounding box center [474, 48] width 67 height 39
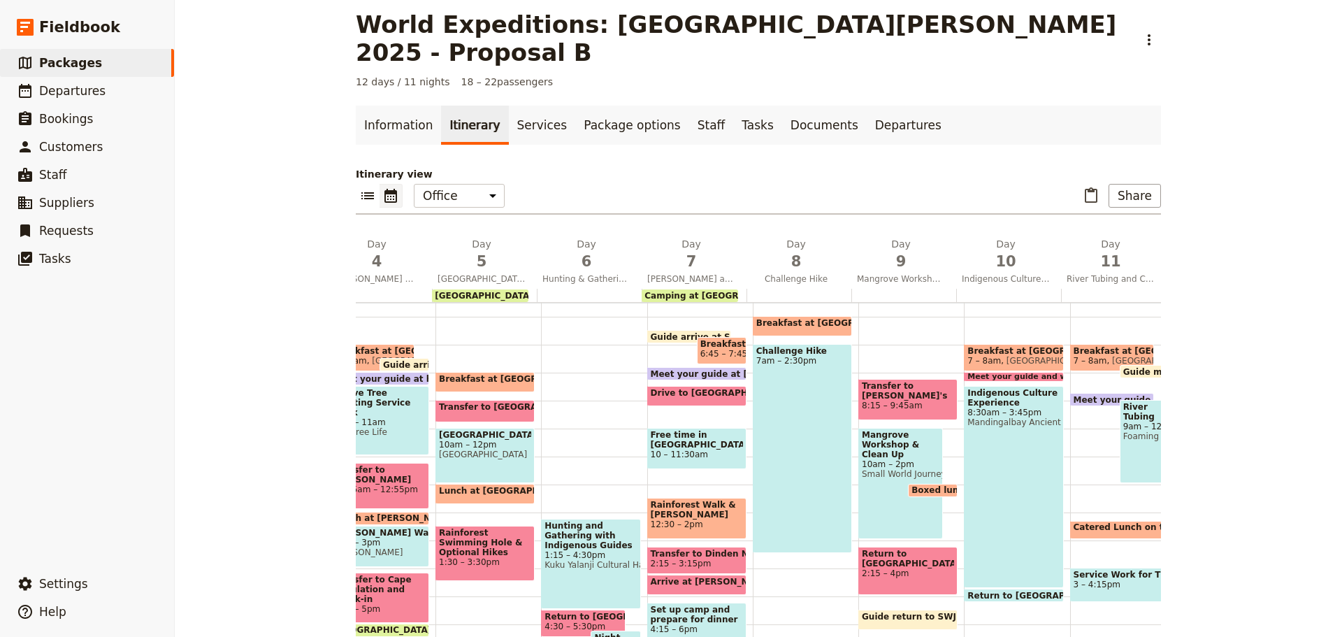
scroll to position [0, 437]
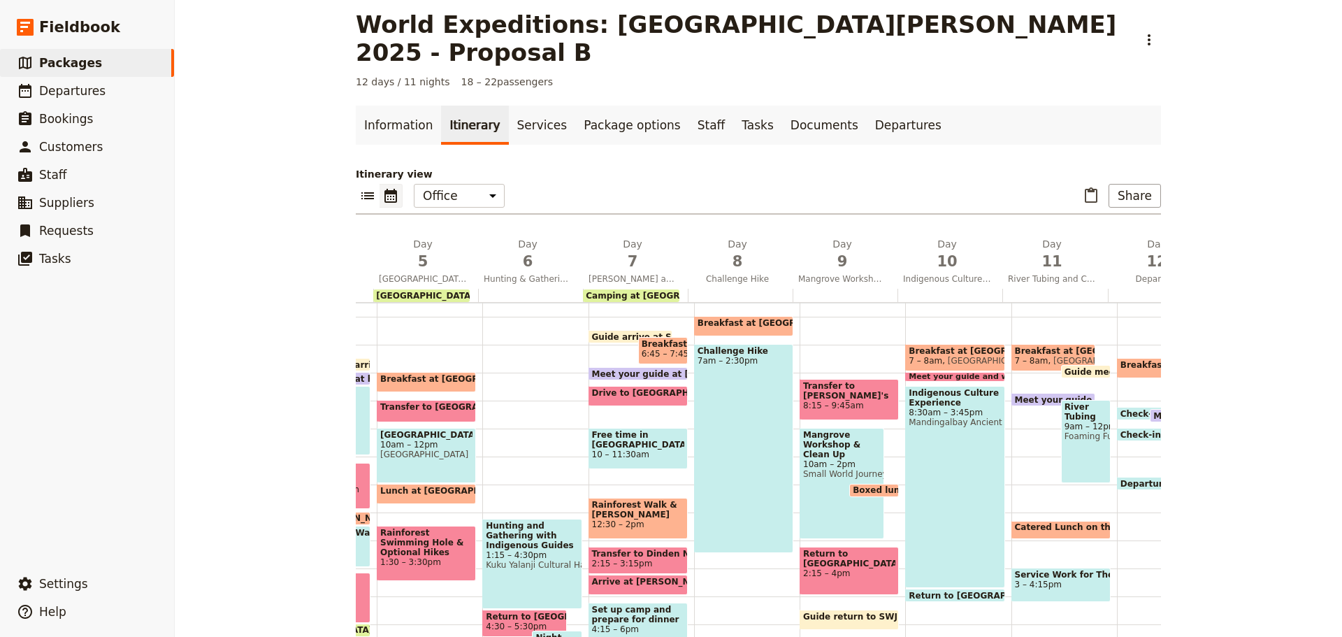
click at [808, 459] on span "10am – 2pm" at bounding box center [842, 464] width 78 height 10
select select "9"
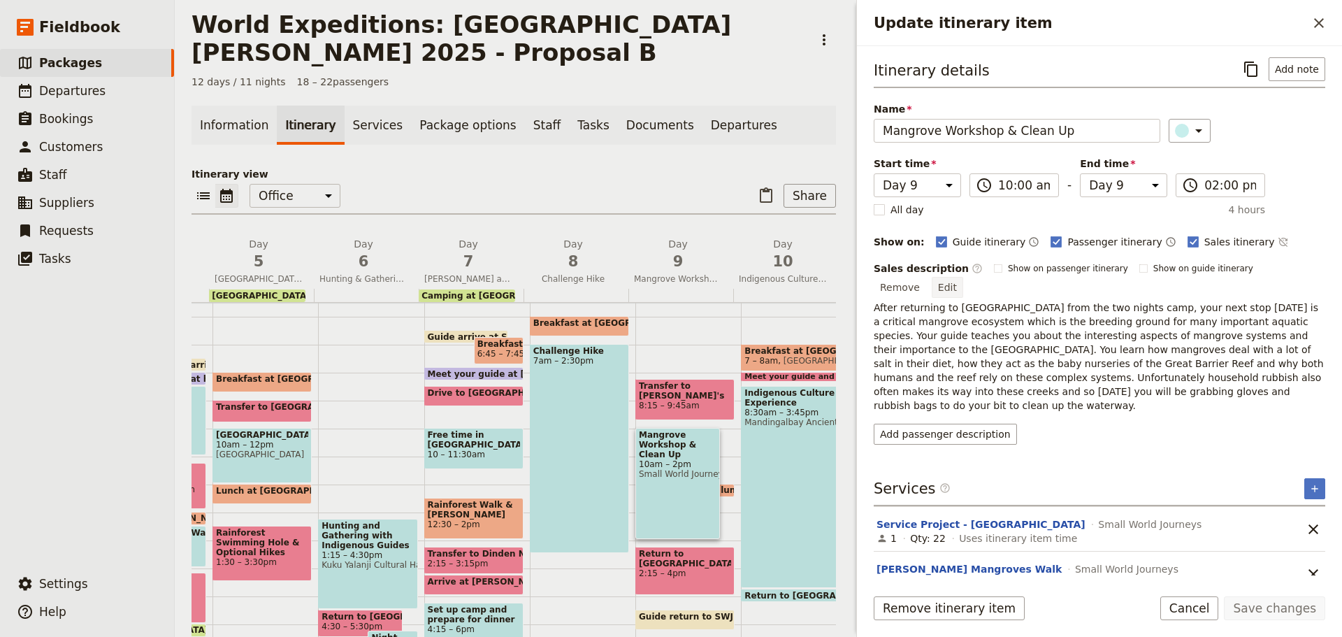
click at [963, 277] on button "Edit" at bounding box center [947, 287] width 31 height 21
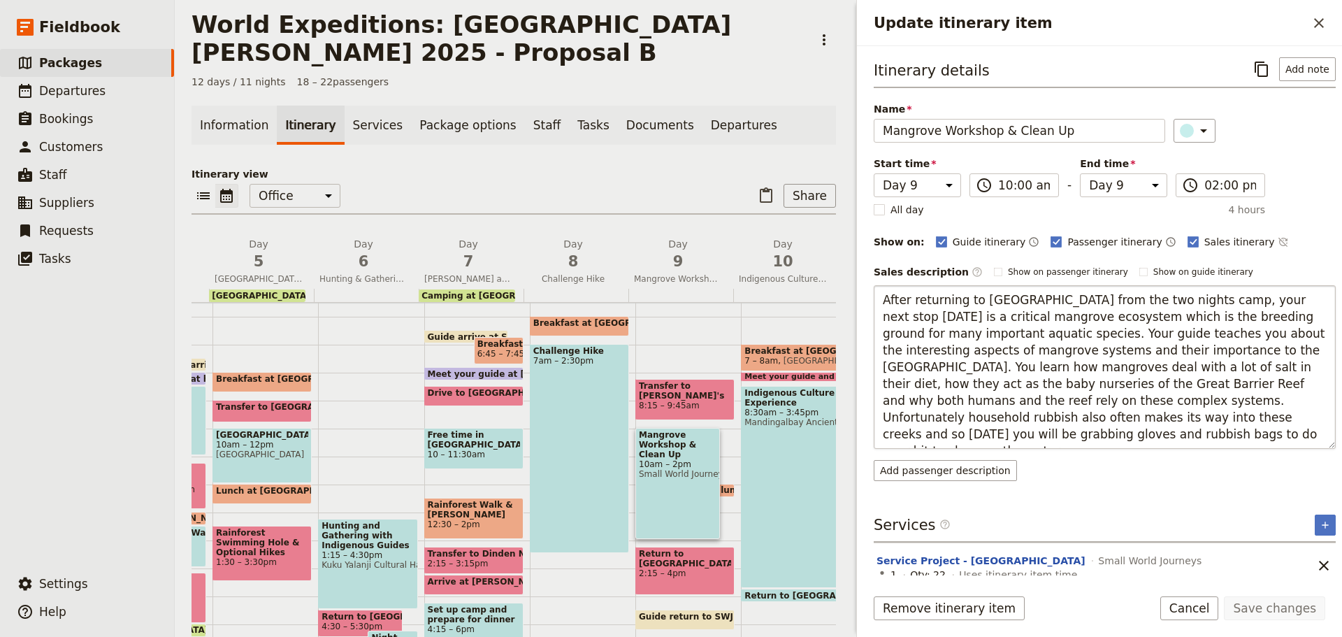
drag, startPoint x: 884, startPoint y: 298, endPoint x: 962, endPoint y: 294, distance: 77.7
click at [962, 294] on textarea "After returning to Cairns from the two nights camp, your next stop today is a c…" at bounding box center [1105, 367] width 462 height 164
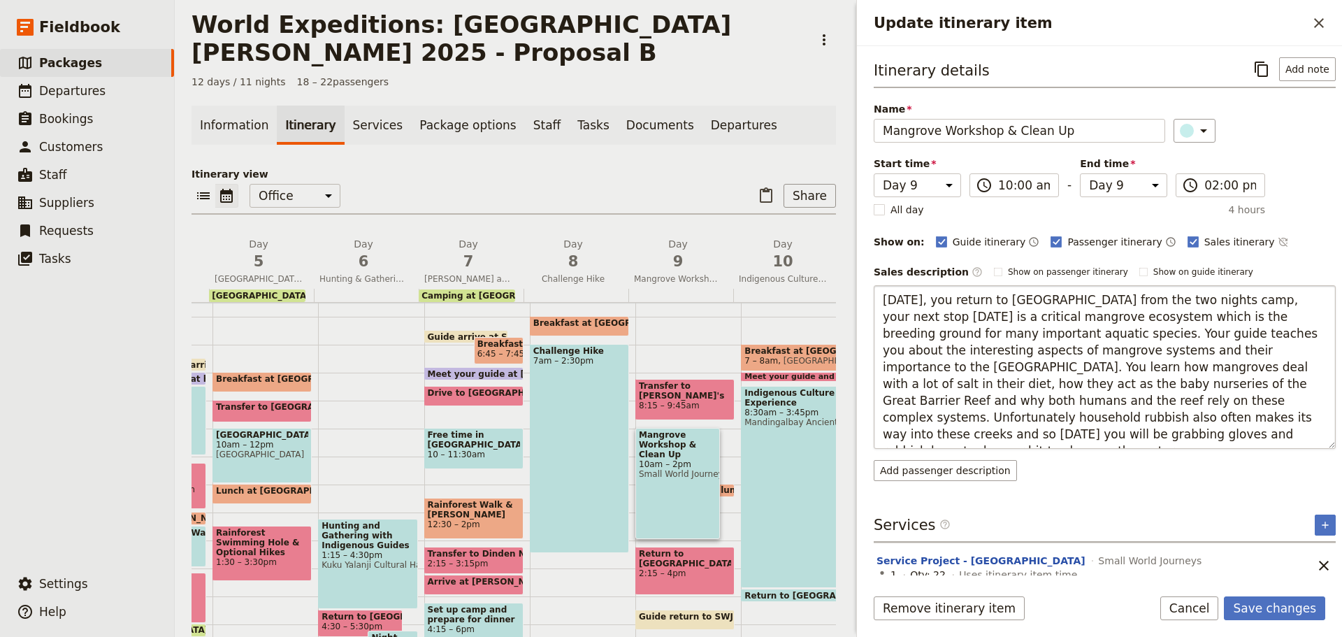
click at [1175, 297] on textarea "Today, you return to Cairns from the two nights camp, your next stop today is a…" at bounding box center [1105, 367] width 462 height 164
click at [1160, 301] on textarea "Today, you return to Cairns from the two nights camp, your next stop today is a…" at bounding box center [1105, 367] width 462 height 164
click at [1255, 298] on textarea "Today, you return to Cairns from the two nights camp. Your next stop today is a…" at bounding box center [1105, 367] width 462 height 164
type textarea "Today, you return to Cairns from the two nights camp. Your next stop this after…"
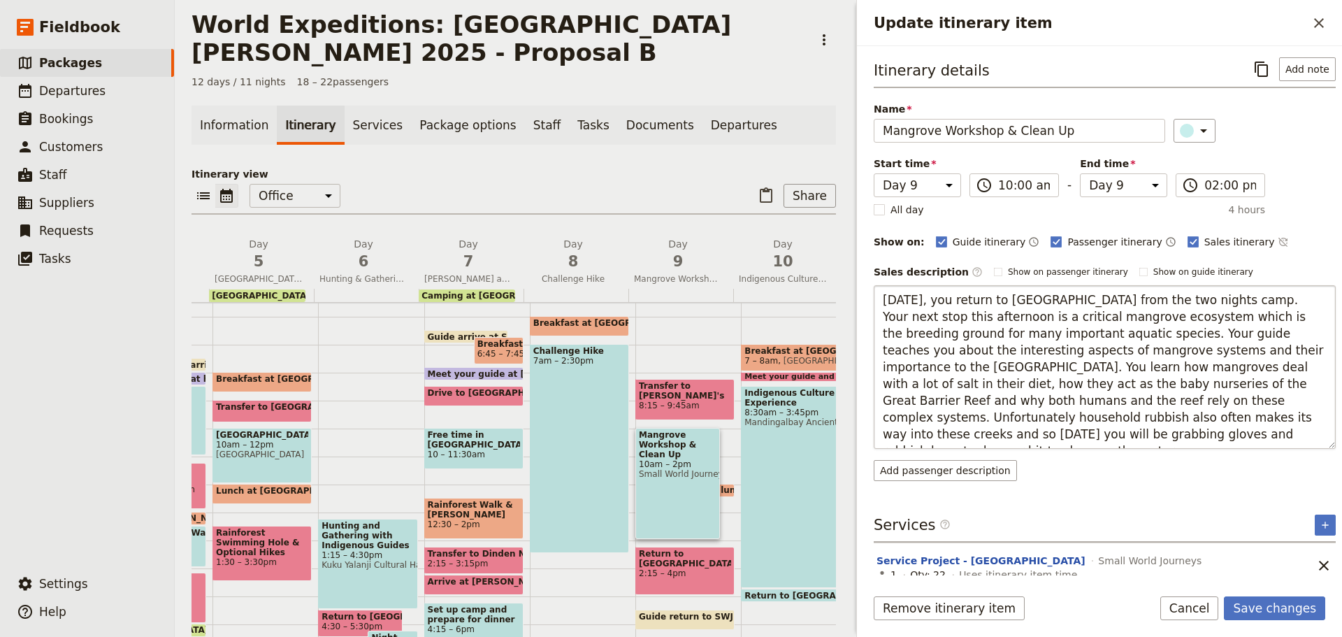
drag, startPoint x: 882, startPoint y: 296, endPoint x: 1276, endPoint y: 433, distance: 416.7
click at [1276, 433] on textarea "Today, you return to Cairns from the two nights camp. Your next stop this after…" at bounding box center [1105, 367] width 462 height 164
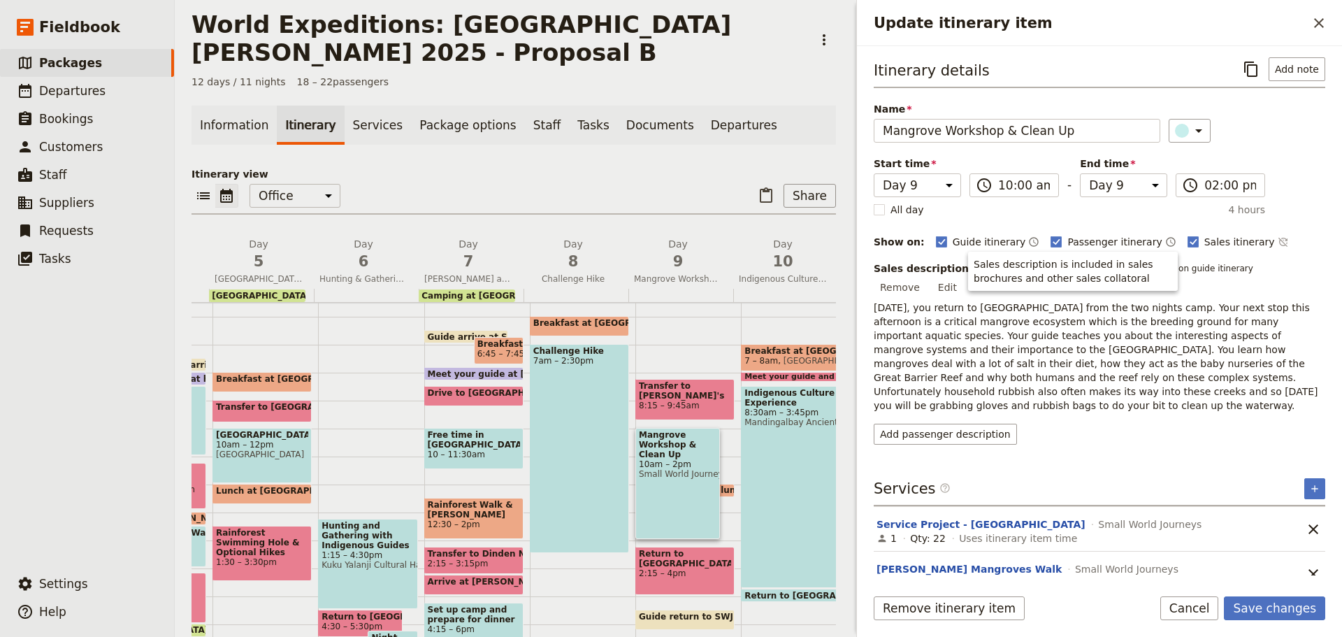
click at [1113, 377] on p "Today, you return to Cairns from the two nights camp. Your next stop this after…" at bounding box center [1100, 357] width 452 height 112
click at [963, 277] on button "Edit" at bounding box center [947, 287] width 31 height 21
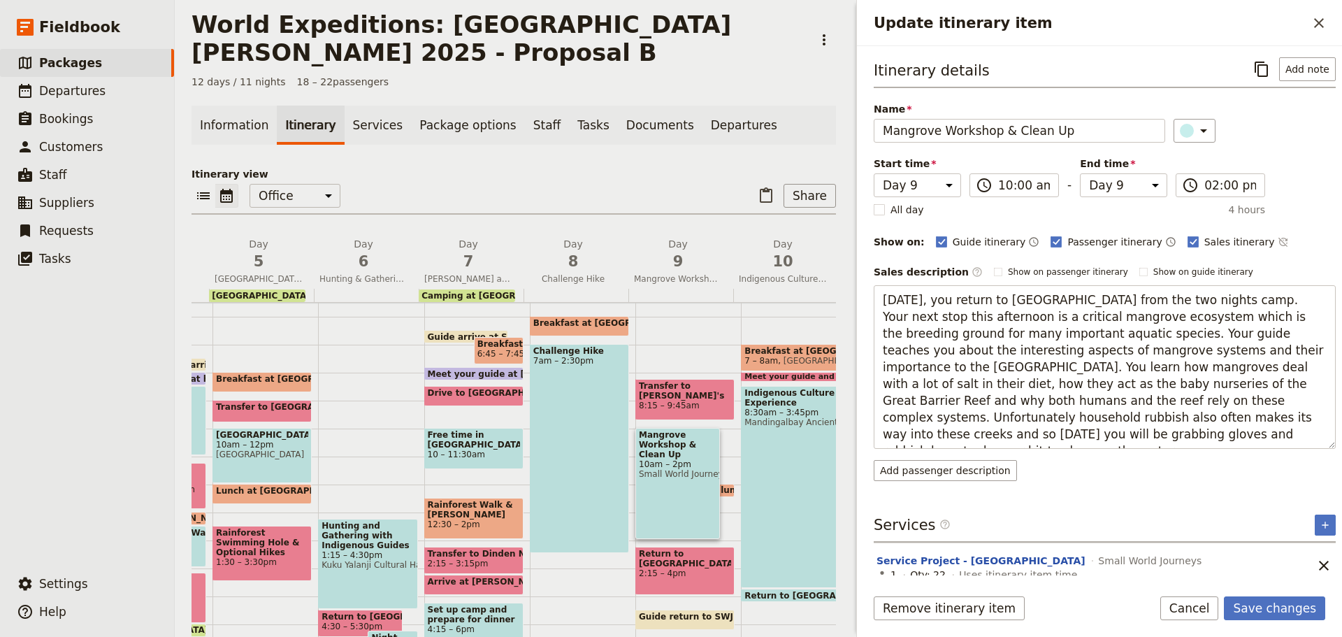
drag, startPoint x: 879, startPoint y: 298, endPoint x: 1164, endPoint y: 283, distance: 285.6
click at [1162, 294] on textarea "Today, you return to Cairns from the two nights camp. Your next stop this after…" at bounding box center [1105, 367] width 462 height 164
drag, startPoint x: 934, startPoint y: 314, endPoint x: 1089, endPoint y: 314, distance: 155.2
click at [1089, 314] on textarea "Today, after returning to Cairns from the two-night camp, your next stop this a…" at bounding box center [1105, 367] width 462 height 164
type textarea "Today, after returning to Cairns from the two-night camp, your next stop this a…"
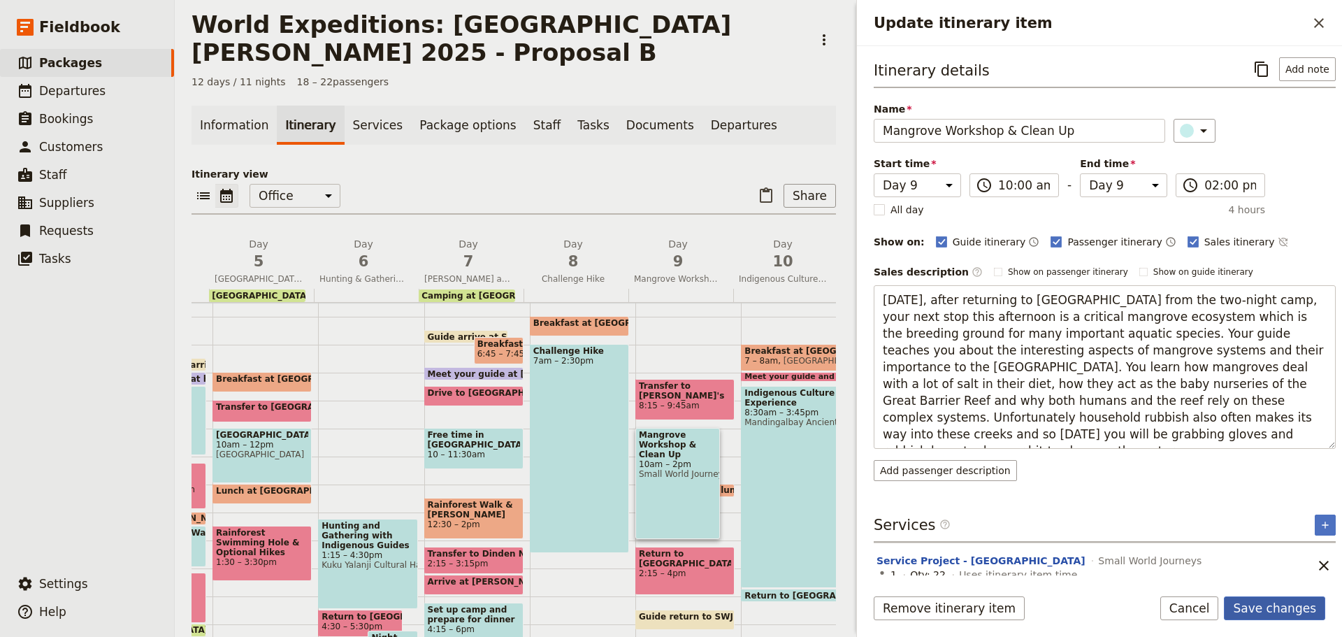
click at [1262, 606] on button "Save changes" at bounding box center [1274, 608] width 101 height 24
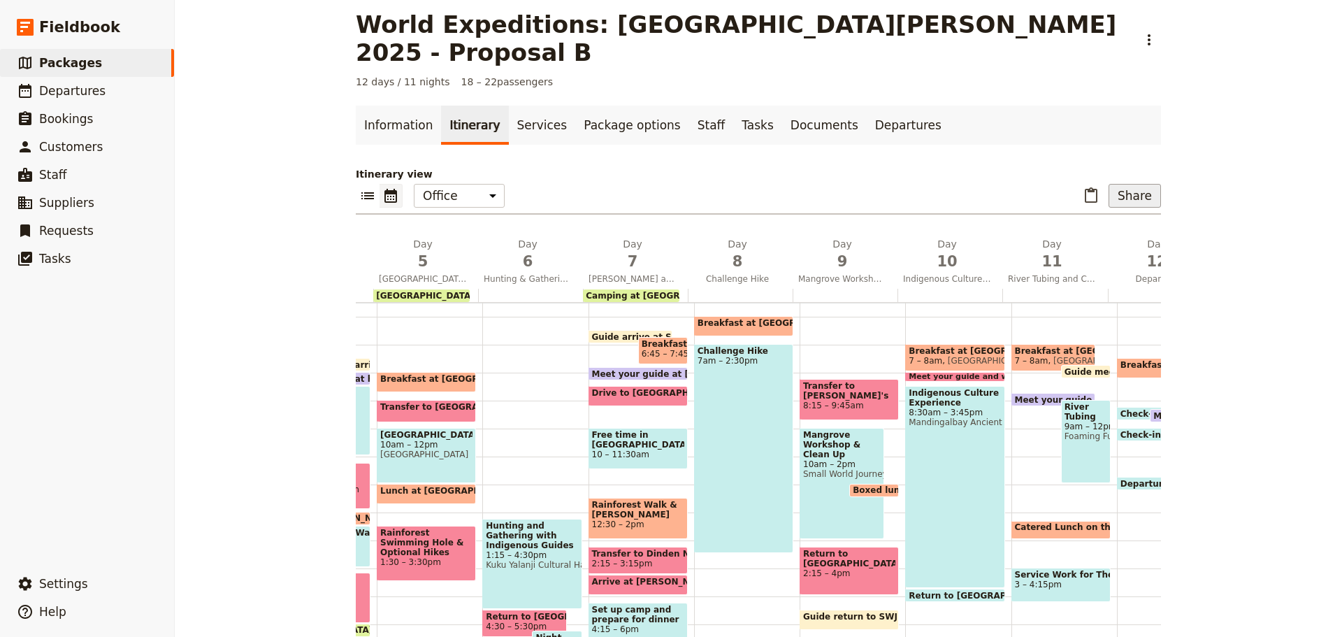
click at [1153, 184] on button "Share" at bounding box center [1135, 196] width 52 height 24
click at [1086, 233] on span "Sales Brochure" at bounding box center [1088, 238] width 73 height 14
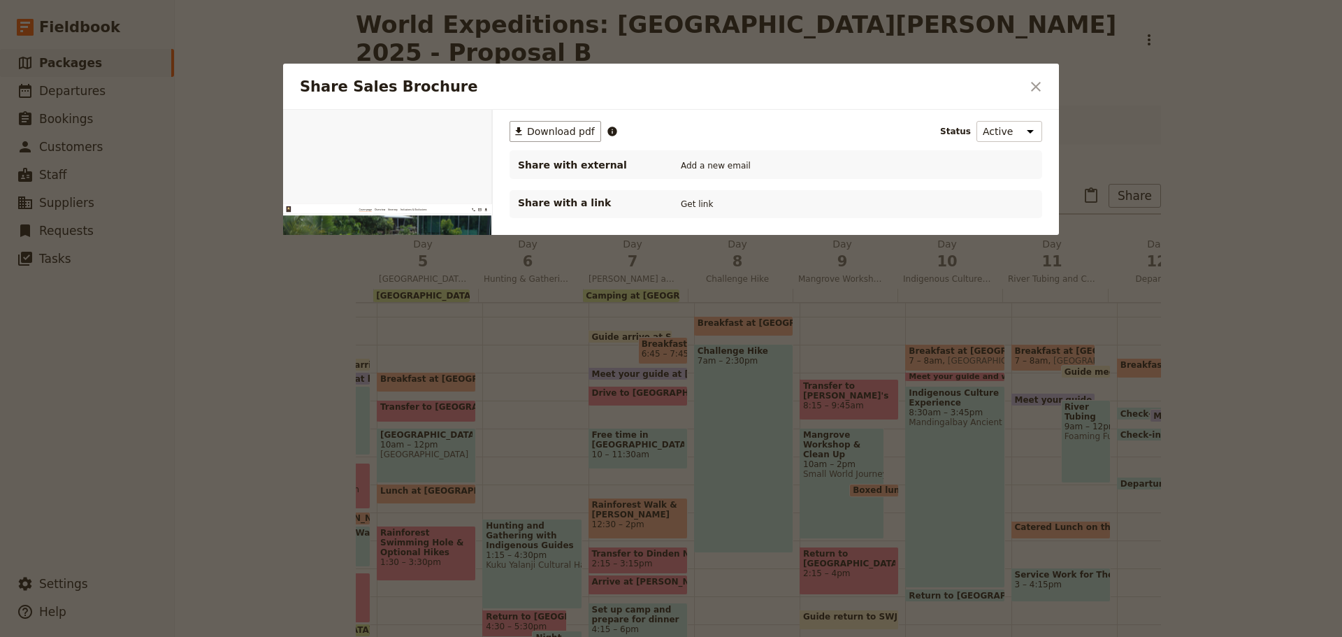
scroll to position [0, 0]
click at [574, 130] on span "Download pdf" at bounding box center [561, 131] width 68 height 14
click at [1038, 80] on icon "Close dialog" at bounding box center [1036, 86] width 17 height 17
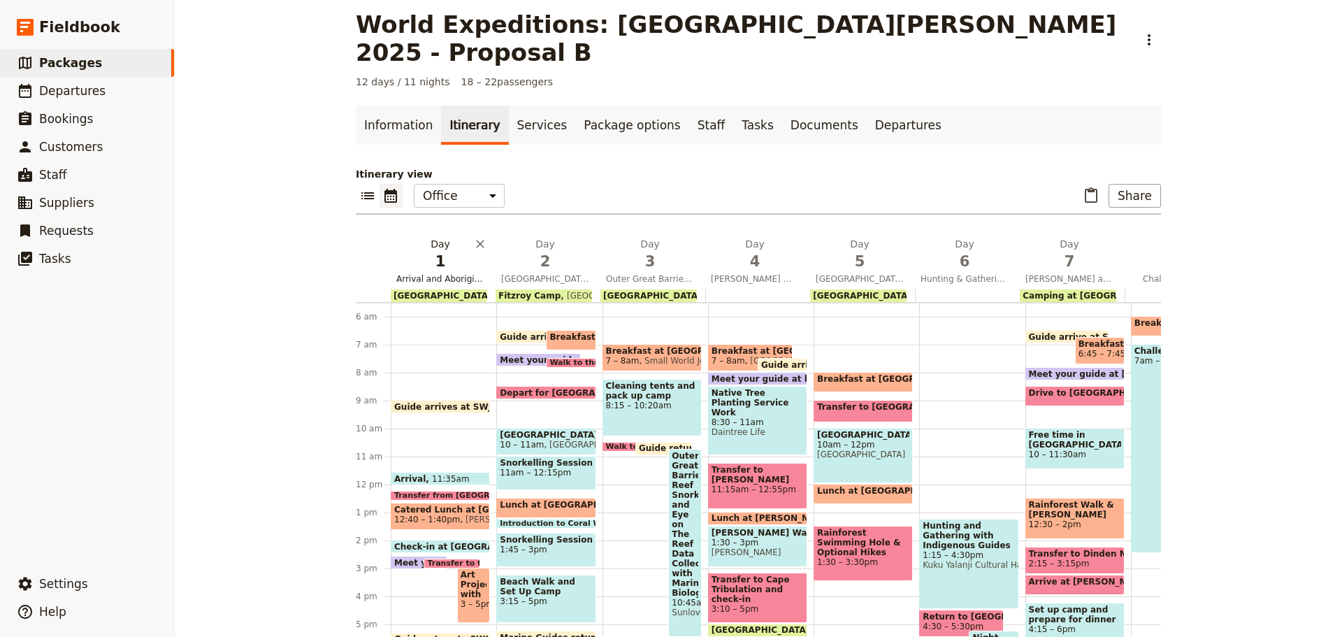
click at [449, 273] on span "Arrival and Aboriginal Art Project" at bounding box center [440, 278] width 99 height 11
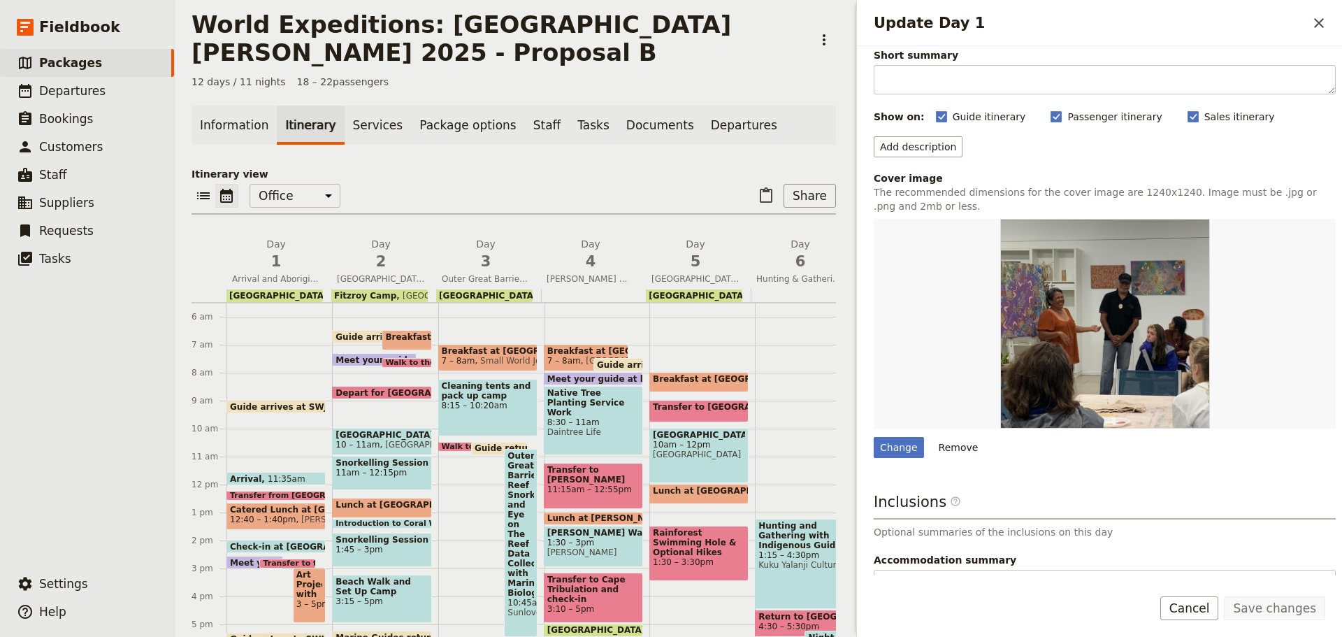
scroll to position [188, 0]
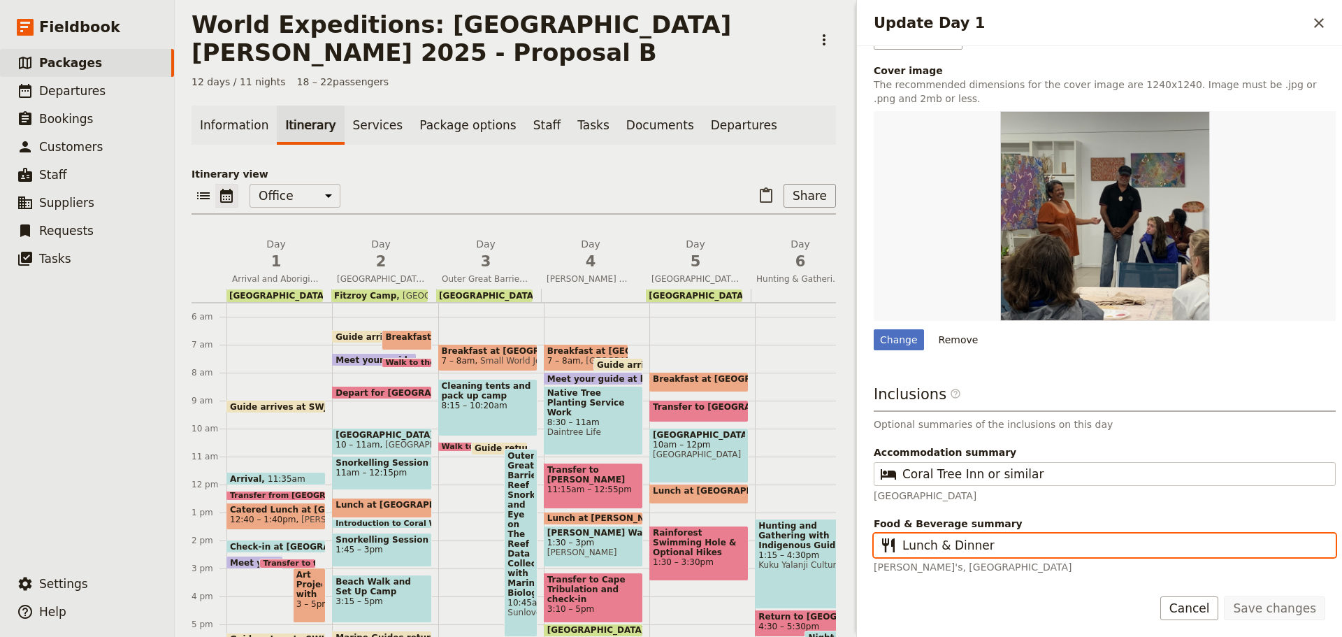
click at [939, 545] on input "Lunch & Dinner" at bounding box center [1114, 545] width 424 height 17
type input "Lunch, Dinner"
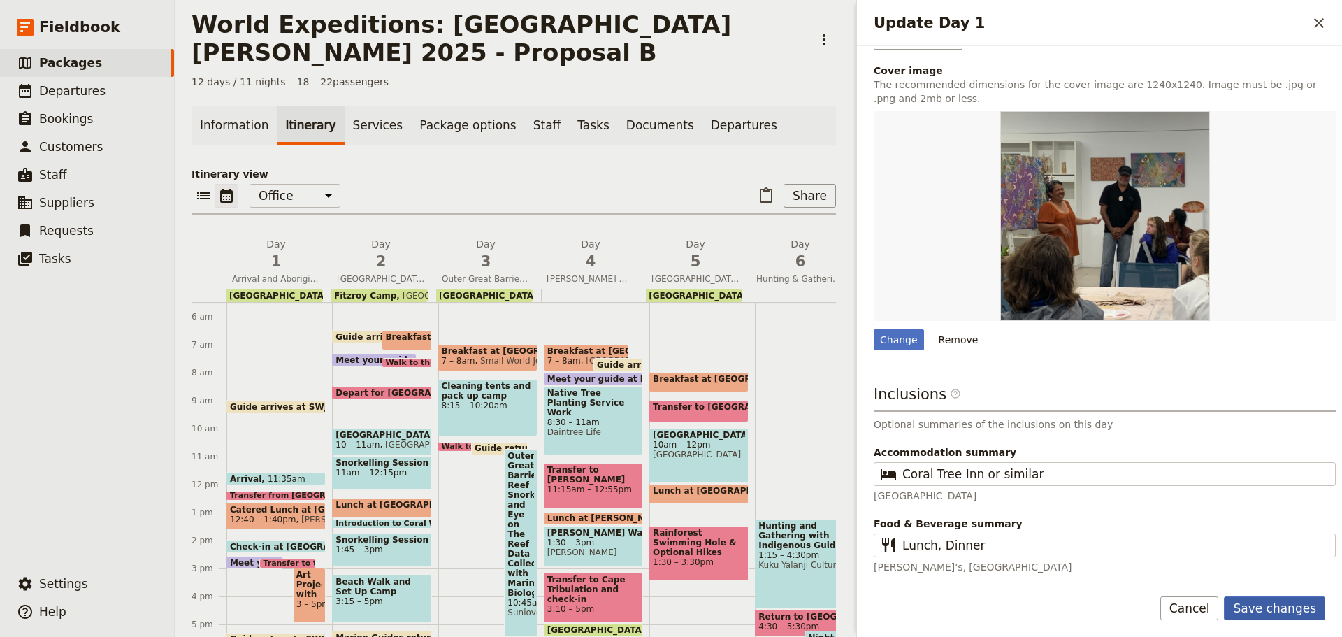
click at [1285, 610] on button "Save changes" at bounding box center [1274, 608] width 101 height 24
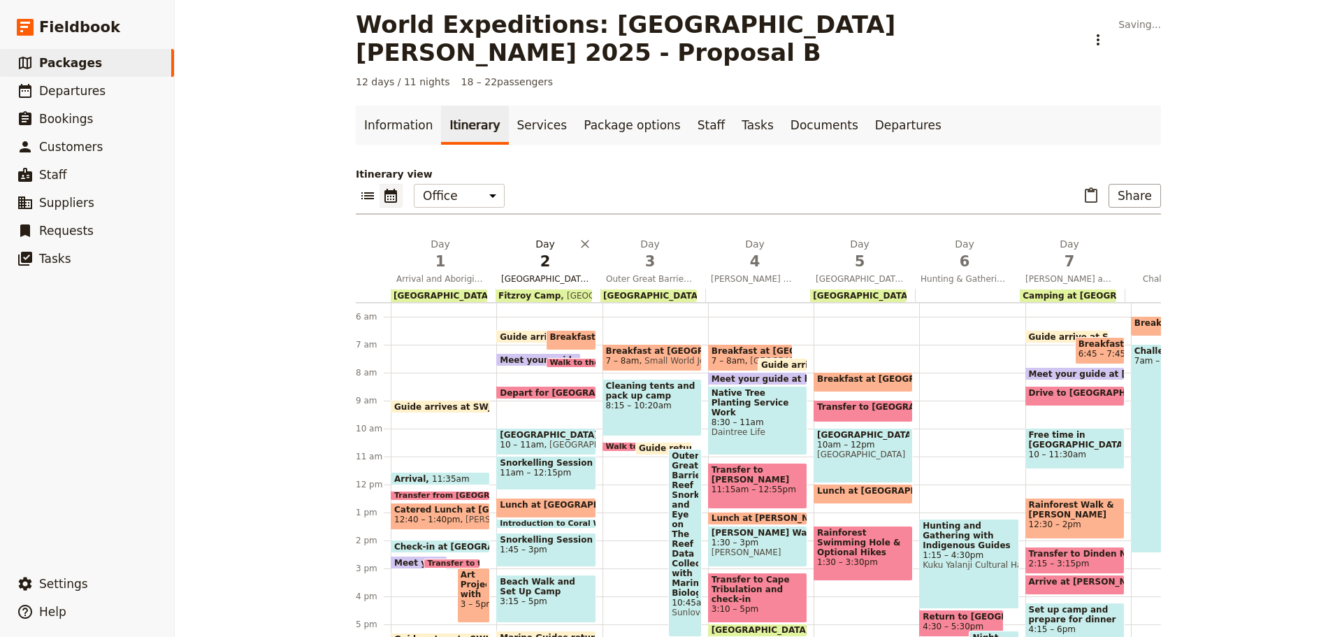
click at [527, 273] on span "Fitzroy Island Great Barrier Reef & Turtle Rehabilitation Centre" at bounding box center [545, 278] width 99 height 11
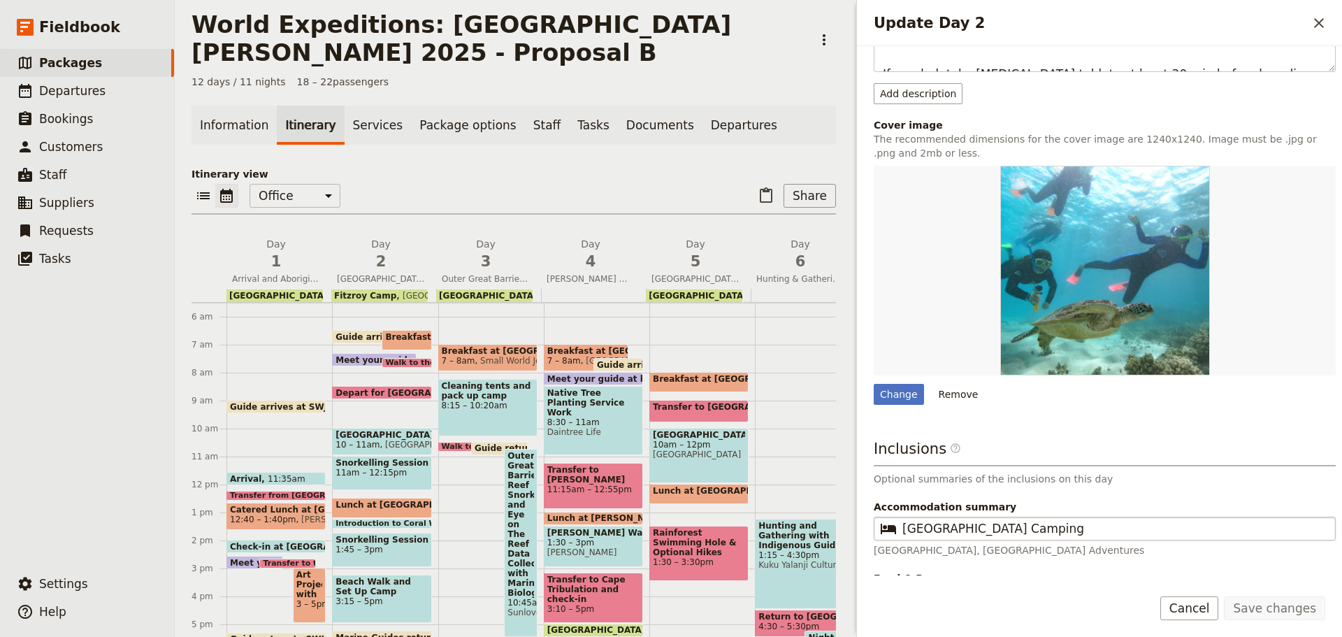
scroll to position [403, 0]
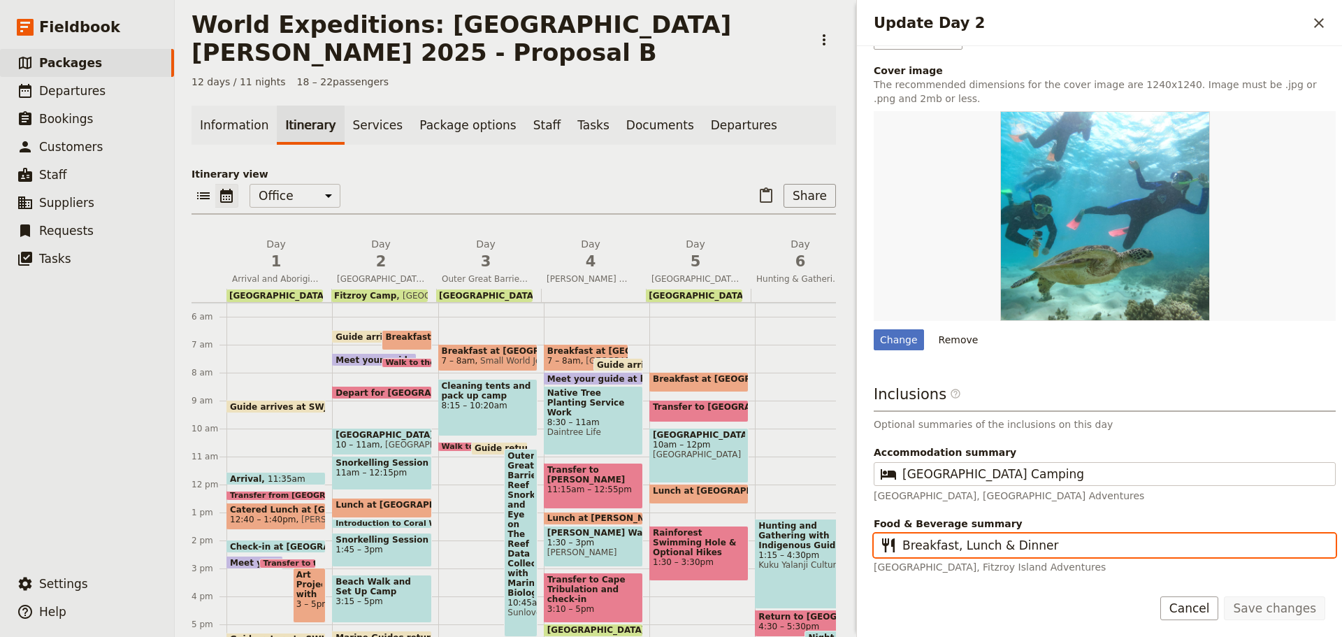
click at [988, 545] on input "Breakfast, Lunch & Dinner" at bounding box center [1114, 545] width 424 height 17
type input "Breakfast, Lunch, Dinner"
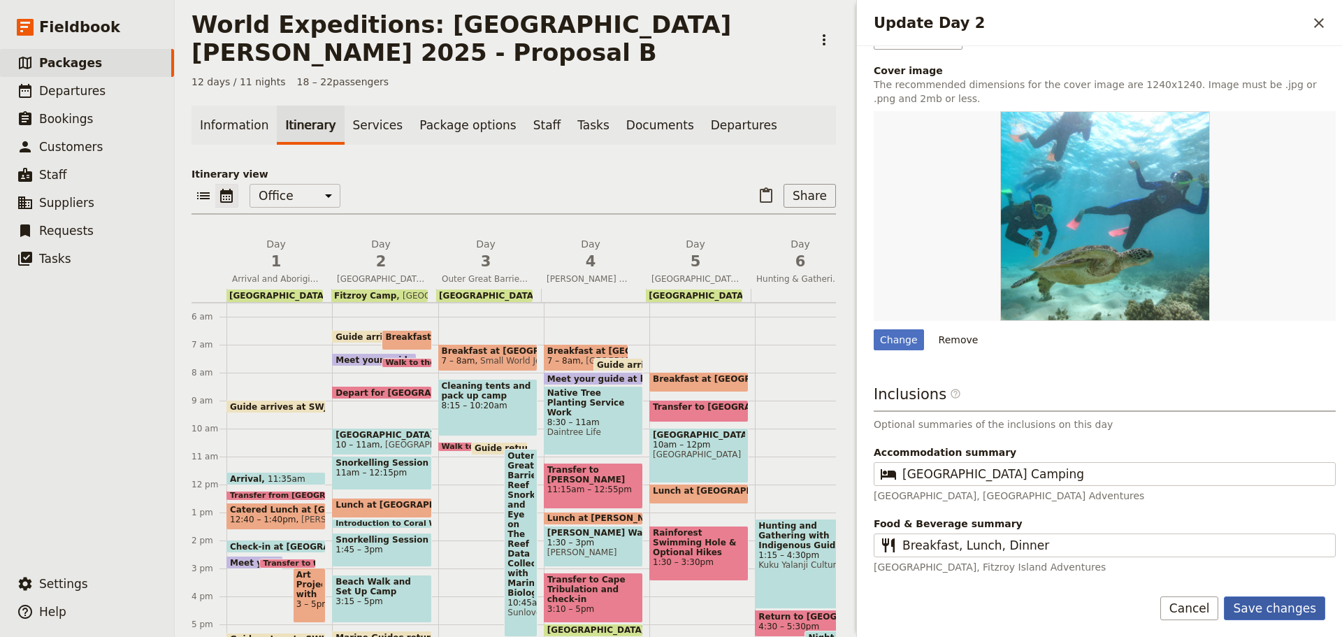
click at [1311, 610] on button "Save changes" at bounding box center [1274, 608] width 101 height 24
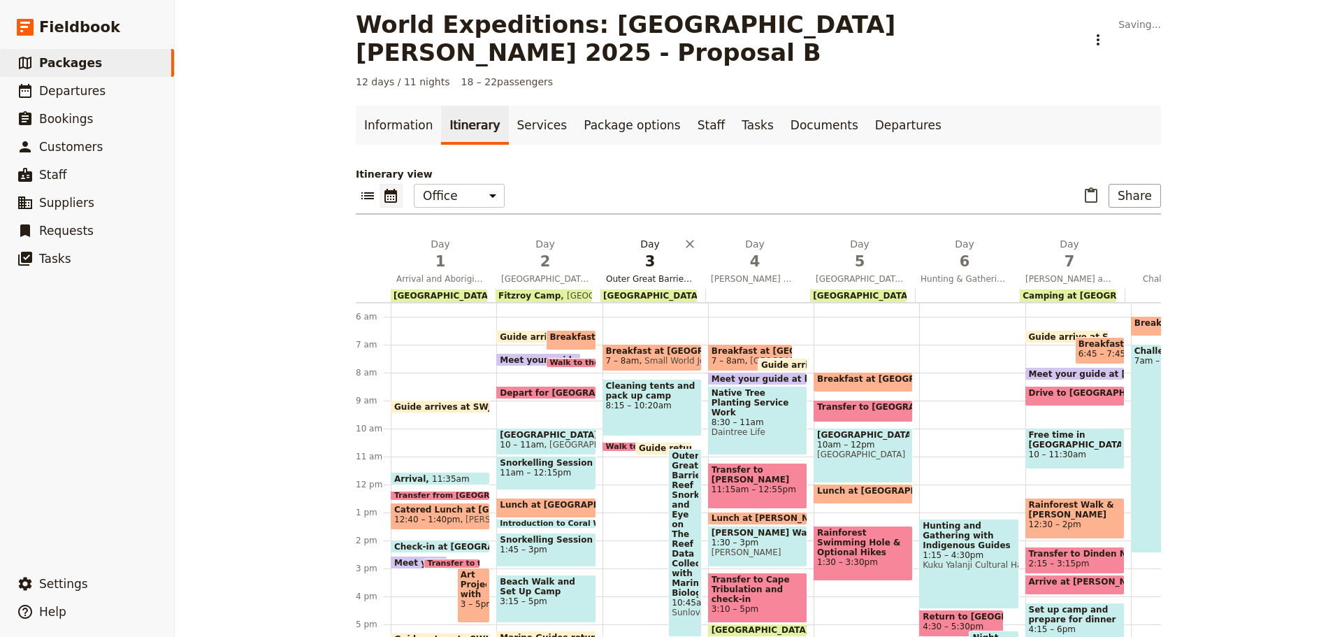
click at [609, 273] on span "Outer Great Barrier Reef Snorkelling and Eye on The Reef Data Collection with M…" at bounding box center [649, 278] width 99 height 11
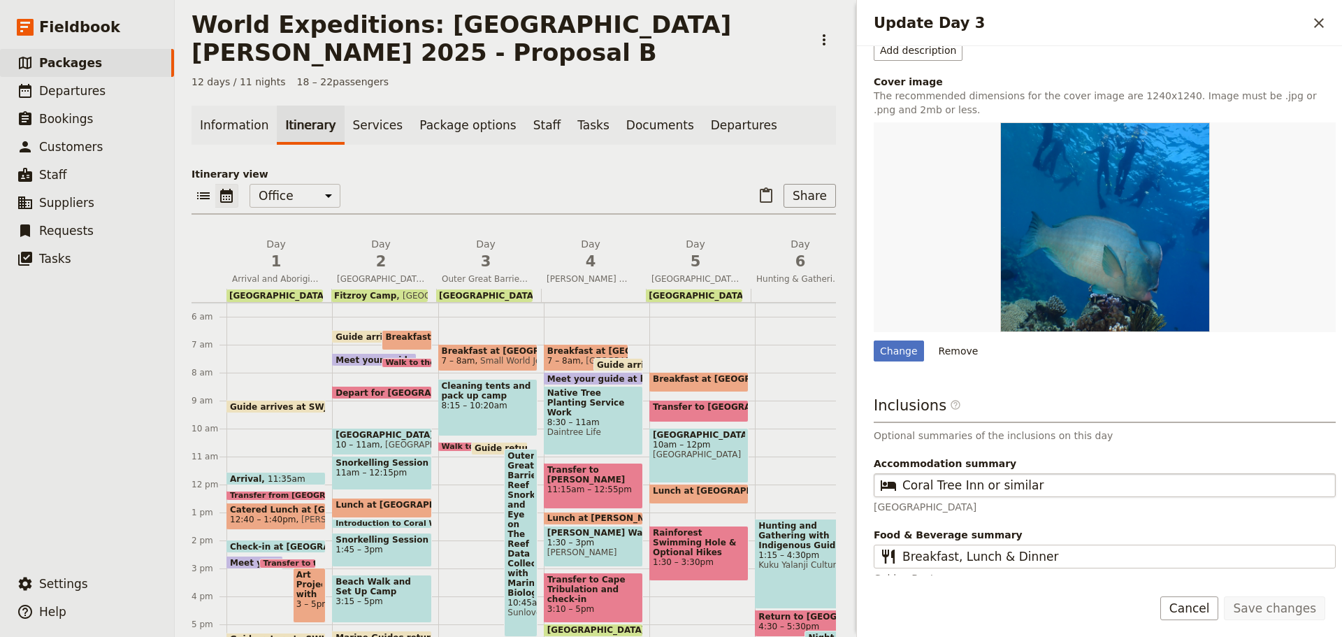
scroll to position [286, 0]
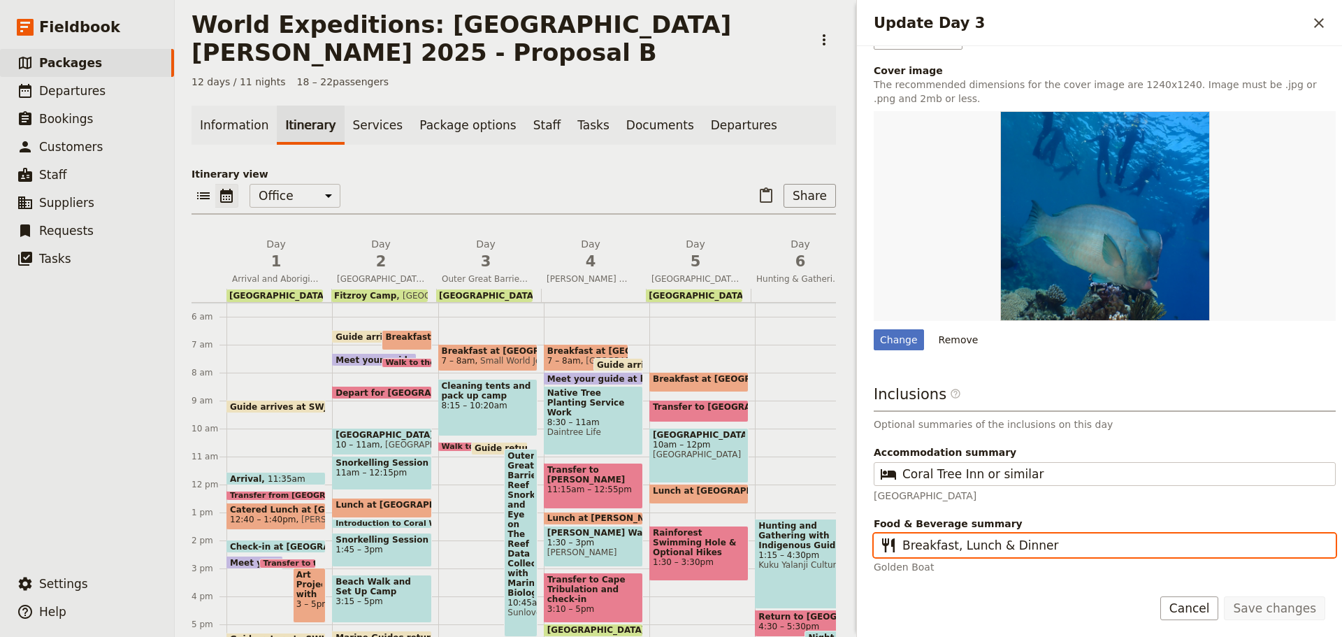
click at [989, 547] on input "Breakfast, Lunch & Dinner" at bounding box center [1114, 545] width 424 height 17
type input "Breakfast, Lunch, Dinner"
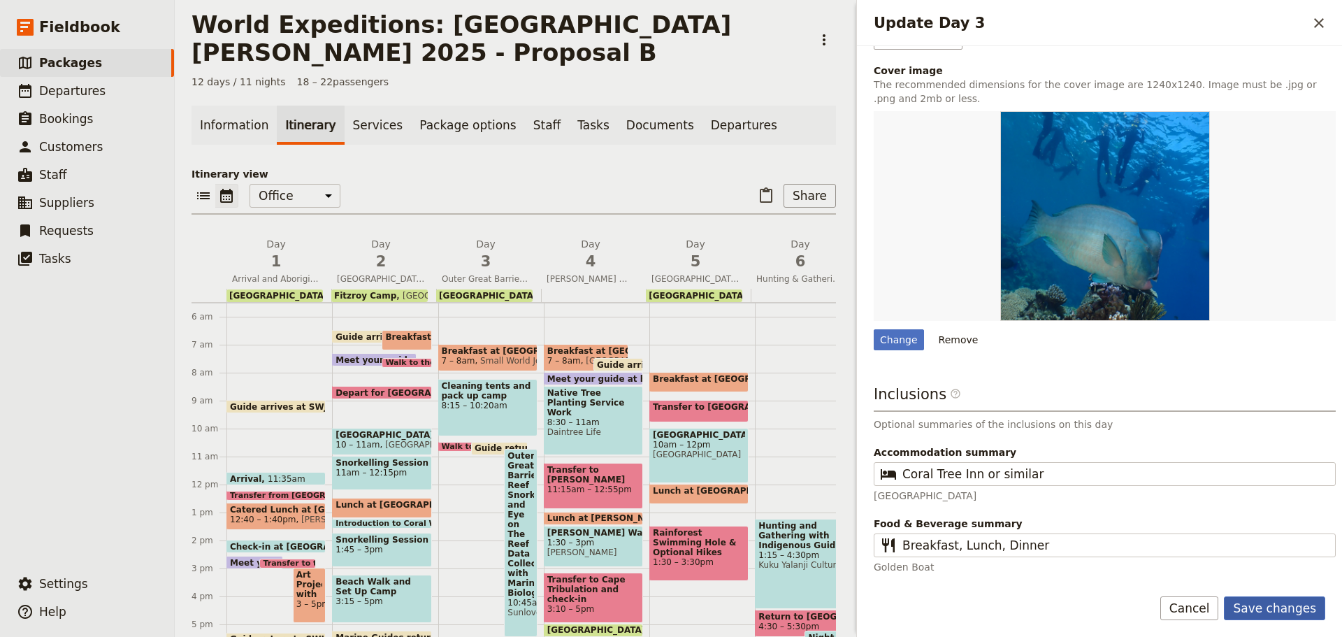
click at [1260, 603] on button "Save changes" at bounding box center [1274, 608] width 101 height 24
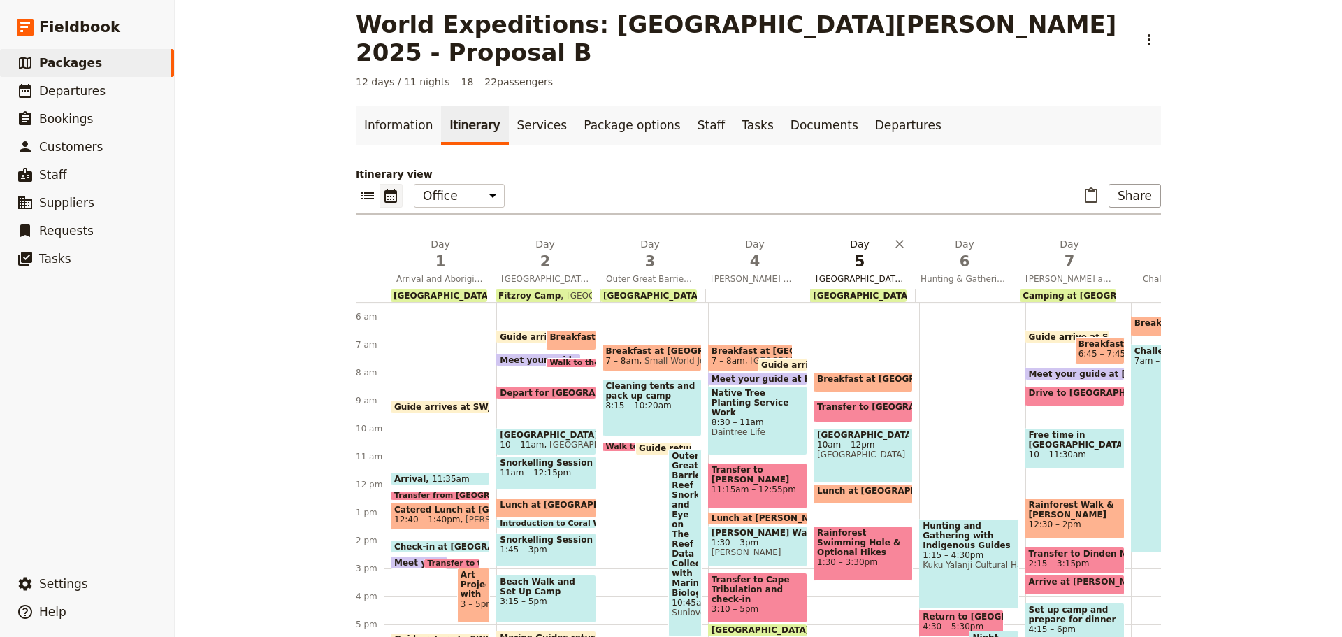
click at [735, 273] on span "Mossman Gorge Walk and Daintree Rainforest" at bounding box center [754, 278] width 99 height 11
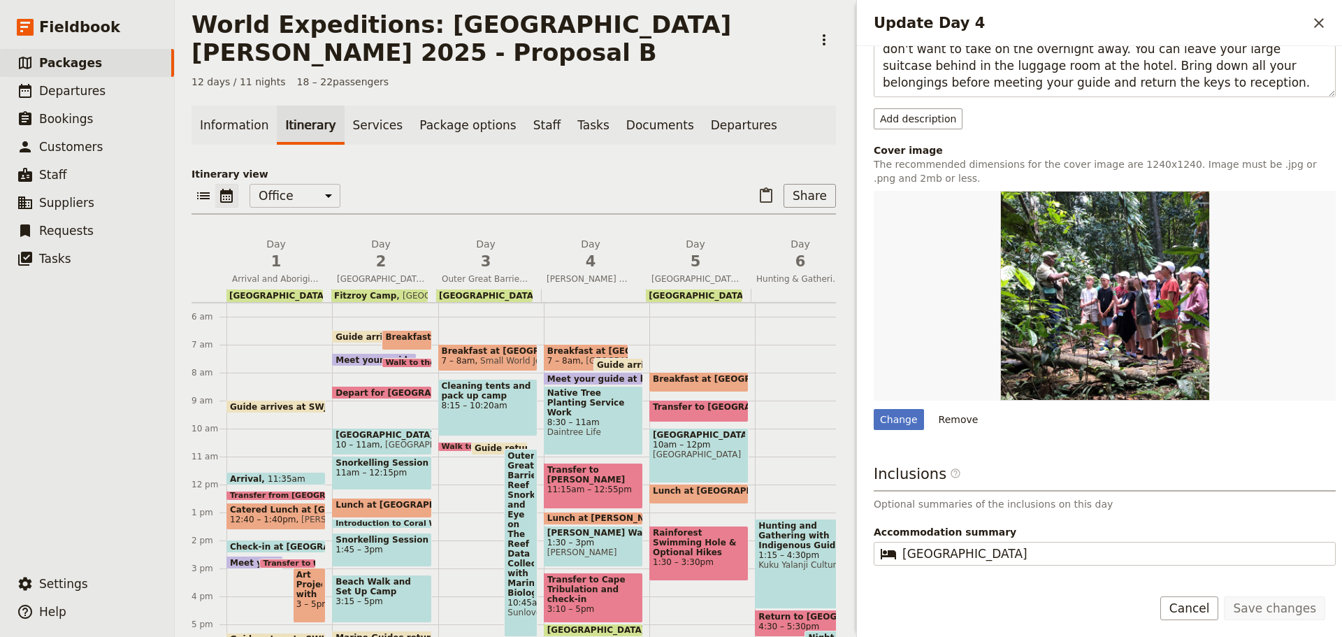
scroll to position [370, 0]
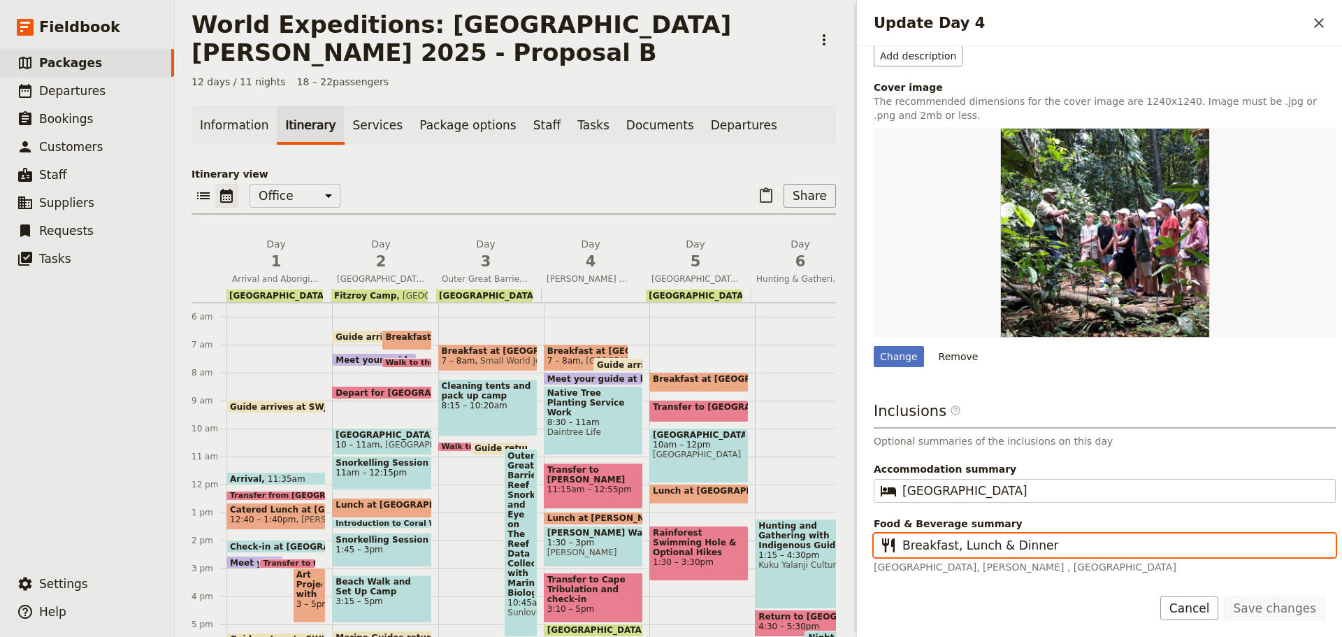
click at [990, 545] on input "Breakfast, Lunch & Dinner" at bounding box center [1114, 545] width 424 height 17
type input "Breakfast, Lunch, Dinner"
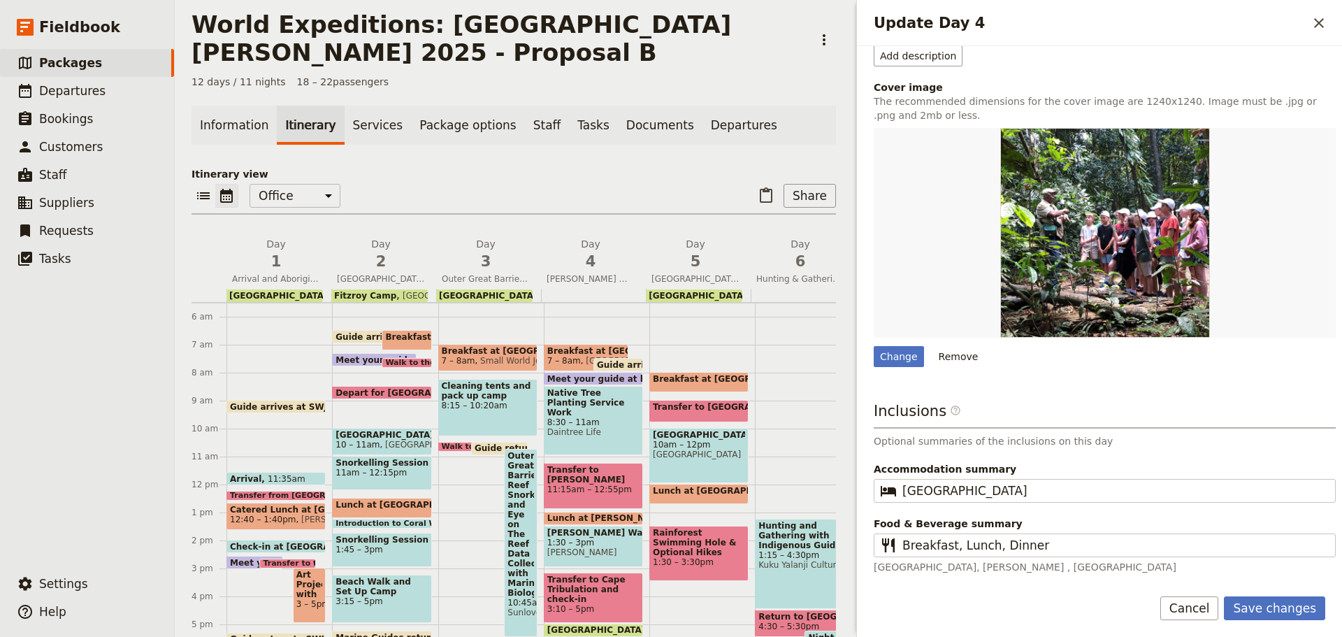
click at [1280, 595] on form "Day title Mossman Gorge Walk and Daintree Rainforest Departure start Departure …" at bounding box center [1099, 341] width 485 height 591
click at [1281, 600] on button "Save changes" at bounding box center [1274, 608] width 101 height 24
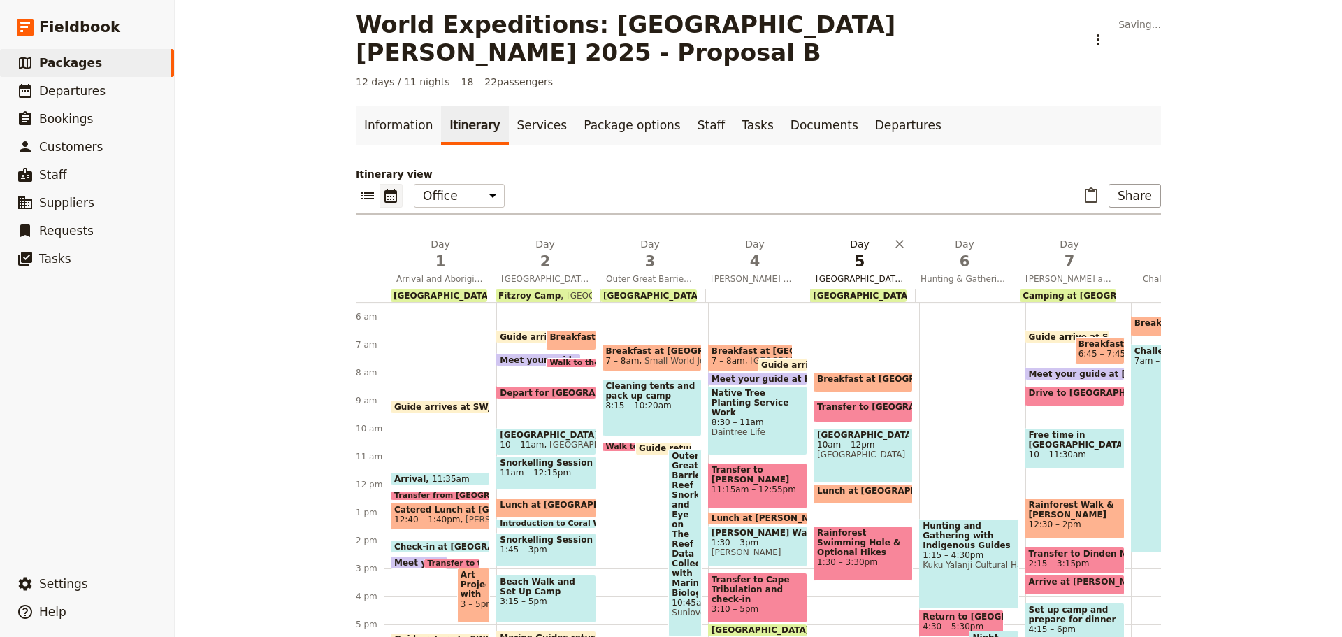
click at [865, 244] on button "Day 5 Daintree Discovery Centre and Optional Hikes" at bounding box center [862, 263] width 105 height 52
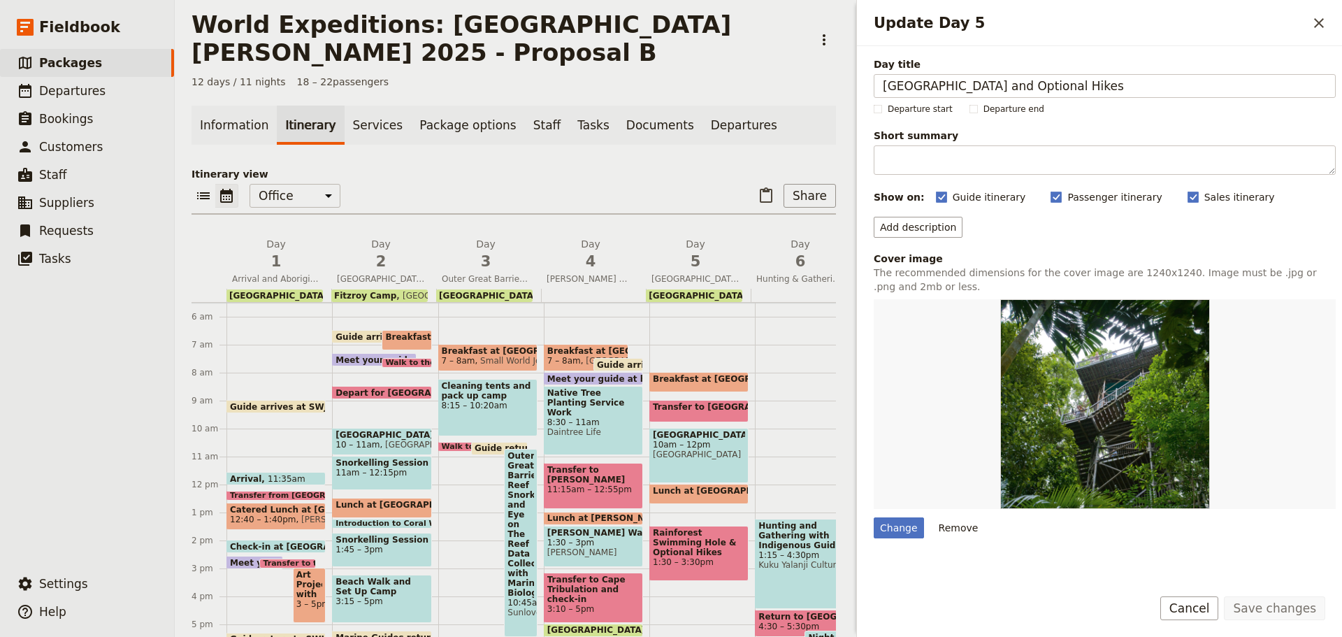
scroll to position [188, 0]
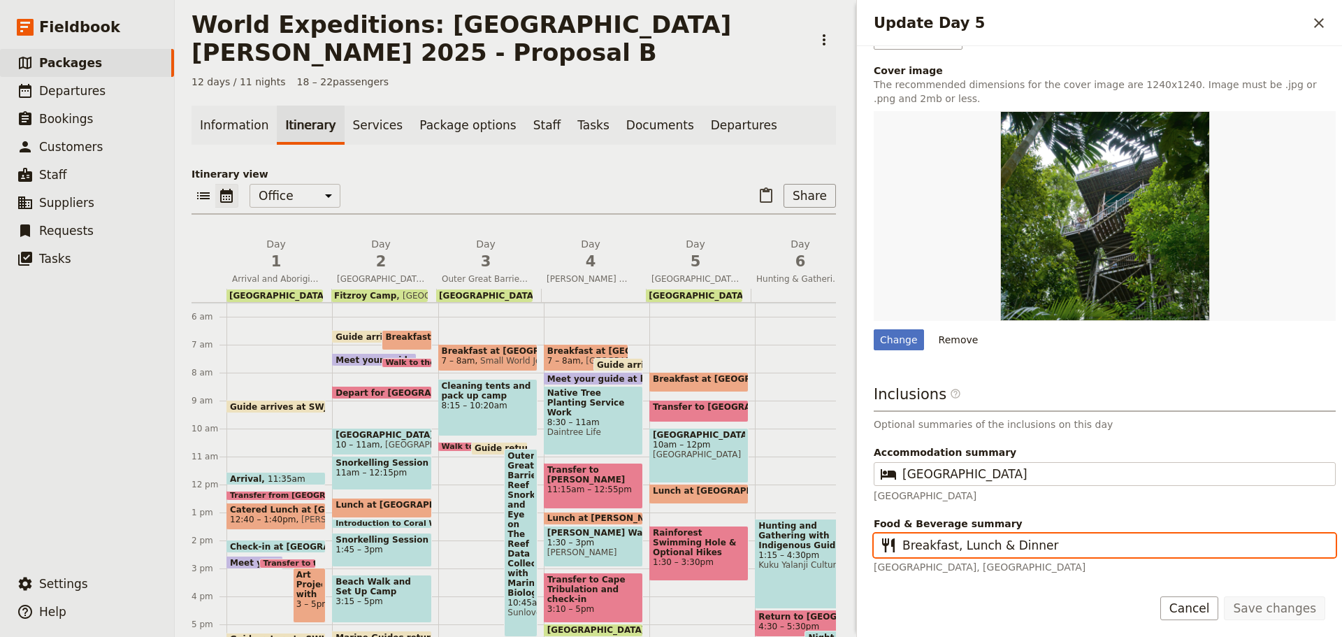
click at [990, 551] on input "Breakfast, Lunch & Dinner" at bounding box center [1114, 545] width 424 height 17
type input "Breakfast, Lunch, Dinner"
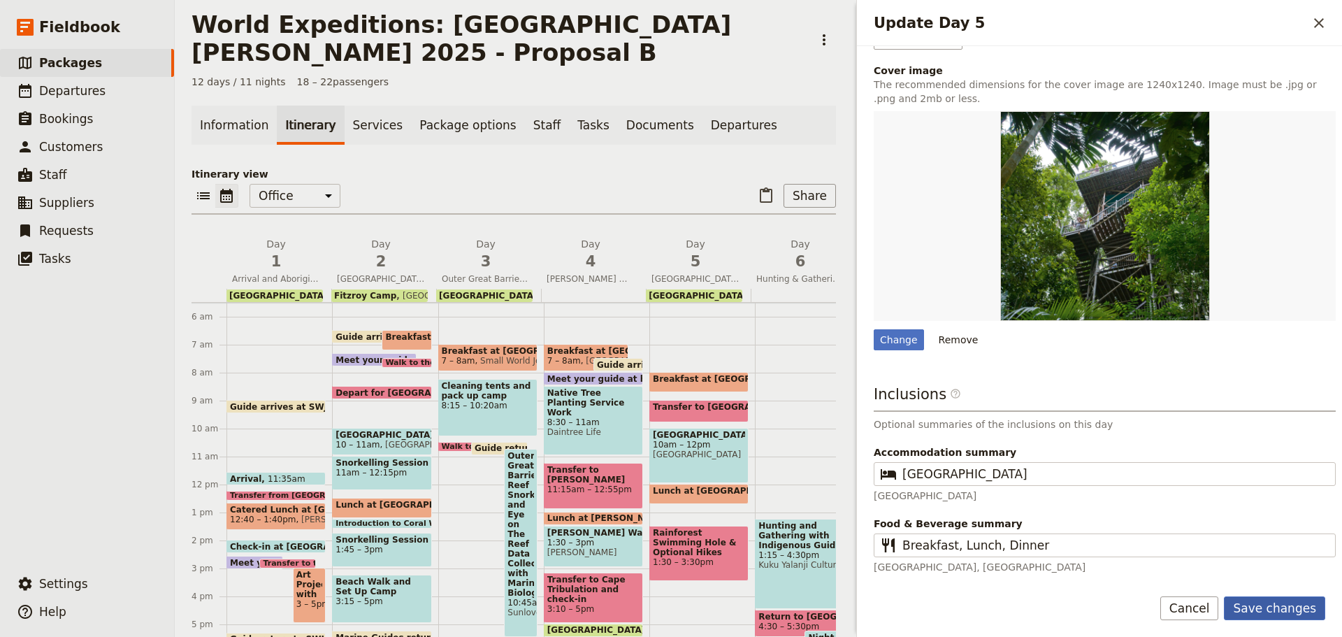
click at [1306, 605] on button "Save changes" at bounding box center [1274, 608] width 101 height 24
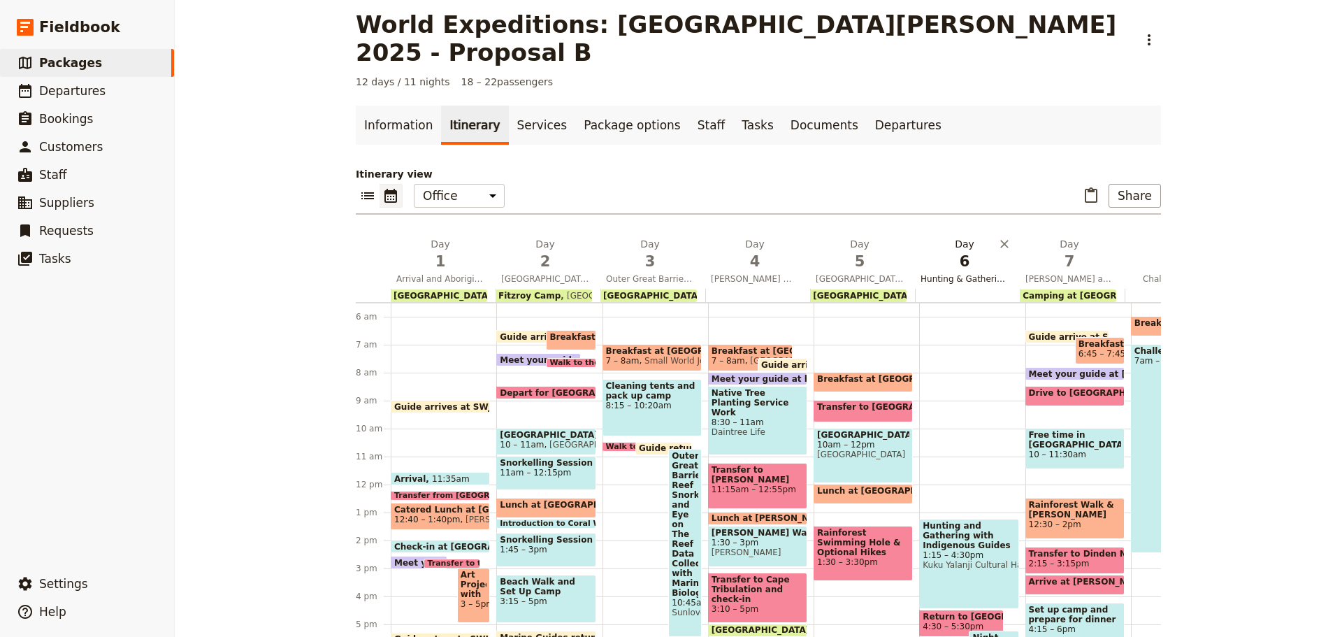
click at [968, 273] on span "Hunting & Gathering with Indigenous Guides" at bounding box center [964, 278] width 99 height 11
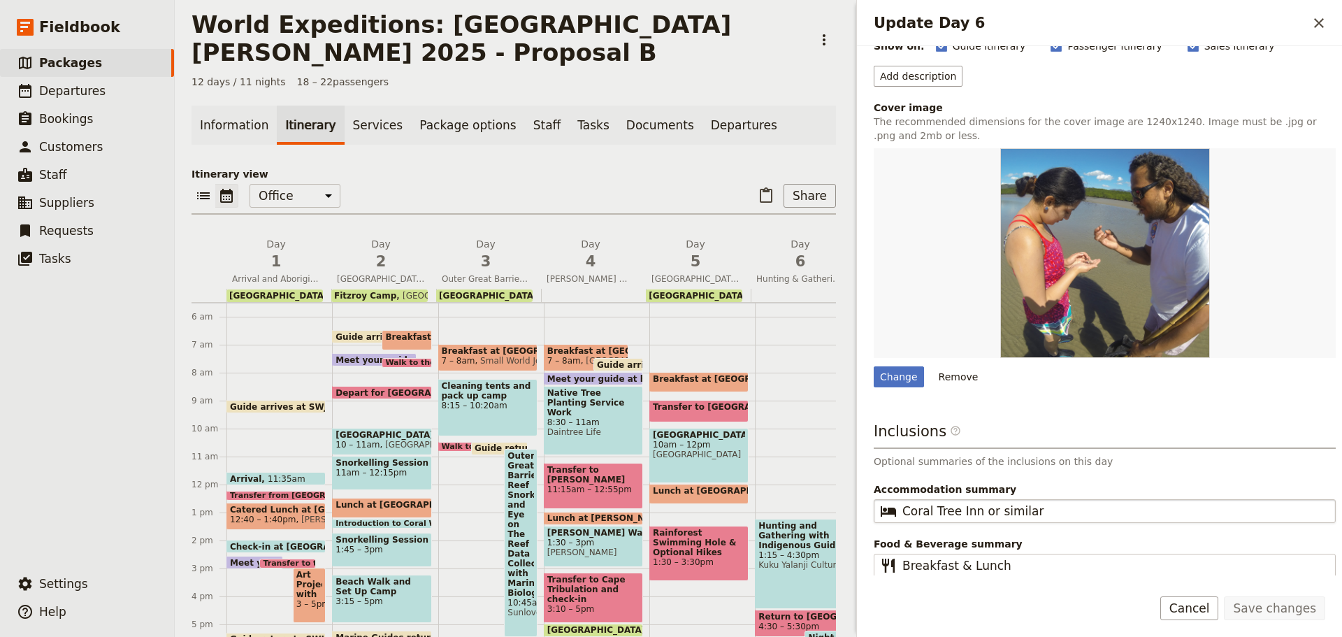
scroll to position [154, 0]
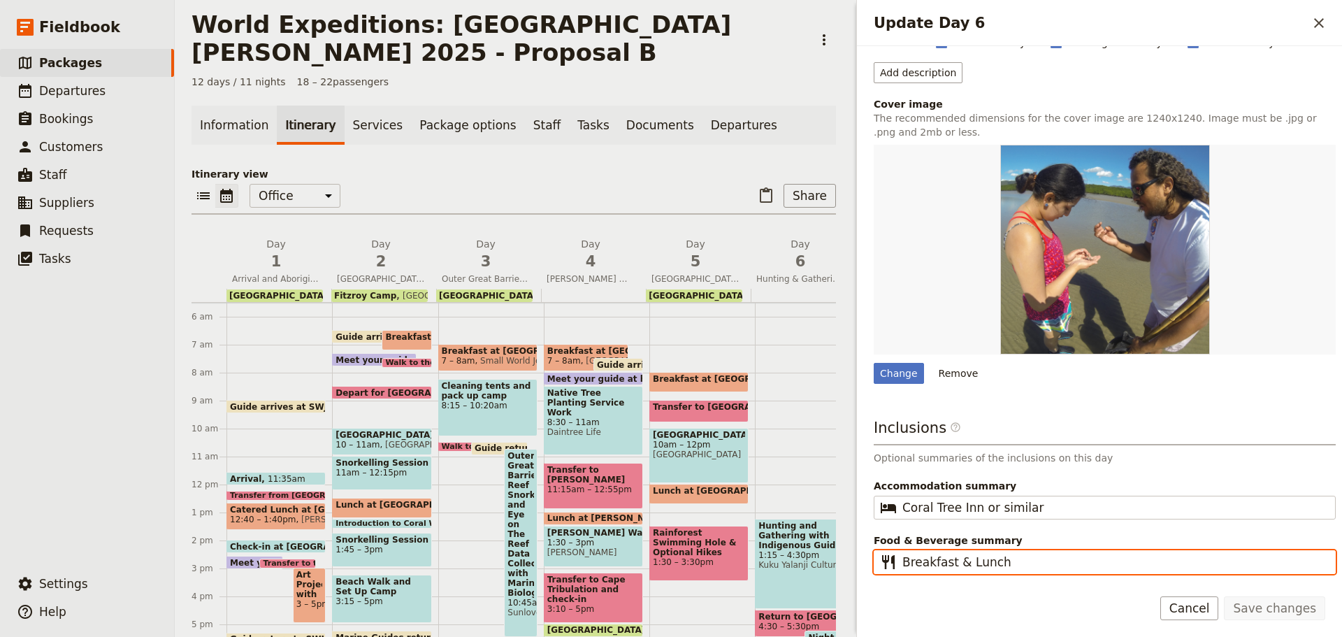
click at [951, 561] on input "Breakfast & Lunch" at bounding box center [1114, 562] width 424 height 17
type input "Breakfast, Lunch"
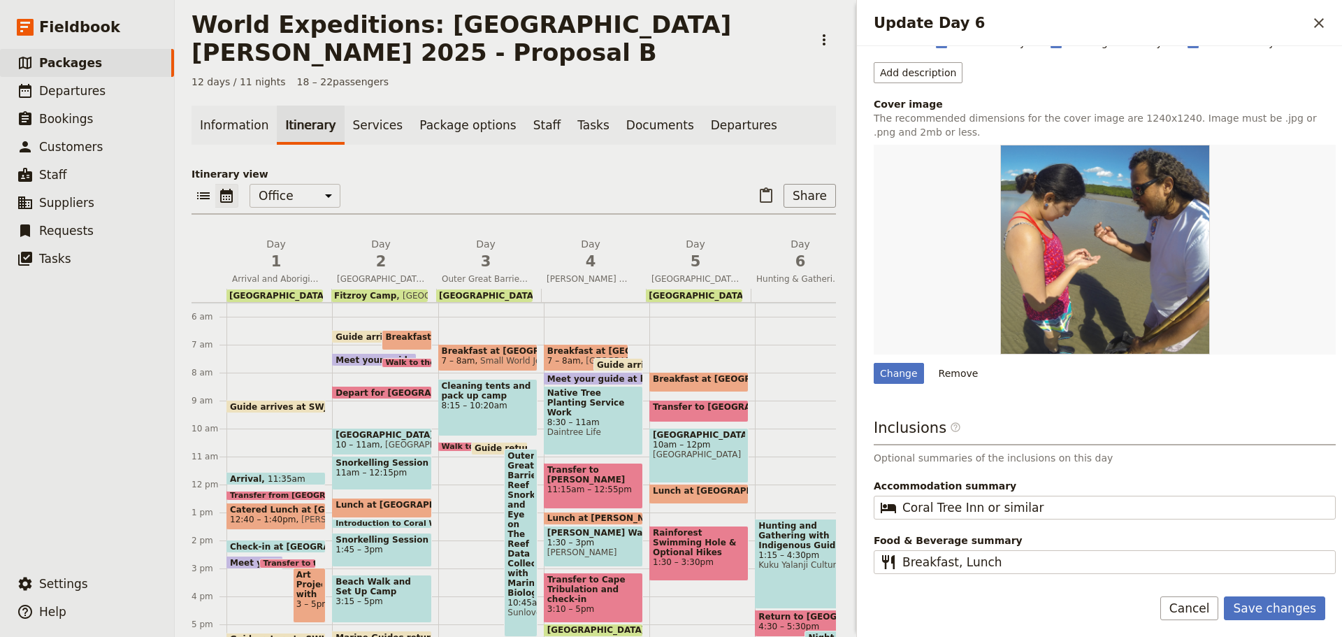
click at [1012, 432] on h3 "Inclusions ​" at bounding box center [1105, 431] width 462 height 28
click at [1290, 613] on button "Save changes" at bounding box center [1274, 608] width 101 height 24
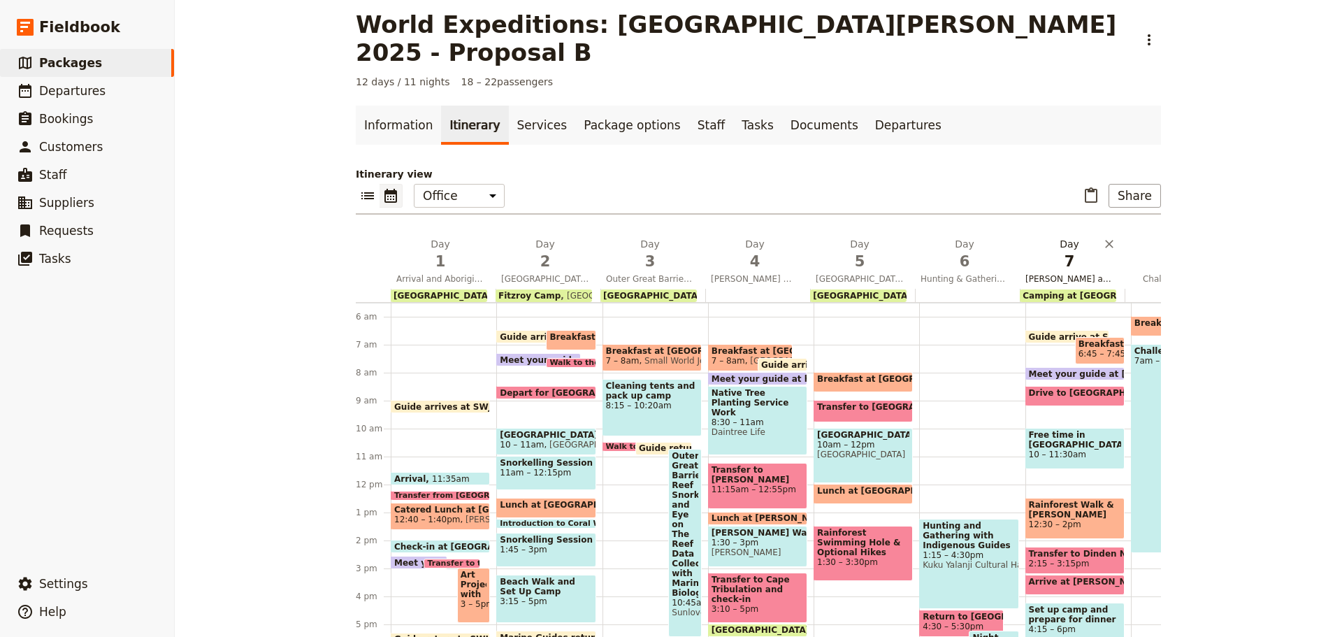
click at [1072, 273] on span "Kuranda and Davies Creek/Dinden National Park" at bounding box center [1069, 278] width 99 height 11
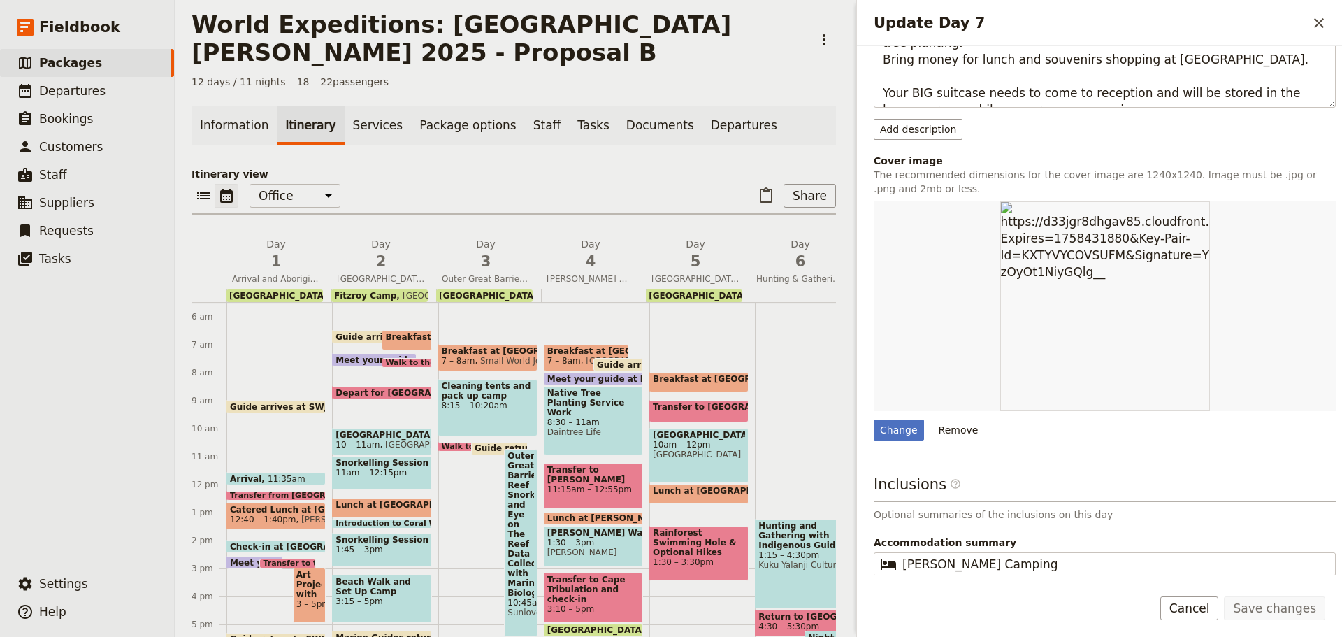
scroll to position [353, 0]
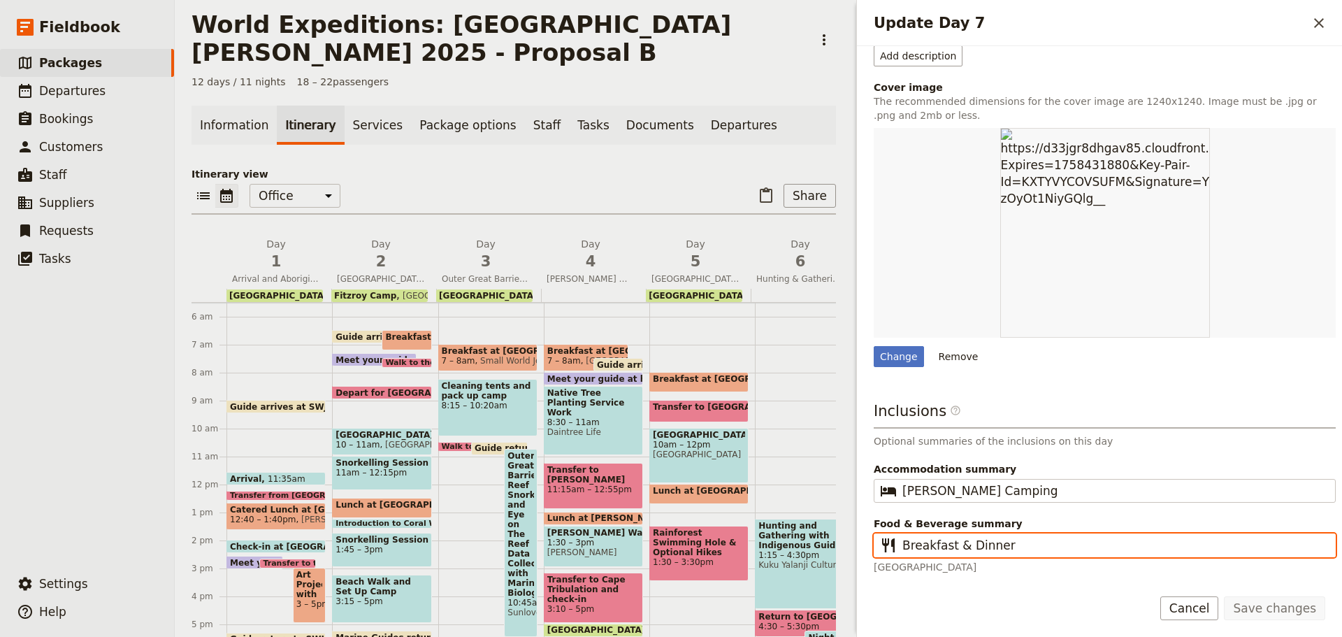
click at [952, 544] on input "Breakfast & Dinner" at bounding box center [1114, 545] width 424 height 17
type input "Breakfast, Dinner"
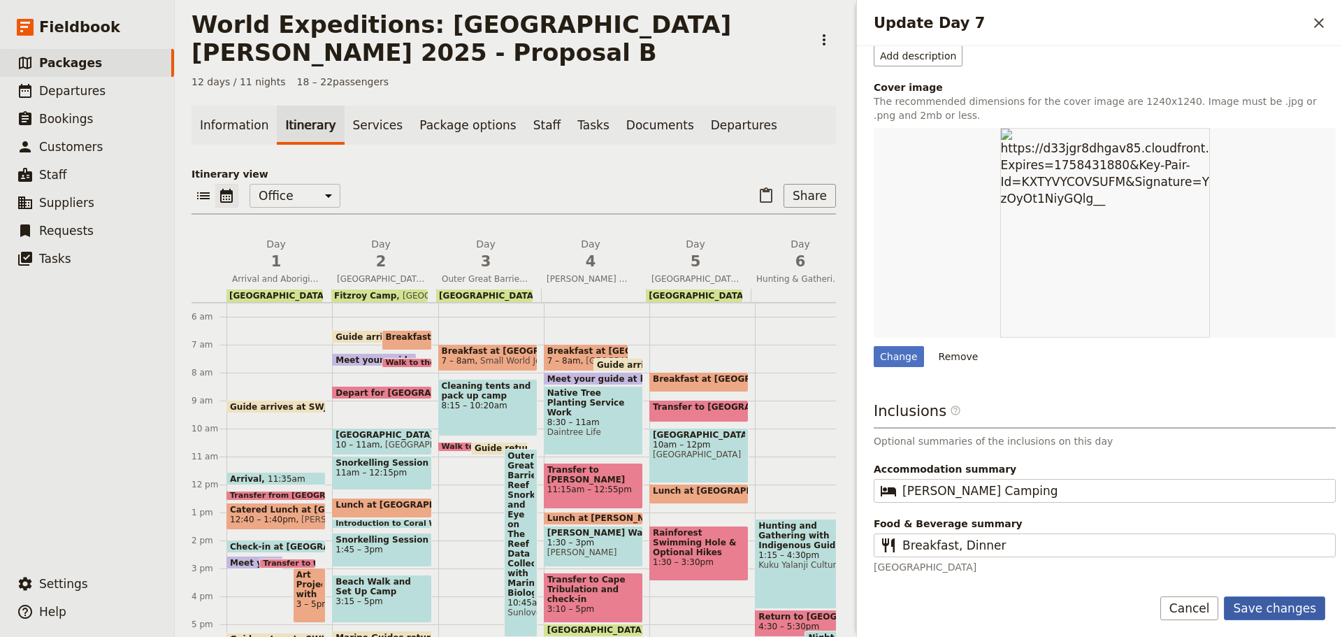
click at [1297, 603] on button "Save changes" at bounding box center [1274, 608] width 101 height 24
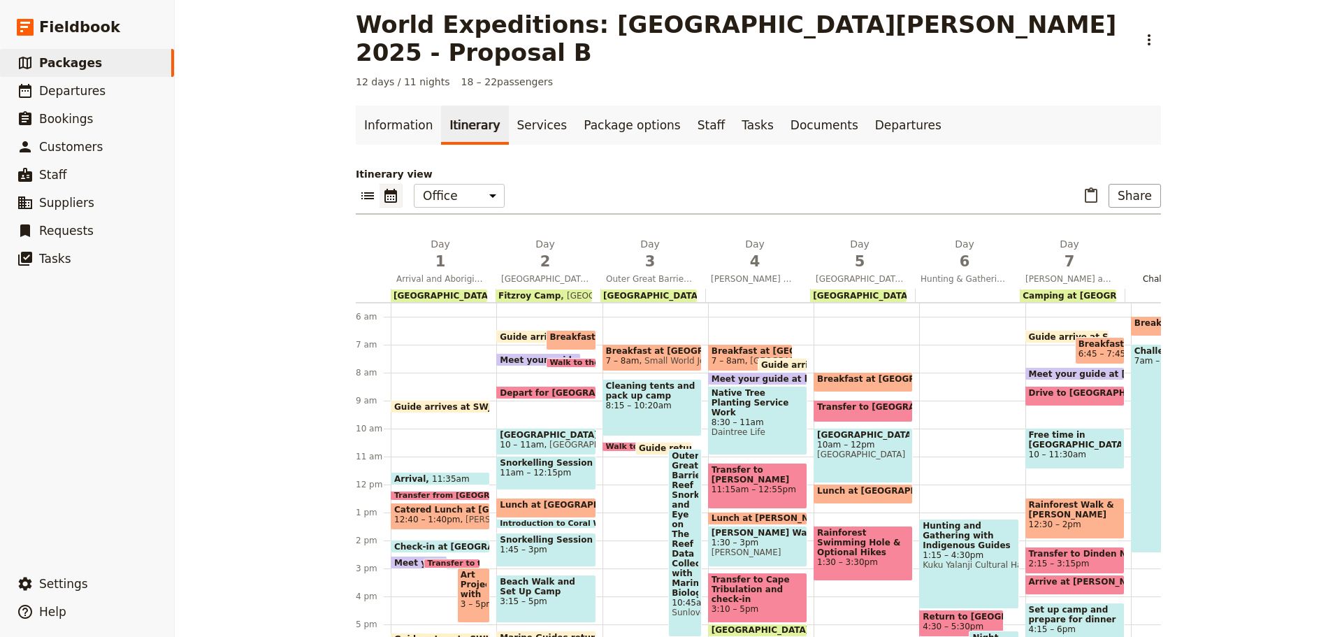
click at [1143, 273] on span "Challenge Hike" at bounding box center [1174, 278] width 99 height 11
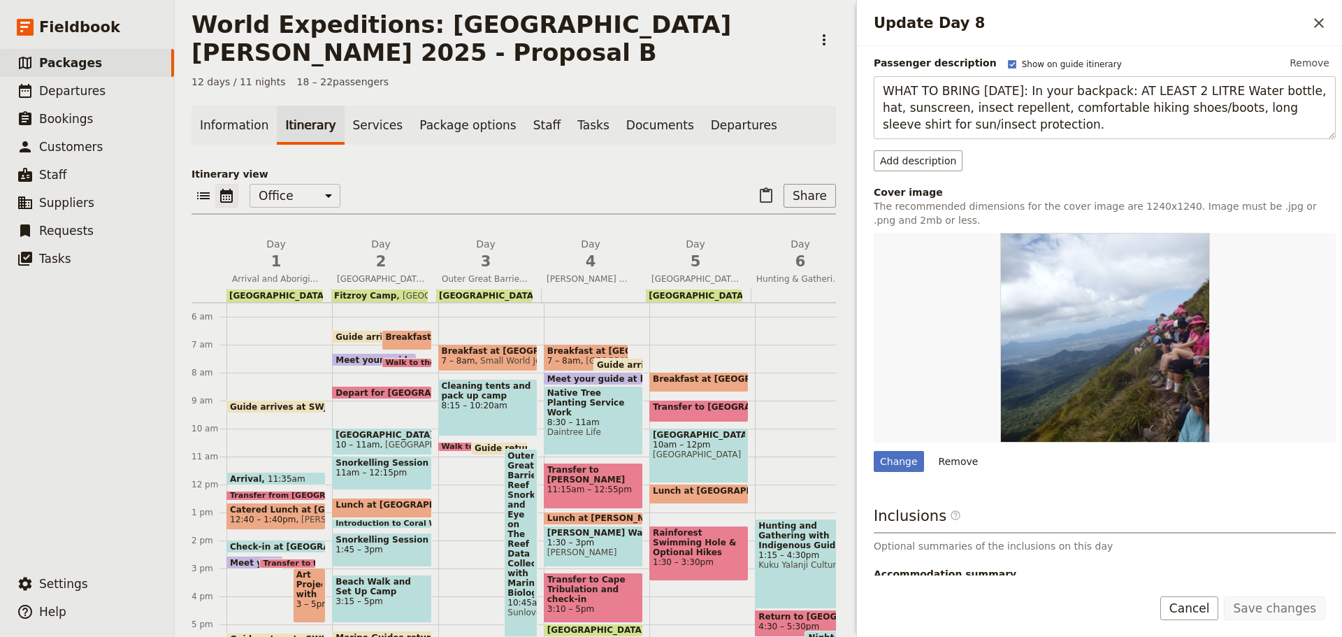
scroll to position [252, 0]
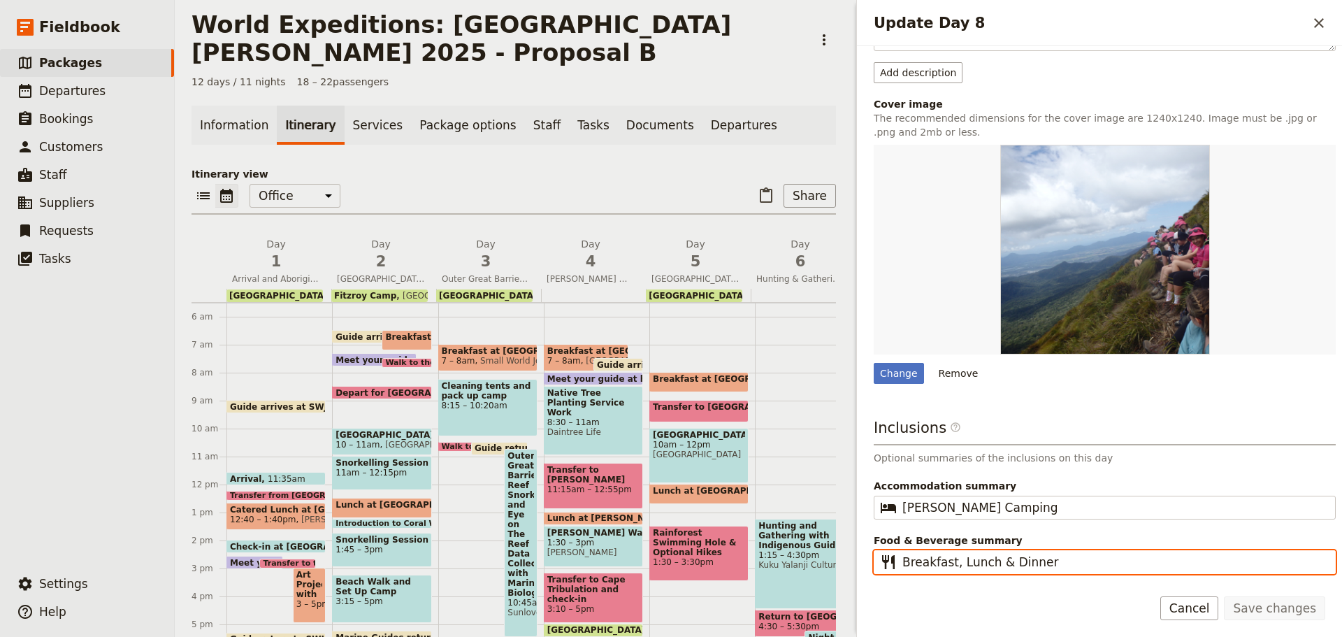
click at [993, 565] on input "Breakfast, Lunch & Dinner" at bounding box center [1114, 562] width 424 height 17
type input "Breakfast, Lunch, Dinner"
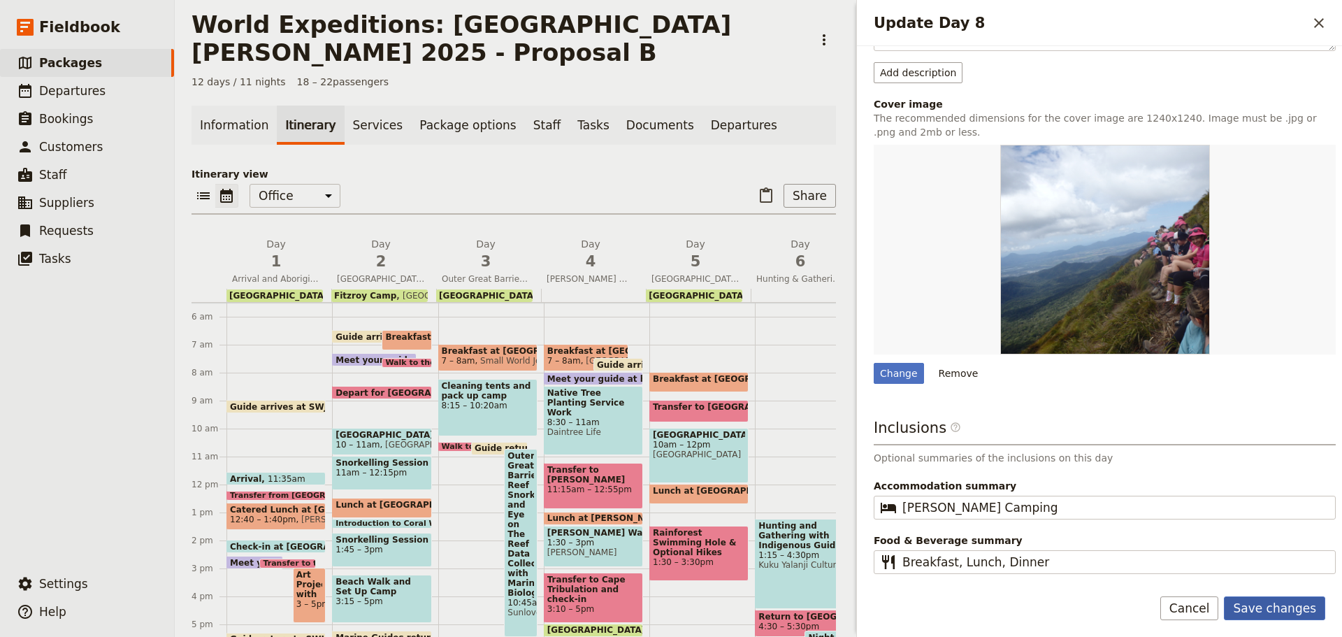
click at [1265, 606] on button "Save changes" at bounding box center [1274, 608] width 101 height 24
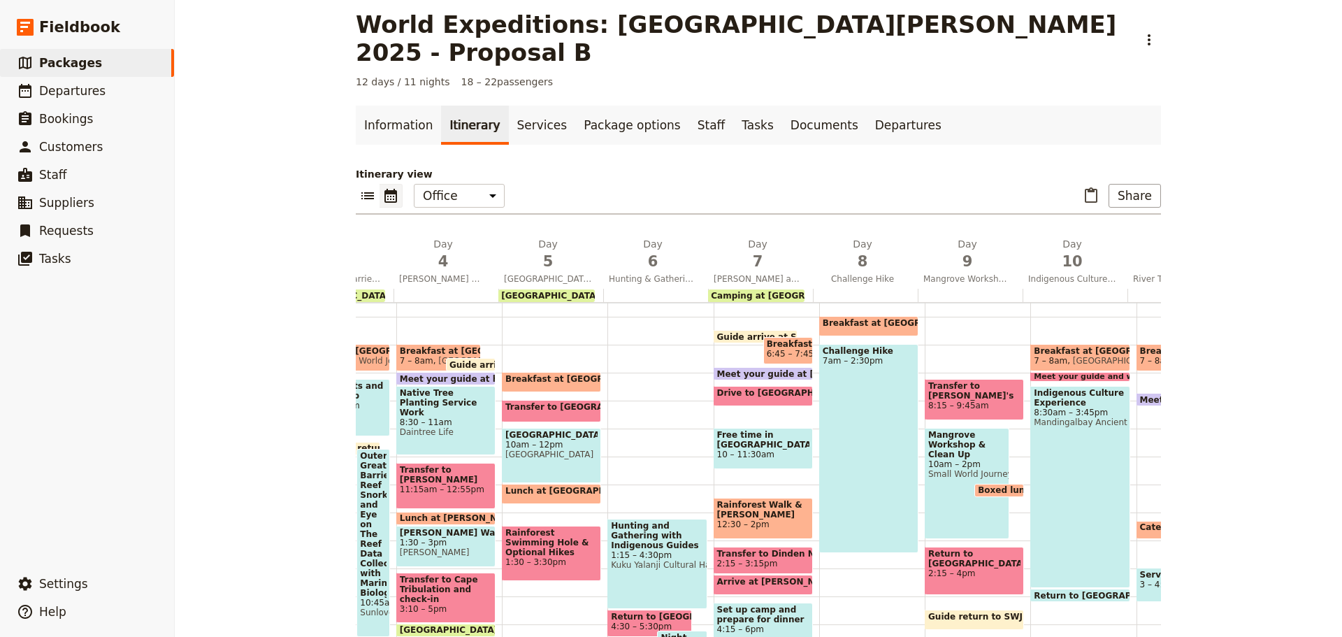
scroll to position [0, 314]
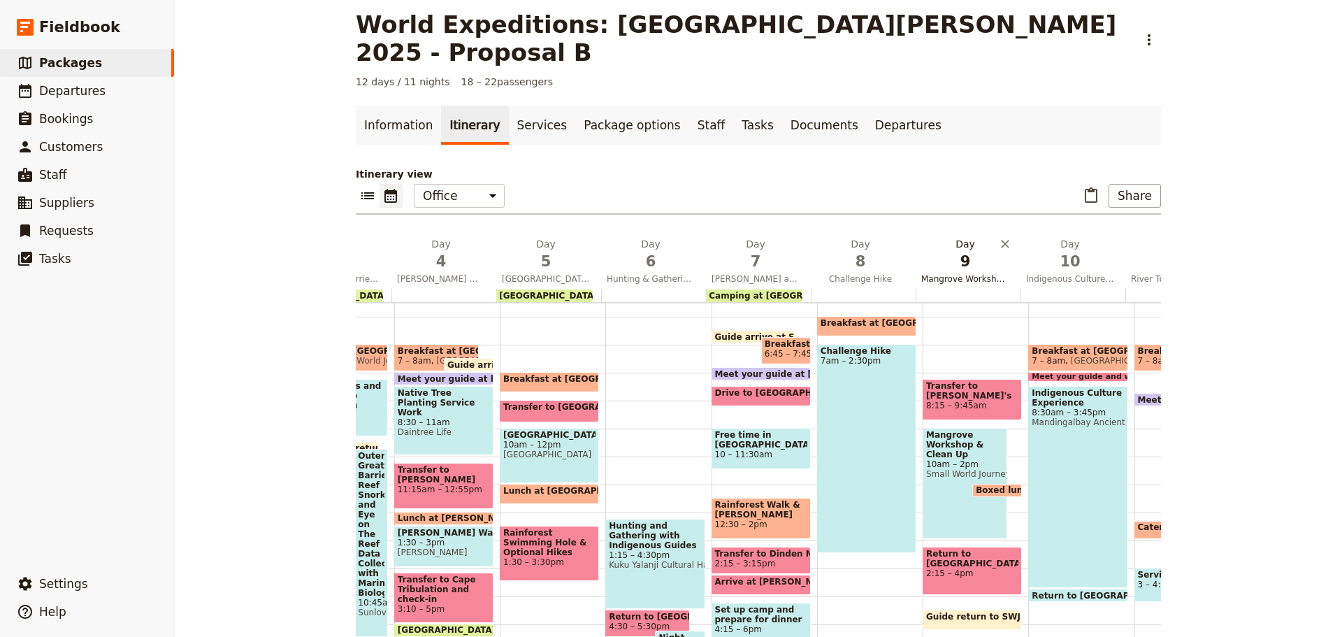
click at [969, 273] on span "Mangrove Workshop & Clean Up" at bounding box center [965, 278] width 99 height 11
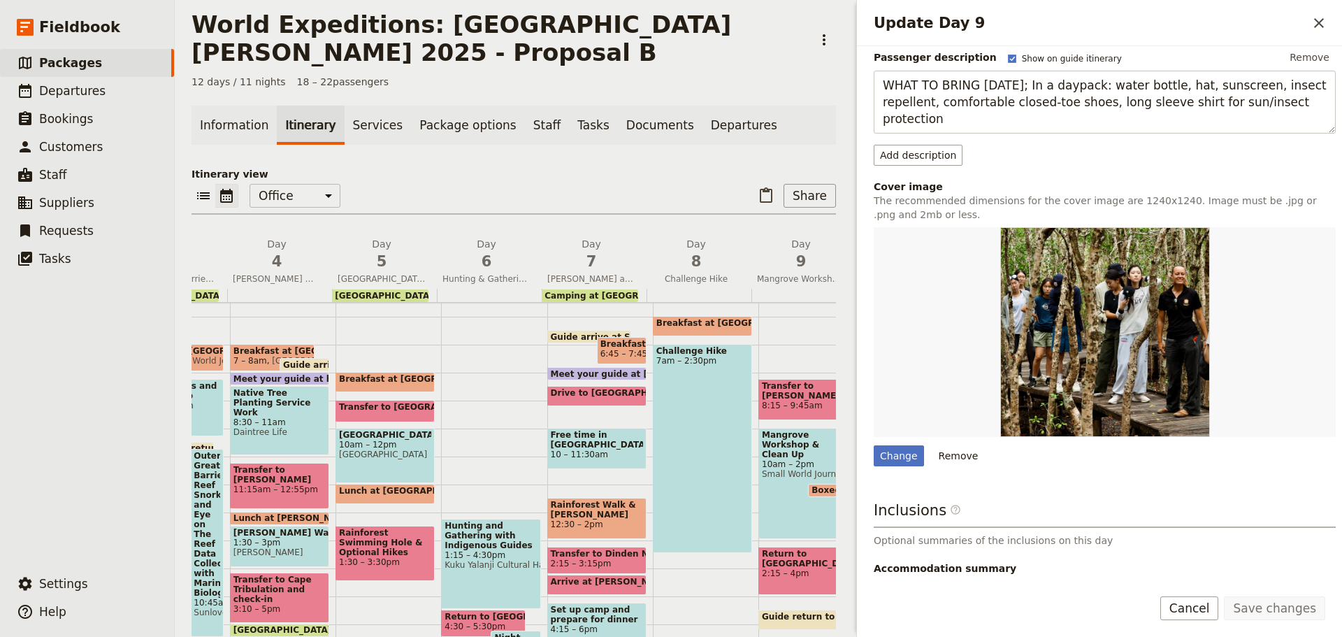
scroll to position [269, 0]
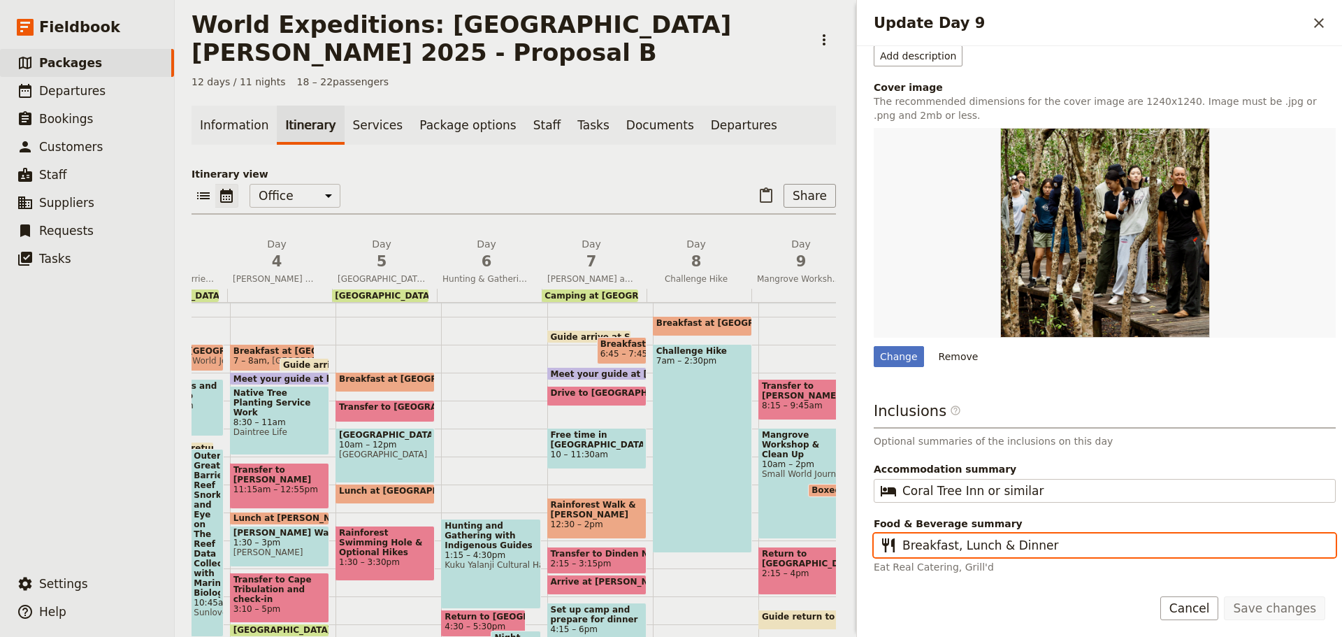
click at [986, 546] on input "Breakfast, Lunch & Dinner" at bounding box center [1114, 545] width 424 height 17
type input "Breakfast, Lunch, Dinner"
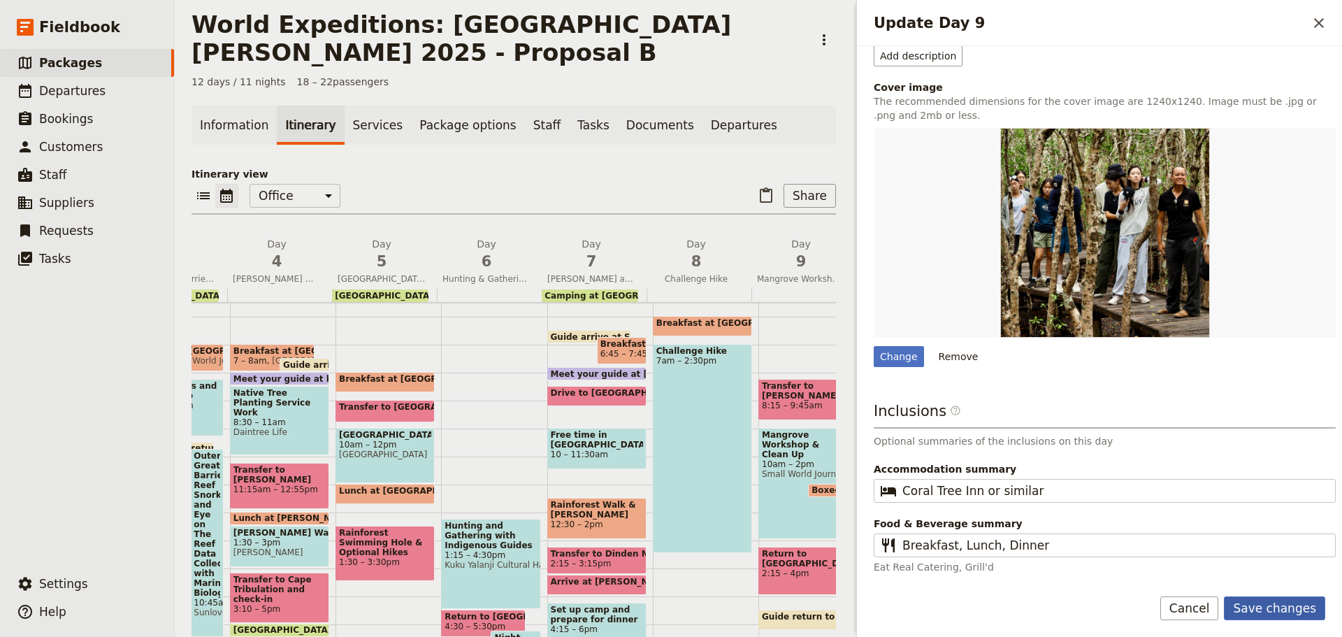
click at [1295, 600] on button "Save changes" at bounding box center [1274, 608] width 101 height 24
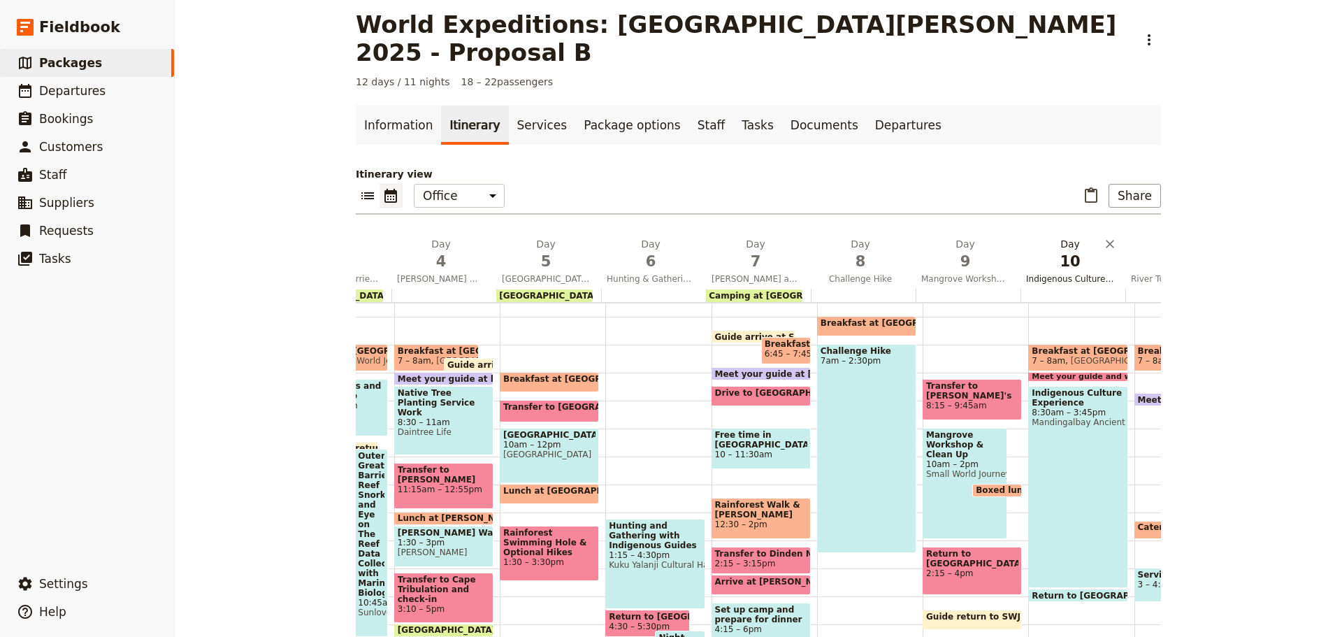
click at [1074, 273] on span "Indigenous Culture Experience" at bounding box center [1070, 278] width 99 height 11
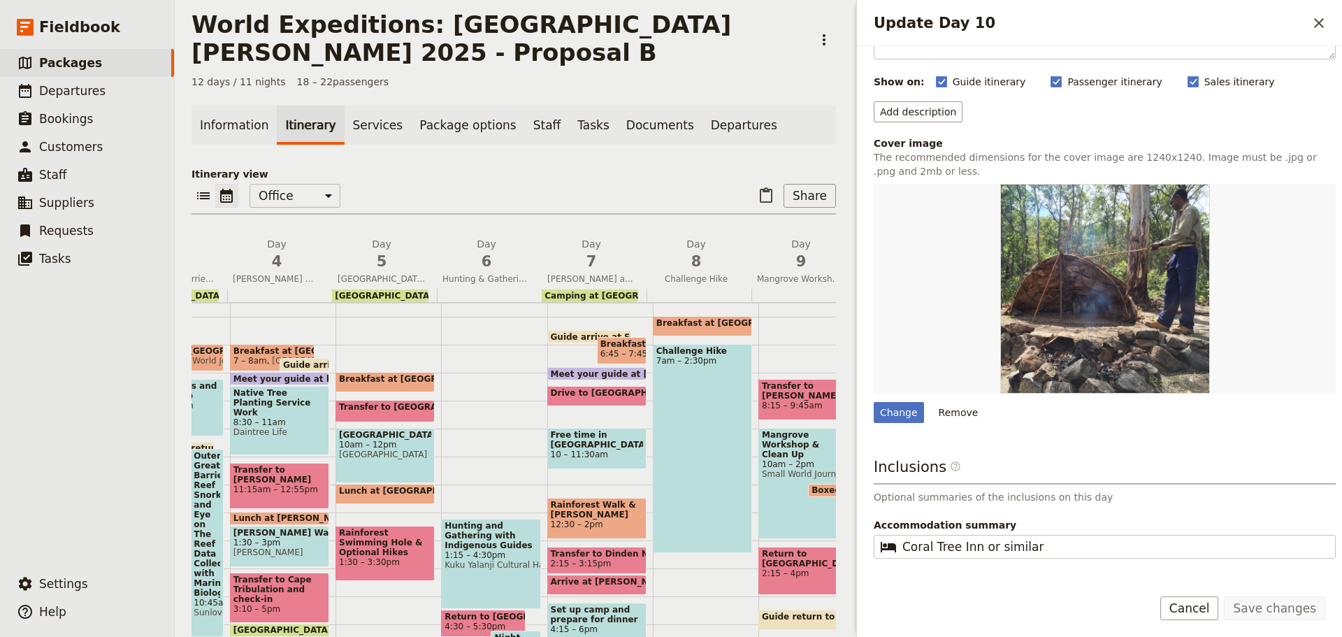
scroll to position [171, 0]
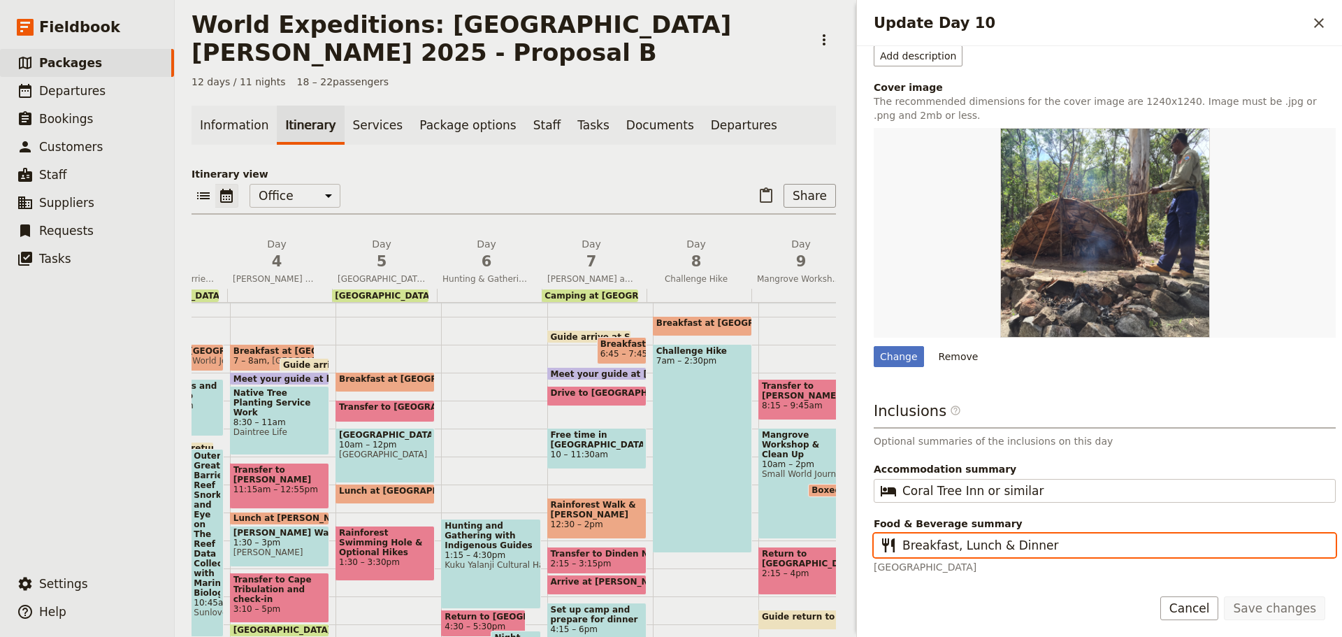
click at [1005, 549] on input "Breakfast, Lunch & Dinner" at bounding box center [1114, 545] width 424 height 17
click at [989, 545] on input "Breakfast, Lunch & Dinner" at bounding box center [1114, 545] width 424 height 17
type input "Breakfast, Lunch, Dinner"
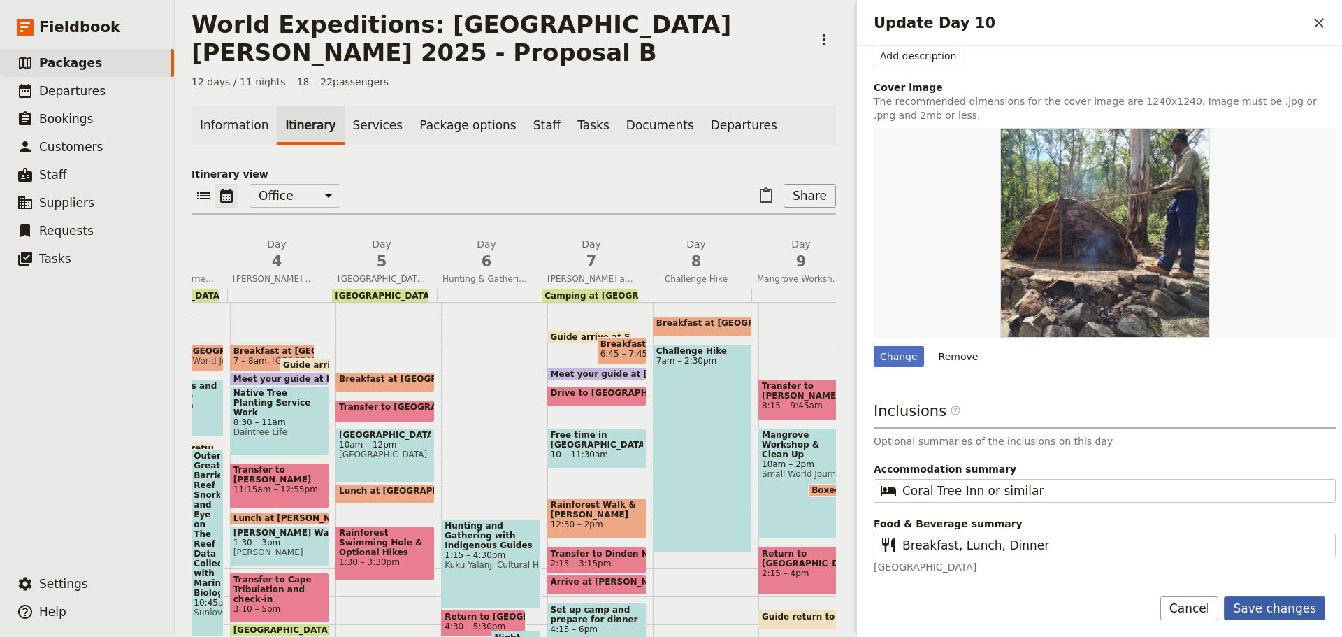
click at [1242, 609] on button "Save changes" at bounding box center [1274, 608] width 101 height 24
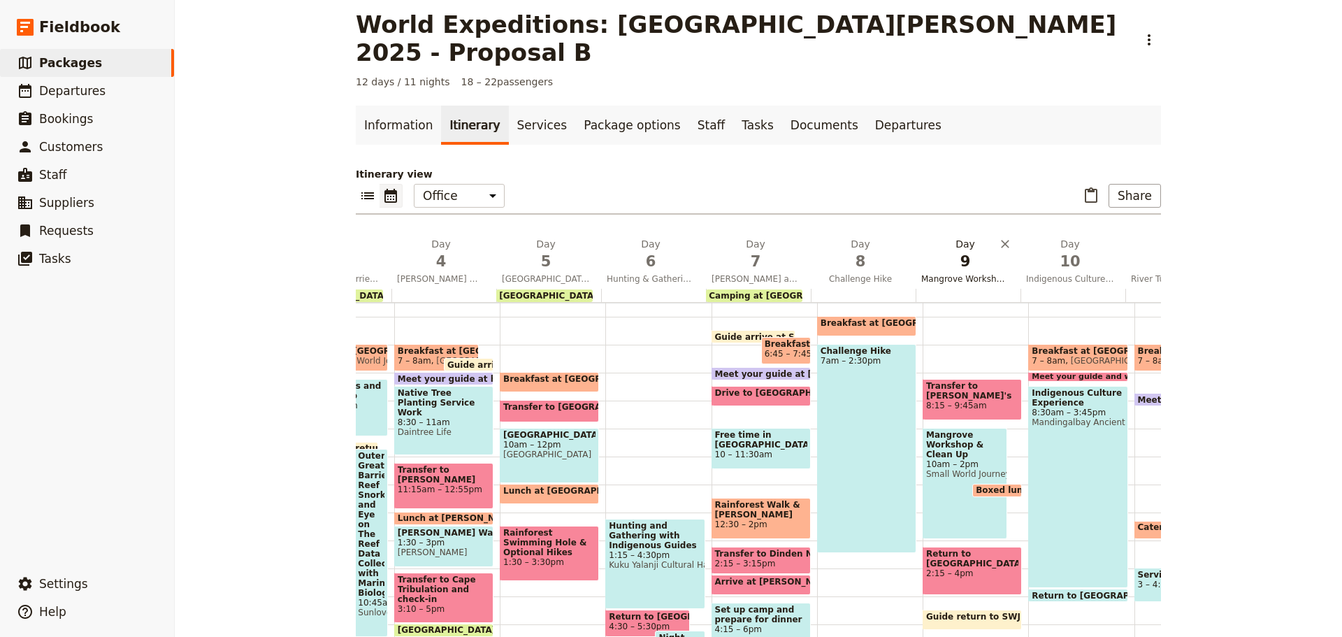
click at [980, 273] on span "Mangrove Workshop & Clean Up" at bounding box center [965, 278] width 99 height 11
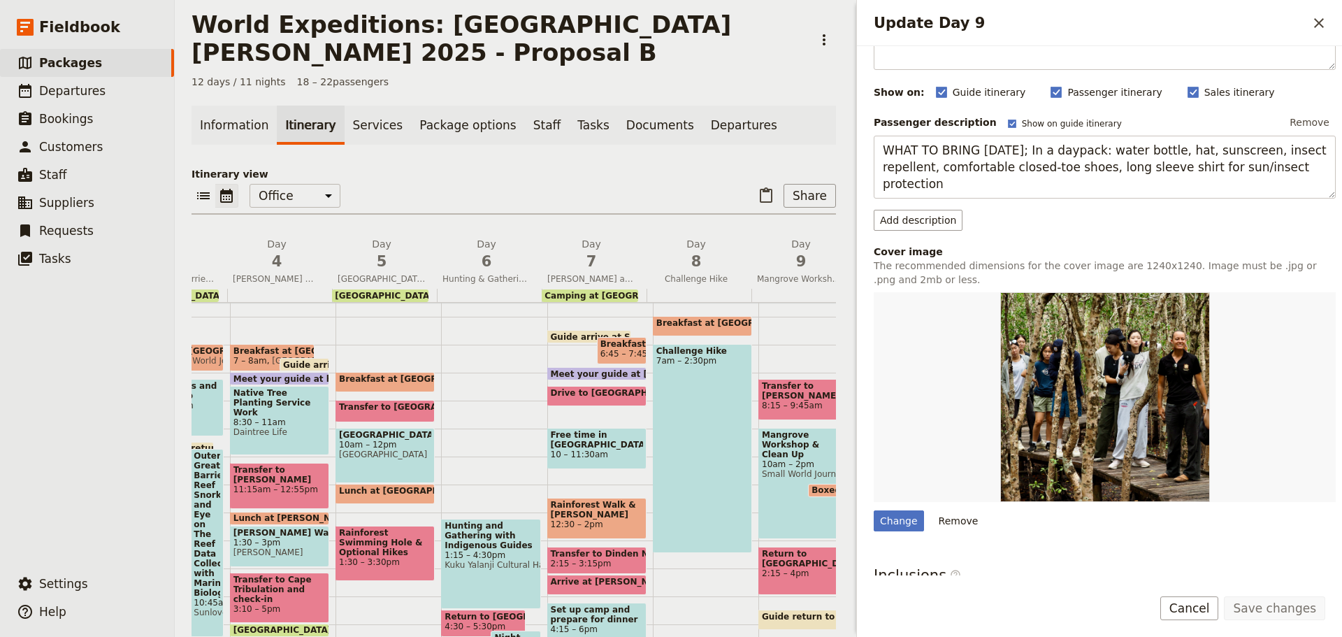
scroll to position [269, 0]
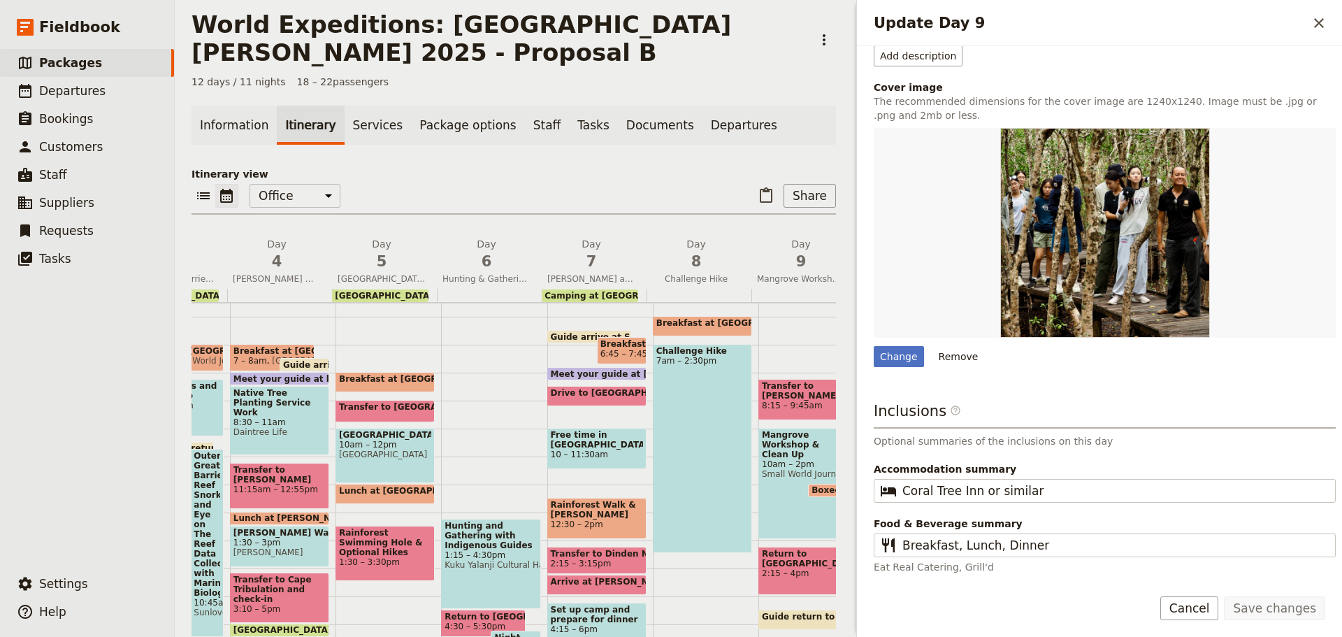
click at [1204, 617] on button "Cancel" at bounding box center [1189, 608] width 59 height 24
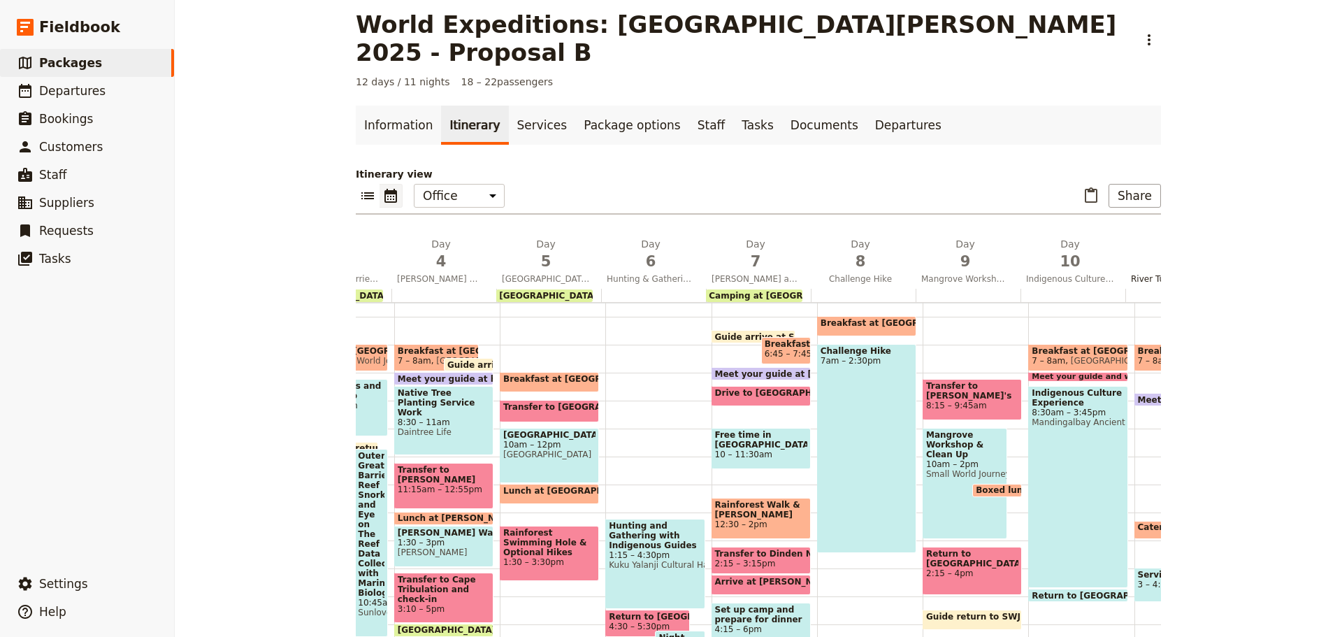
click at [1141, 273] on span "River Tubing and Community Service Project for the Homeless" at bounding box center [1174, 278] width 99 height 11
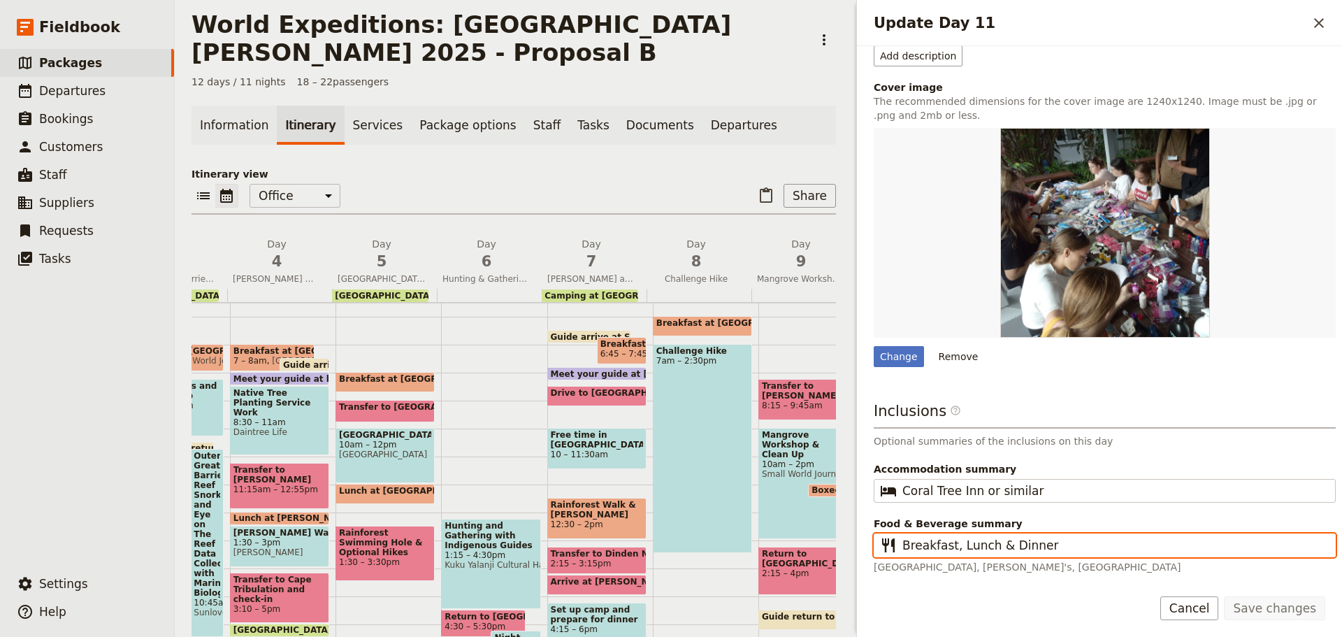
click at [1001, 545] on input "Breakfast, Lunch & Dinner" at bounding box center [1114, 545] width 424 height 17
type input "Breakfast, Lunch, Dinner"
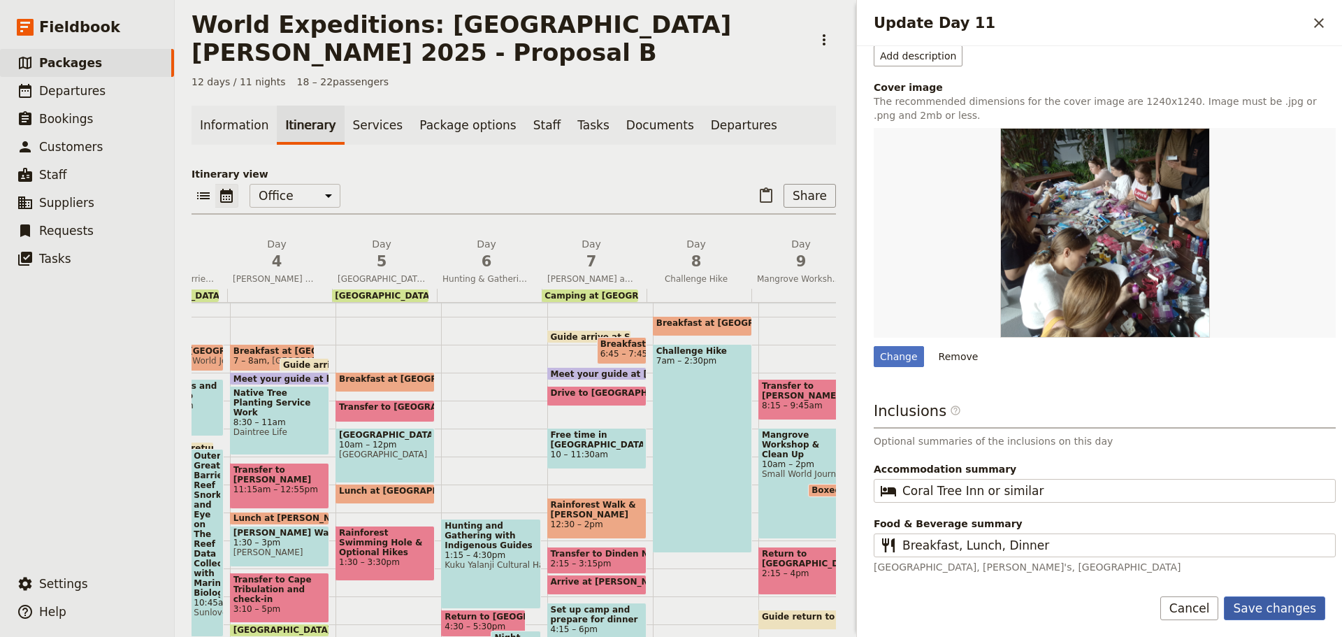
click at [1291, 611] on button "Save changes" at bounding box center [1274, 608] width 101 height 24
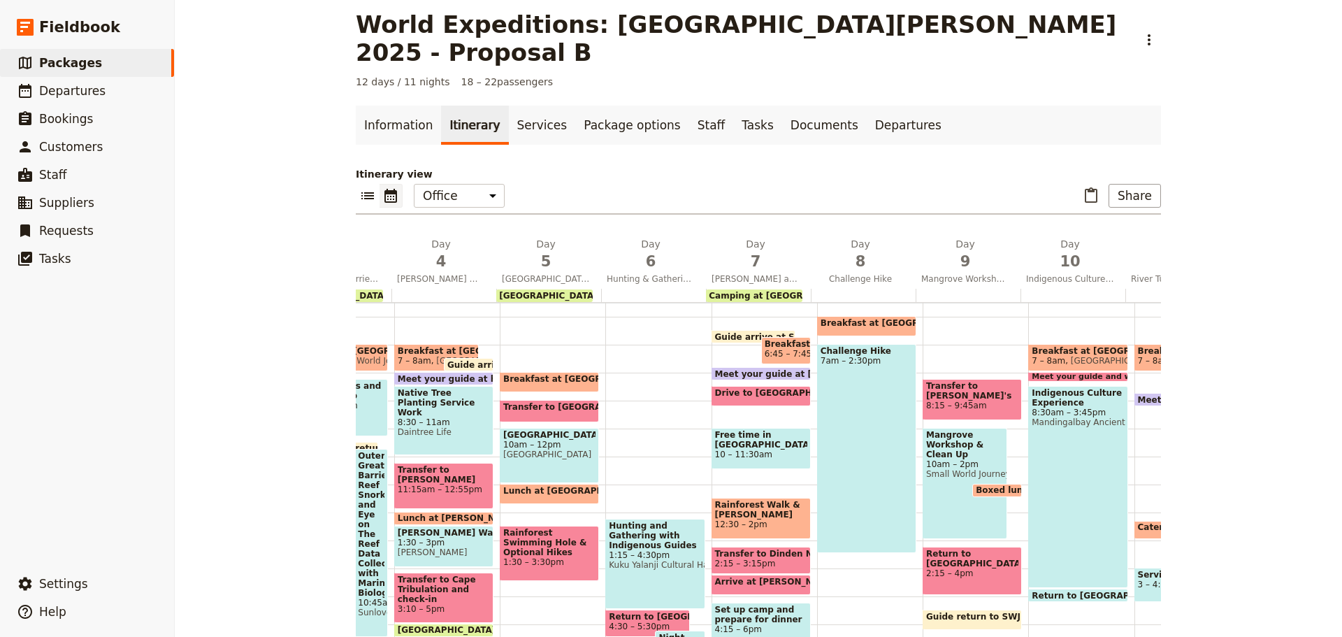
scroll to position [0, 505]
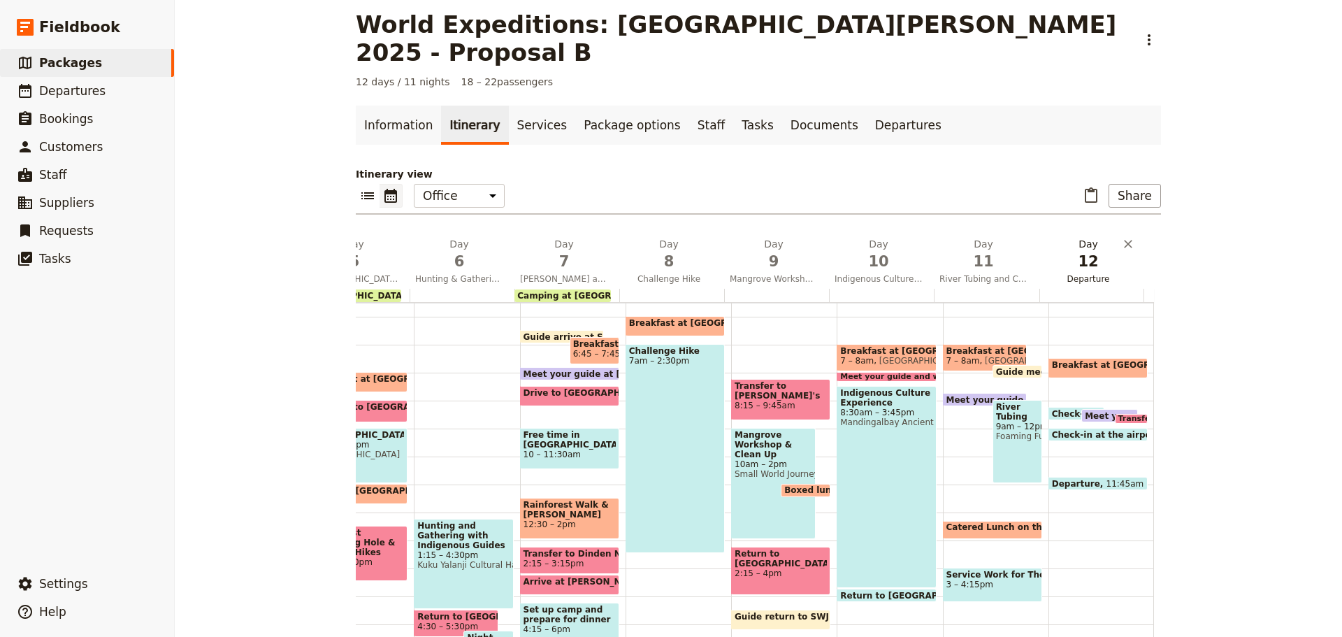
click at [1072, 273] on span "Departure" at bounding box center [1088, 278] width 99 height 11
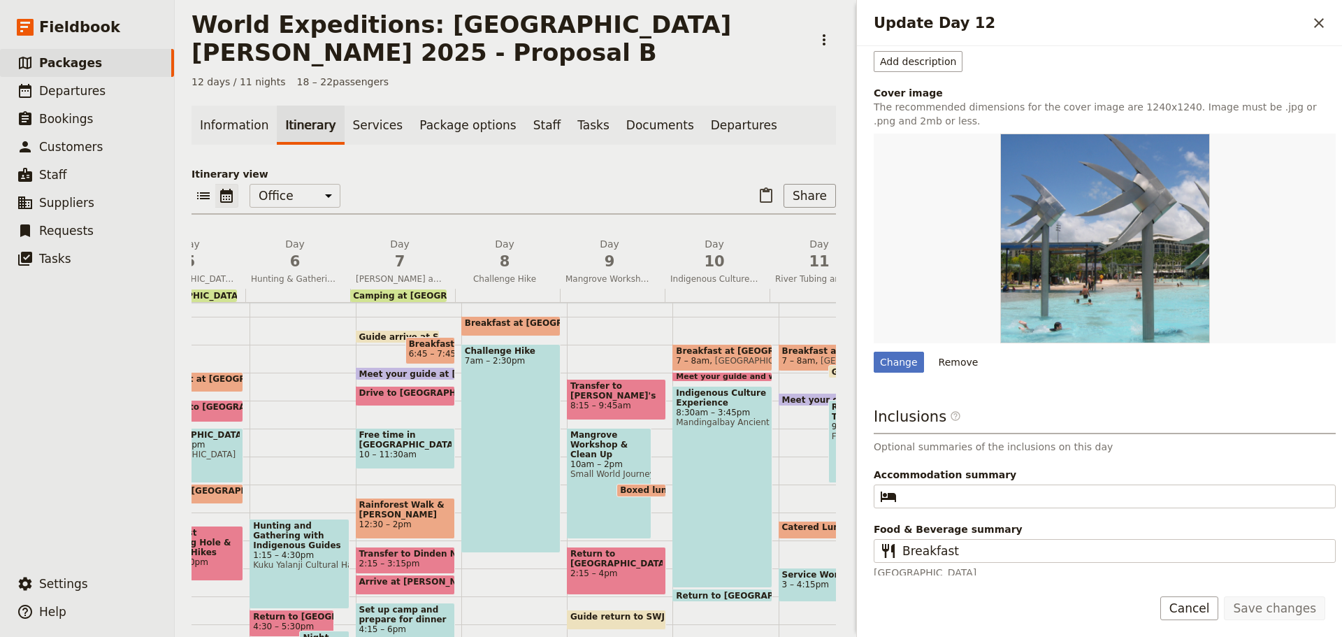
scroll to position [252, 0]
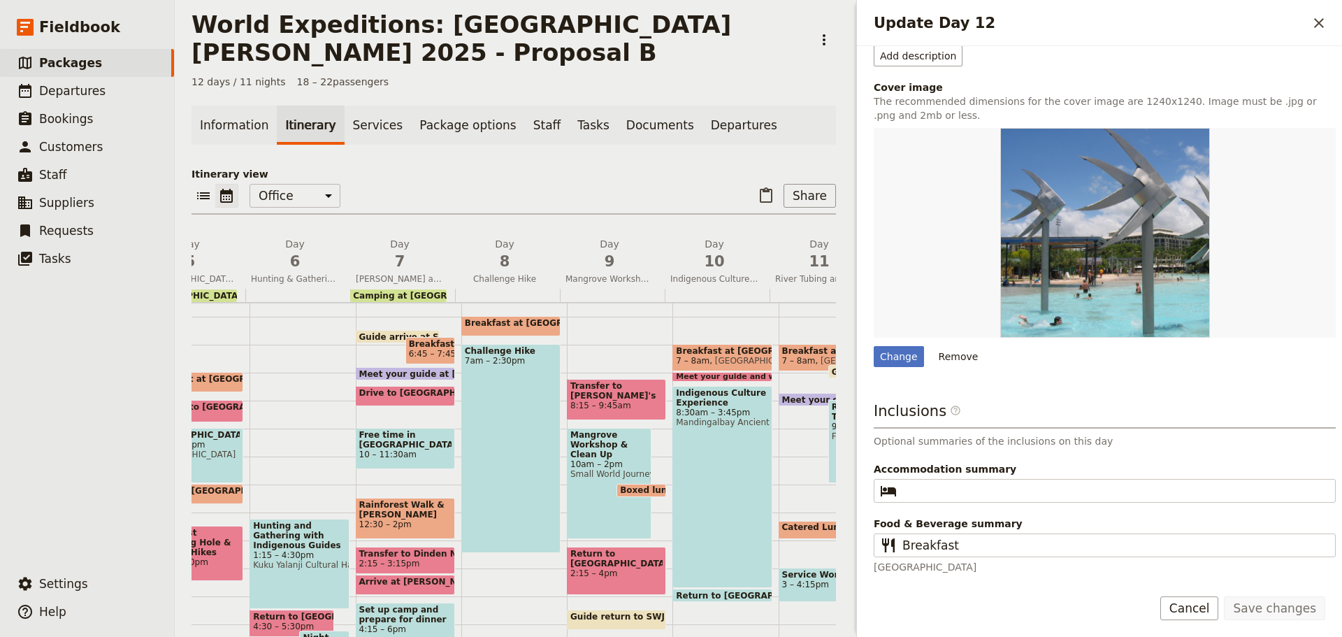
click at [1195, 595] on form "Day title Departure Departure start Departure end Short summary 150 / 150 chara…" at bounding box center [1099, 341] width 485 height 591
click at [1197, 603] on button "Cancel" at bounding box center [1189, 608] width 59 height 24
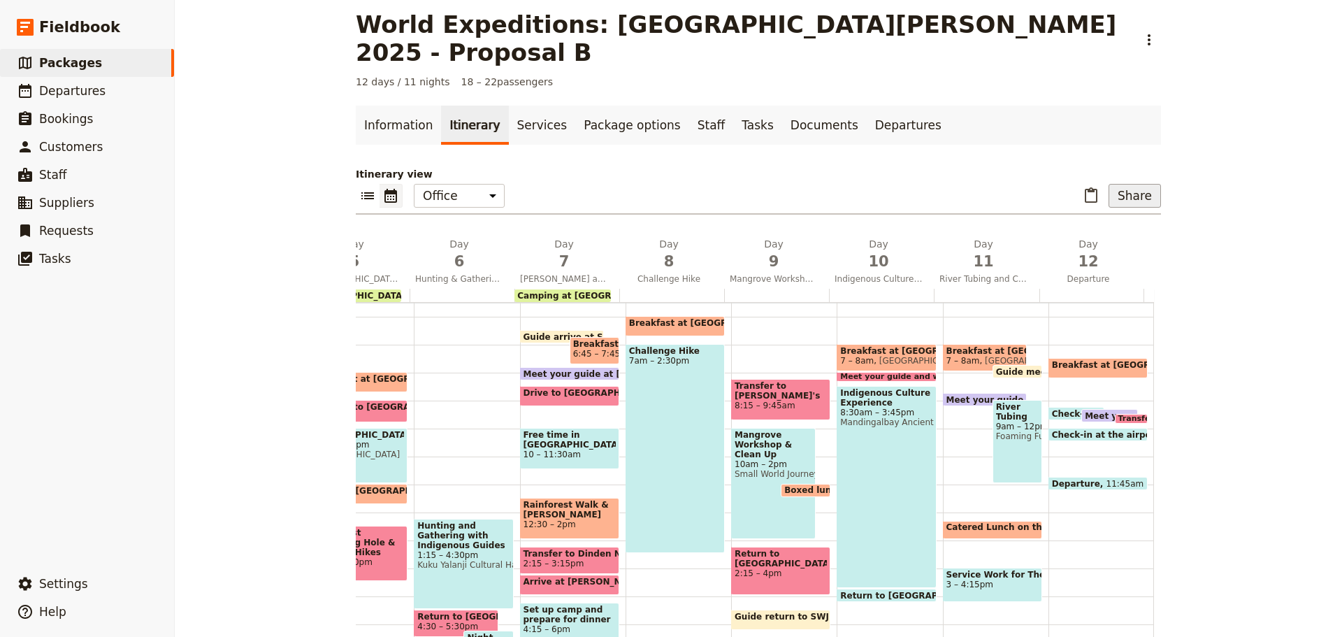
click at [1122, 184] on button "Share" at bounding box center [1135, 196] width 52 height 24
click at [1092, 233] on span "Sales Brochure" at bounding box center [1088, 238] width 73 height 14
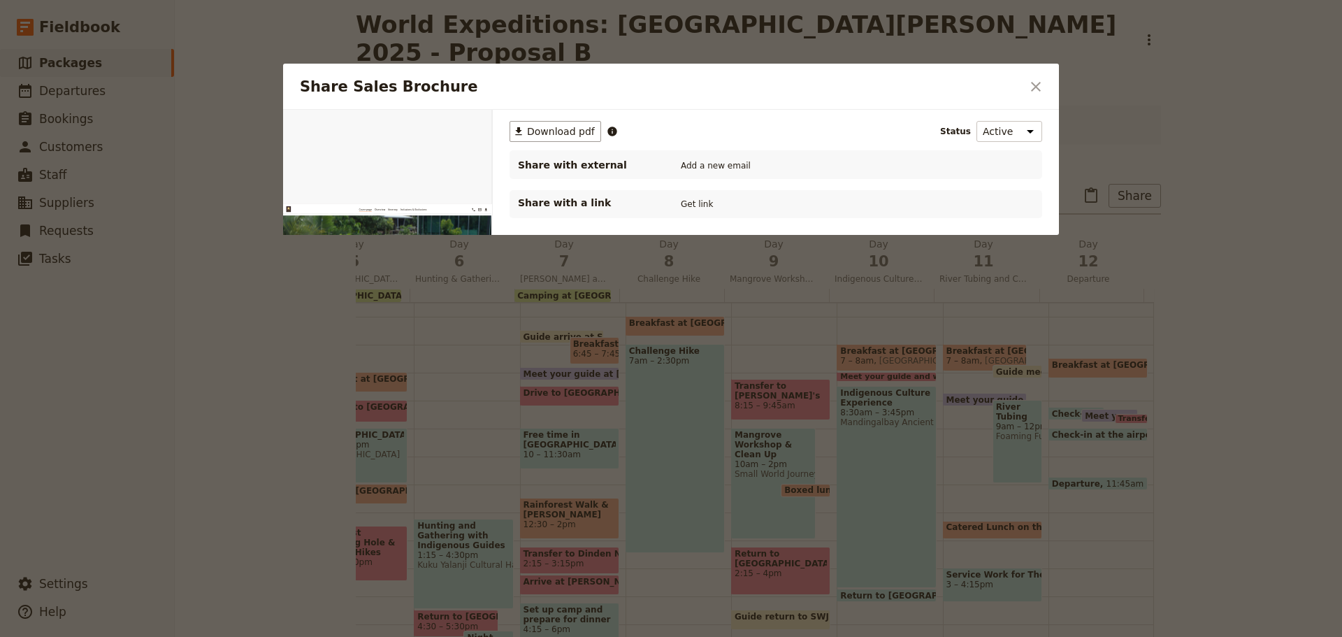
scroll to position [0, 0]
click at [577, 138] on span "Download pdf" at bounding box center [561, 131] width 68 height 14
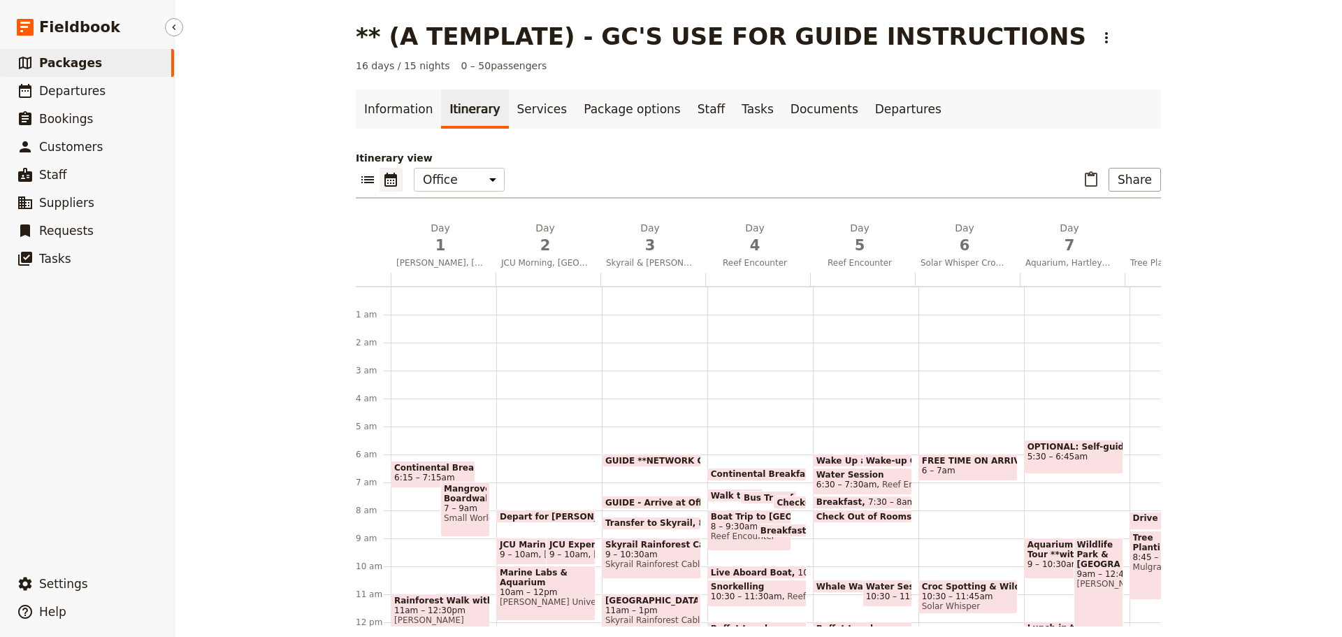
click at [104, 73] on link "​ Packages" at bounding box center [87, 63] width 174 height 28
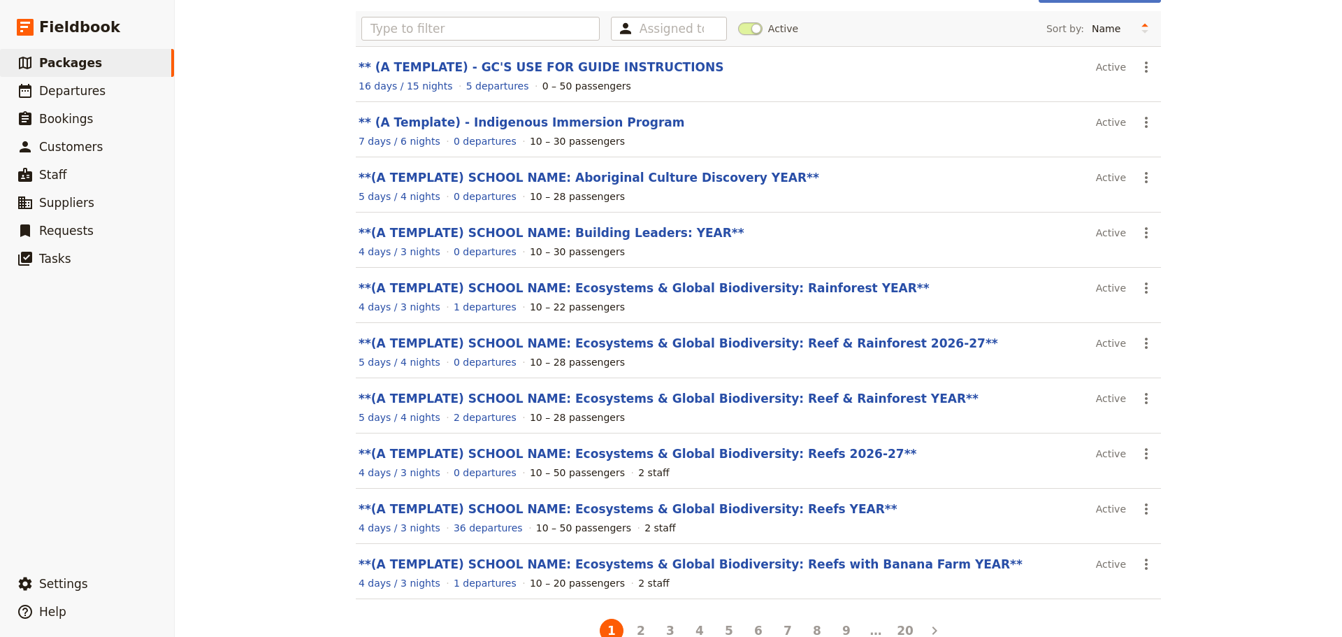
scroll to position [119, 0]
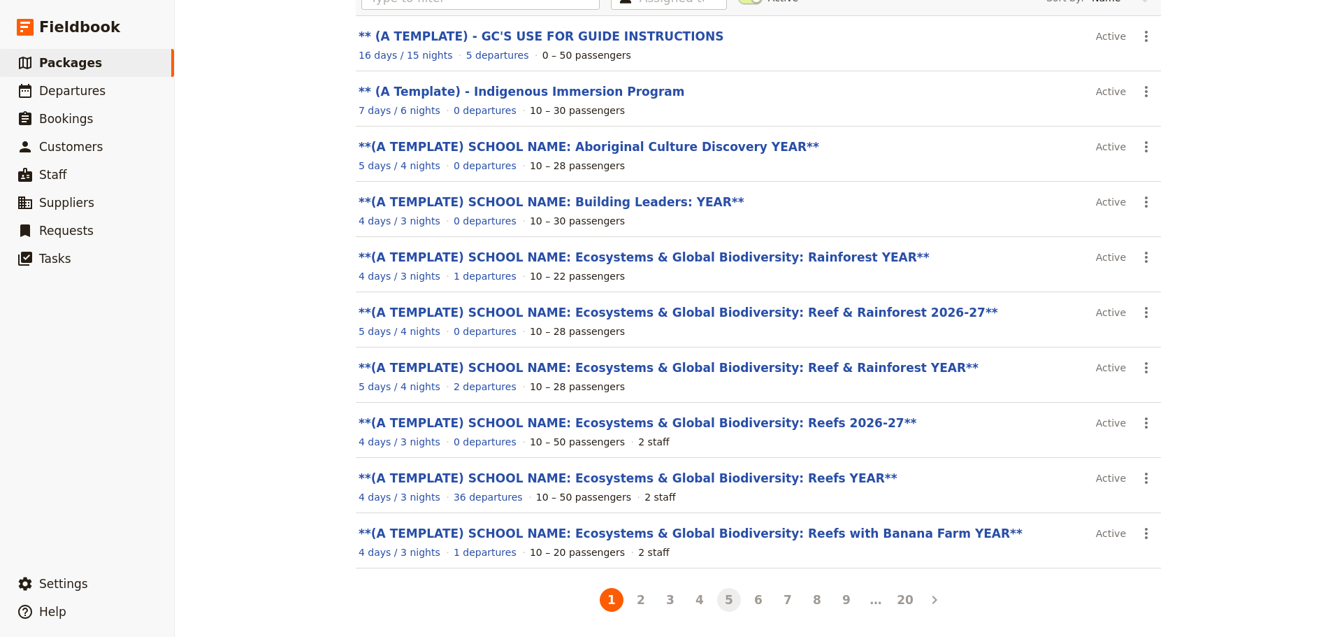
click at [726, 591] on button "5" at bounding box center [729, 600] width 24 height 24
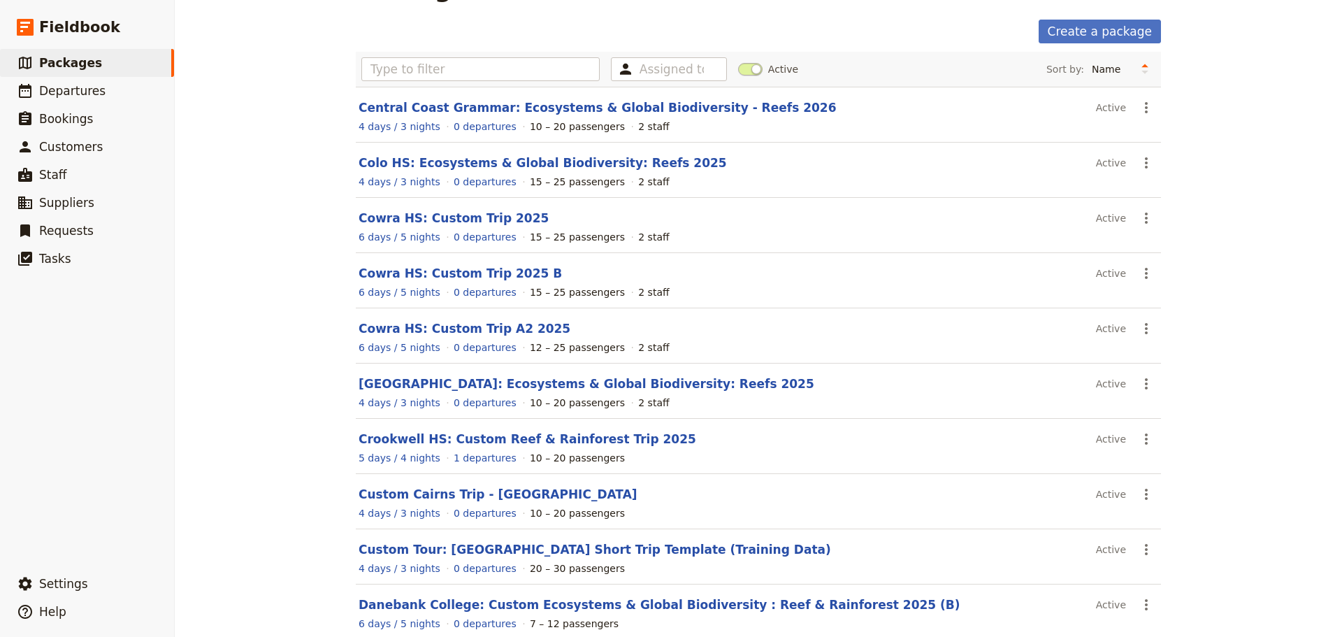
scroll to position [0, 0]
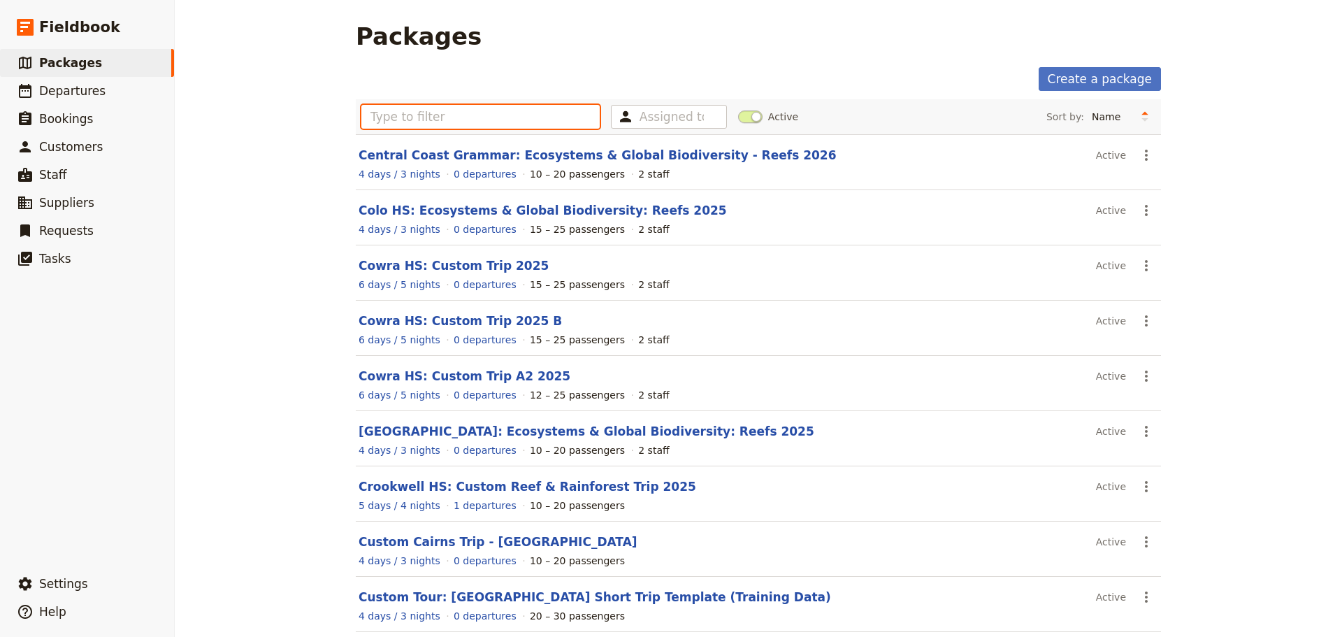
click at [458, 124] on input "text" at bounding box center [480, 117] width 238 height 24
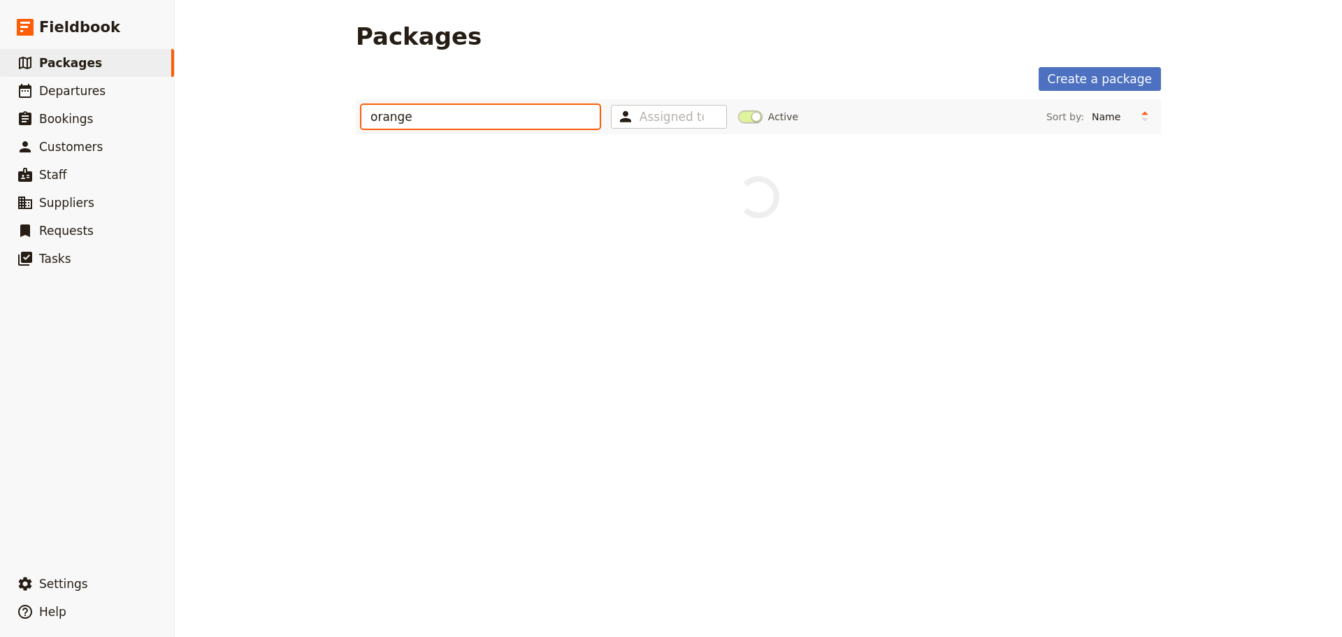
type input "orange"
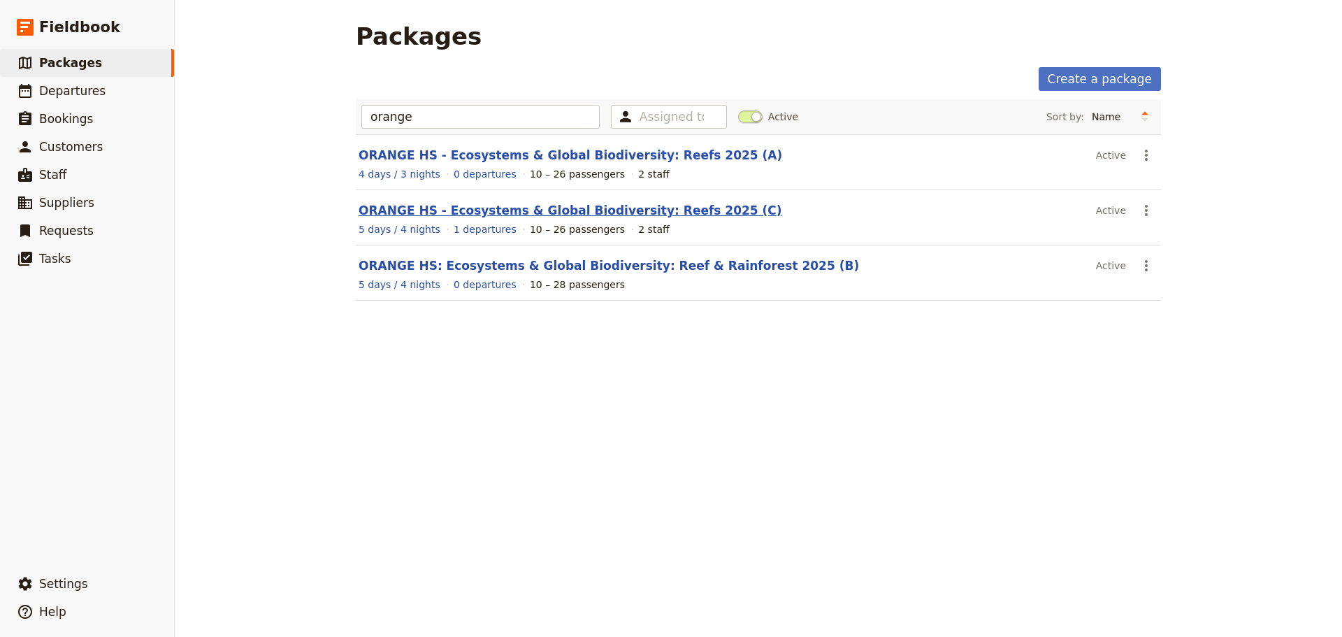
click at [495, 207] on link "ORANGE HS - Ecosystems & Global Biodiversity: Reefs 2025 (C)" at bounding box center [571, 210] width 424 height 14
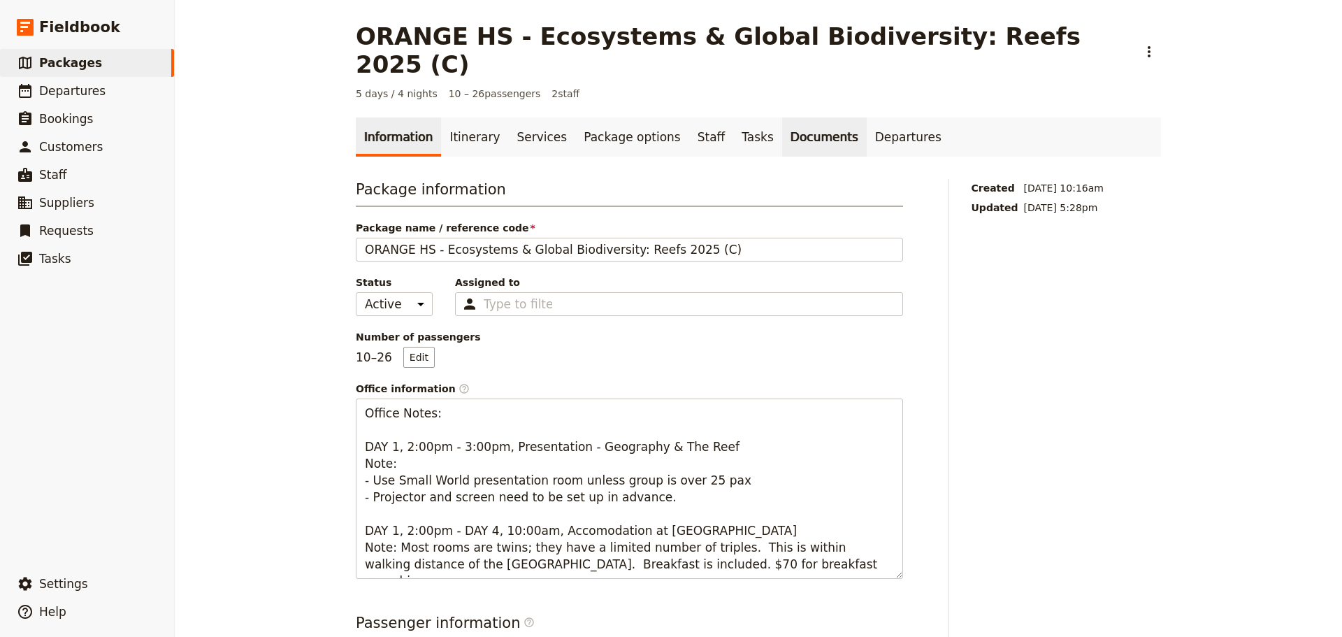
click at [782, 117] on link "Documents" at bounding box center [824, 136] width 85 height 39
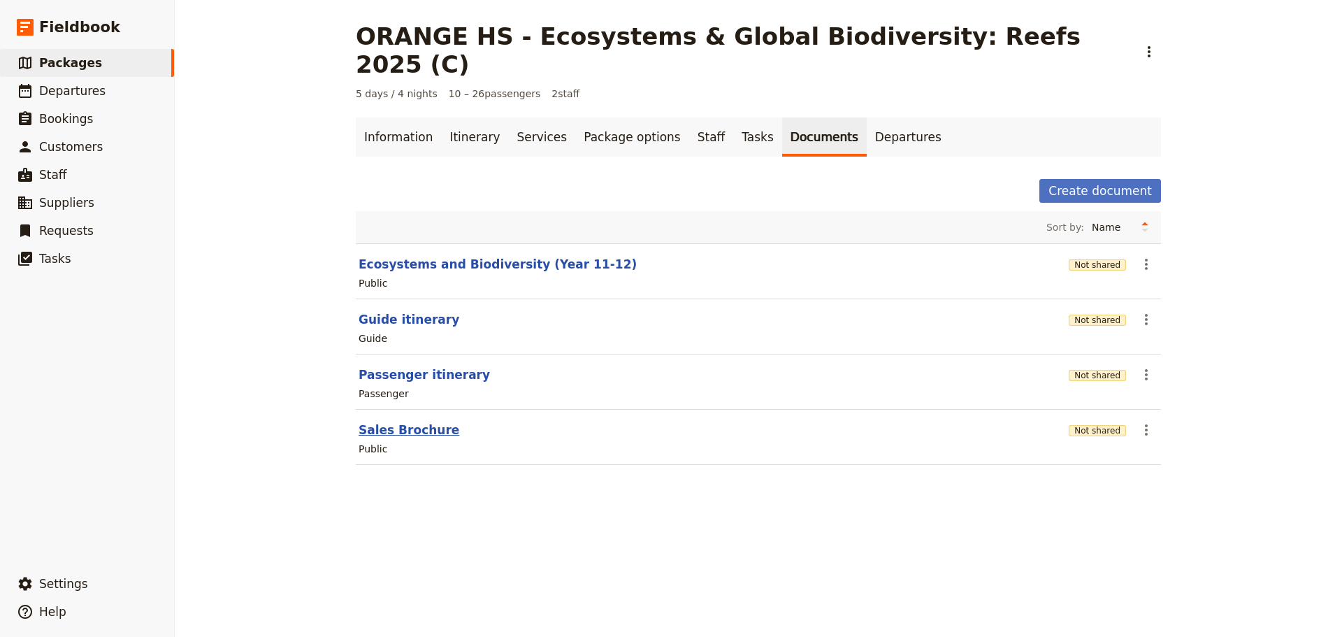
click at [425, 421] on button "Sales Brochure" at bounding box center [409, 429] width 101 height 17
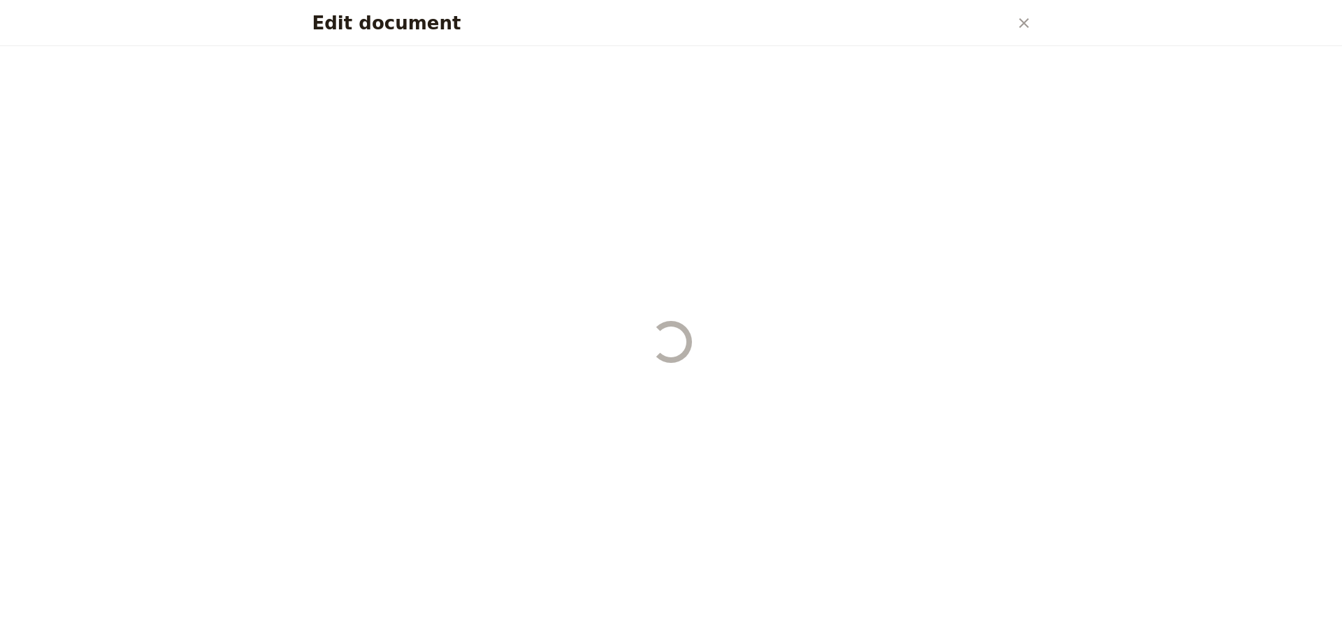
select select "DEFAULT"
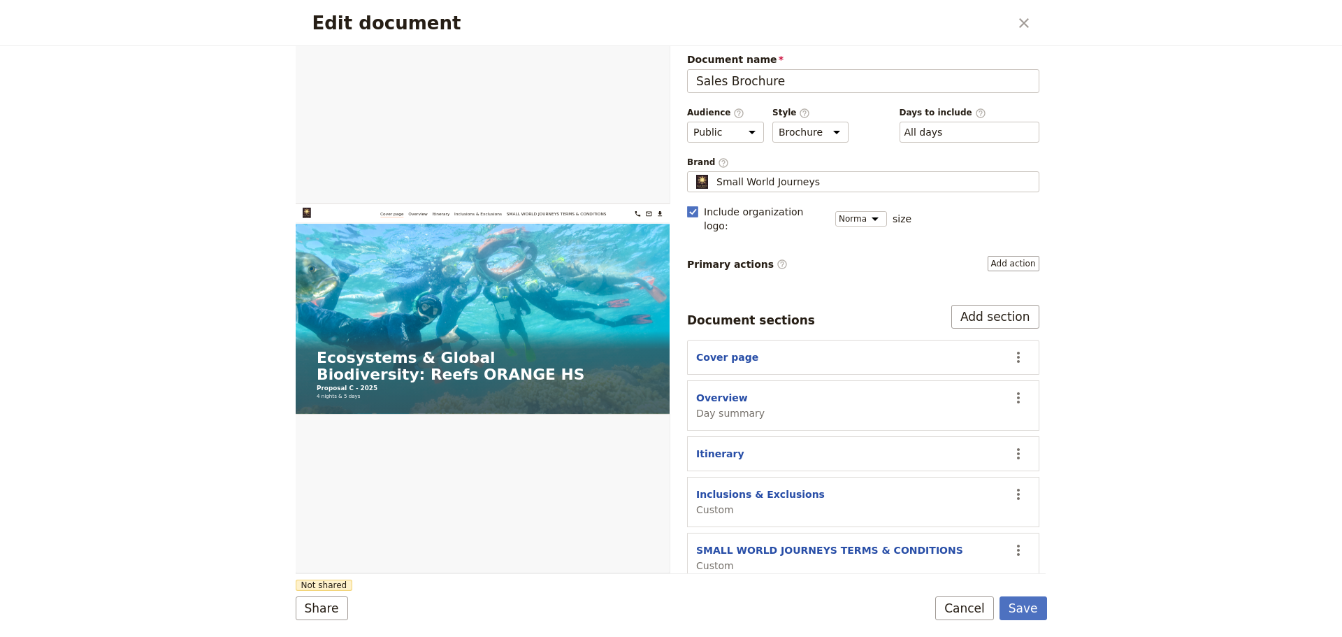
scroll to position [6, 0]
click at [729, 390] on button "Overview" at bounding box center [722, 397] width 52 height 14
select select "DAY_SUMMARY"
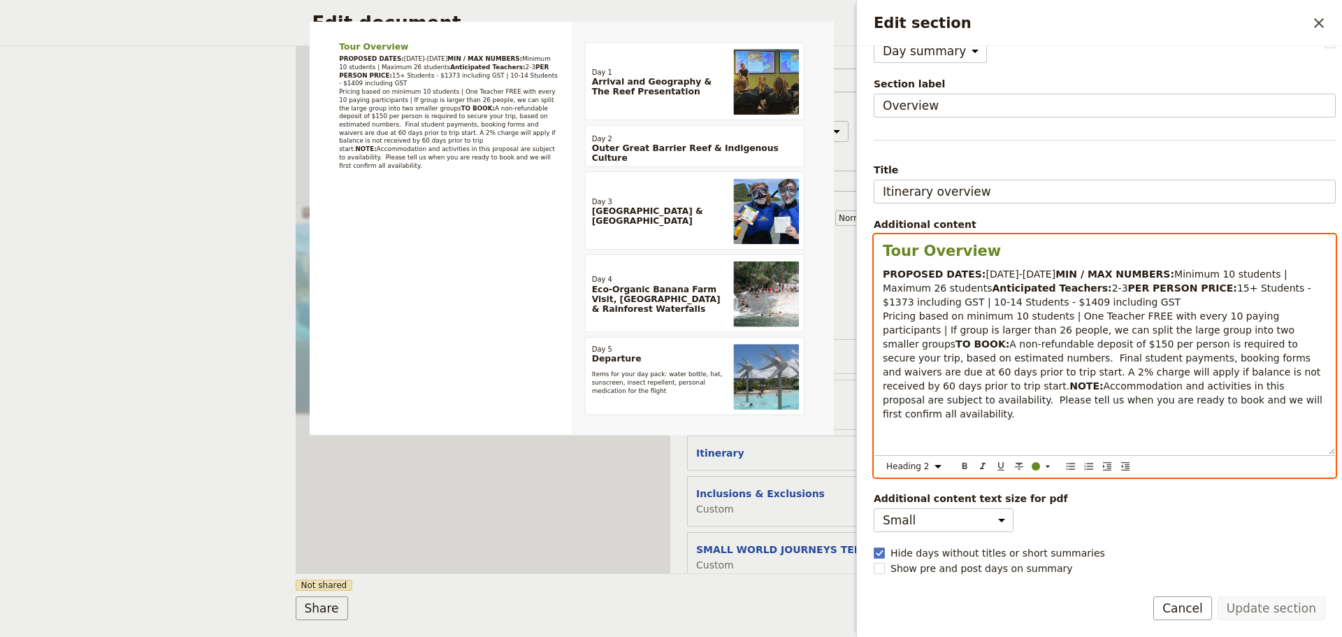
scroll to position [13, 0]
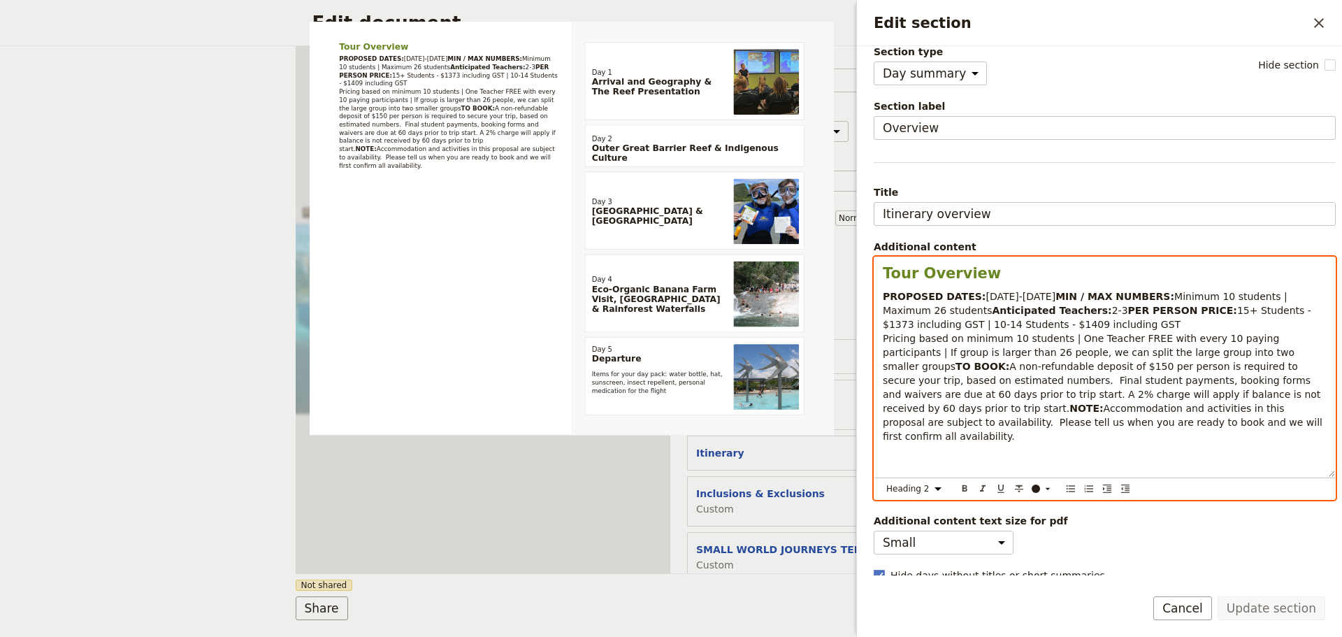
drag, startPoint x: 887, startPoint y: 251, endPoint x: 1015, endPoint y: 389, distance: 187.9
click at [1061, 433] on div "Tour Overview PROPOSED DATES: 20-24 October 2025 MIN / MAX NUMBERS: Minimum 10 …" at bounding box center [1104, 366] width 461 height 219
click at [918, 294] on strong "PROPOSED DATES:" at bounding box center [934, 296] width 103 height 11
select select "h2"
click at [884, 272] on span "Tour Overview" at bounding box center [942, 273] width 118 height 17
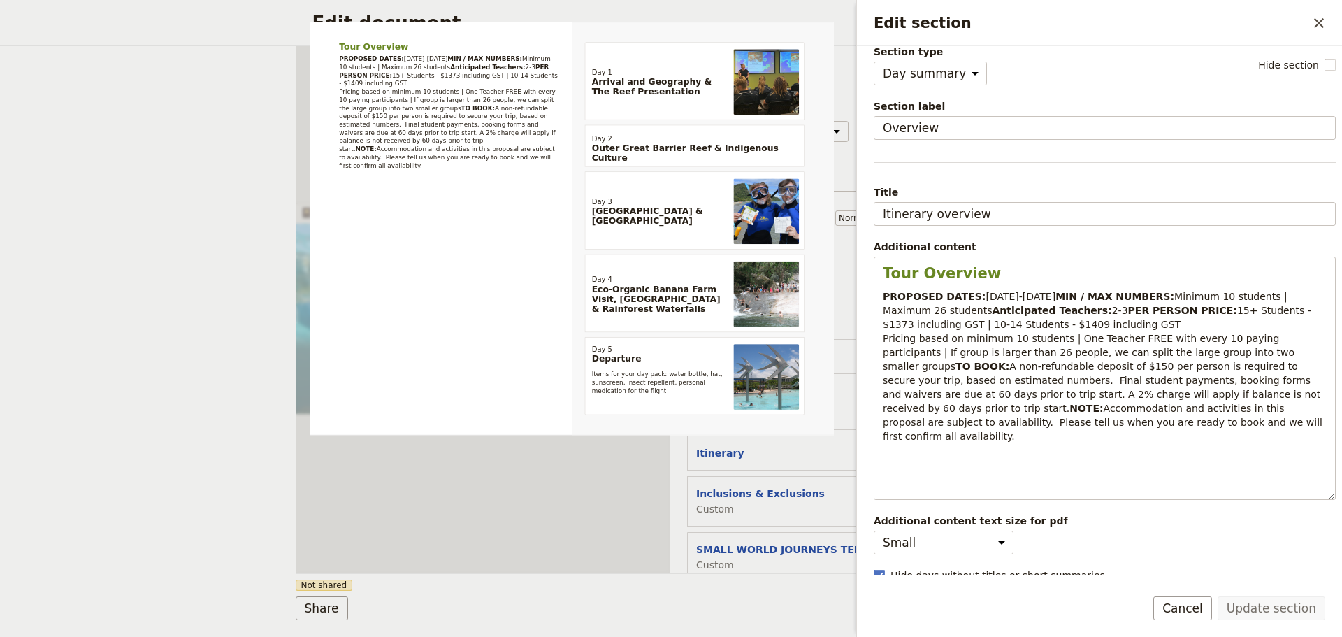
drag, startPoint x: 1184, startPoint y: 611, endPoint x: 1073, endPoint y: 618, distance: 111.4
click at [1184, 611] on button "Cancel" at bounding box center [1182, 608] width 59 height 24
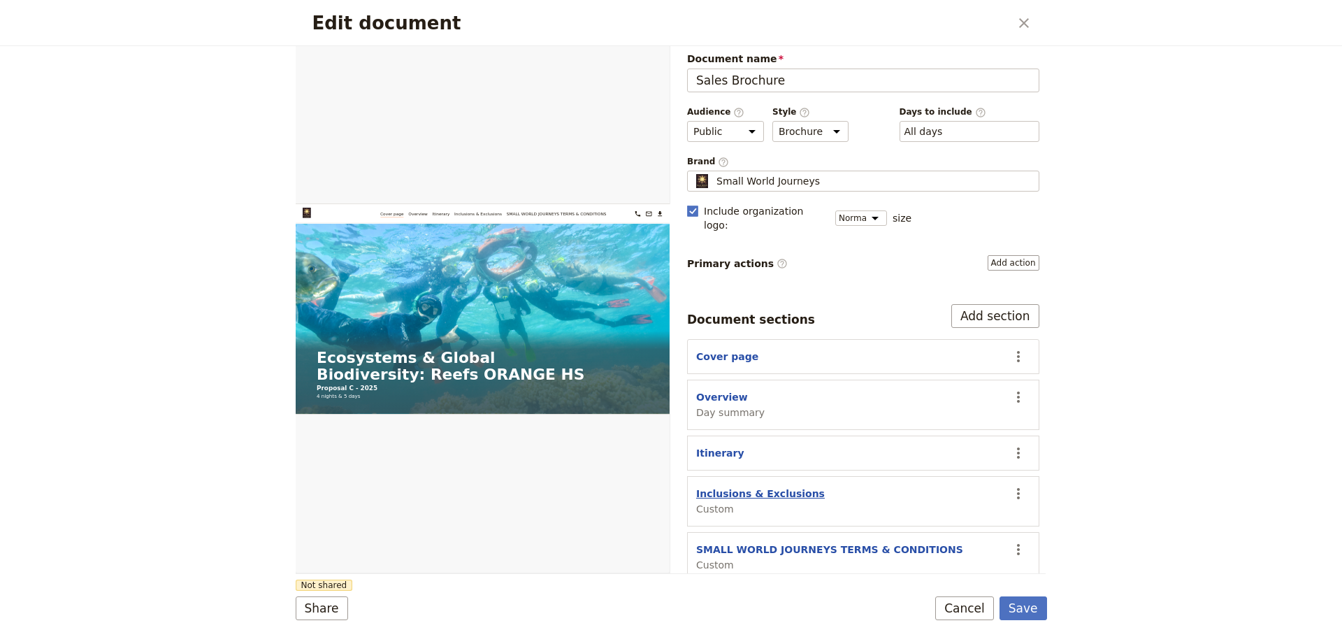
click at [732, 486] on button "Inclusions & Exclusions" at bounding box center [760, 493] width 129 height 14
select select "CUSTOM"
select select "default"
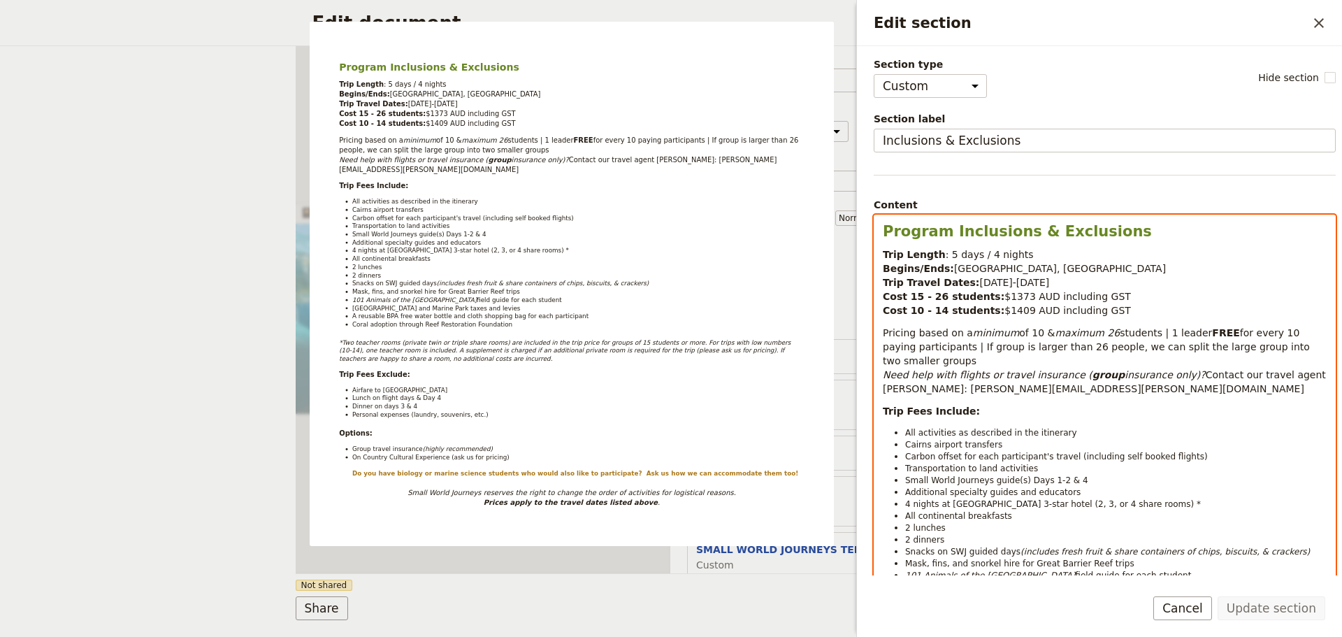
click at [947, 314] on strong "Cost 10 - 14 students:" at bounding box center [944, 310] width 122 height 11
click at [953, 231] on strong "Program Inclusions & Exclusions" at bounding box center [1017, 231] width 269 height 17
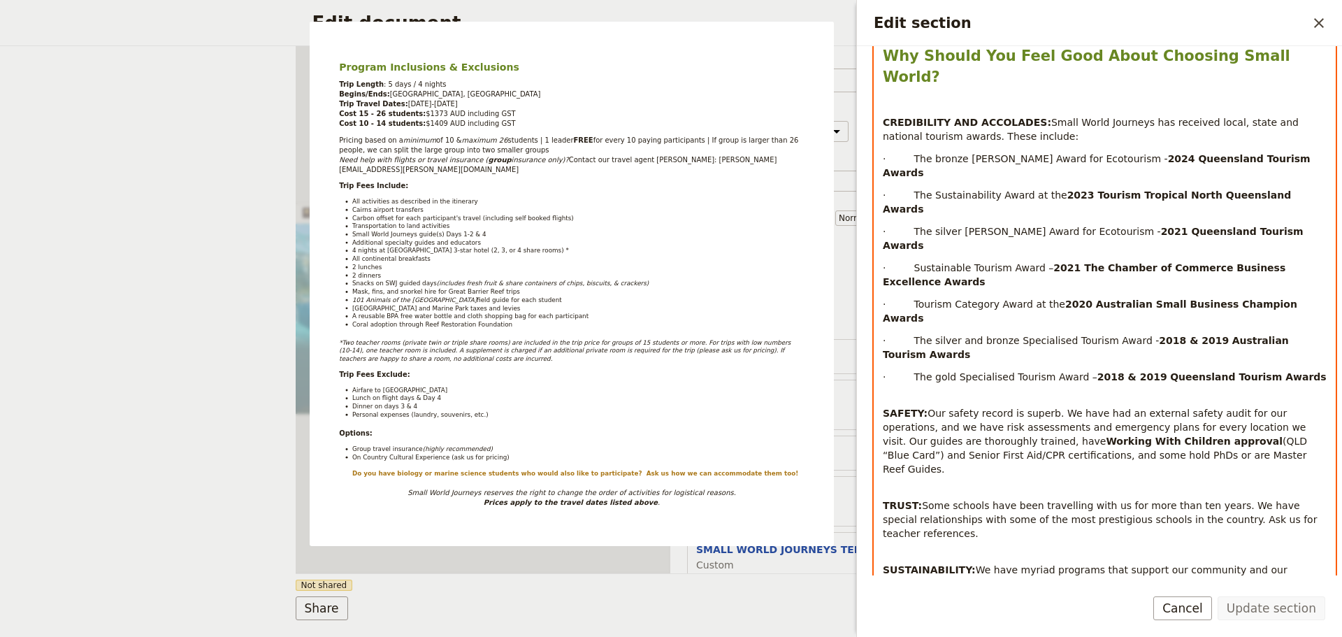
scroll to position [1169, 0]
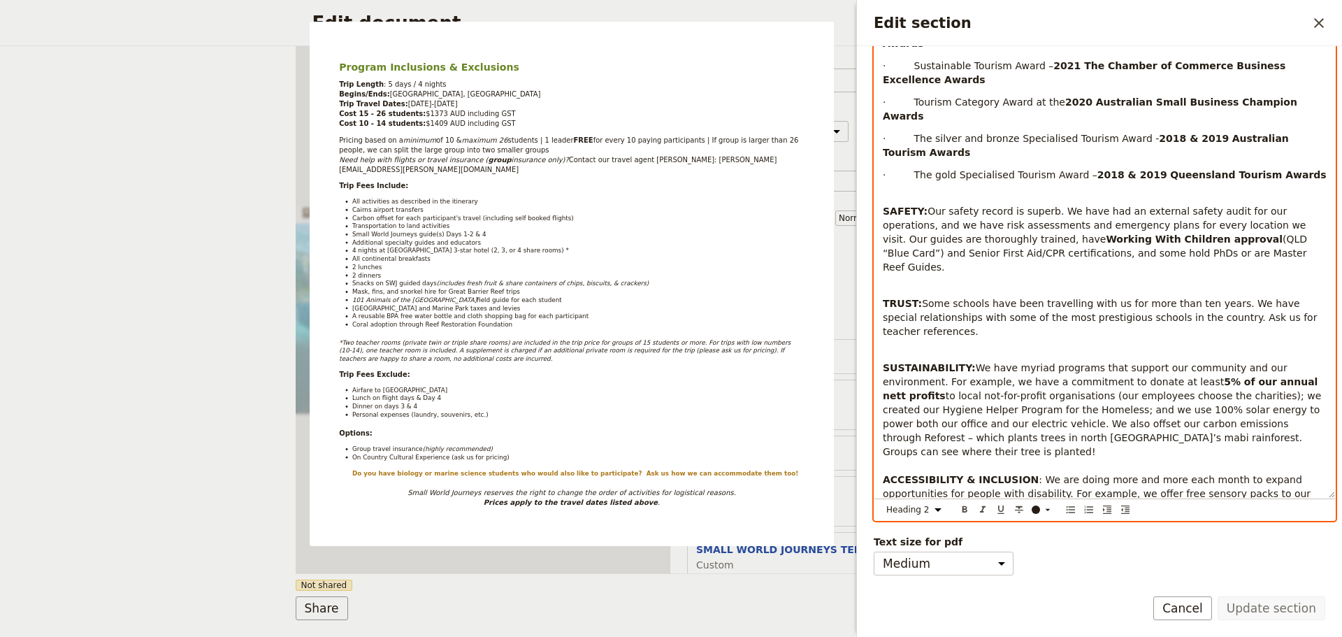
drag, startPoint x: 879, startPoint y: 224, endPoint x: 1334, endPoint y: 502, distance: 532.4
click at [1334, 502] on div "Section type Cover page Day summary Itinerary Custom Hide section Section label…" at bounding box center [1099, 310] width 485 height 529
copy div "Program Inclusions & Exclusions Trip Length : 5 days / 4 nights Begins/Ends: Ca…"
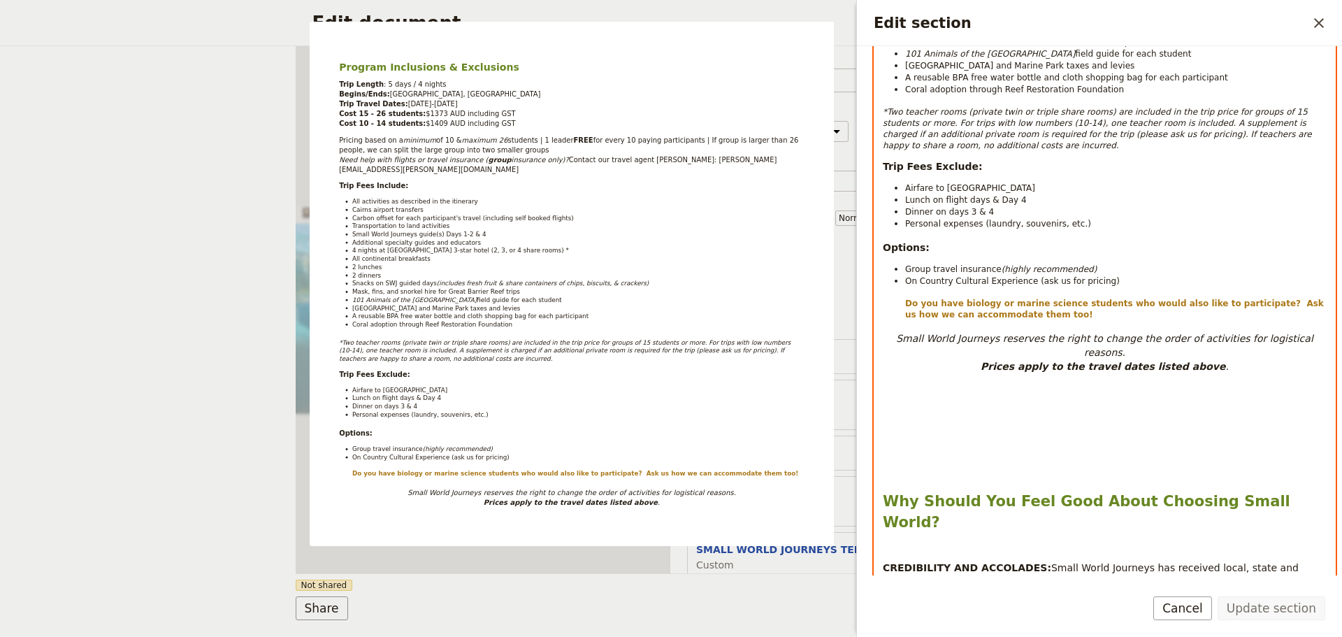
scroll to position [517, 0]
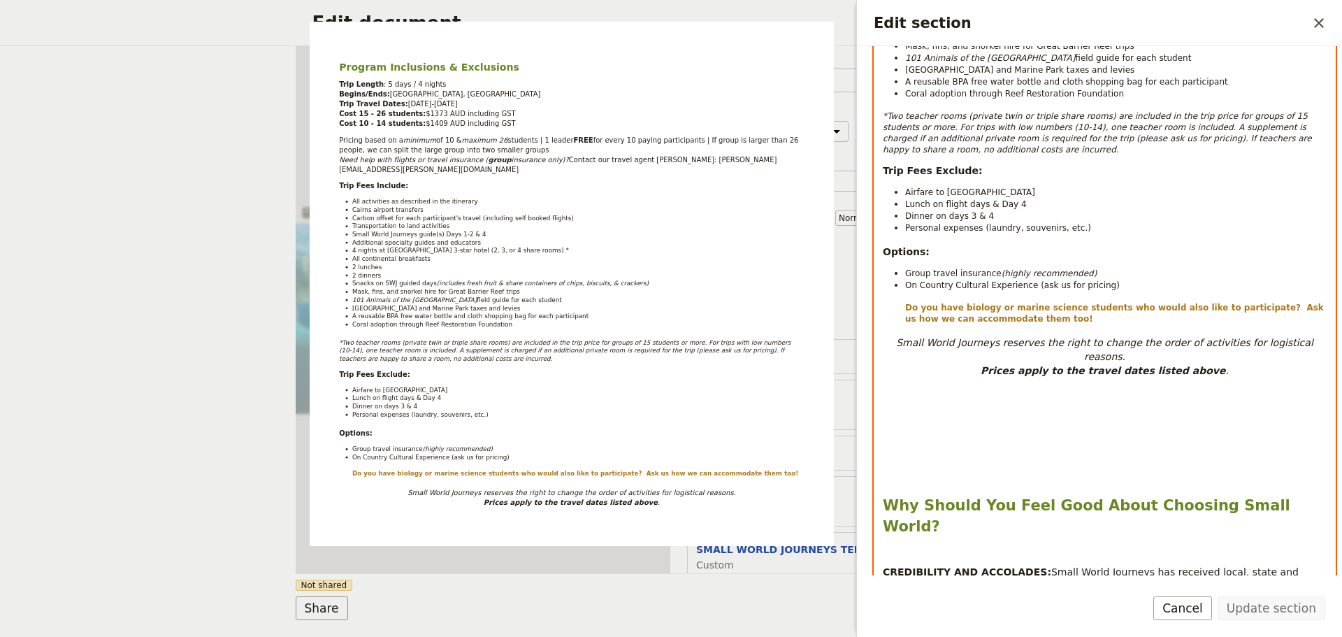
click at [1006, 386] on div "Program Inclusions & Exclusions Trip Length : 5 days / 4 nights Begins/Ends: Ca…" at bounding box center [1104, 423] width 461 height 1451
click at [922, 337] on em "Small World Journeys reserves the right to change the order of activities for l…" at bounding box center [1106, 349] width 420 height 25
select select "paragraph"
click at [1241, 336] on p "Small World Journeys reserves the right to change the order of activities for l…" at bounding box center [1105, 357] width 444 height 42
drag, startPoint x: 989, startPoint y: 334, endPoint x: 1241, endPoint y: 334, distance: 251.6
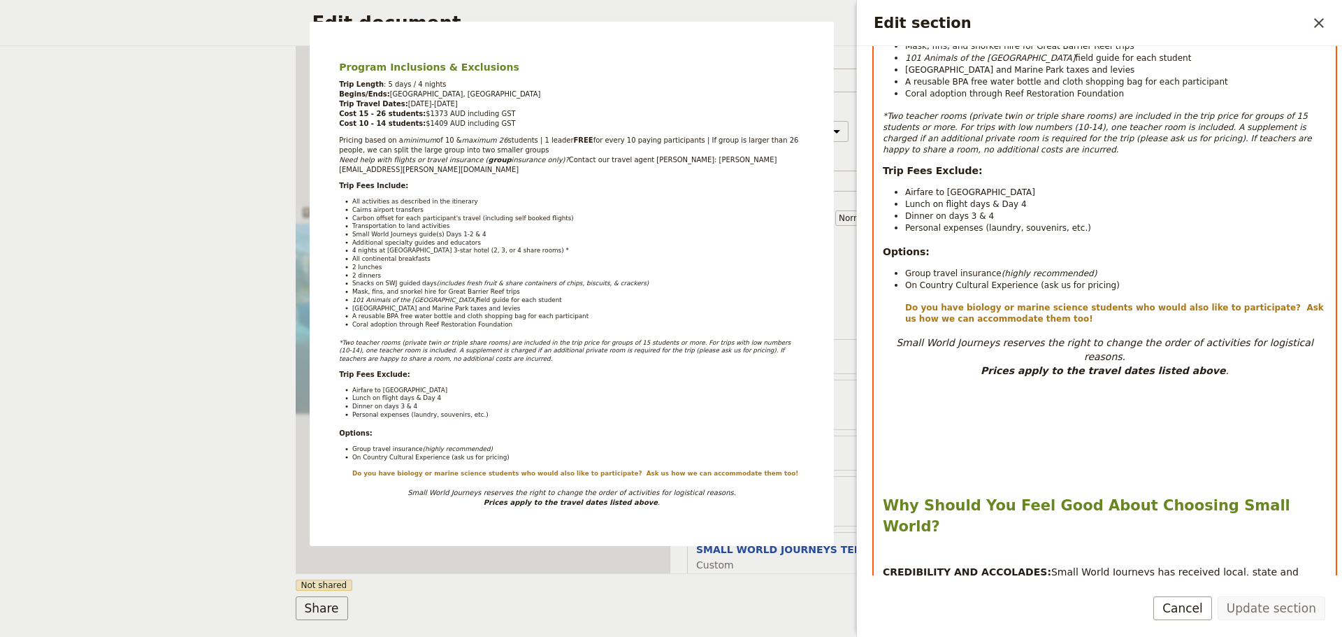
click at [1241, 336] on p "Small World Journeys reserves the right to change the order of activities for l…" at bounding box center [1105, 357] width 444 height 42
copy p "Prices apply to the travel dates listed above ."
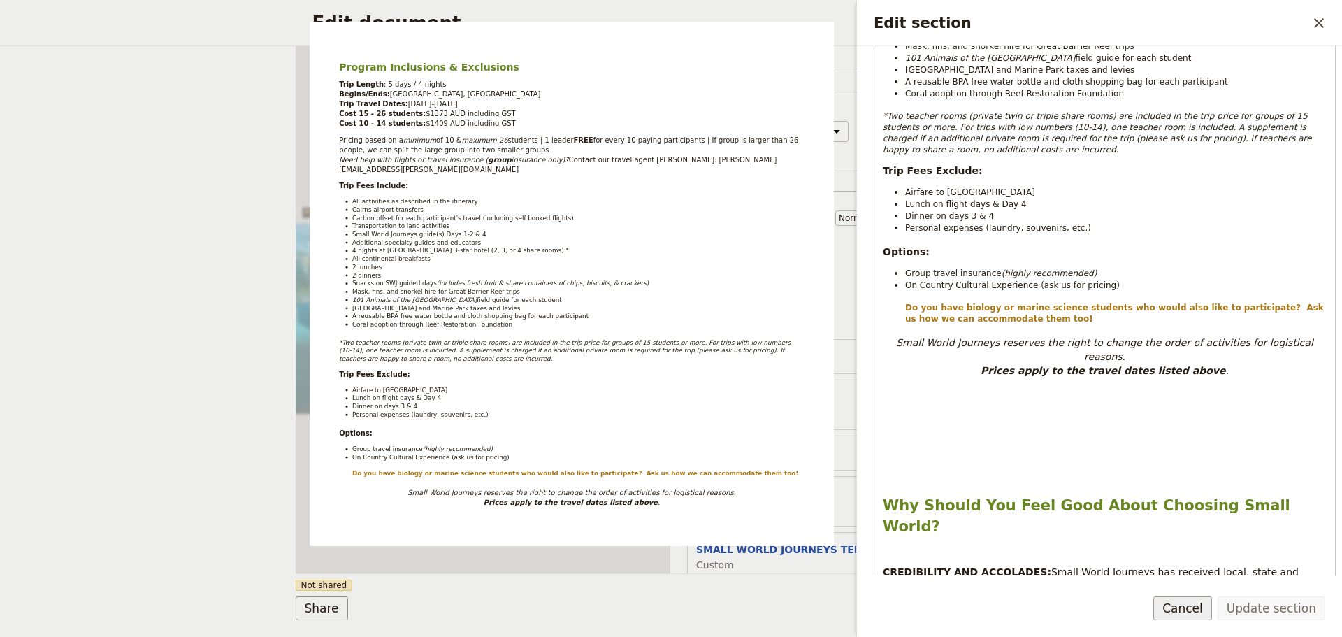
click at [1205, 603] on button "Cancel" at bounding box center [1182, 608] width 59 height 24
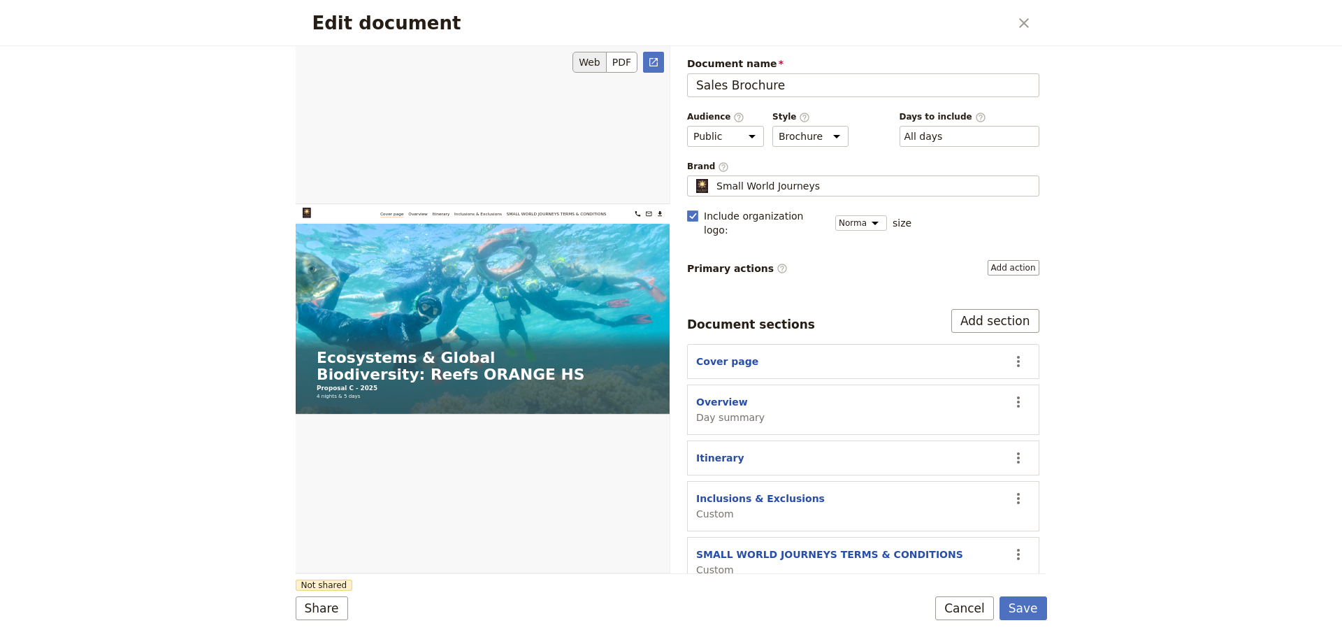
scroll to position [0, 0]
click at [983, 612] on button "Cancel" at bounding box center [964, 608] width 59 height 24
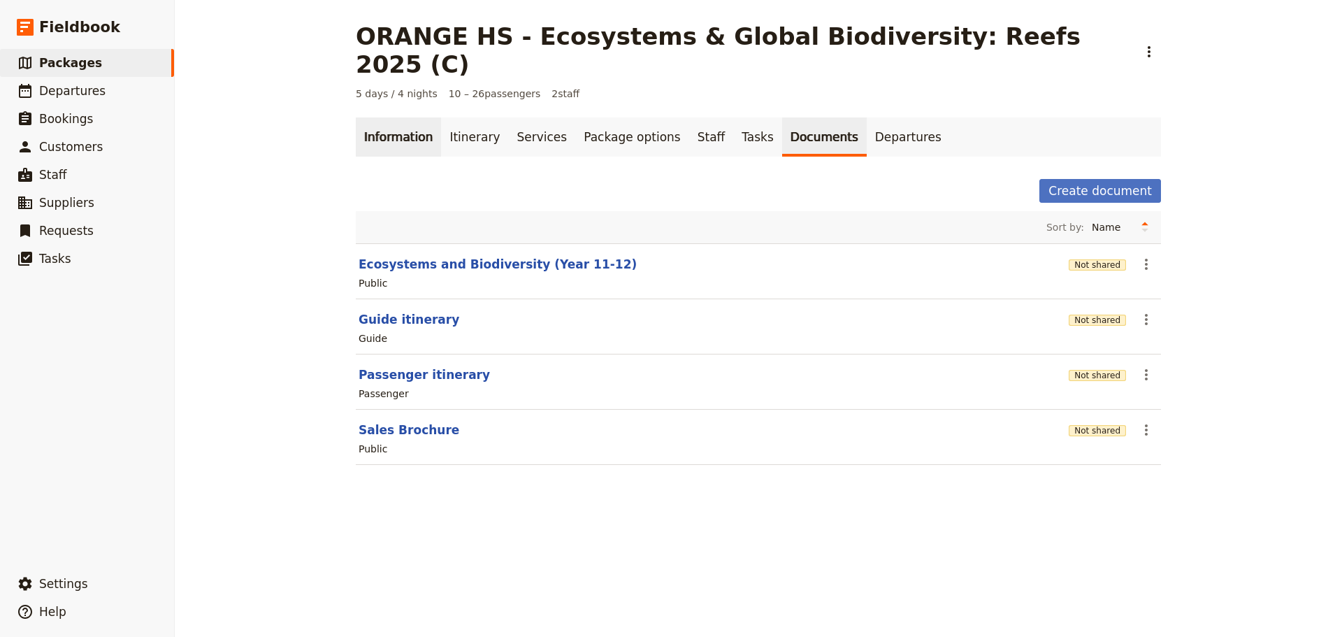
click at [387, 117] on link "Information" at bounding box center [398, 136] width 85 height 39
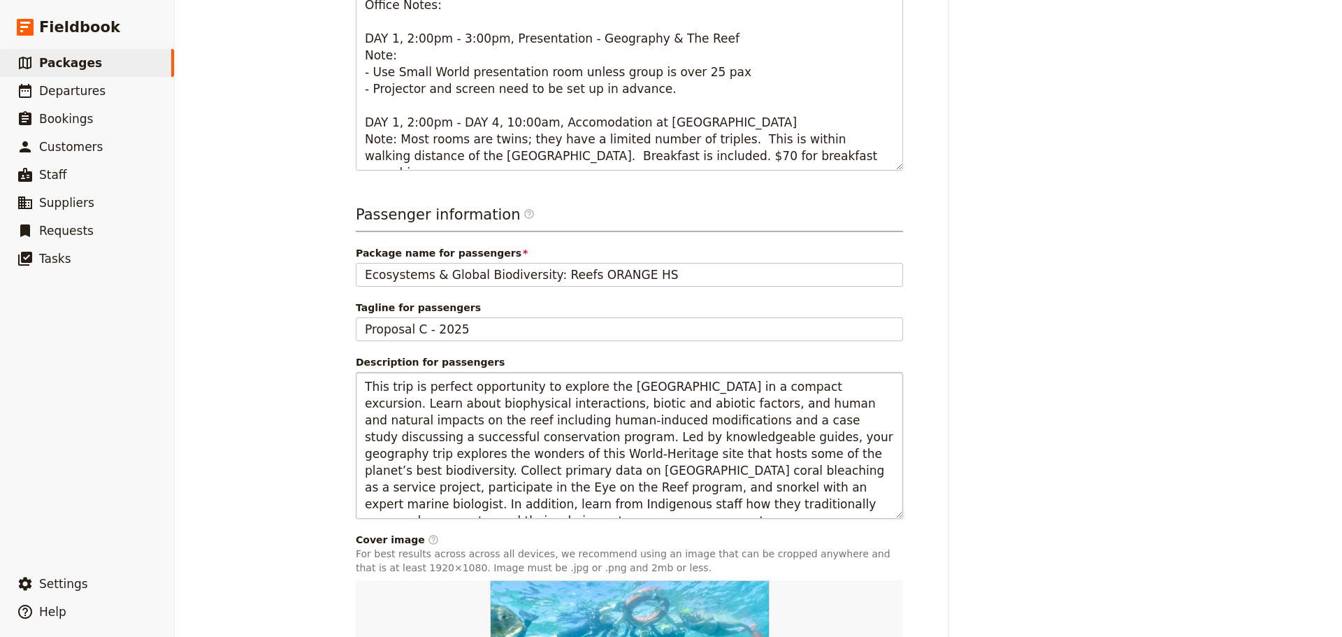
scroll to position [419, 0]
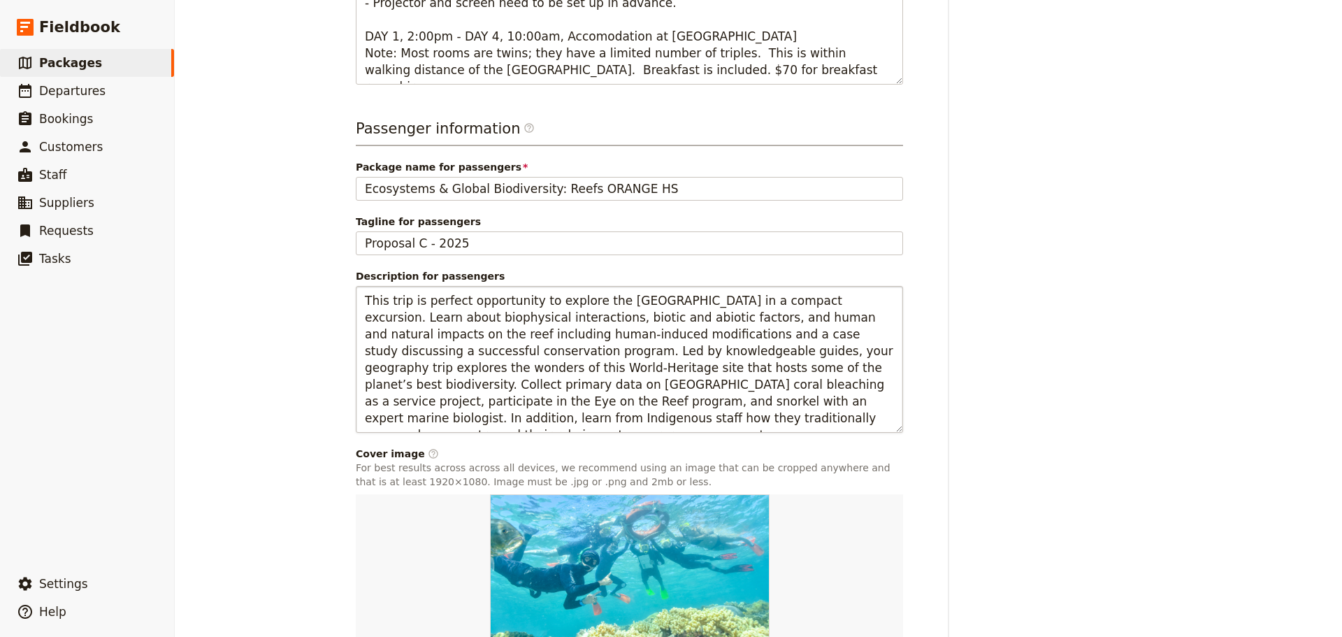
scroll to position [589, 0]
